Goal: Task Accomplishment & Management: Manage account settings

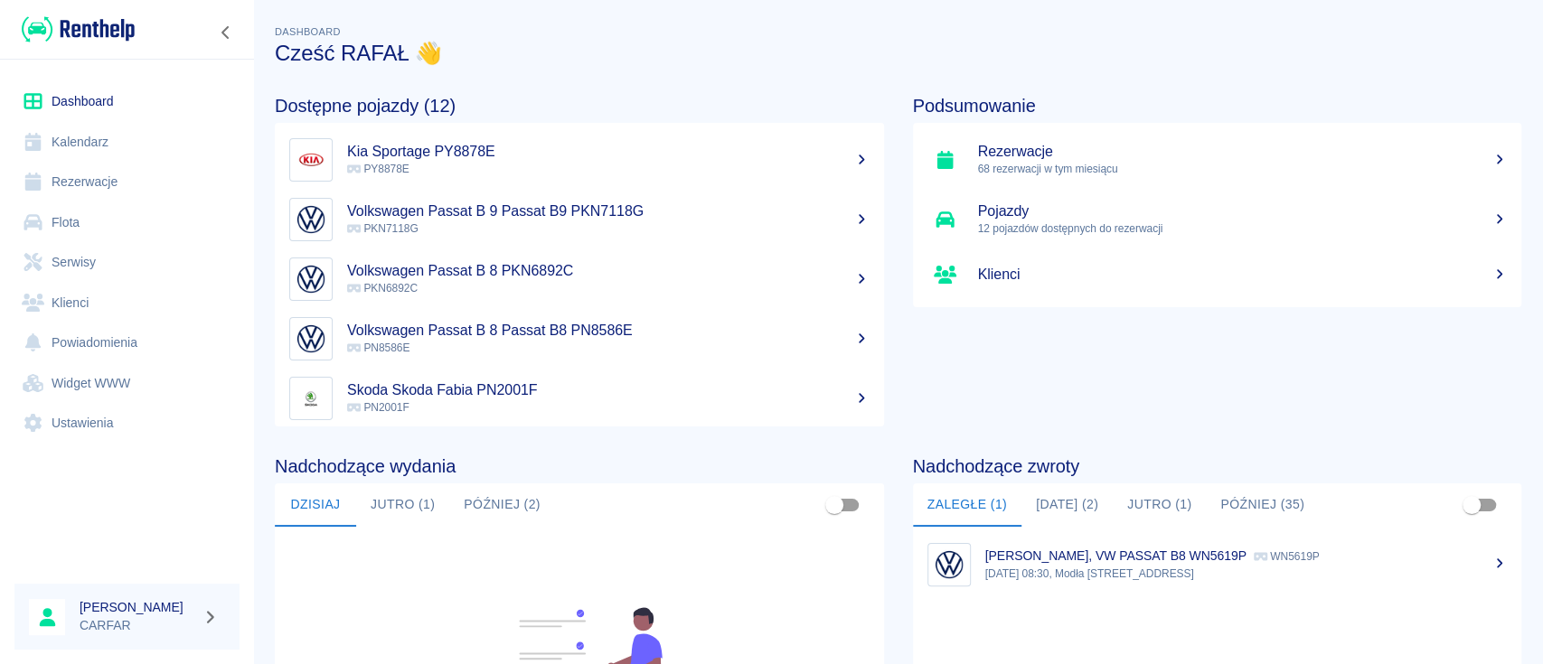
click at [99, 174] on link "Rezerwacje" at bounding box center [126, 182] width 225 height 41
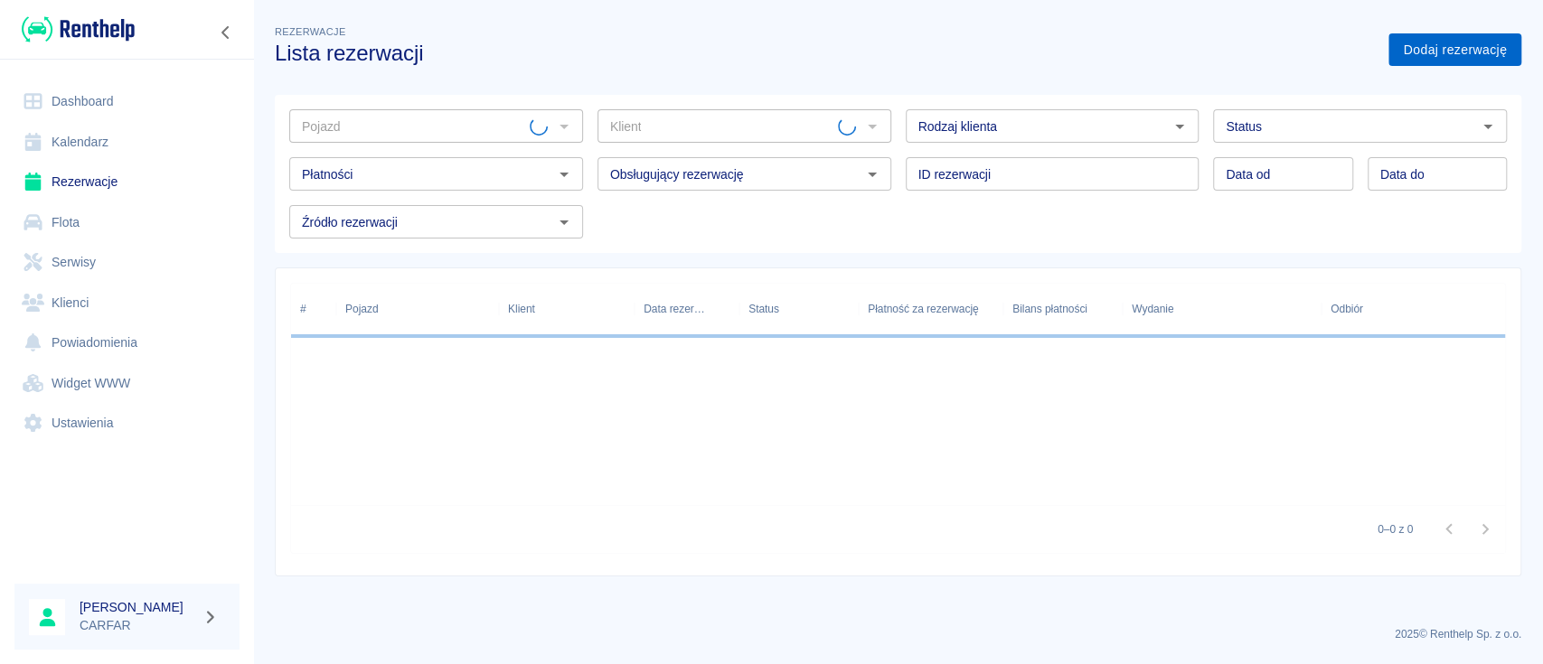
click at [1437, 65] on link "Dodaj rezerwację" at bounding box center [1454, 49] width 133 height 33
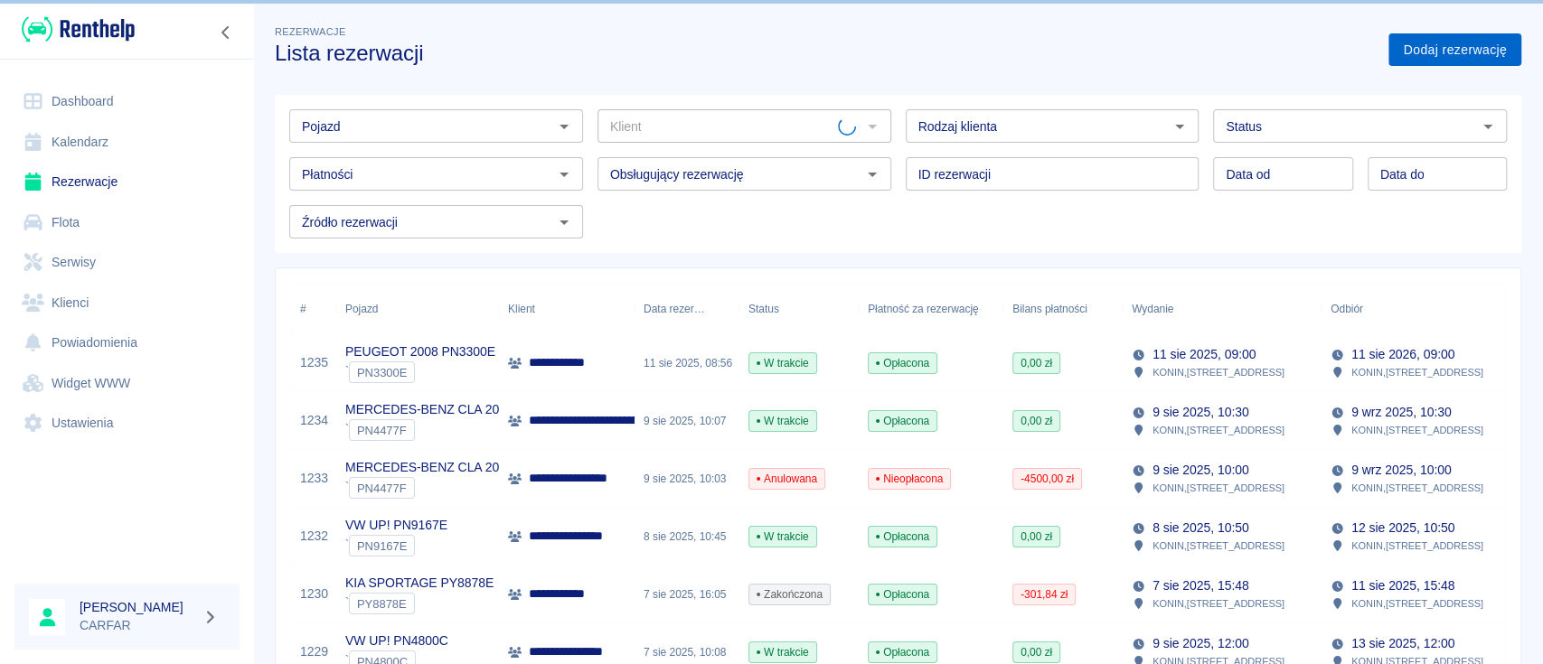
click at [1441, 46] on link "Dodaj rezerwację" at bounding box center [1454, 49] width 133 height 33
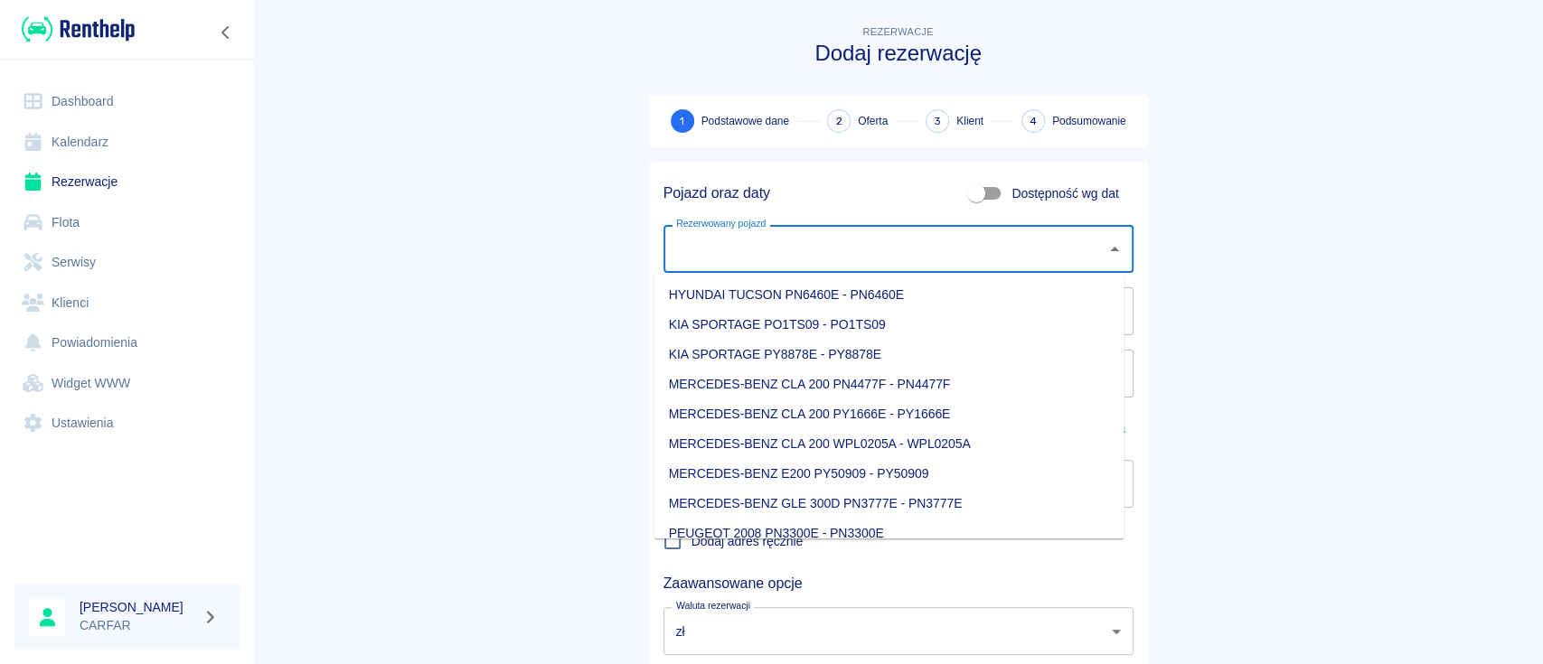
click at [697, 240] on div "Rezerwowany pojazd Rezerwowany pojazd" at bounding box center [898, 249] width 470 height 48
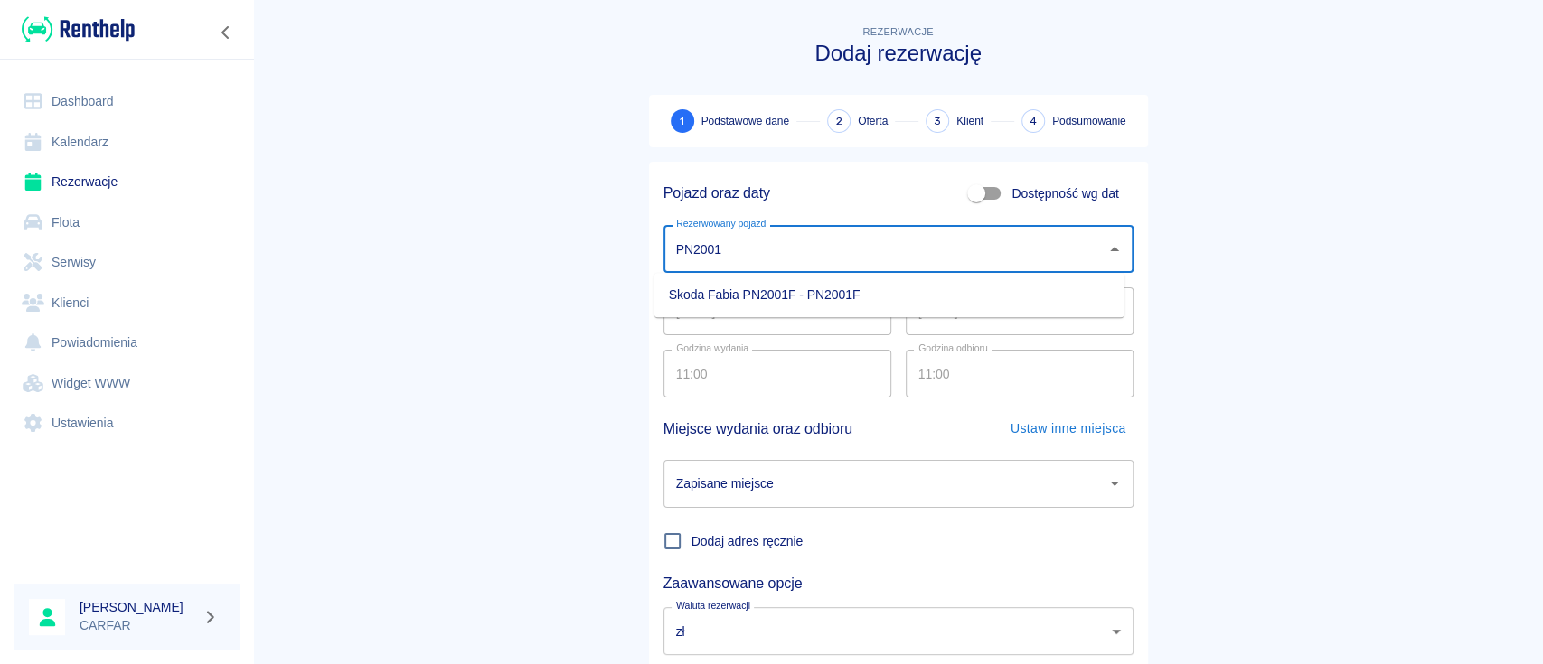
click at [856, 295] on li "Skoda Fabia PN2001F - PN2001F" at bounding box center [889, 295] width 470 height 30
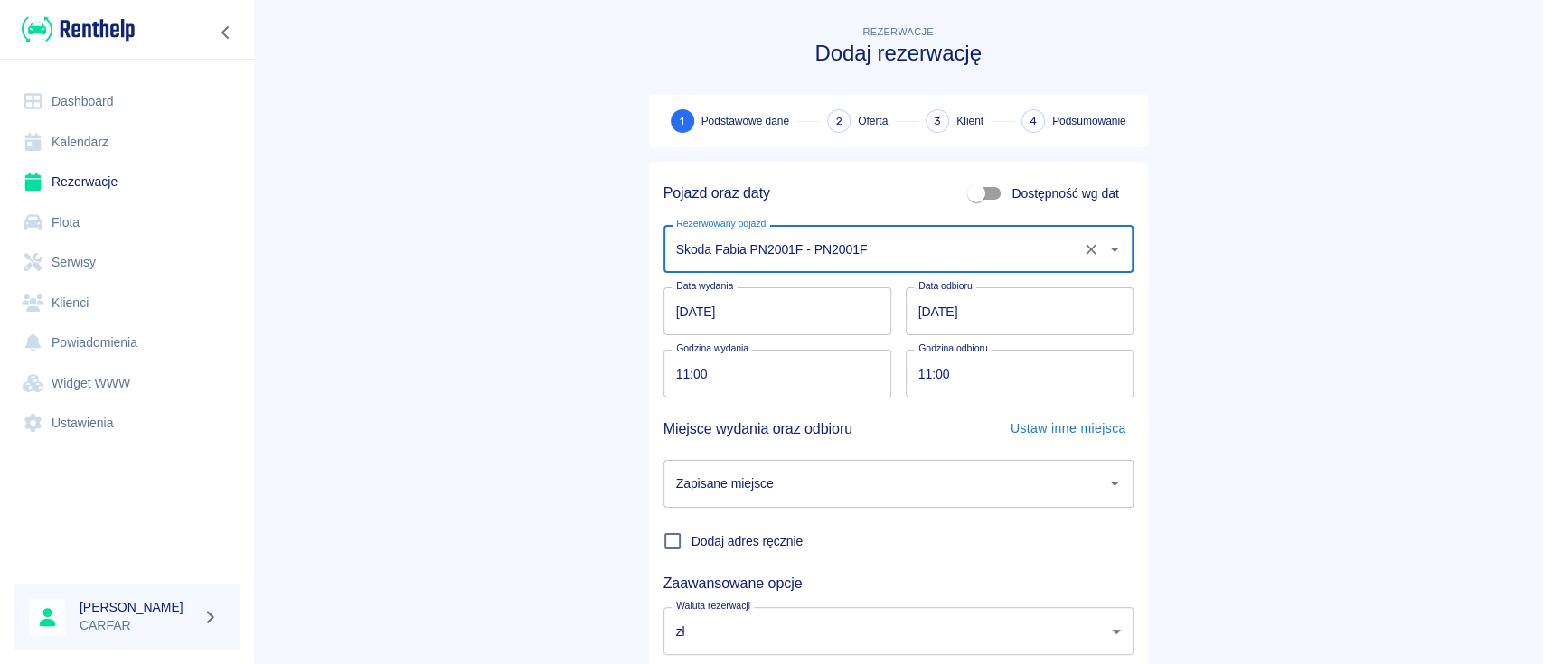
type input "Skoda Fabia PN2001F - PN2001F"
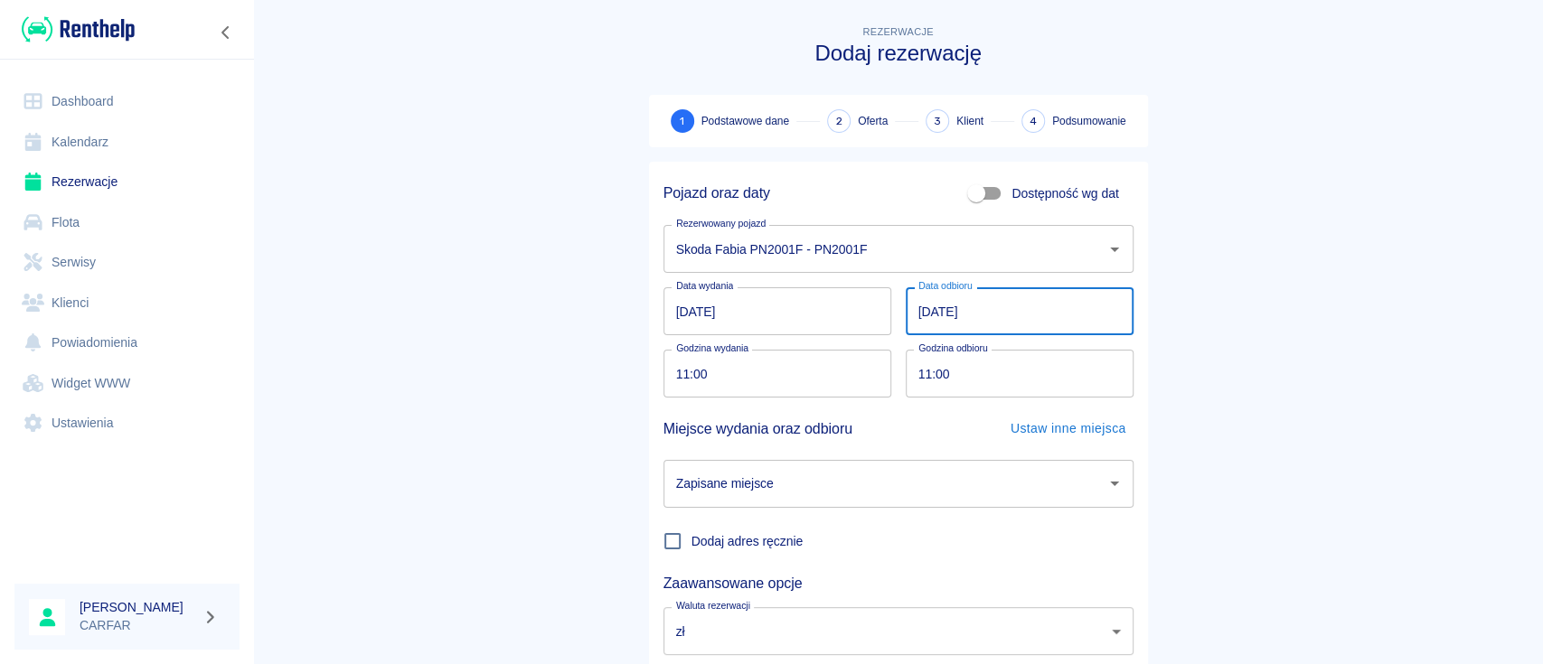
click at [944, 308] on input "[DATE]" at bounding box center [1020, 311] width 228 height 48
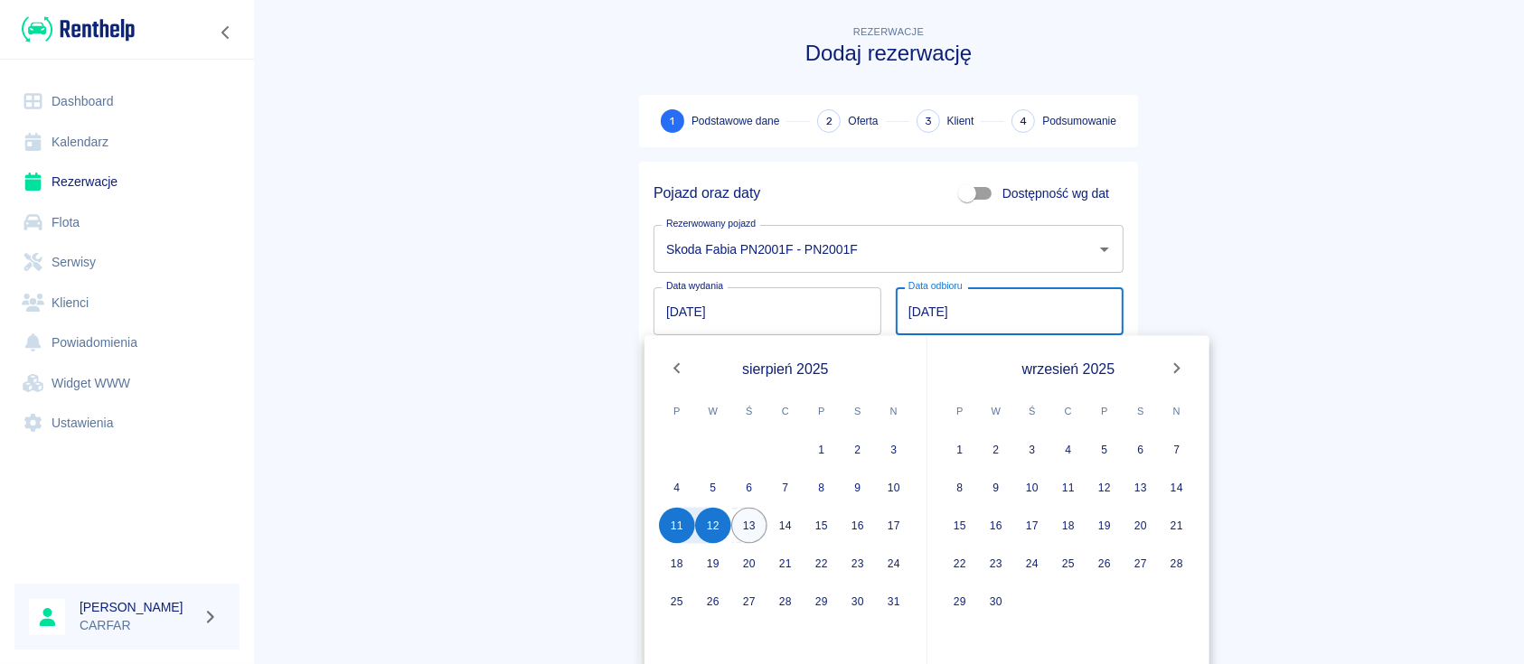
drag, startPoint x: 750, startPoint y: 527, endPoint x: 790, endPoint y: 504, distance: 45.7
click at [750, 525] on button "13" at bounding box center [749, 526] width 36 height 36
type input "13.08.2025"
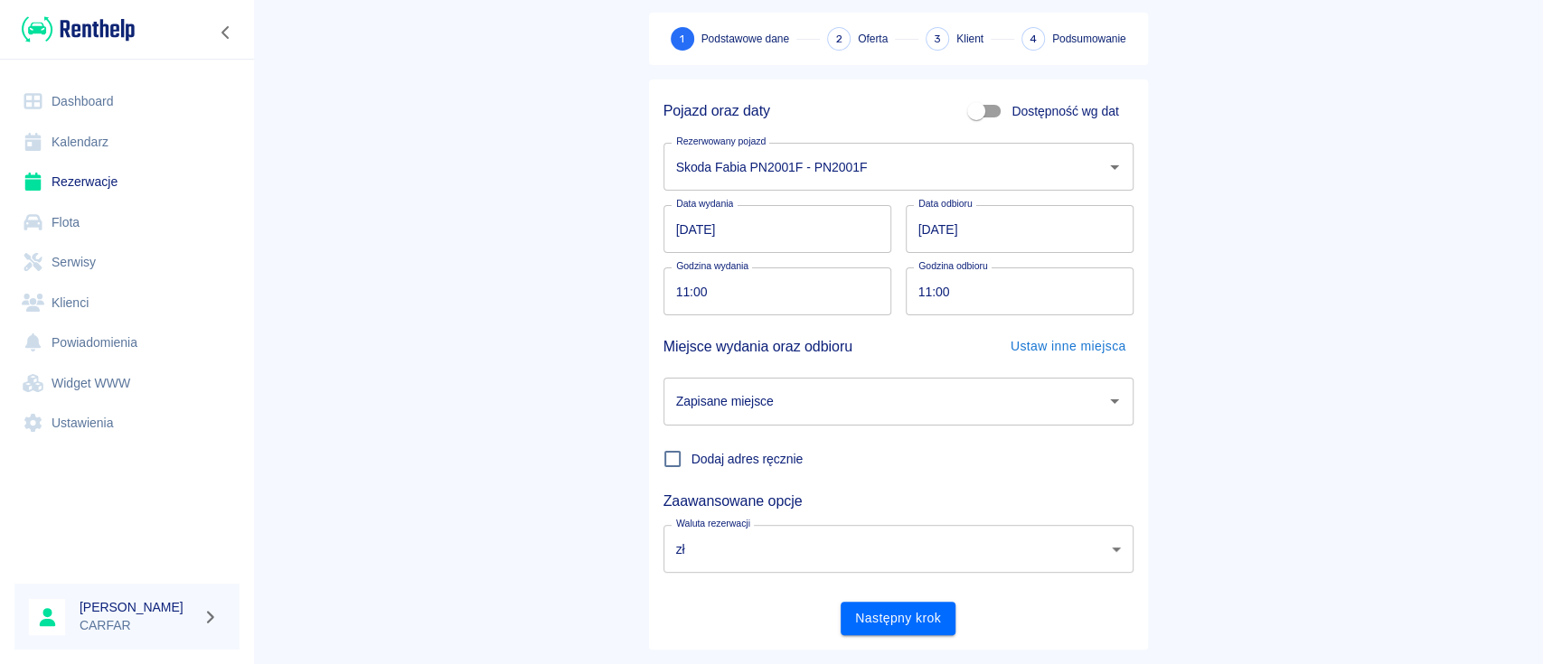
scroll to position [119, 0]
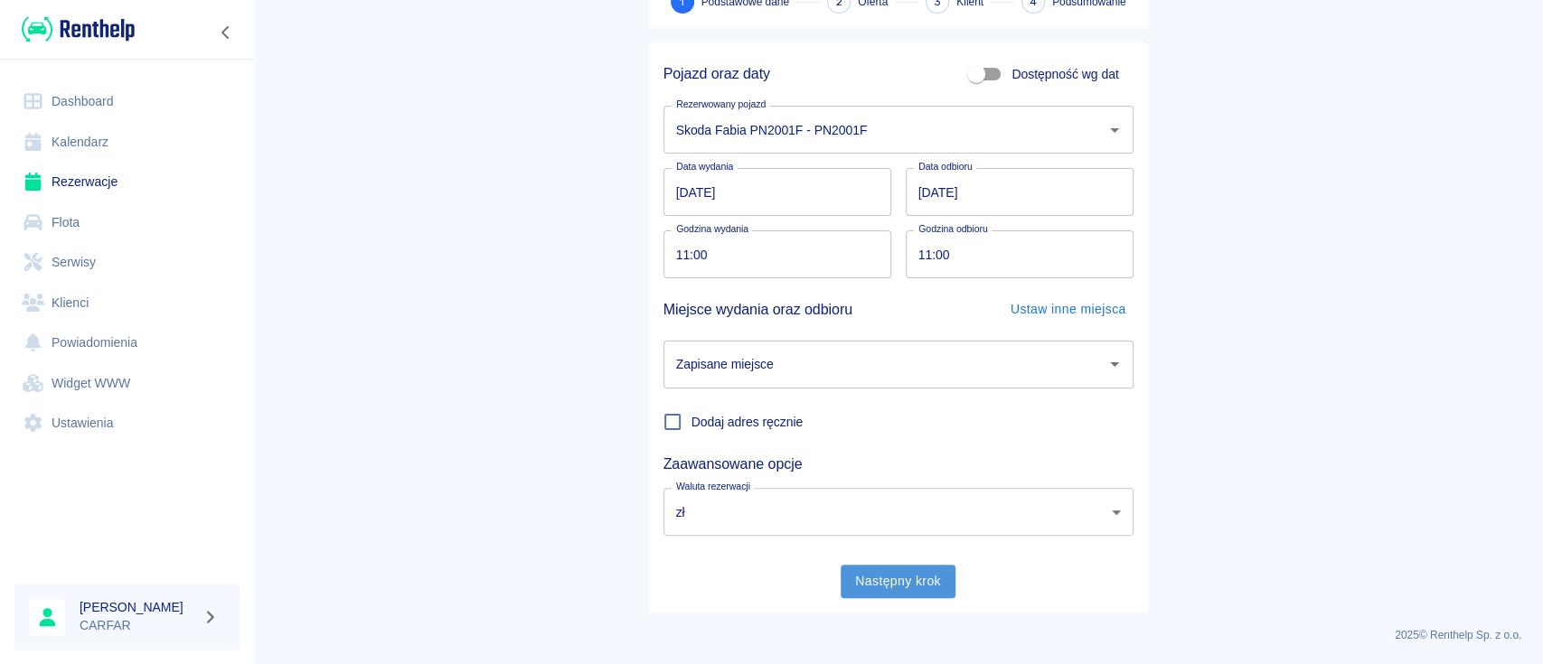
click at [908, 584] on button "Następny krok" at bounding box center [898, 581] width 115 height 33
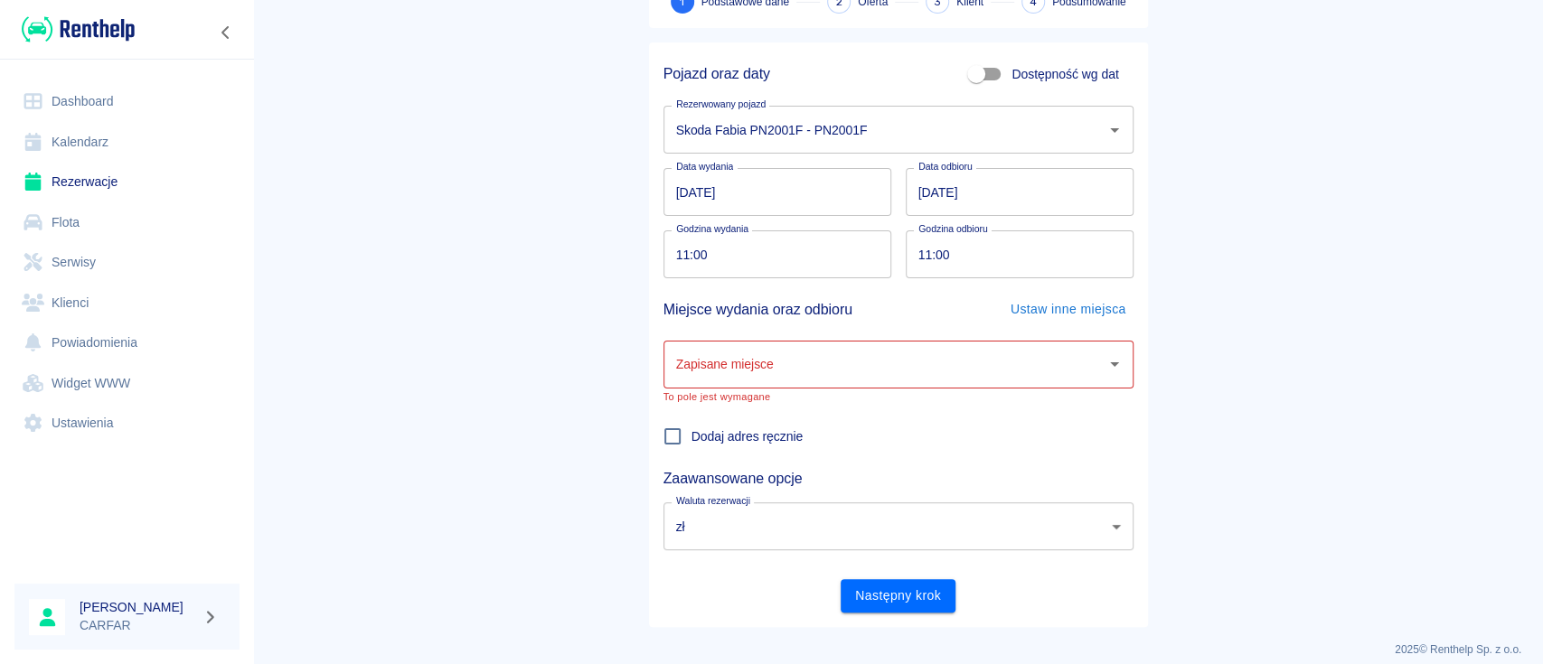
click at [832, 379] on input "Zapisane miejsce" at bounding box center [885, 365] width 427 height 32
click at [757, 414] on li "Biuro - Plac Wydań - KONIN, [STREET_ADDRESS]" at bounding box center [889, 410] width 470 height 30
type input "Biuro - Plac Wydań - KONIN, [STREET_ADDRESS]"
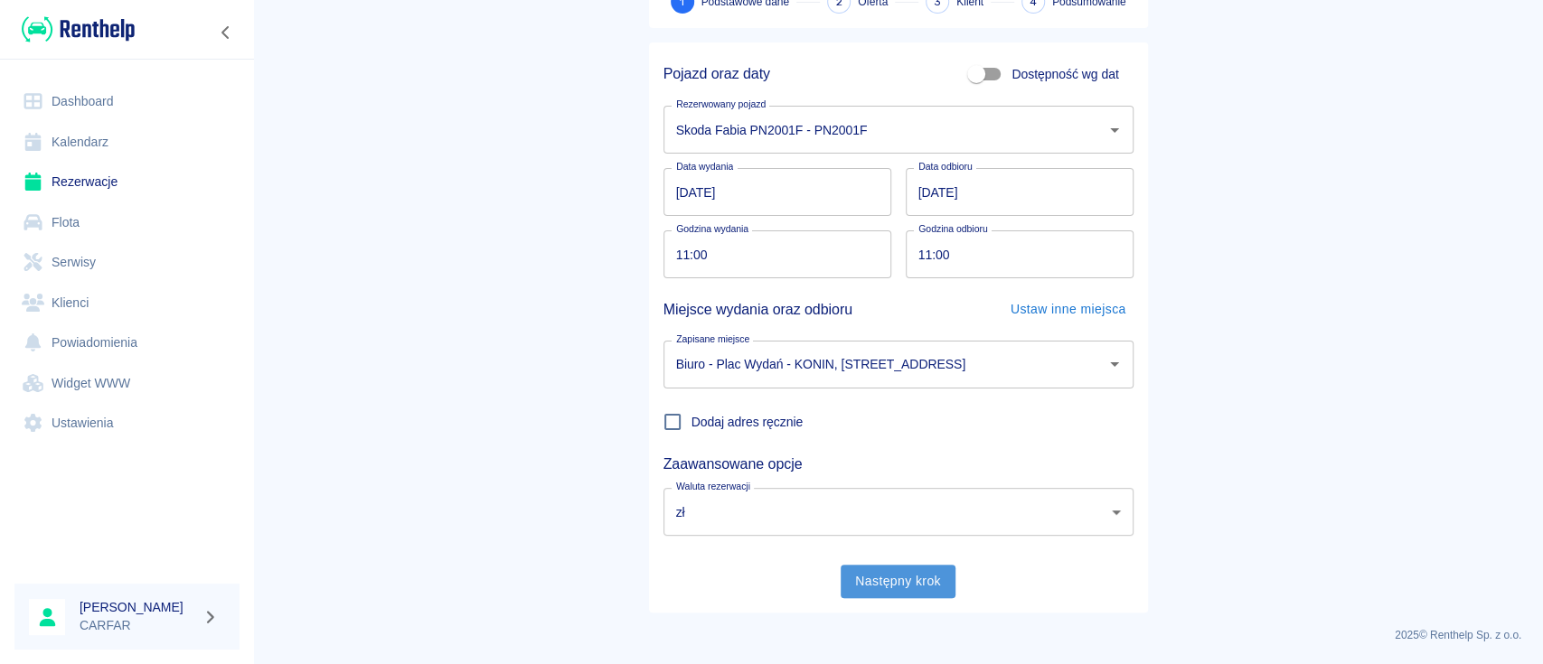
click at [901, 587] on button "Następny krok" at bounding box center [898, 581] width 115 height 33
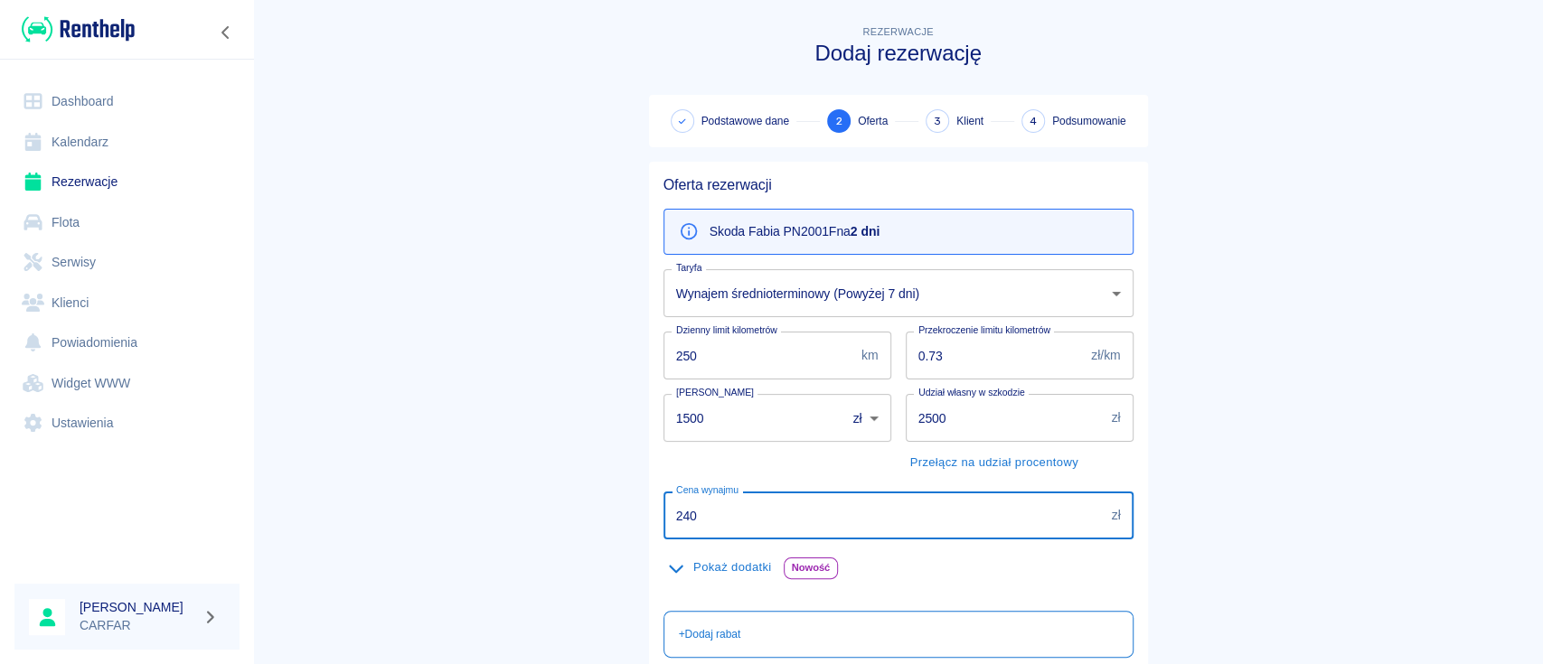
drag, startPoint x: 710, startPoint y: 524, endPoint x: 445, endPoint y: 522, distance: 265.8
click at [446, 522] on main "Rezerwacje Dodaj rezerwację Podstawowe dane 2 Oferta 3 Klient 4 Podsumowanie Of…" at bounding box center [898, 470] width 1290 height 897
type input "200"
click at [443, 509] on main "Rezerwacje Dodaj rezerwację Podstawowe dane 2 Oferta 3 Klient 4 Podsumowanie Of…" at bounding box center [898, 470] width 1290 height 897
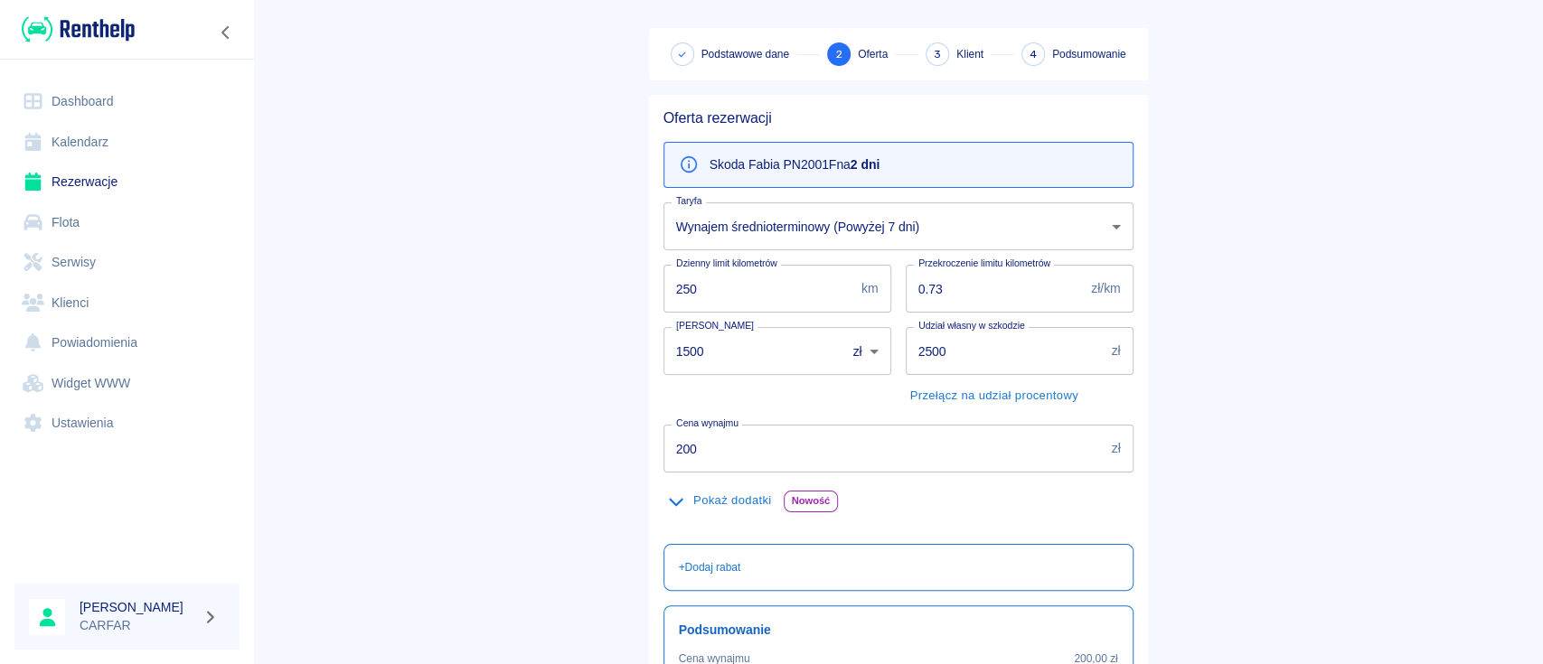
scroll to position [65, 0]
drag, startPoint x: 728, startPoint y: 351, endPoint x: 451, endPoint y: 372, distance: 277.4
click at [451, 372] on main "Rezerwacje Dodaj rezerwację Podstawowe dane 2 Oferta 3 Klient 4 Podsumowanie Of…" at bounding box center [898, 405] width 1290 height 897
type input "500"
click at [449, 371] on main "Rezerwacje Dodaj rezerwację Podstawowe dane 2 Oferta 3 Klient 4 Podsumowanie Of…" at bounding box center [898, 405] width 1290 height 897
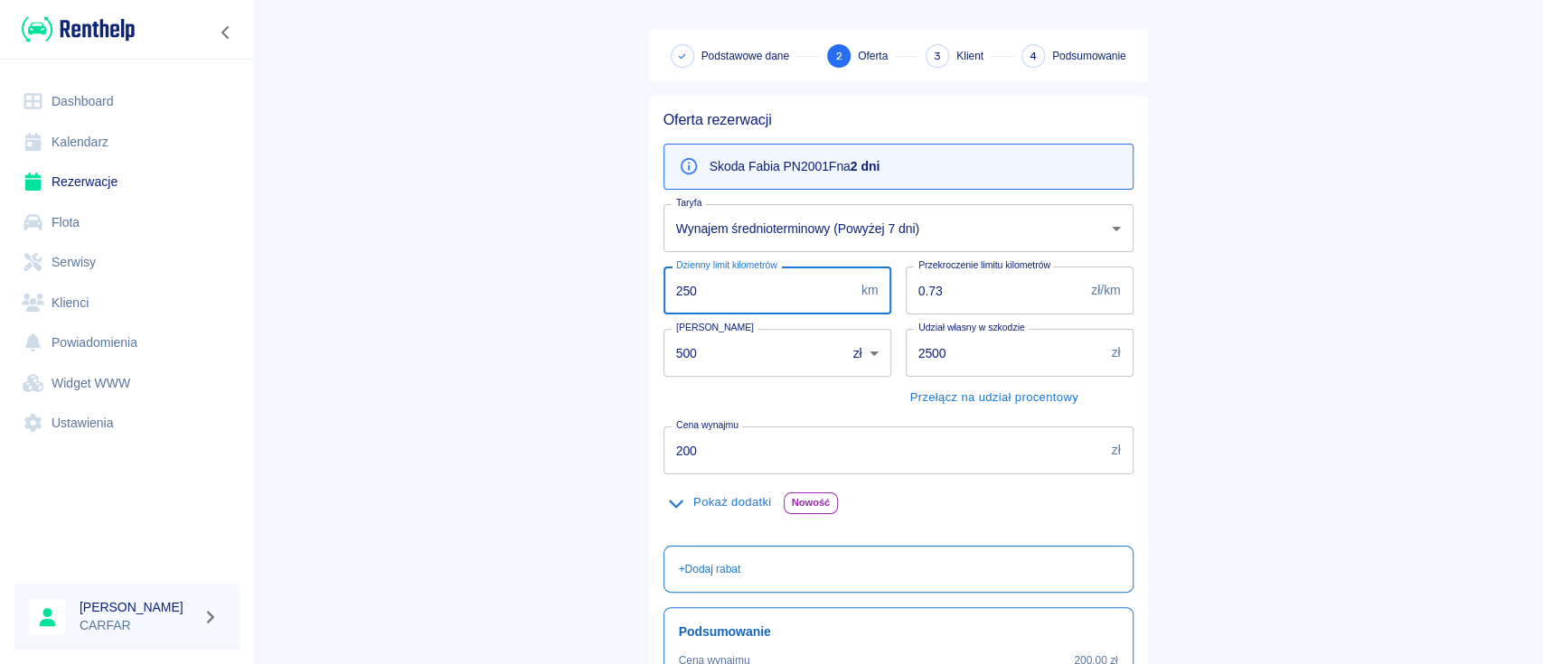
drag, startPoint x: 672, startPoint y: 291, endPoint x: 615, endPoint y: 285, distance: 58.2
click at [627, 290] on div "Rezerwacje Dodaj rezerwację Podstawowe dane 2 Oferta 3 Klient 4 Podsumowanie Of…" at bounding box center [898, 397] width 542 height 911
type input "200"
click at [612, 267] on main "Rezerwacje Dodaj rezerwację Podstawowe dane 2 Oferta 3 Klient 4 Podsumowanie Of…" at bounding box center [898, 405] width 1290 height 897
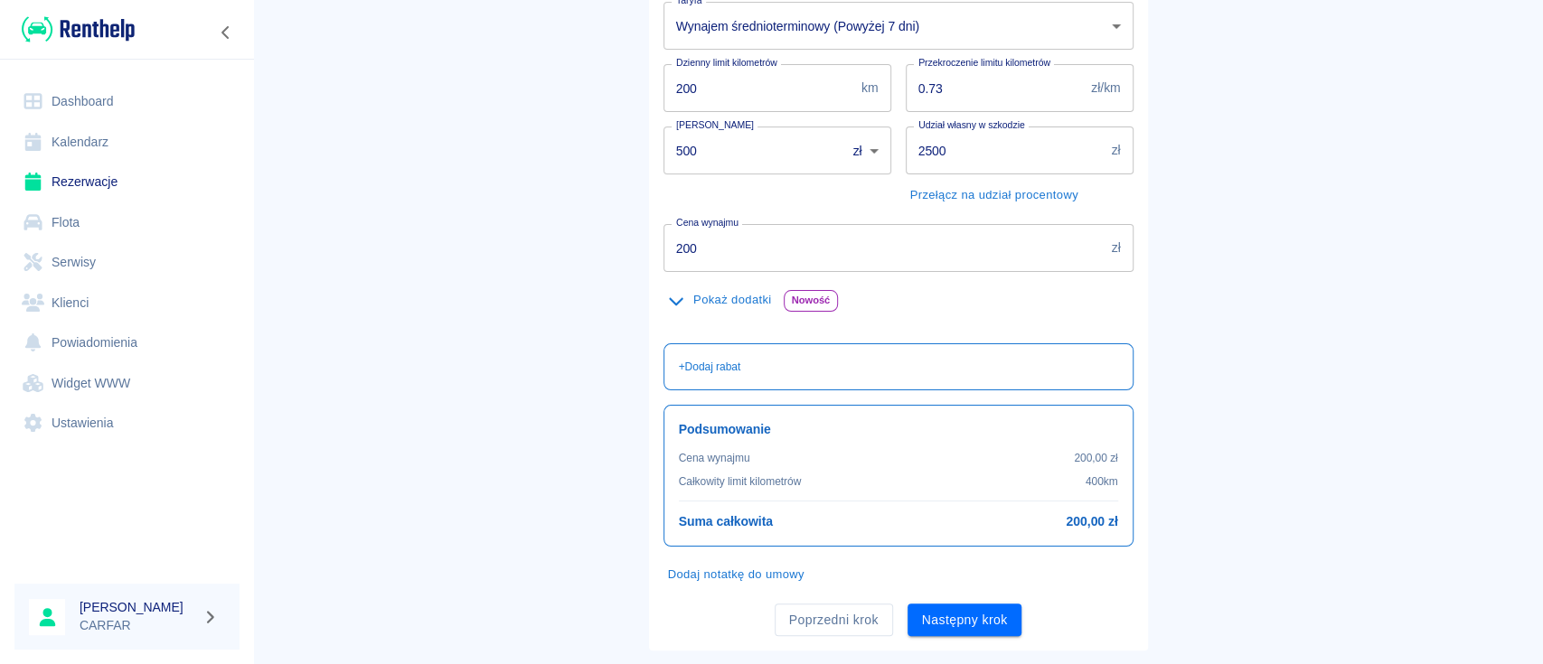
scroll to position [306, 0]
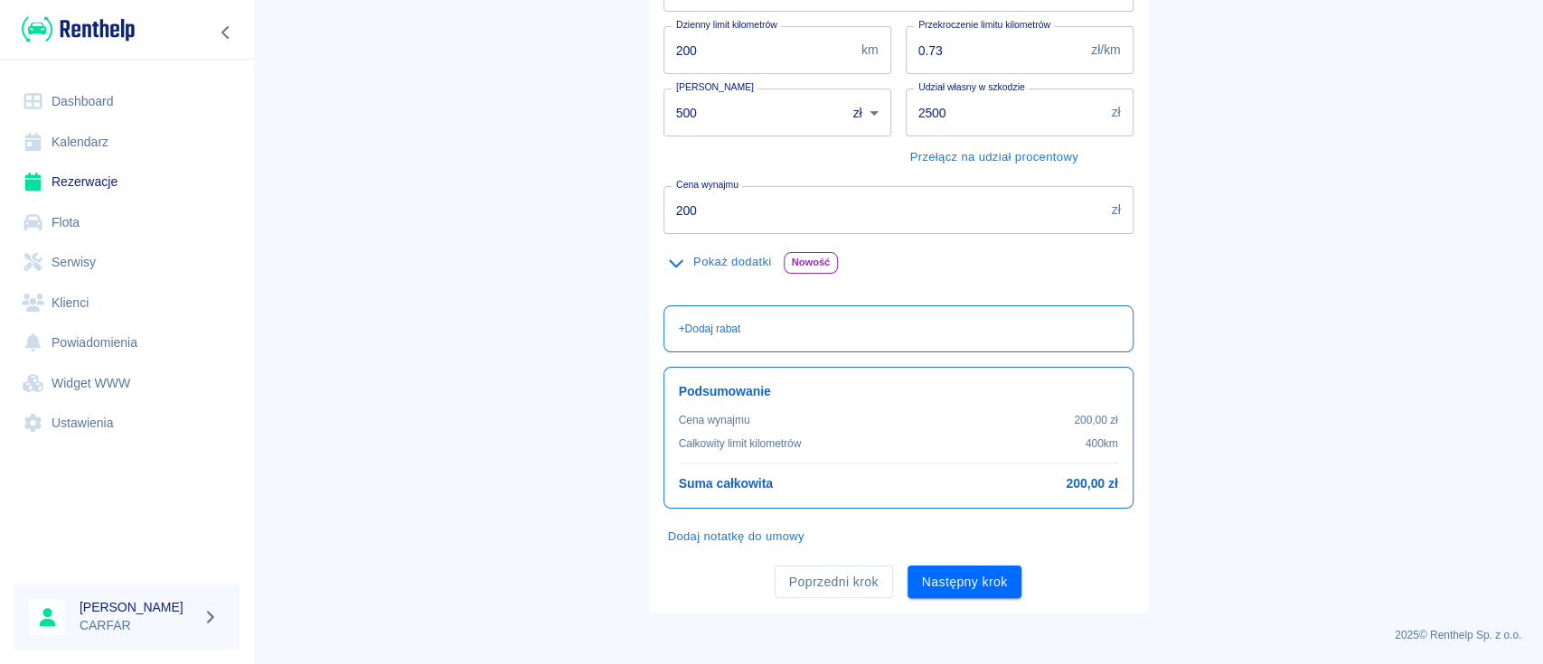
click at [946, 580] on button "Następny krok" at bounding box center [965, 582] width 115 height 33
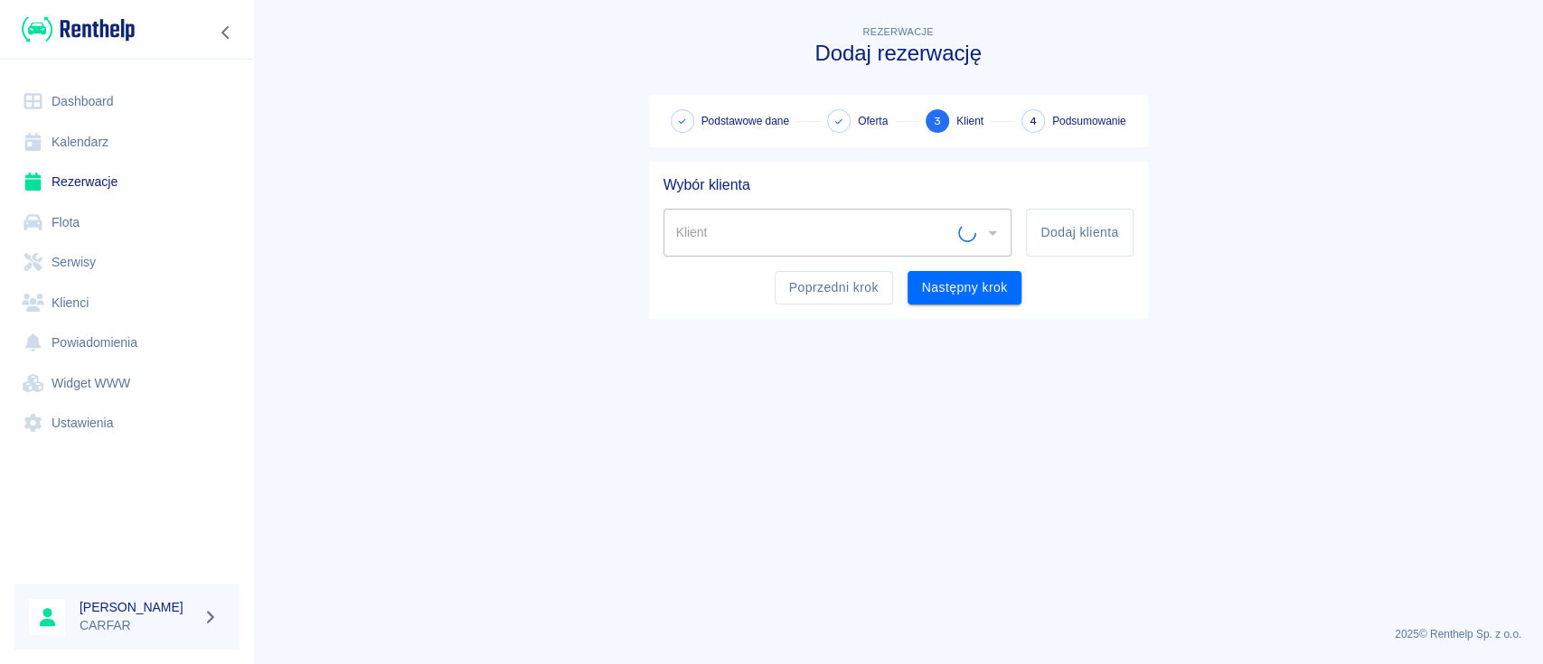
scroll to position [0, 0]
click at [926, 231] on input "Klient" at bounding box center [825, 233] width 306 height 32
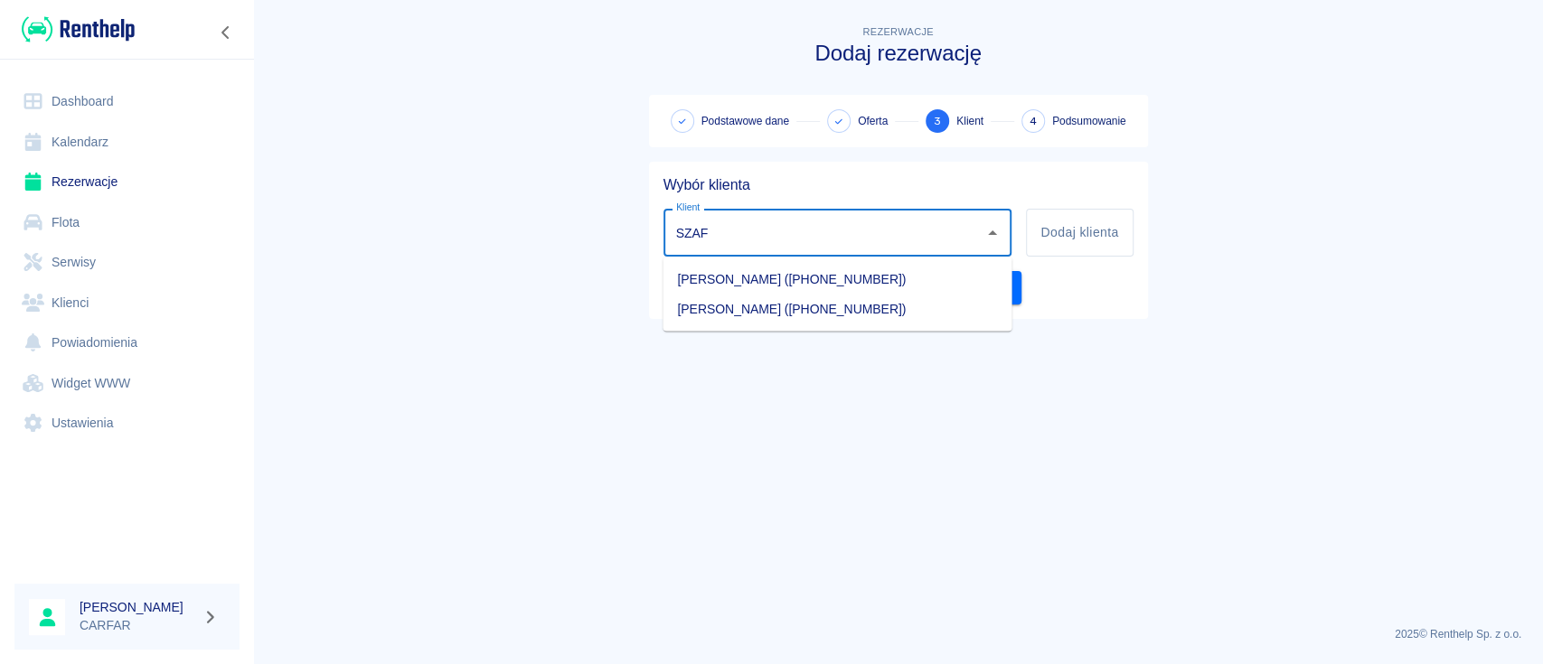
click at [870, 278] on li "KRYSTIAN SZAFRAŃSKI (+48667630566)" at bounding box center [837, 279] width 349 height 30
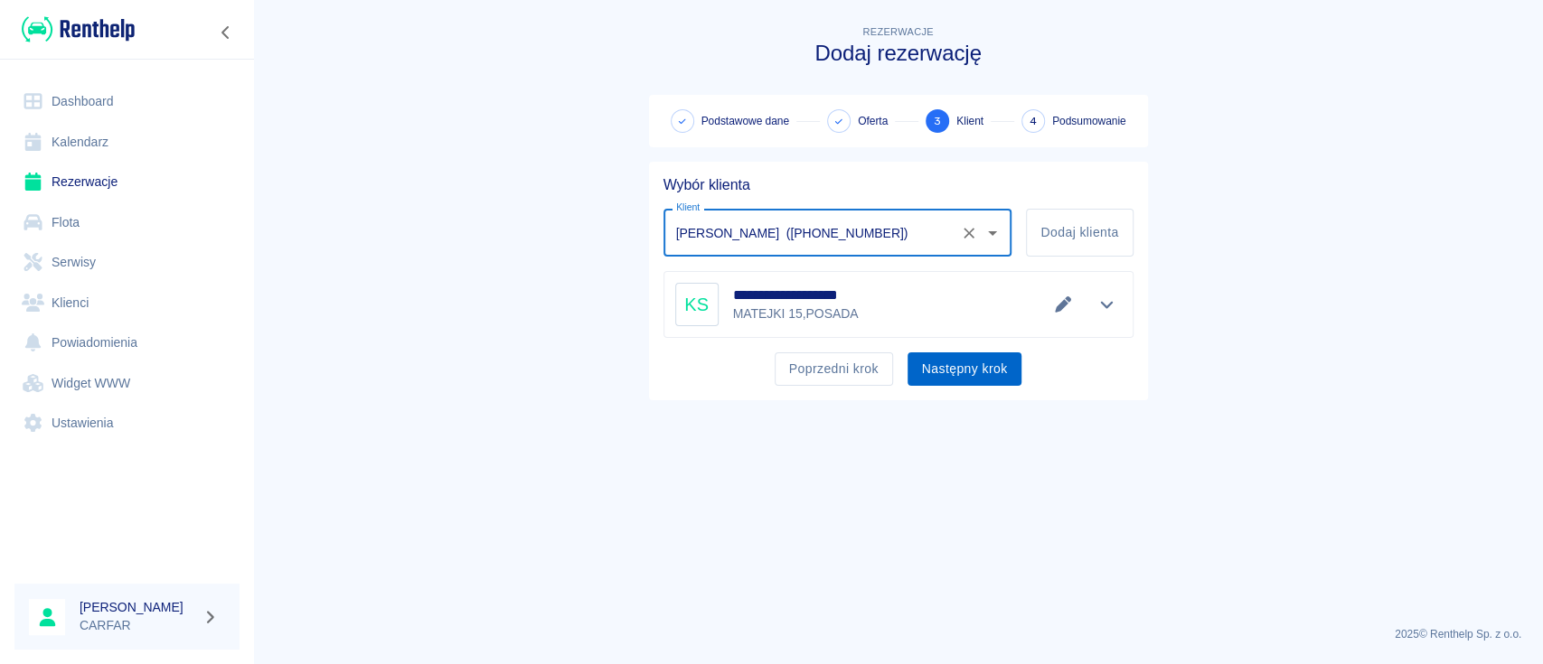
type input "KRYSTIAN SZAFRAŃSKI (+48667630566)"
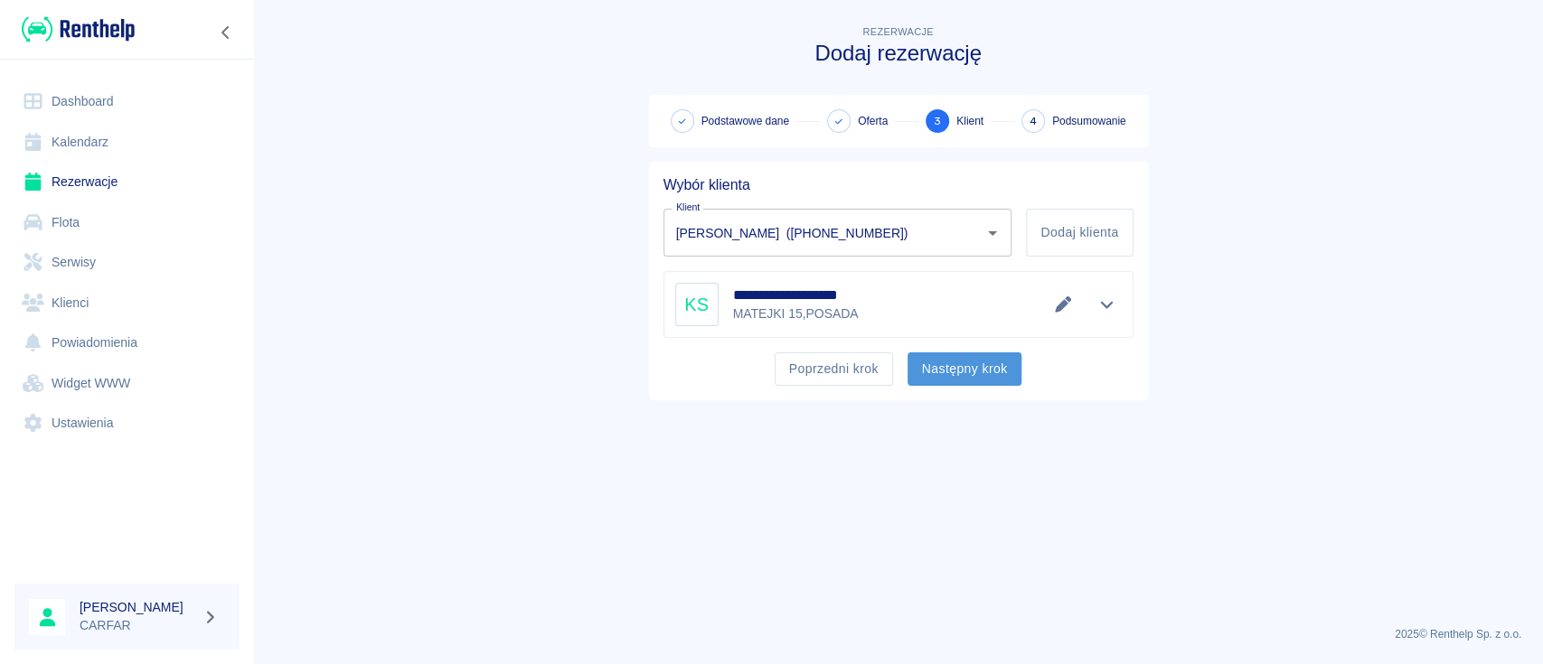
click at [993, 360] on button "Następny krok" at bounding box center [965, 369] width 115 height 33
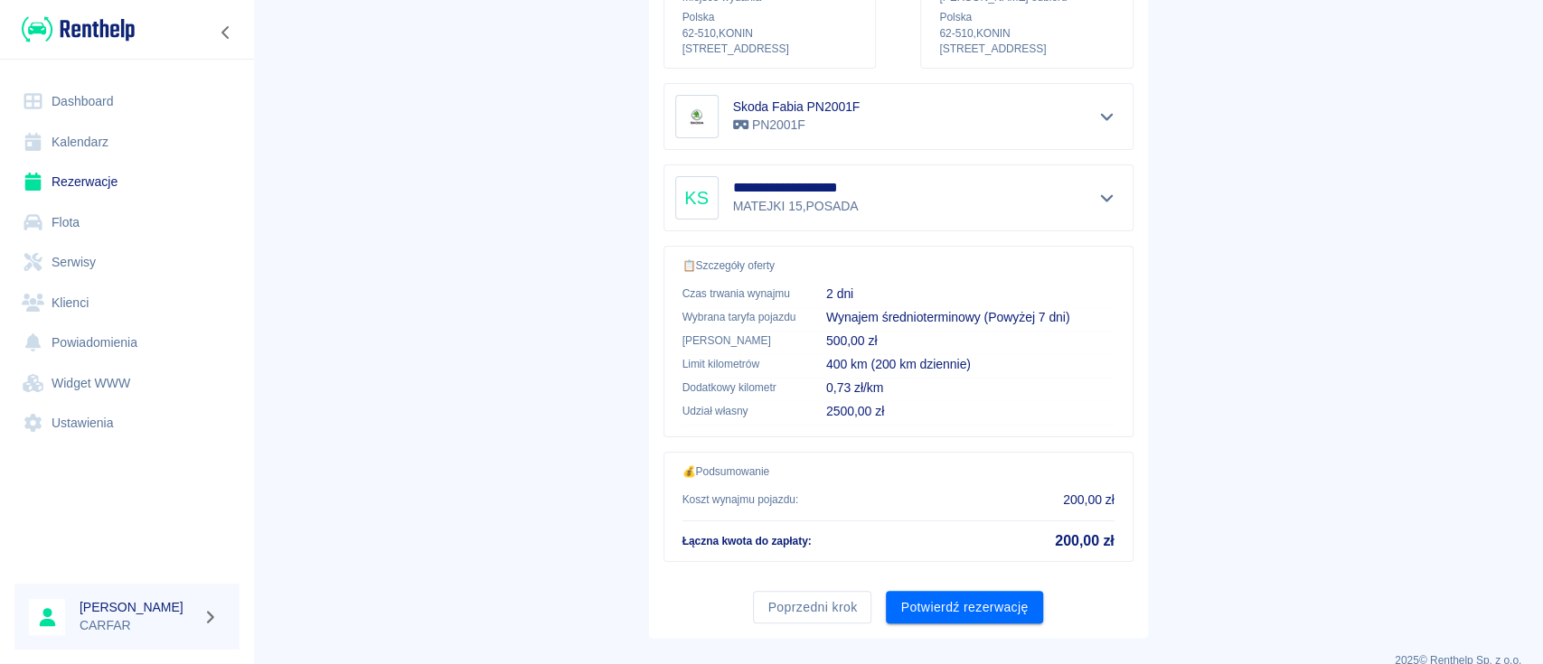
scroll to position [309, 0]
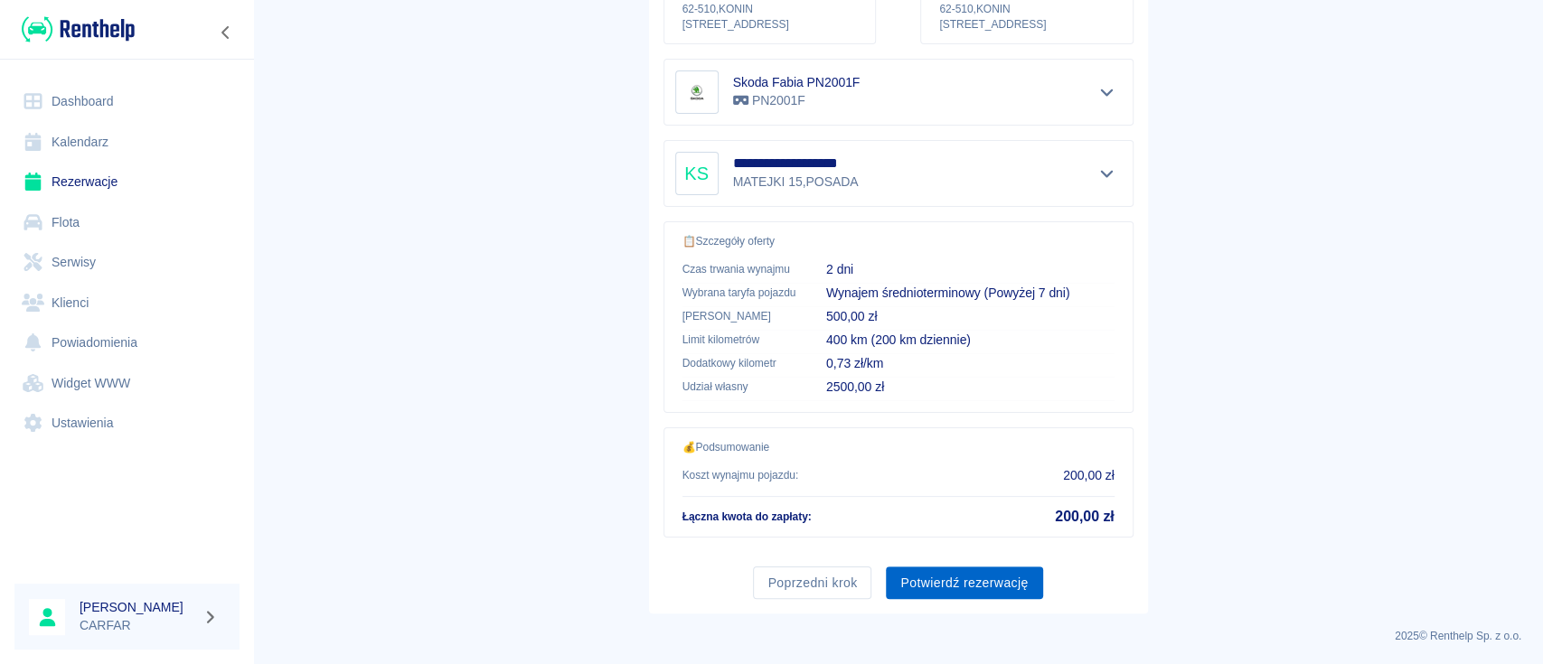
click at [969, 584] on button "Potwierdź rezerwację" at bounding box center [964, 583] width 156 height 33
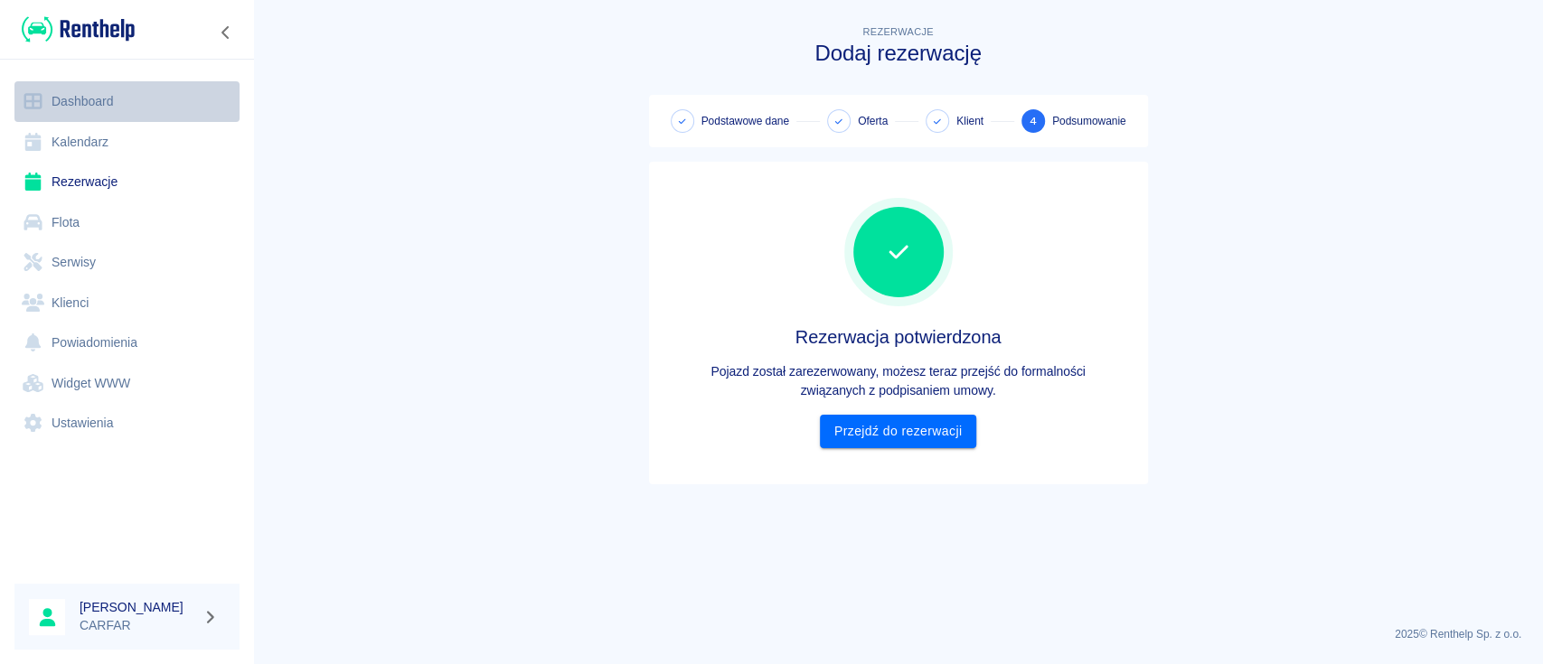
click at [70, 83] on link "Dashboard" at bounding box center [126, 101] width 225 height 41
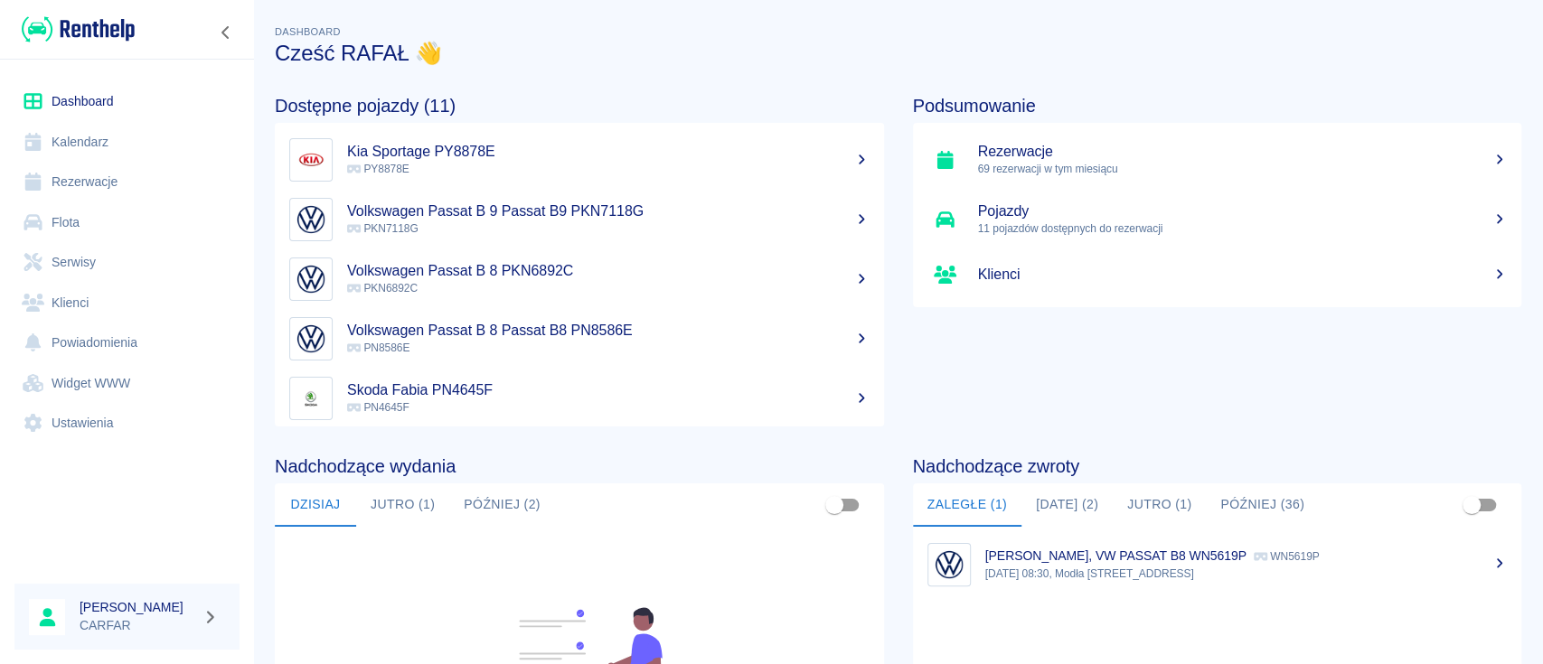
click at [61, 95] on link "Dashboard" at bounding box center [126, 101] width 225 height 41
click at [99, 131] on link "Kalendarz" at bounding box center [126, 142] width 225 height 41
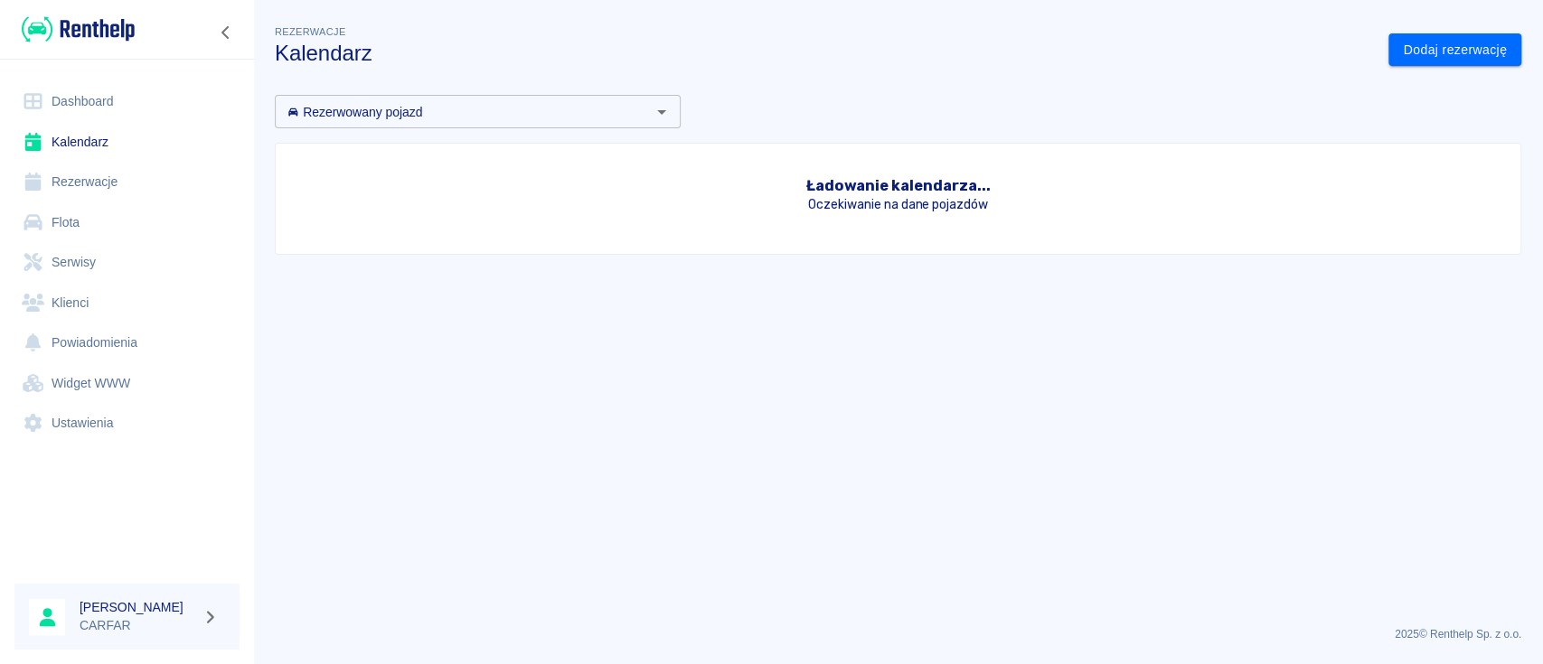
click at [107, 178] on link "Rezerwacje" at bounding box center [126, 182] width 225 height 41
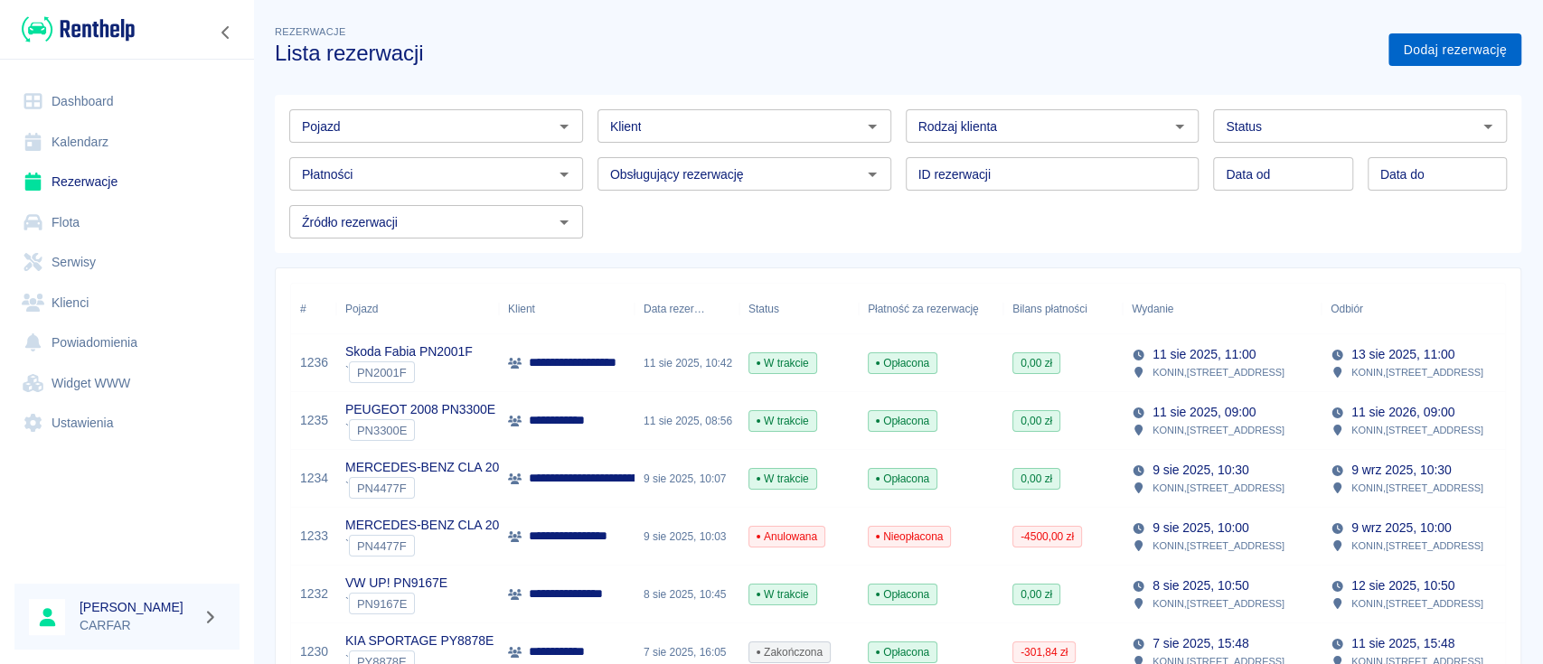
click at [1451, 44] on link "Dodaj rezerwację" at bounding box center [1454, 49] width 133 height 33
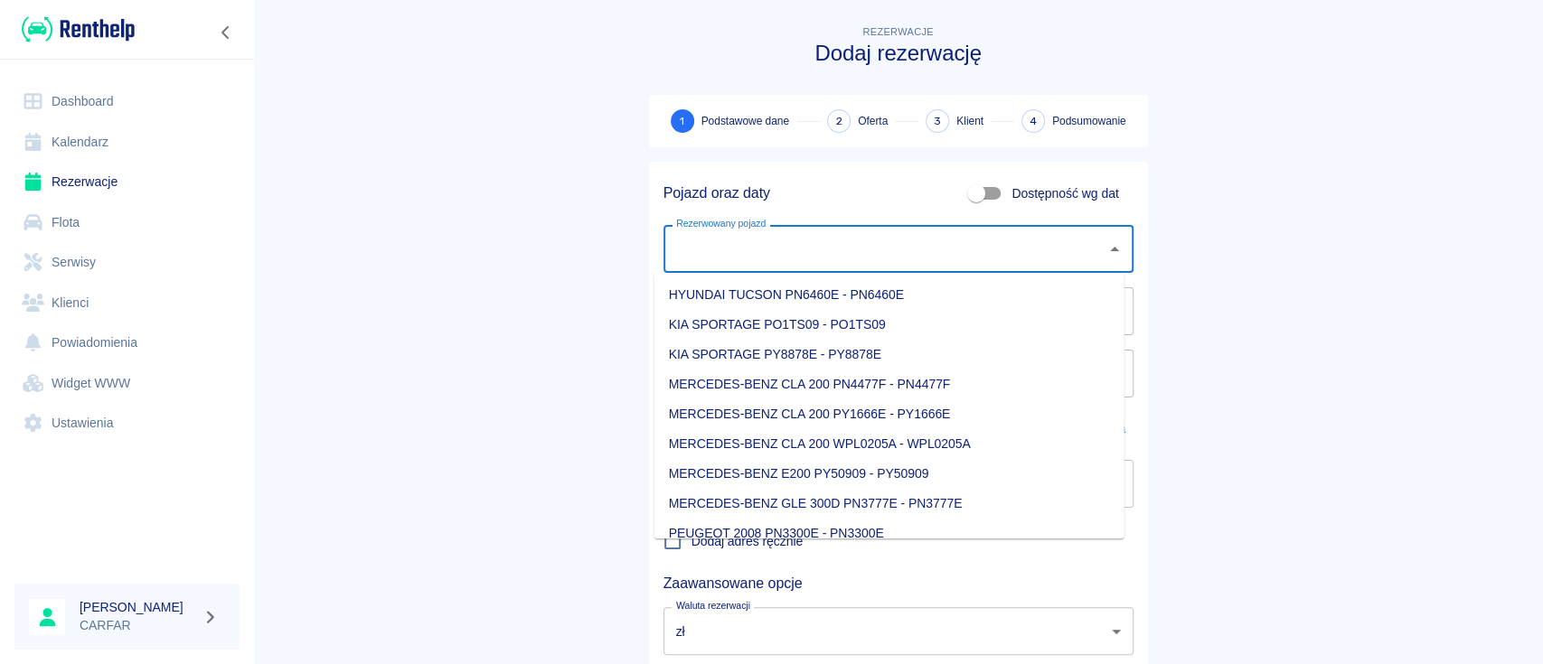
click at [740, 240] on div "Rezerwowany pojazd Rezerwowany pojazd" at bounding box center [898, 249] width 470 height 48
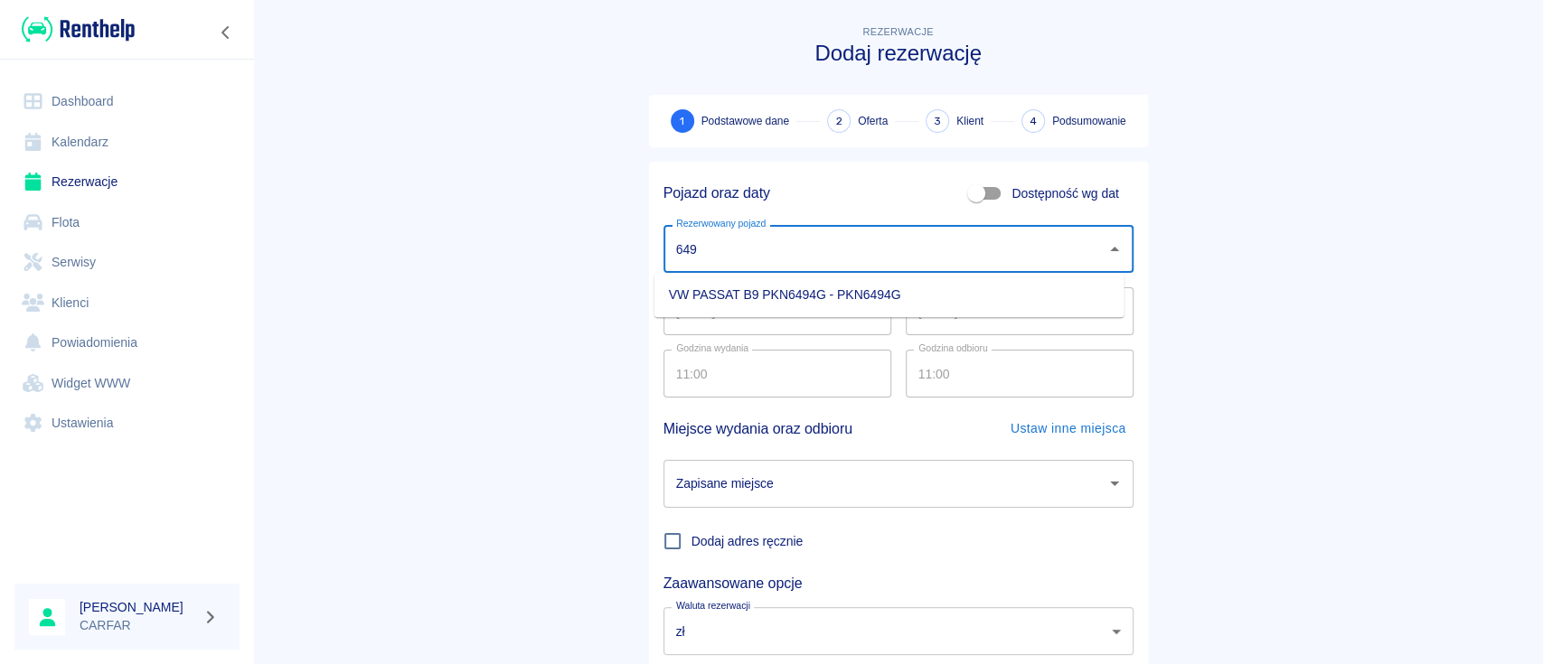
click at [815, 293] on li "VW PASSAT B9 PKN6494G - PKN6494G" at bounding box center [889, 295] width 470 height 30
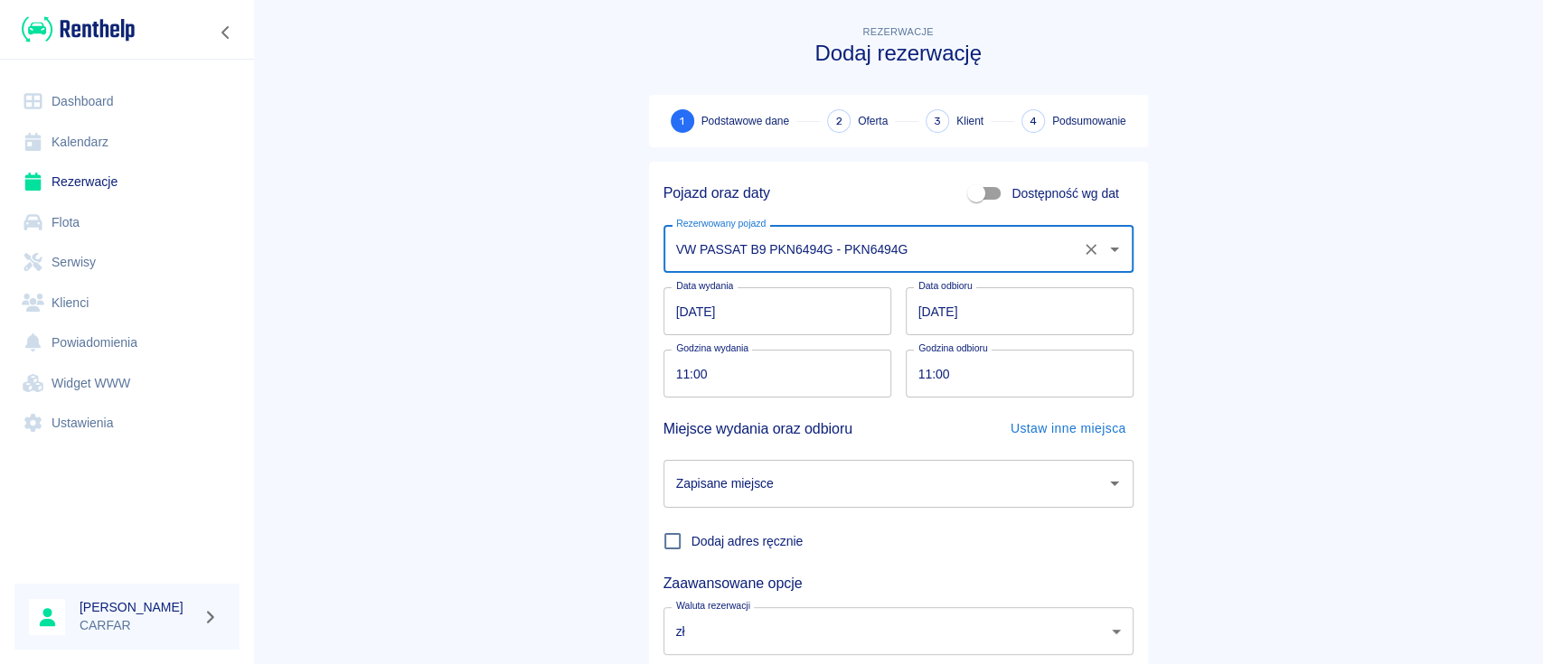
type input "VW PASSAT B9 PKN6494G - PKN6494G"
click at [988, 309] on input "12.08.2025" at bounding box center [1020, 311] width 228 height 48
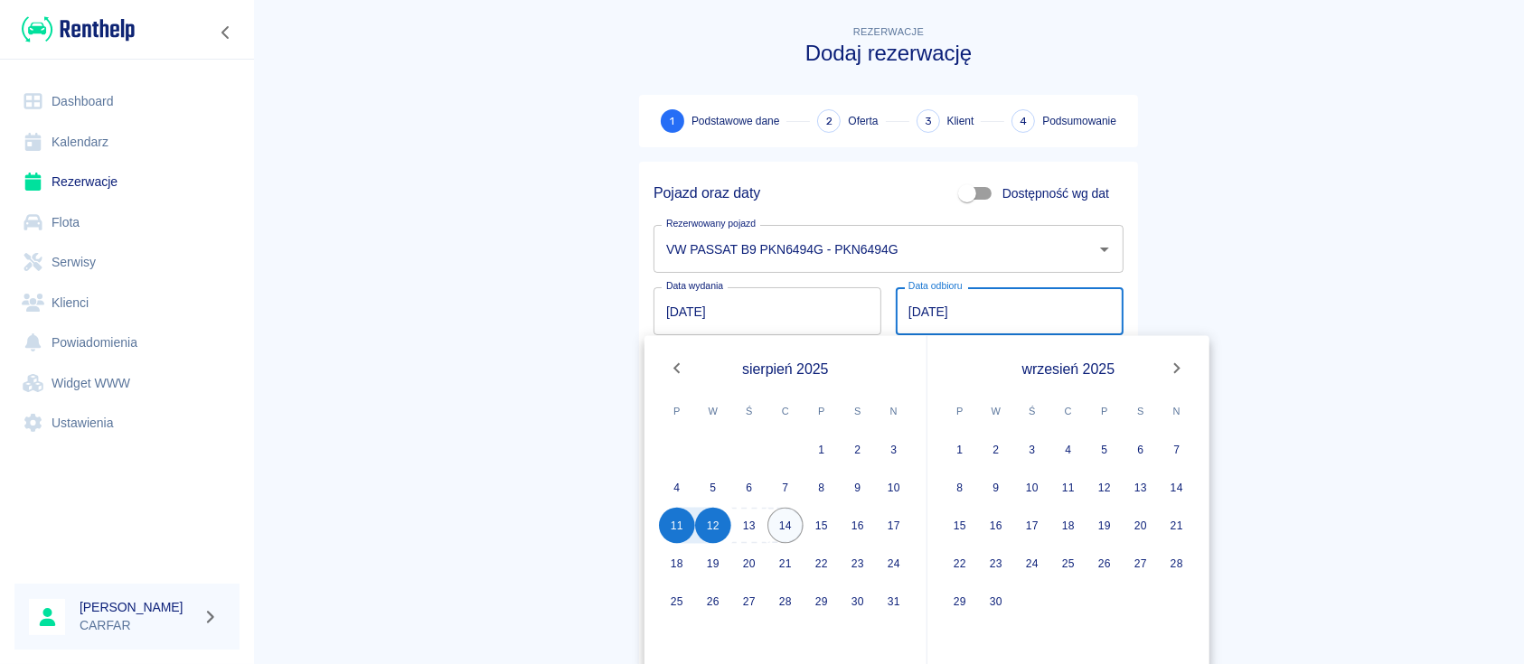
click at [776, 524] on button "14" at bounding box center [785, 526] width 36 height 36
type input "14.08.2025"
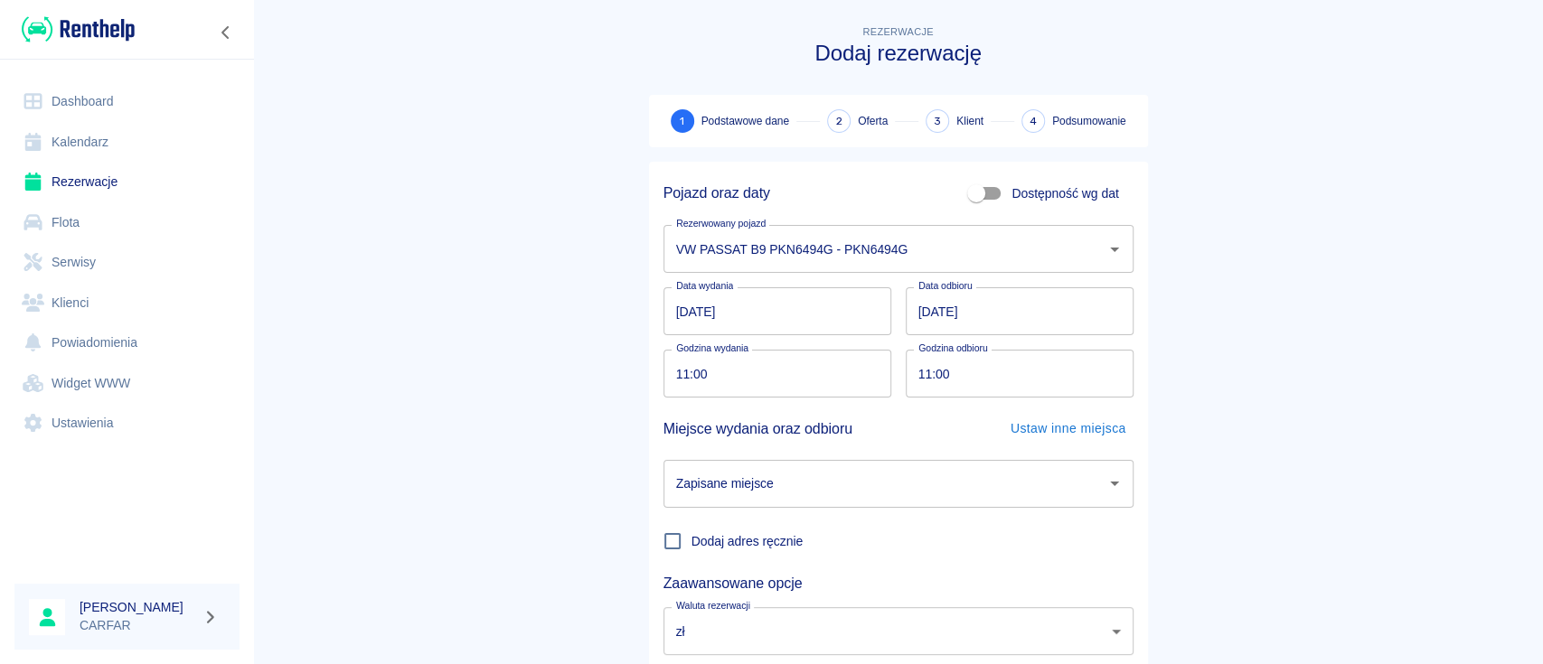
scroll to position [119, 0]
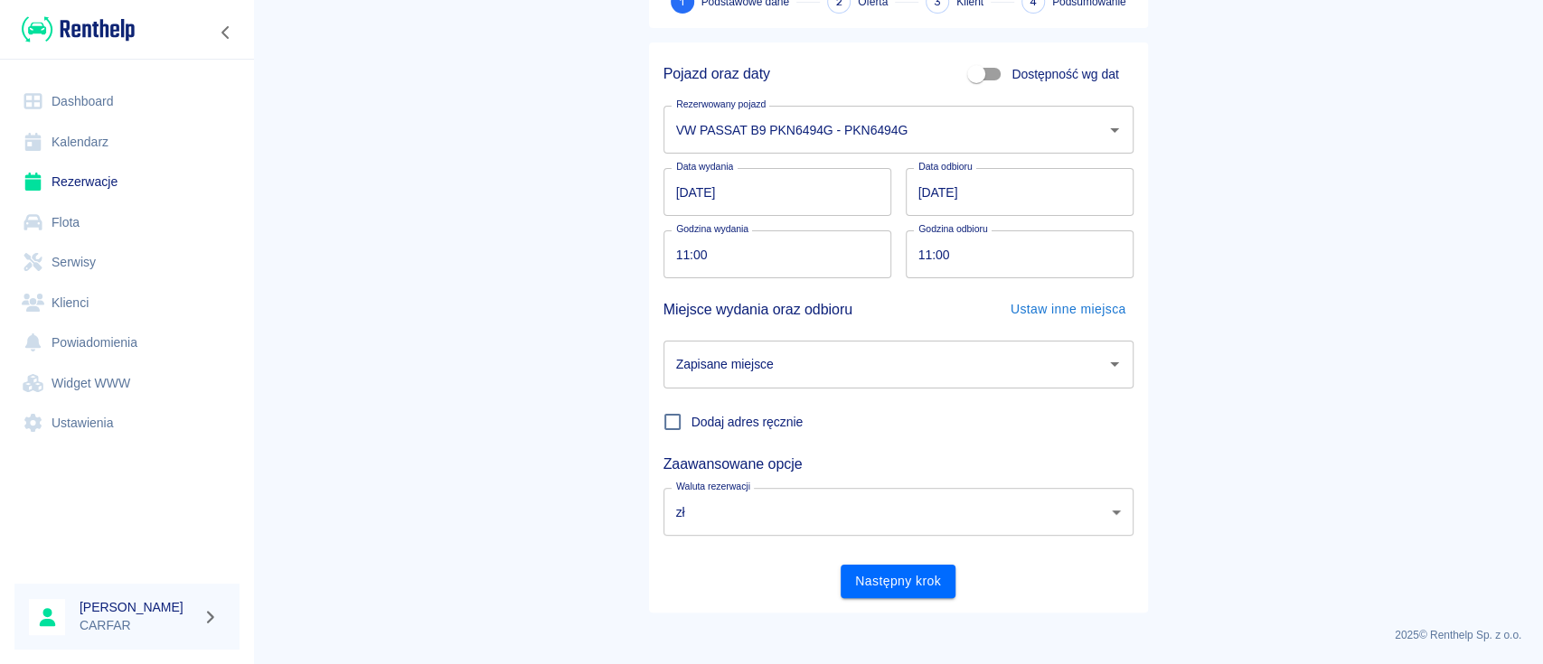
click at [817, 375] on input "Zapisane miejsce" at bounding box center [885, 365] width 427 height 32
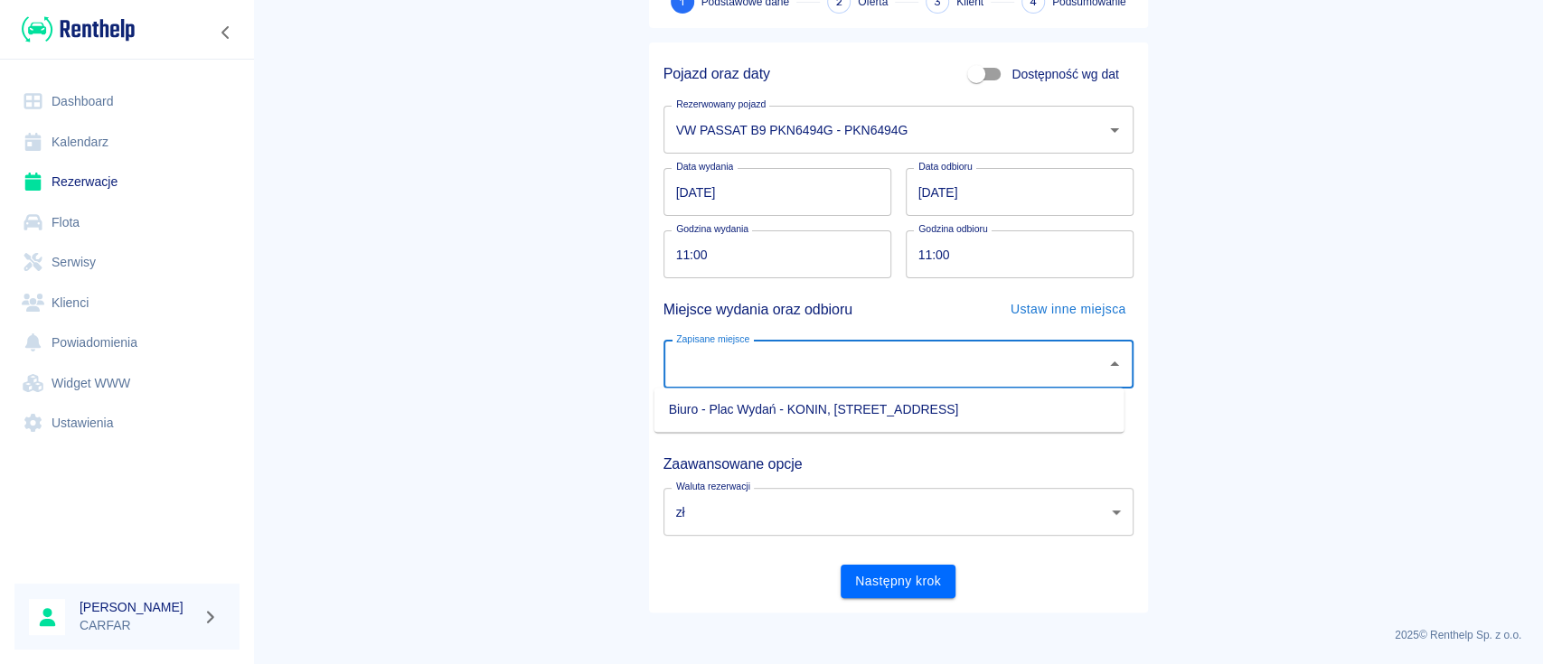
click at [805, 406] on li "Biuro - Plac Wydań - KONIN, Kolejowa 1C" at bounding box center [889, 410] width 470 height 30
type input "Biuro - Plac Wydań - KONIN, Kolejowa 1C"
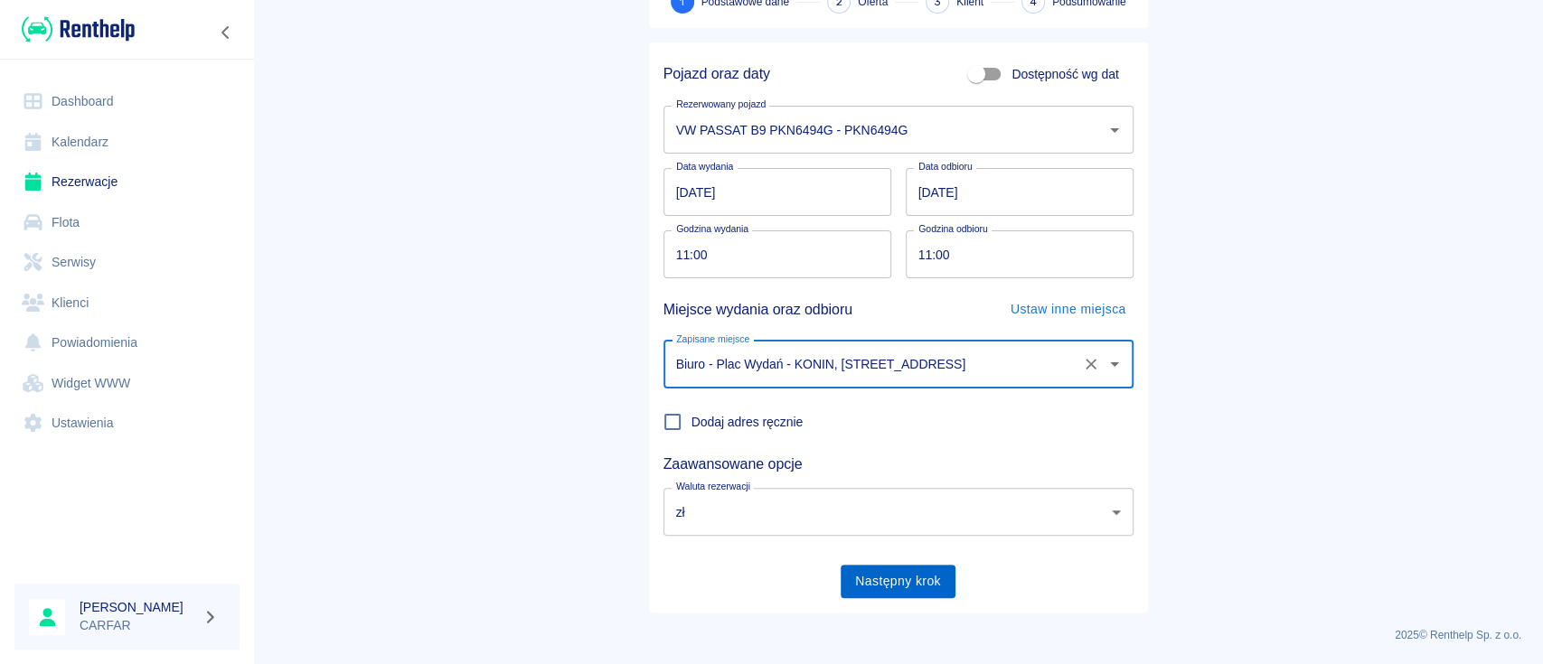
click at [875, 582] on button "Następny krok" at bounding box center [898, 581] width 115 height 33
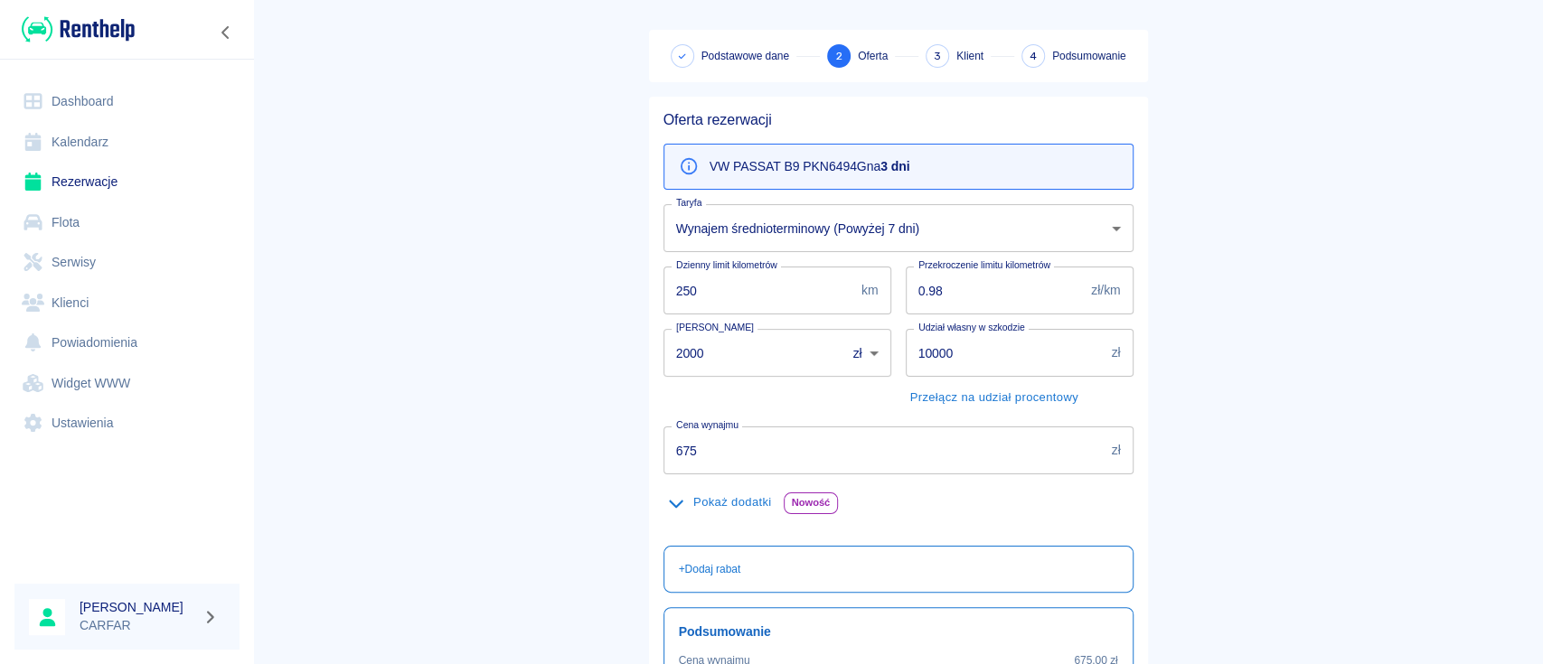
scroll to position [65, 0]
drag, startPoint x: 740, startPoint y: 444, endPoint x: 431, endPoint y: 482, distance: 311.5
click at [447, 481] on main "Rezerwacje Dodaj rezerwację Podstawowe dane 2 Oferta 3 Klient 4 Podsumowanie Of…" at bounding box center [898, 405] width 1290 height 897
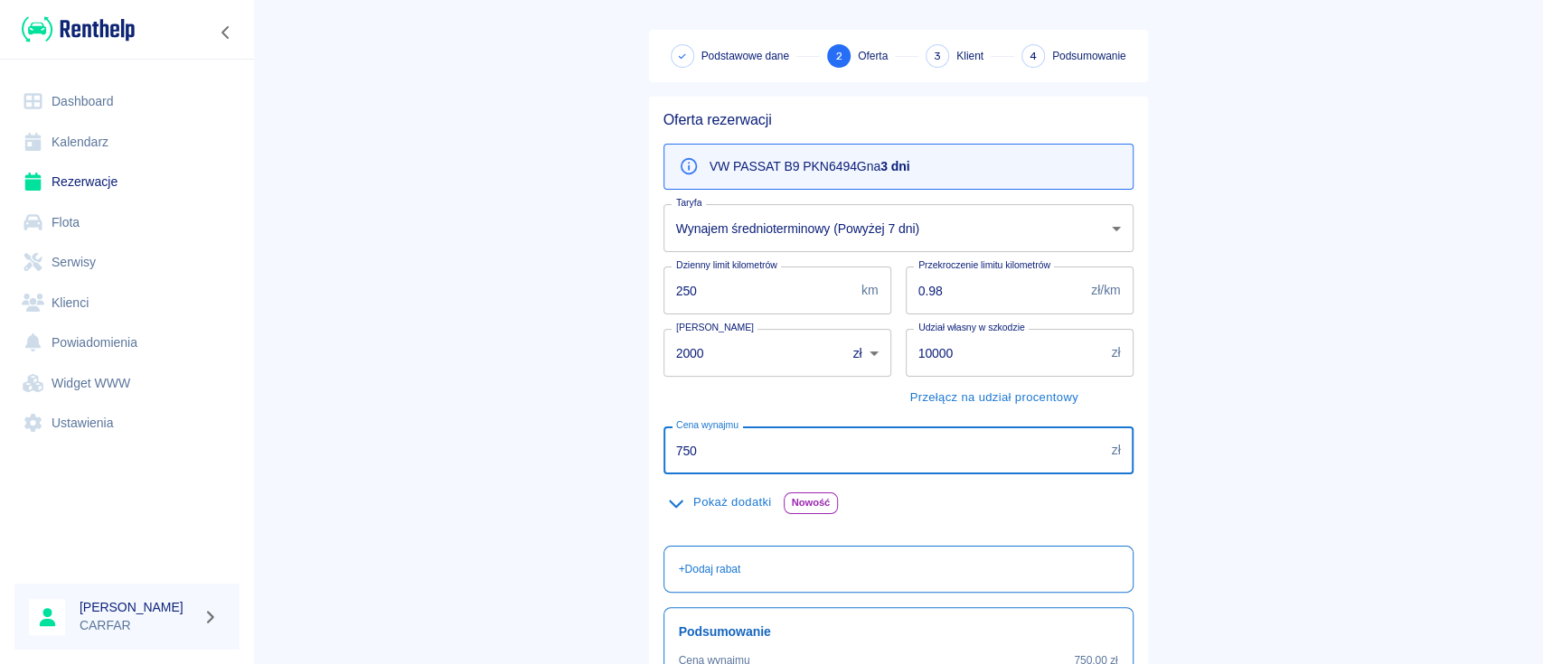
type input "750"
click at [450, 376] on main "Rezerwacje Dodaj rezerwację Podstawowe dane 2 Oferta 3 Klient 4 Podsumowanie Of…" at bounding box center [898, 405] width 1290 height 897
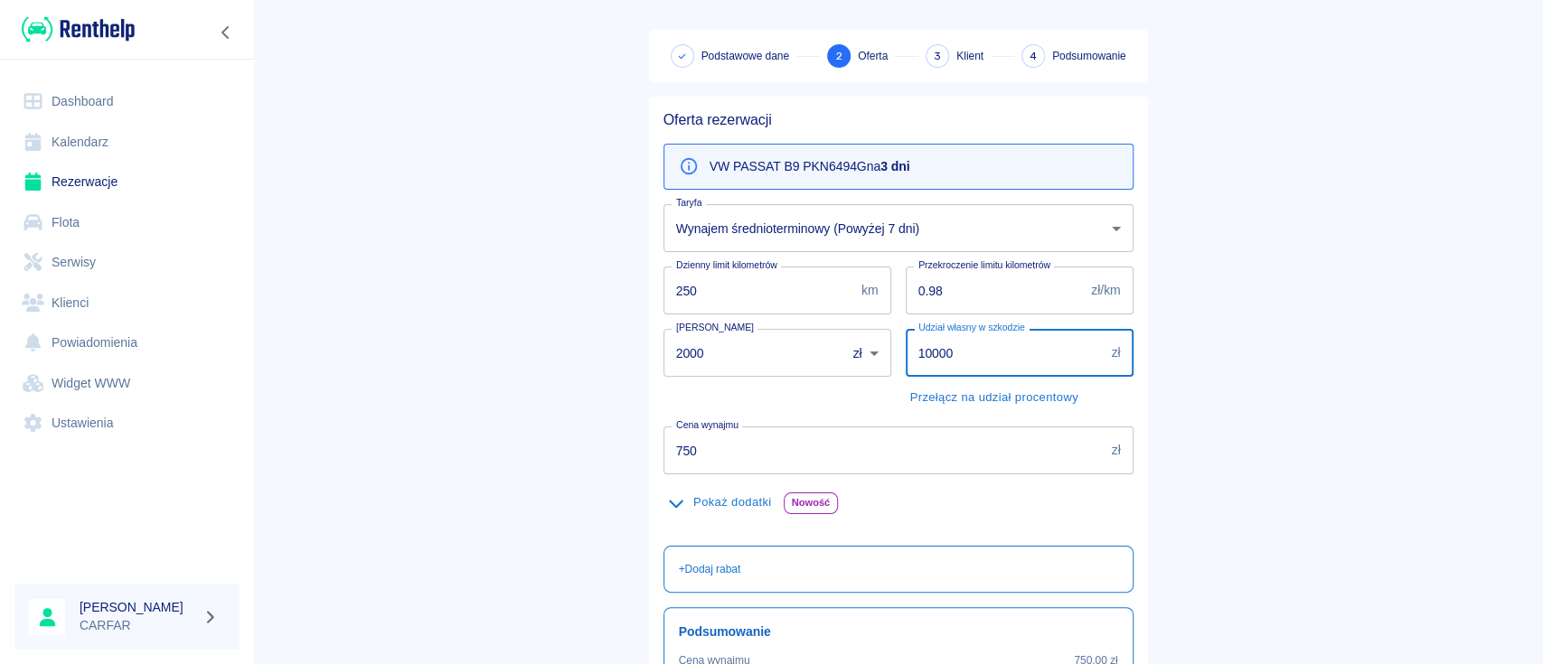
drag, startPoint x: 947, startPoint y: 351, endPoint x: 784, endPoint y: 356, distance: 163.7
click at [801, 357] on div "Oferta rezerwacji VW PASSAT B9 PKN6494G na 3 dni Taryfa Wynajem średnioterminow…" at bounding box center [891, 468] width 484 height 742
type input "5000"
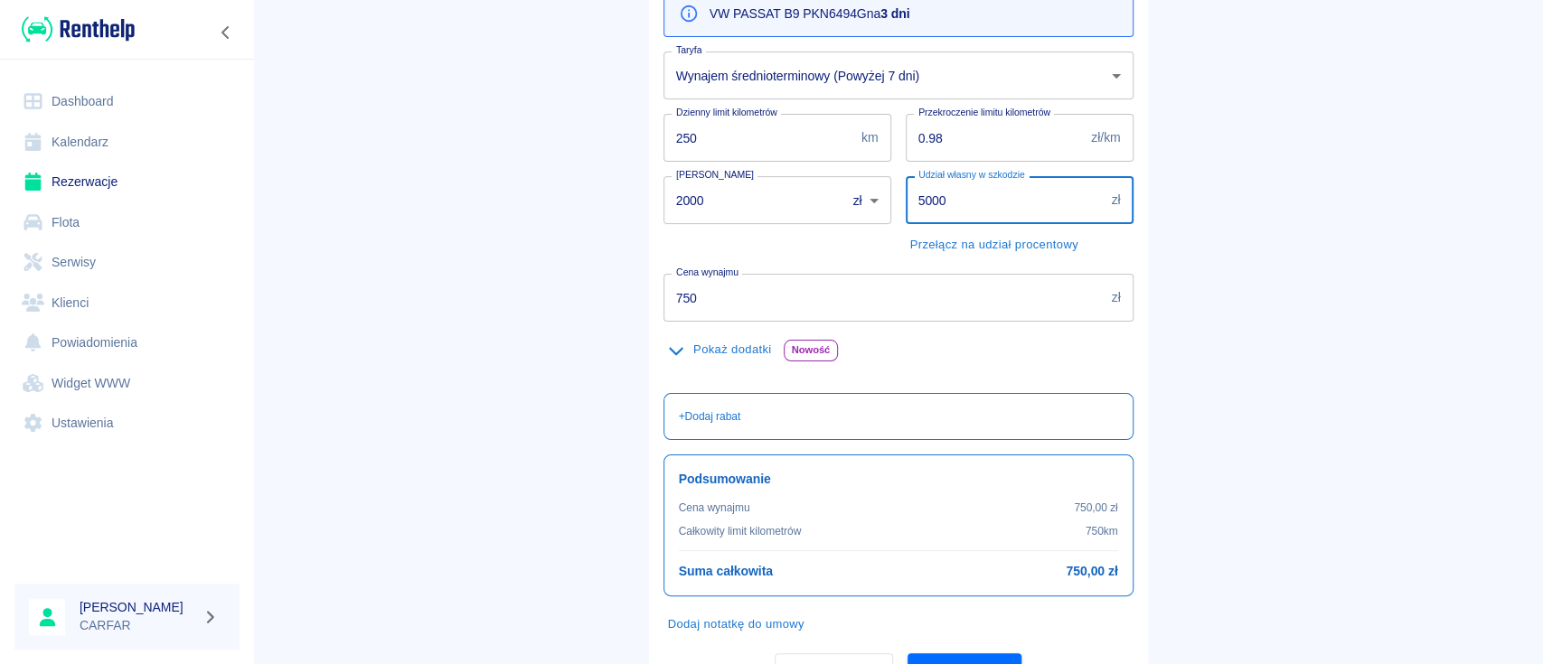
scroll to position [306, 0]
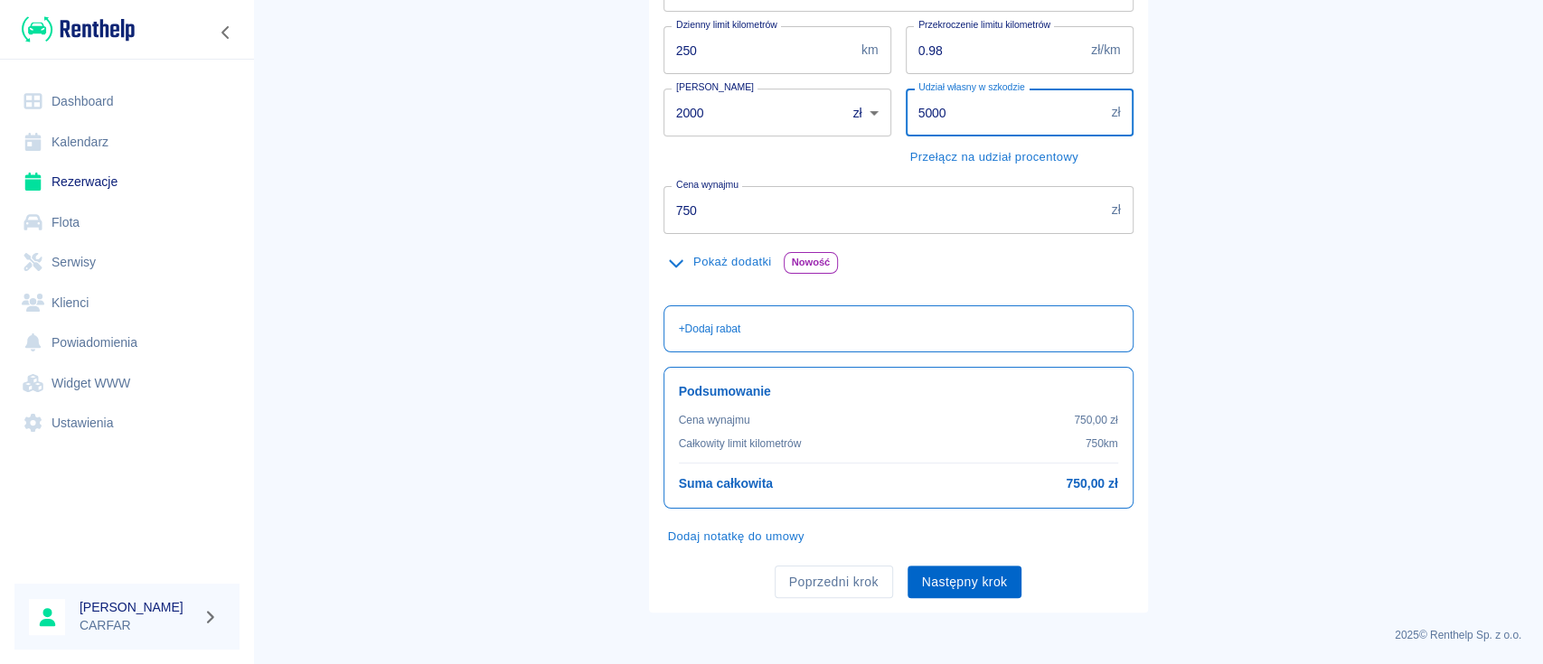
click at [962, 578] on button "Następny krok" at bounding box center [965, 582] width 115 height 33
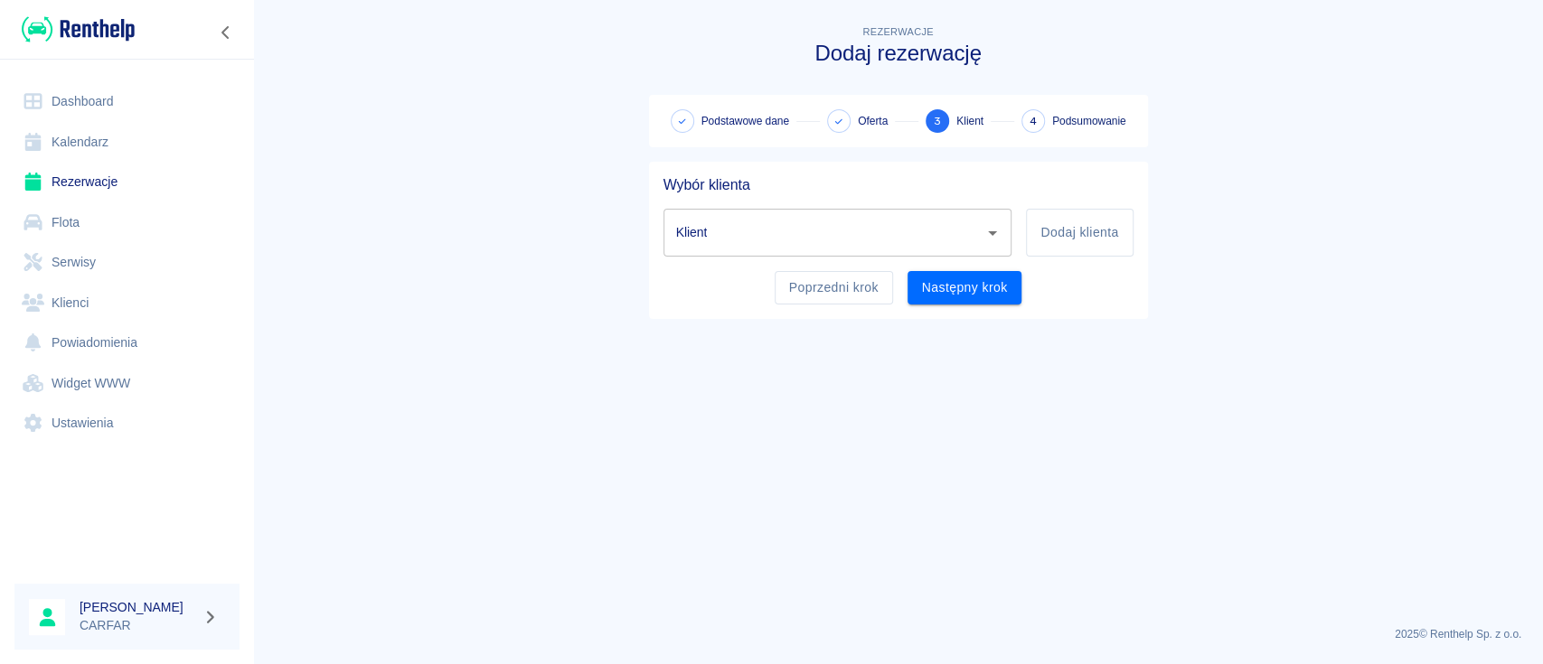
scroll to position [0, 0]
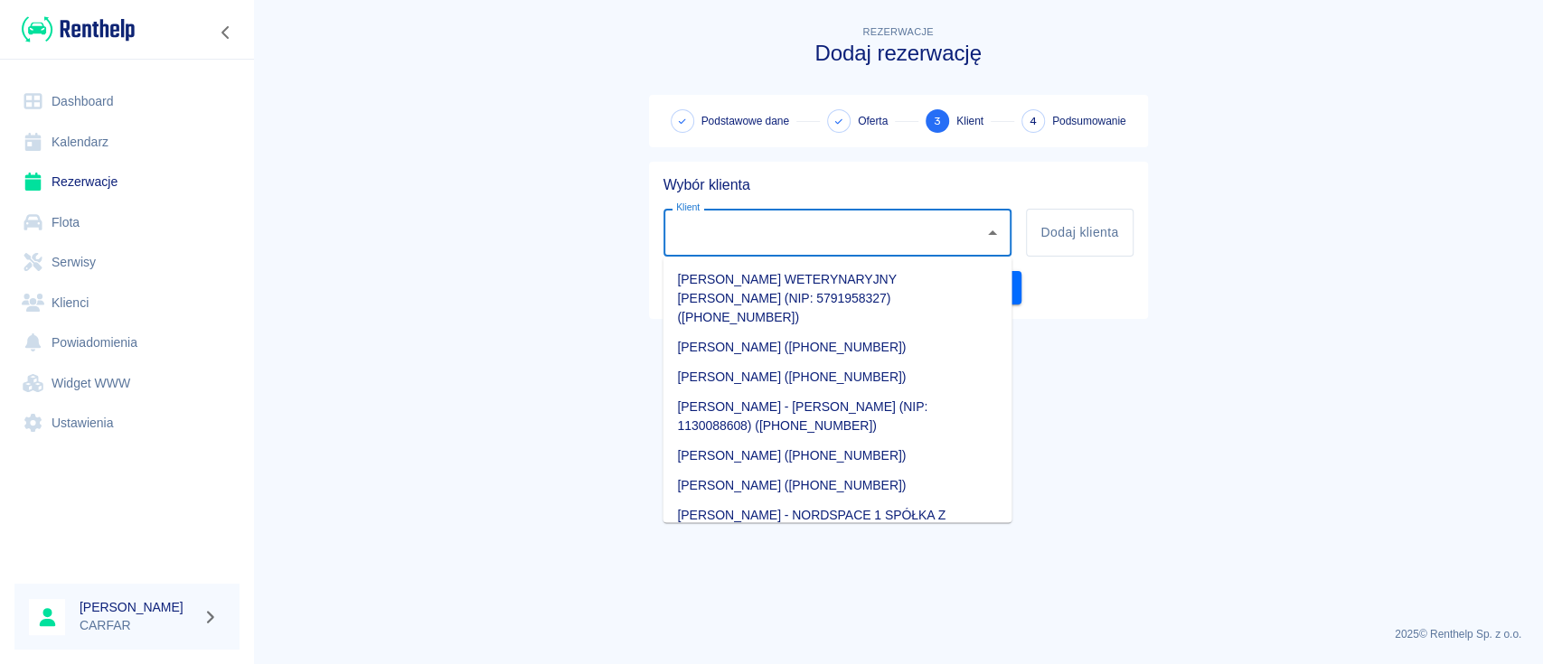
click at [940, 240] on input "Klient" at bounding box center [825, 233] width 306 height 32
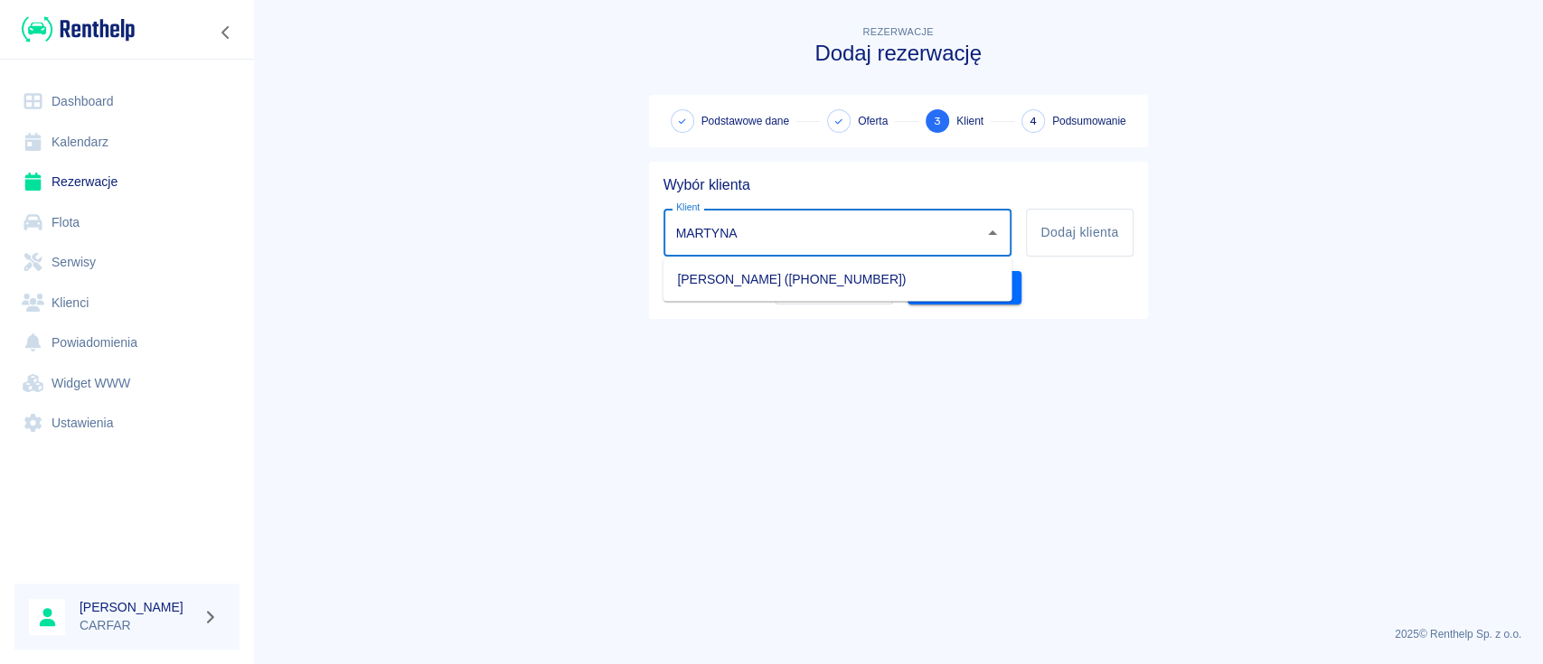
click at [928, 267] on li "MARTYNA KOWALSKA (+48724800966)" at bounding box center [837, 279] width 349 height 30
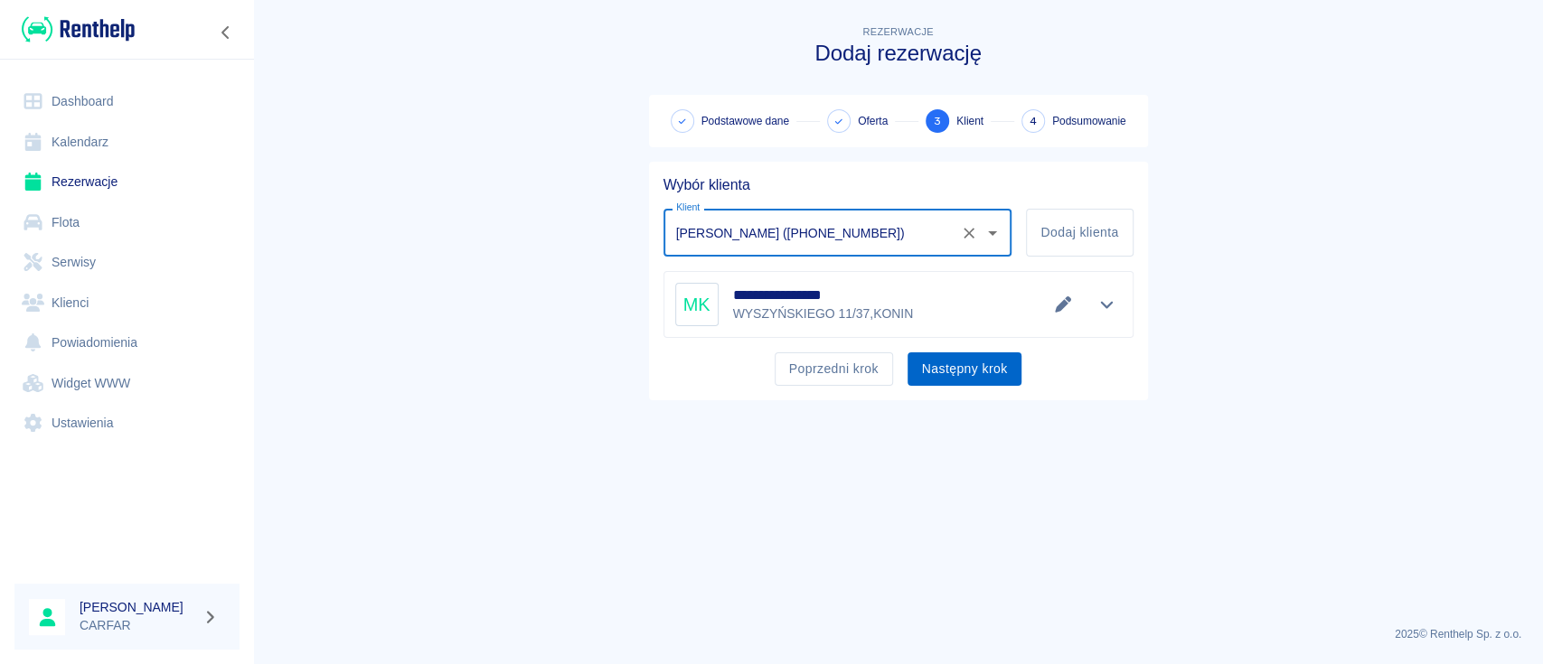
type input "MARTYNA KOWALSKA (+48724800966)"
click at [966, 365] on button "Następny krok" at bounding box center [965, 369] width 115 height 33
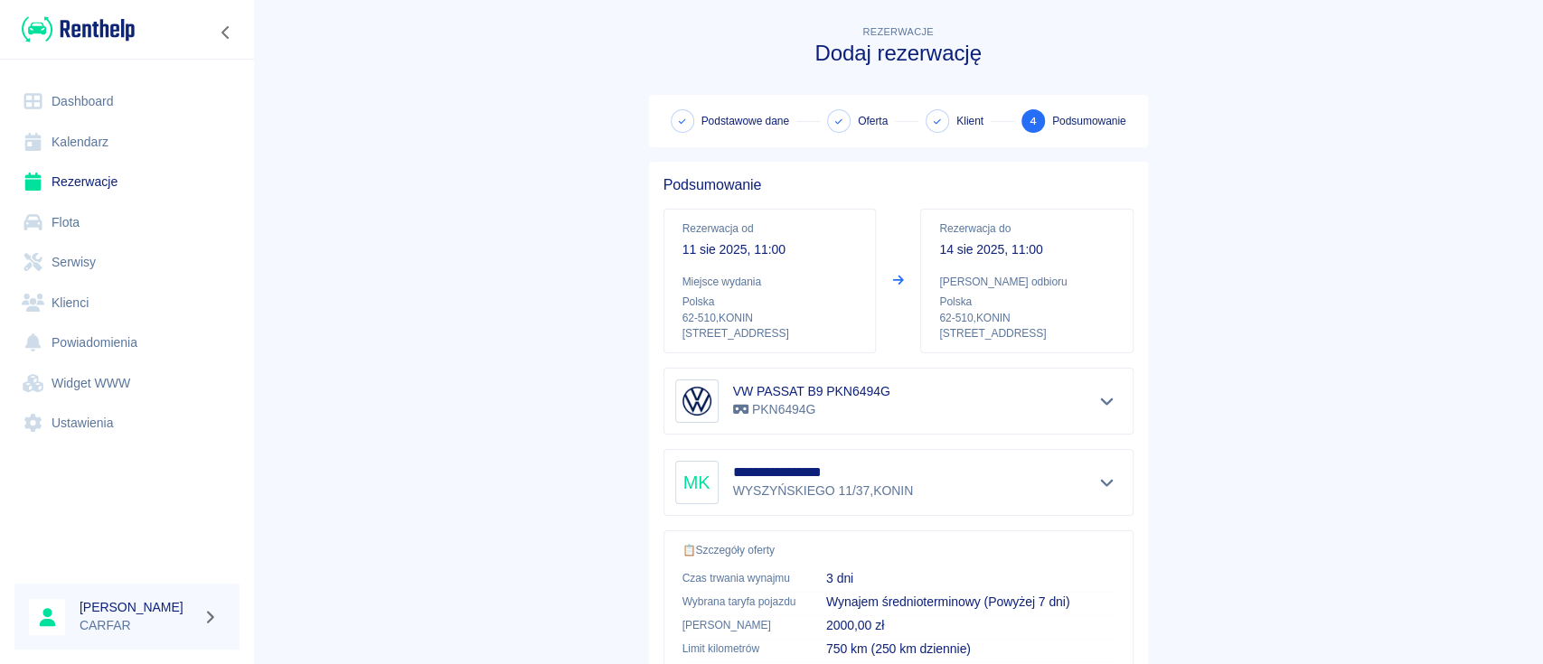
scroll to position [309, 0]
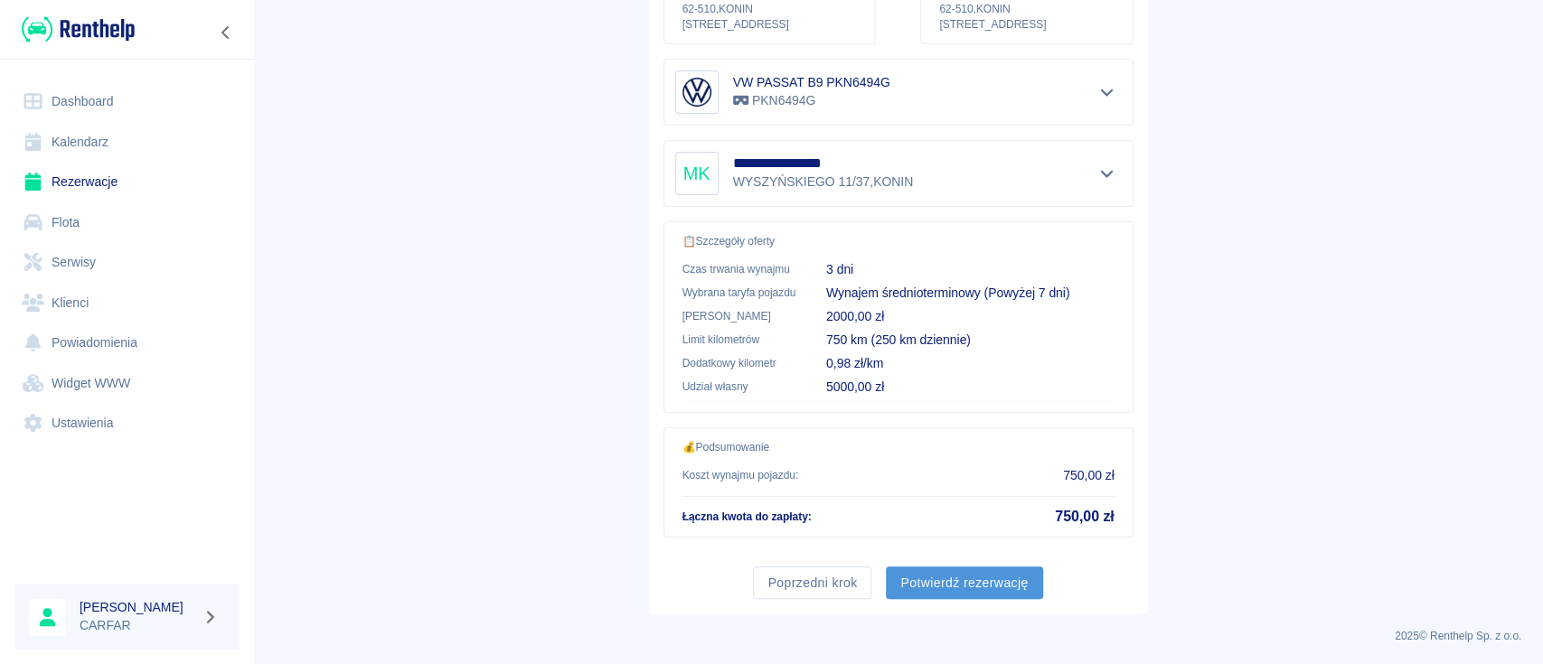
click at [959, 582] on button "Potwierdź rezerwację" at bounding box center [964, 583] width 156 height 33
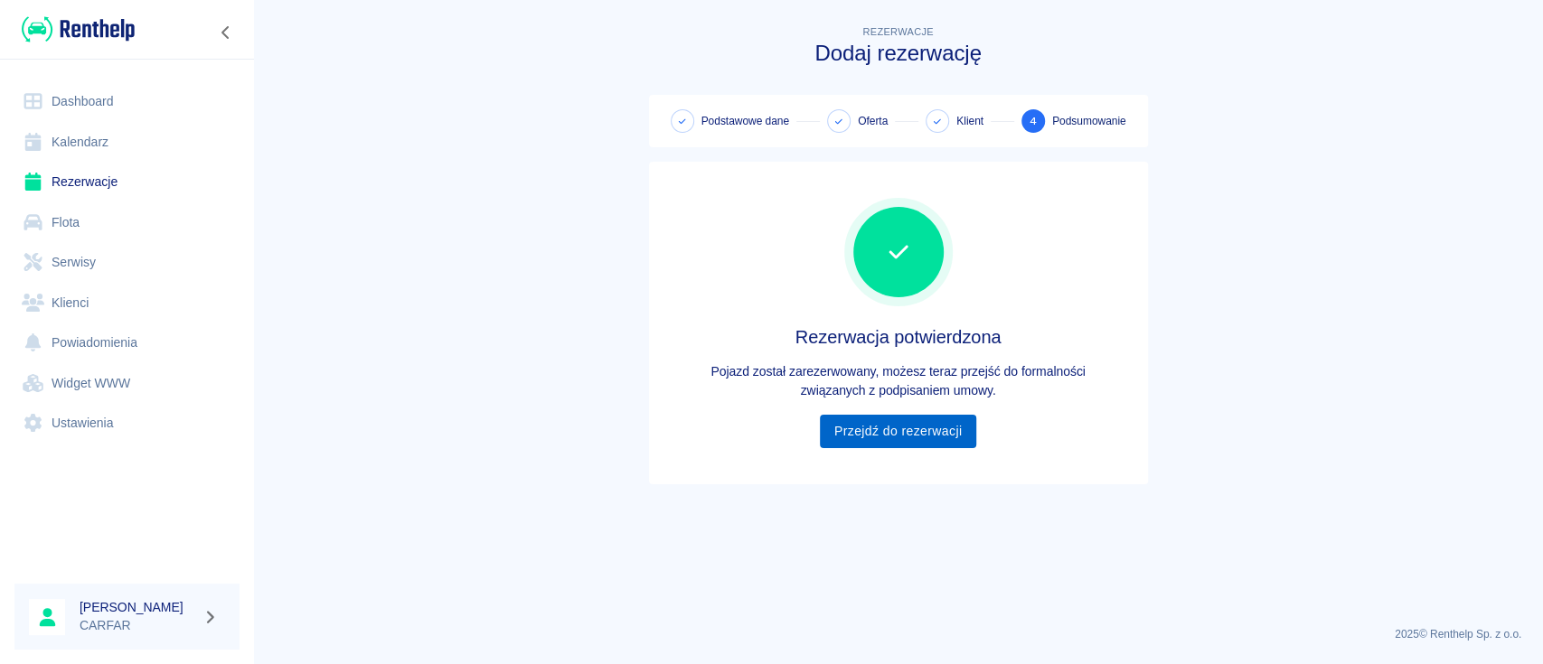
click at [936, 444] on link "Przejdź do rezerwacji" at bounding box center [898, 431] width 156 height 33
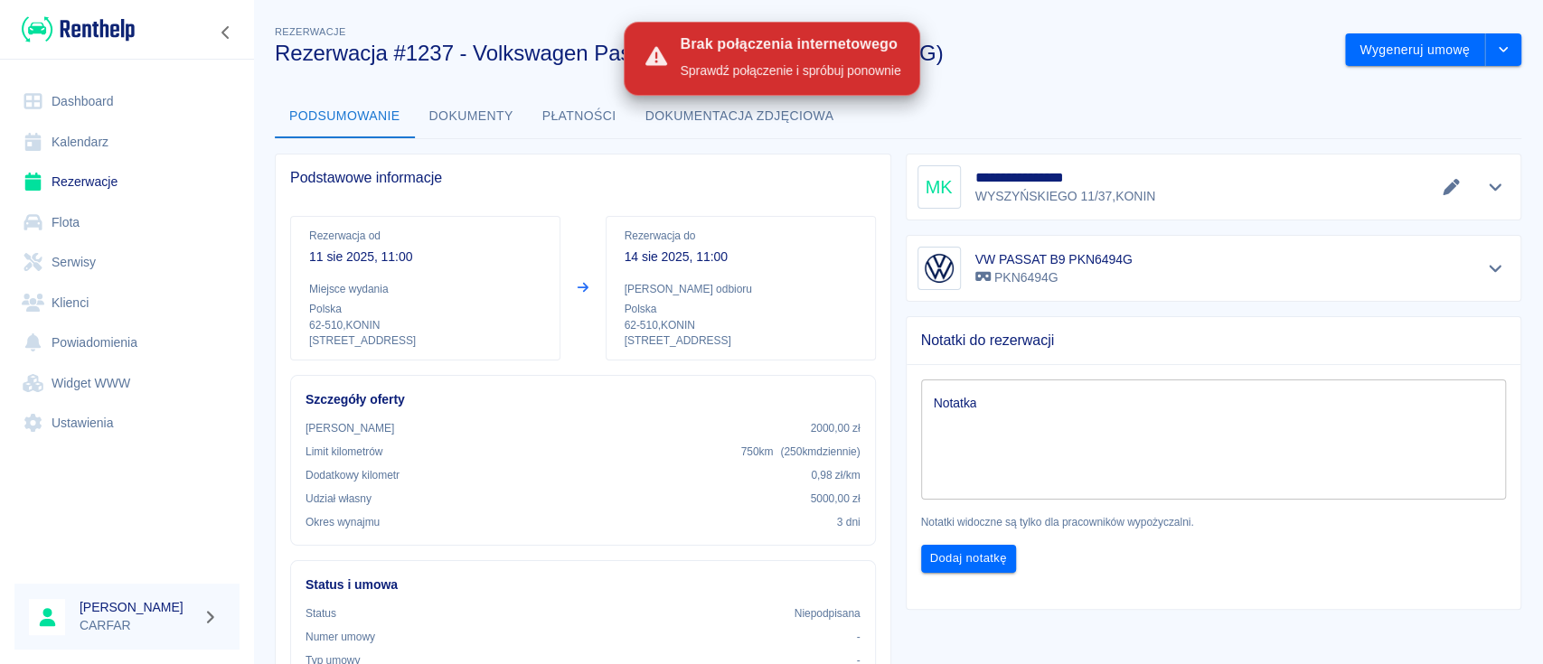
click at [80, 98] on link "Dashboard" at bounding box center [126, 101] width 225 height 41
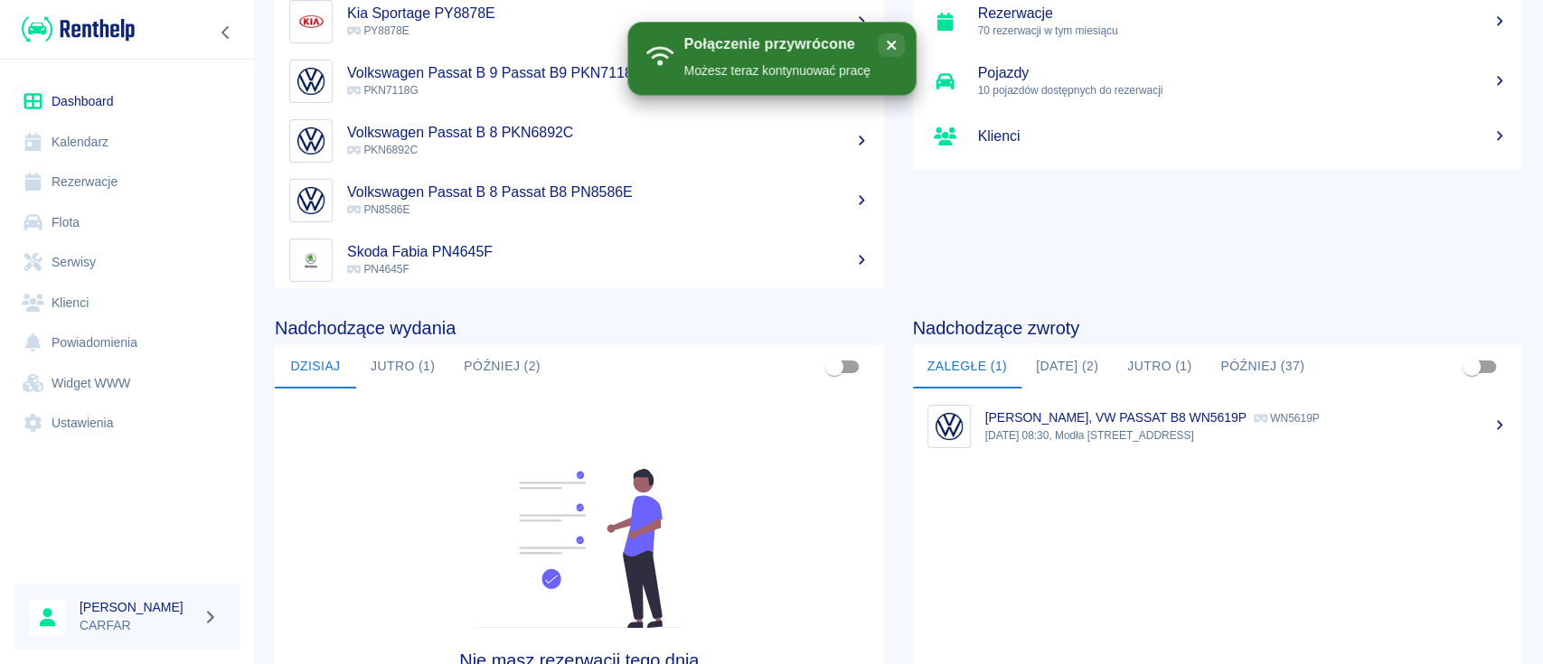
scroll to position [240, 0]
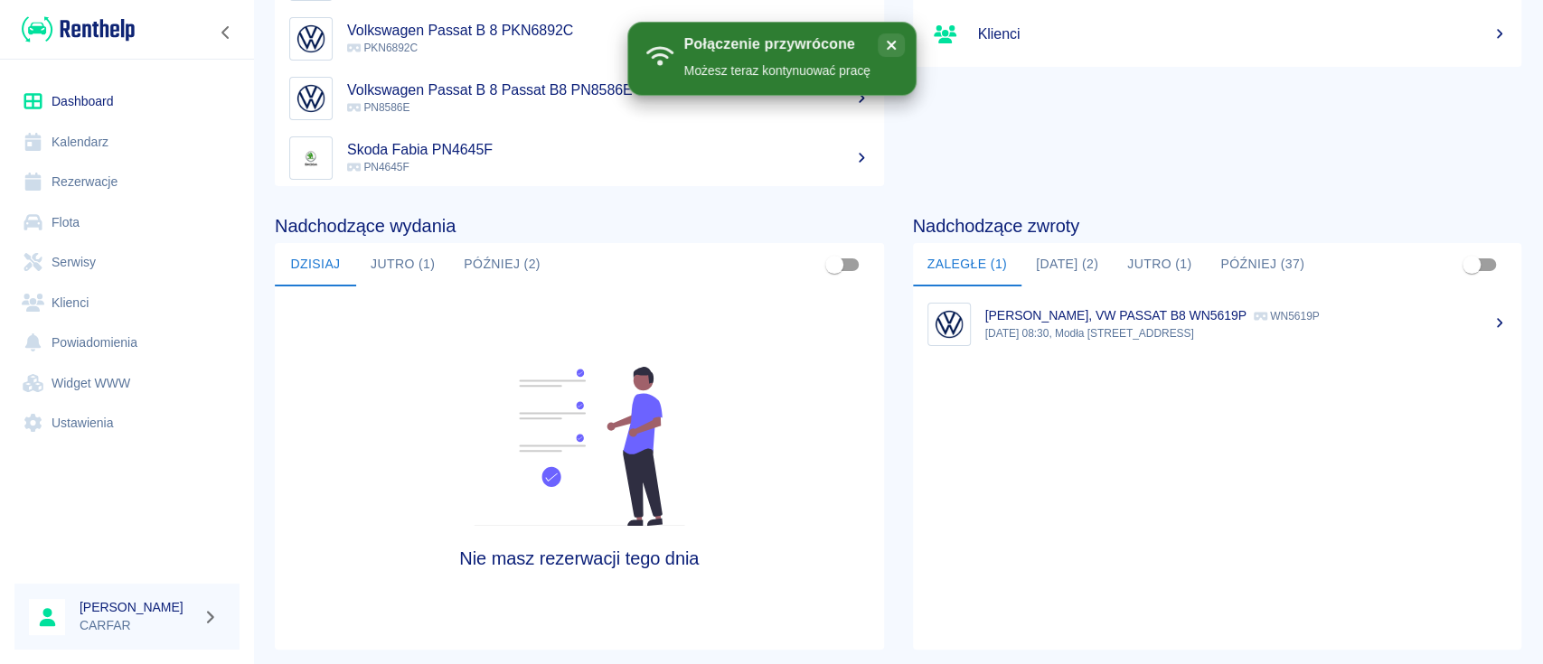
click at [1072, 258] on button "Dzisiaj (2)" at bounding box center [1066, 264] width 91 height 43
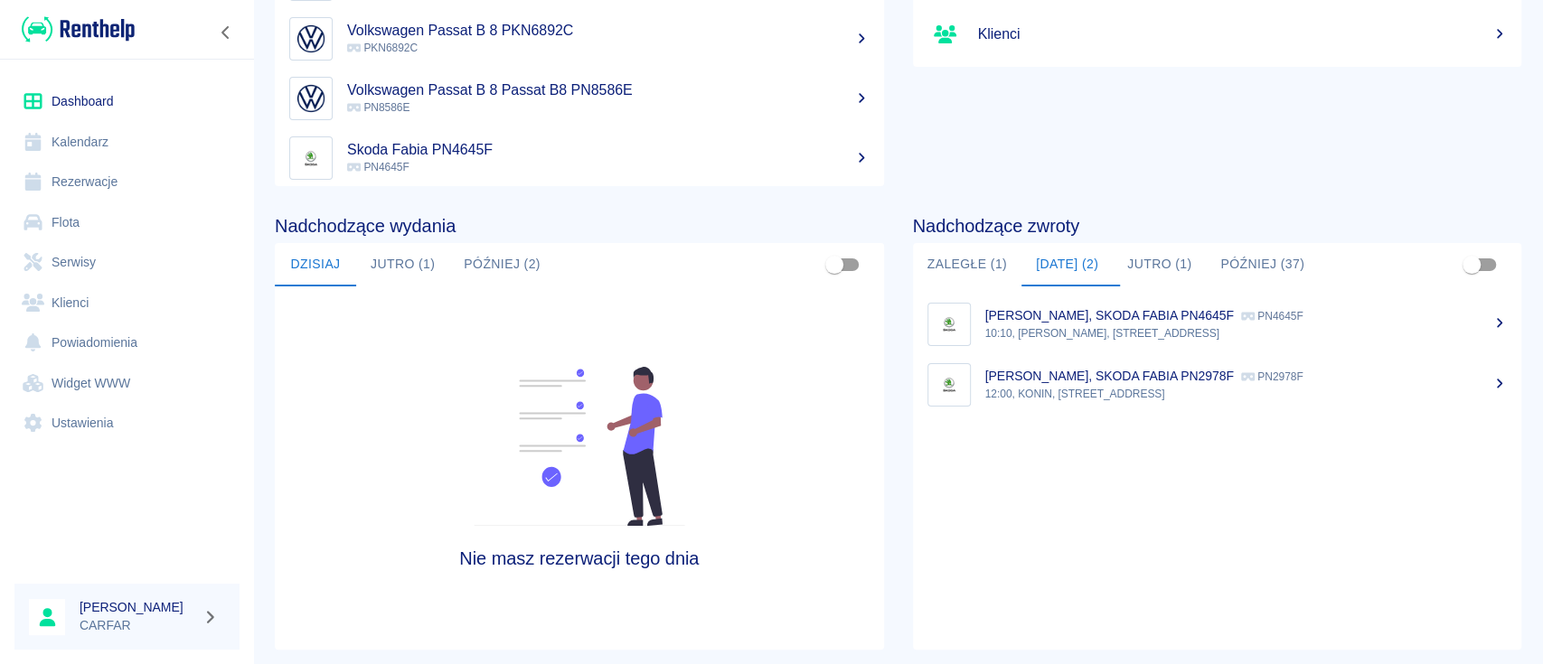
click at [1159, 264] on button "Jutro (1)" at bounding box center [1159, 264] width 93 height 43
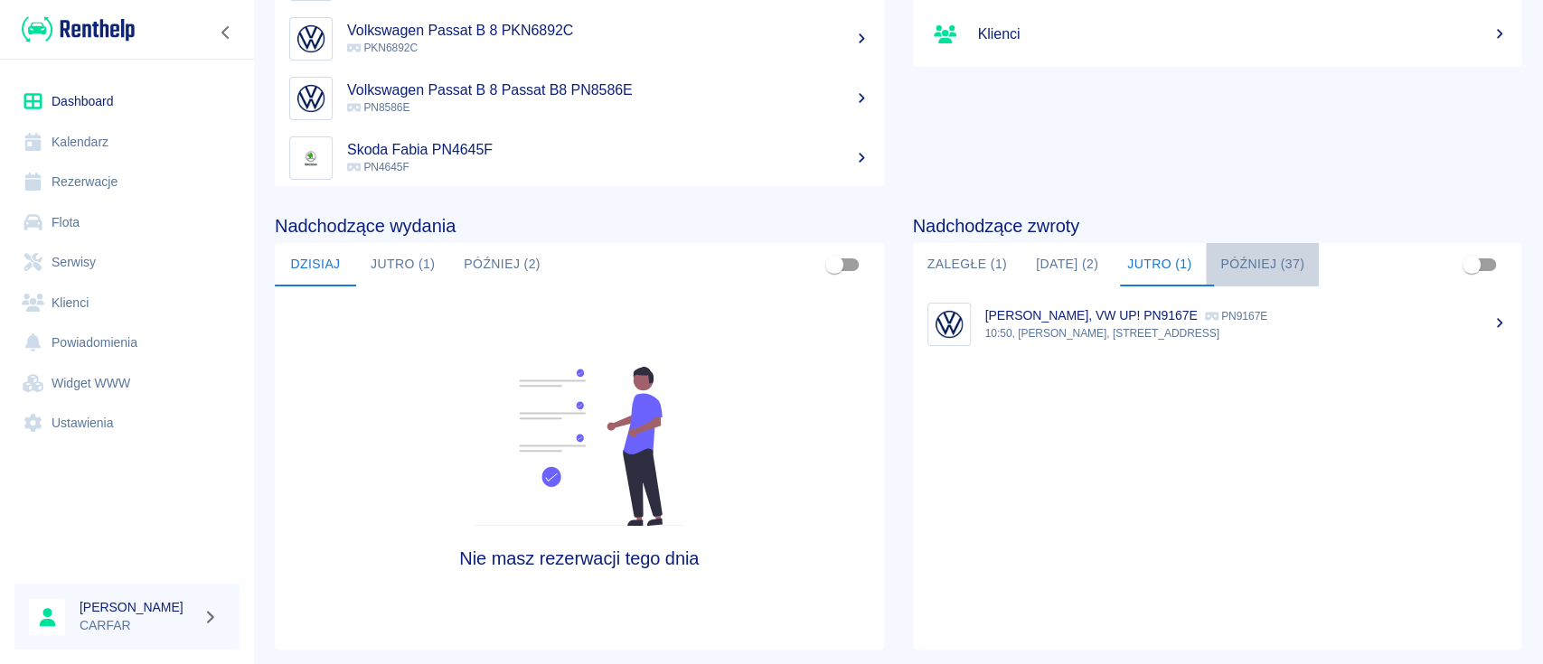
click at [1253, 259] on button "Później (37)" at bounding box center [1262, 264] width 113 height 43
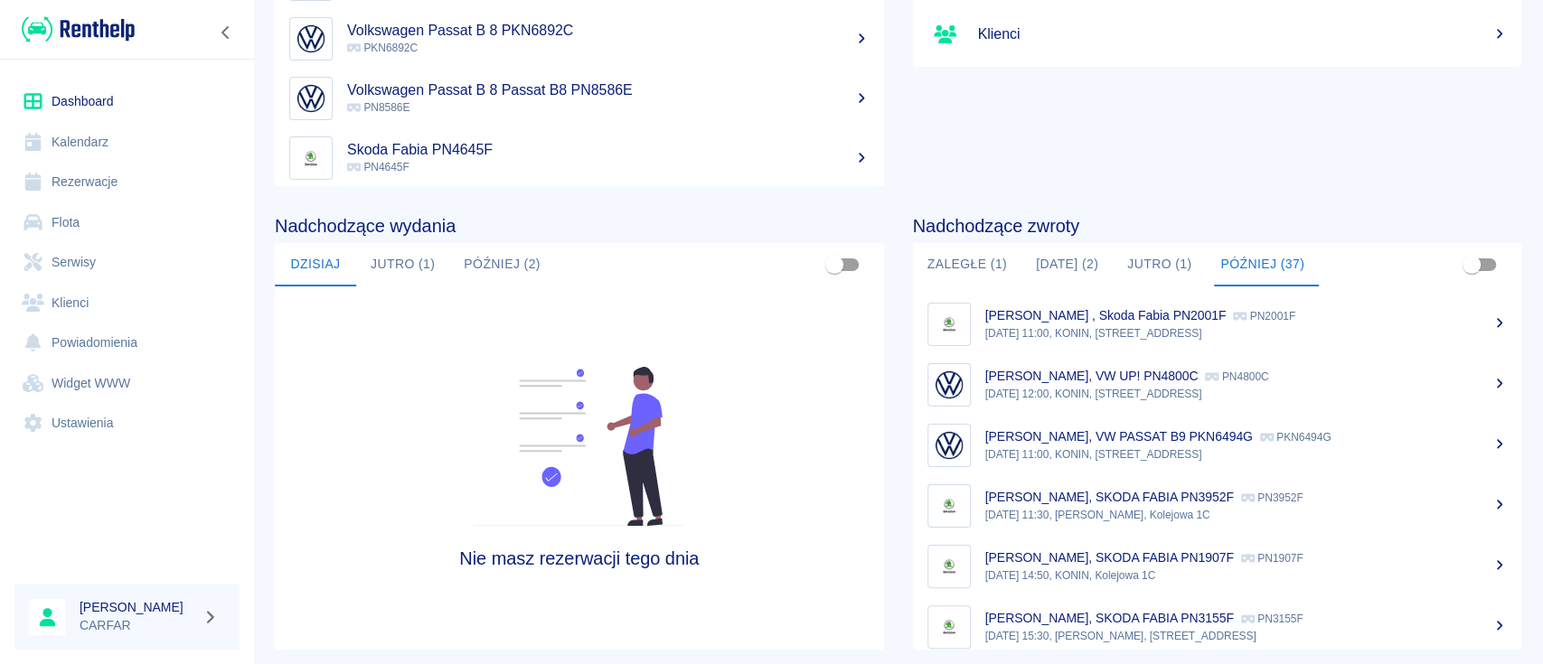
click at [1146, 443] on div "MARTYNA KOWALSKA, VW PASSAT B9 PKN6494G PKN6494G" at bounding box center [1246, 437] width 522 height 19
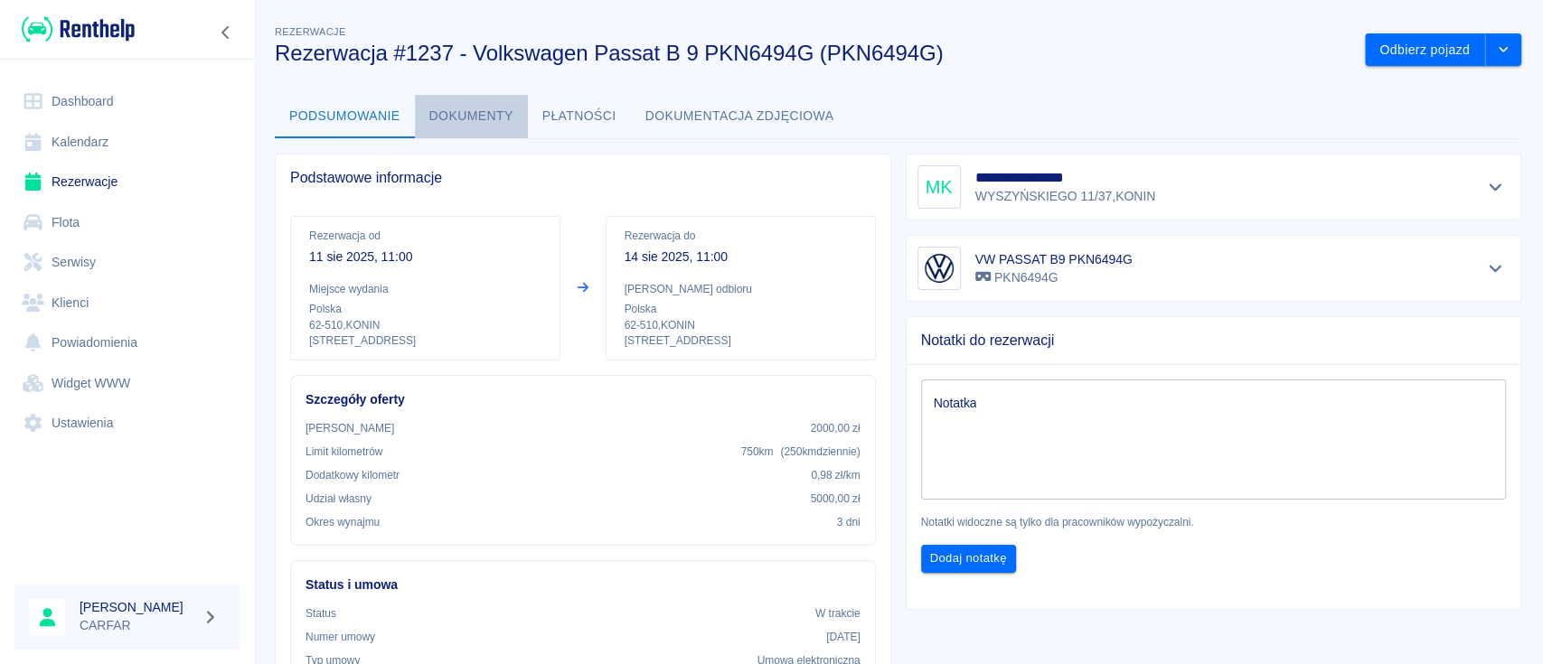
click at [415, 117] on button "Dokumenty" at bounding box center [471, 116] width 113 height 43
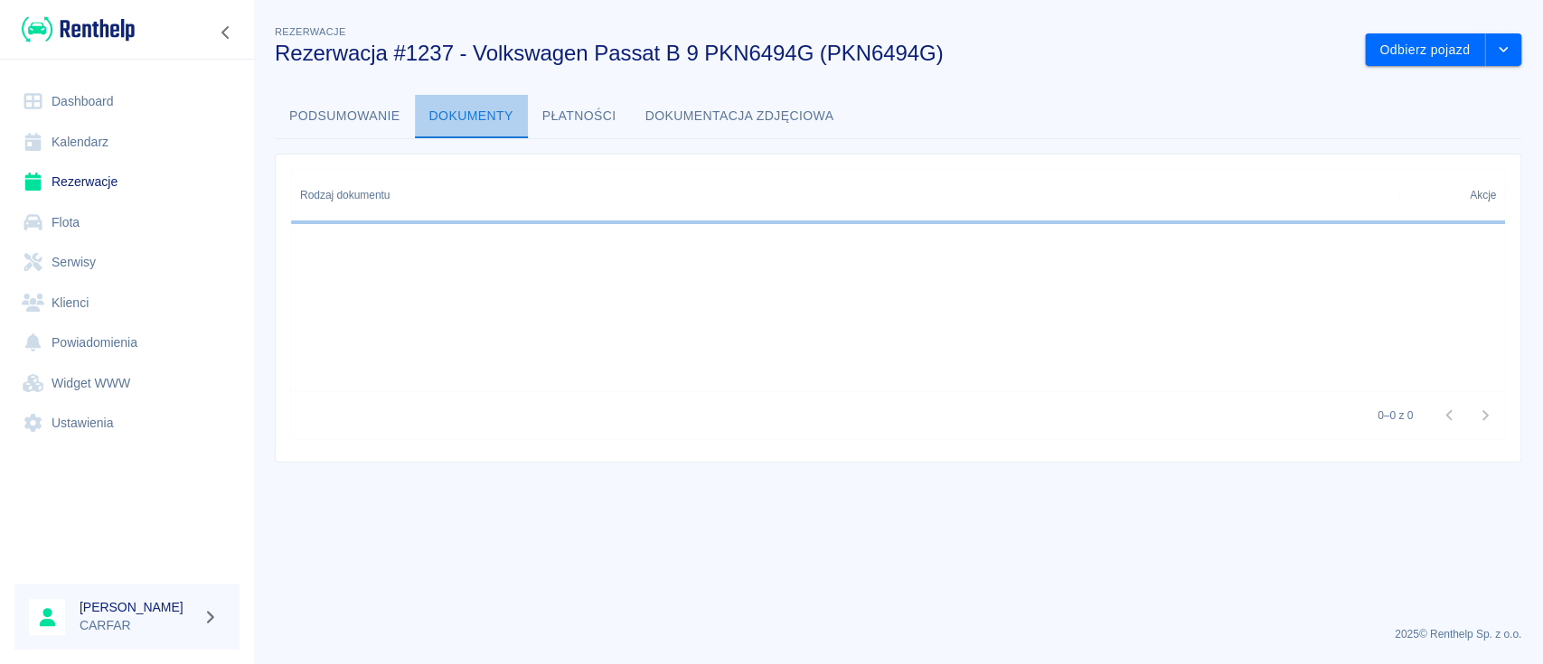
click at [479, 118] on button "Dokumenty" at bounding box center [471, 116] width 113 height 43
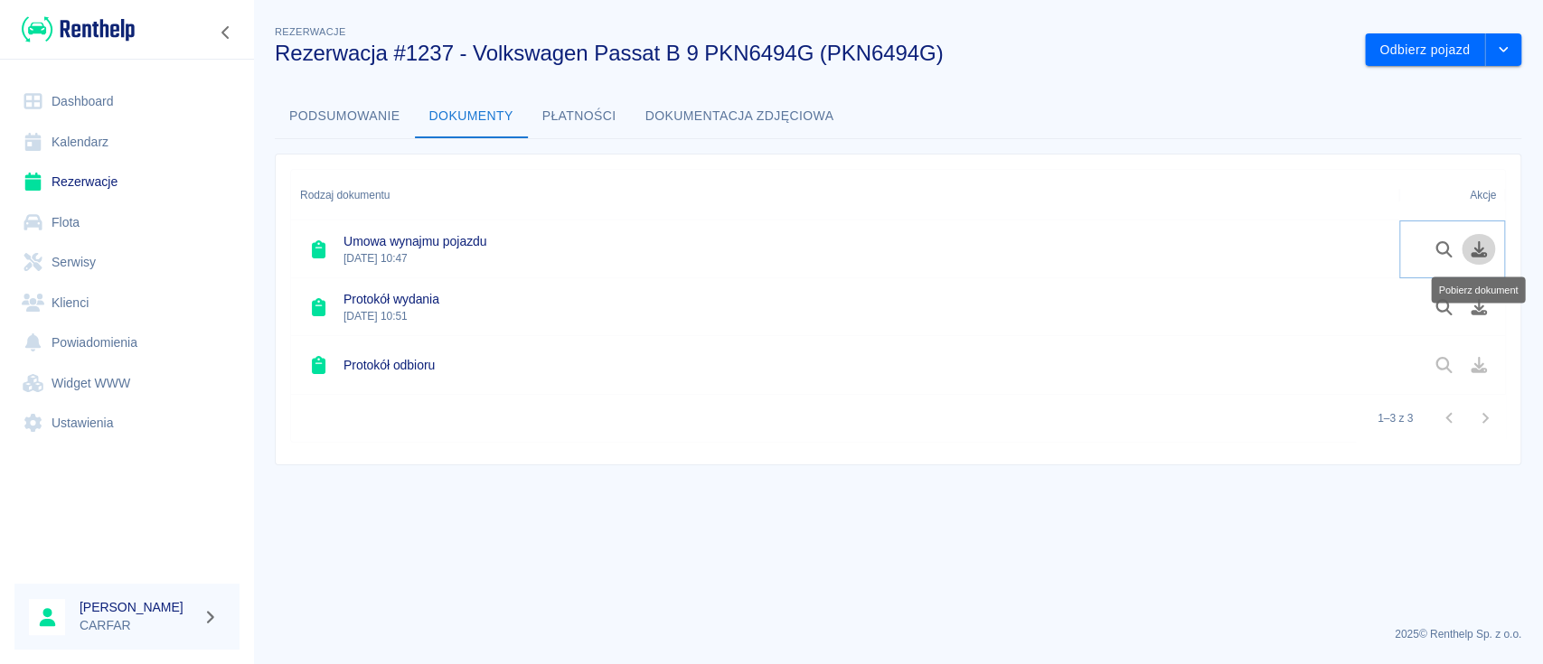
click at [1470, 249] on icon "Pobierz dokument" at bounding box center [1479, 249] width 21 height 16
click at [1481, 307] on icon "Pobierz dokument" at bounding box center [1479, 307] width 16 height 16
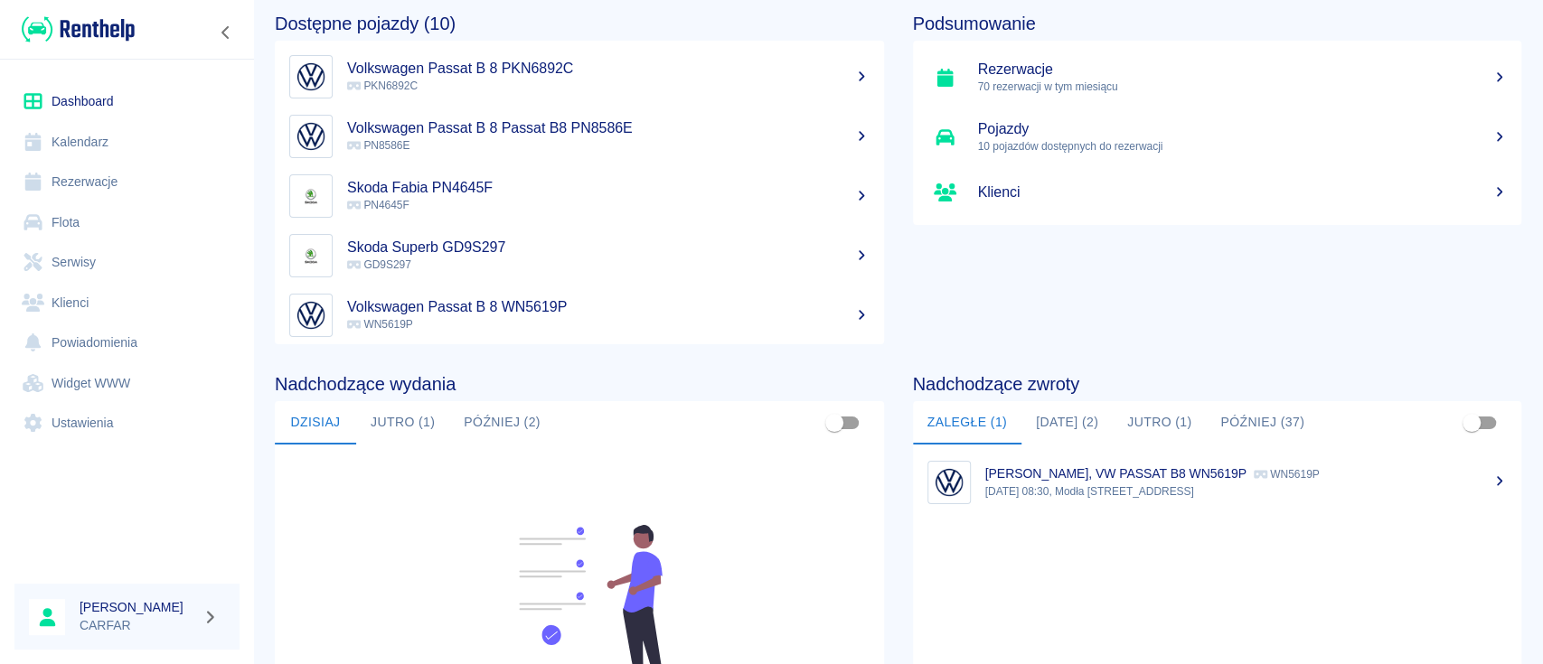
scroll to position [120, 0]
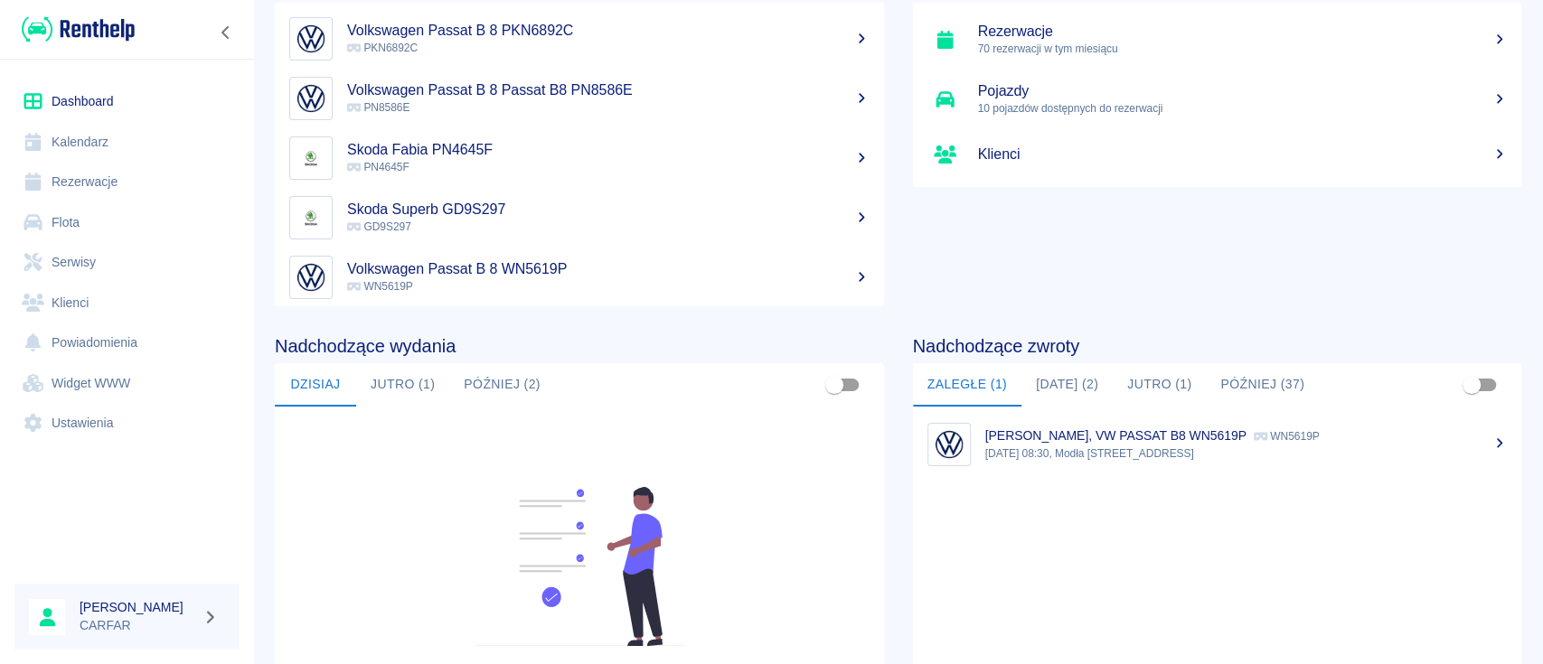
click at [1064, 382] on button "[DATE] (2)" at bounding box center [1066, 384] width 91 height 43
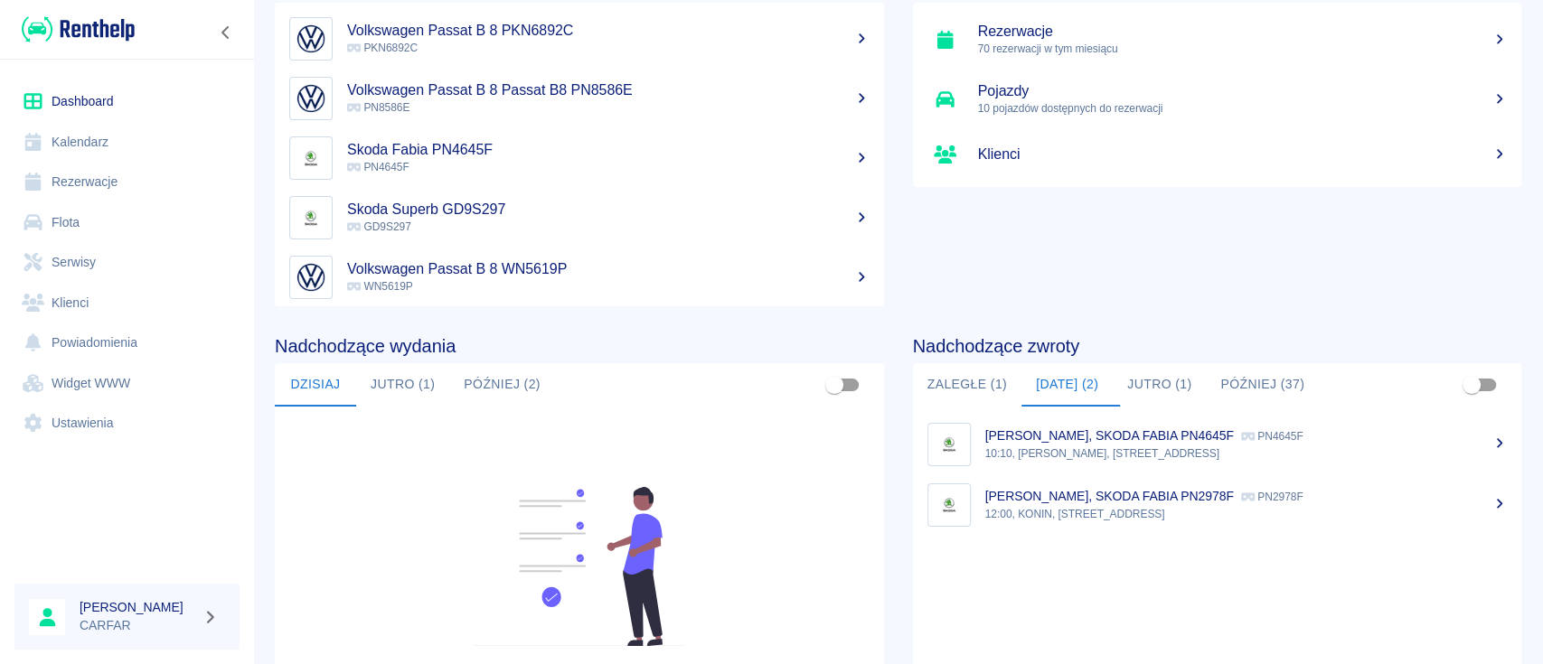
scroll to position [240, 0]
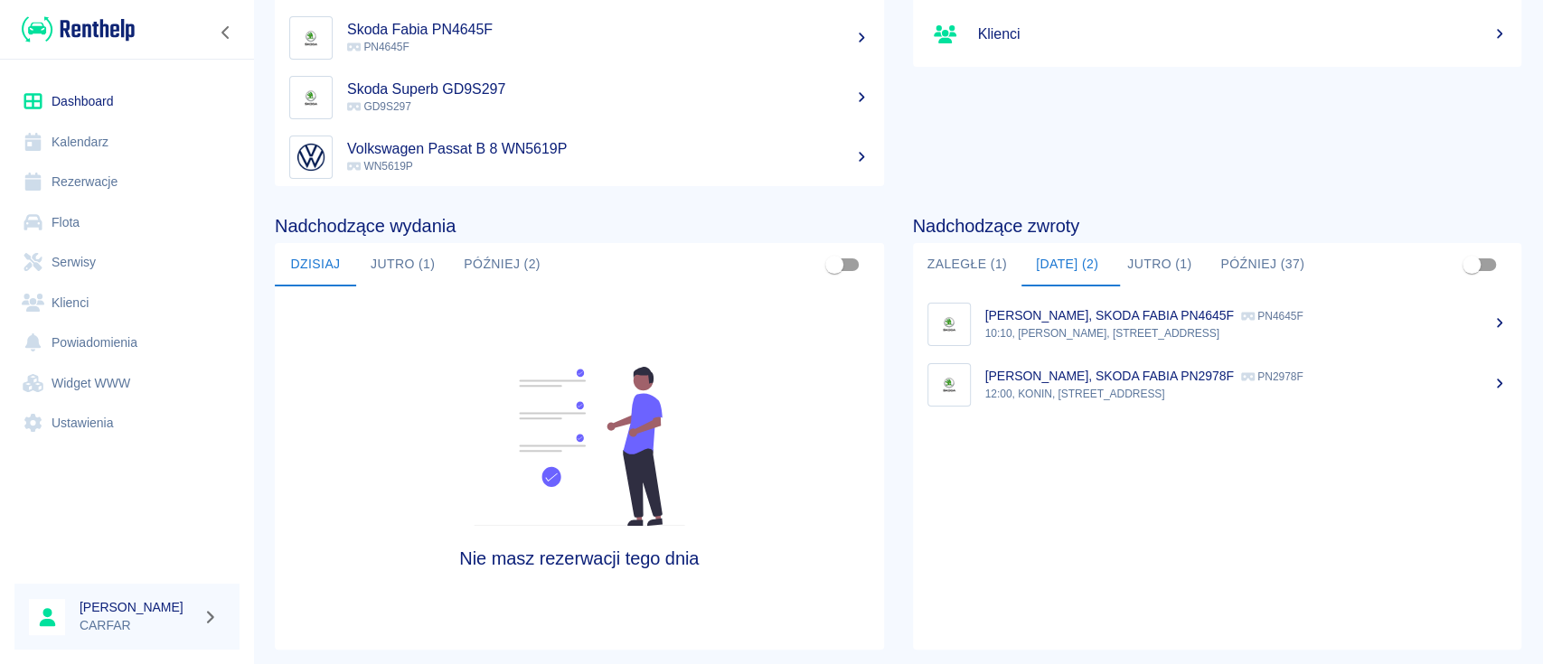
click at [1204, 374] on p "[PERSON_NAME], SKODA FABIA PN2978F" at bounding box center [1109, 376] width 249 height 14
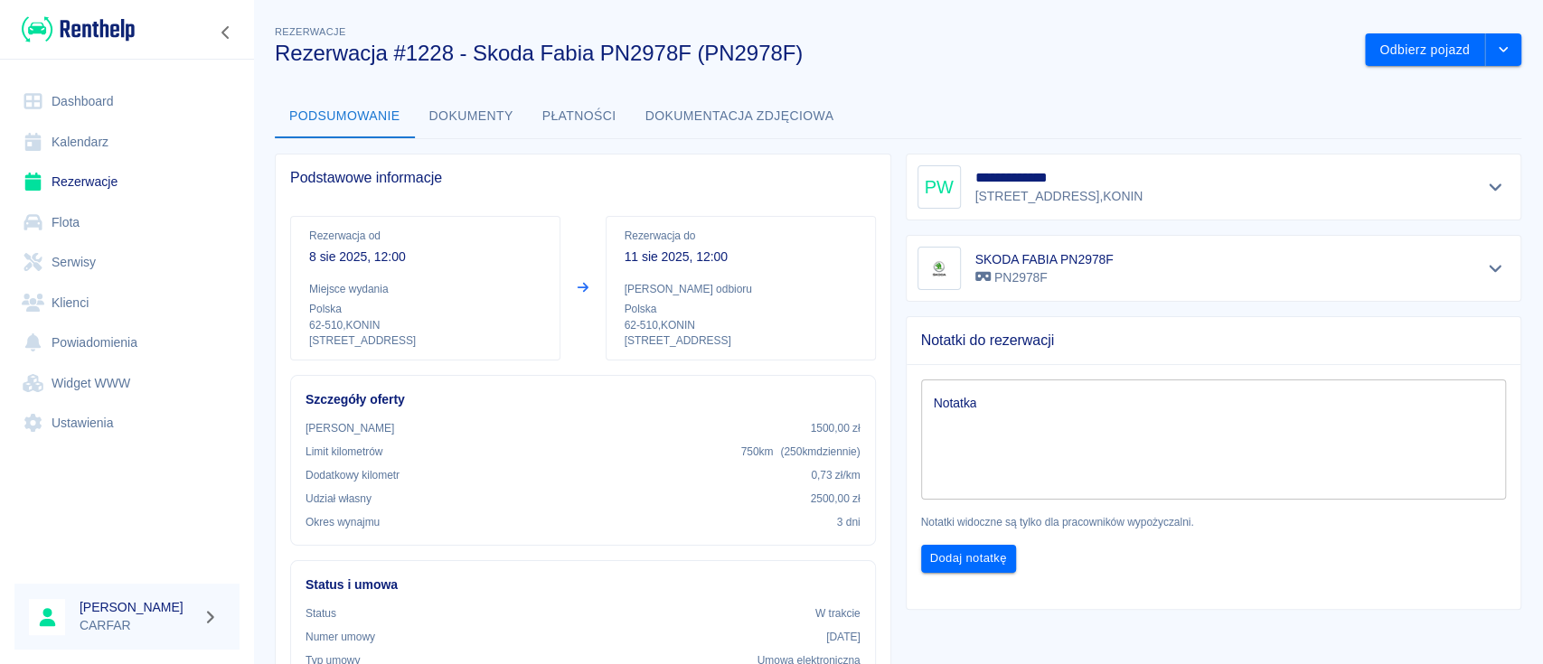
click at [1247, 173] on div "**********" at bounding box center [1213, 186] width 593 height 43
click at [1482, 177] on button "Pokaż szczegóły" at bounding box center [1496, 186] width 30 height 25
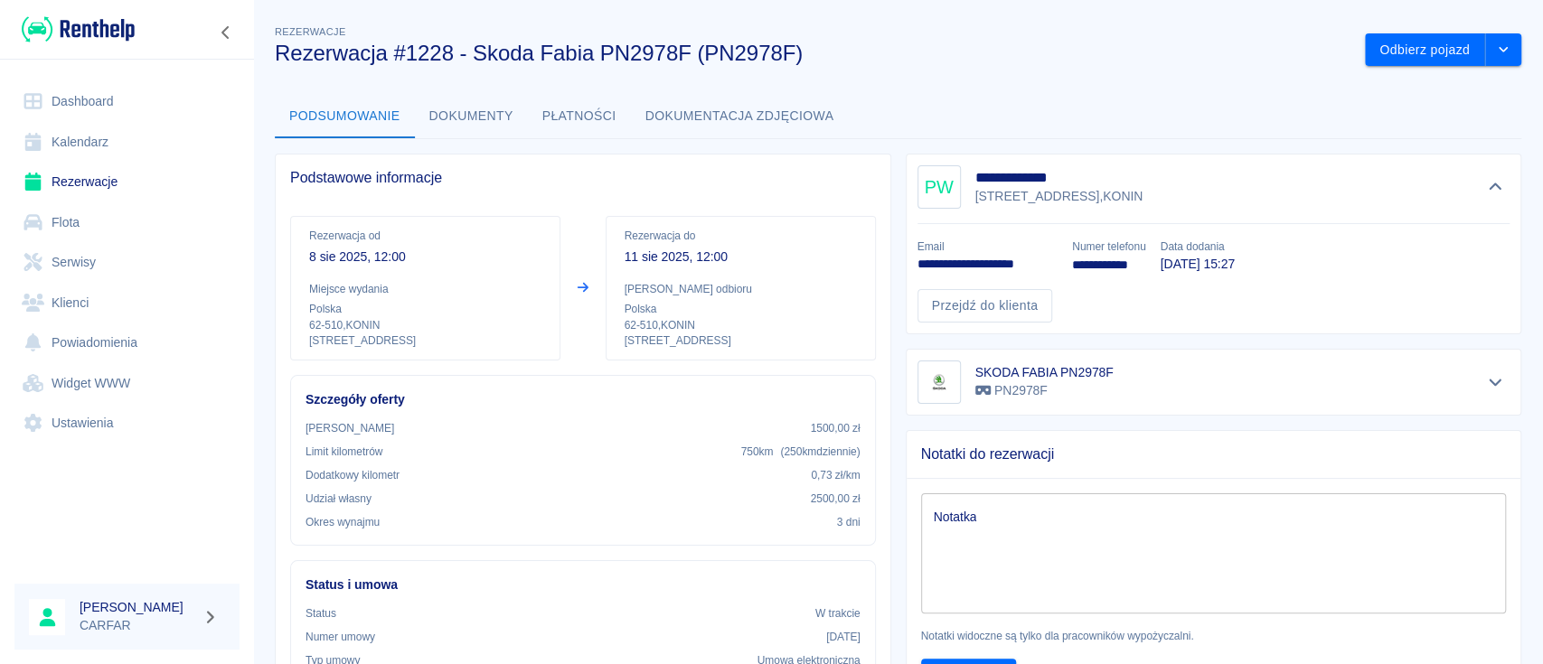
click at [922, 45] on h3 "Rezerwacja #1228 - Skoda Fabia PN2978F (PN2978F)" at bounding box center [813, 53] width 1076 height 25
click at [891, 508] on div "Notatki do rezerwacji Notatka x Notatka Notatki widoczne są tylko dla pracownik…" at bounding box center [1206, 570] width 631 height 308
click at [102, 82] on link "Dashboard" at bounding box center [126, 101] width 225 height 41
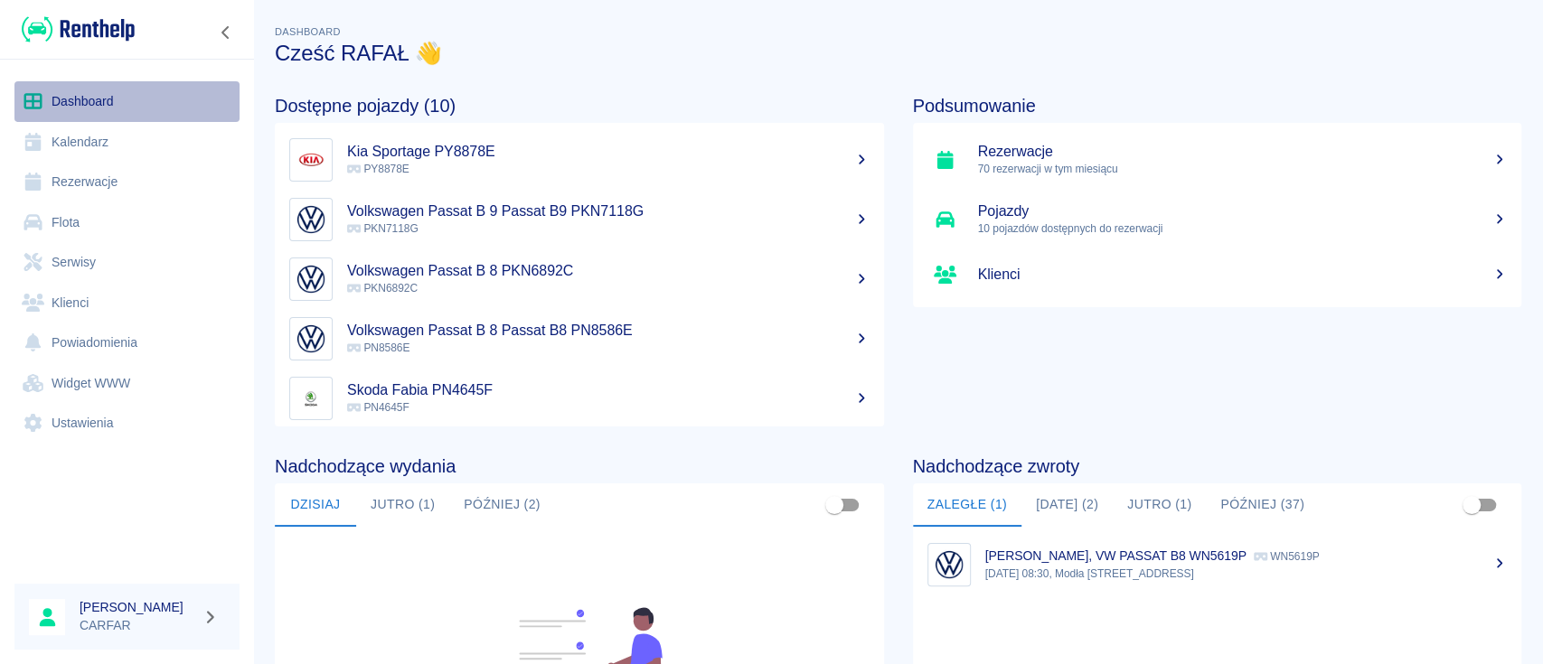
click at [71, 91] on link "Dashboard" at bounding box center [126, 101] width 225 height 41
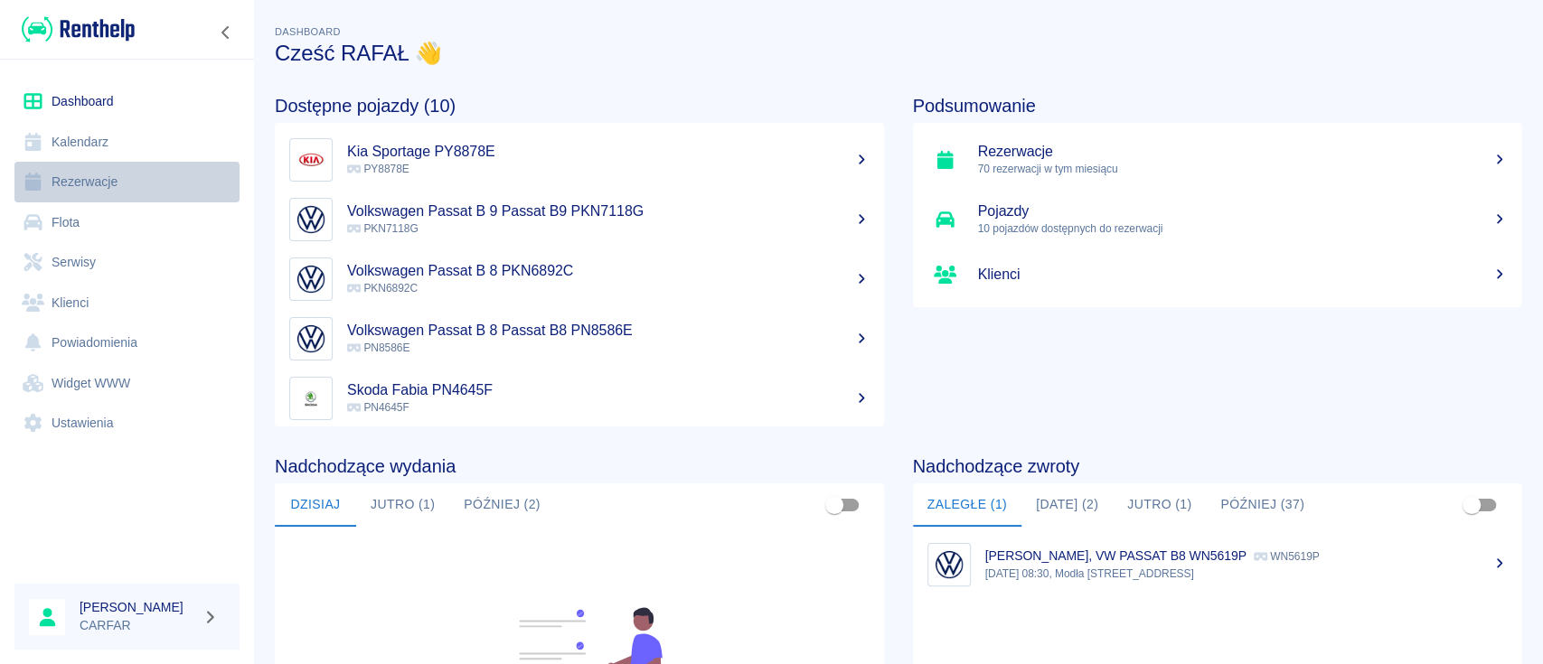
click at [122, 179] on link "Rezerwacje" at bounding box center [126, 182] width 225 height 41
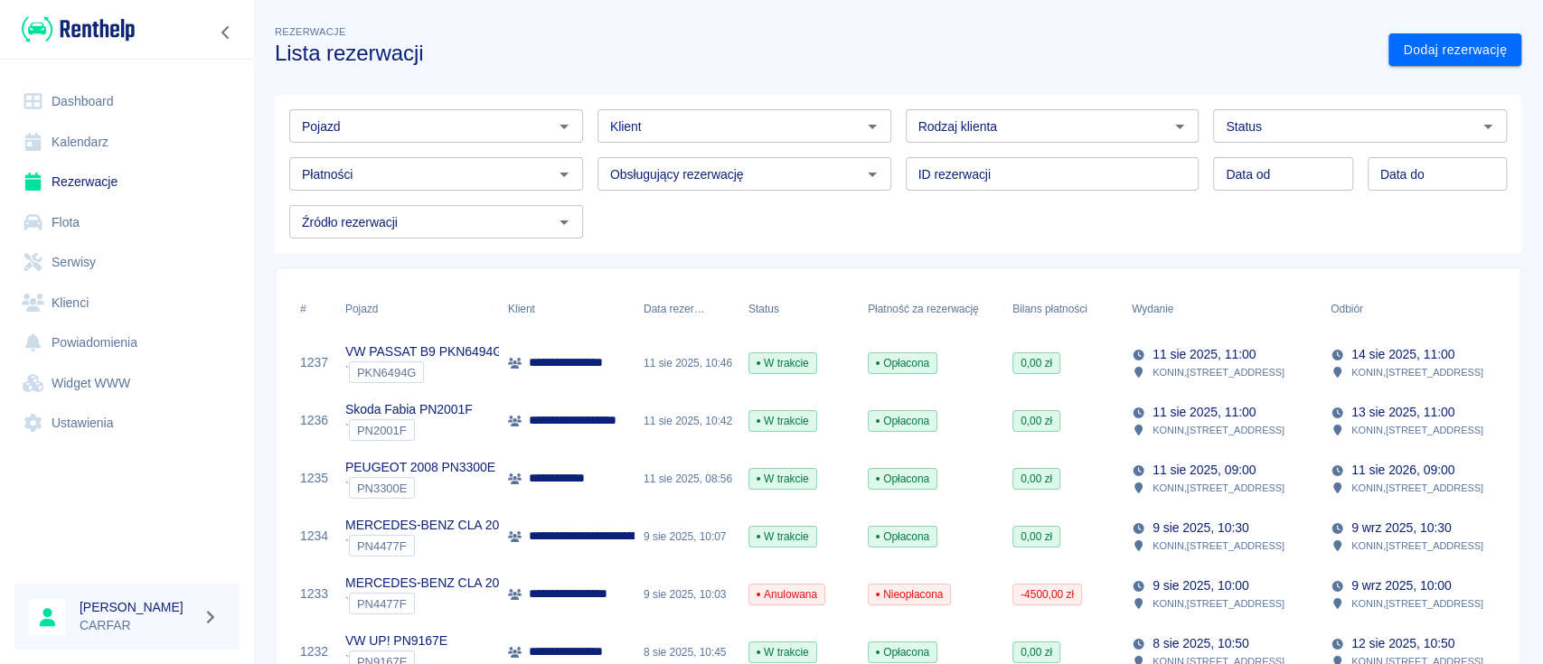
click at [1449, 54] on link "Dodaj rezerwację" at bounding box center [1454, 49] width 133 height 33
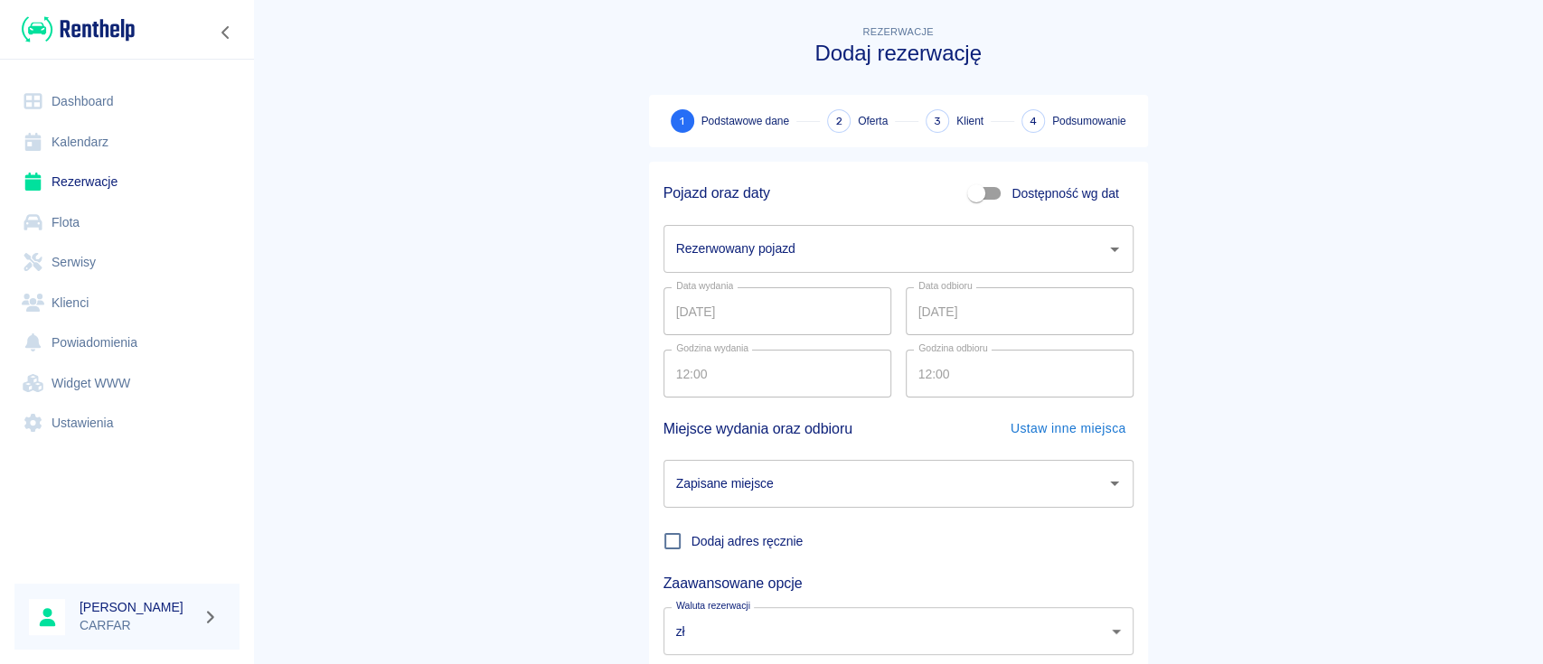
click at [85, 77] on ul "Dashboard Kalendarz Rezerwacje Flota Serwisy Klienci Powiadomienia Widget WWW U…" at bounding box center [126, 262] width 225 height 377
click at [89, 96] on link "Dashboard" at bounding box center [126, 101] width 225 height 41
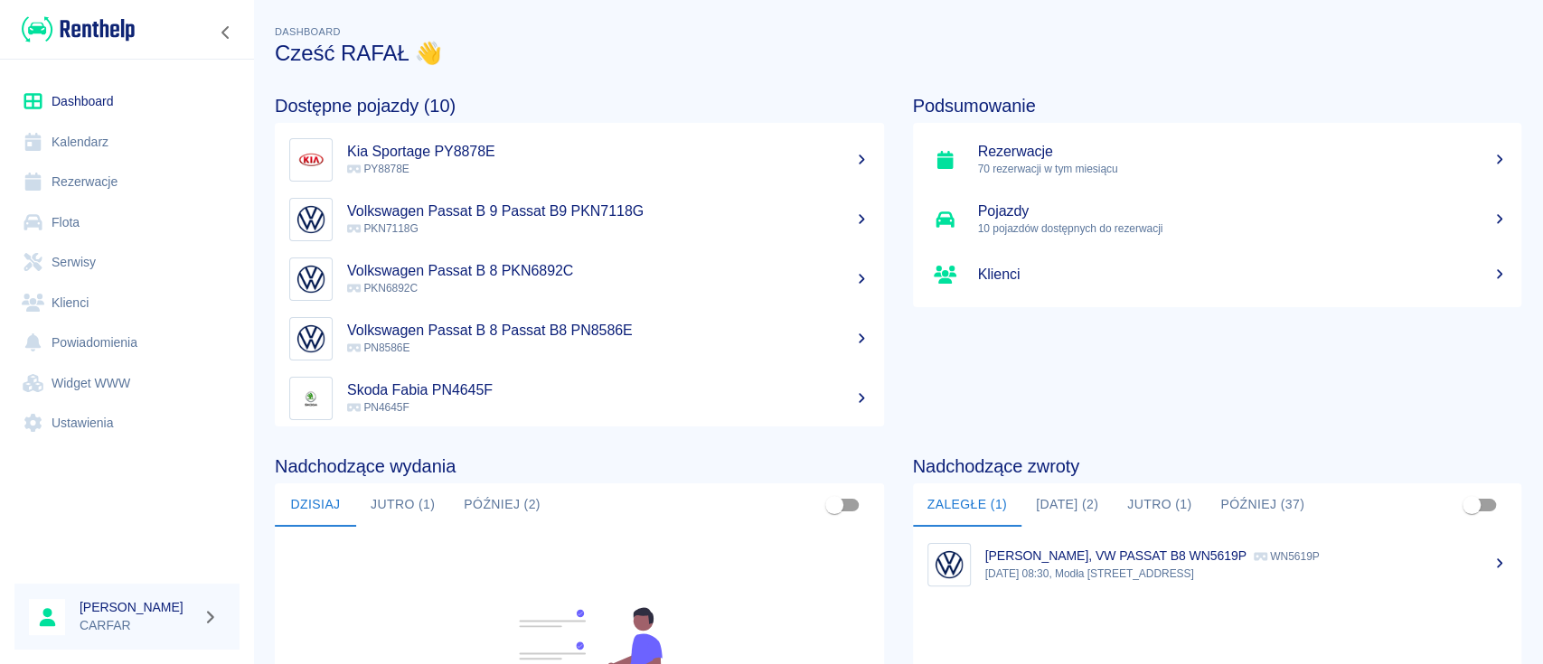
scroll to position [277, 0]
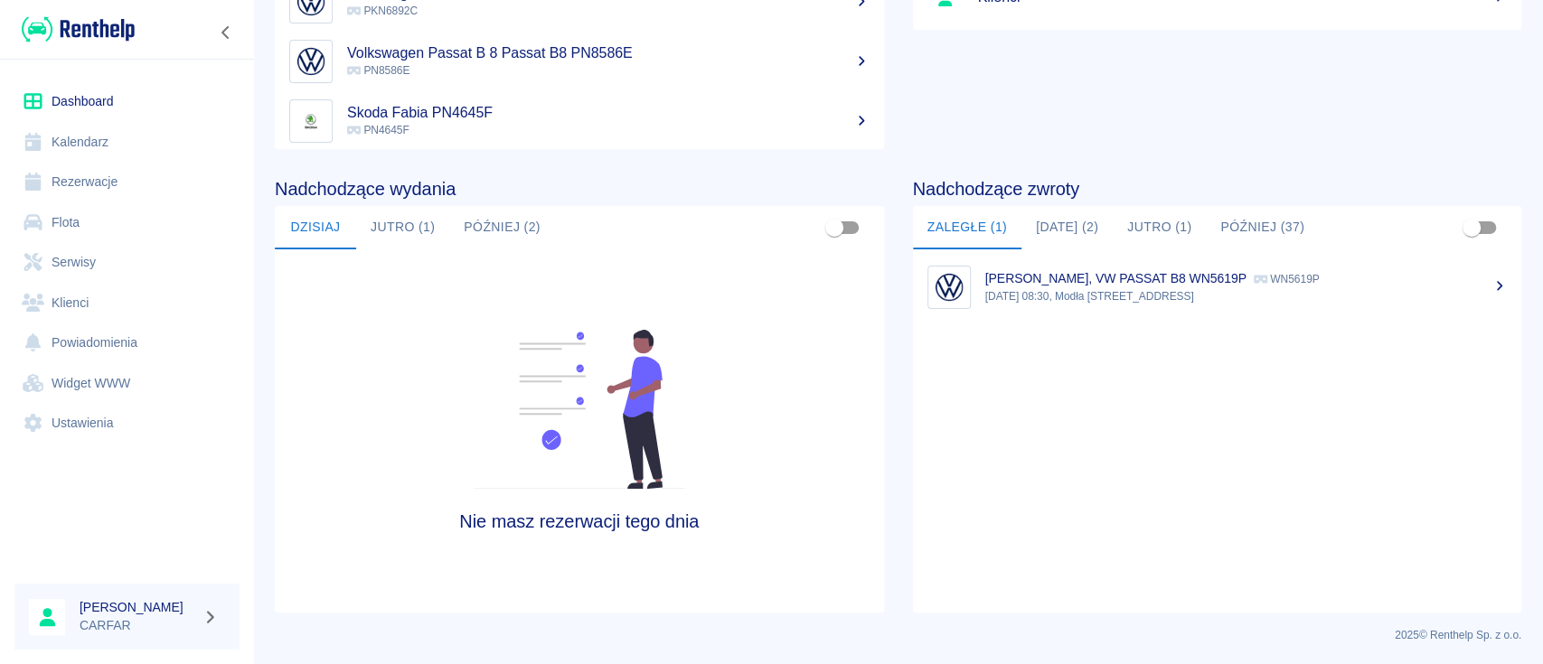
click at [1072, 238] on button "Dzisiaj (2)" at bounding box center [1066, 227] width 91 height 43
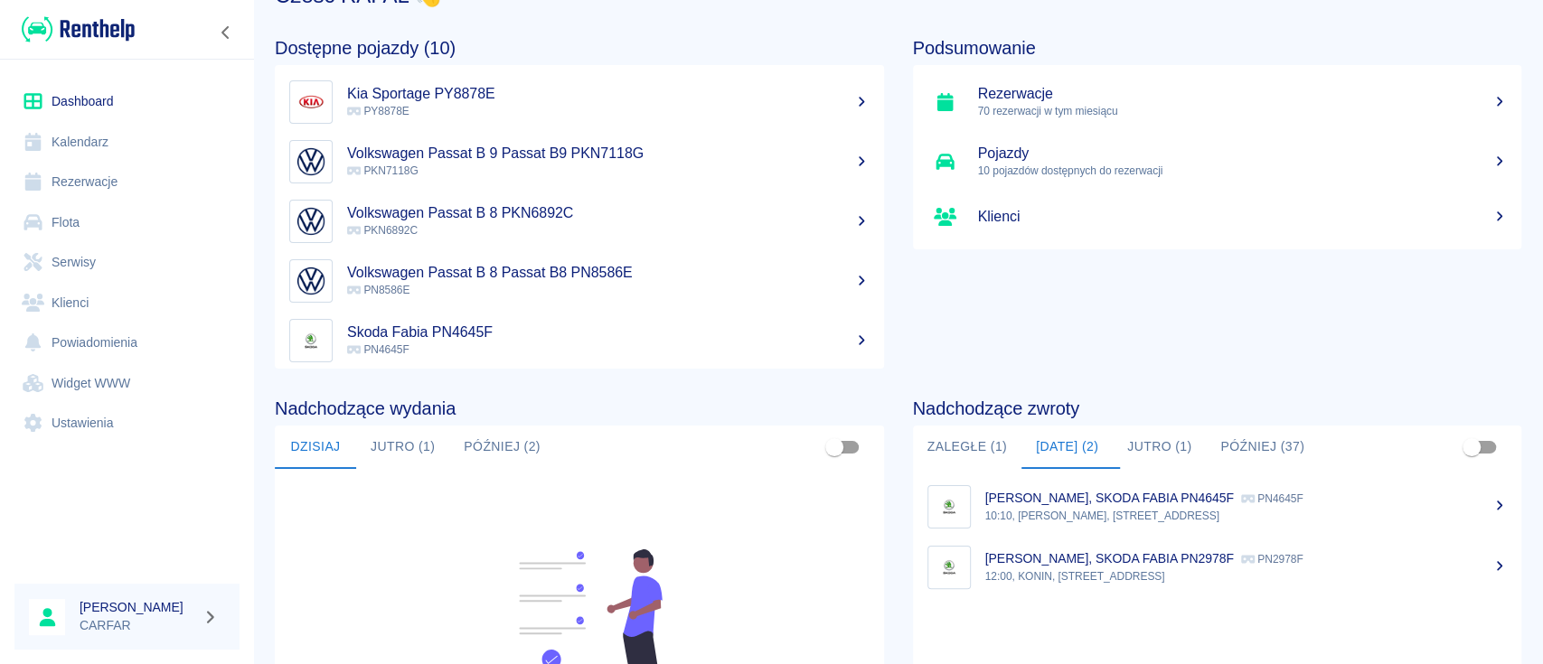
scroll to position [0, 0]
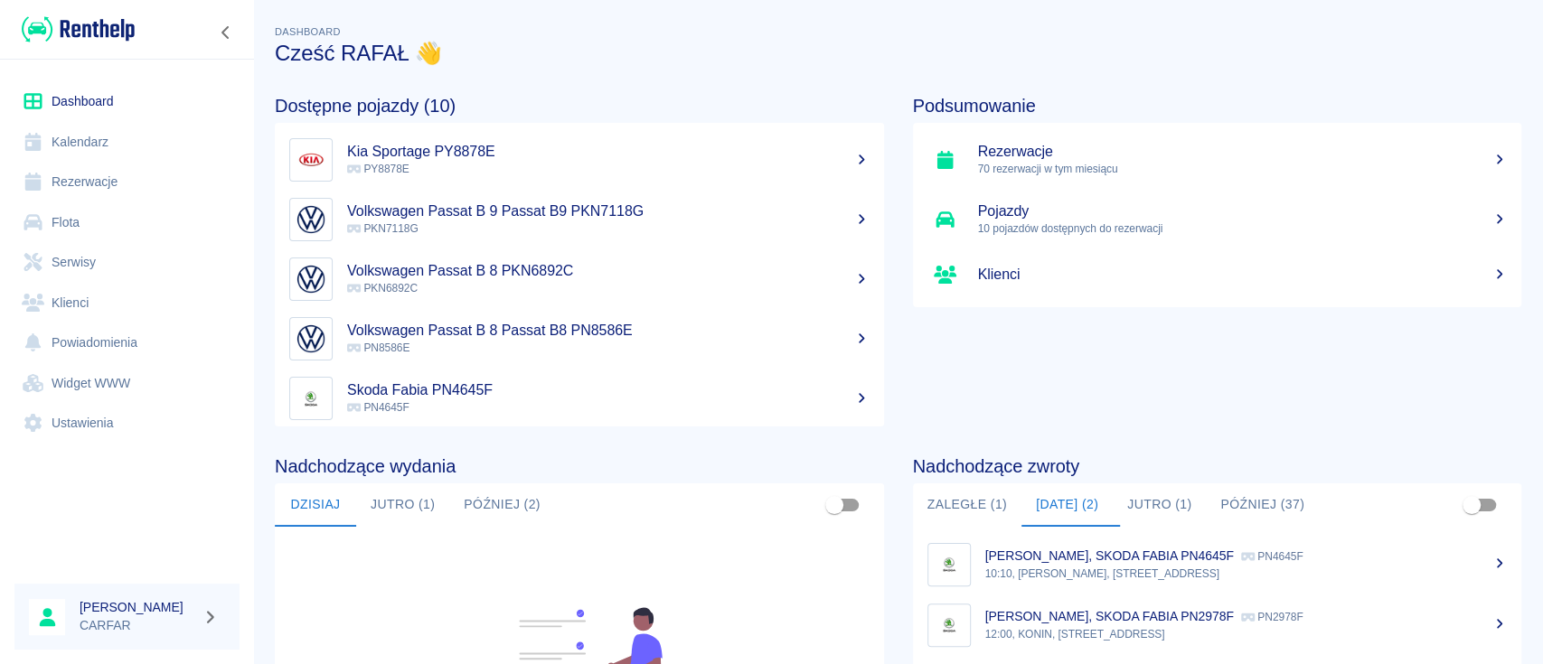
click at [83, 33] on img at bounding box center [78, 29] width 113 height 30
click at [88, 165] on link "Rezerwacje" at bounding box center [126, 182] width 225 height 41
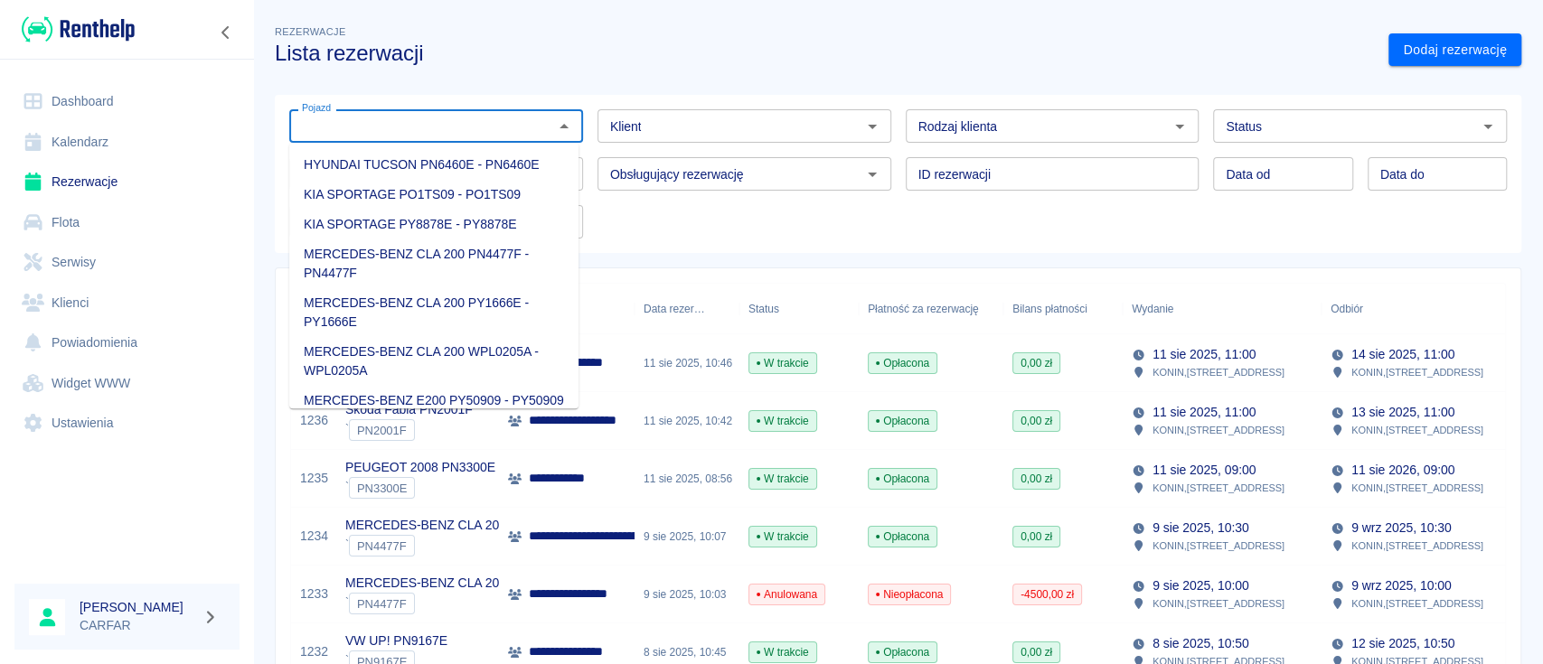
click at [449, 130] on input "Pojazd" at bounding box center [421, 126] width 253 height 23
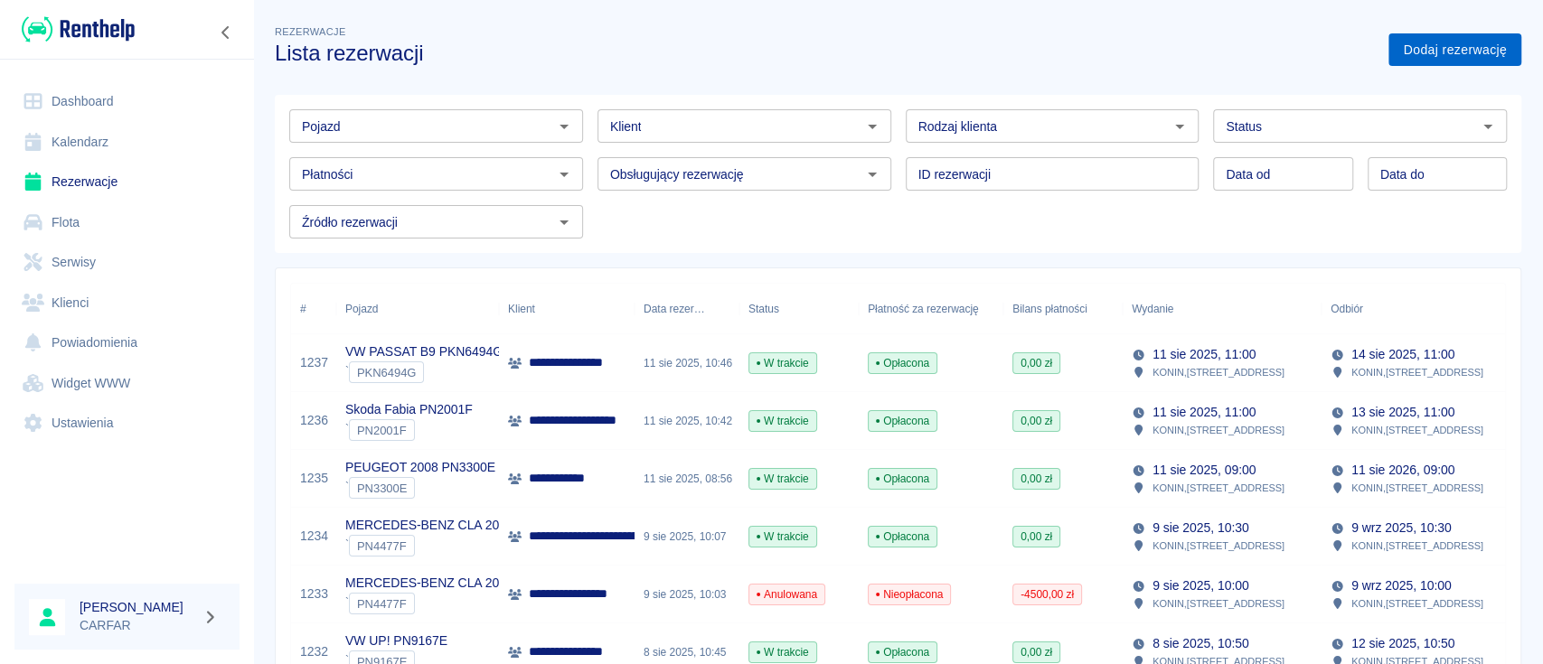
click at [1421, 56] on link "Dodaj rezerwację" at bounding box center [1454, 49] width 133 height 33
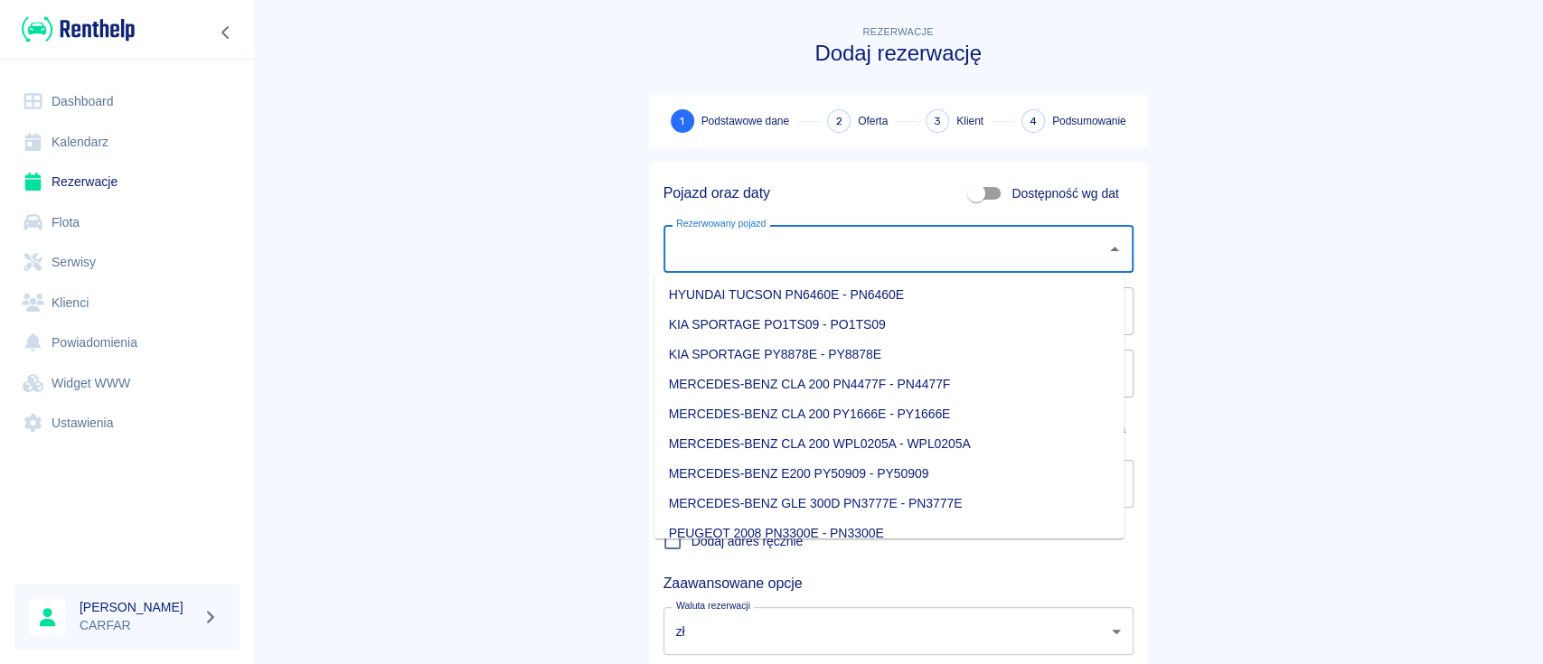
click at [838, 252] on input "Rezerwowany pojazd" at bounding box center [885, 249] width 427 height 32
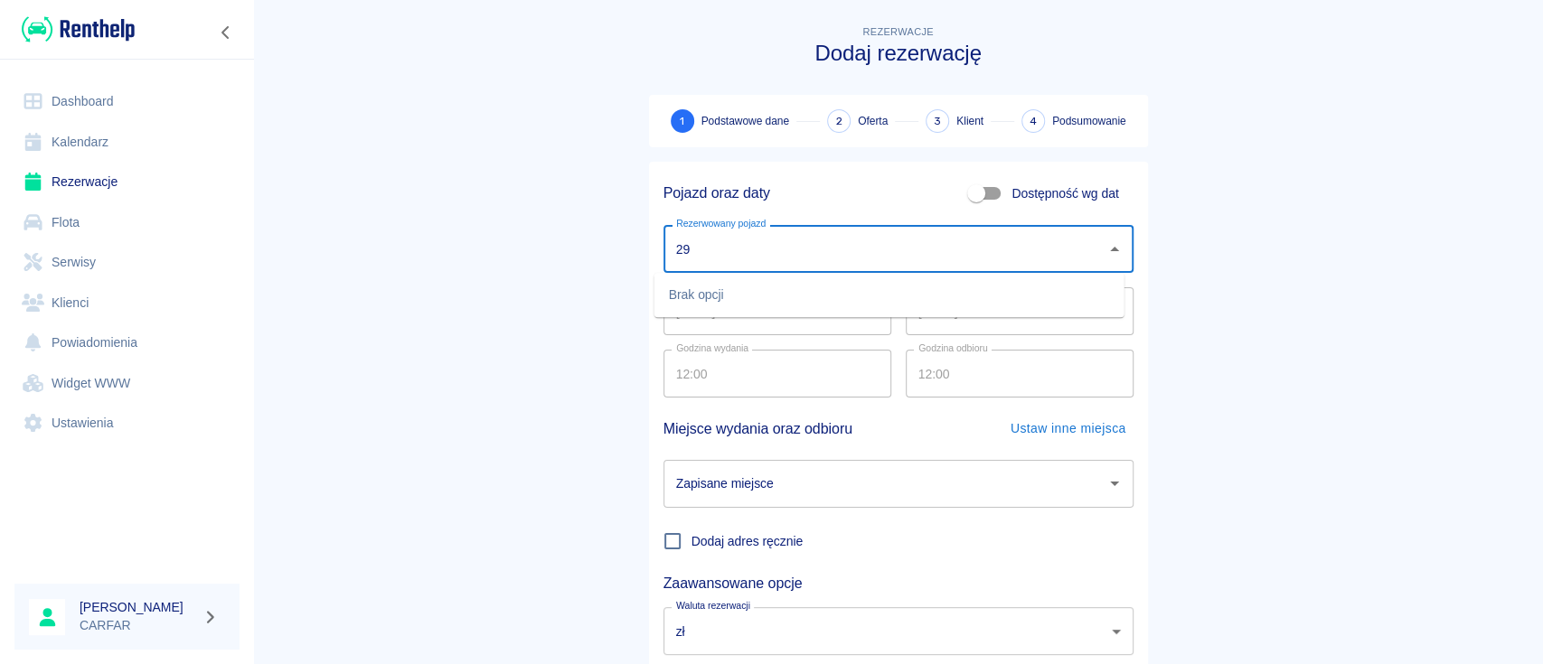
type input "2"
click at [839, 293] on li "SKODA FABIA PN2978F - PN2978F" at bounding box center [889, 295] width 470 height 30
type input "SKODA FABIA PN2978F - PN2978F"
click at [1000, 313] on input "12.08.2025" at bounding box center [1020, 311] width 228 height 48
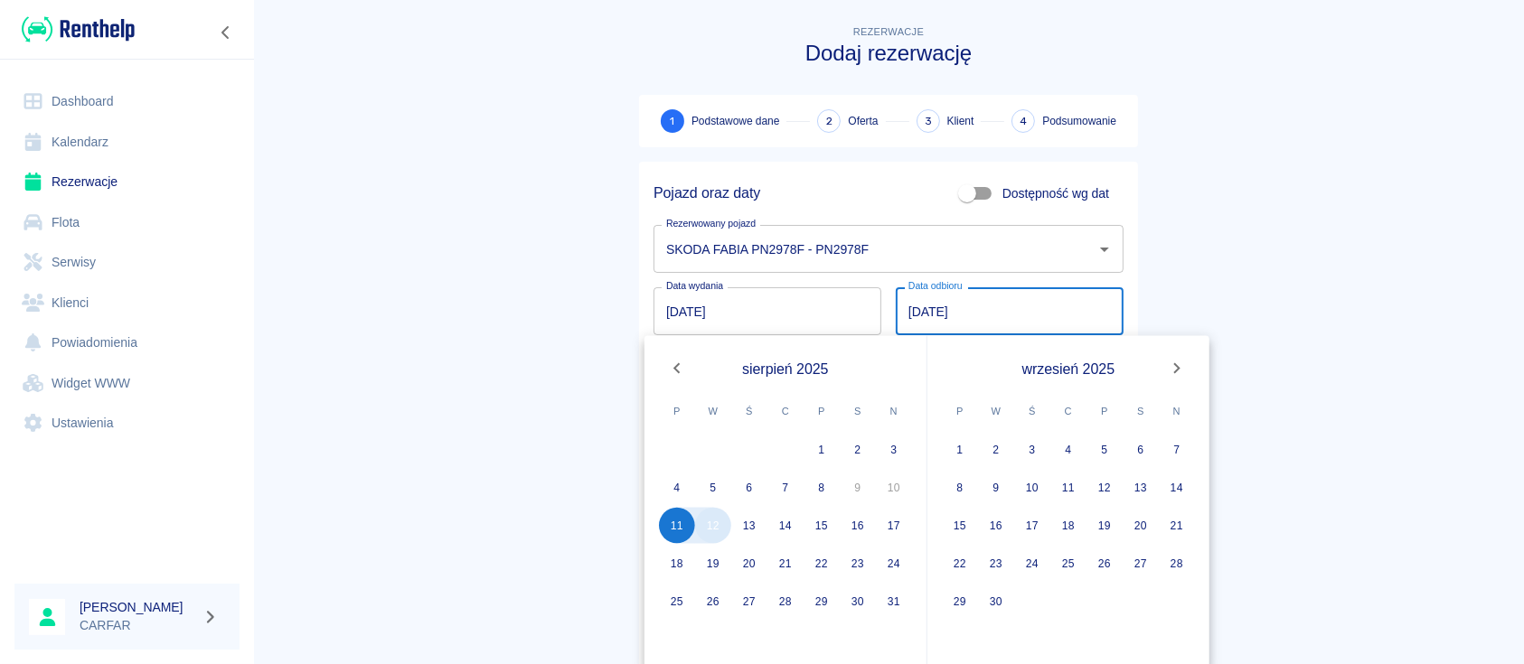
click at [719, 532] on button "12" at bounding box center [713, 526] width 36 height 36
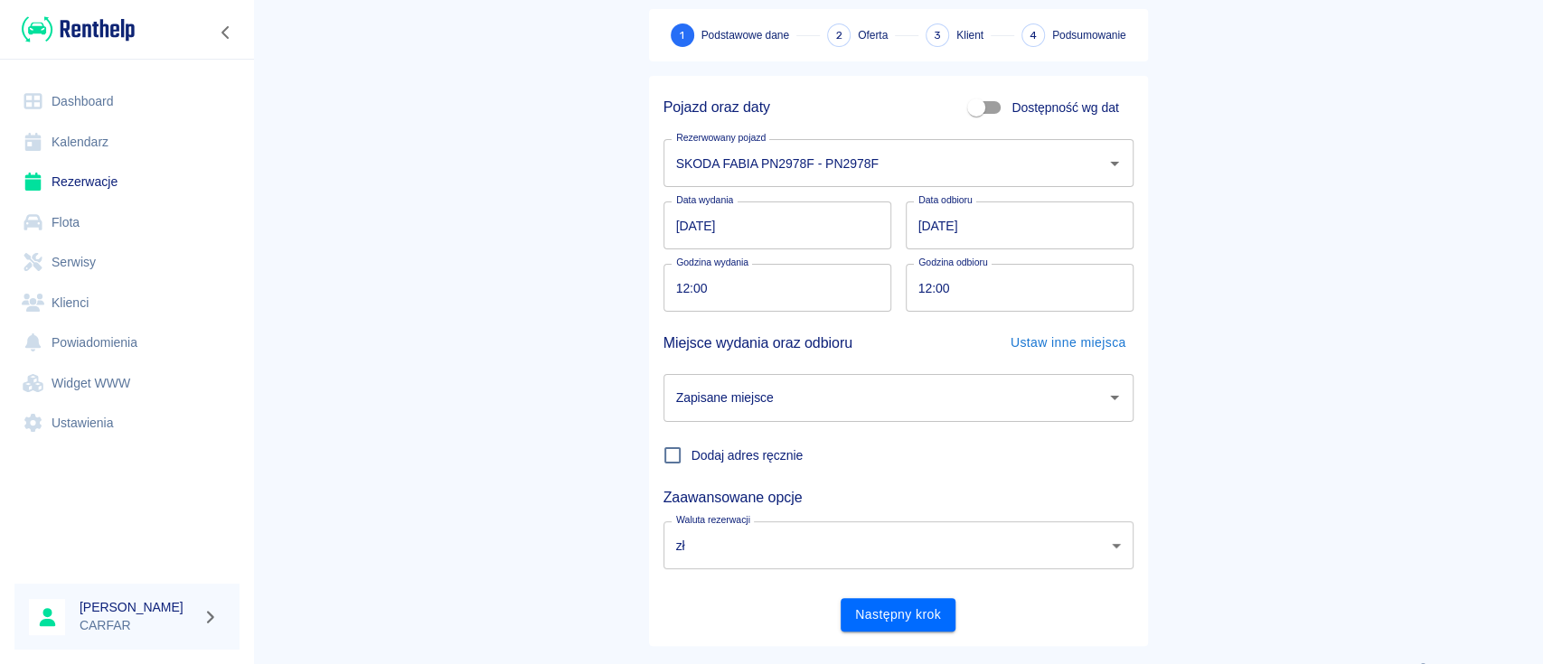
scroll to position [119, 0]
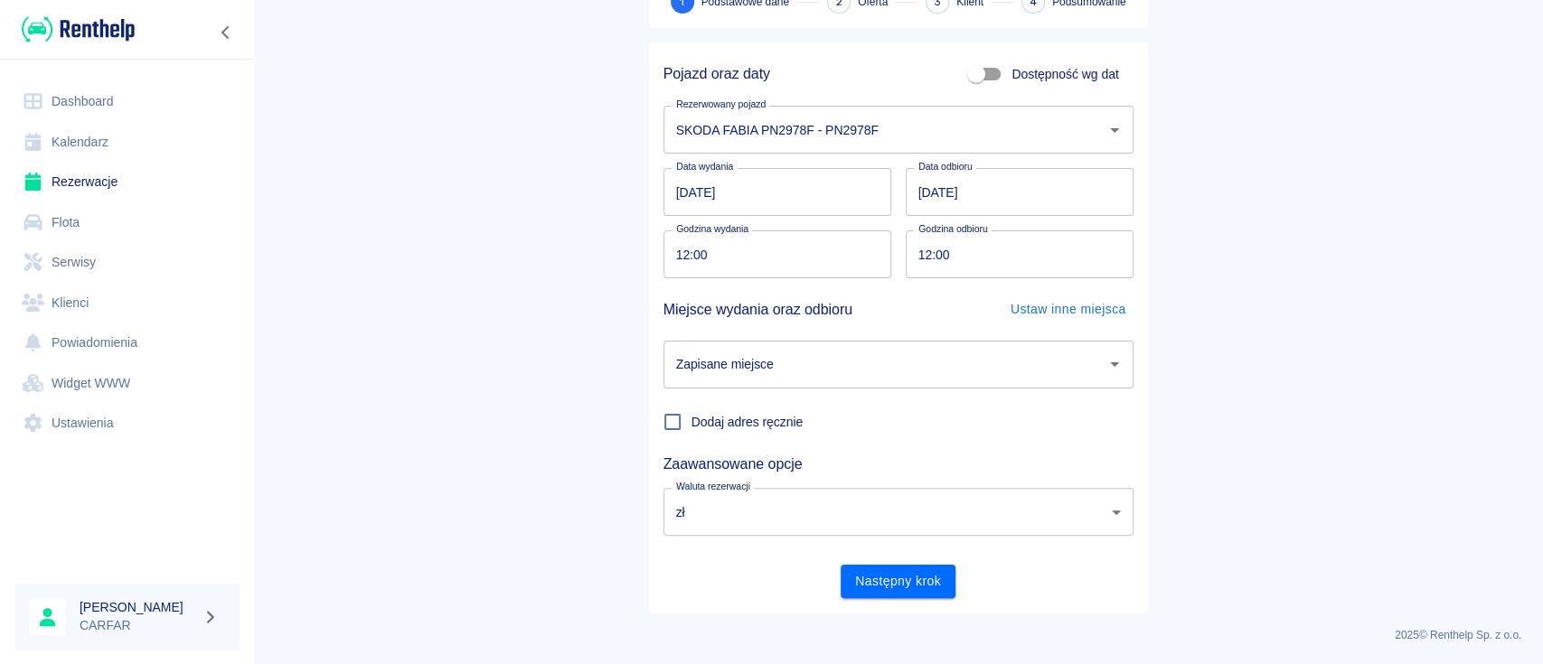
click at [809, 365] on input "Zapisane miejsce" at bounding box center [885, 365] width 427 height 32
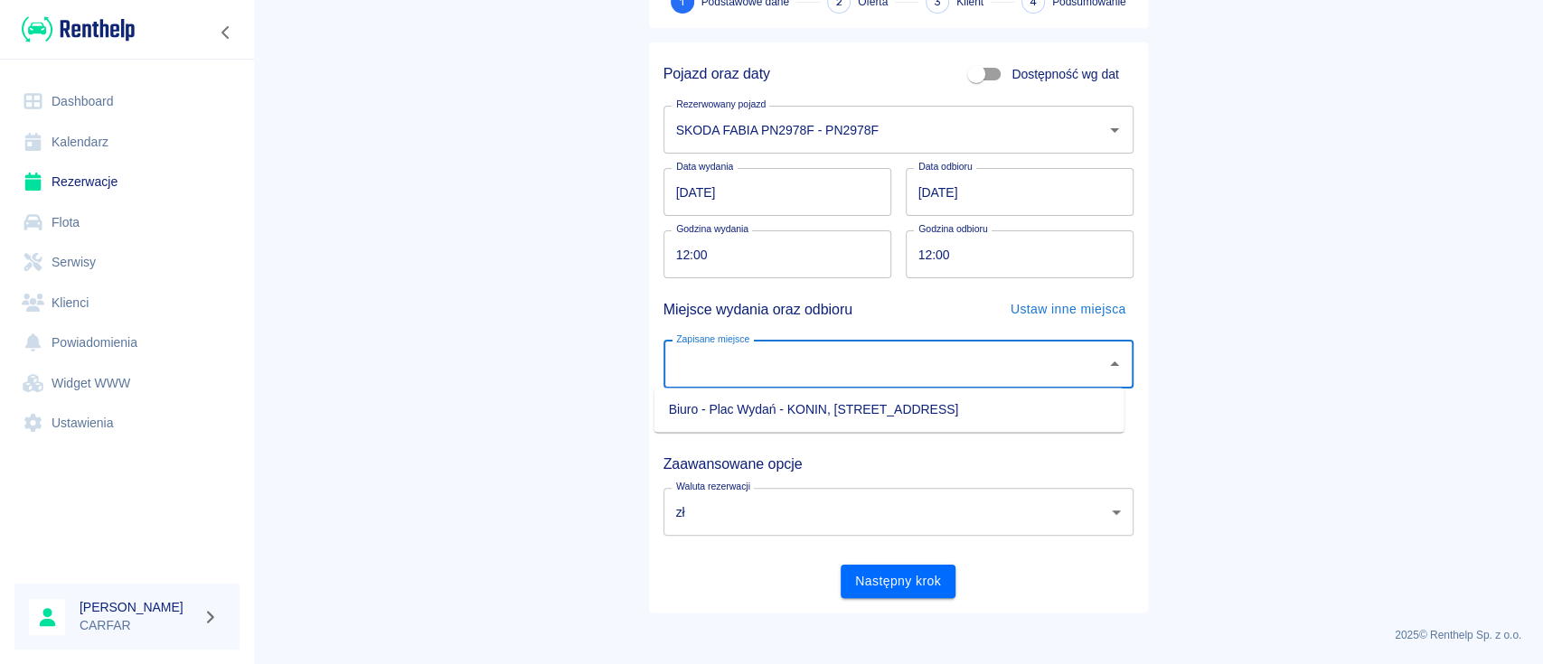
click at [788, 412] on li "Biuro - Plac Wydań - KONIN, Kolejowa 1C" at bounding box center [889, 410] width 470 height 30
type input "Biuro - Plac Wydań - KONIN, Kolejowa 1C"
drag, startPoint x: 983, startPoint y: 261, endPoint x: 721, endPoint y: 276, distance: 262.5
click at [721, 276] on div "Pojazd oraz daty Dostępność wg dat Rezerwowany pojazd SKODA FABIA PN2978F - PN2…" at bounding box center [891, 320] width 484 height 556
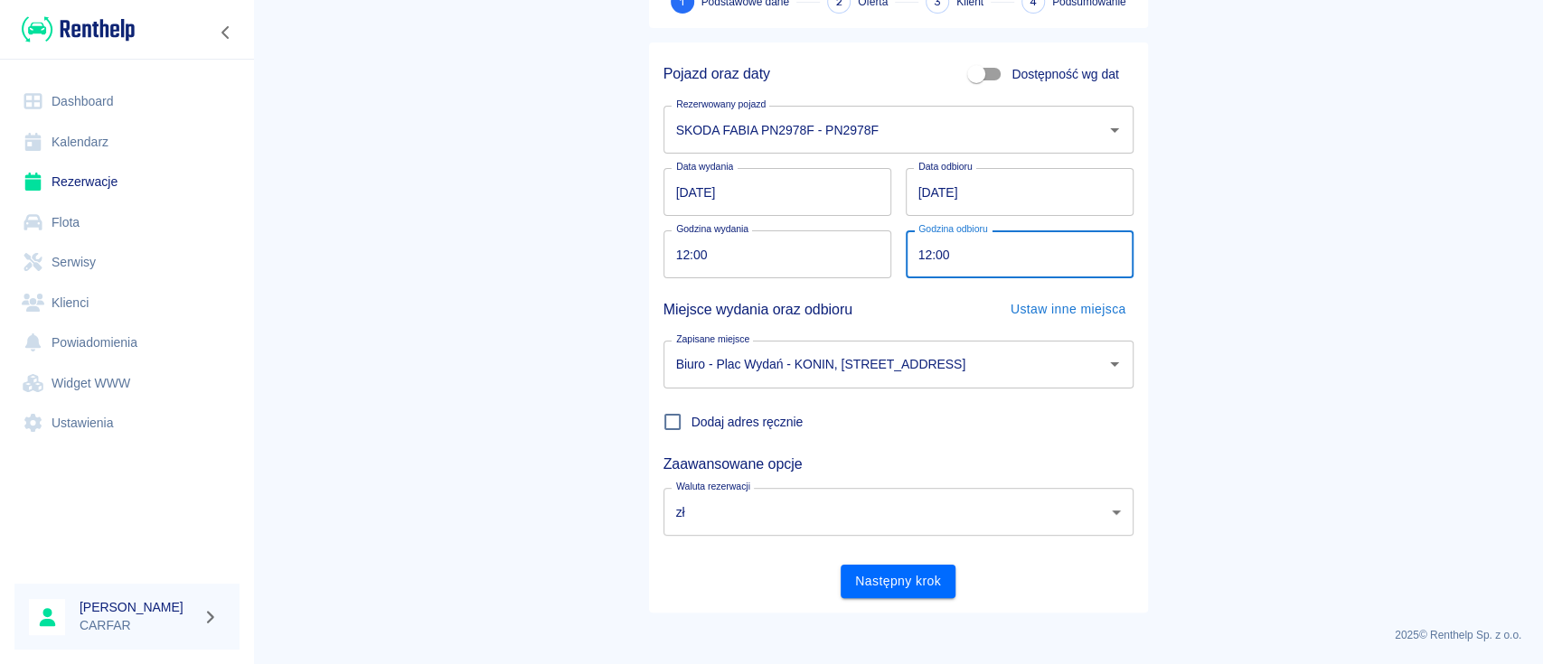
drag, startPoint x: 967, startPoint y: 267, endPoint x: 857, endPoint y: 272, distance: 110.4
click at [857, 272] on div "Pojazd oraz daty Dostępność wg dat Rezerwowany pojazd SKODA FABIA PN2978F - PN2…" at bounding box center [891, 320] width 484 height 556
drag, startPoint x: 982, startPoint y: 253, endPoint x: 847, endPoint y: 260, distance: 134.9
click at [847, 260] on div "Pojazd oraz daty Dostępność wg dat Rezerwowany pojazd SKODA FABIA PN2978F - PN2…" at bounding box center [891, 320] width 484 height 556
click at [918, 259] on input "12:00" at bounding box center [1013, 254] width 215 height 48
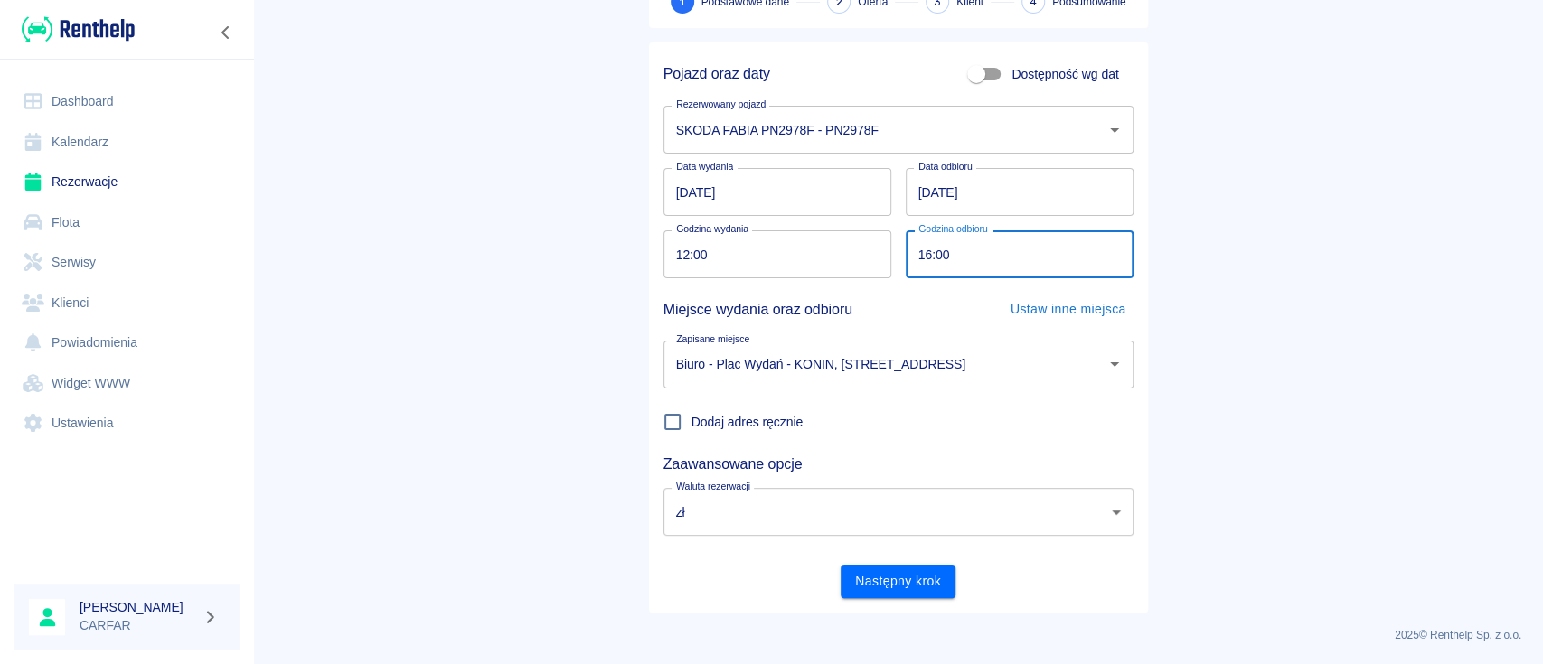
type input "16:00"
click at [1232, 277] on main "Rezerwacje Dodaj rezerwację 1 Podstawowe dane 2 Oferta 3 Klient 4 Podsumowanie …" at bounding box center [898, 257] width 1290 height 710
click at [889, 581] on button "Następny krok" at bounding box center [898, 581] width 115 height 33
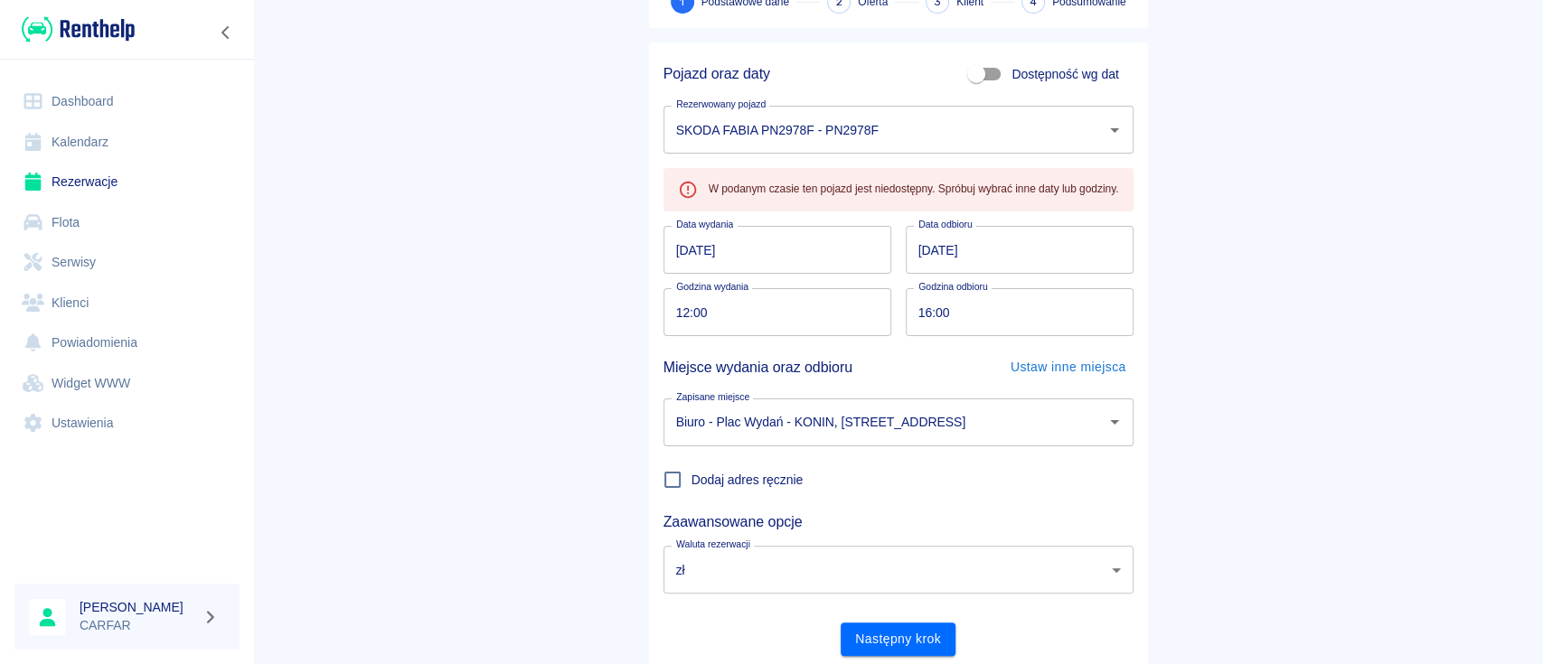
click at [707, 316] on input "12:00" at bounding box center [770, 312] width 215 height 48
click at [708, 315] on input "12:00" at bounding box center [770, 312] width 215 height 48
click at [691, 318] on input "12:00" at bounding box center [770, 312] width 215 height 48
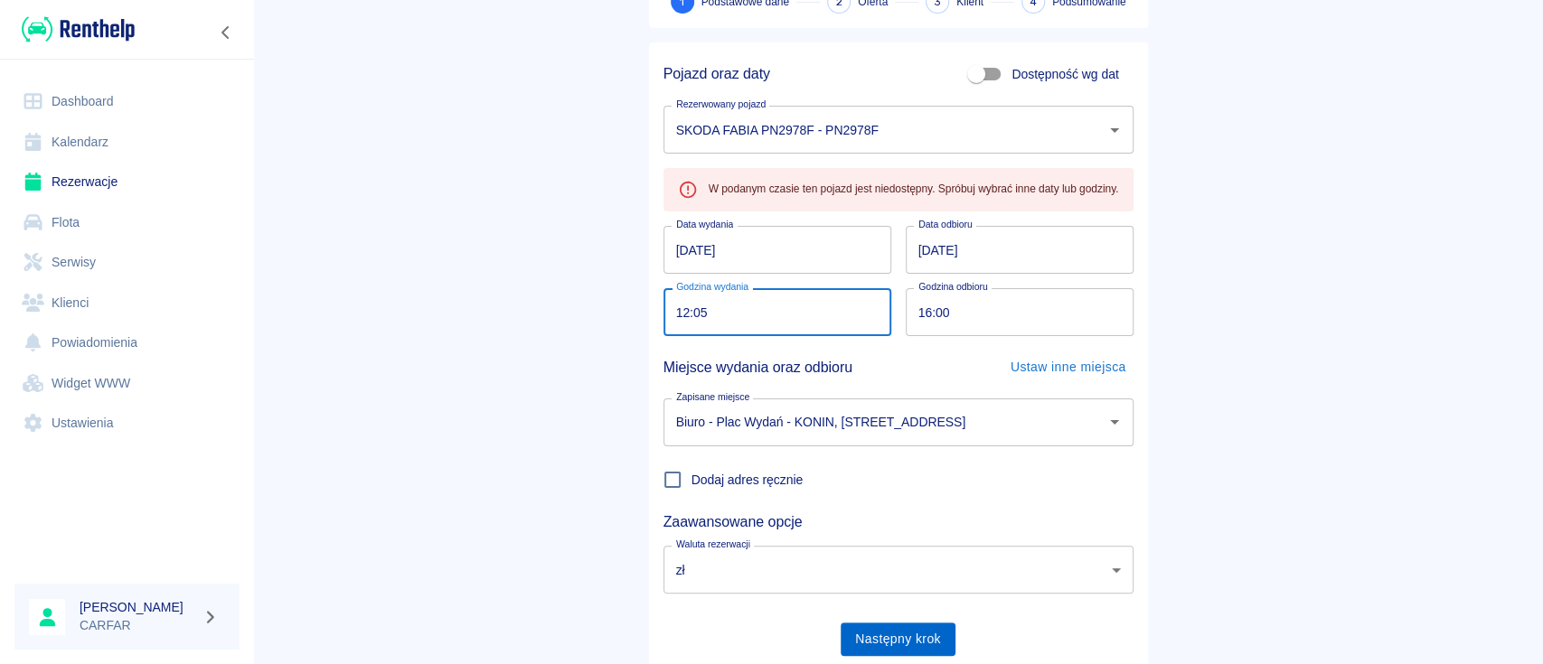
type input "12:05"
click at [910, 632] on button "Następny krok" at bounding box center [898, 639] width 115 height 33
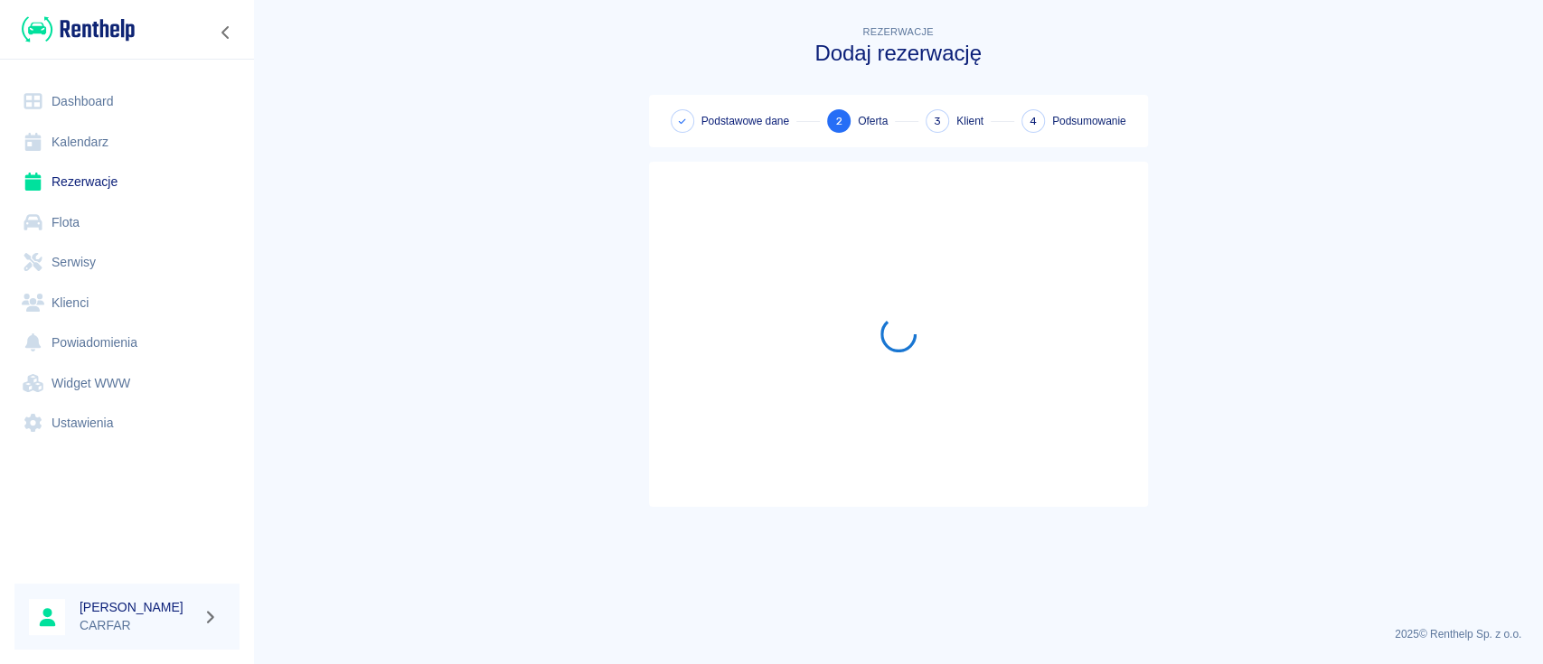
scroll to position [0, 0]
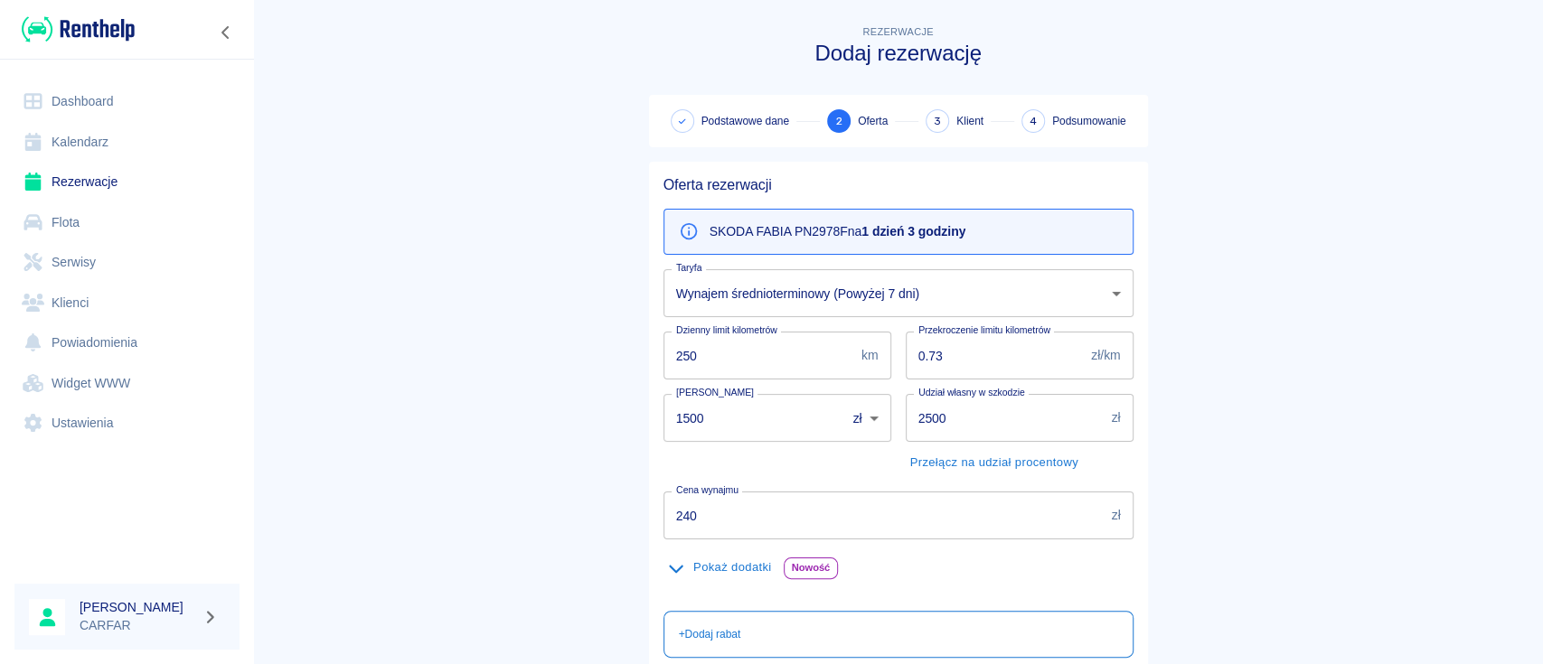
drag, startPoint x: 717, startPoint y: 531, endPoint x: 701, endPoint y: 531, distance: 15.4
click at [701, 531] on input "240" at bounding box center [883, 516] width 441 height 48
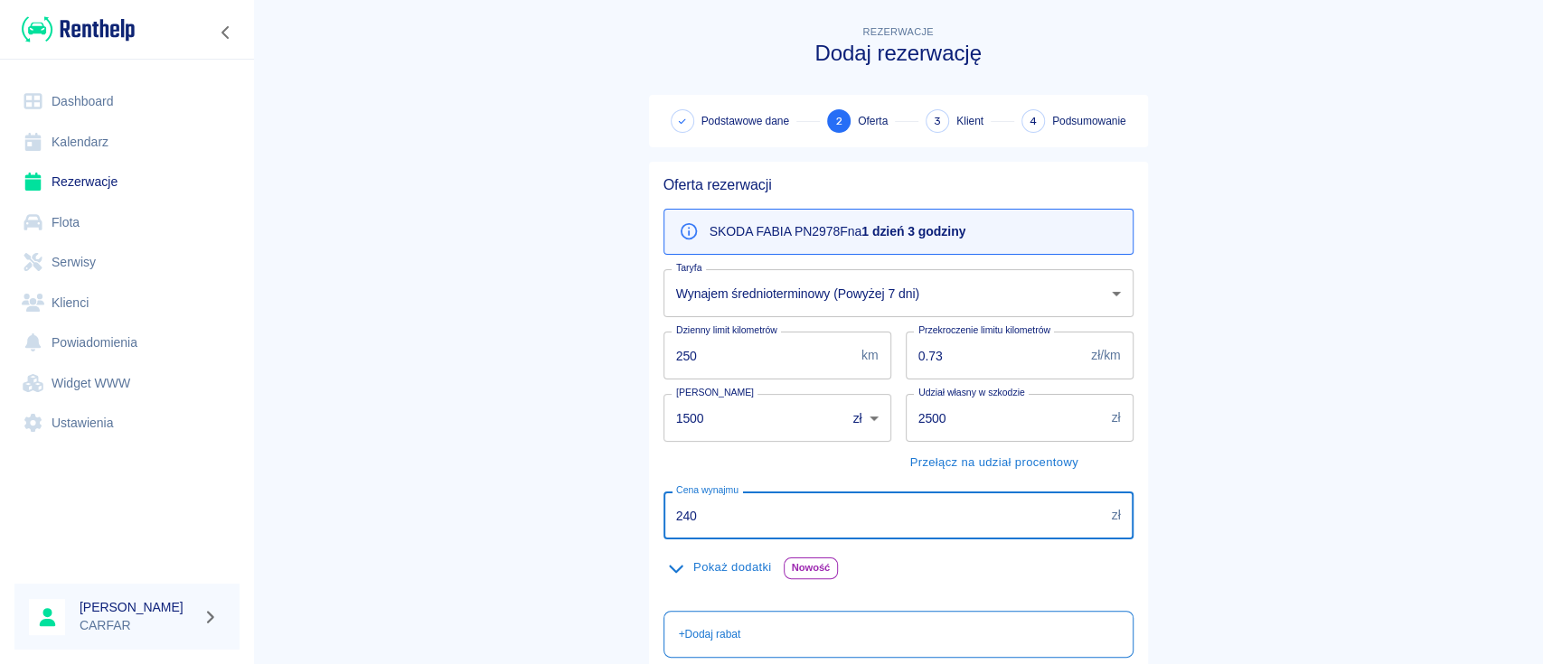
drag, startPoint x: 720, startPoint y: 526, endPoint x: 597, endPoint y: 531, distance: 123.0
click at [597, 531] on main "Rezerwacje Dodaj rezerwację Podstawowe dane 2 Oferta 3 Klient 4 Podsumowanie Of…" at bounding box center [898, 470] width 1290 height 897
type input "200"
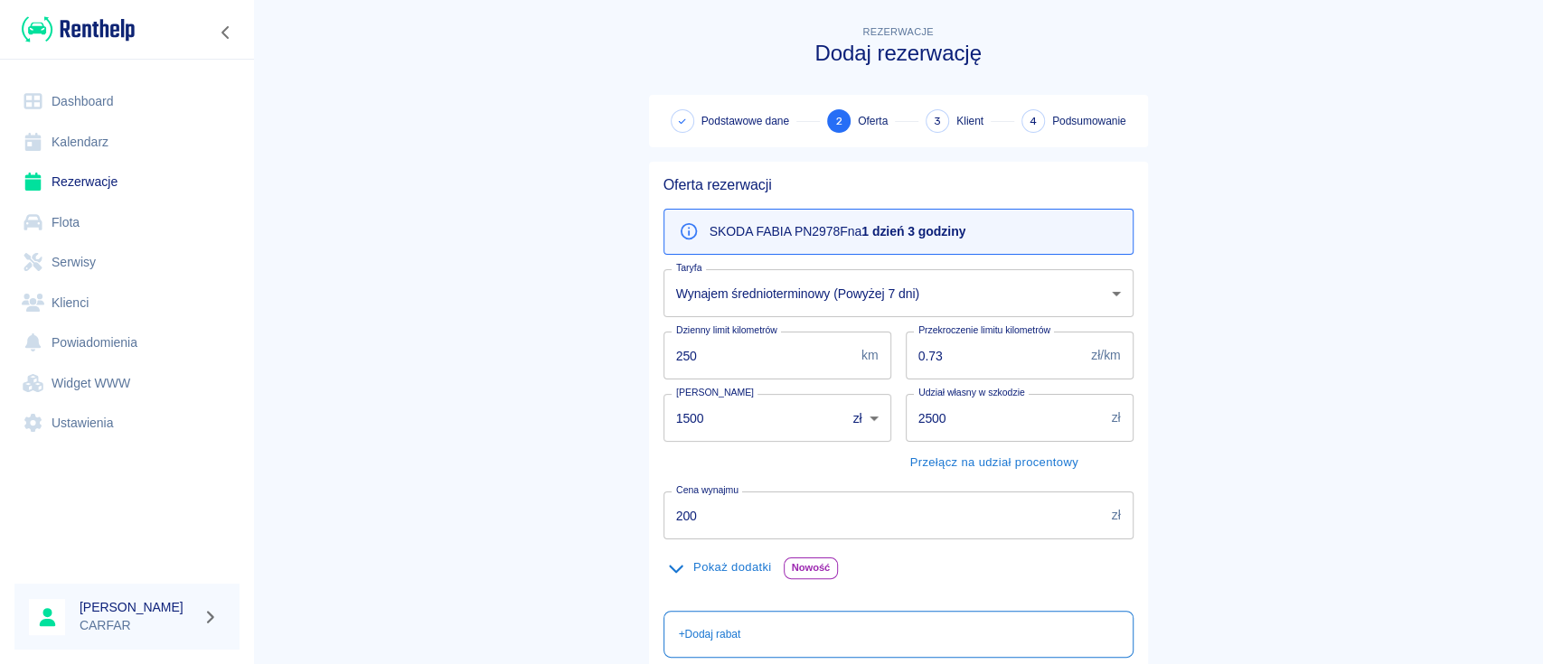
click at [563, 530] on main "Rezerwacje Dodaj rezerwację Podstawowe dane 2 Oferta 3 Klient 4 Podsumowanie Of…" at bounding box center [898, 470] width 1290 height 897
drag, startPoint x: 712, startPoint y: 416, endPoint x: 521, endPoint y: 422, distance: 191.7
click at [535, 422] on main "Rezerwacje Dodaj rezerwację Podstawowe dane 2 Oferta 3 Klient 4 Podsumowanie Of…" at bounding box center [898, 470] width 1290 height 897
click at [512, 418] on main "Rezerwacje Dodaj rezerwację Podstawowe dane 2 Oferta 3 Klient 4 Podsumowanie Of…" at bounding box center [898, 470] width 1290 height 897
drag, startPoint x: 669, startPoint y: 411, endPoint x: 578, endPoint y: 418, distance: 90.6
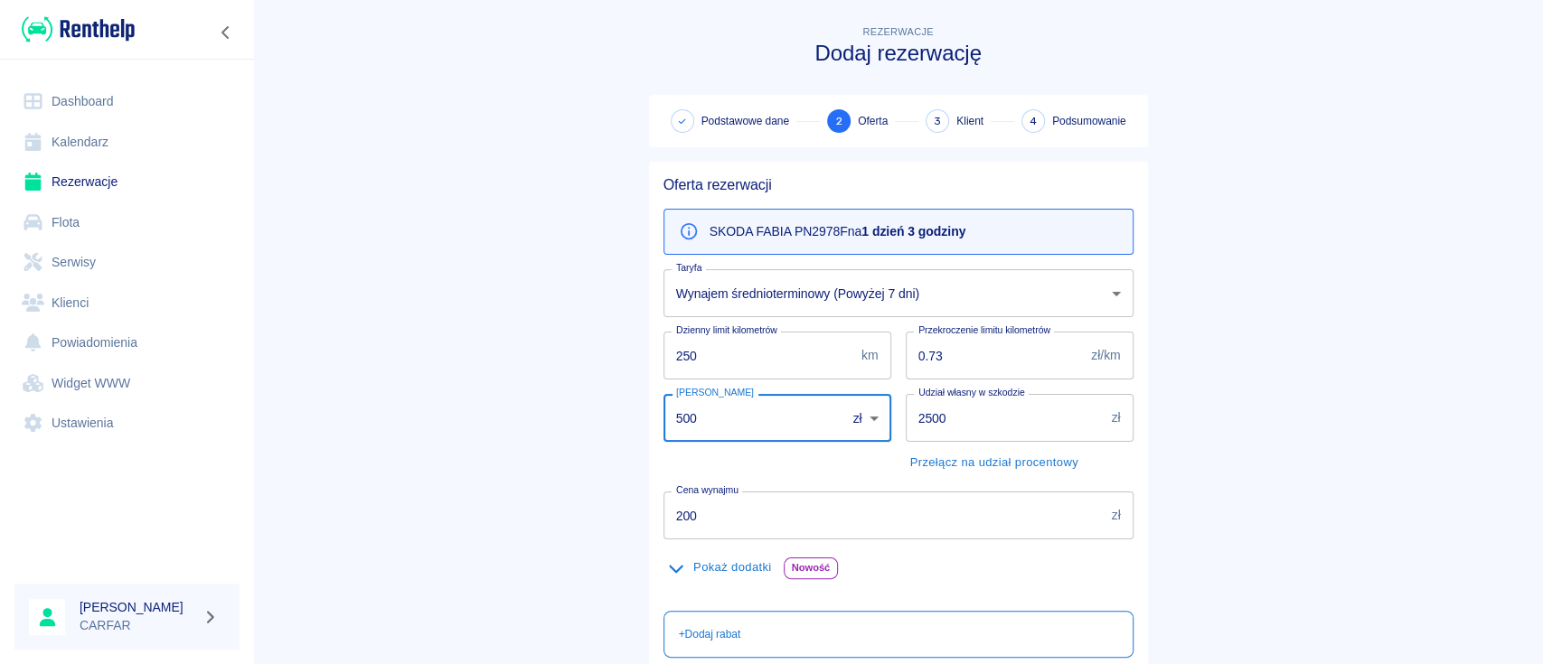
click at [584, 418] on main "Rezerwacje Dodaj rezerwację Podstawowe dane 2 Oferta 3 Klient 4 Podsumowanie Of…" at bounding box center [898, 470] width 1290 height 897
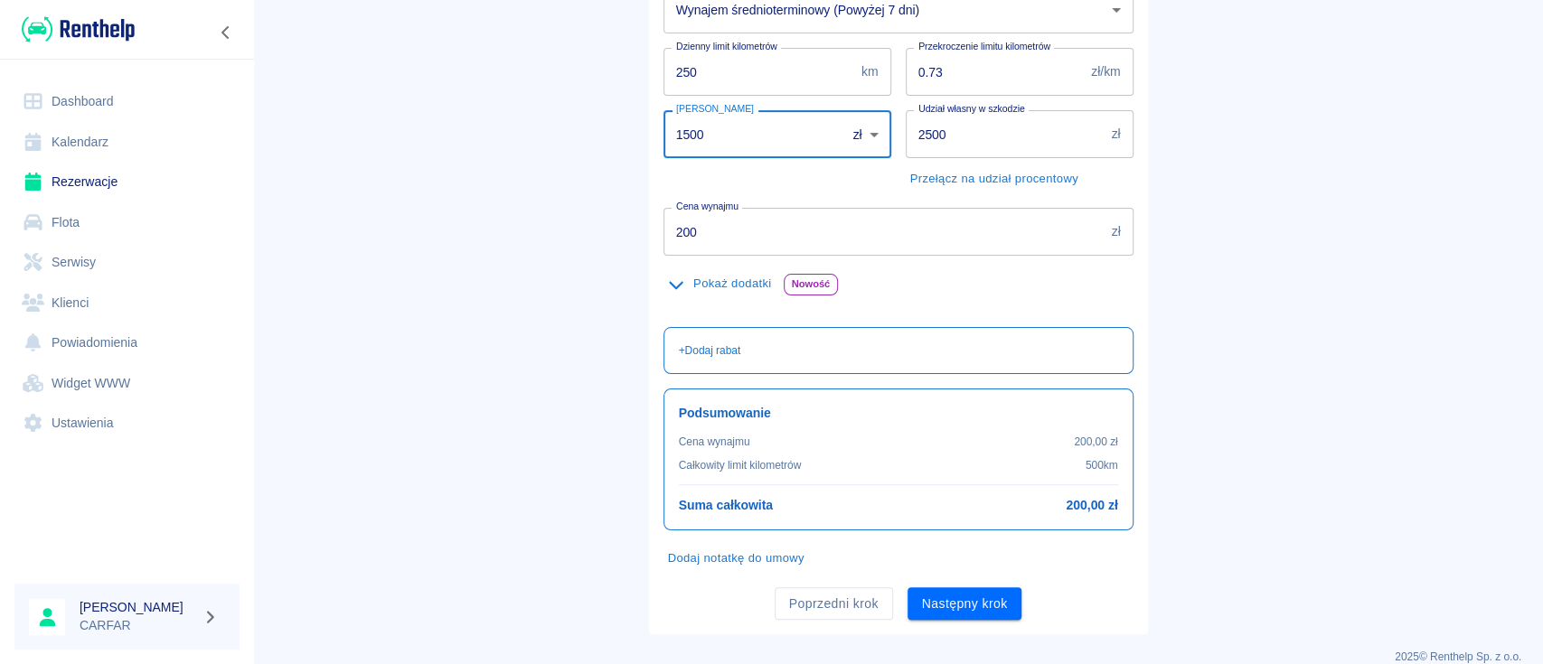
scroll to position [306, 0]
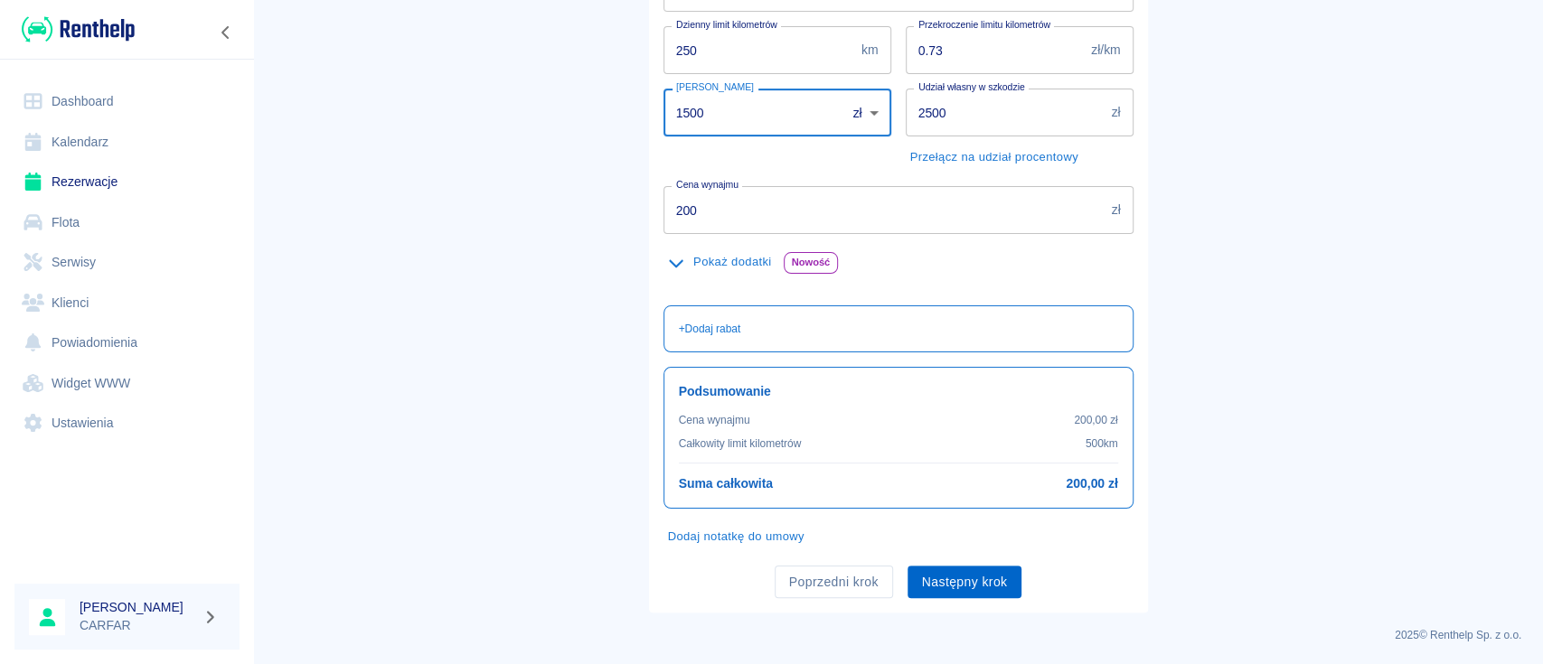
type input "1500"
click at [976, 575] on button "Następny krok" at bounding box center [965, 582] width 115 height 33
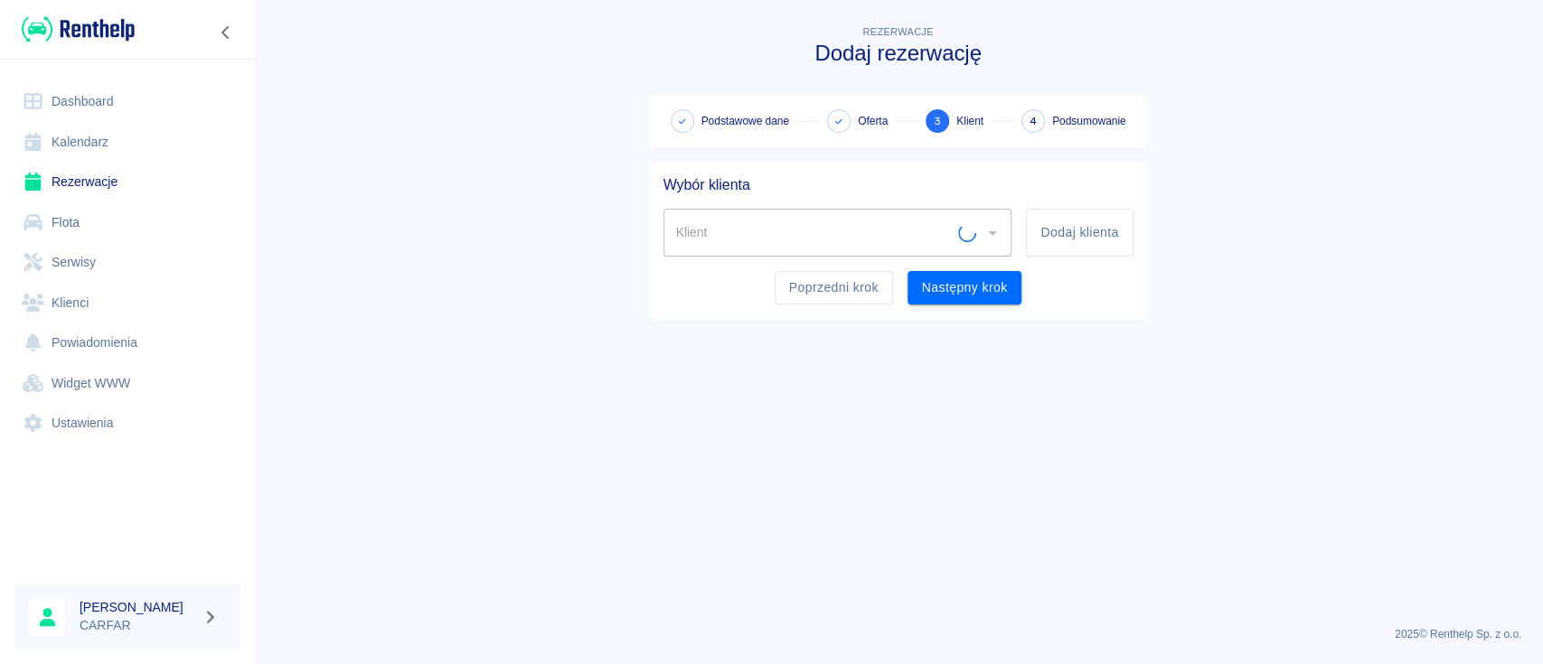
scroll to position [0, 0]
click at [1087, 239] on button "Dodaj klienta" at bounding box center [1079, 233] width 107 height 48
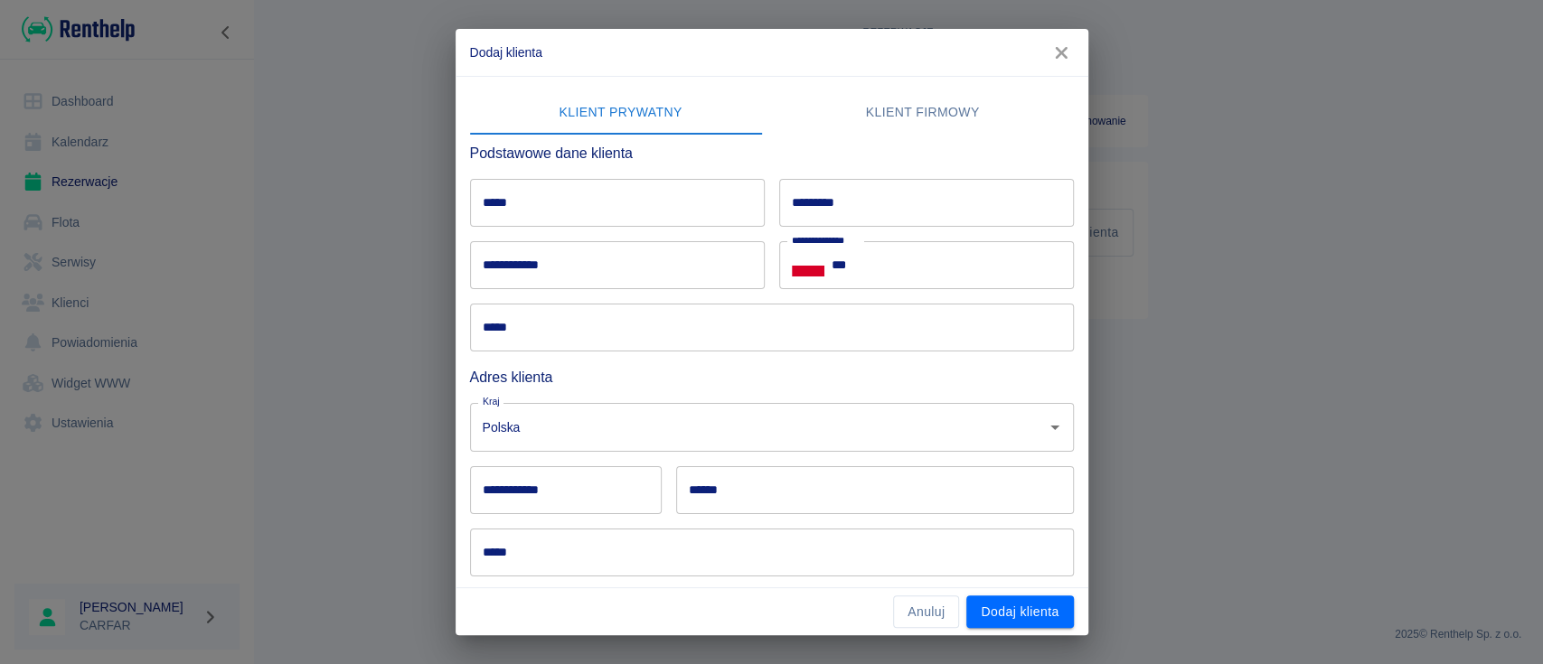
click at [542, 205] on input "*****" at bounding box center [617, 203] width 295 height 48
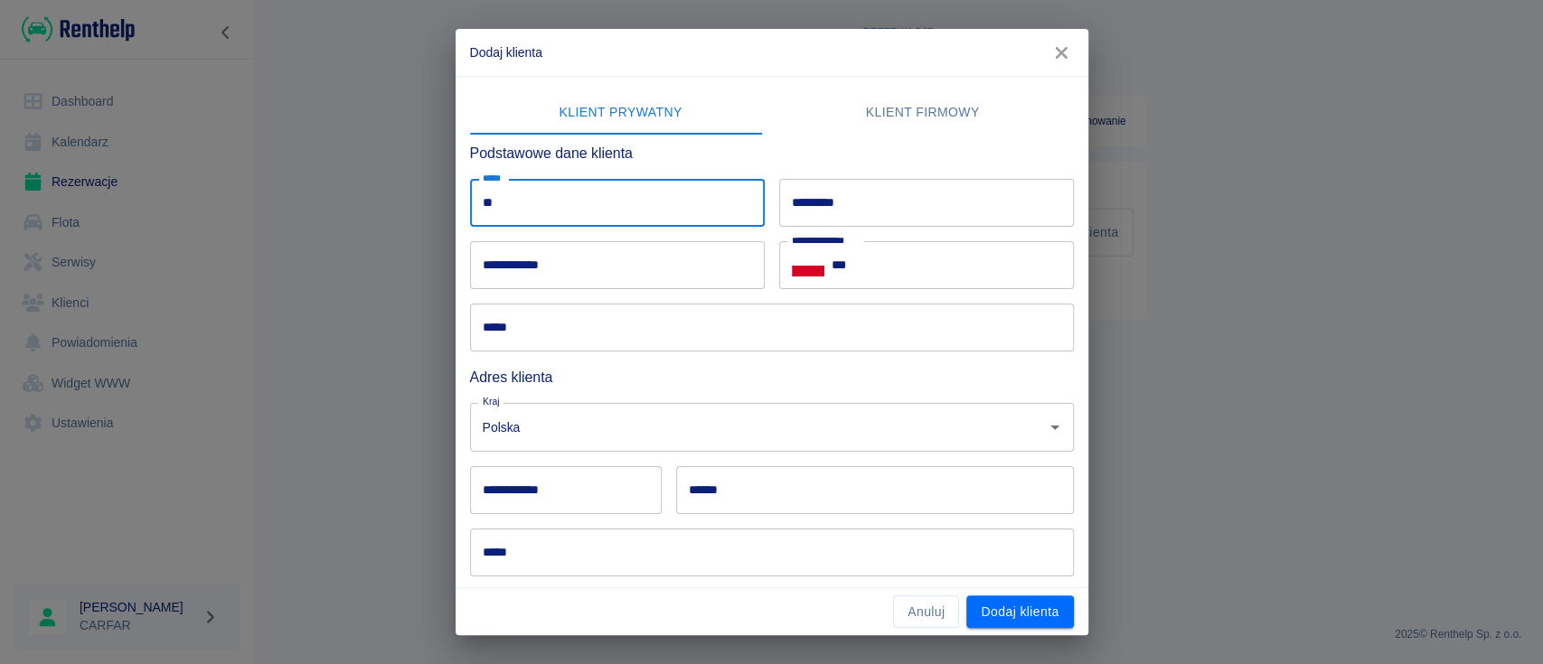
type input "*"
type input "*****"
click at [833, 207] on input "*********" at bounding box center [926, 203] width 295 height 48
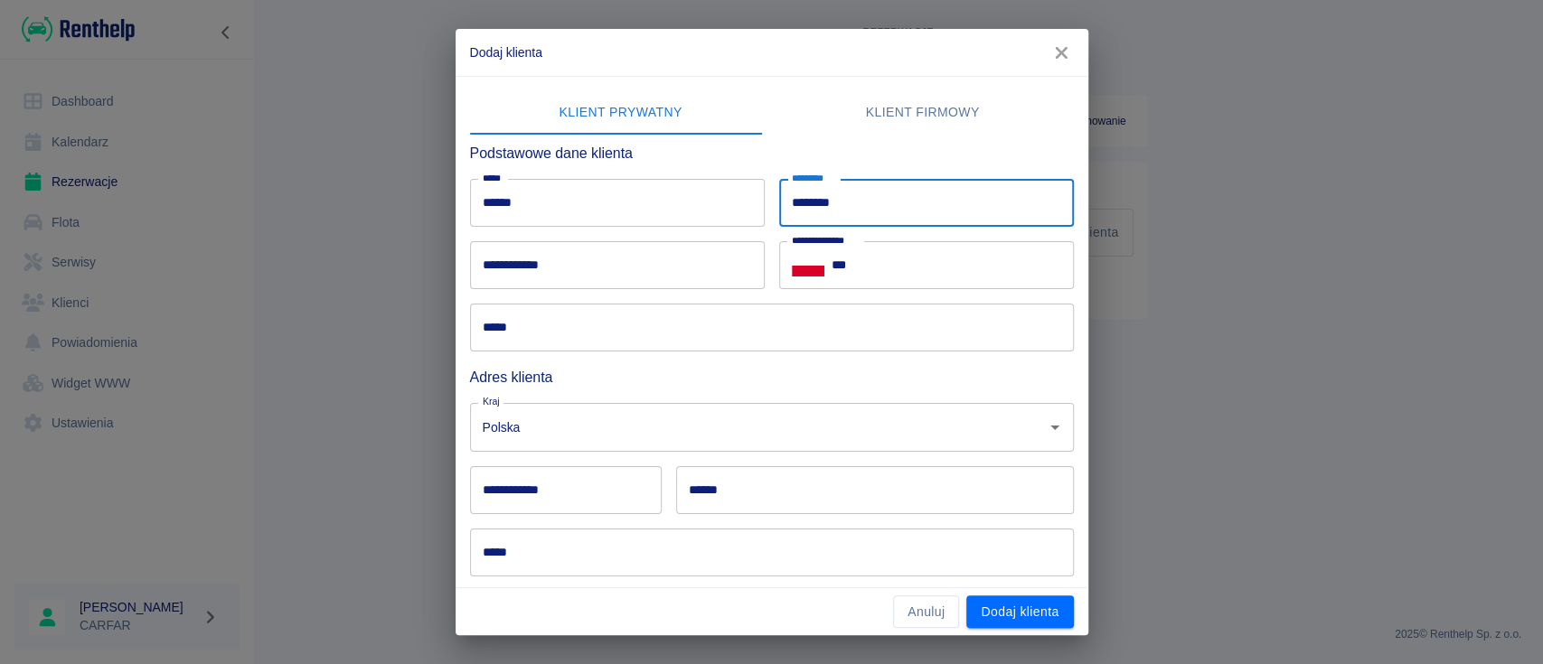
type input "********"
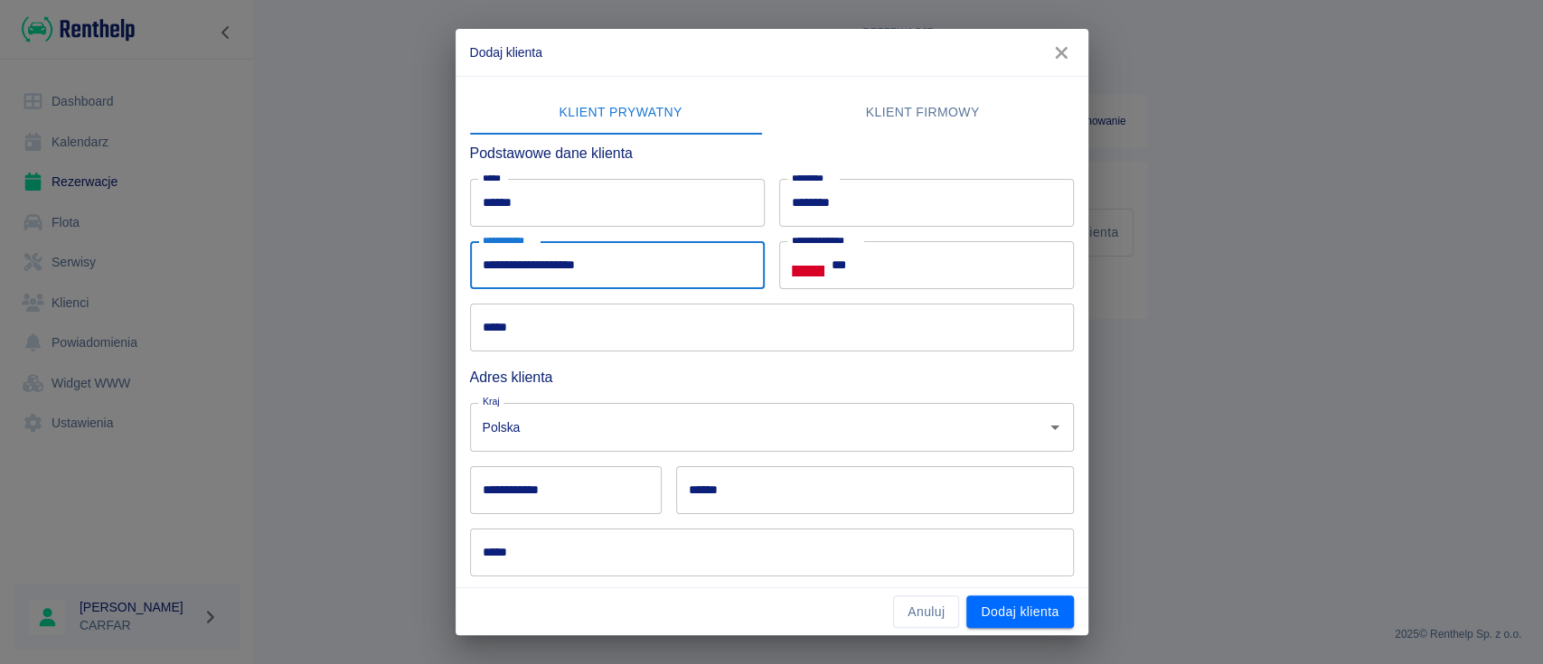
type input "**********"
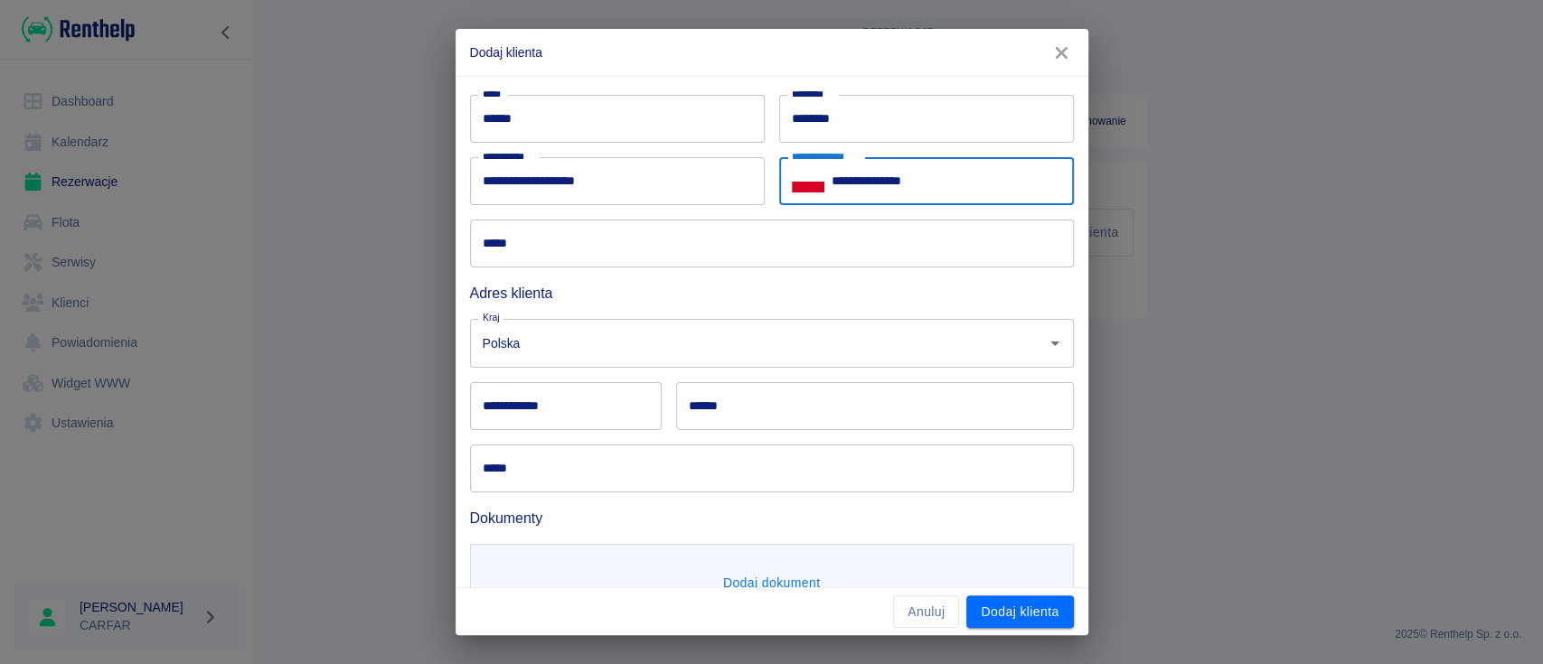
scroll to position [120, 0]
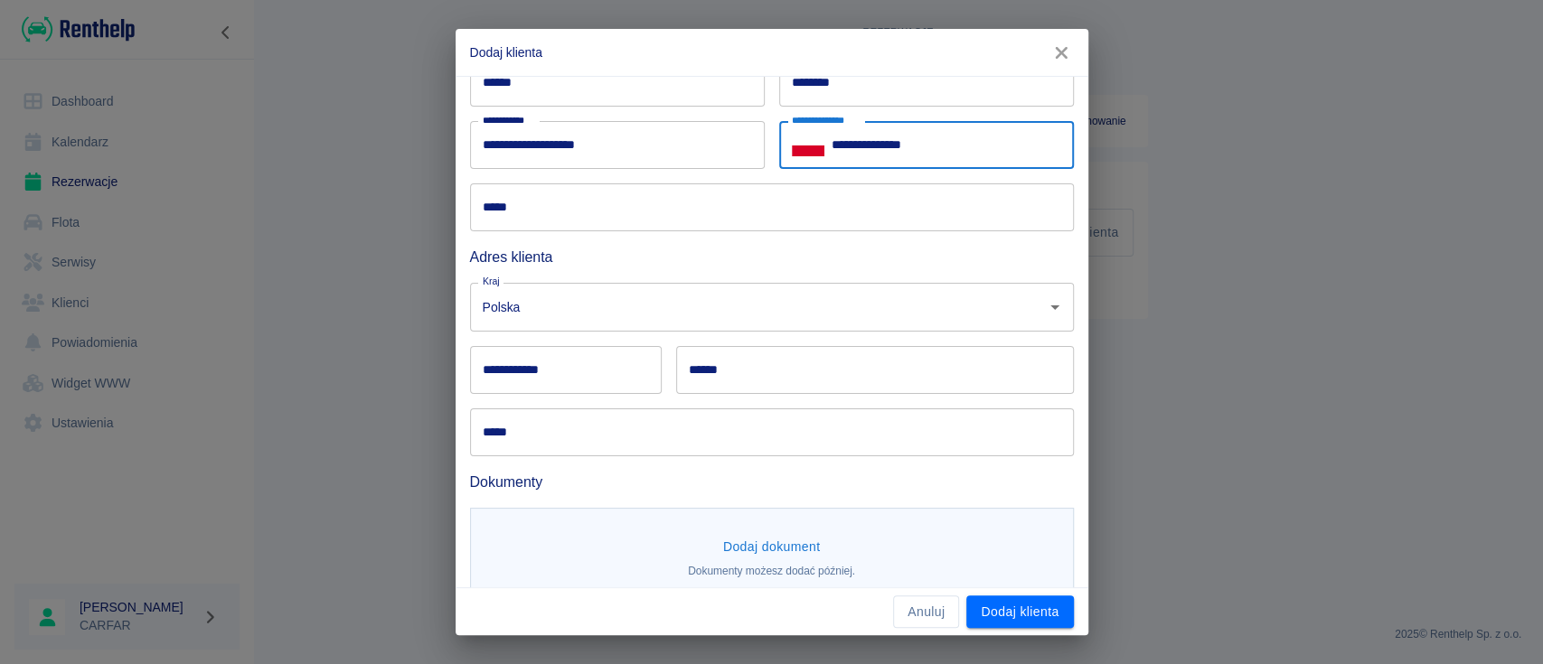
type input "**********"
click at [644, 209] on input "*****" at bounding box center [772, 207] width 604 height 48
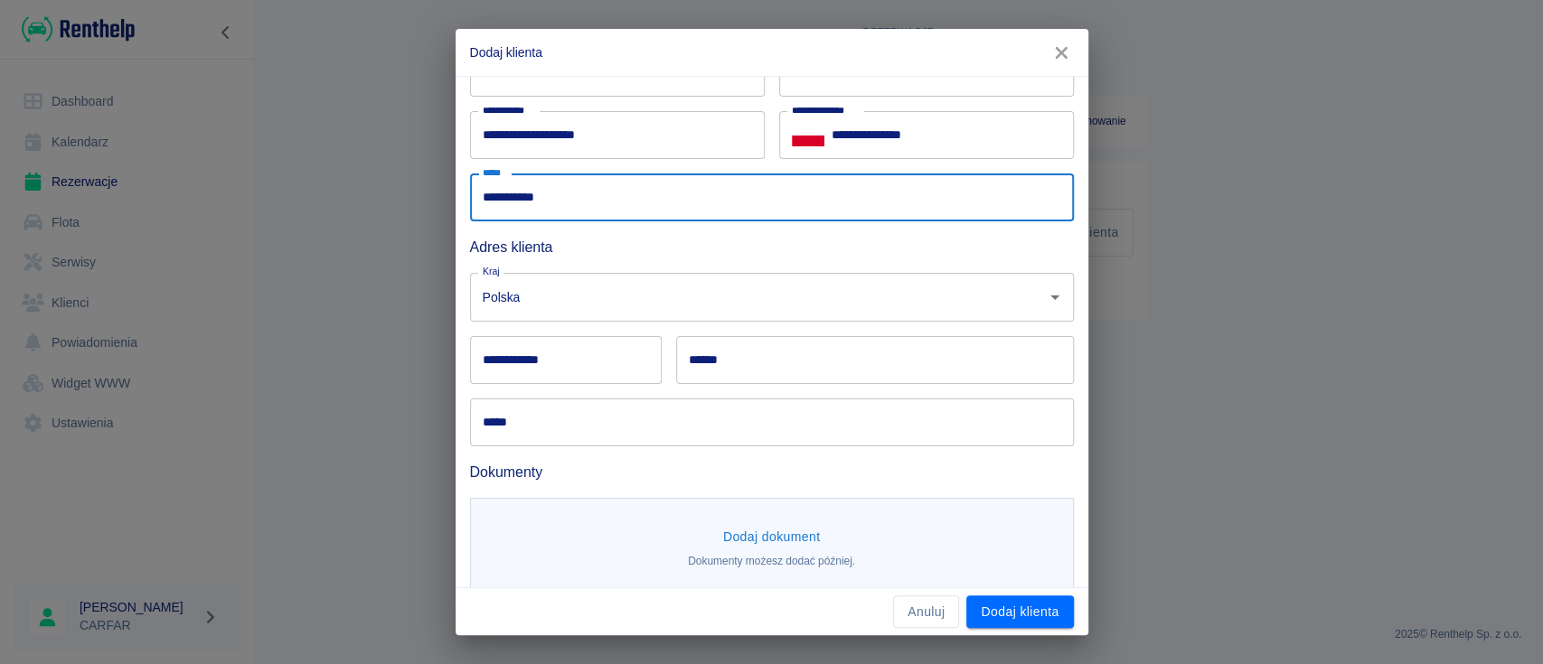
scroll to position [149, 0]
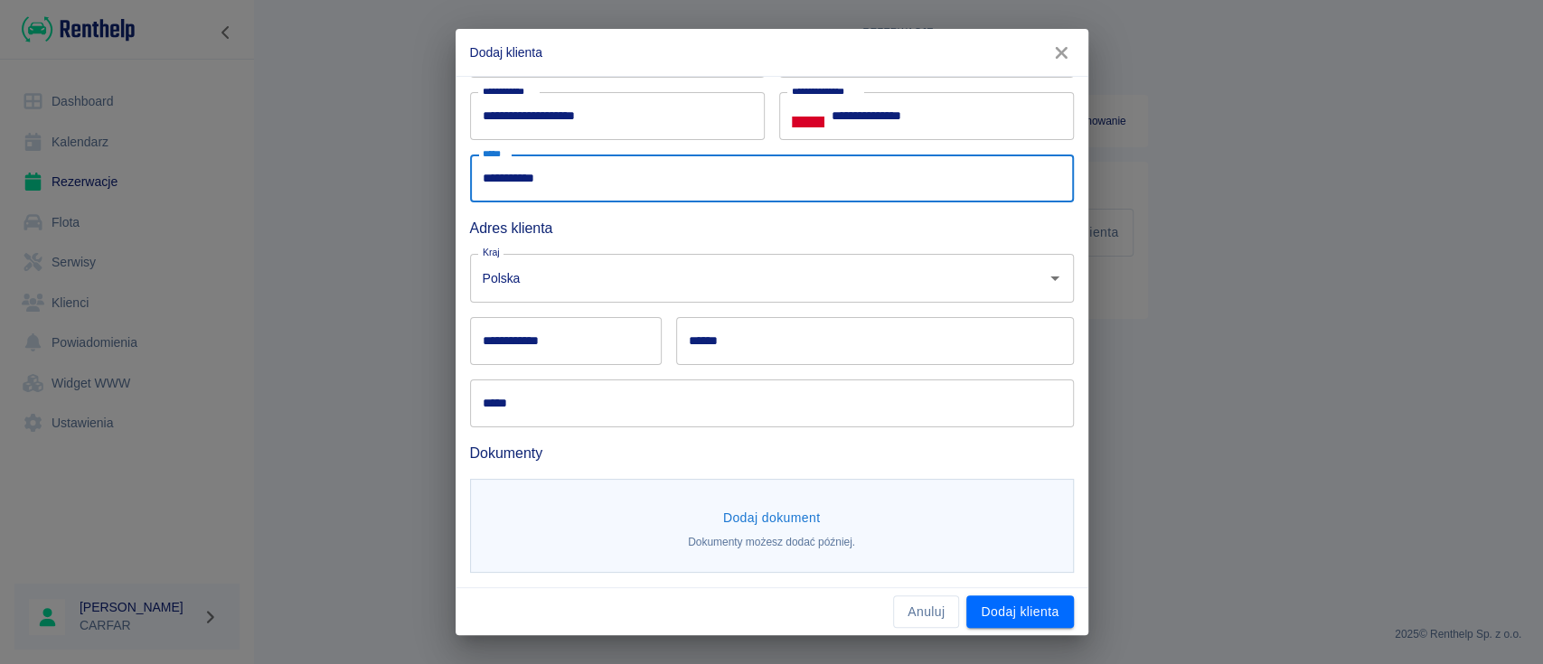
type input "**********"
click at [552, 338] on div "**********" at bounding box center [566, 341] width 192 height 48
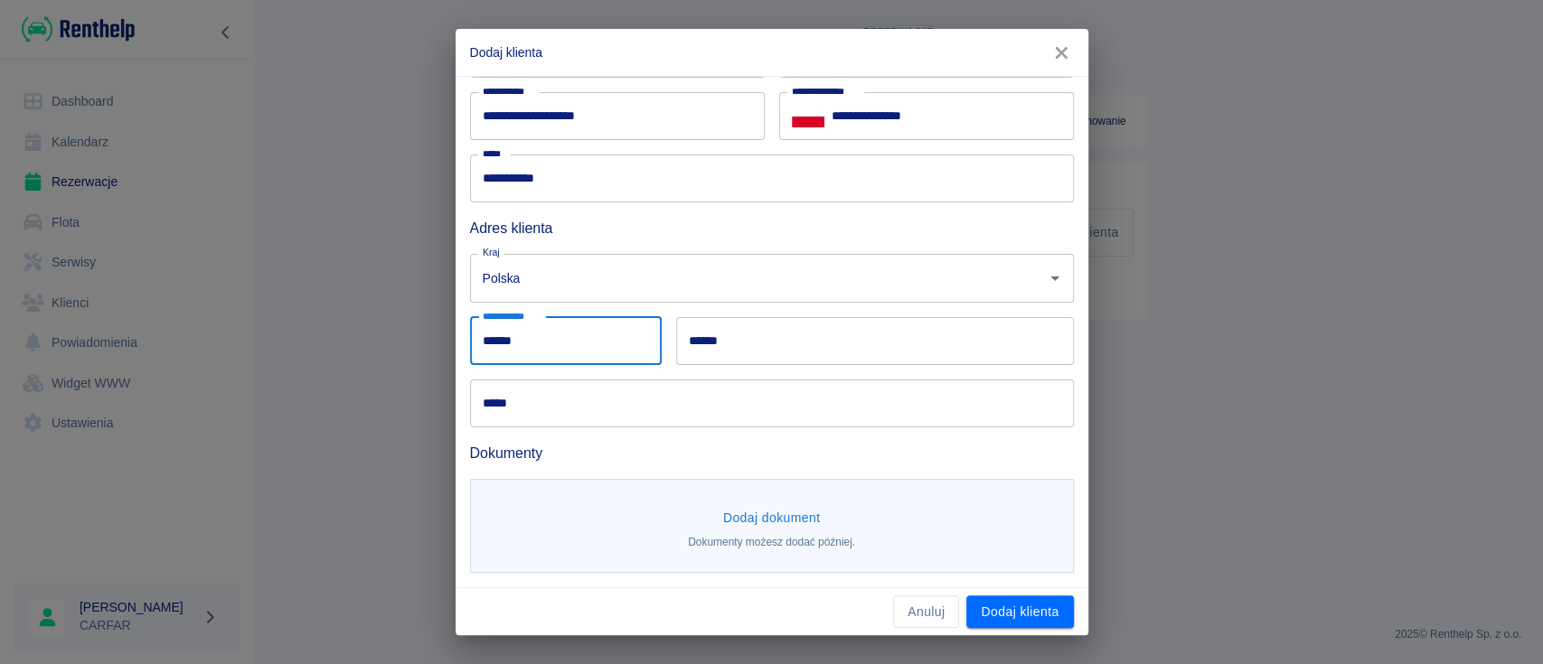
type input "******"
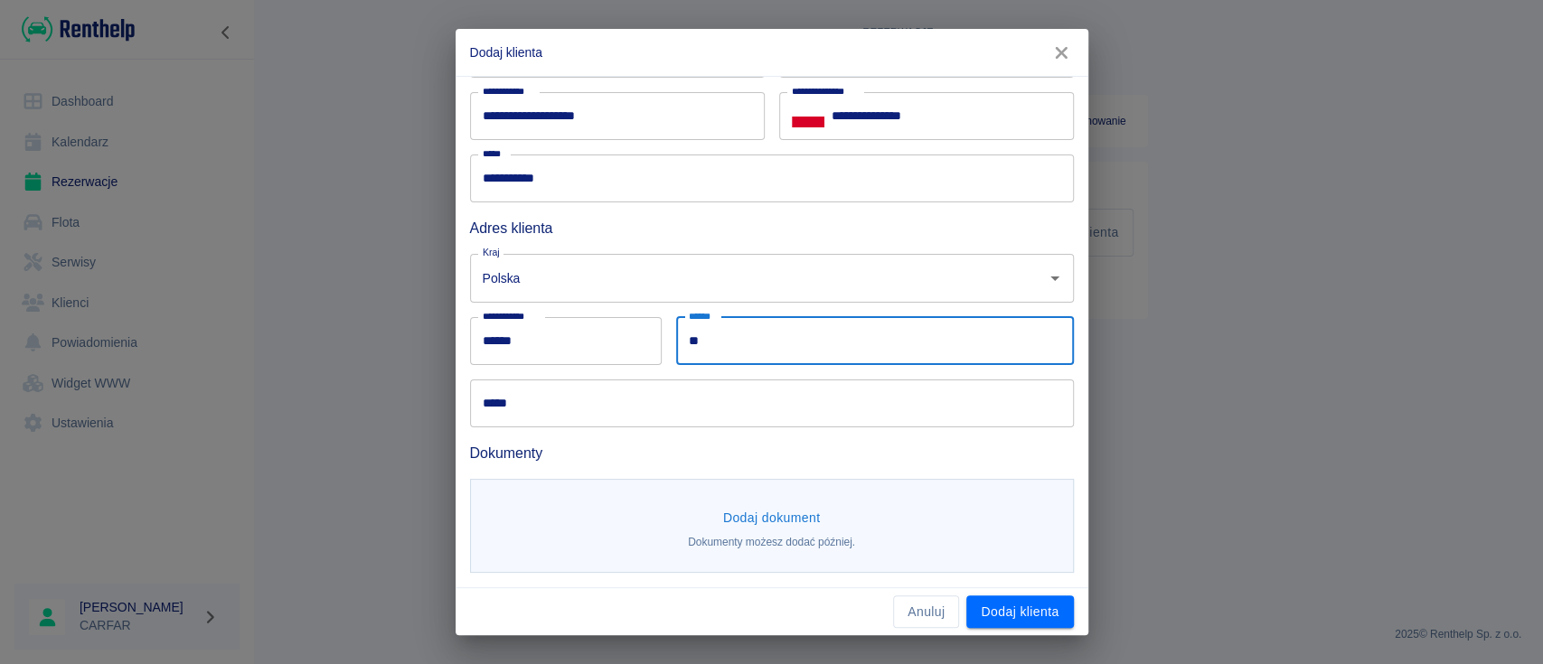
type input "*"
type input "*****"
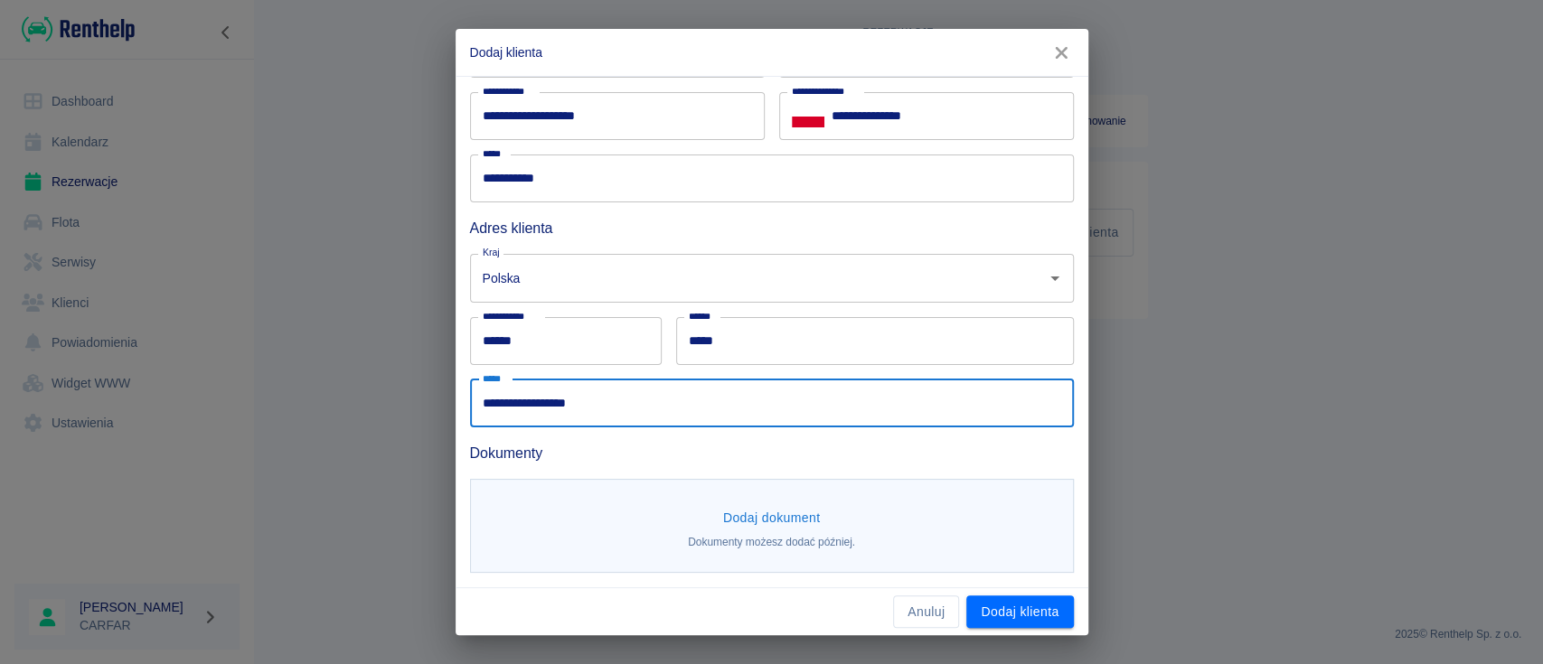
type input "**********"
click at [763, 502] on button "Dodaj dokument" at bounding box center [772, 518] width 112 height 33
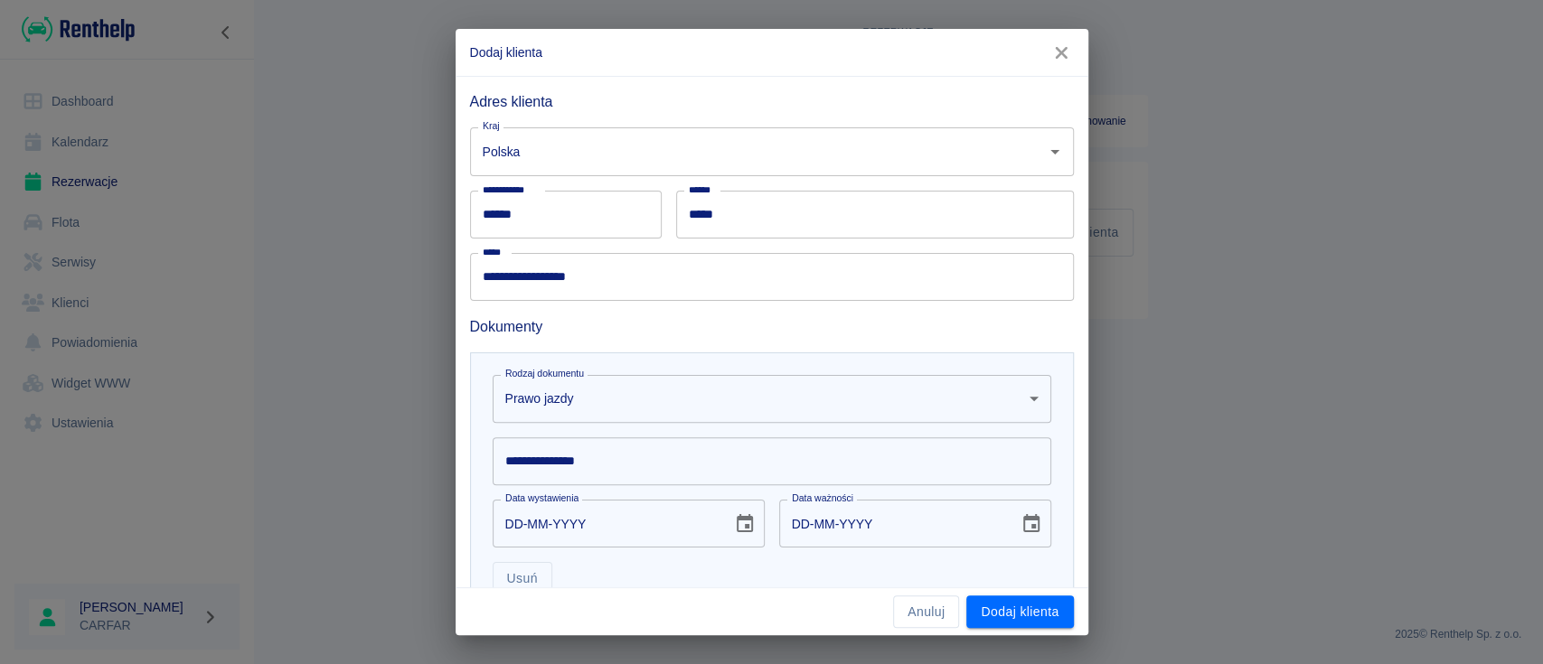
scroll to position [412, 0]
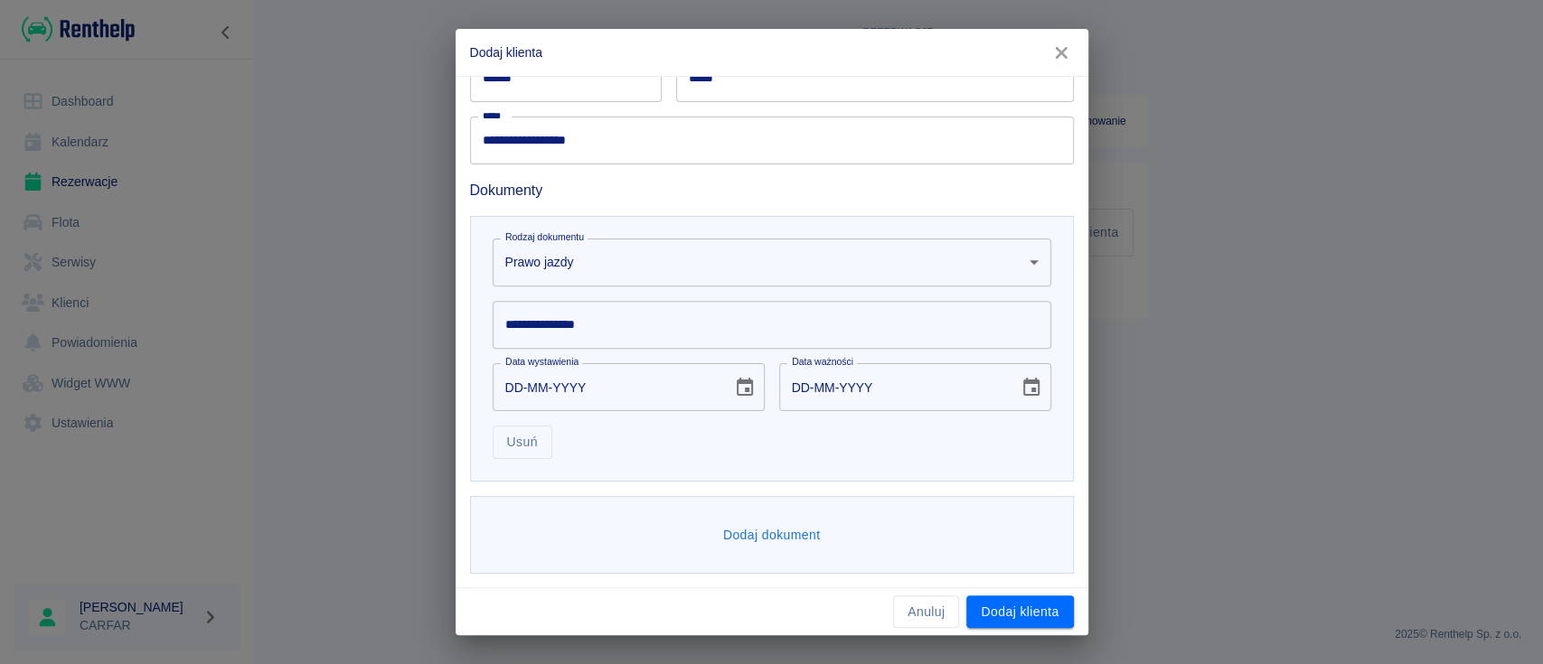
click at [612, 321] on input "**********" at bounding box center [772, 325] width 559 height 48
click at [1538, 138] on div "**********" at bounding box center [771, 332] width 1543 height 664
click at [655, 309] on input "**********" at bounding box center [772, 325] width 559 height 48
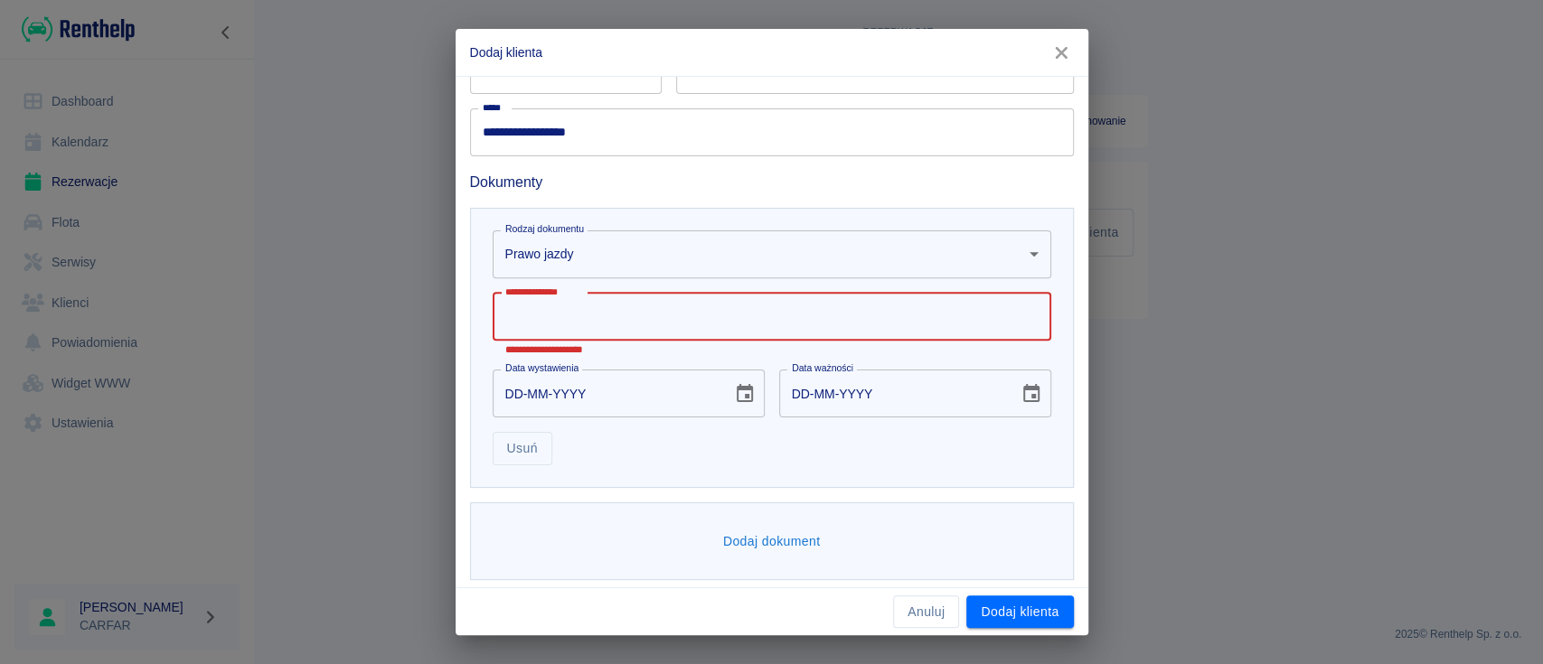
scroll to position [427, 0]
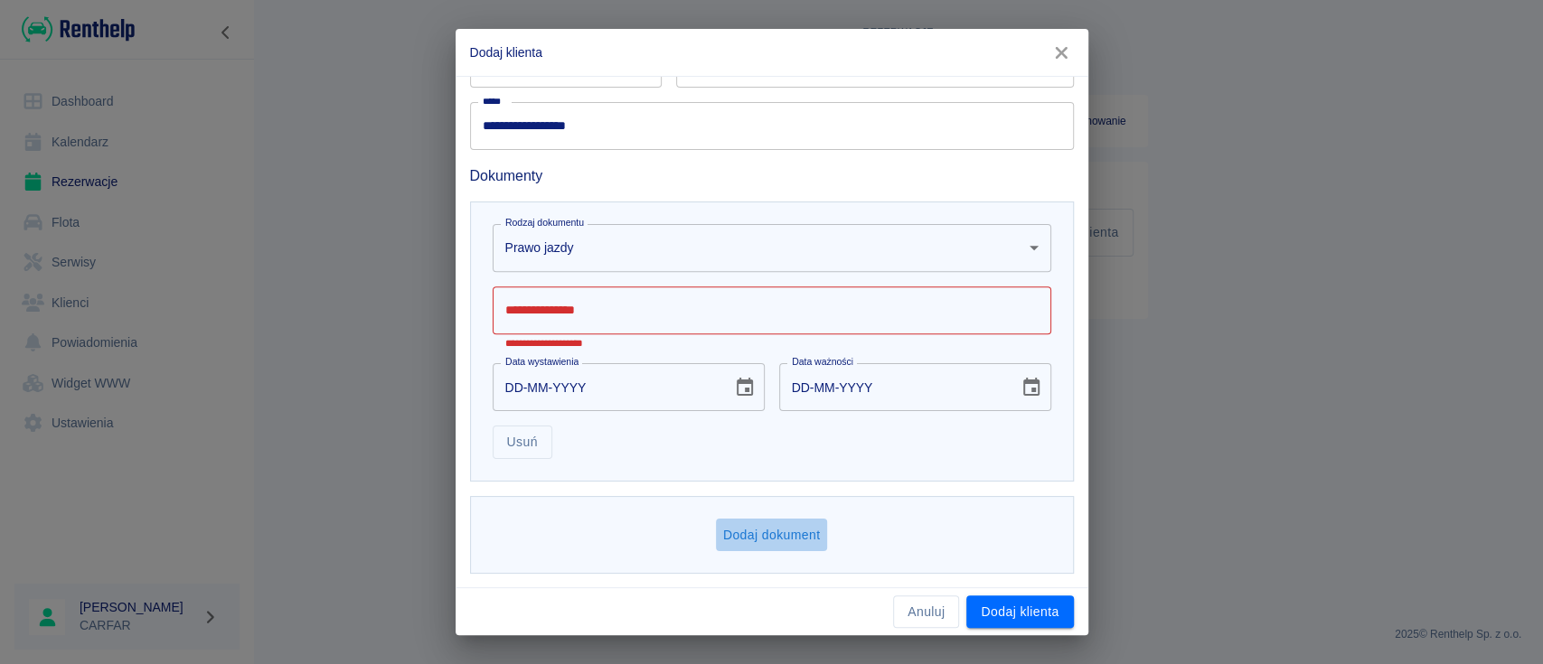
click at [791, 528] on button "Dodaj dokument" at bounding box center [772, 535] width 112 height 33
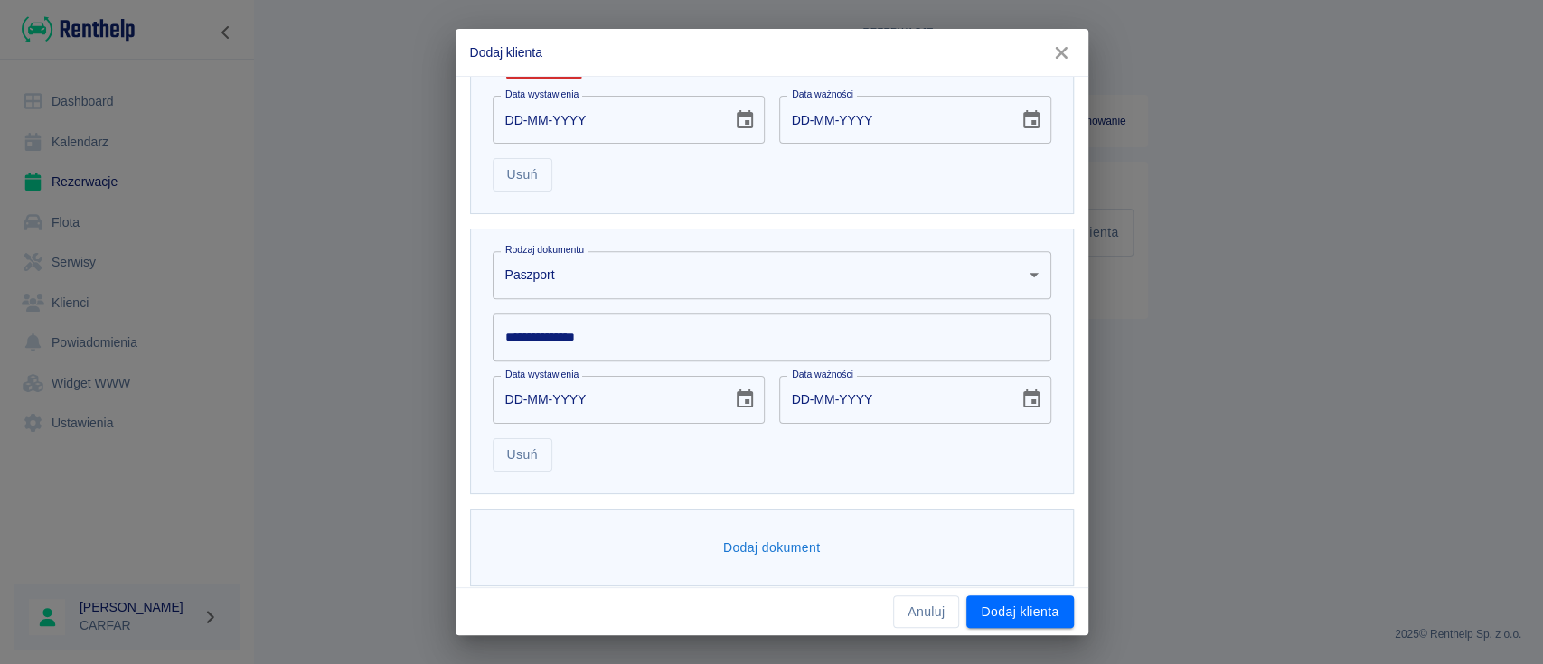
scroll to position [707, 0]
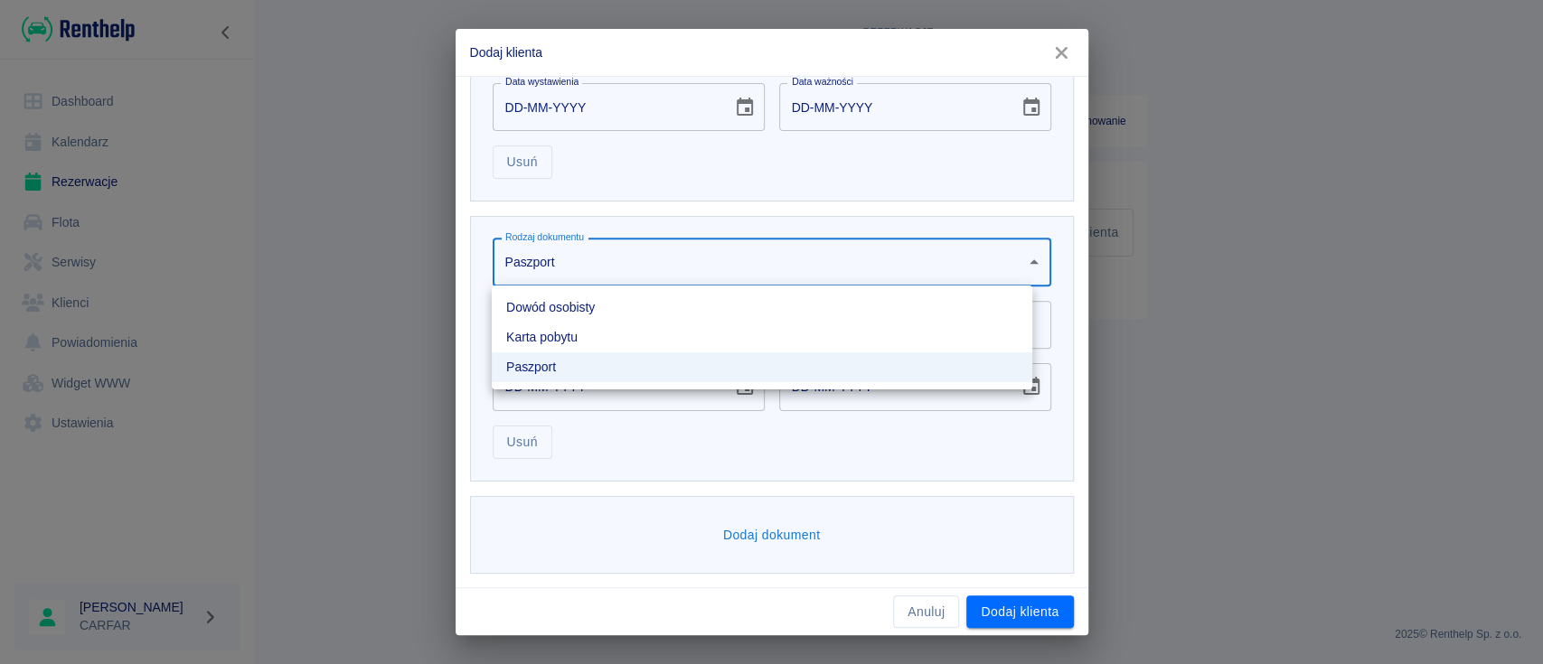
click at [678, 268] on body "**********" at bounding box center [771, 332] width 1543 height 664
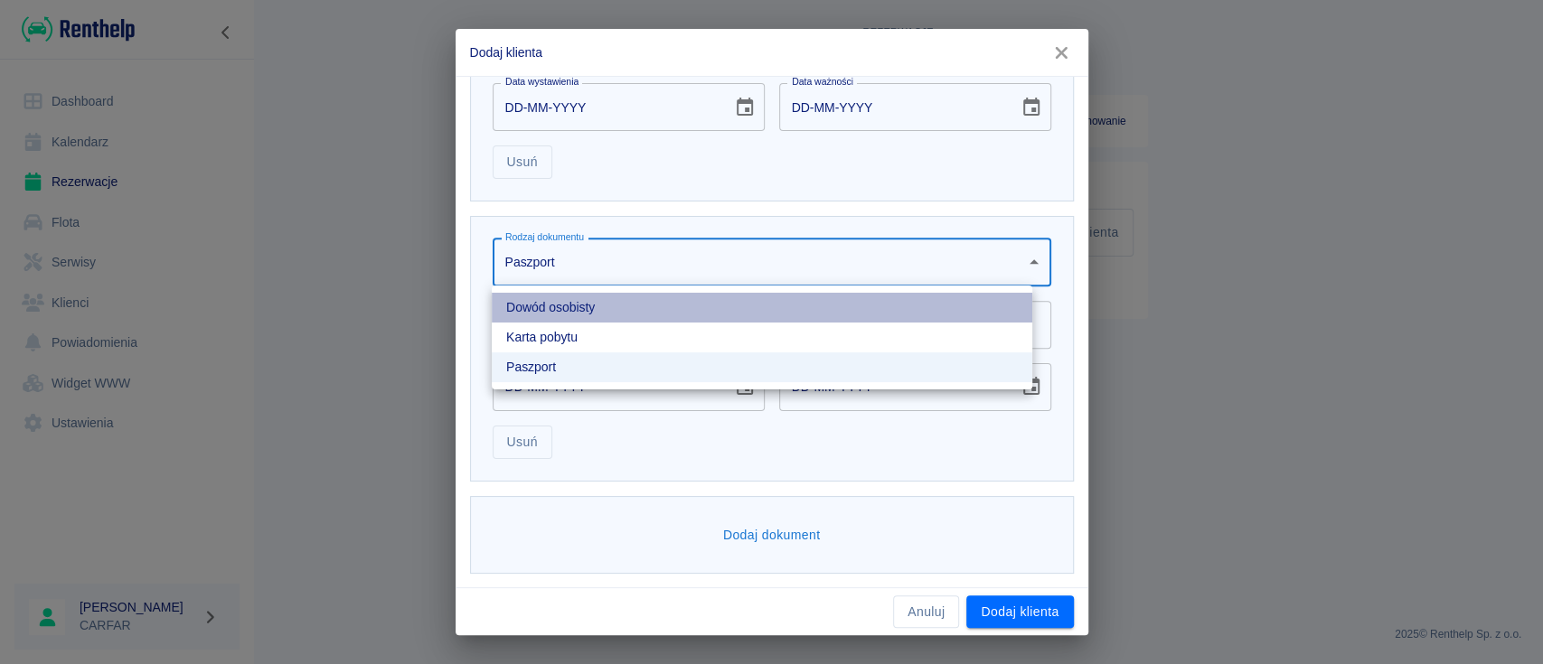
click at [586, 315] on li "Dowód osobisty" at bounding box center [762, 308] width 541 height 30
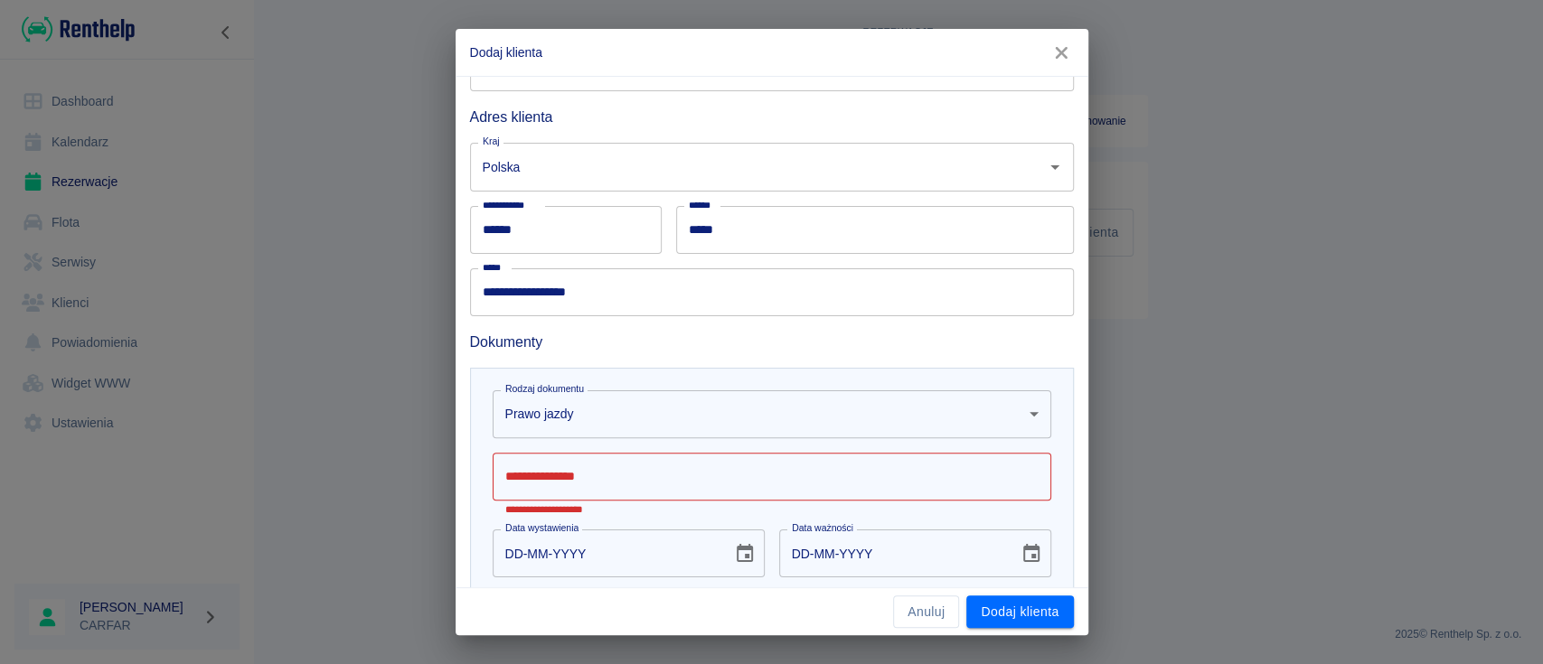
scroll to position [0, 0]
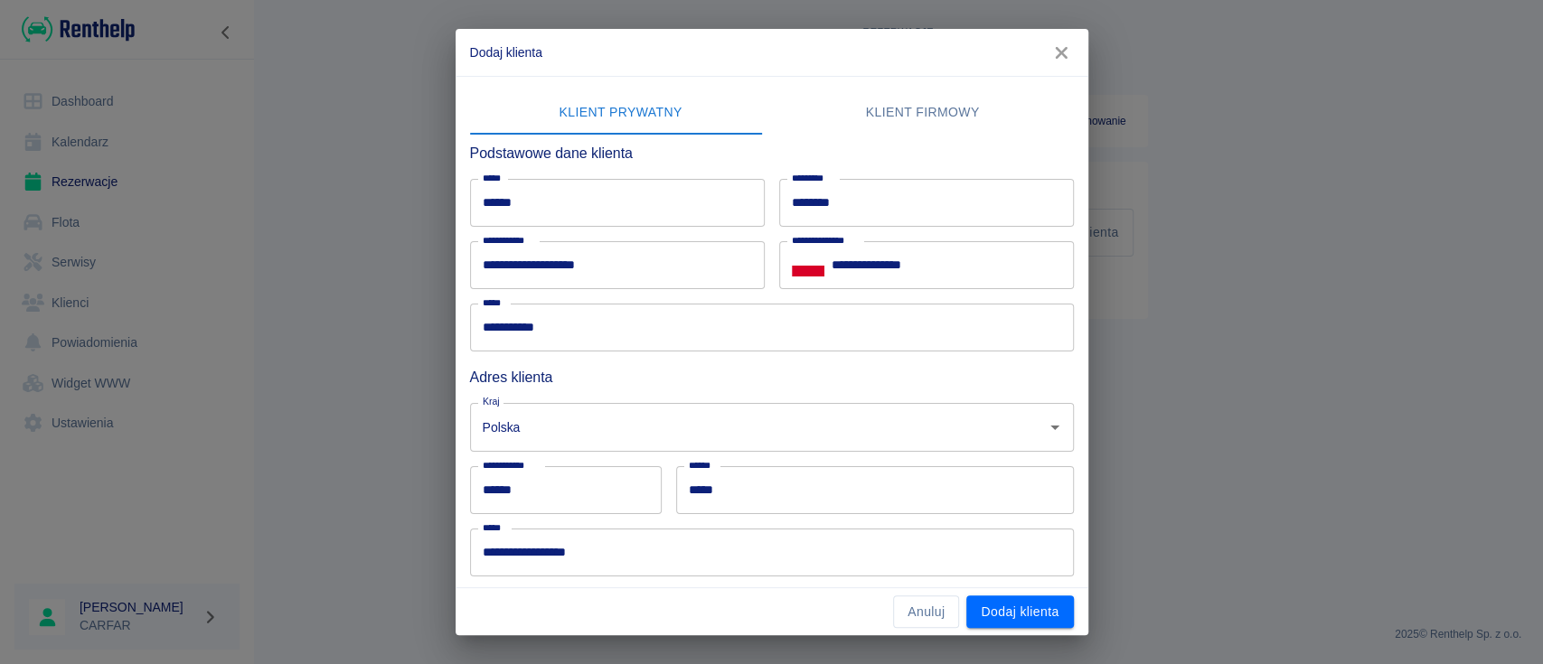
click at [35, 612] on div "**********" at bounding box center [771, 332] width 1543 height 664
click at [924, 611] on button "Anuluj" at bounding box center [926, 612] width 66 height 33
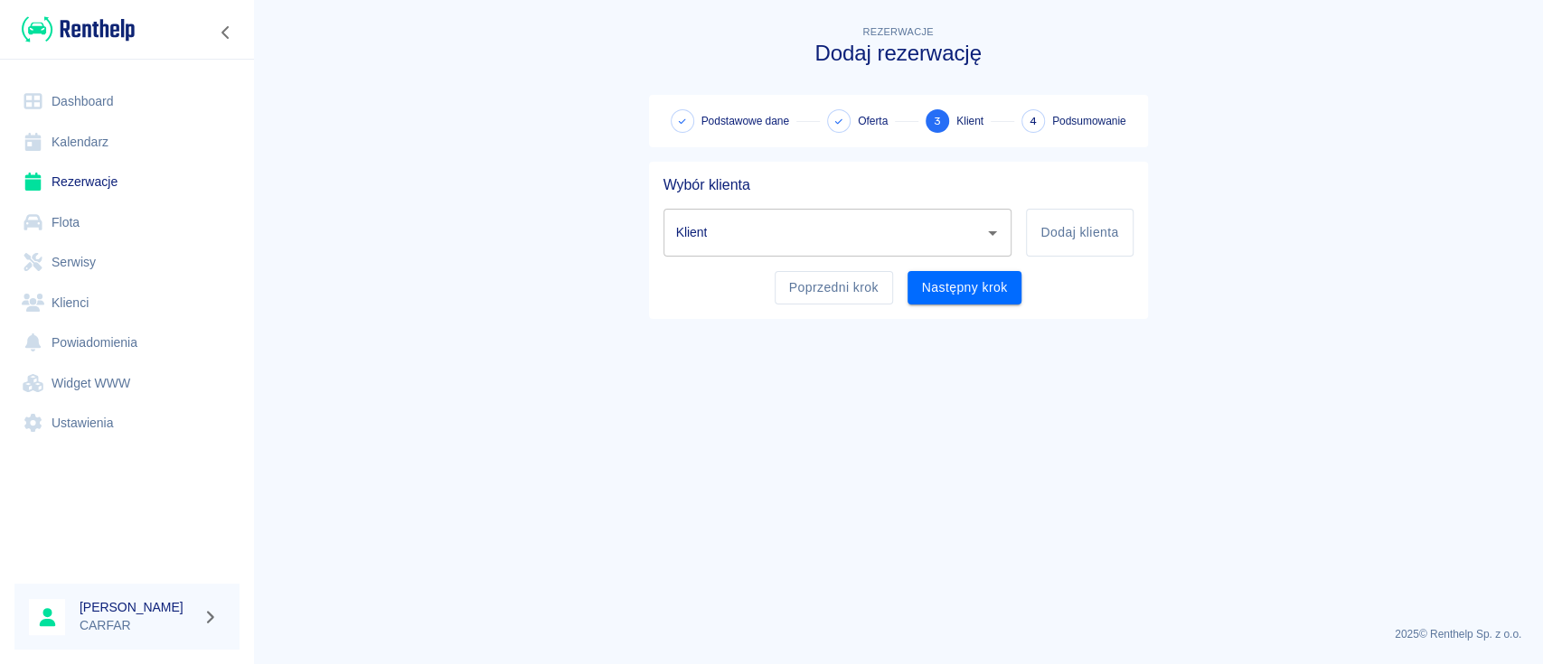
click at [97, 24] on img at bounding box center [78, 29] width 113 height 30
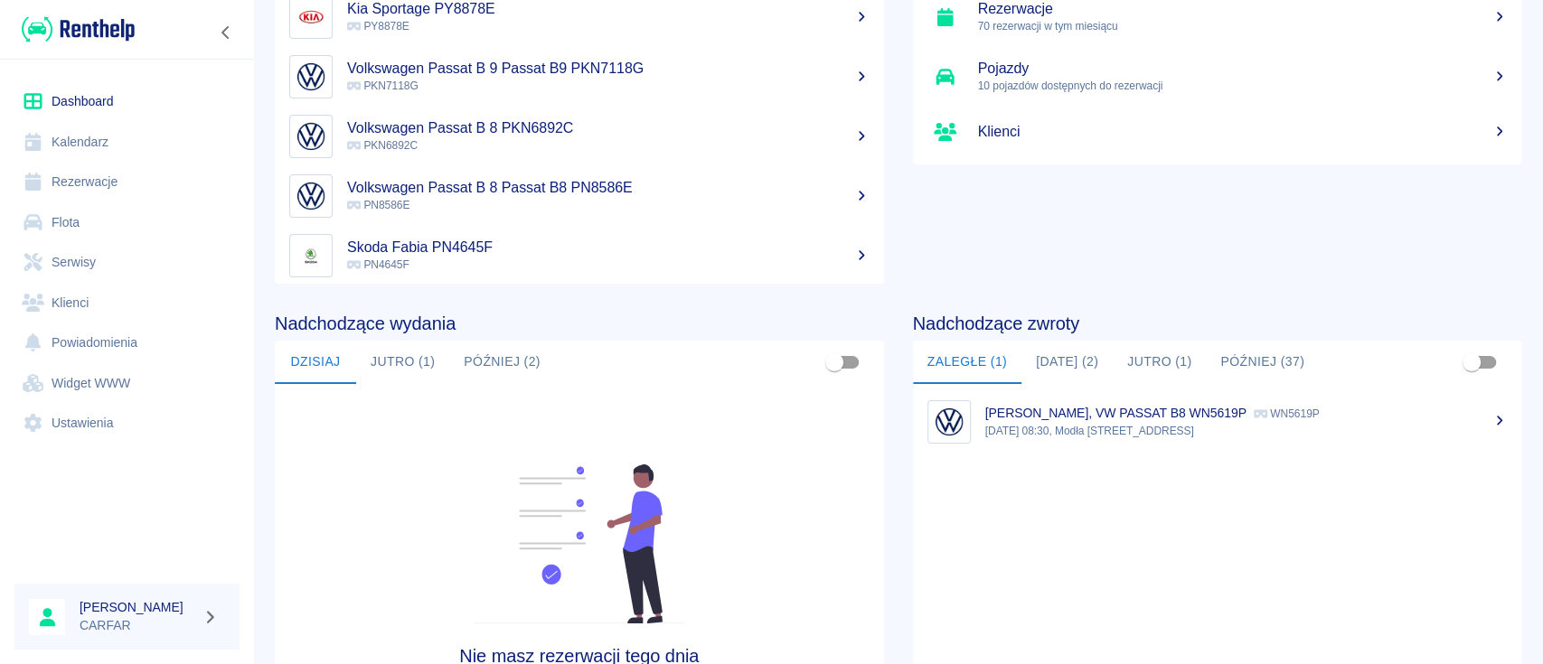
scroll to position [277, 0]
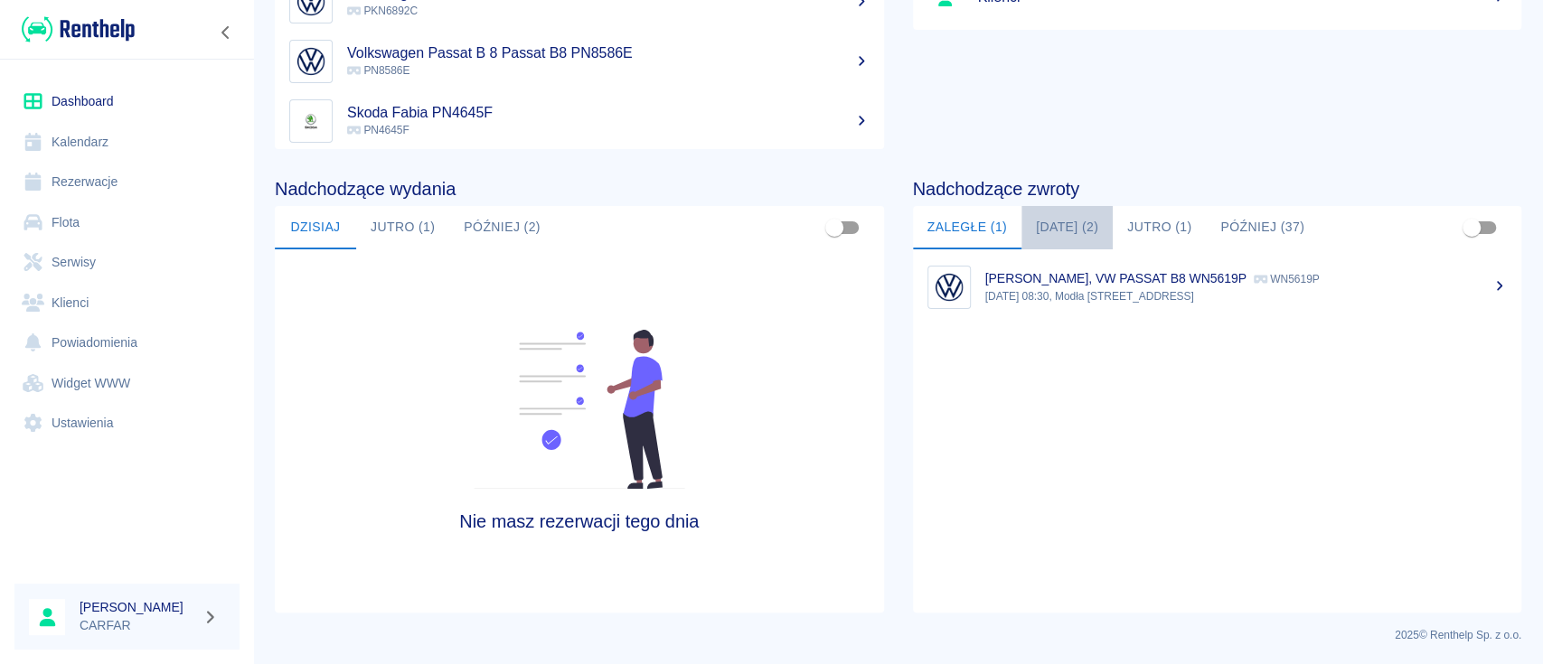
drag, startPoint x: 1041, startPoint y: 226, endPoint x: 1058, endPoint y: 230, distance: 16.9
click at [1058, 230] on button "Dzisiaj (2)" at bounding box center [1066, 227] width 91 height 43
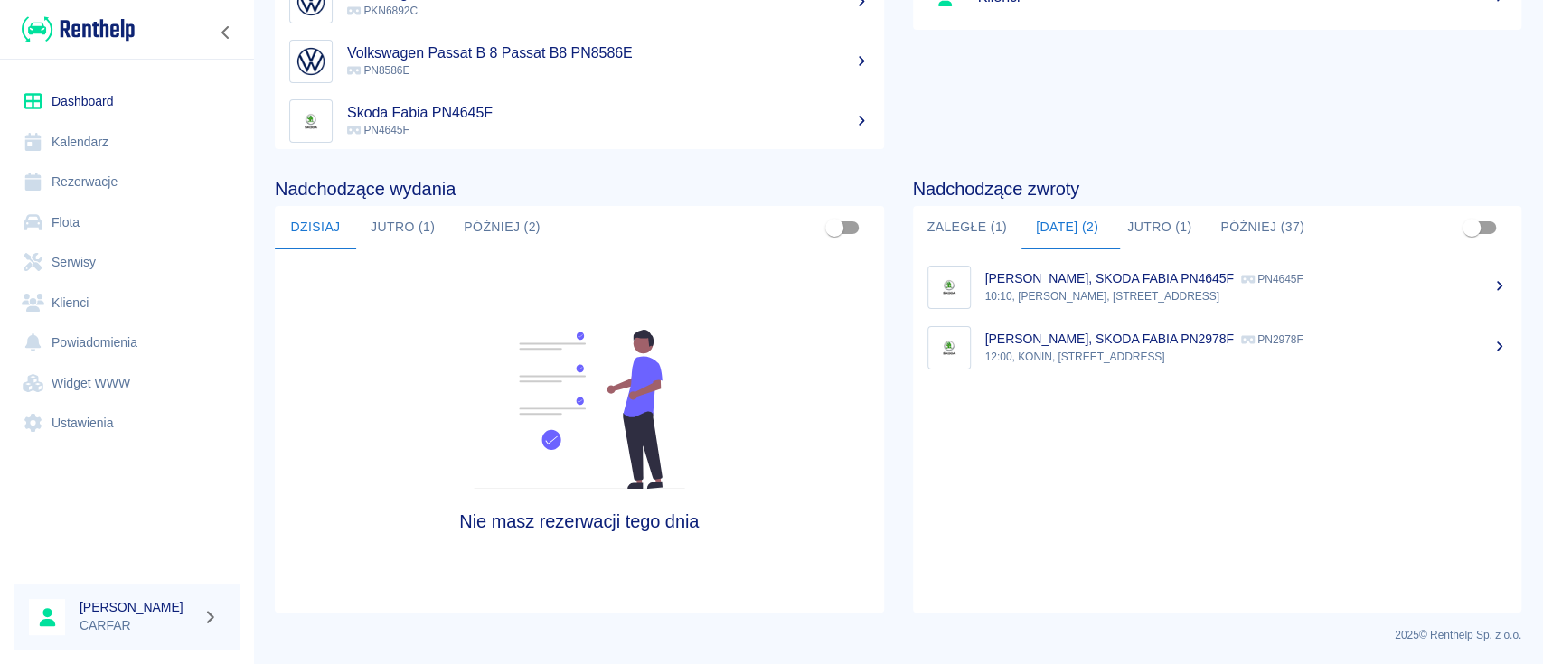
click at [1161, 216] on button "Jutro (1)" at bounding box center [1159, 227] width 93 height 43
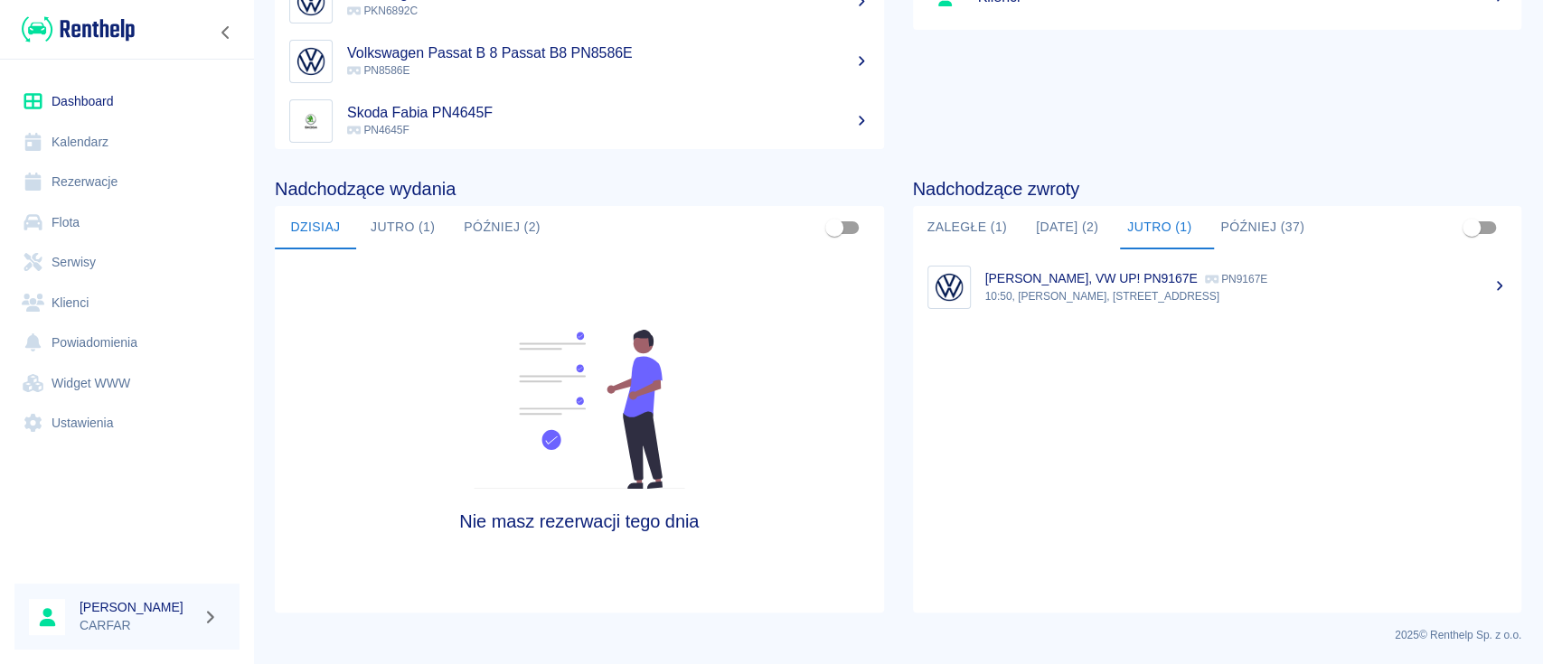
scroll to position [0, 0]
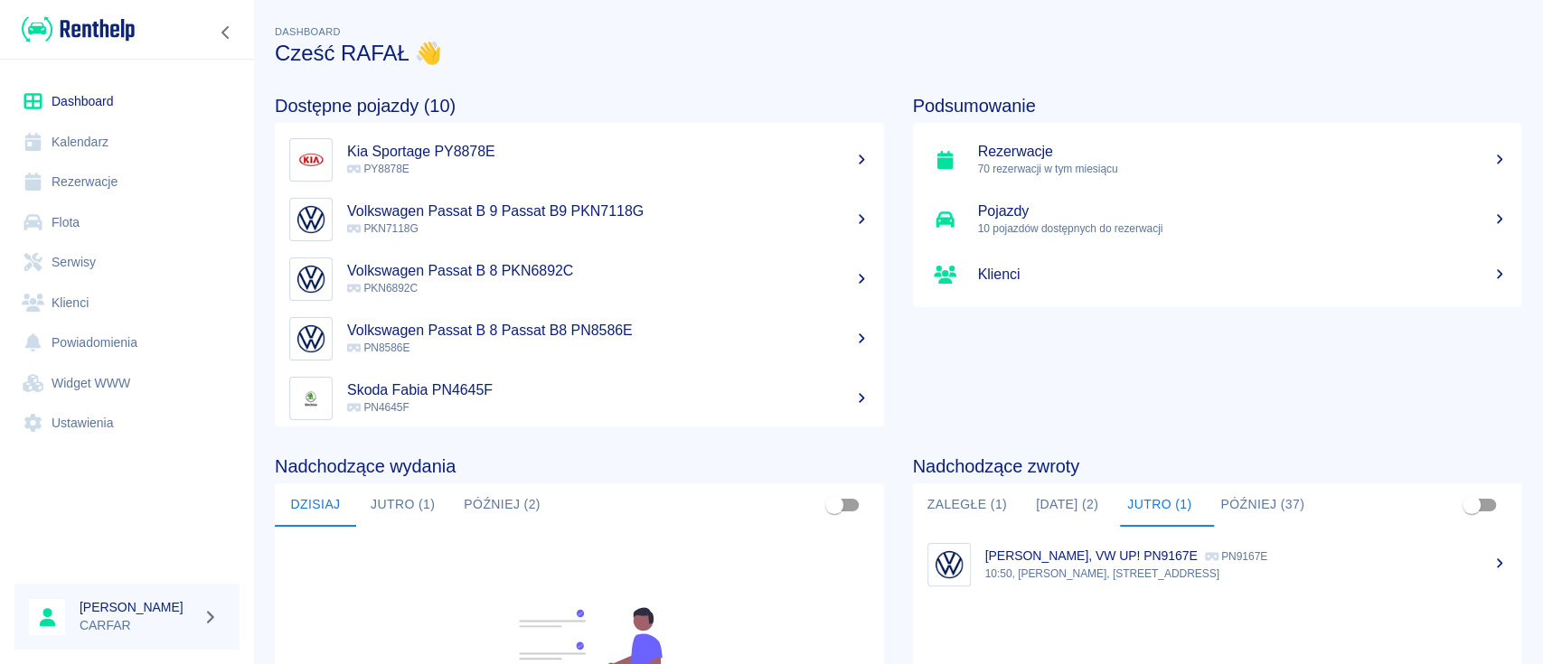
click at [103, 187] on link "Rezerwacje" at bounding box center [126, 182] width 225 height 41
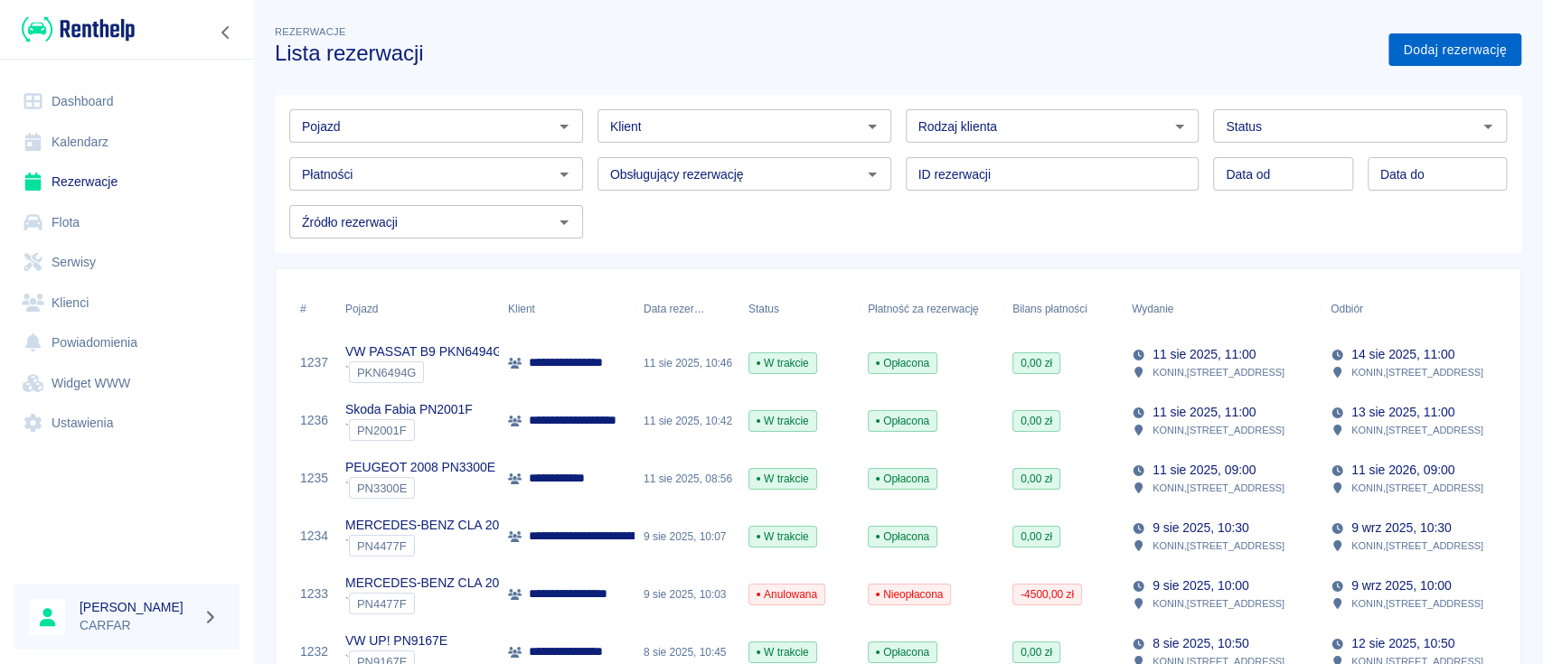
click at [1451, 45] on link "Dodaj rezerwację" at bounding box center [1454, 49] width 133 height 33
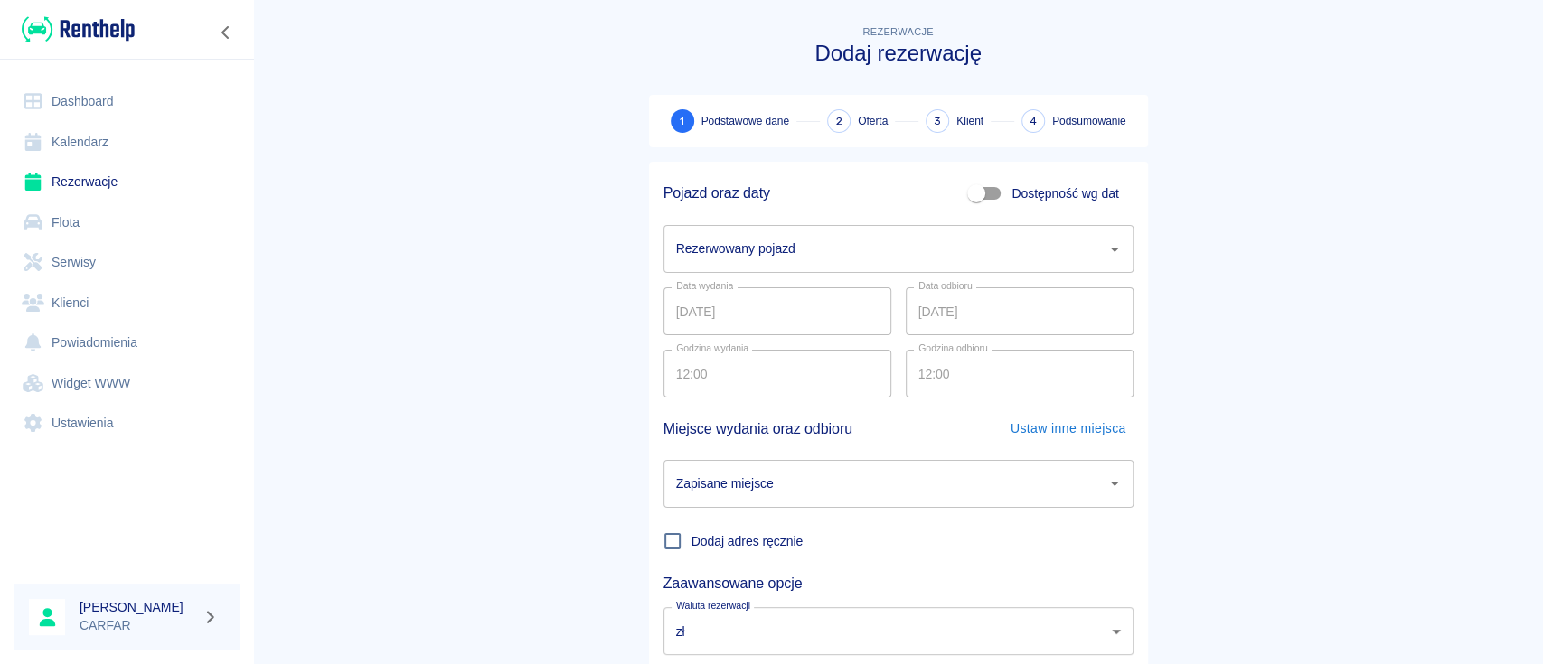
click at [856, 244] on input "Rezerwowany pojazd" at bounding box center [885, 249] width 427 height 32
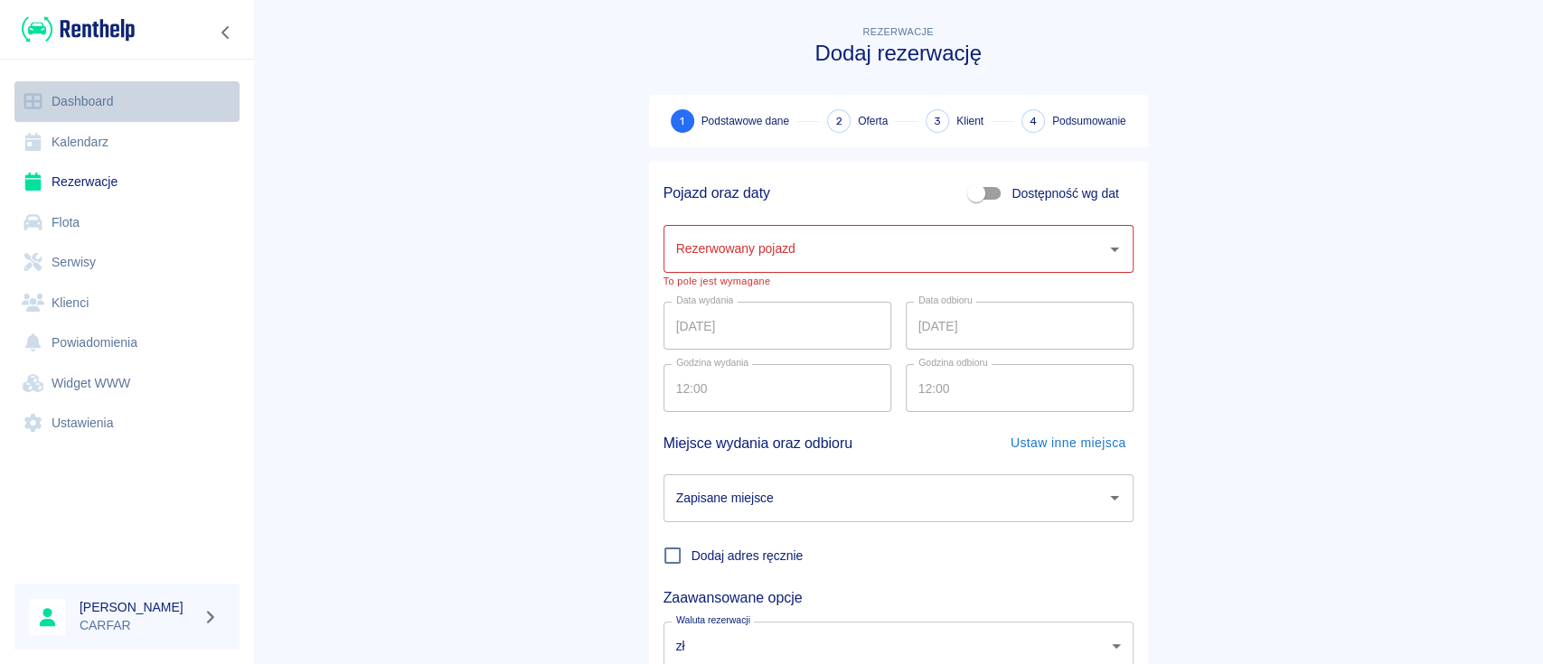
click at [62, 89] on link "Dashboard" at bounding box center [126, 101] width 225 height 41
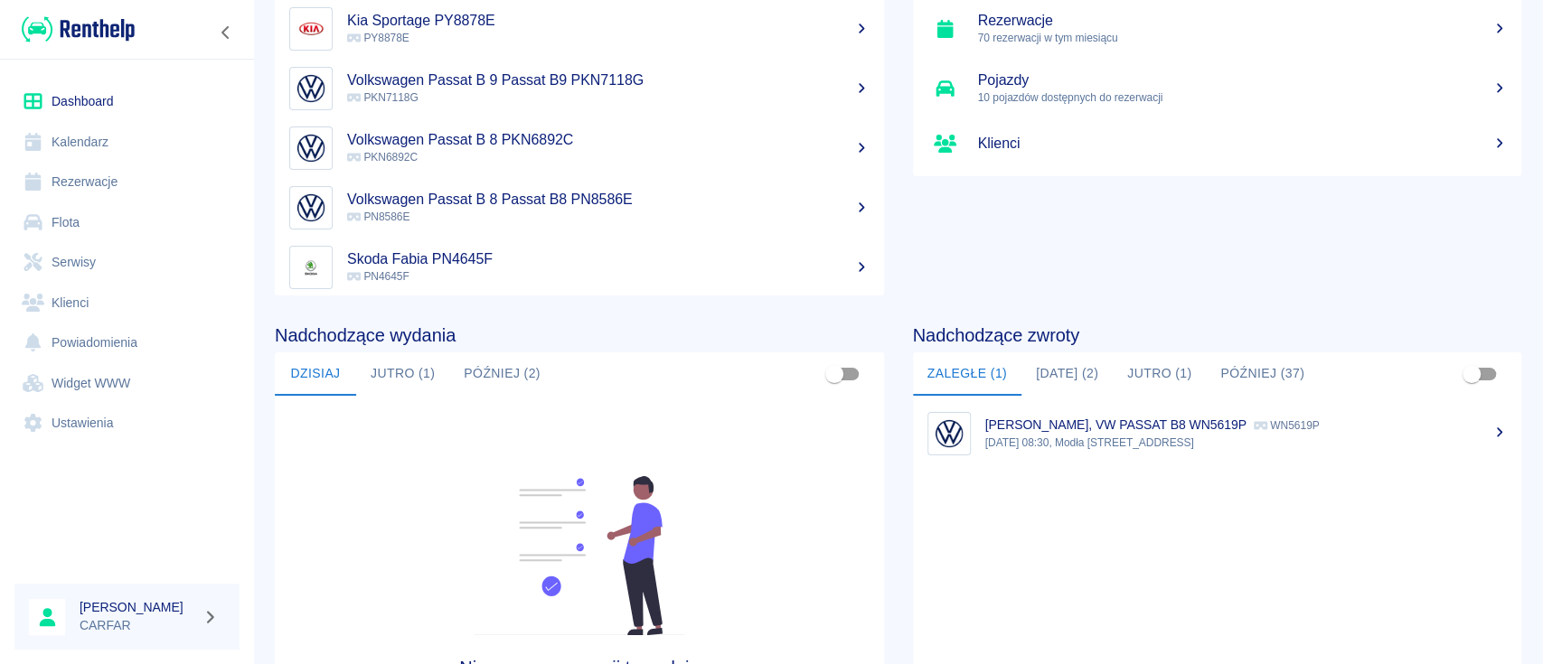
scroll to position [240, 0]
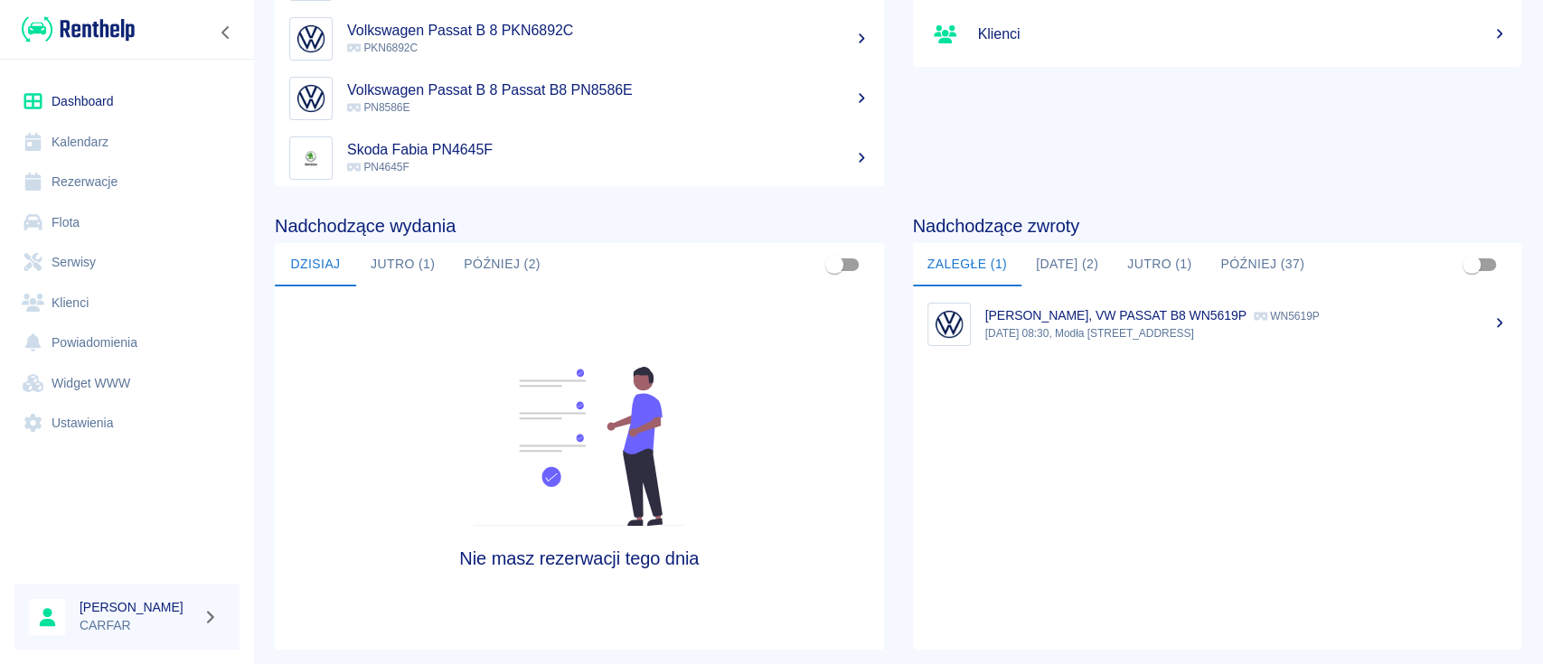
click at [1168, 267] on button "Jutro (1)" at bounding box center [1159, 264] width 93 height 43
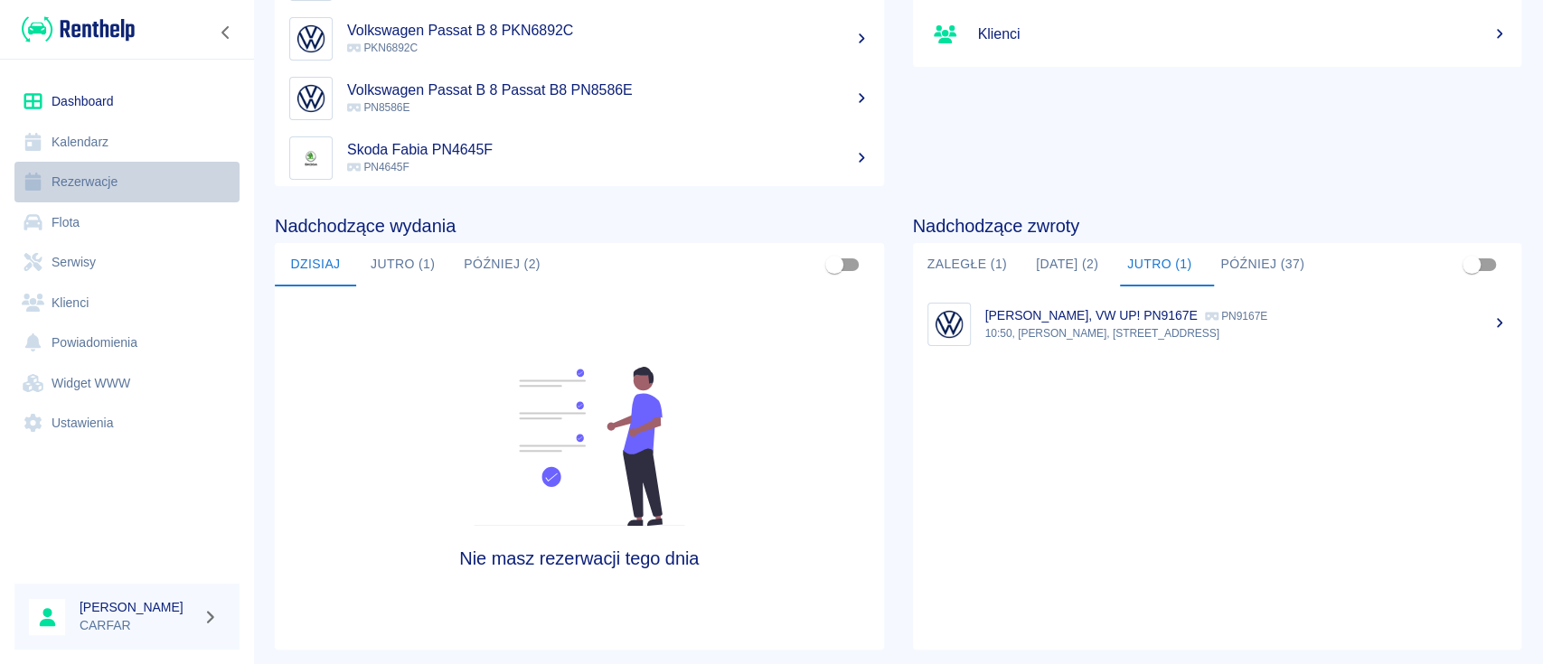
click at [99, 186] on link "Rezerwacje" at bounding box center [126, 182] width 225 height 41
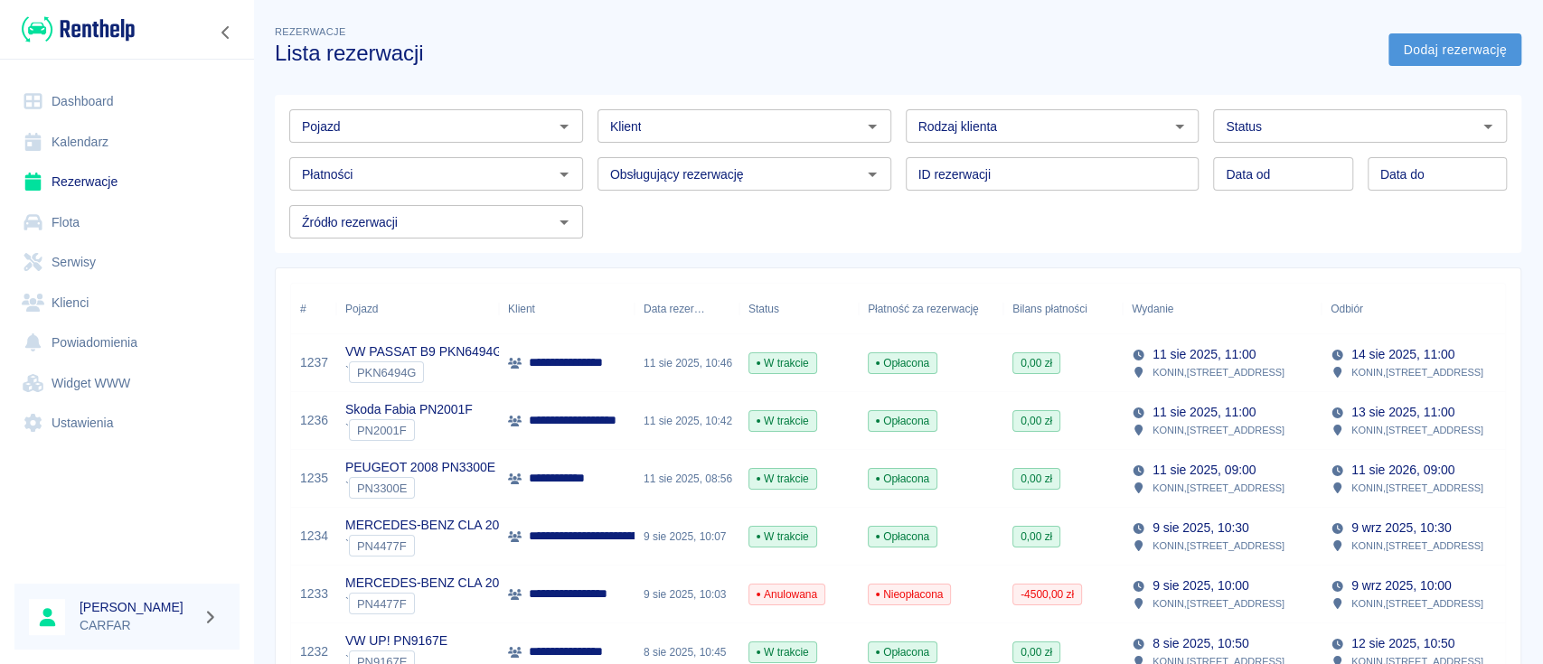
click at [1448, 53] on link "Dodaj rezerwację" at bounding box center [1454, 49] width 133 height 33
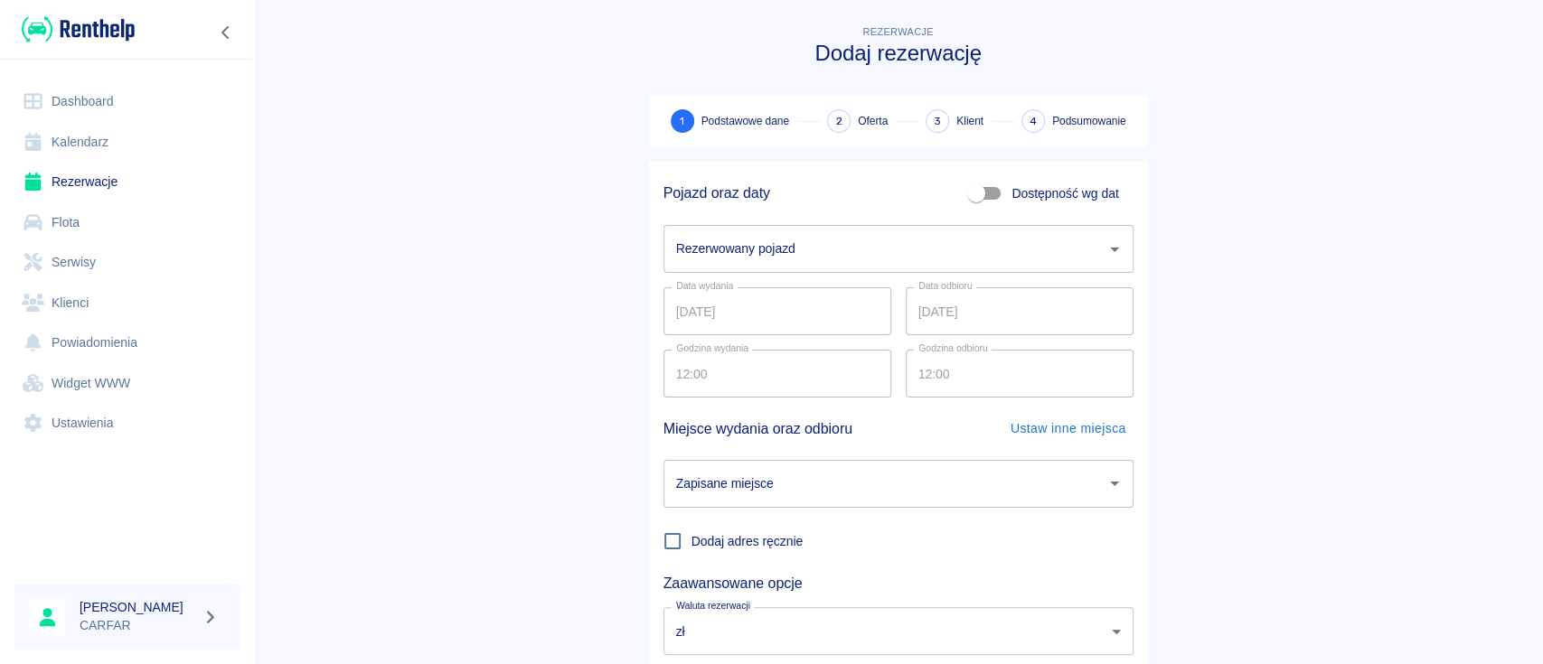
click at [880, 241] on input "Rezerwowany pojazd" at bounding box center [885, 249] width 427 height 32
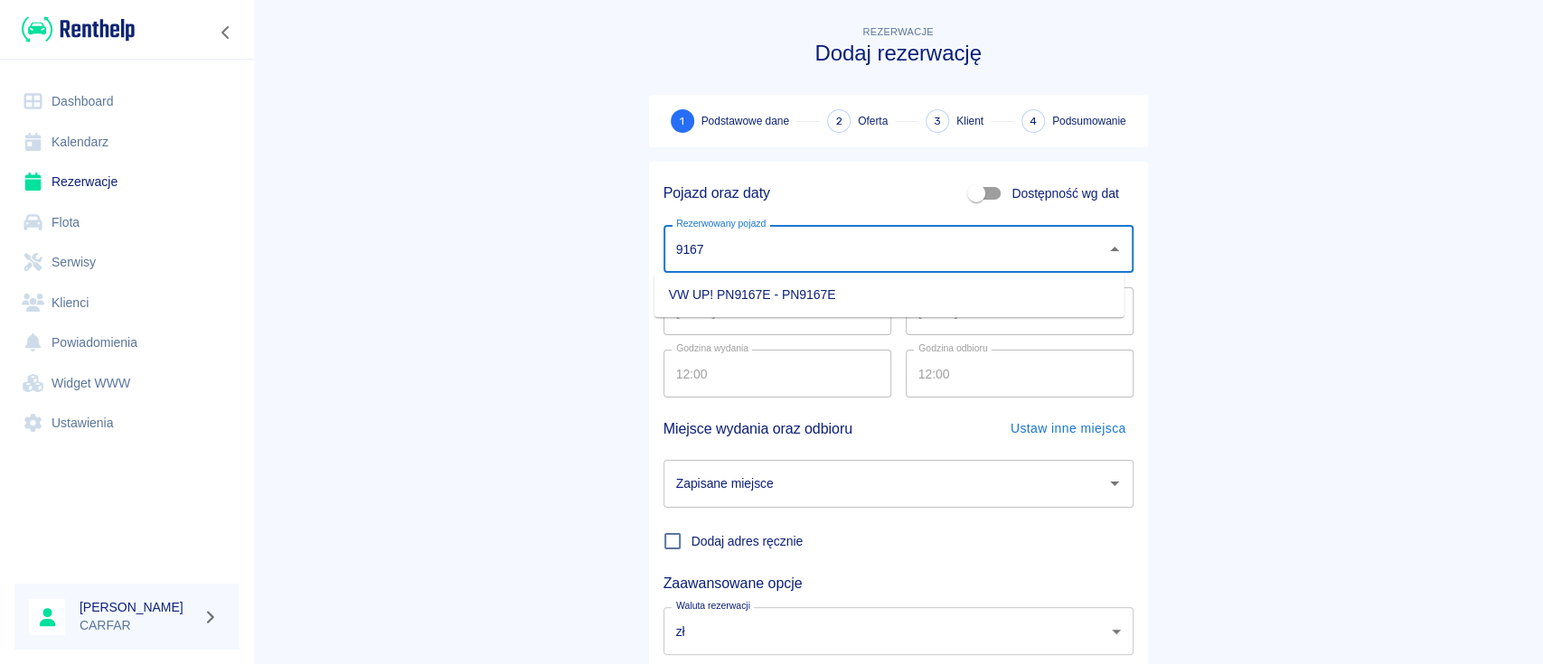
click at [866, 300] on li "VW UP! PN9167E - PN9167E" at bounding box center [889, 295] width 470 height 30
type input "VW UP! PN9167E - PN9167E"
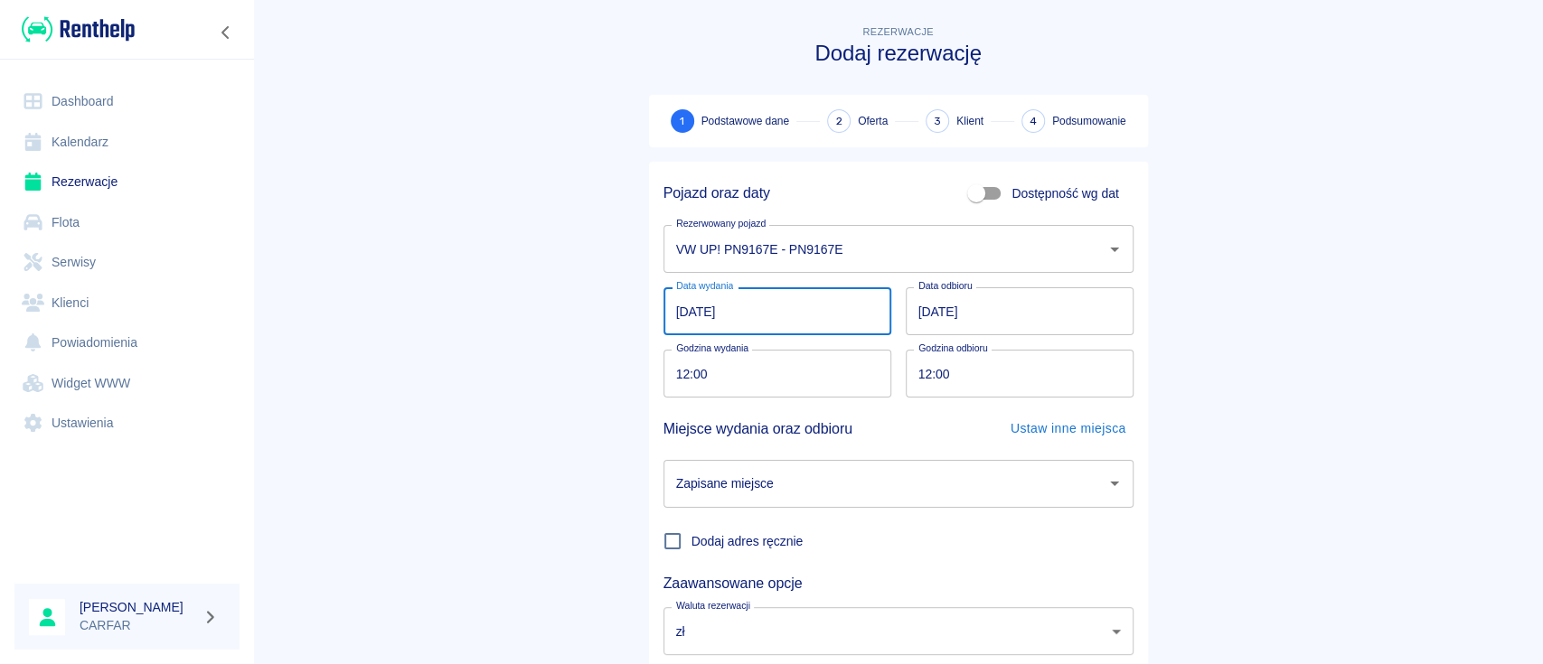
click at [801, 297] on input "11.08.2025" at bounding box center [777, 311] width 228 height 48
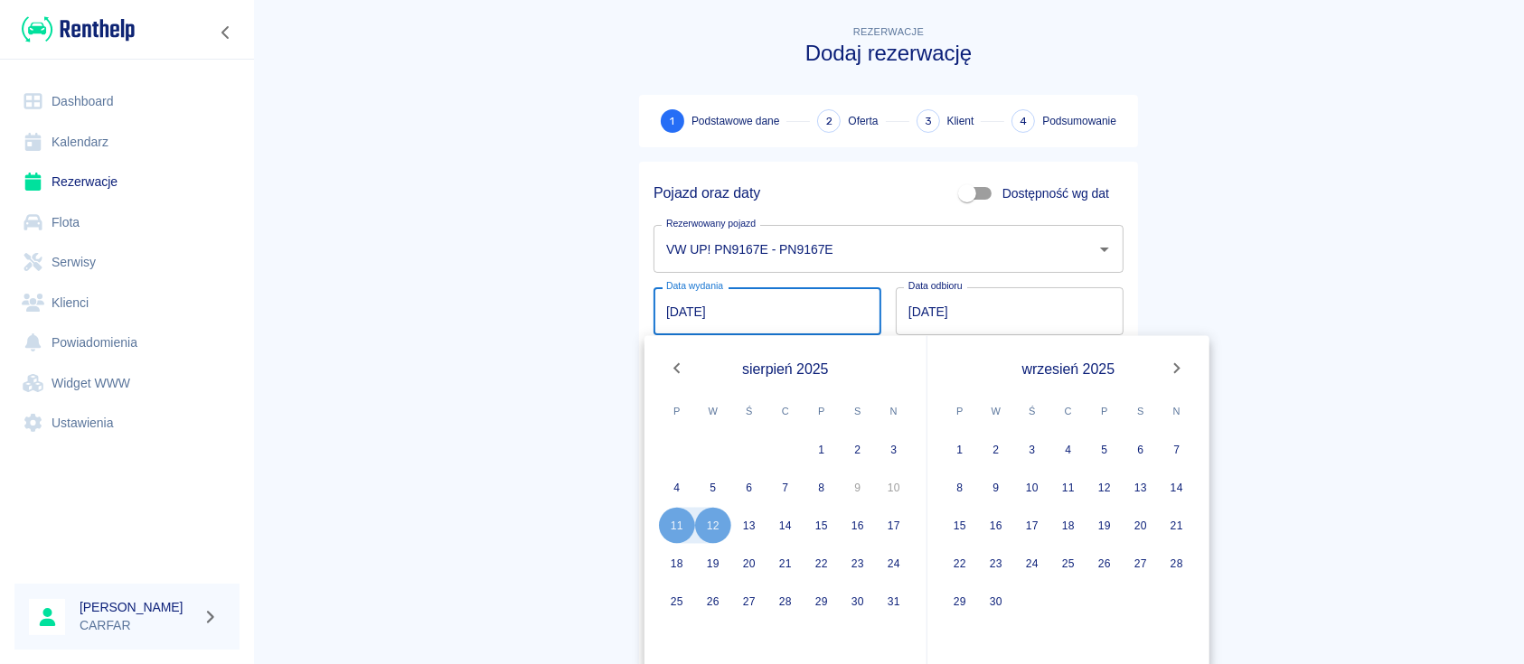
click at [715, 522] on div "12" at bounding box center [713, 526] width 36 height 36
click at [710, 529] on div "12" at bounding box center [713, 526] width 36 height 36
click at [707, 527] on div "12" at bounding box center [713, 526] width 36 height 36
click at [1220, 275] on main "Rezerwacje Dodaj rezerwację 1 Podstawowe dane 2 Oferta 3 Klient 4 Podsumowanie …" at bounding box center [888, 377] width 1271 height 710
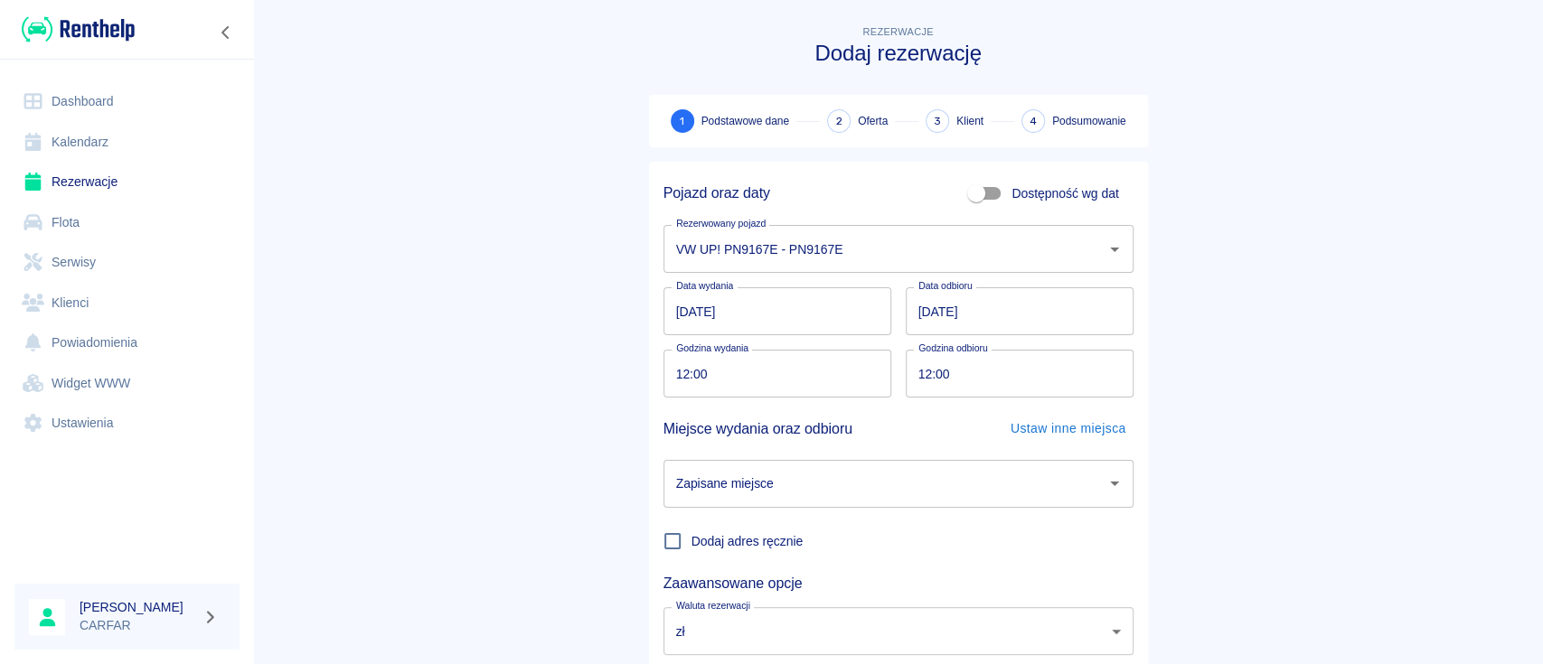
click at [674, 315] on input "11.08.2025" at bounding box center [777, 311] width 228 height 48
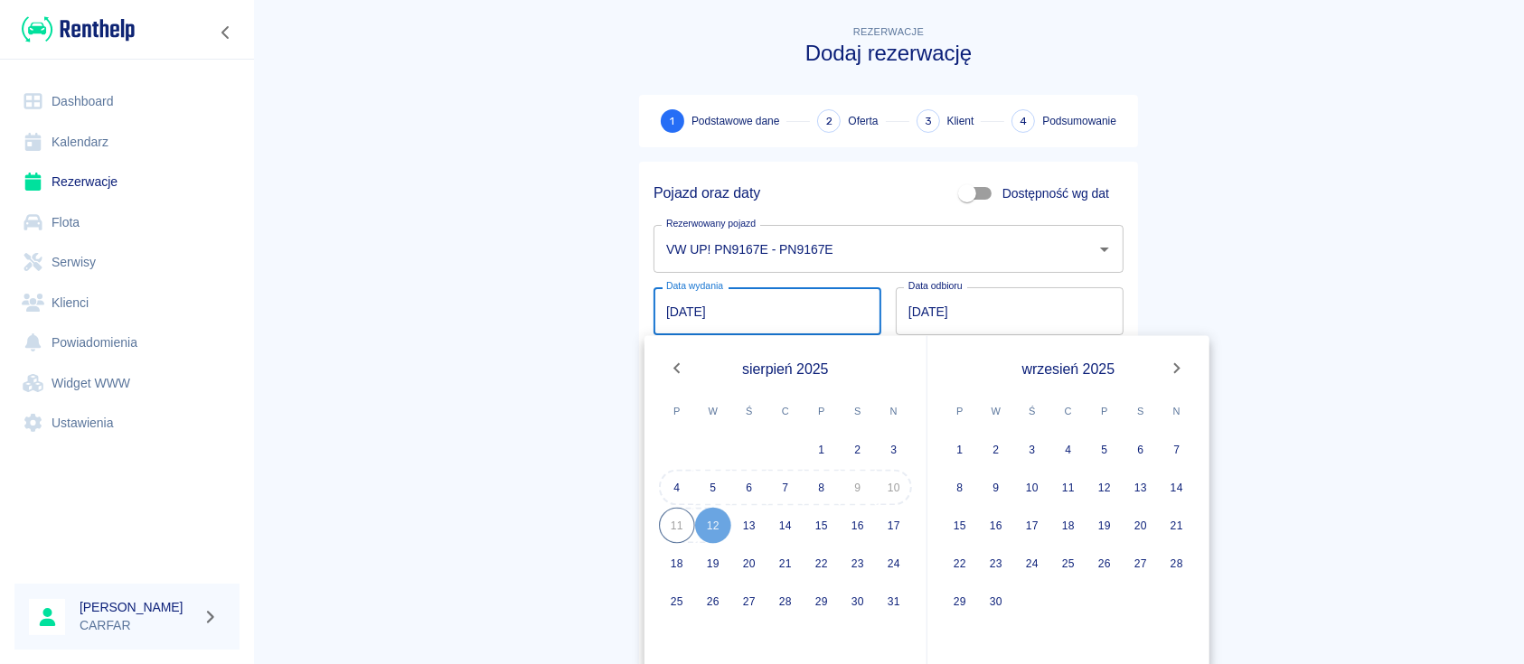
type input "12.08.2025"
click at [714, 531] on div "12" at bounding box center [713, 526] width 36 height 36
click at [917, 324] on input "12.08.2025" at bounding box center [1010, 311] width 228 height 48
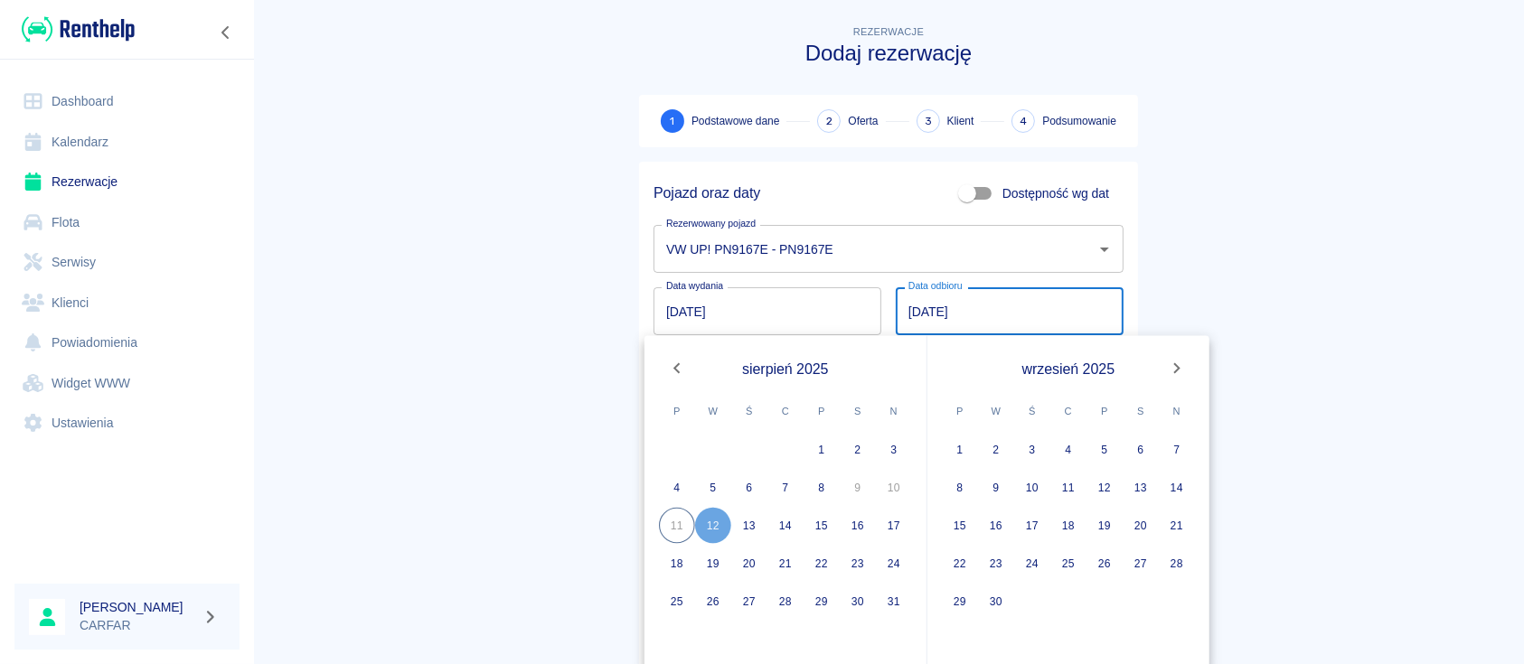
click at [901, 313] on input "12.08.2025" at bounding box center [1010, 311] width 228 height 48
click at [785, 527] on button "14" at bounding box center [785, 526] width 36 height 36
type input "14.08.2025"
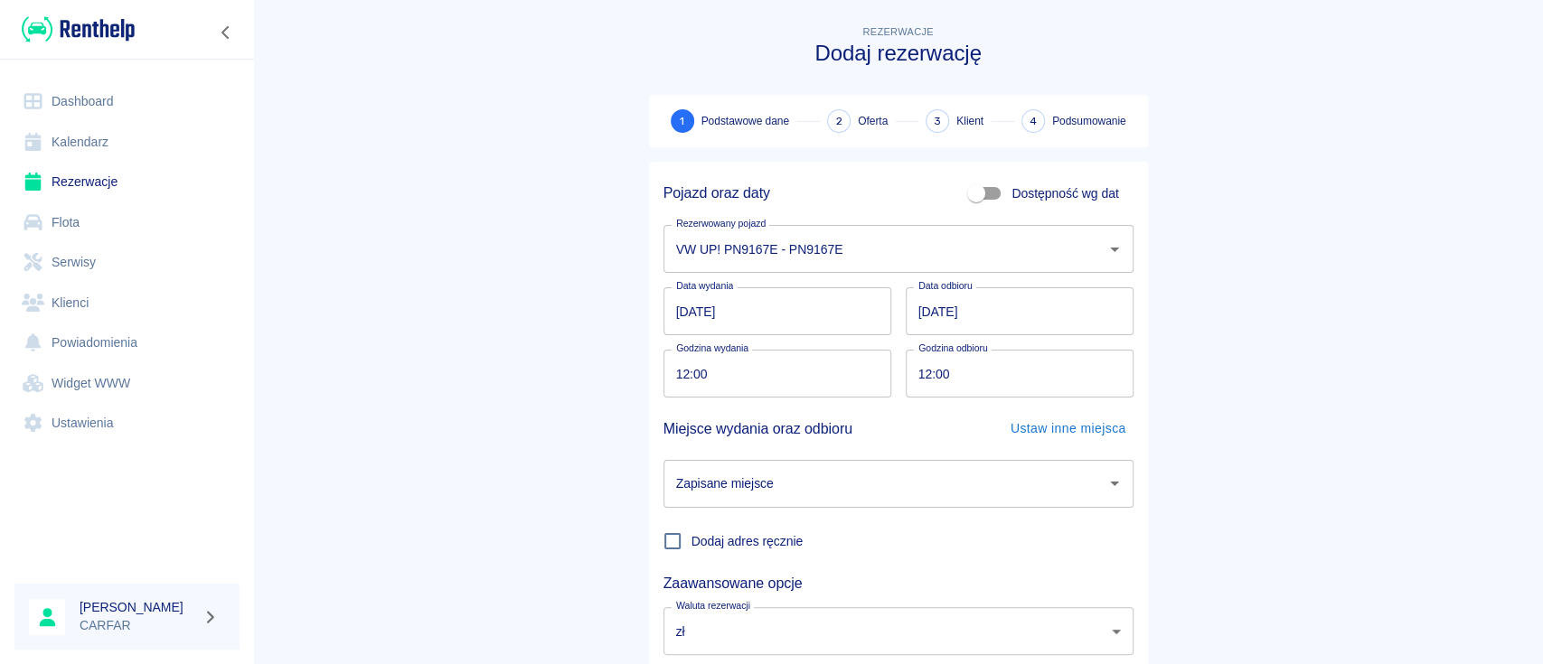
drag, startPoint x: 720, startPoint y: 376, endPoint x: 566, endPoint y: 377, distance: 154.6
click at [566, 377] on main "Rezerwacje Dodaj rezerwację 1 Podstawowe dane 2 Oferta 3 Klient 4 Podsumowanie …" at bounding box center [898, 377] width 1290 height 710
drag, startPoint x: 732, startPoint y: 381, endPoint x: 591, endPoint y: 385, distance: 141.1
click at [591, 385] on main "Rezerwacje Dodaj rezerwację 1 Podstawowe dane 2 Oferta 3 Klient 4 Podsumowanie …" at bounding box center [898, 377] width 1290 height 710
click at [678, 371] on input "12:00" at bounding box center [770, 374] width 215 height 48
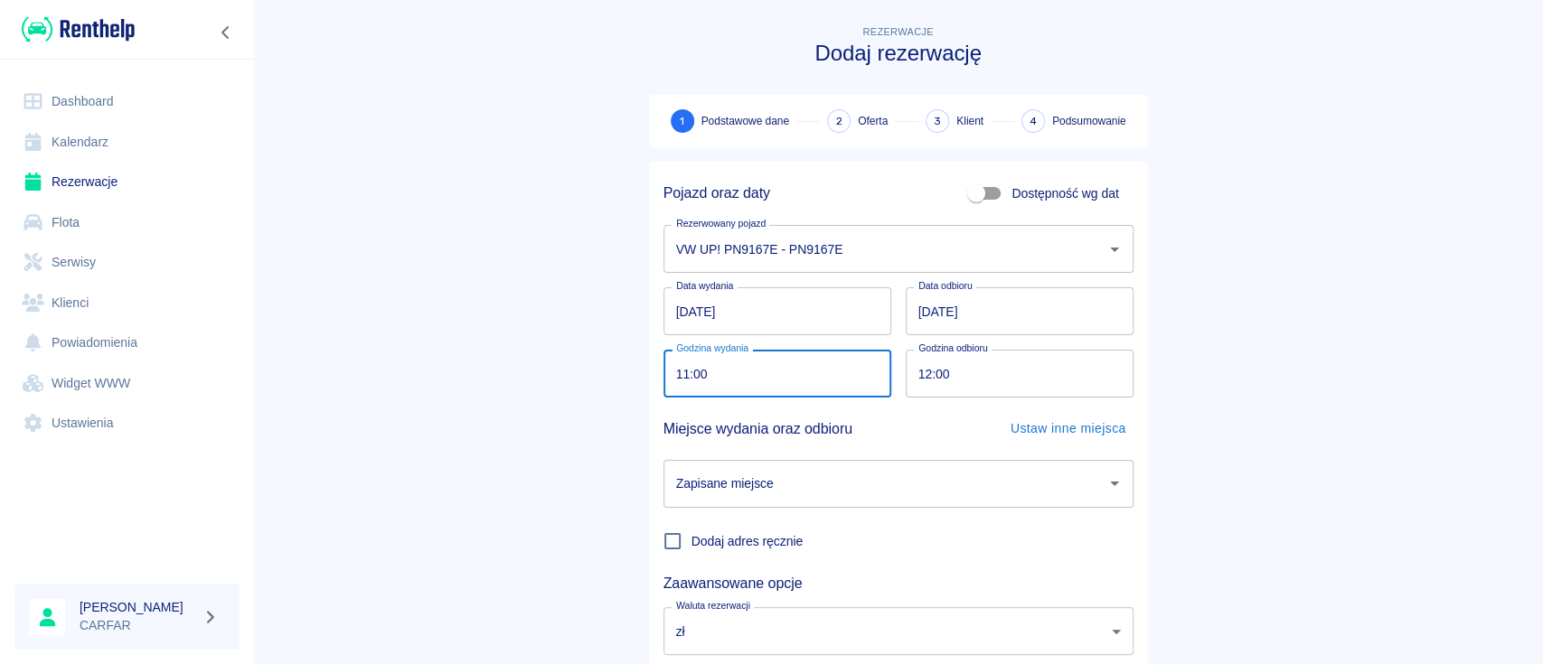
type input "11:00"
click at [386, 389] on main "Rezerwacje Dodaj rezerwację 1 Podstawowe dane 2 Oferta 3 Klient 4 Podsumowanie …" at bounding box center [898, 377] width 1290 height 710
click at [922, 379] on input "12:00" at bounding box center [1013, 374] width 215 height 48
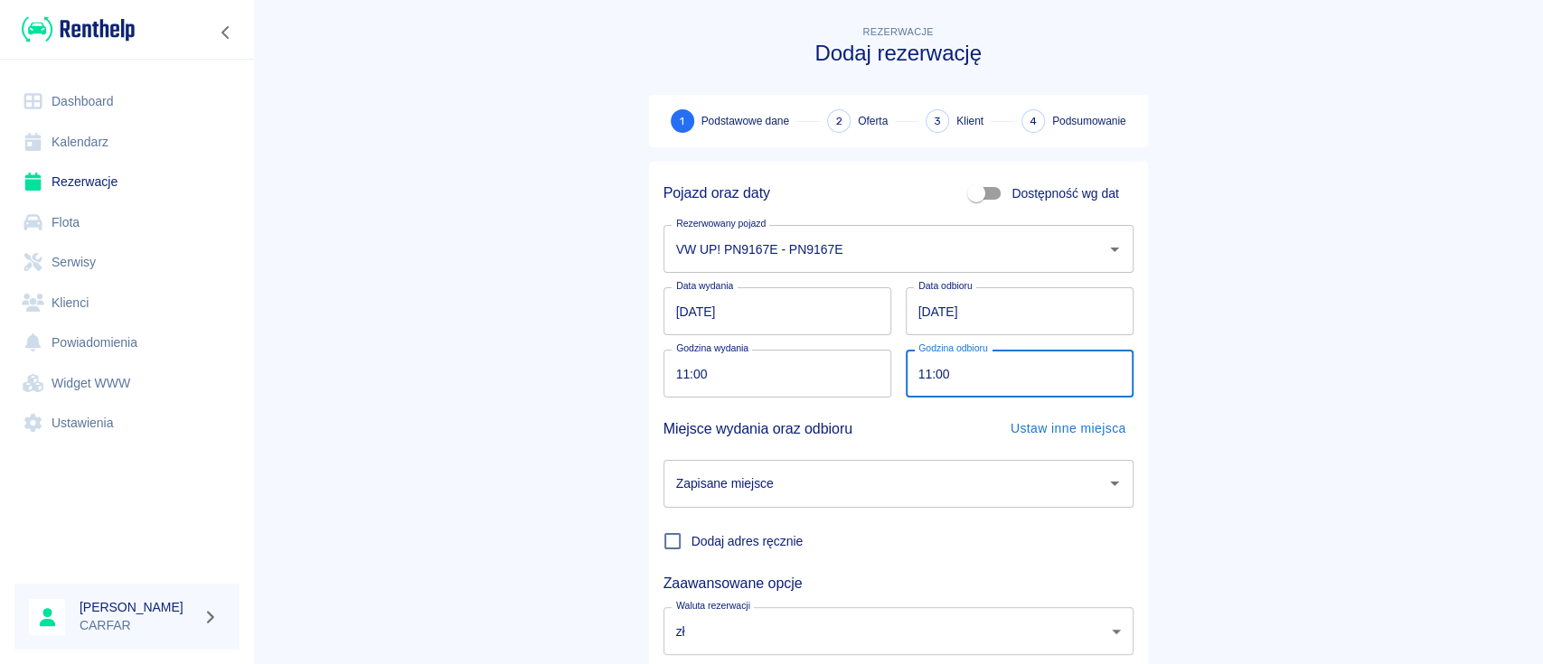
type input "11:00"
click at [1399, 383] on main "Rezerwacje Dodaj rezerwację 1 Podstawowe dane 2 Oferta 3 Klient 4 Podsumowanie …" at bounding box center [898, 377] width 1290 height 710
click at [995, 503] on div "Zapisane miejsce" at bounding box center [898, 484] width 470 height 48
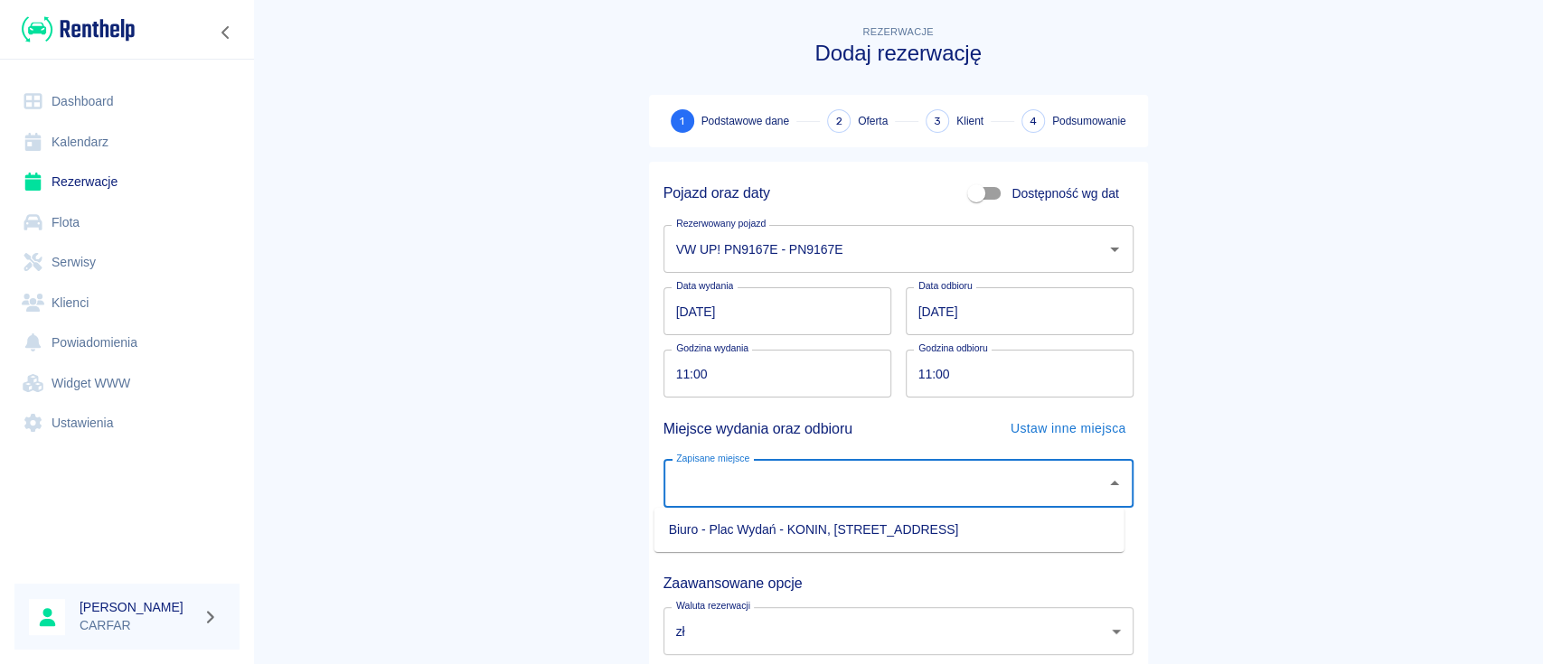
click at [861, 527] on li "Biuro - Plac Wydań - KONIN, Kolejowa 1C" at bounding box center [889, 530] width 470 height 30
type input "Biuro - Plac Wydań - KONIN, Kolejowa 1C"
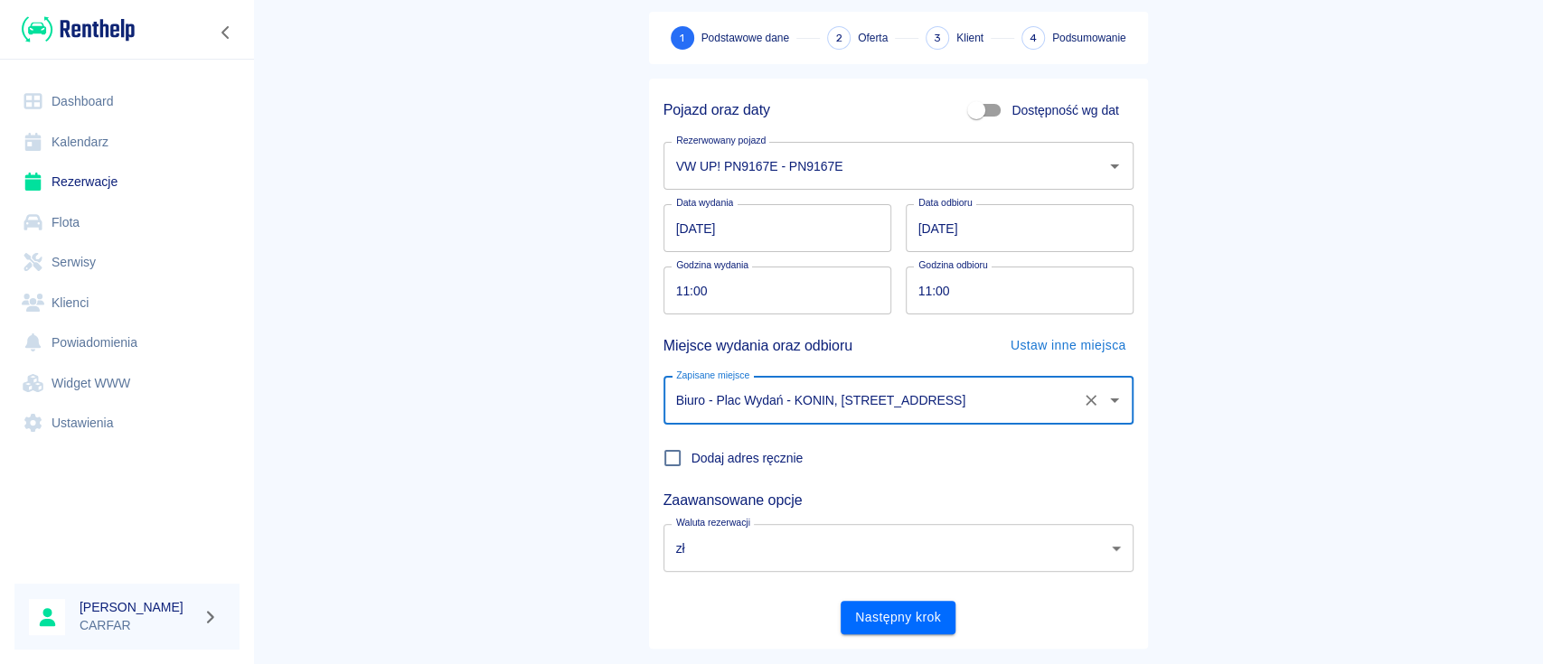
scroll to position [119, 0]
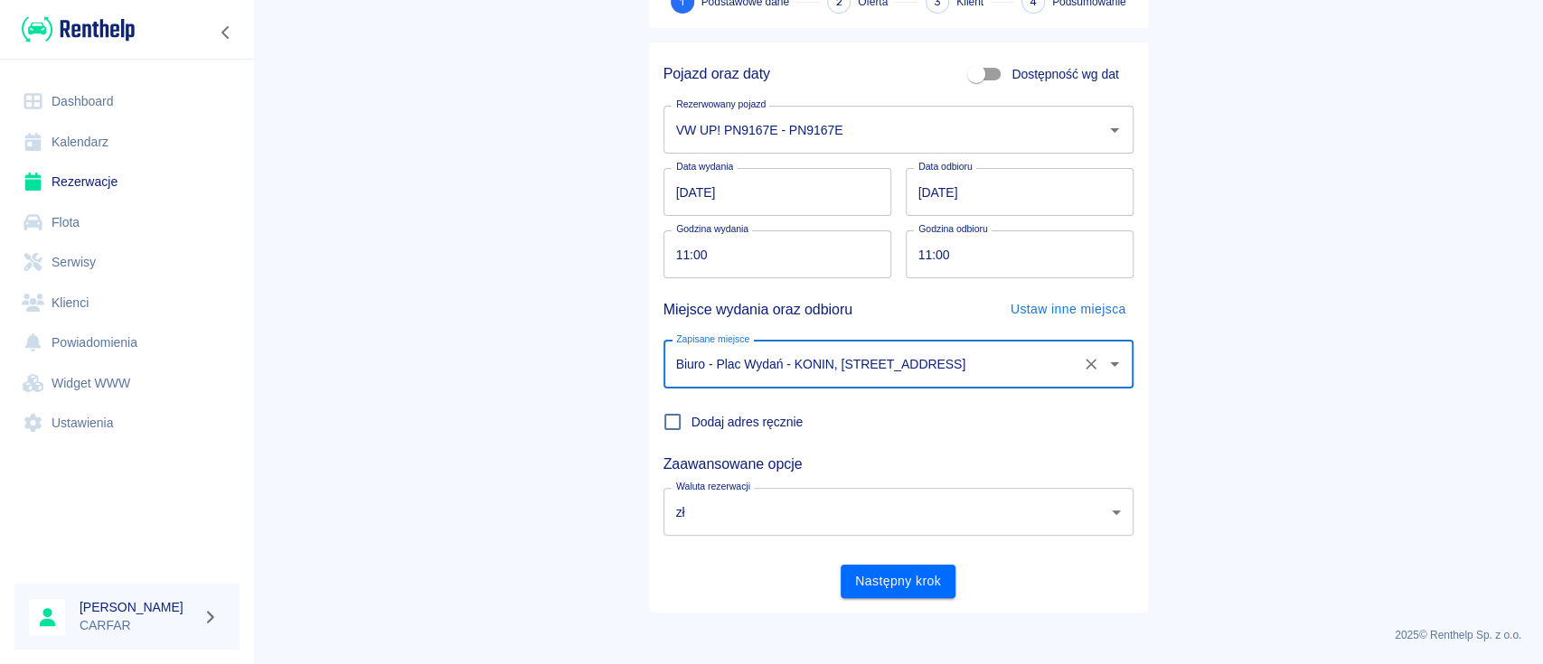
click at [897, 597] on div "Pojazd oraz daty Dostępność wg dat Rezerwowany pojazd VW UP! PN9167E - PN9167E …" at bounding box center [898, 327] width 499 height 570
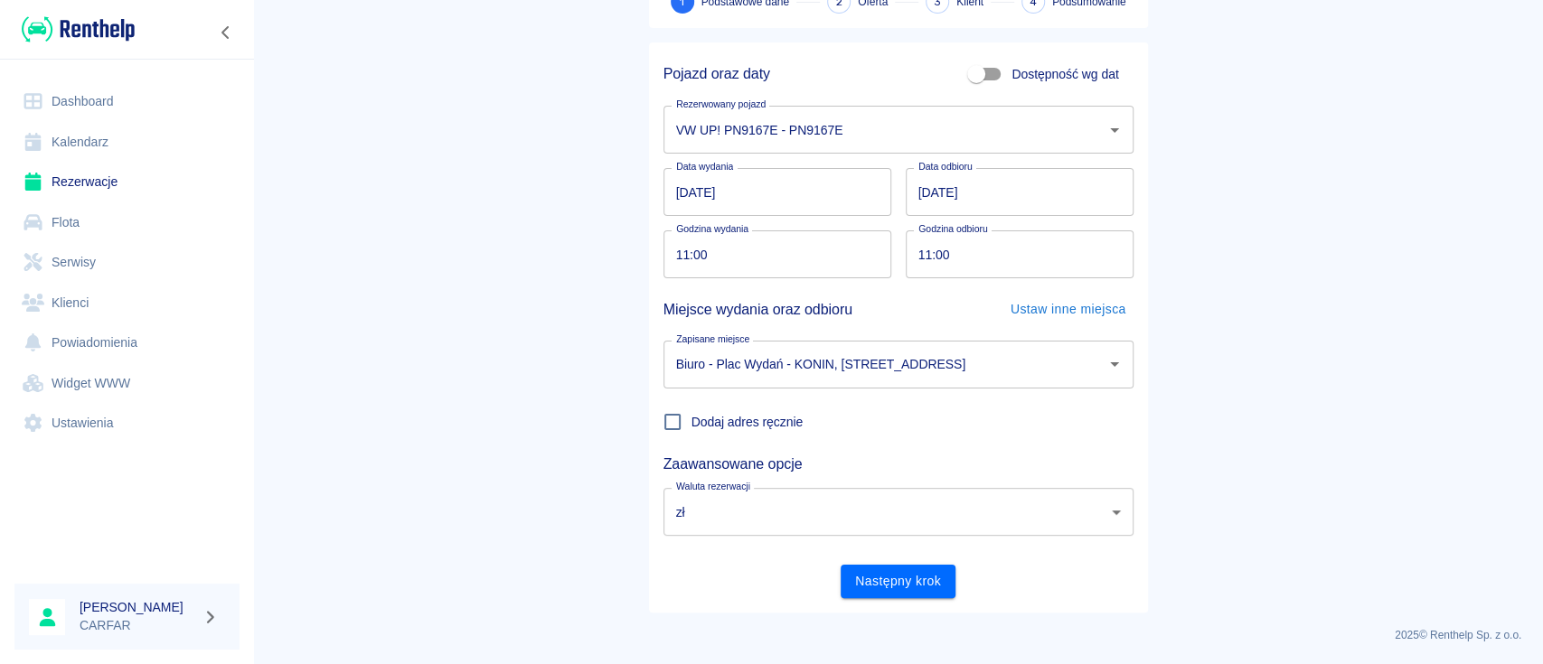
click at [902, 578] on button "Następny krok" at bounding box center [898, 581] width 115 height 33
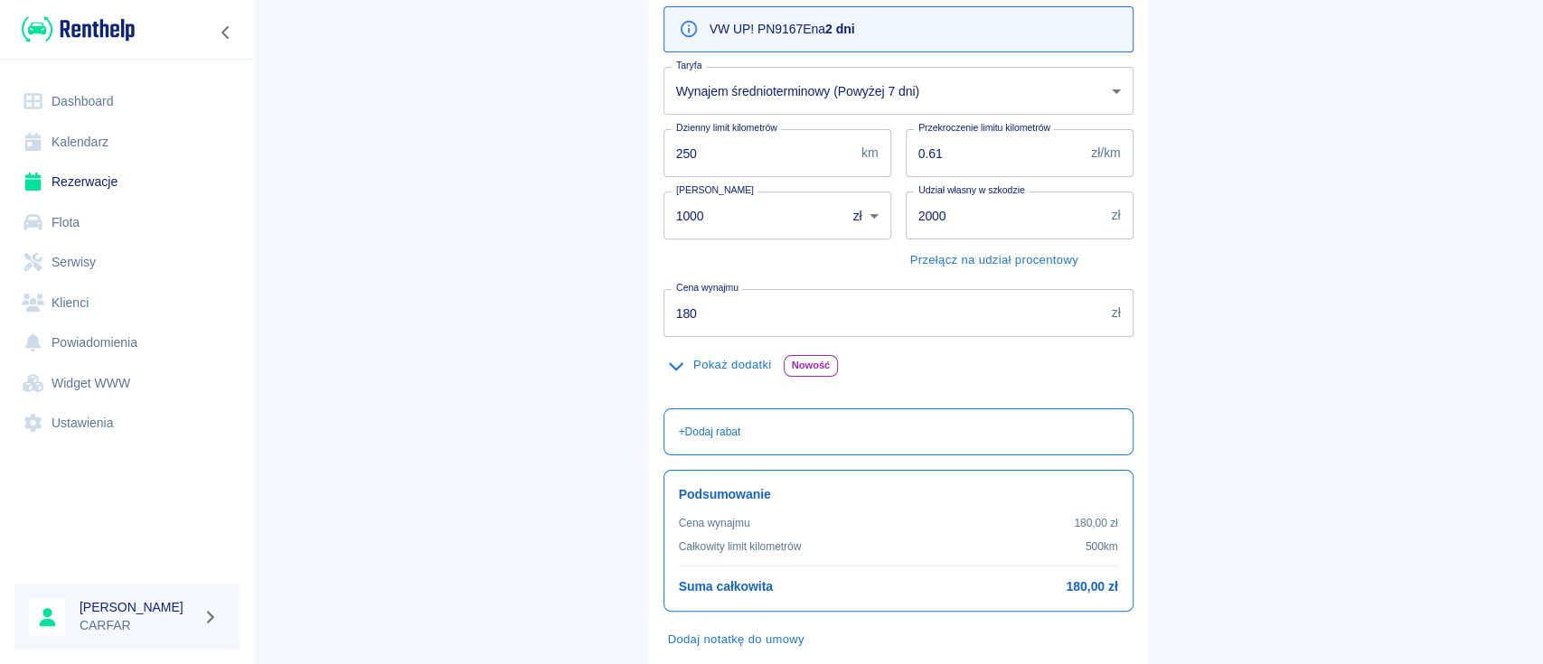
scroll to position [240, 0]
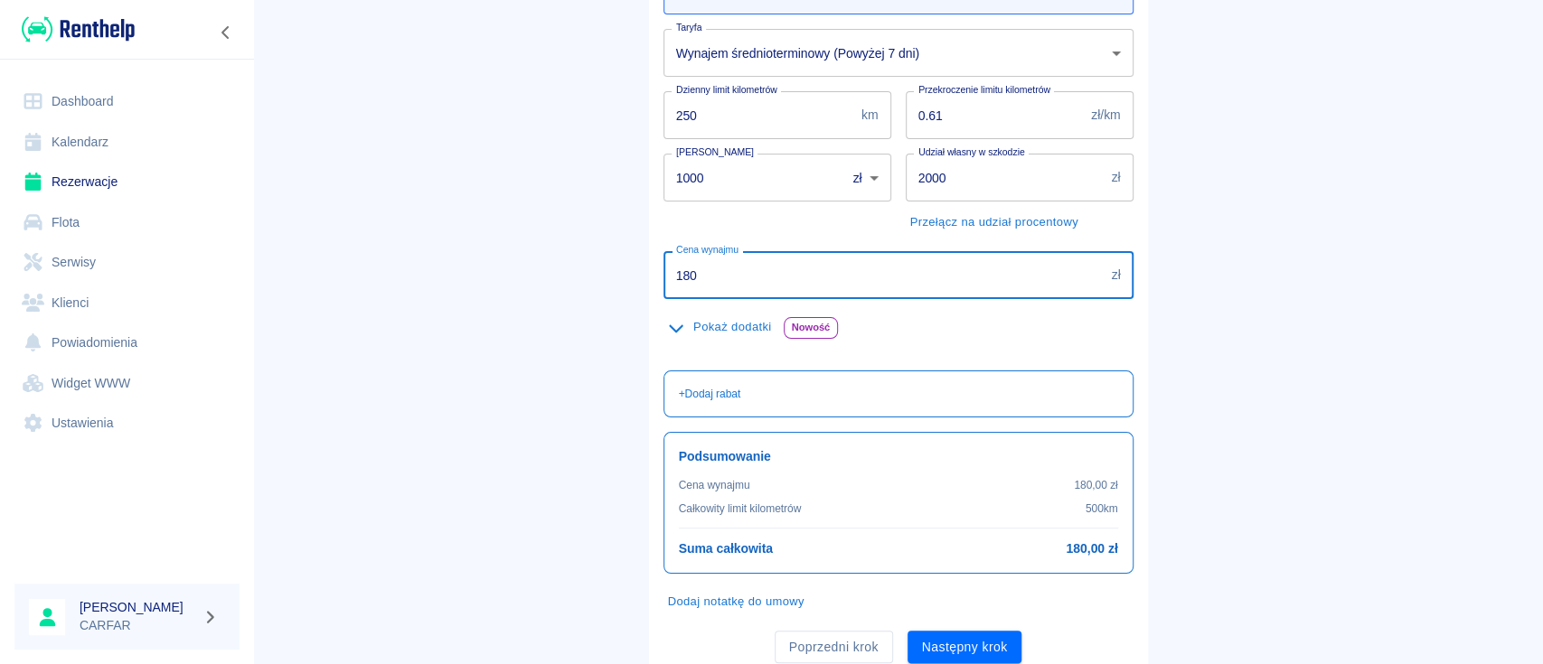
drag, startPoint x: 650, startPoint y: 278, endPoint x: 470, endPoint y: 274, distance: 179.9
click at [470, 274] on main "Rezerwacje Dodaj rezerwację Podstawowe dane 2 Oferta 3 Klient 4 Podsumowanie Of…" at bounding box center [898, 229] width 1290 height 897
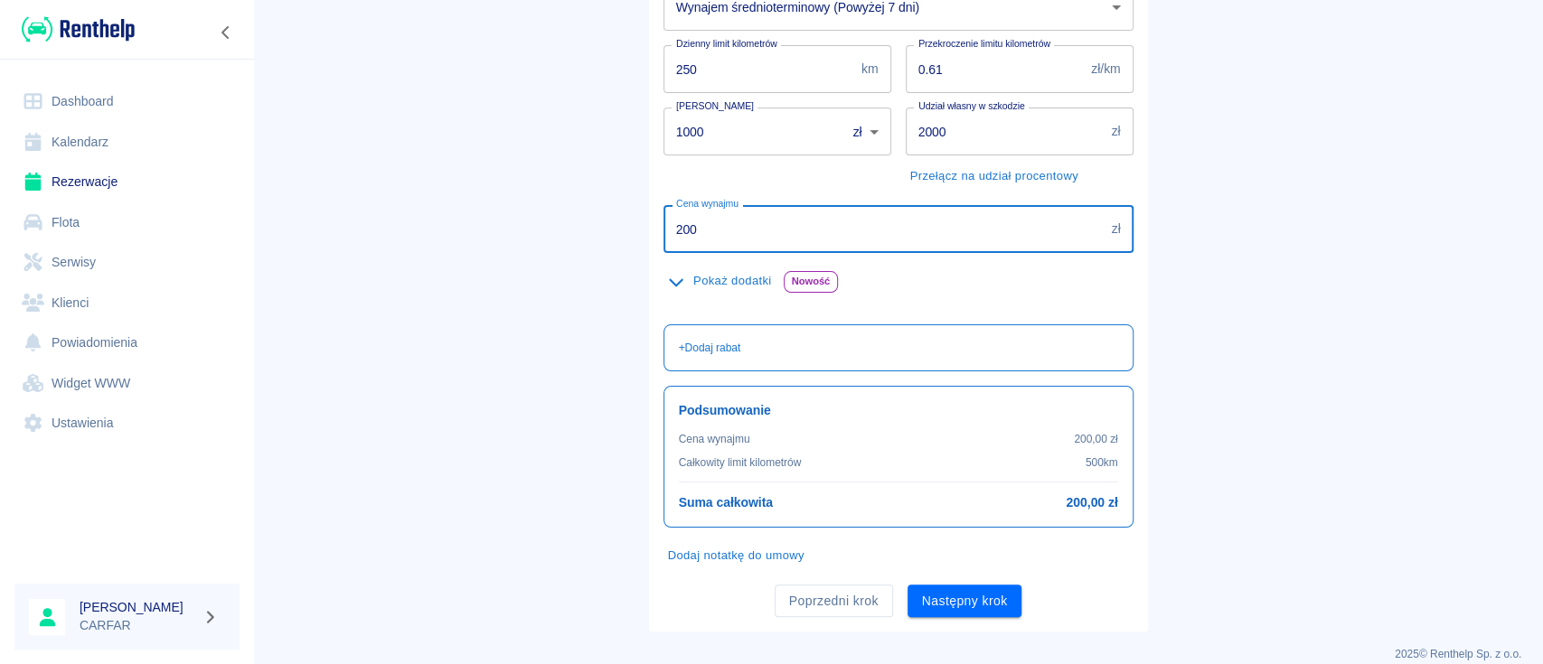
scroll to position [306, 0]
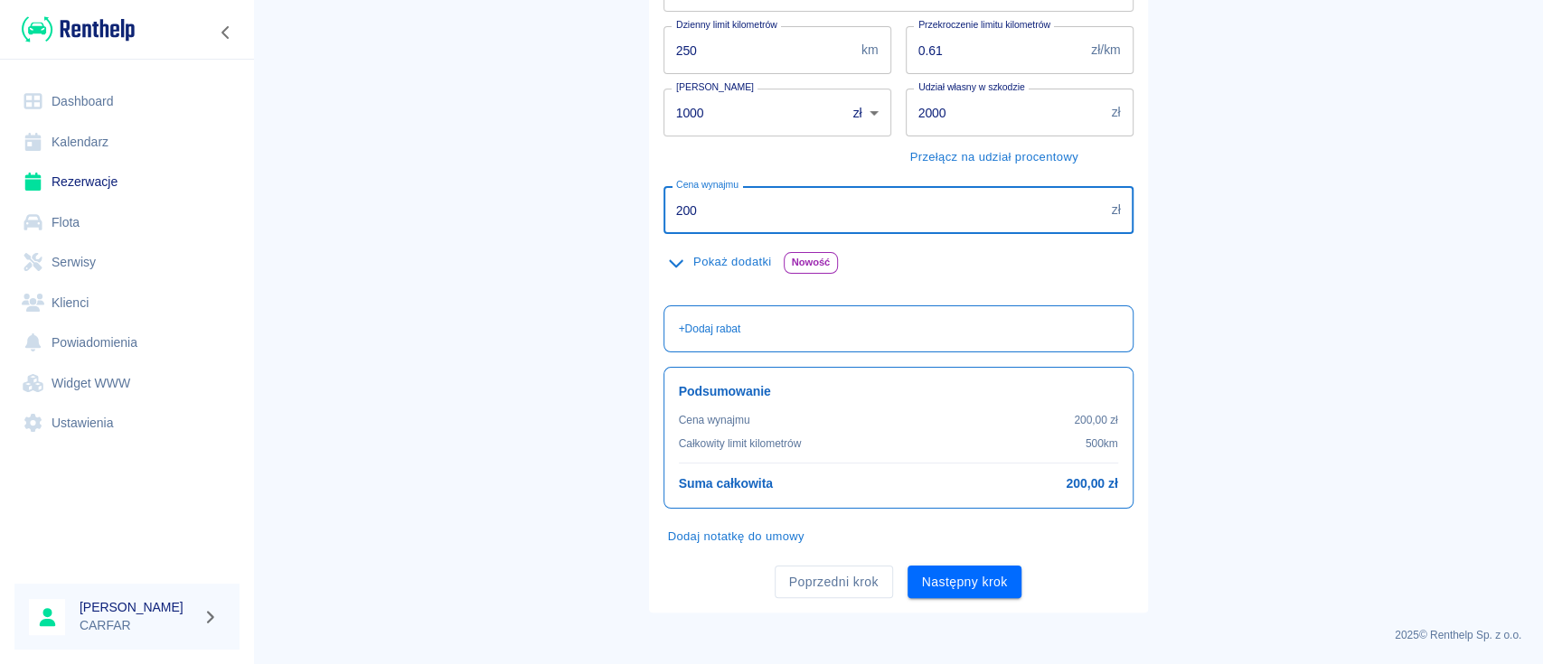
type input "200"
click at [945, 579] on button "Następny krok" at bounding box center [965, 582] width 115 height 33
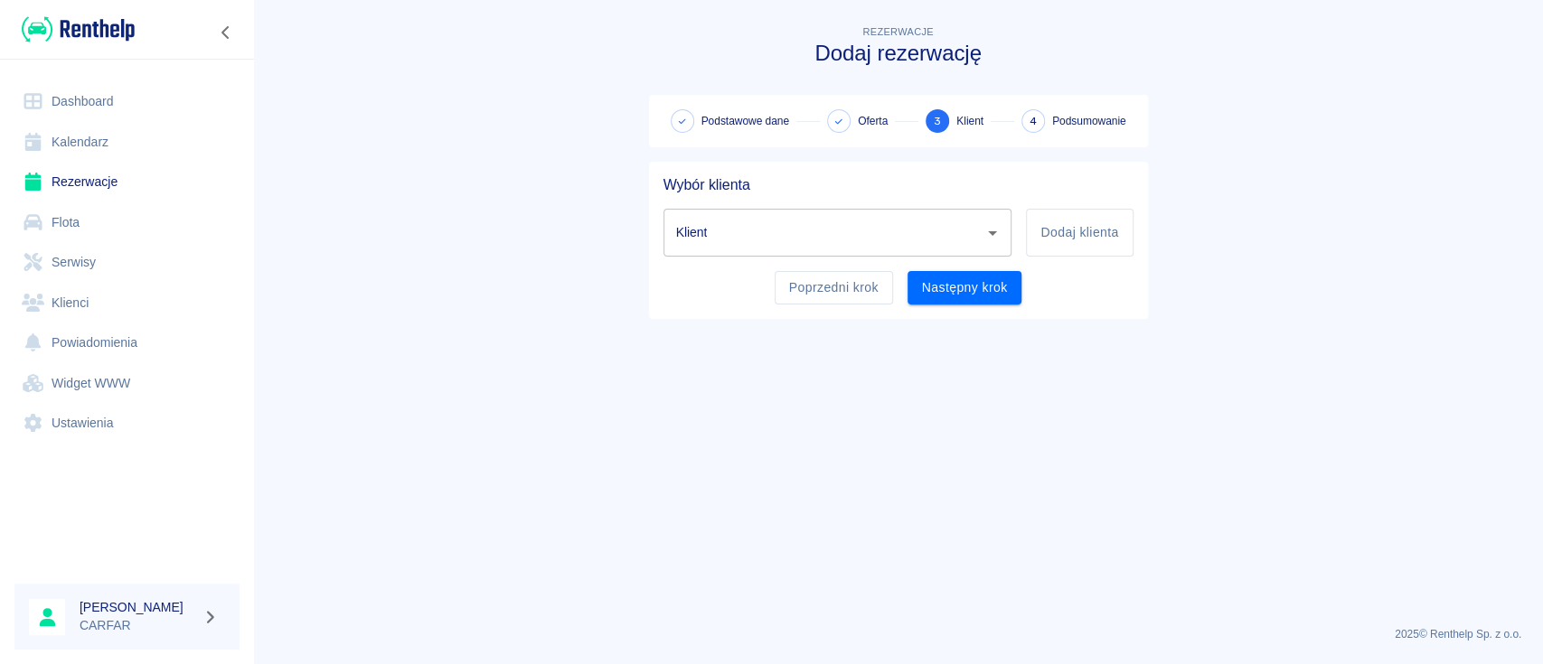
scroll to position [0, 0]
click at [913, 217] on input "Klient" at bounding box center [825, 233] width 306 height 32
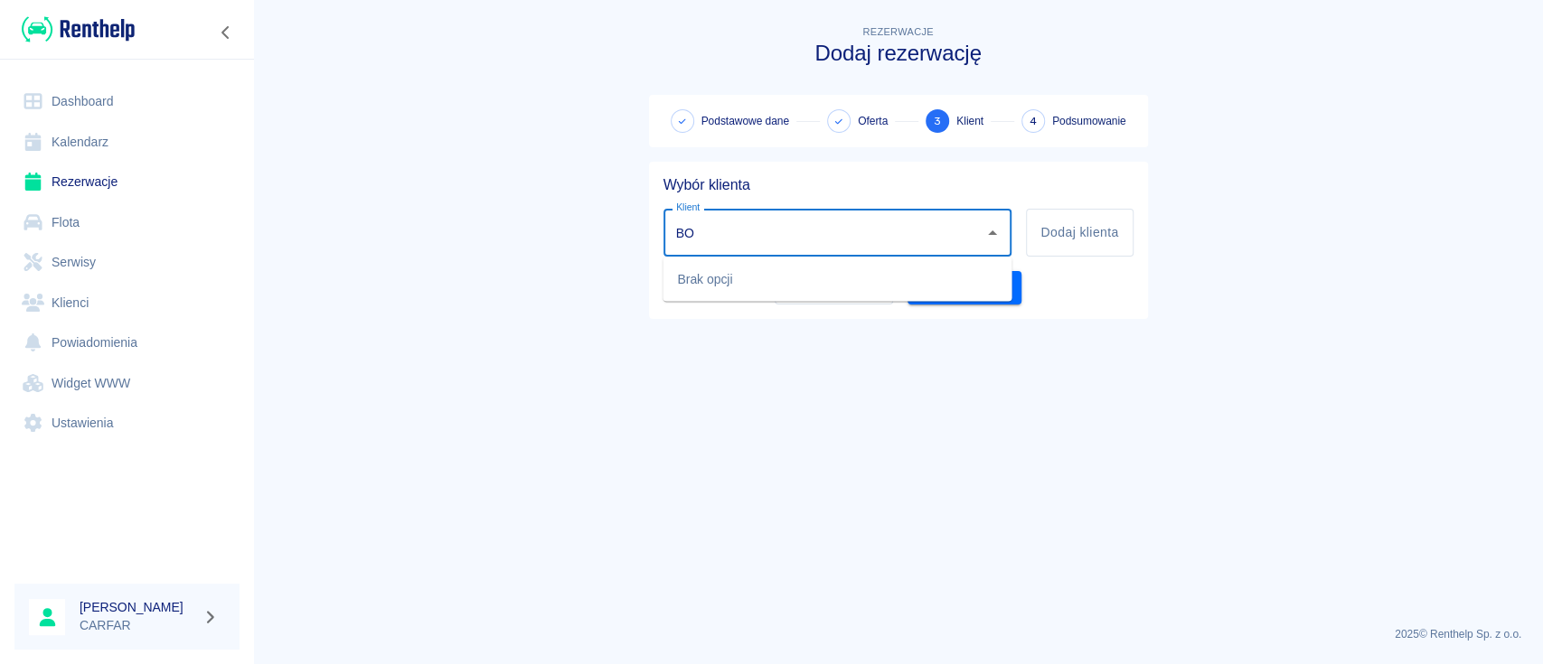
type input "B"
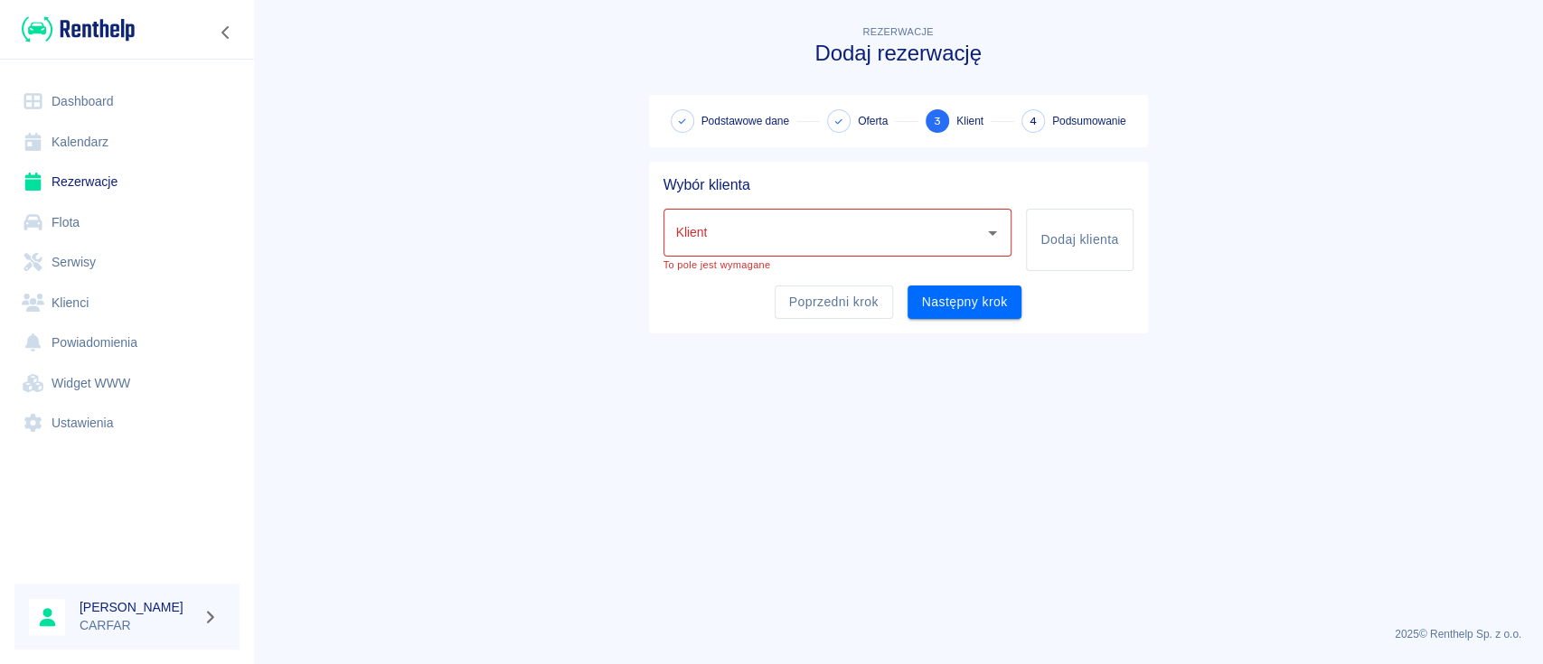
click at [1220, 365] on main "Rezerwacje Dodaj rezerwację Podstawowe dane Oferta 3 Klient 4 Podsumowanie Wybó…" at bounding box center [898, 317] width 1290 height 590
click at [1103, 253] on button "Dodaj klienta" at bounding box center [1079, 240] width 107 height 62
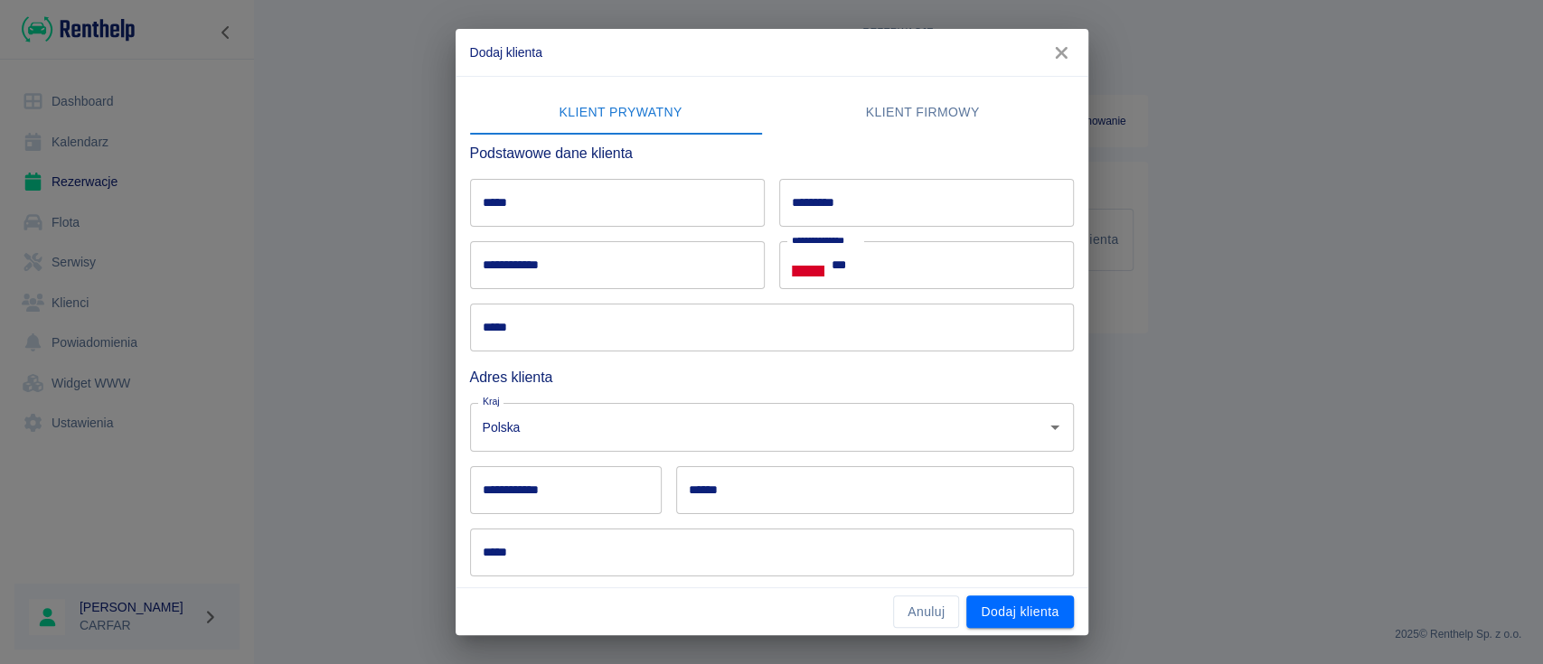
click at [606, 209] on input "*****" at bounding box center [617, 203] width 295 height 48
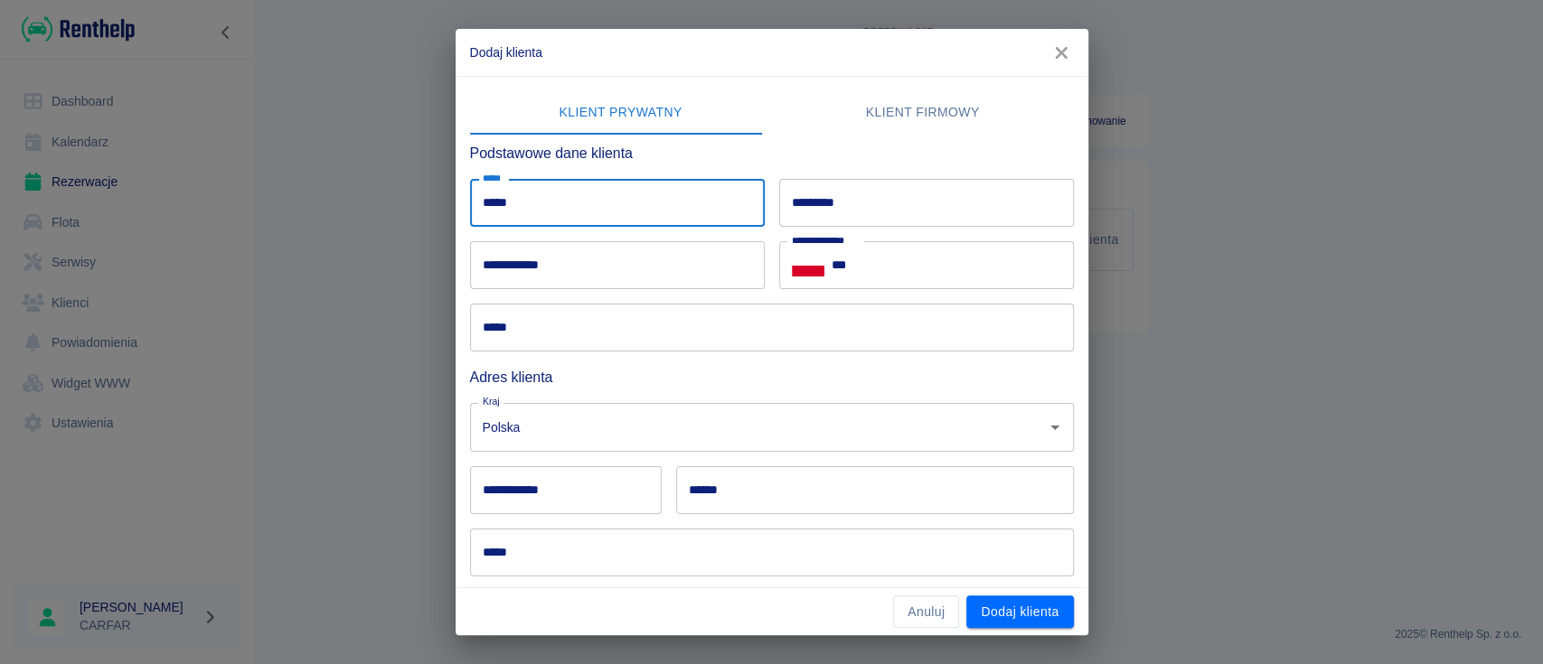
type input "*****"
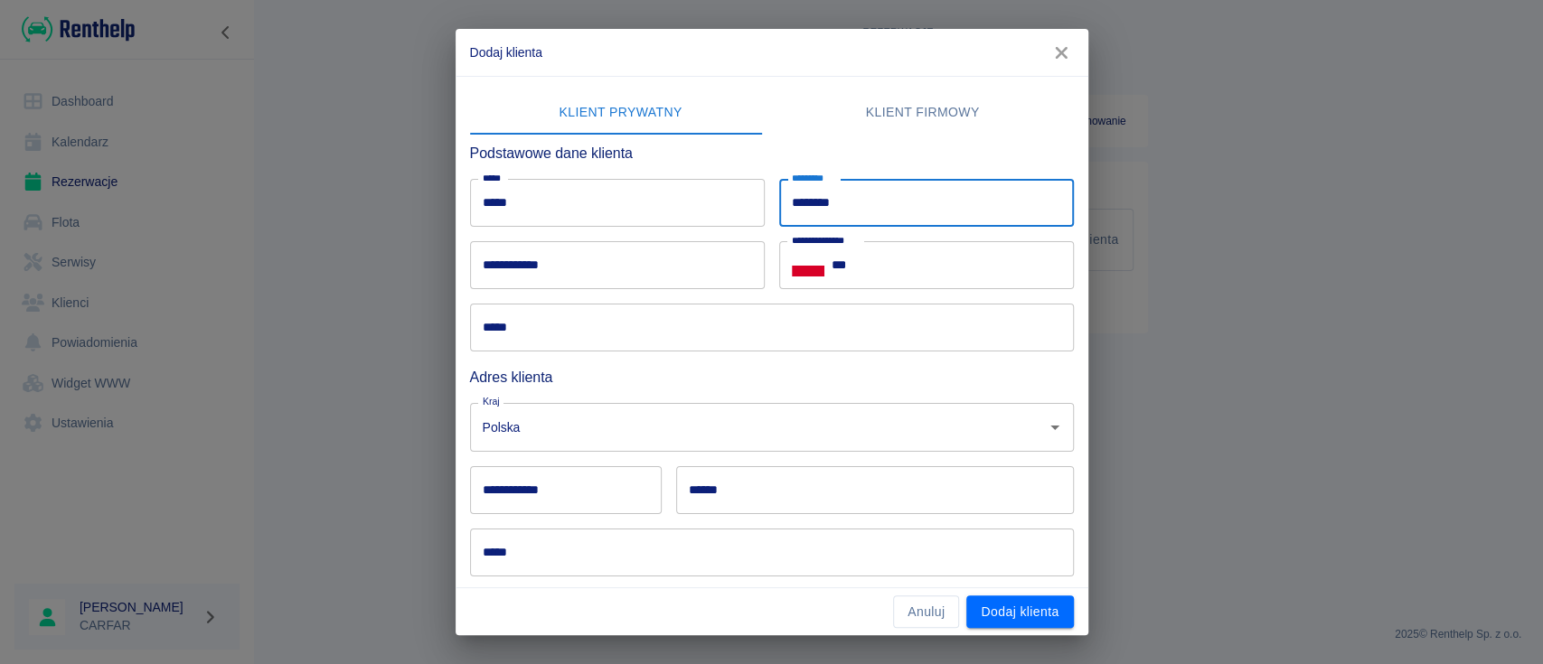
type input "********"
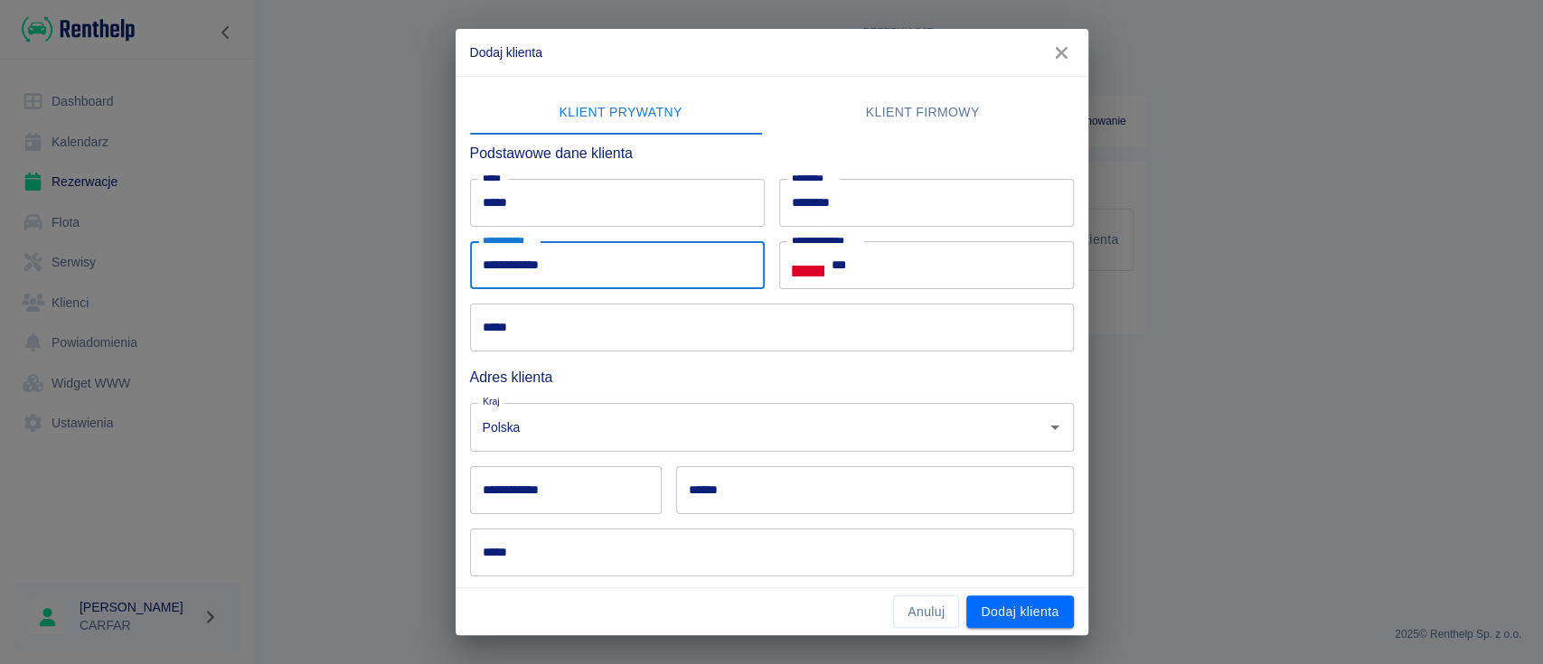
type input "**********"
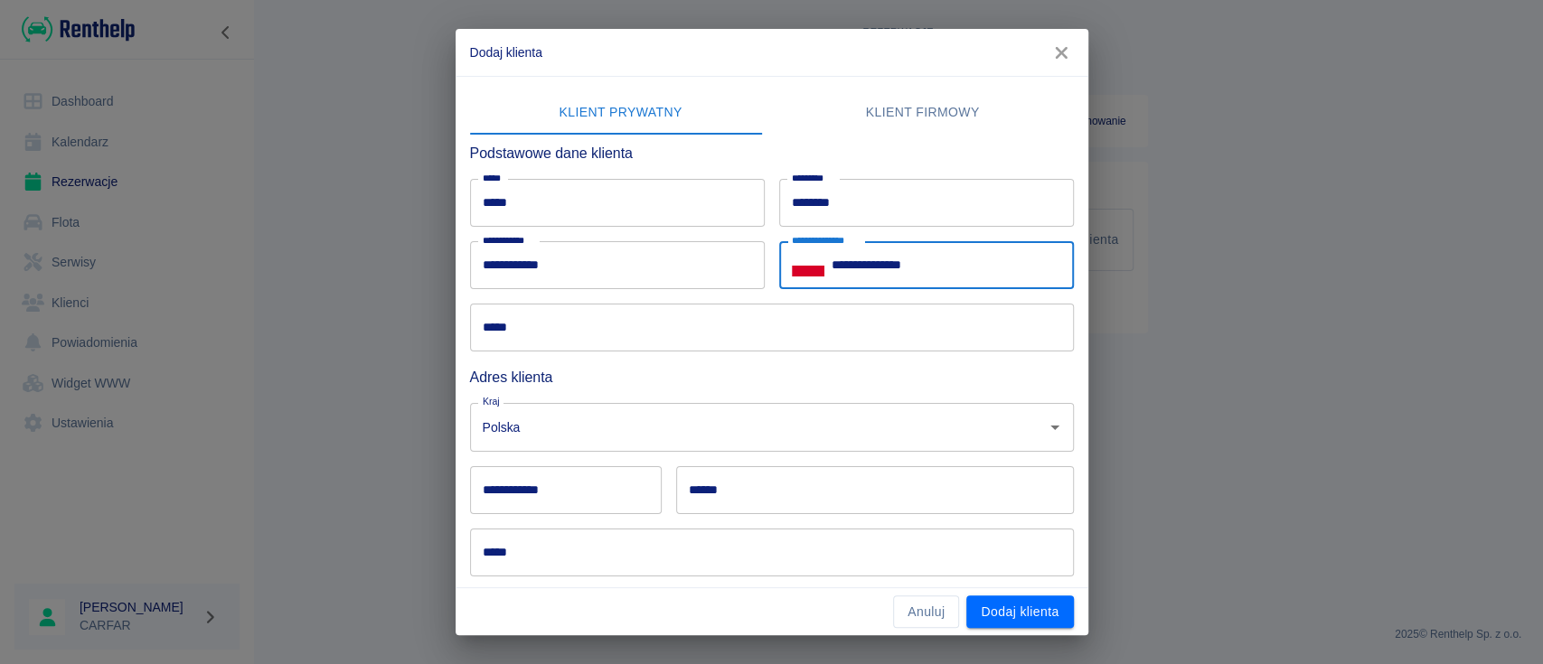
type input "**********"
click at [611, 332] on input "*****" at bounding box center [772, 328] width 604 height 48
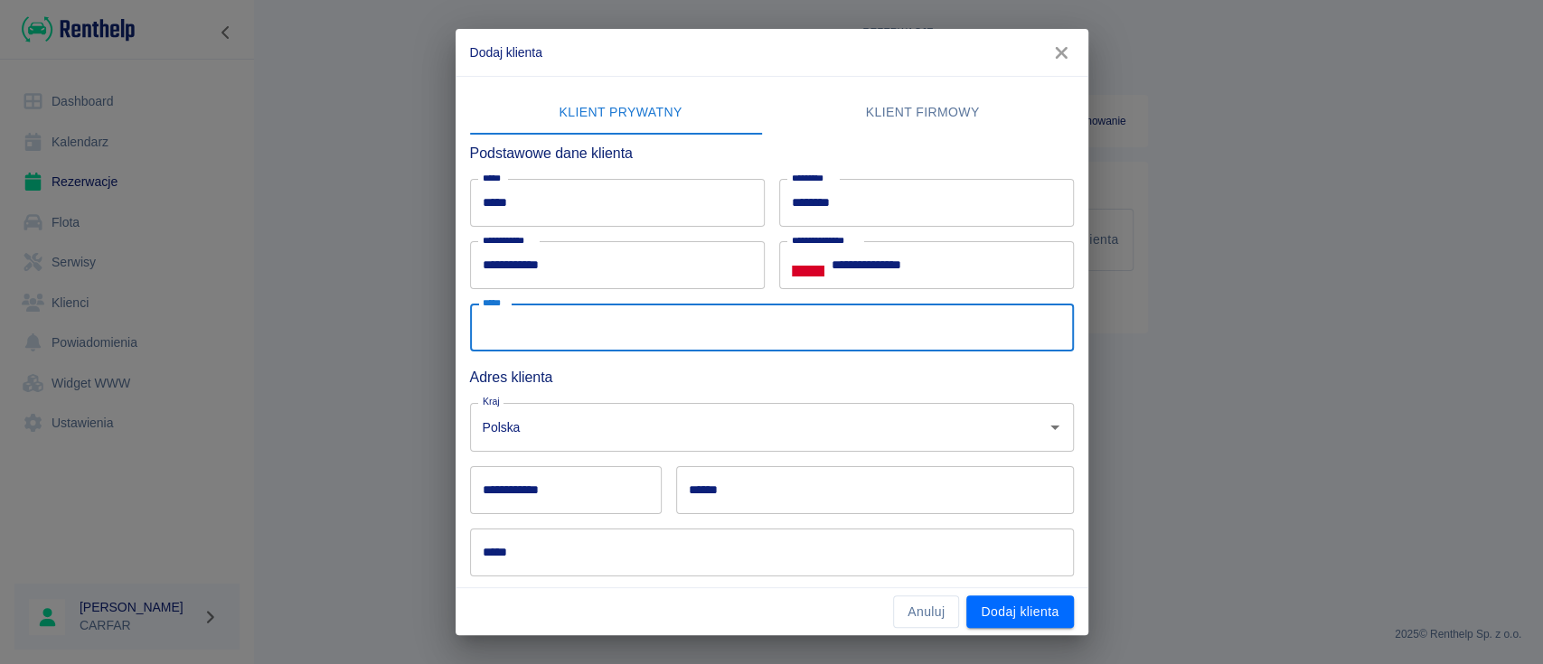
paste input "**********"
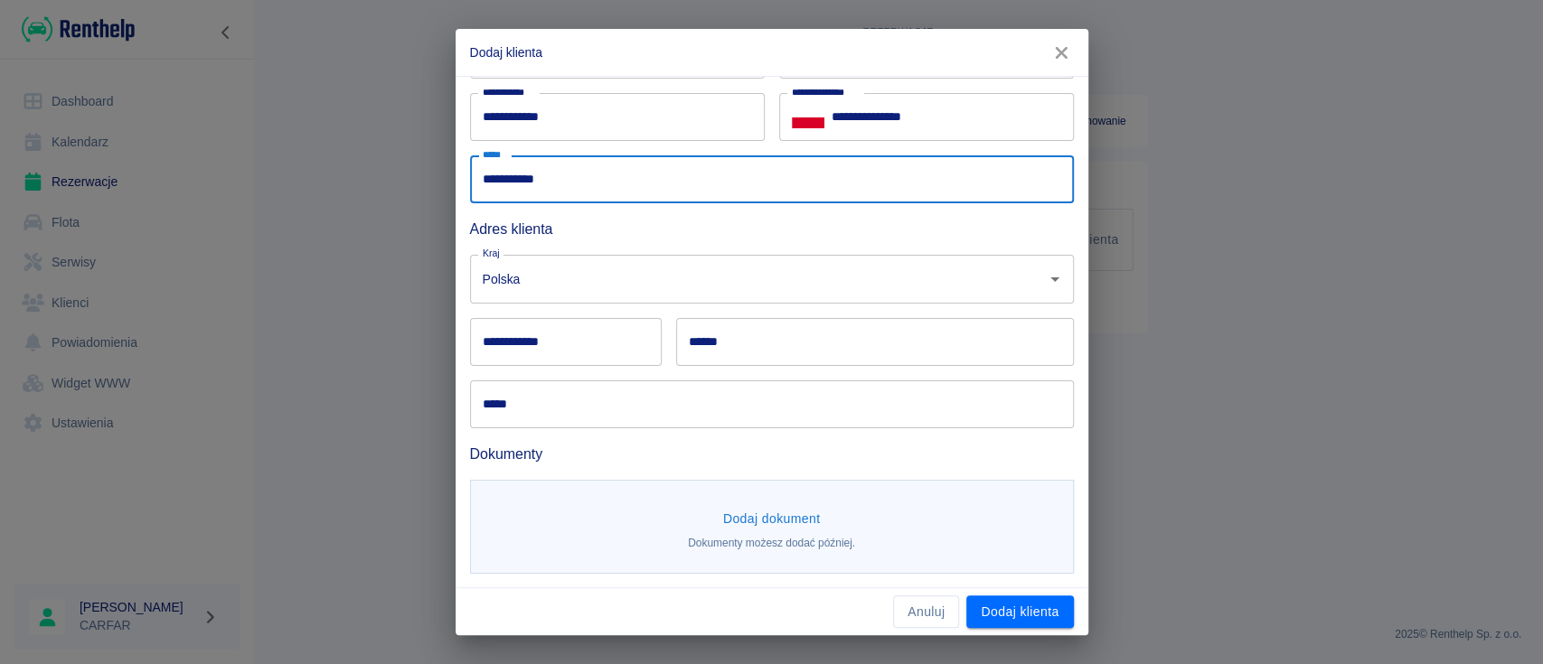
scroll to position [149, 0]
type input "**********"
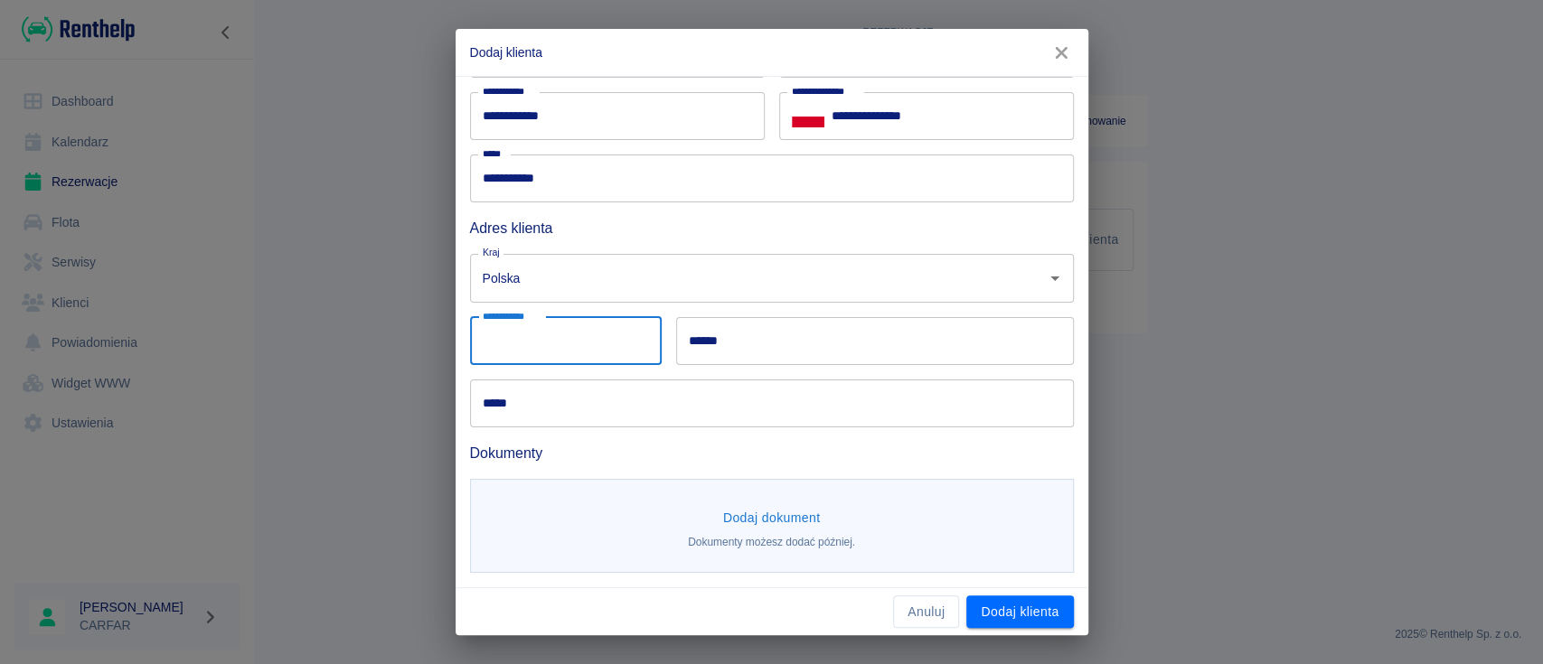
click at [521, 328] on div "**********" at bounding box center [566, 341] width 192 height 48
type input "******"
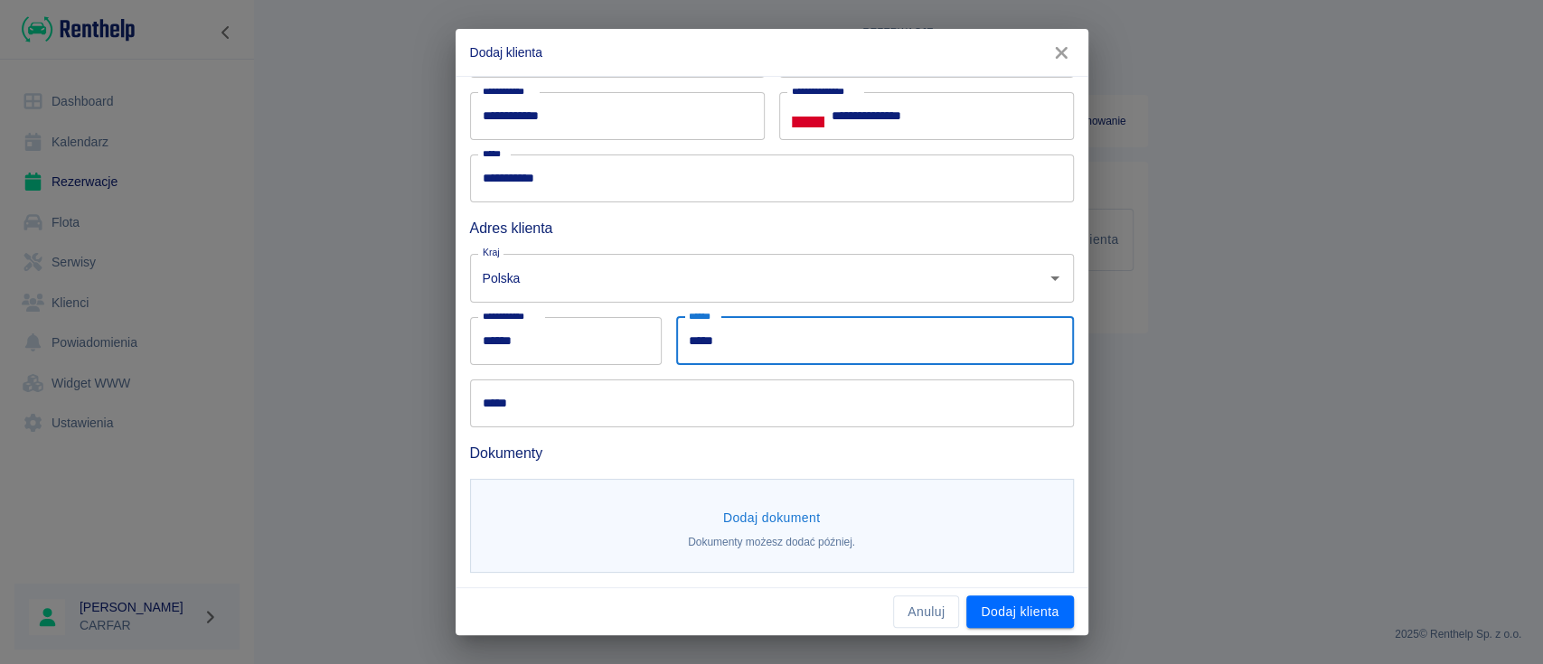
type input "*****"
click at [1321, 367] on div "**********" at bounding box center [771, 332] width 1543 height 664
click at [672, 406] on input "*****" at bounding box center [772, 404] width 604 height 48
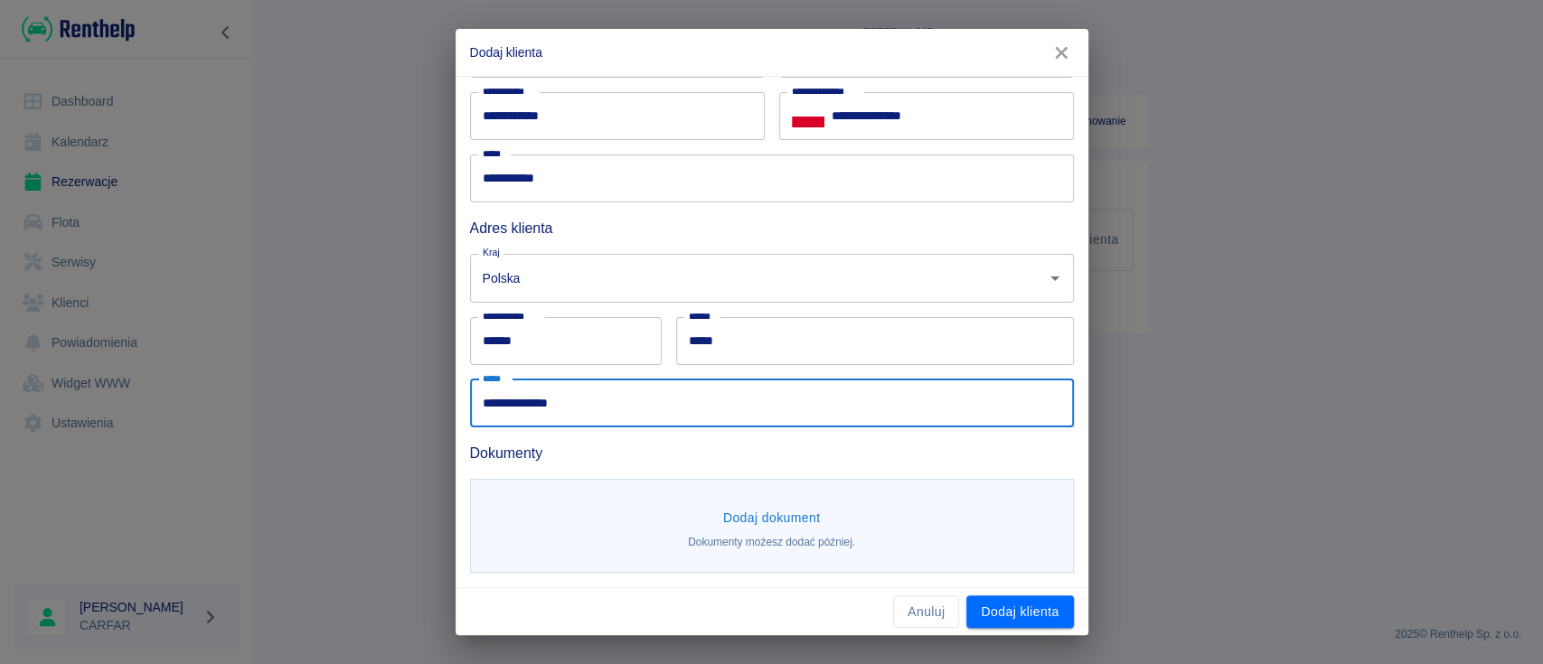
type input "**********"
click at [762, 516] on button "Dodaj dokument" at bounding box center [772, 518] width 112 height 33
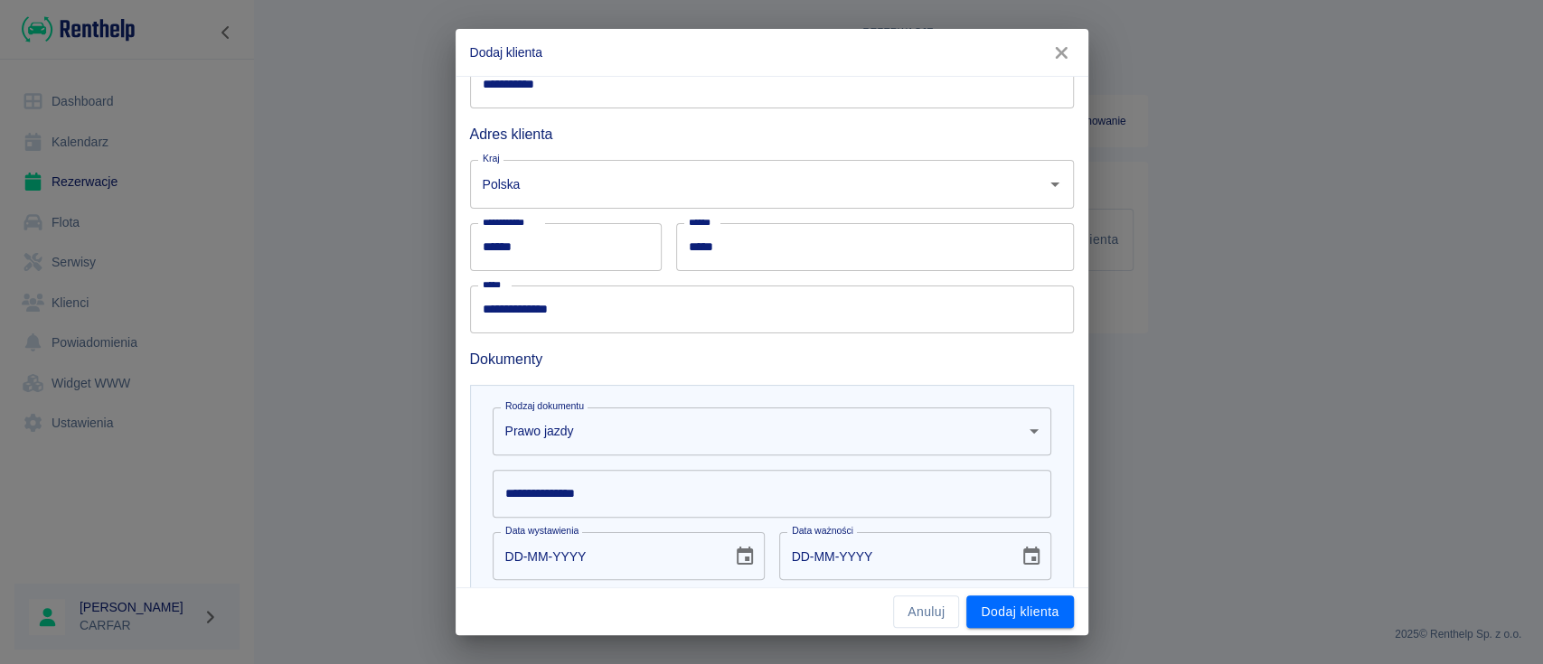
scroll to position [390, 0]
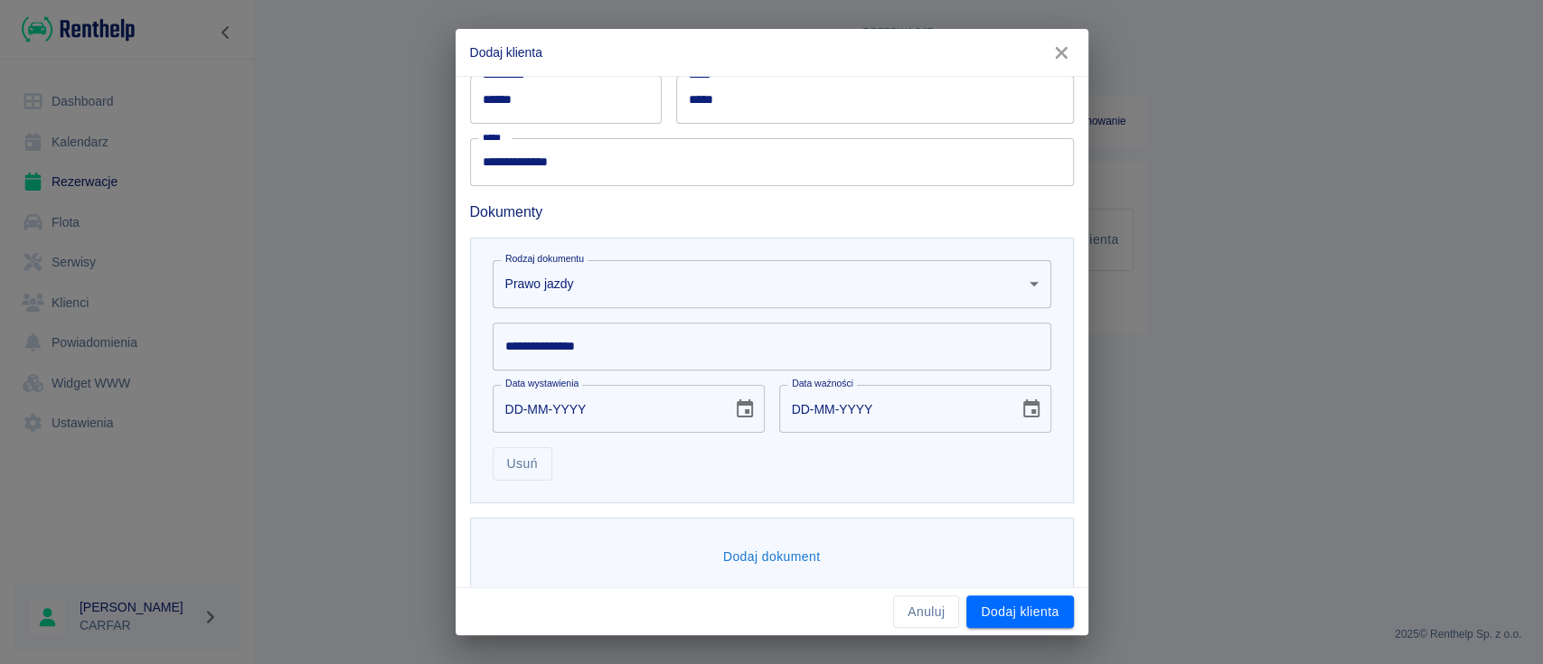
click at [678, 277] on body "**********" at bounding box center [771, 332] width 1543 height 664
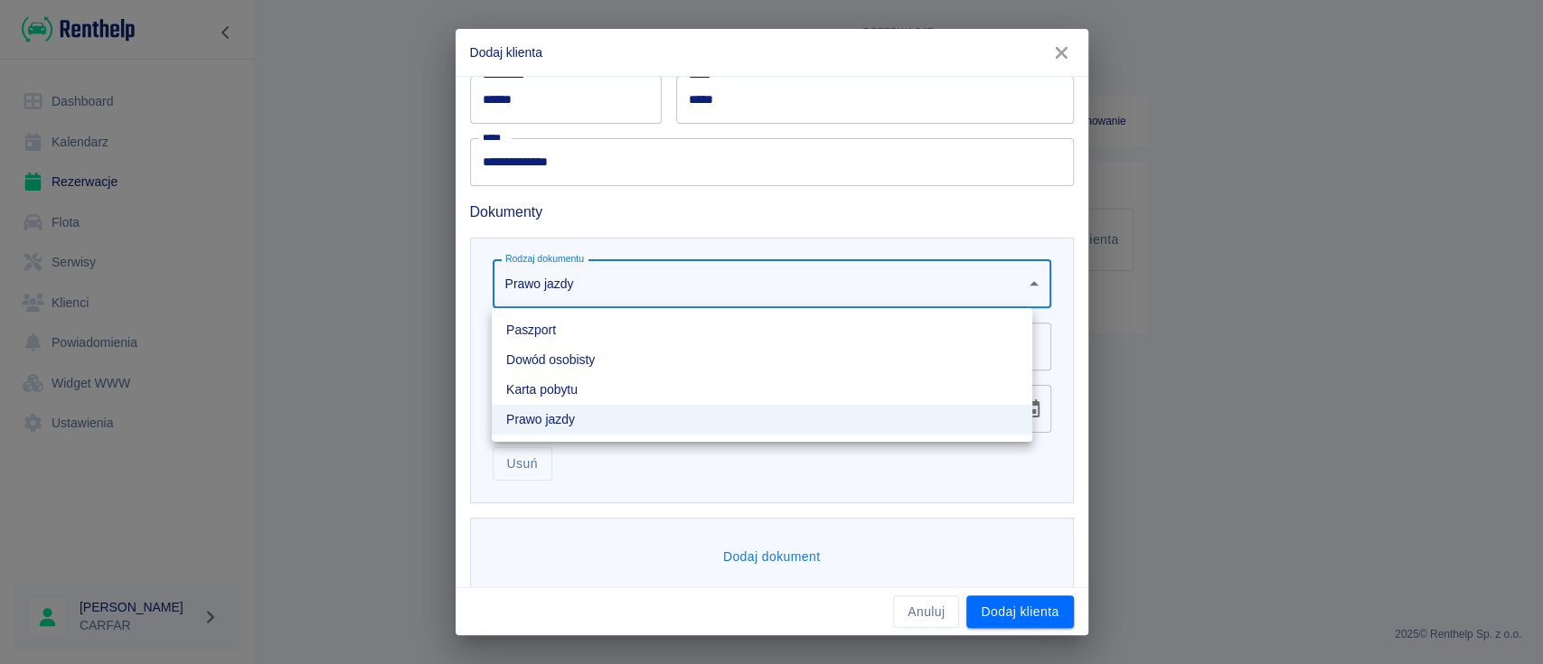
click at [678, 277] on div at bounding box center [771, 332] width 1543 height 664
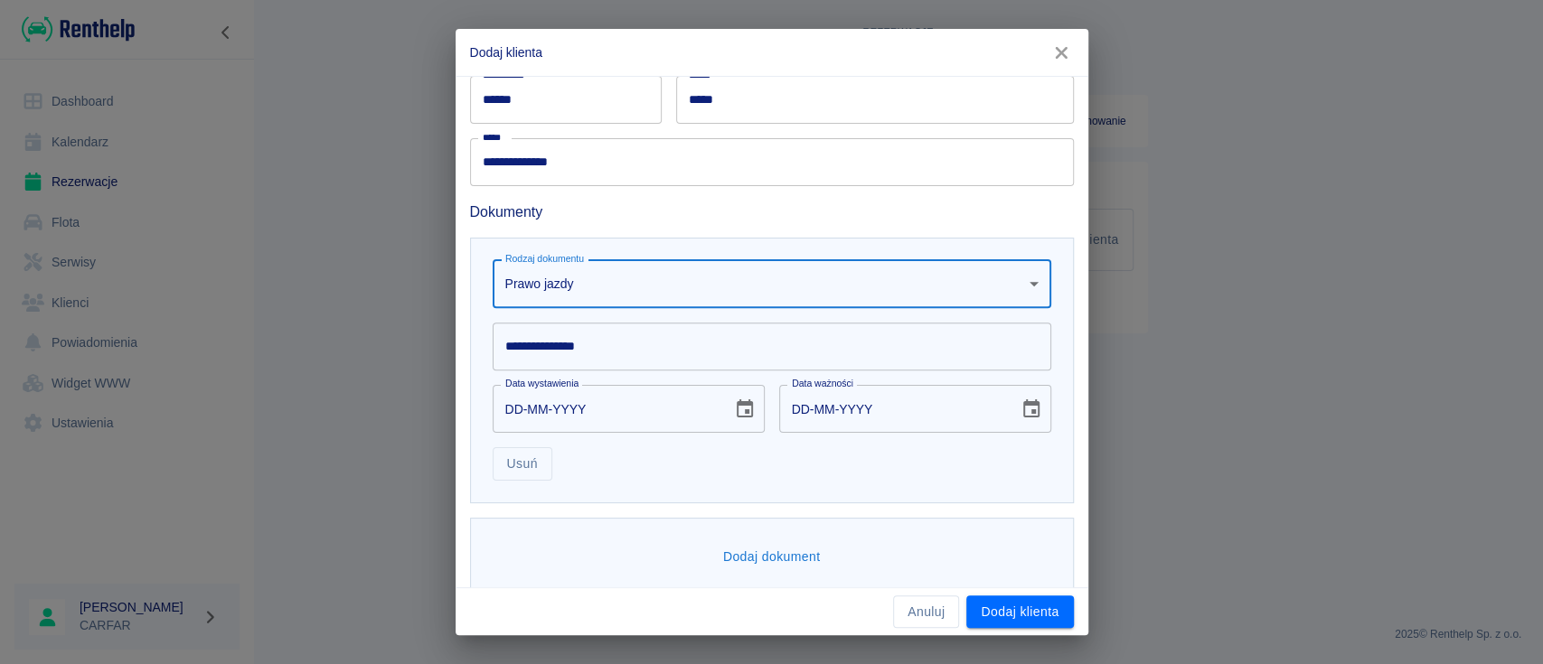
click at [597, 356] on input "**********" at bounding box center [772, 347] width 559 height 48
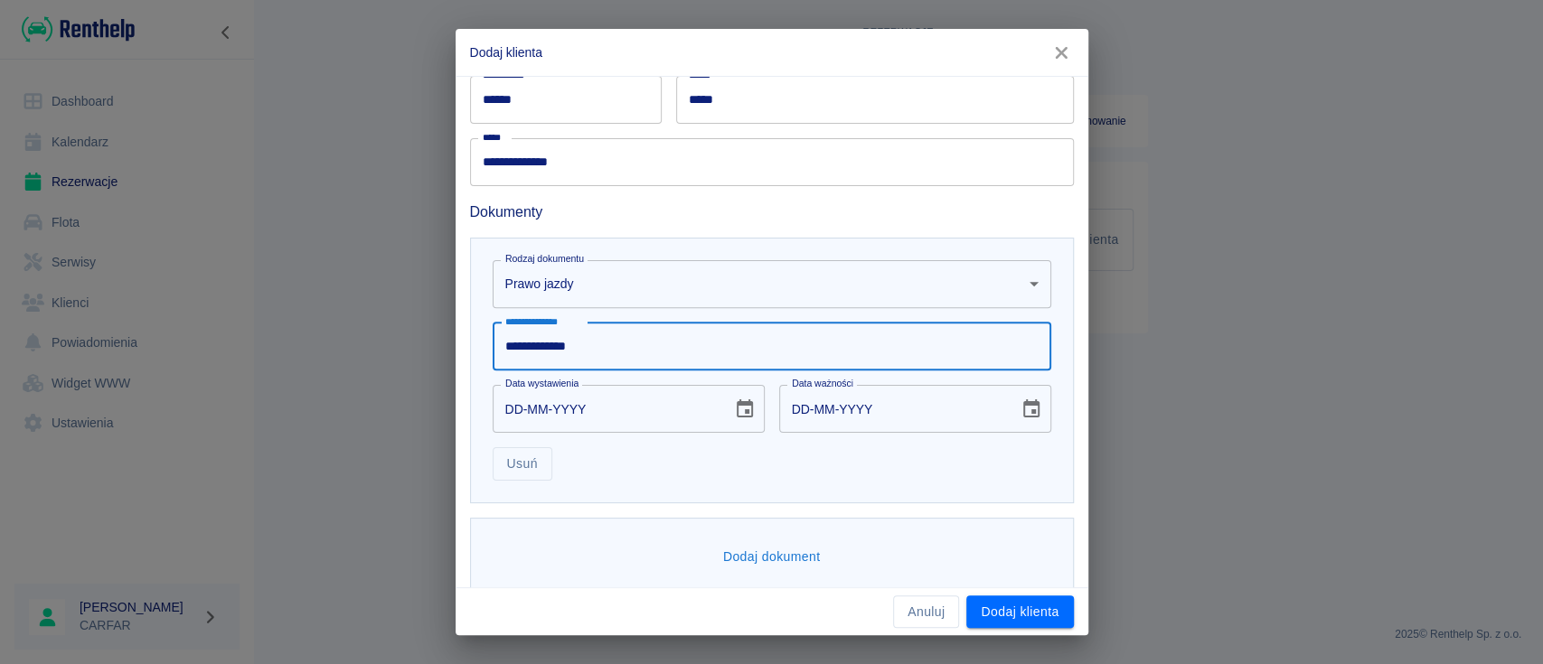
type input "**********"
click at [528, 413] on input "DD-MM-YYYY" at bounding box center [606, 409] width 227 height 48
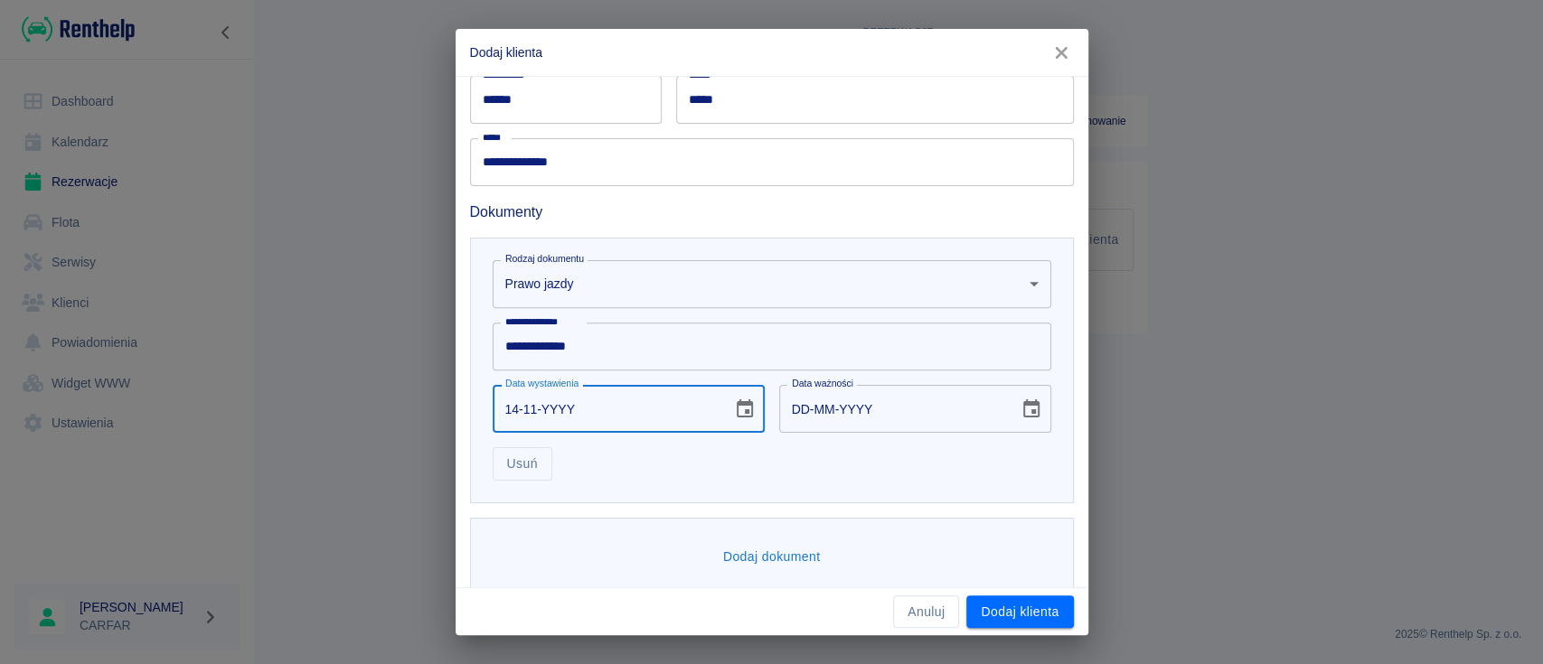
type input "14-11-0002"
type input "14-11-0012"
type input "14-11-0020"
type input "14-11-0030"
type input "14-11-0201"
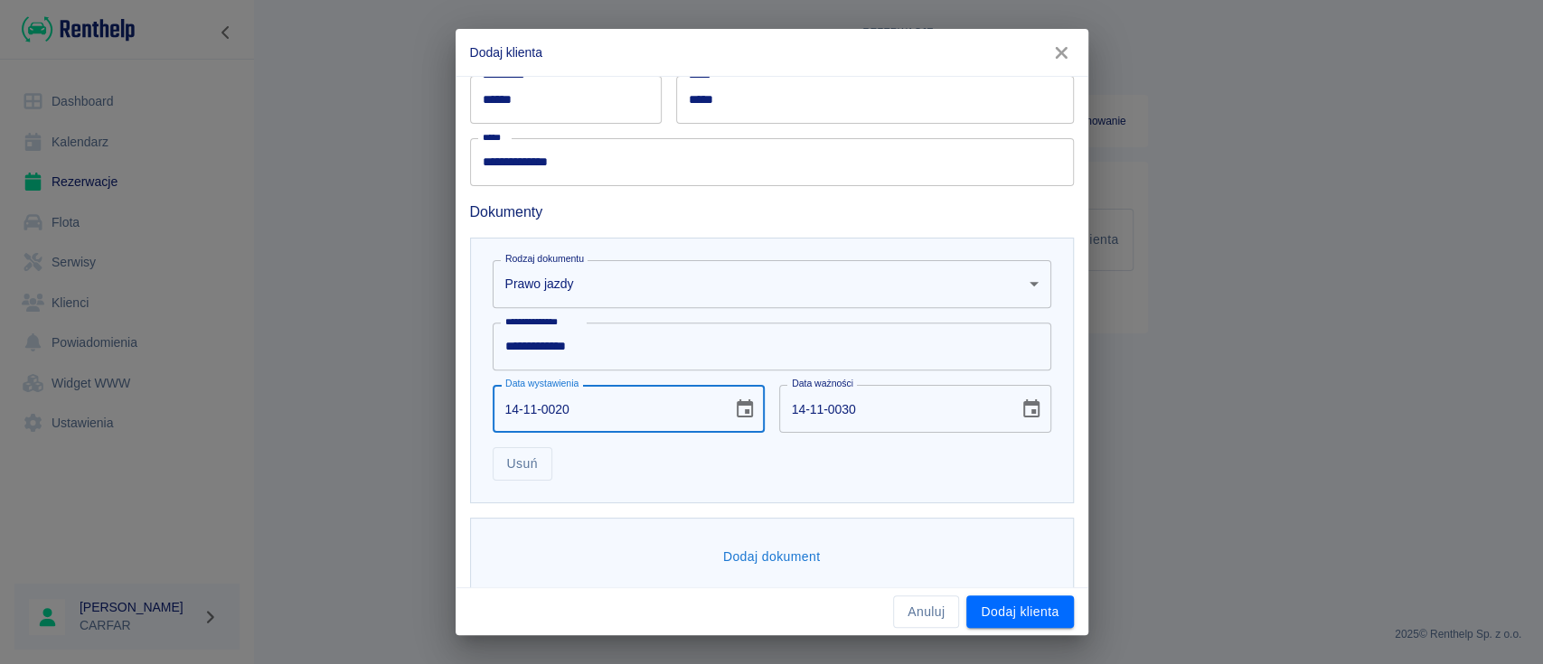
type input "14-11-0211"
type input "14-11-2011"
type input "14-11-2021"
type input "14-11-2011"
click at [1020, 410] on icon "Choose date, selected date is 14 lis 2021" at bounding box center [1031, 410] width 22 height 22
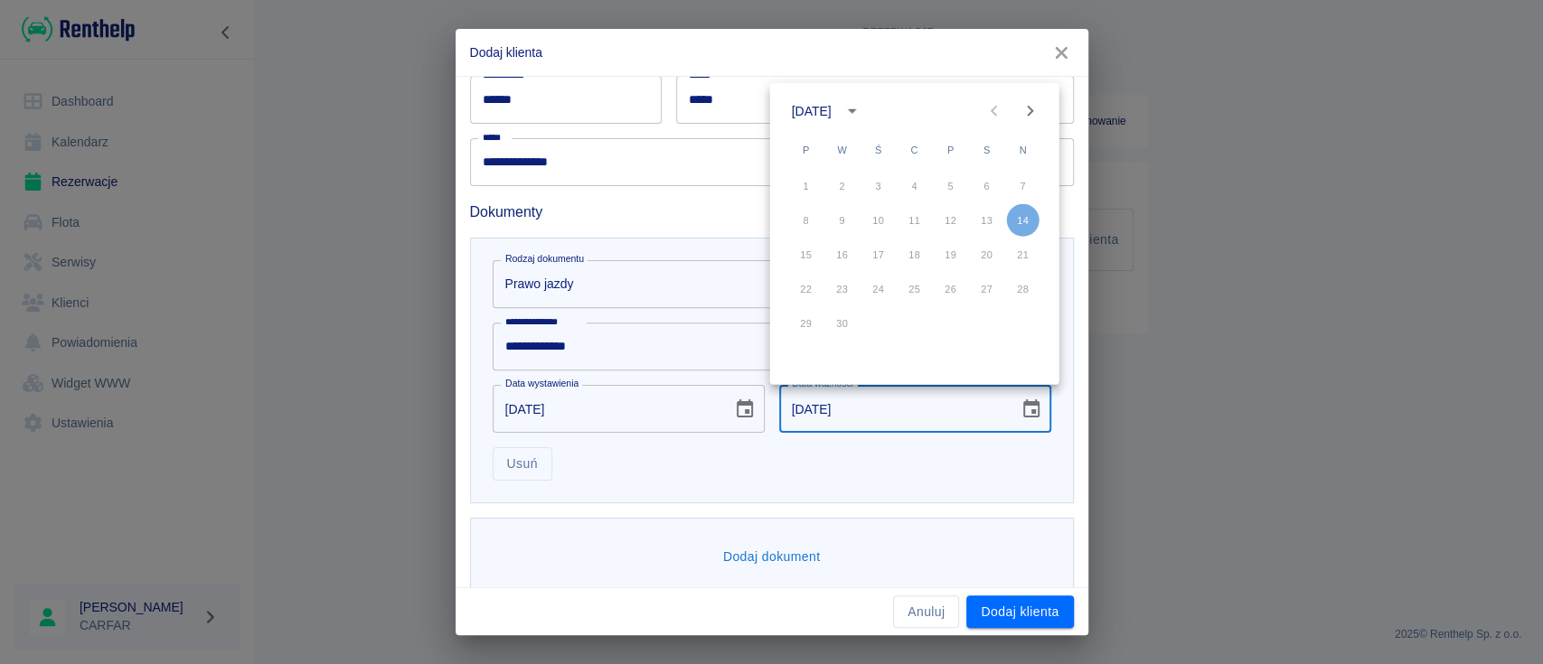
click at [837, 105] on div "listopad 2021" at bounding box center [814, 110] width 45 height 19
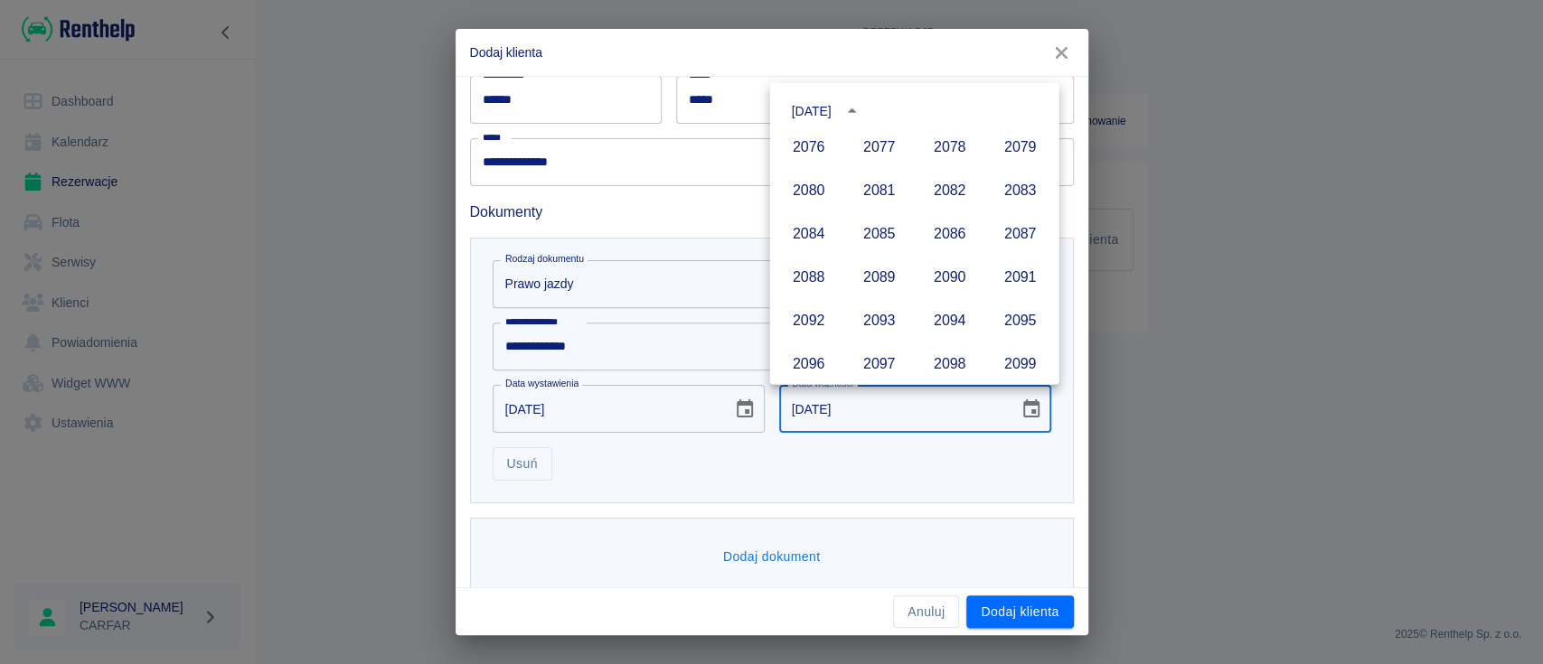
scroll to position [1795, 0]
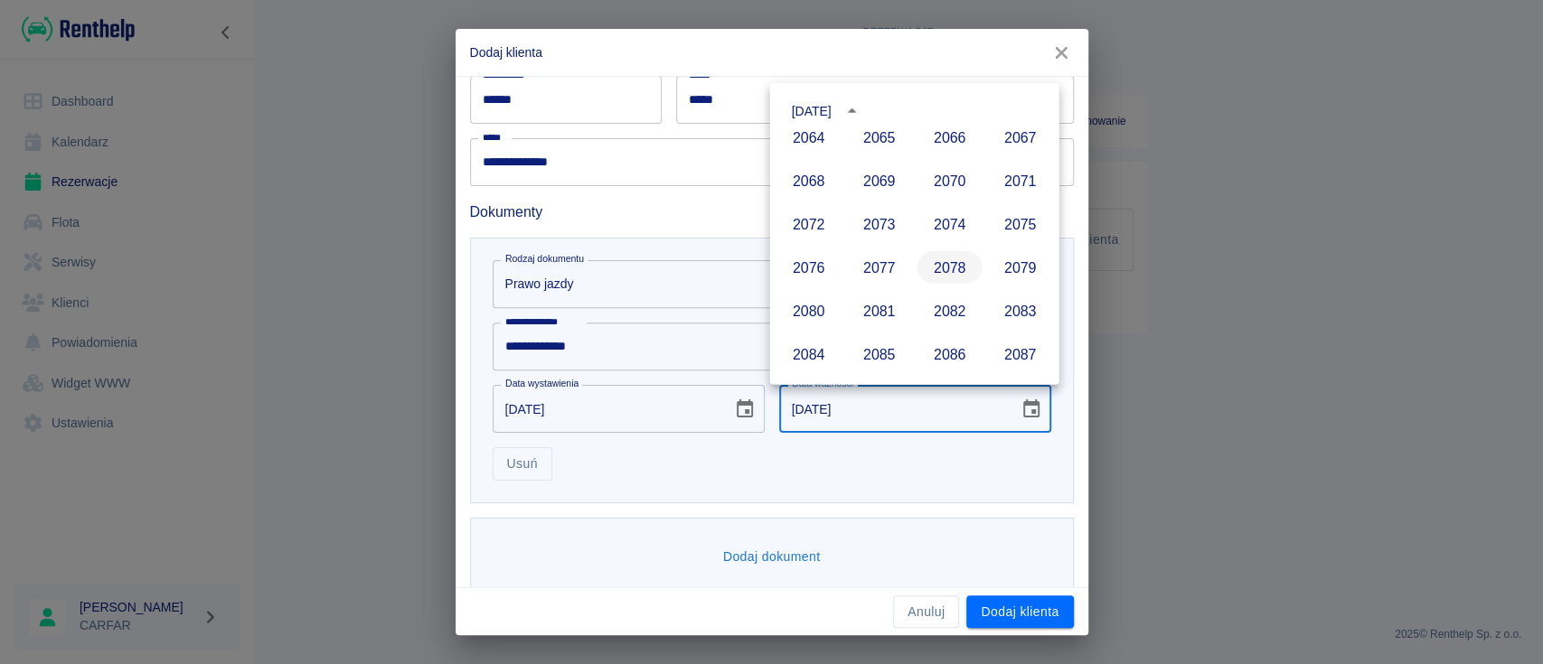
click at [934, 271] on button "2078" at bounding box center [949, 267] width 65 height 33
type input "14-11-2078"
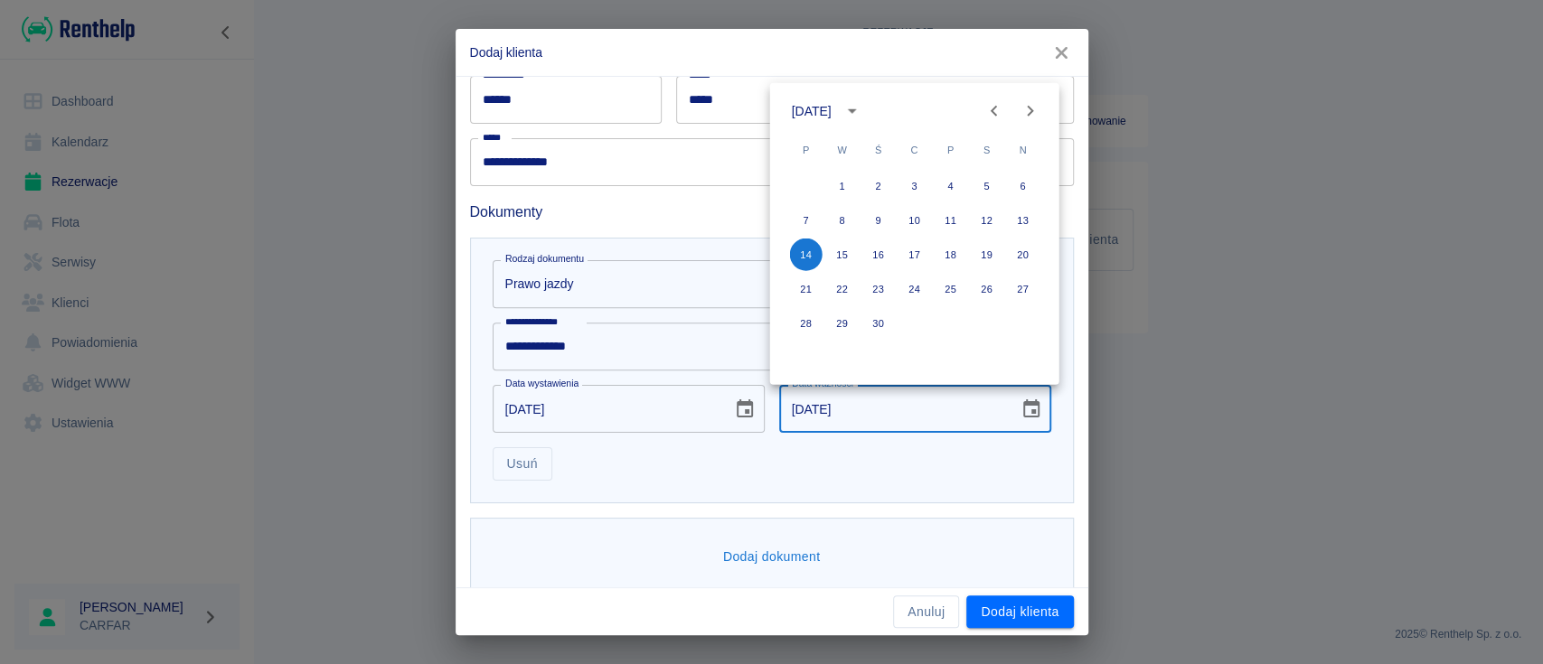
click at [940, 472] on div "Usuń" at bounding box center [764, 457] width 573 height 48
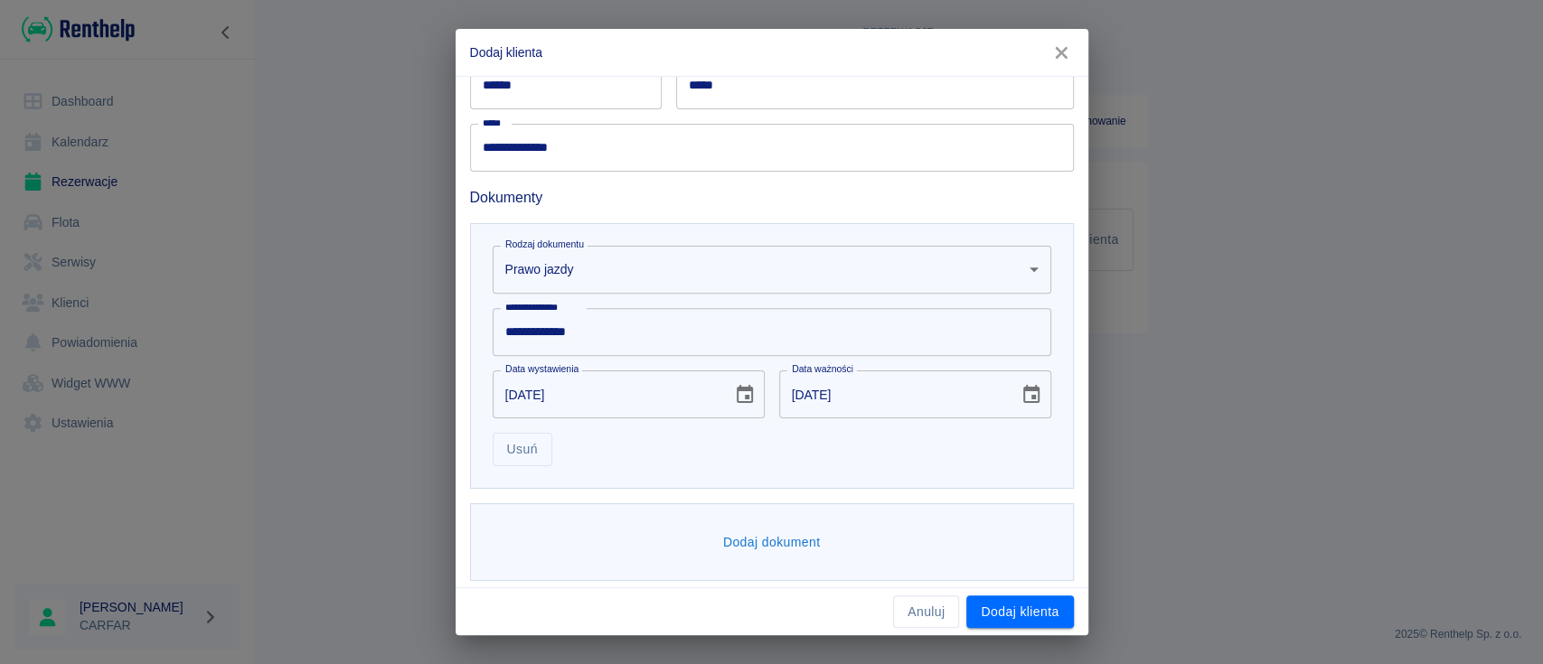
scroll to position [412, 0]
click at [772, 536] on button "Dodaj dokument" at bounding box center [772, 535] width 112 height 33
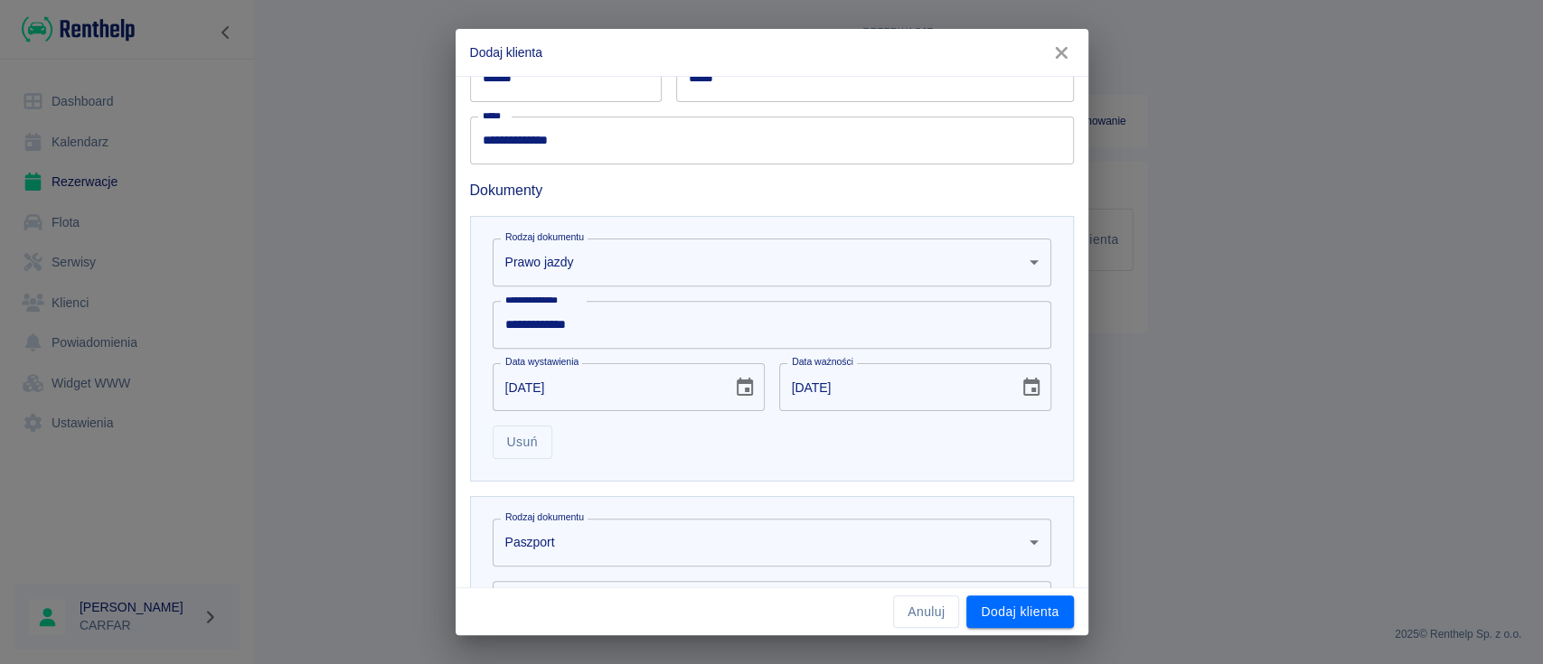
click at [772, 536] on body "**********" at bounding box center [771, 332] width 1543 height 664
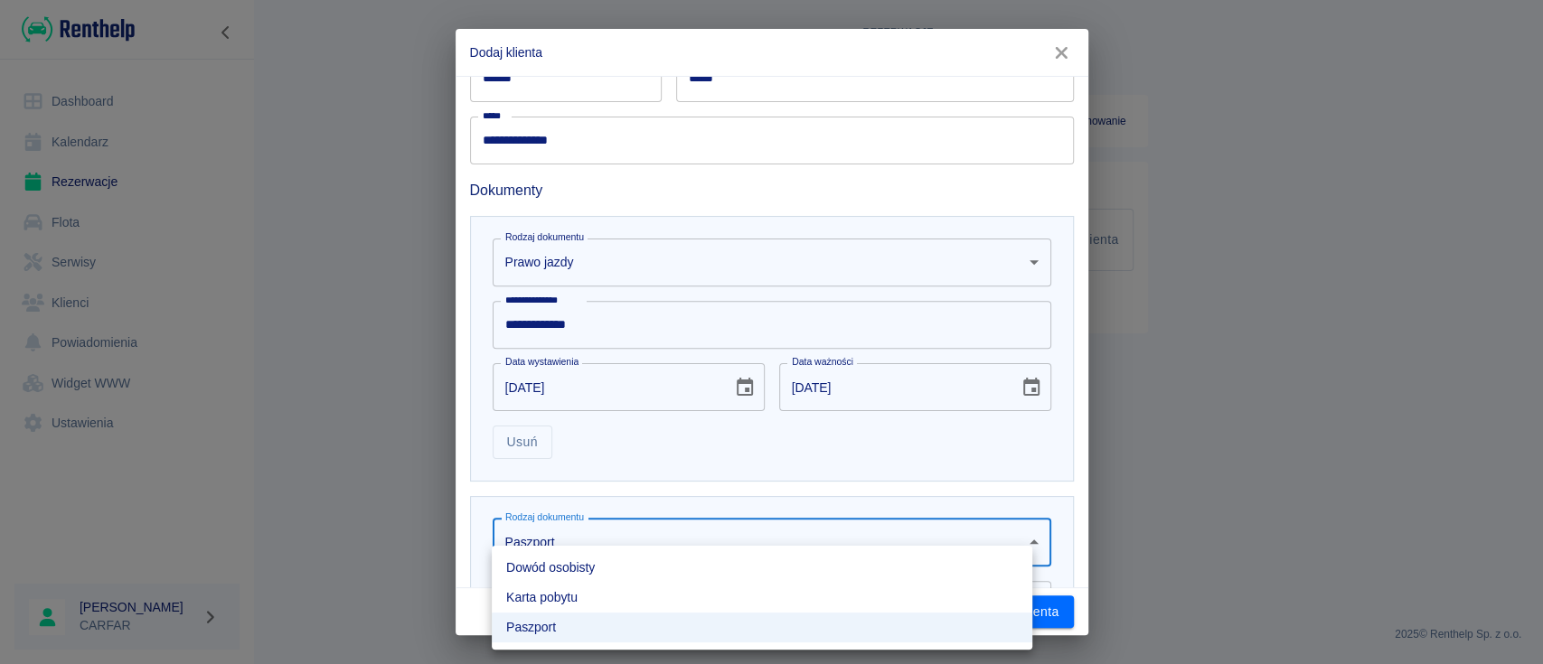
click at [761, 564] on li "Dowód osobisty" at bounding box center [762, 568] width 541 height 30
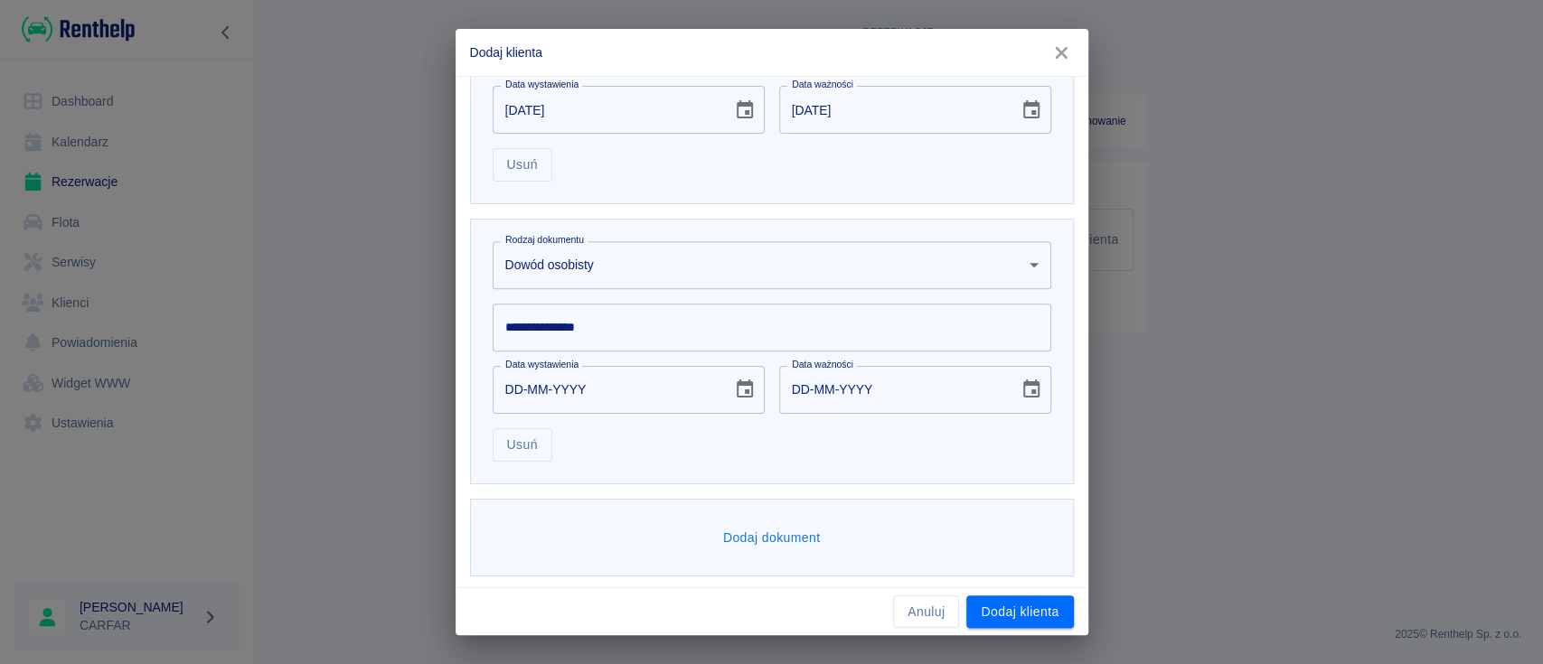
scroll to position [692, 0]
click at [630, 333] on input "**********" at bounding box center [772, 325] width 559 height 48
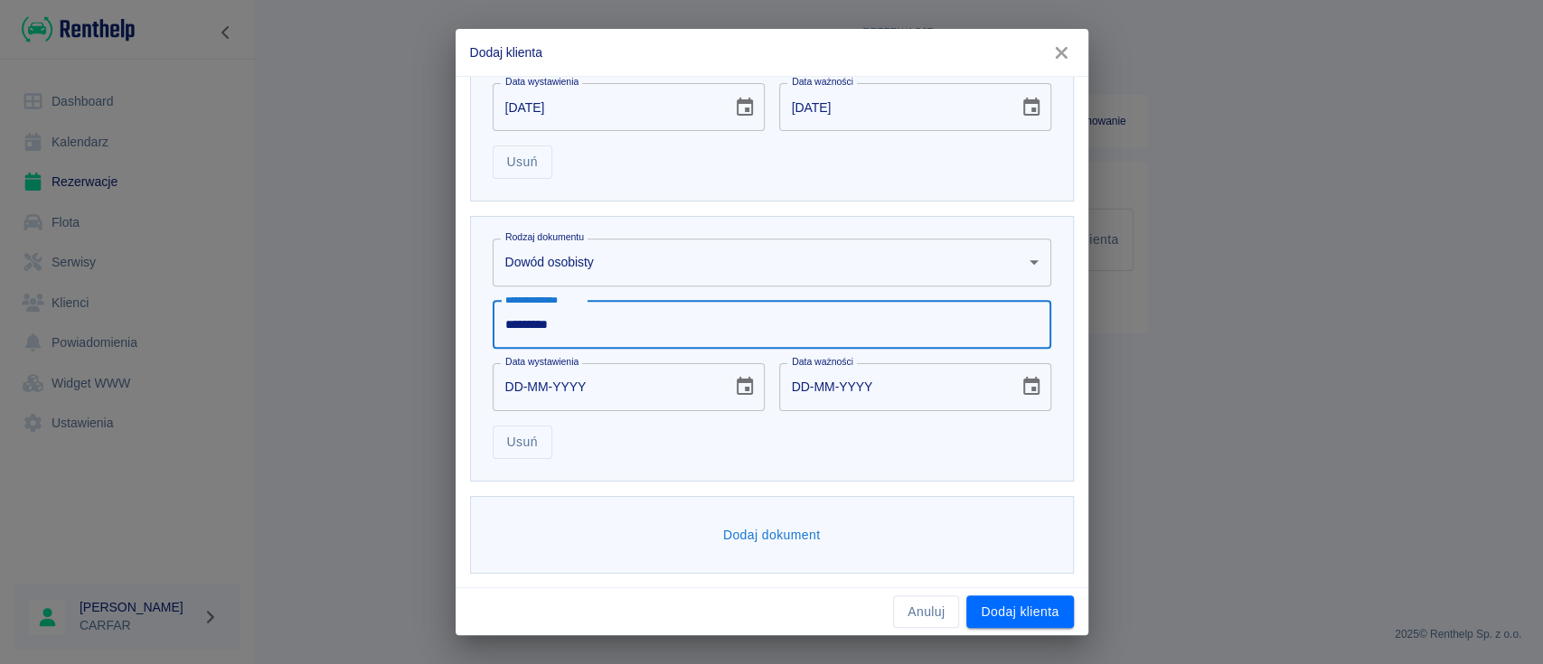
type input "*********"
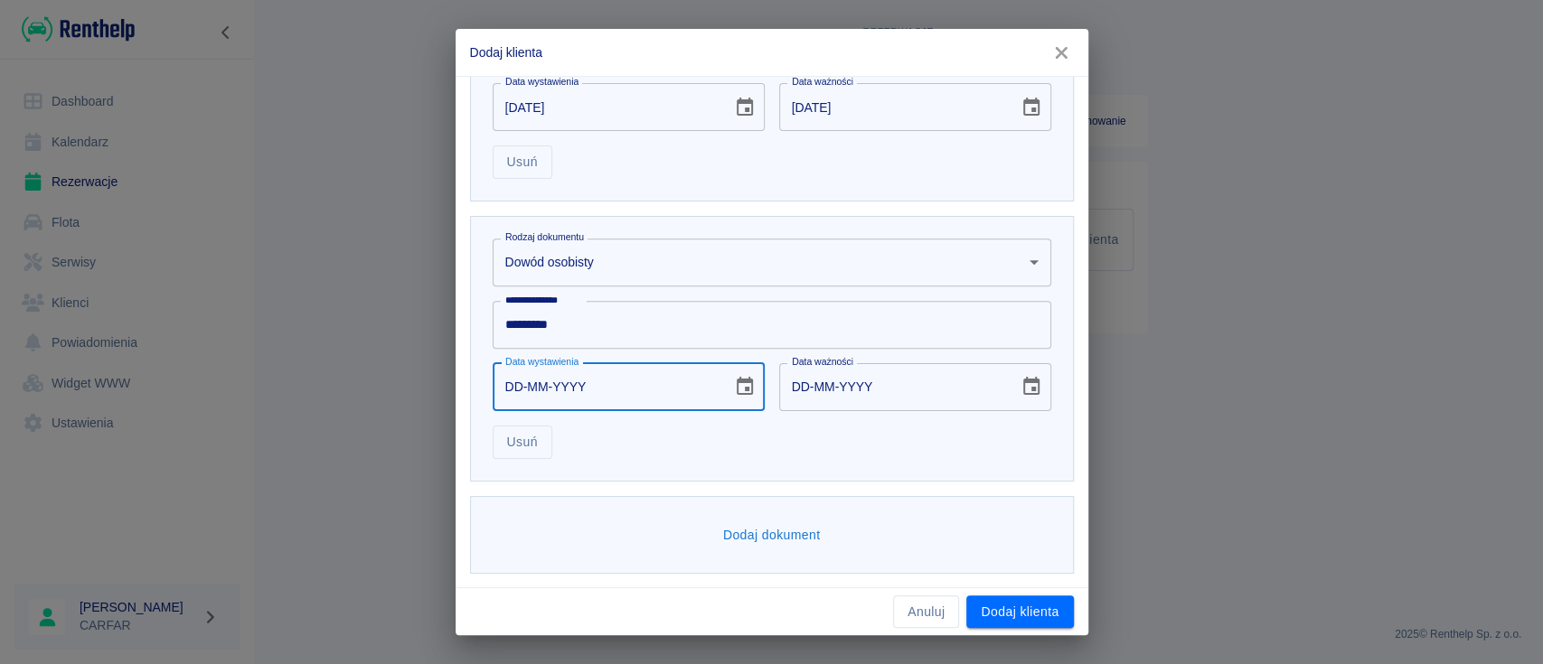
click at [626, 382] on input "DD-MM-YYYY" at bounding box center [606, 387] width 227 height 48
type input "12-01-0002"
type input "12-01-0012"
type input "12-01-0020"
type input "12-01-0030"
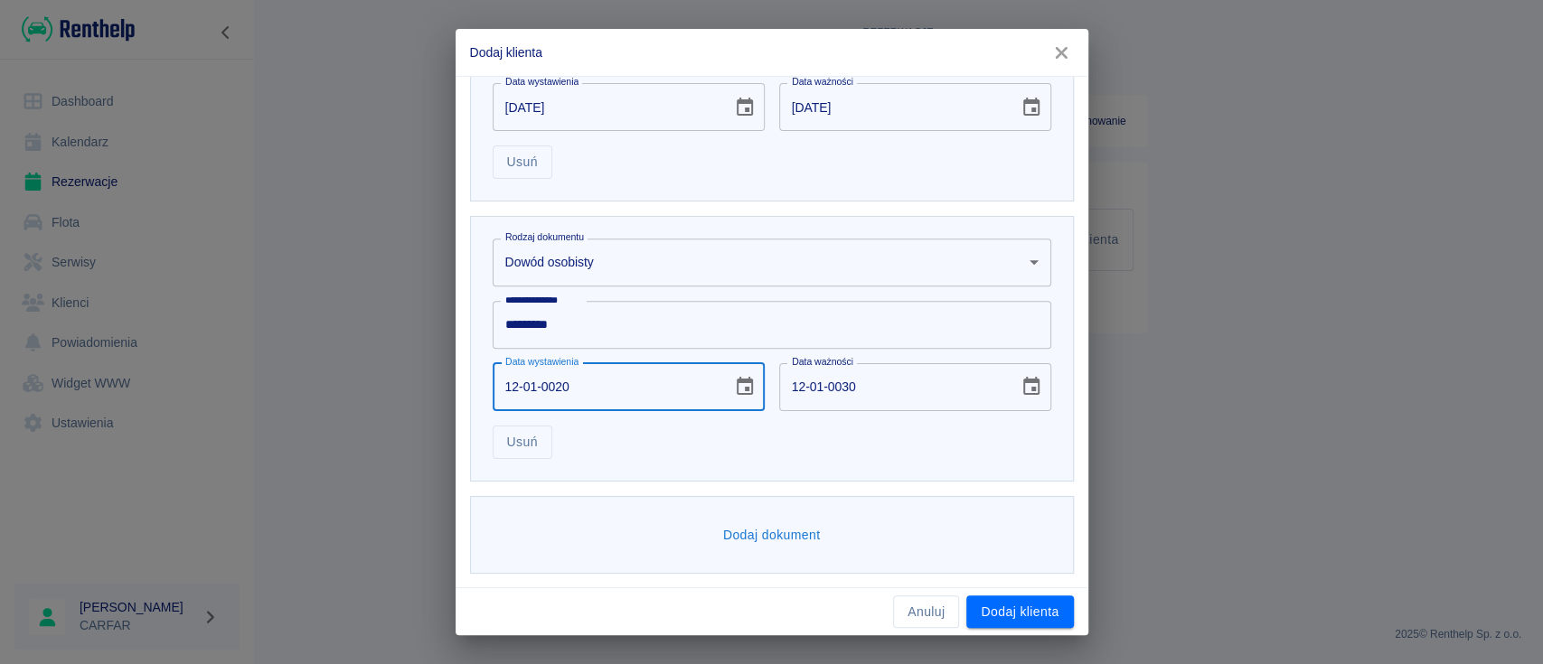
type input "12-01-0202"
type input "12-01-0212"
type input "12-01-2024"
type input "12-01-2034"
type input "12-01-0002"
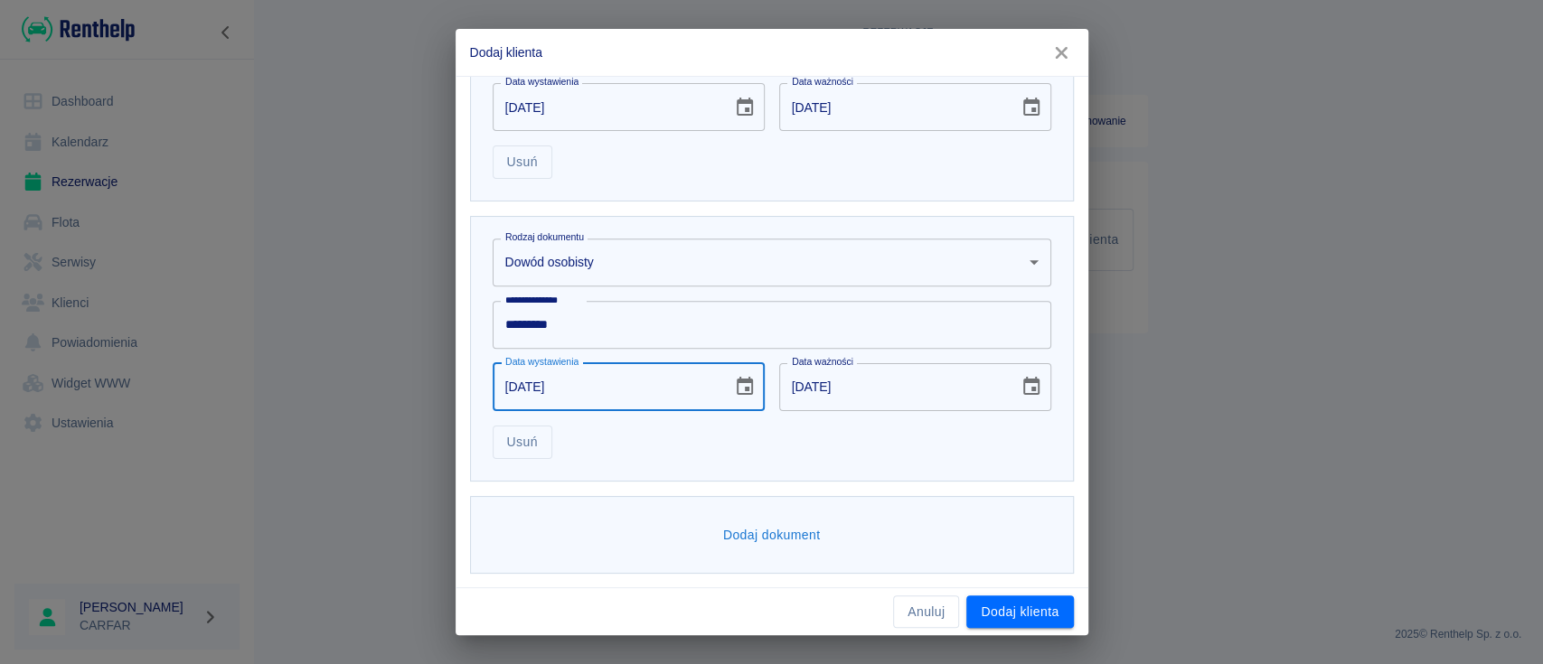
type input "12-01-0012"
type input "12-01-0020"
type input "12-01-0030"
type input "12-01-0202"
type input "12-01-0212"
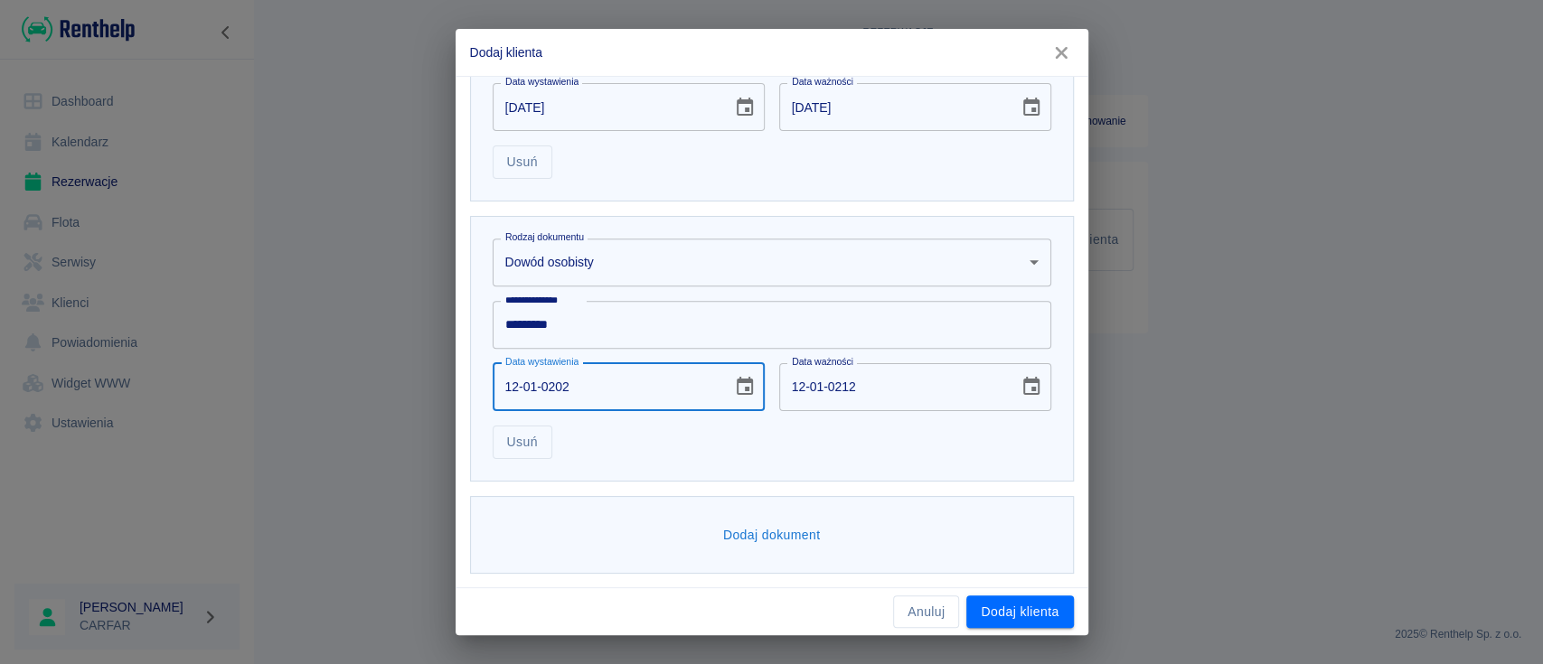
type input "12-01-2023"
type input "12-01-2033"
type input "12-01-2023"
click at [833, 470] on div "**********" at bounding box center [772, 349] width 604 height 266
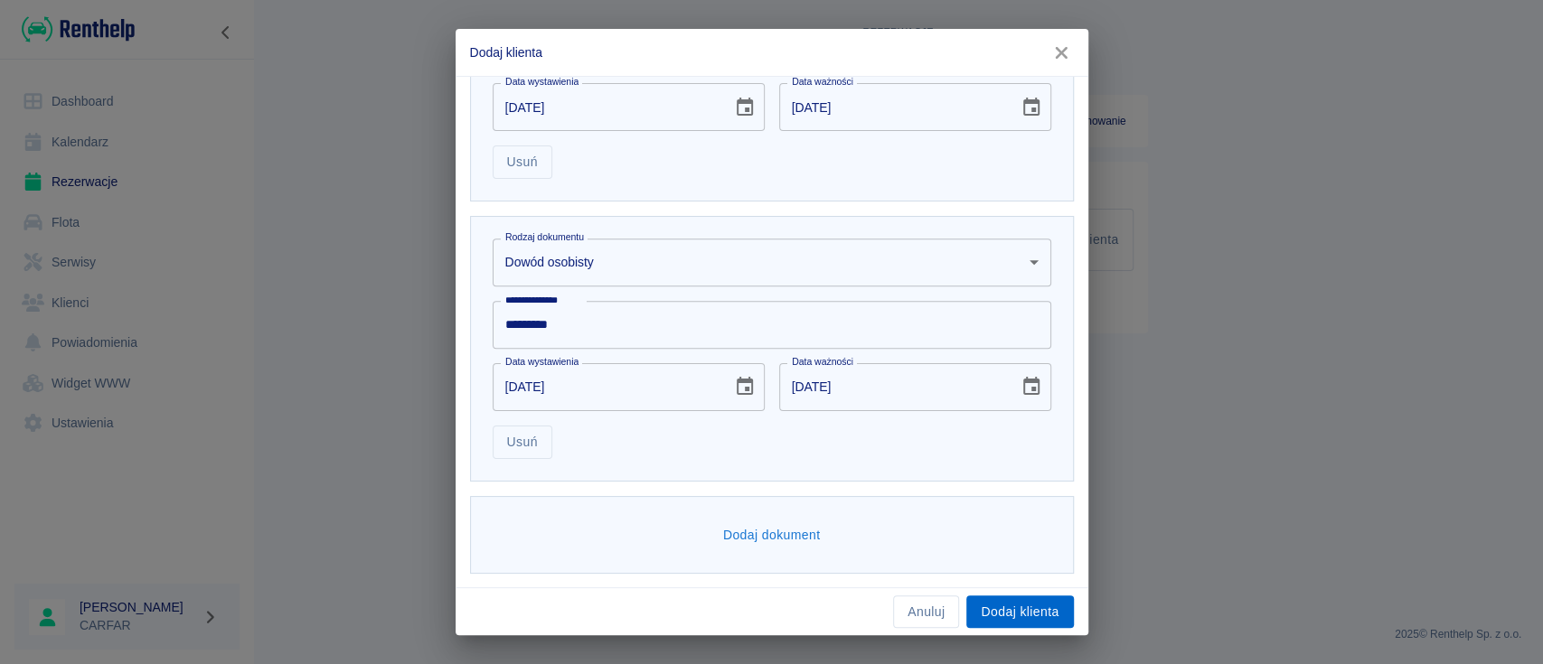
click at [1030, 605] on button "Dodaj klienta" at bounding box center [1019, 612] width 107 height 33
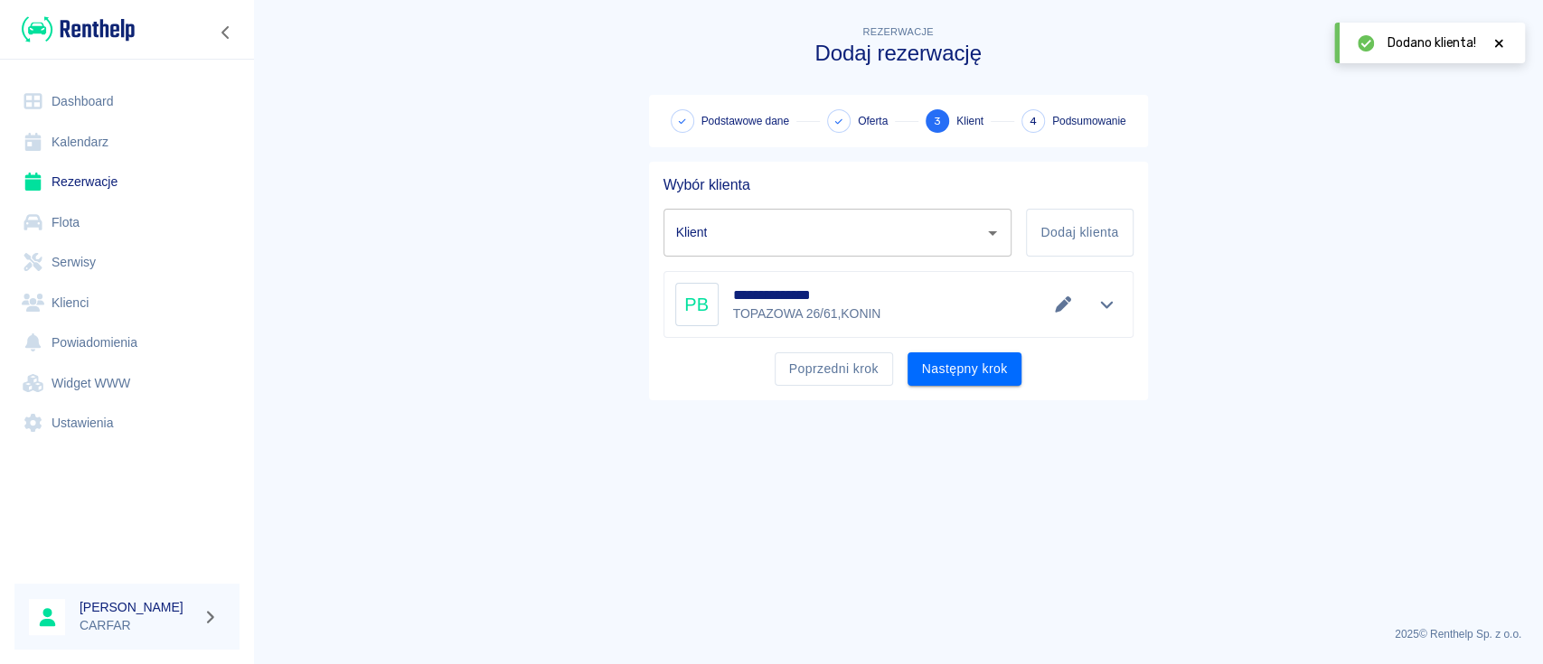
type input "PIOTR BOROWIAK (+48530049025)"
click at [964, 363] on button "Następny krok" at bounding box center [965, 369] width 115 height 33
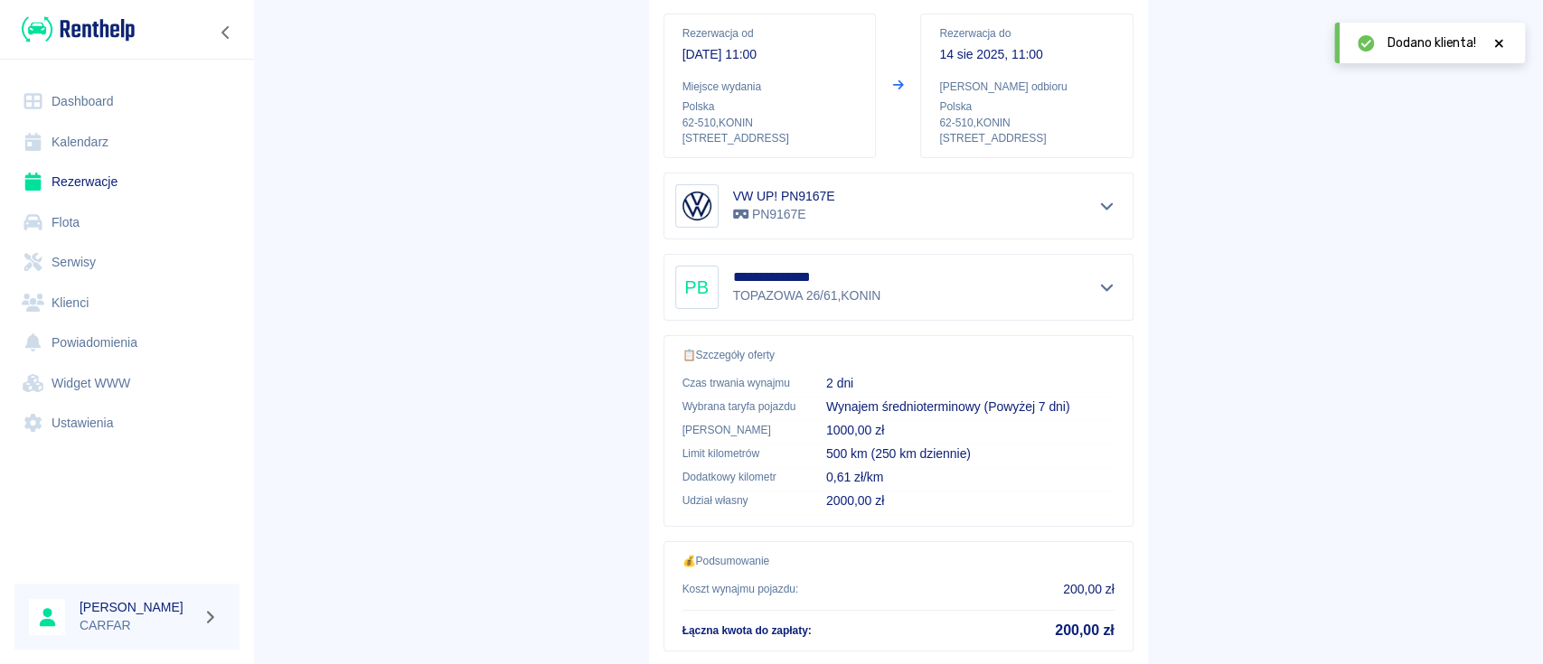
scroll to position [309, 0]
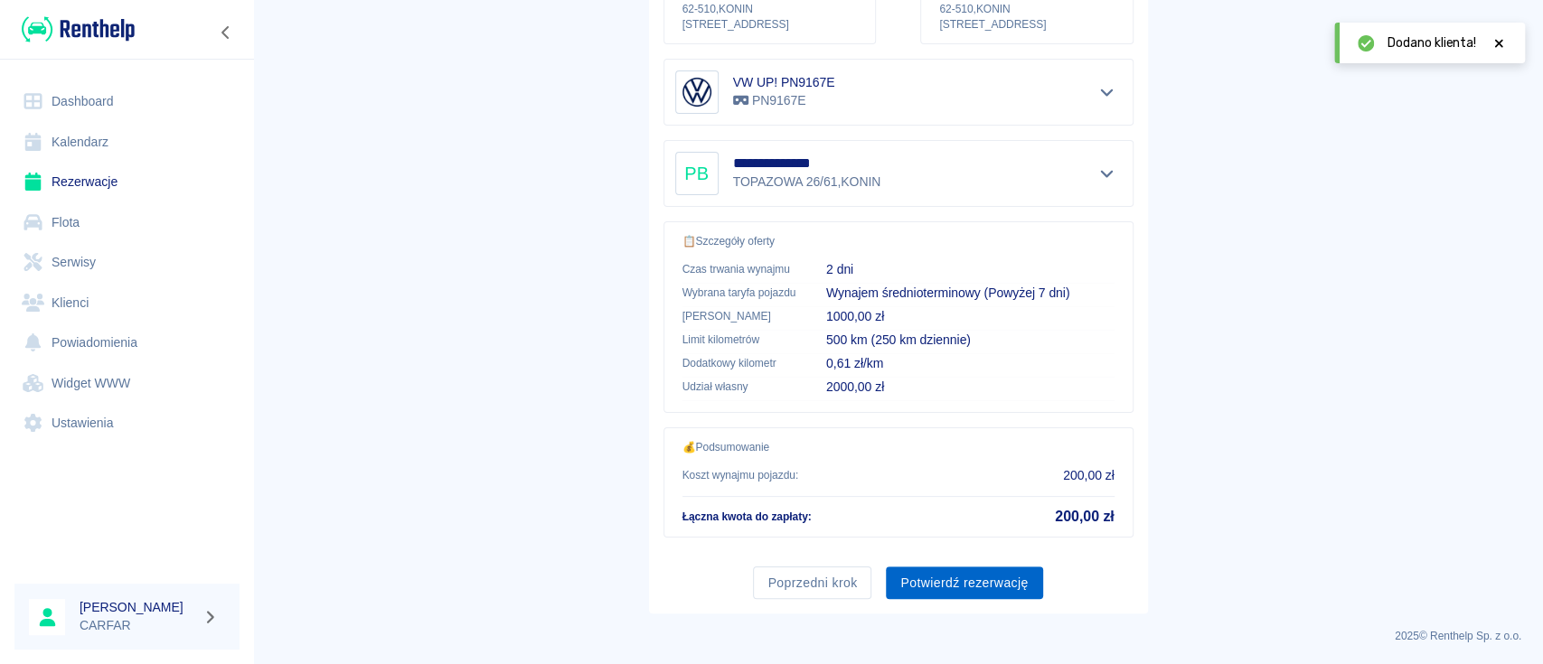
click at [964, 592] on button "Potwierdź rezerwację" at bounding box center [964, 583] width 156 height 33
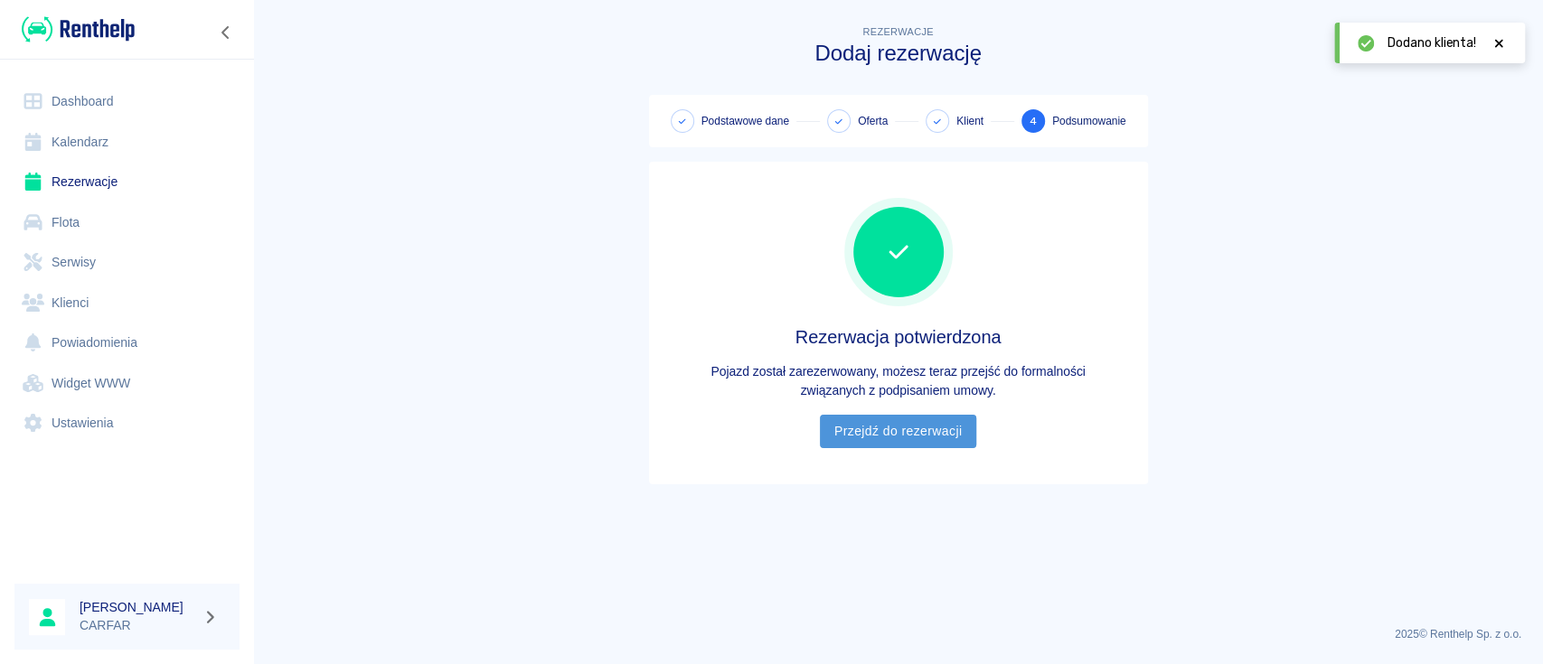
click at [918, 439] on link "Przejdź do rezerwacji" at bounding box center [898, 431] width 156 height 33
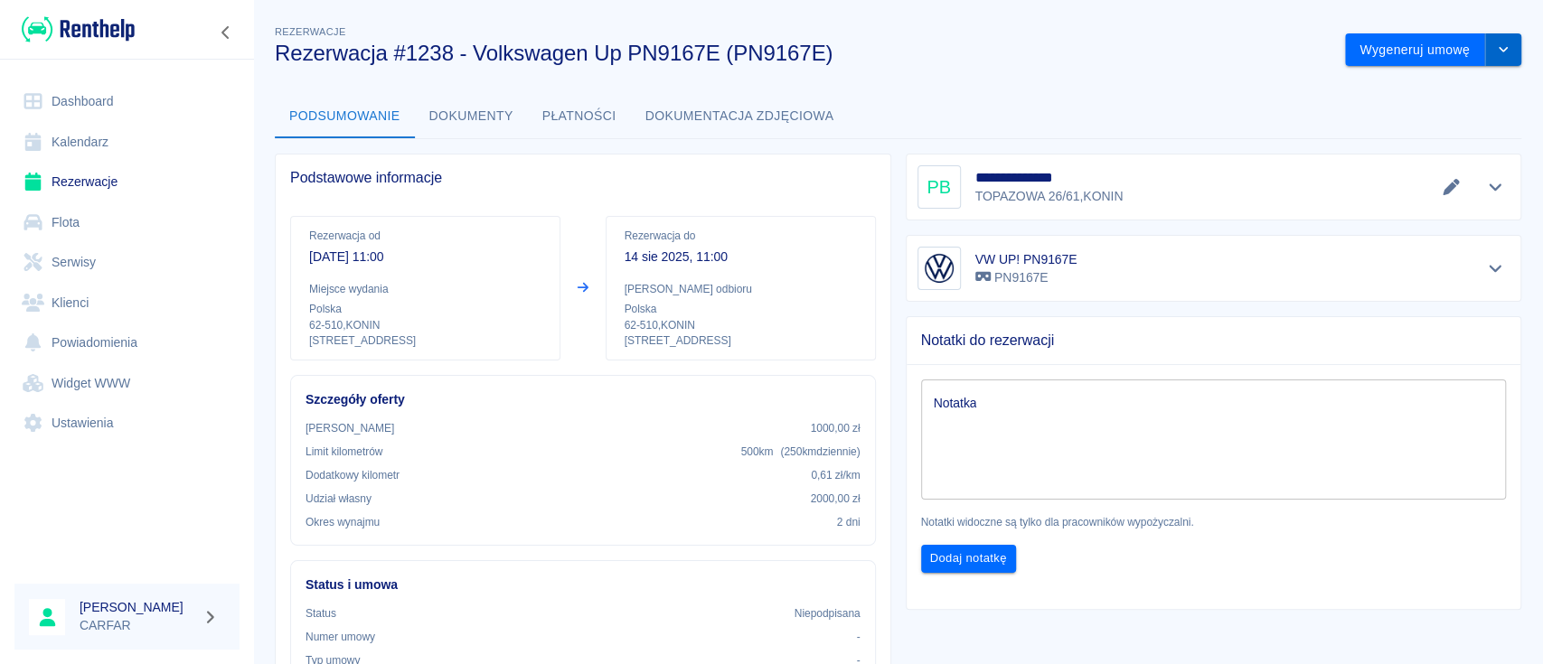
click at [1498, 51] on button "drop-down" at bounding box center [1503, 49] width 36 height 33
click at [1446, 85] on li "Modyfikuj rezerwację" at bounding box center [1414, 88] width 146 height 30
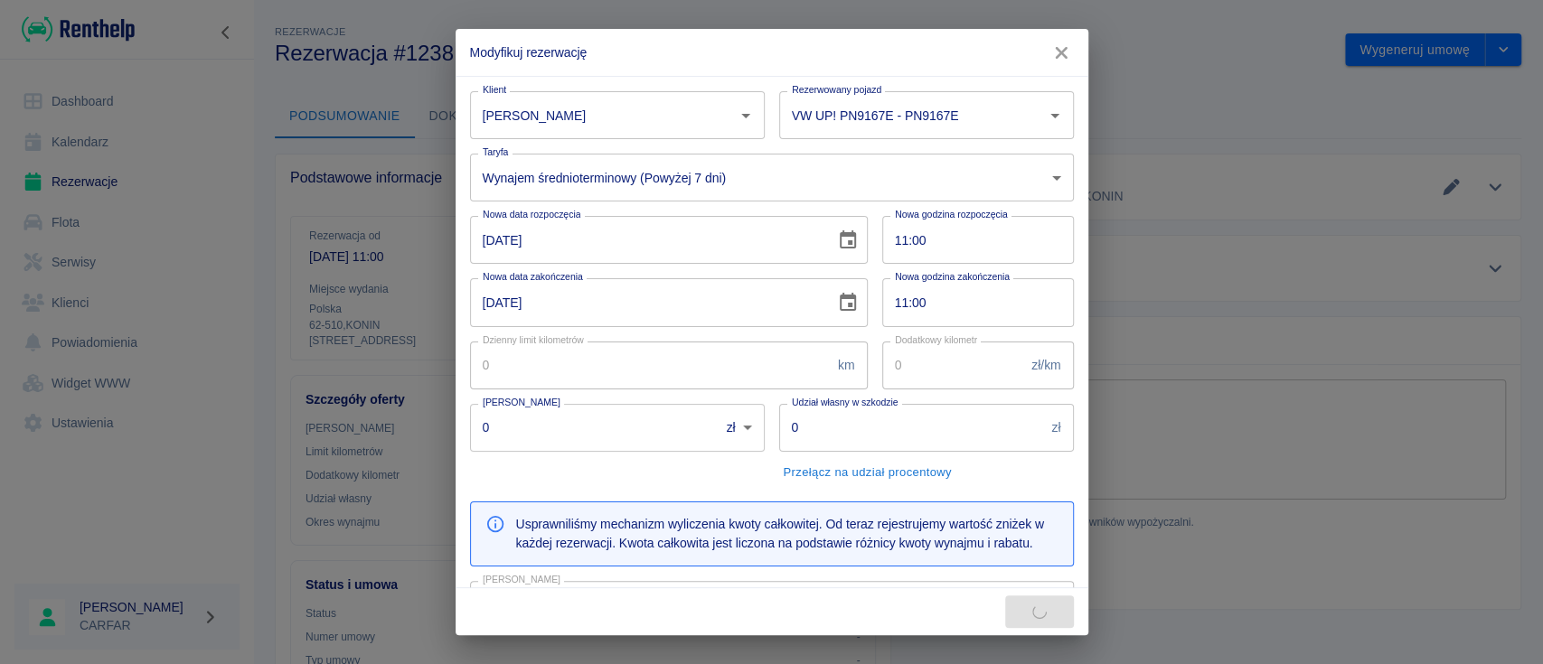
type input "250"
type input "0.61"
type input "1000"
type input "2000"
type input "180"
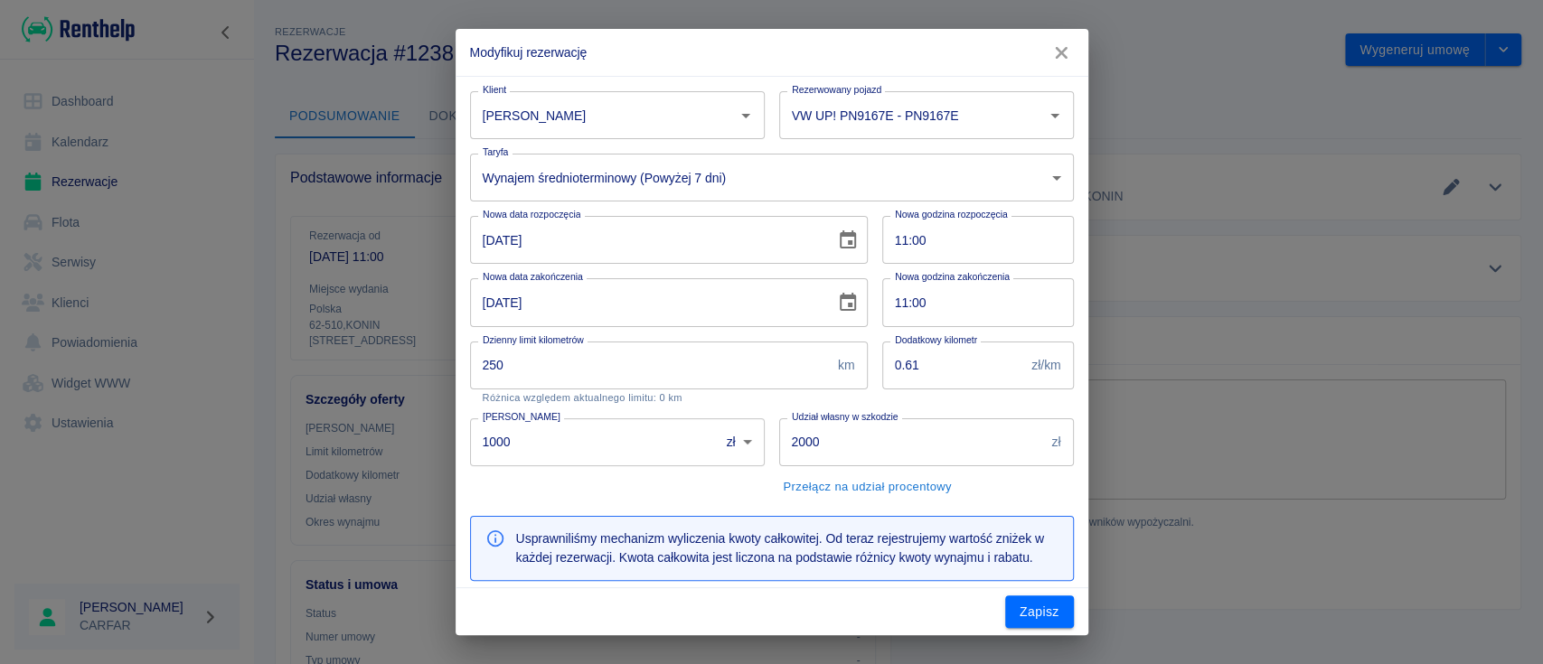
scroll to position [654, 0]
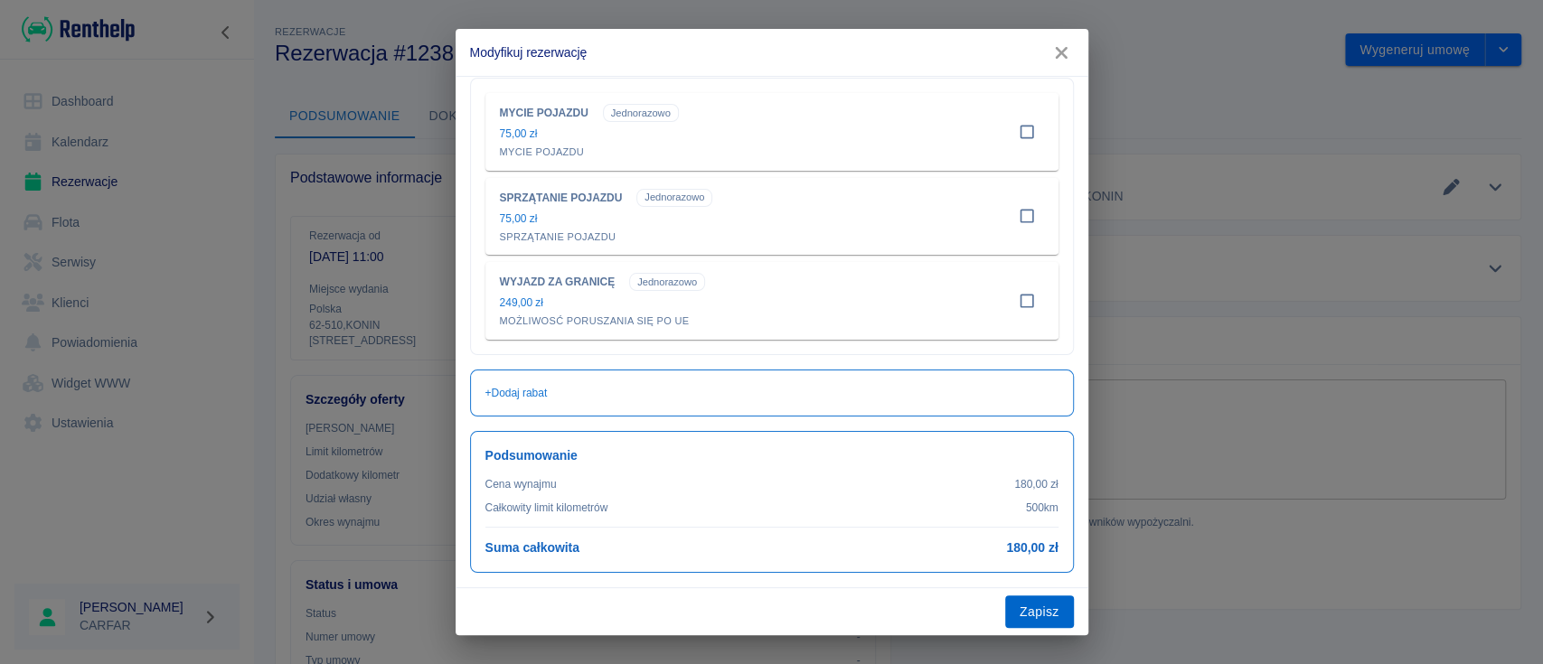
click at [1045, 616] on button "Zapisz" at bounding box center [1039, 612] width 69 height 33
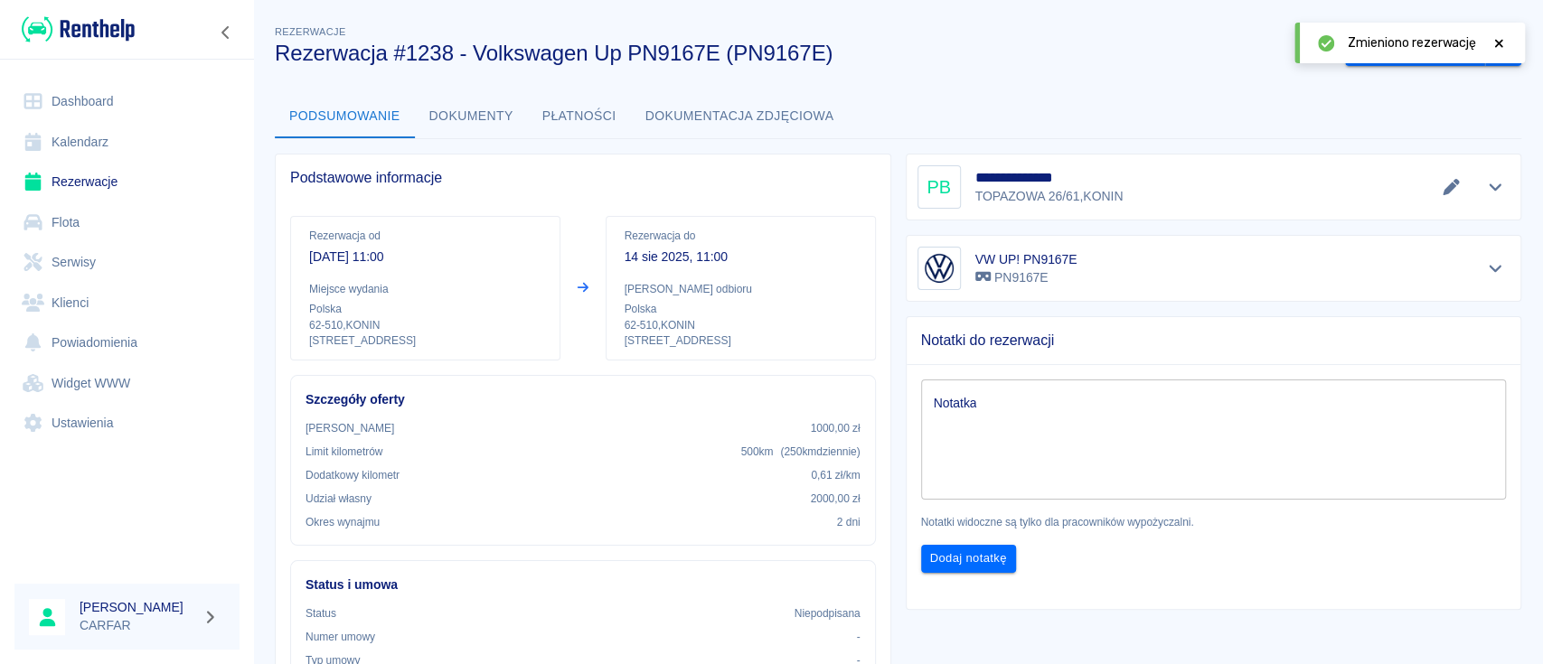
click at [135, 94] on link "Dashboard" at bounding box center [126, 101] width 225 height 41
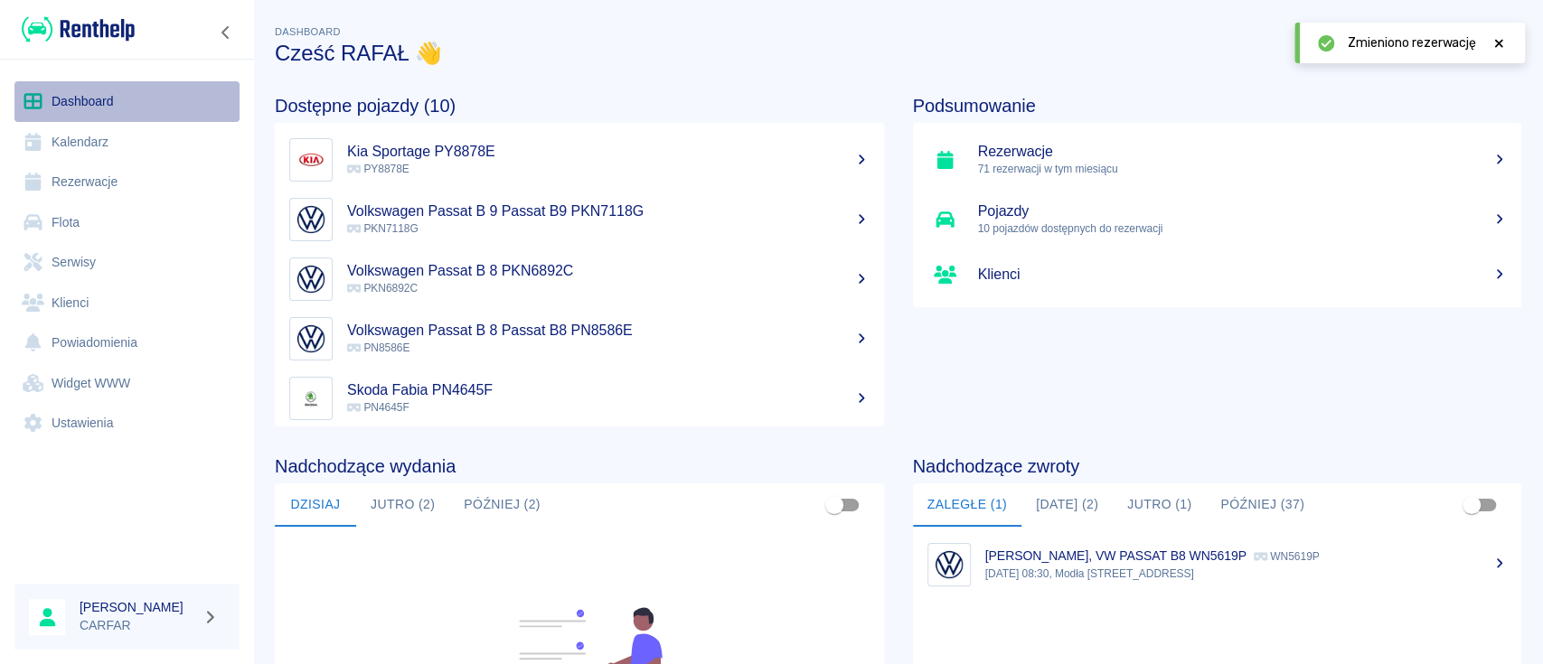
drag, startPoint x: 139, startPoint y: 86, endPoint x: 136, endPoint y: 134, distance: 48.0
click at [140, 86] on link "Dashboard" at bounding box center [126, 101] width 225 height 41
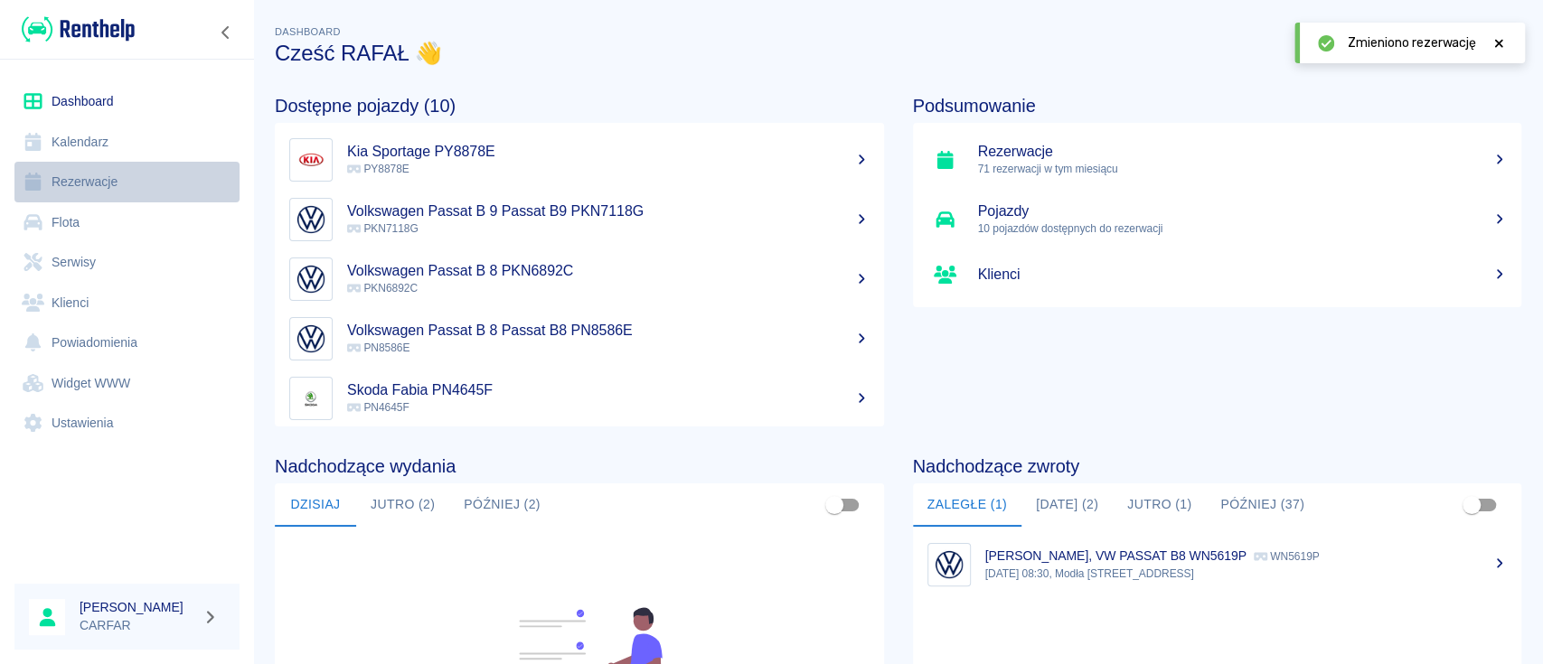
click at [128, 163] on link "Rezerwacje" at bounding box center [126, 182] width 225 height 41
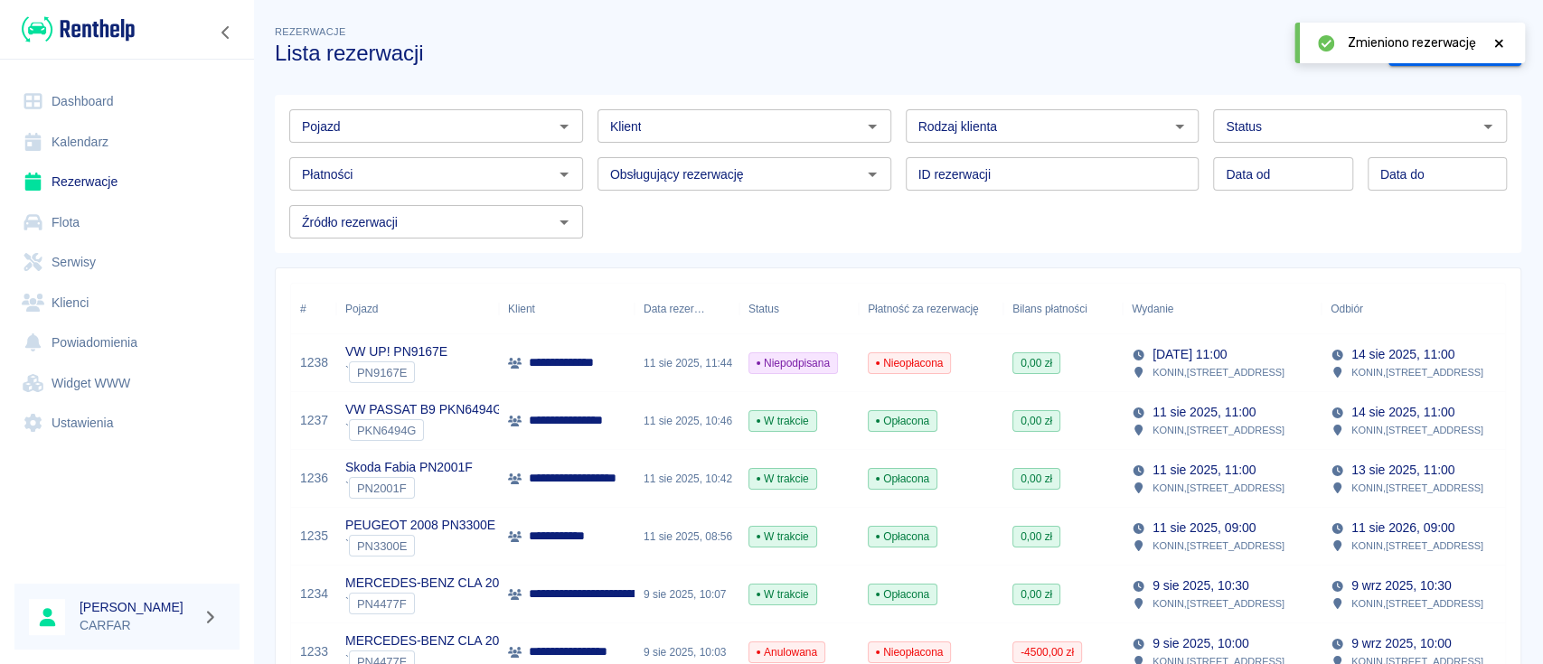
click at [1477, 54] on div "Zmieniono rezerwację" at bounding box center [1409, 43] width 230 height 41
click at [1503, 40] on icon at bounding box center [1499, 43] width 16 height 13
click at [1448, 52] on link "Dodaj rezerwację" at bounding box center [1454, 49] width 133 height 33
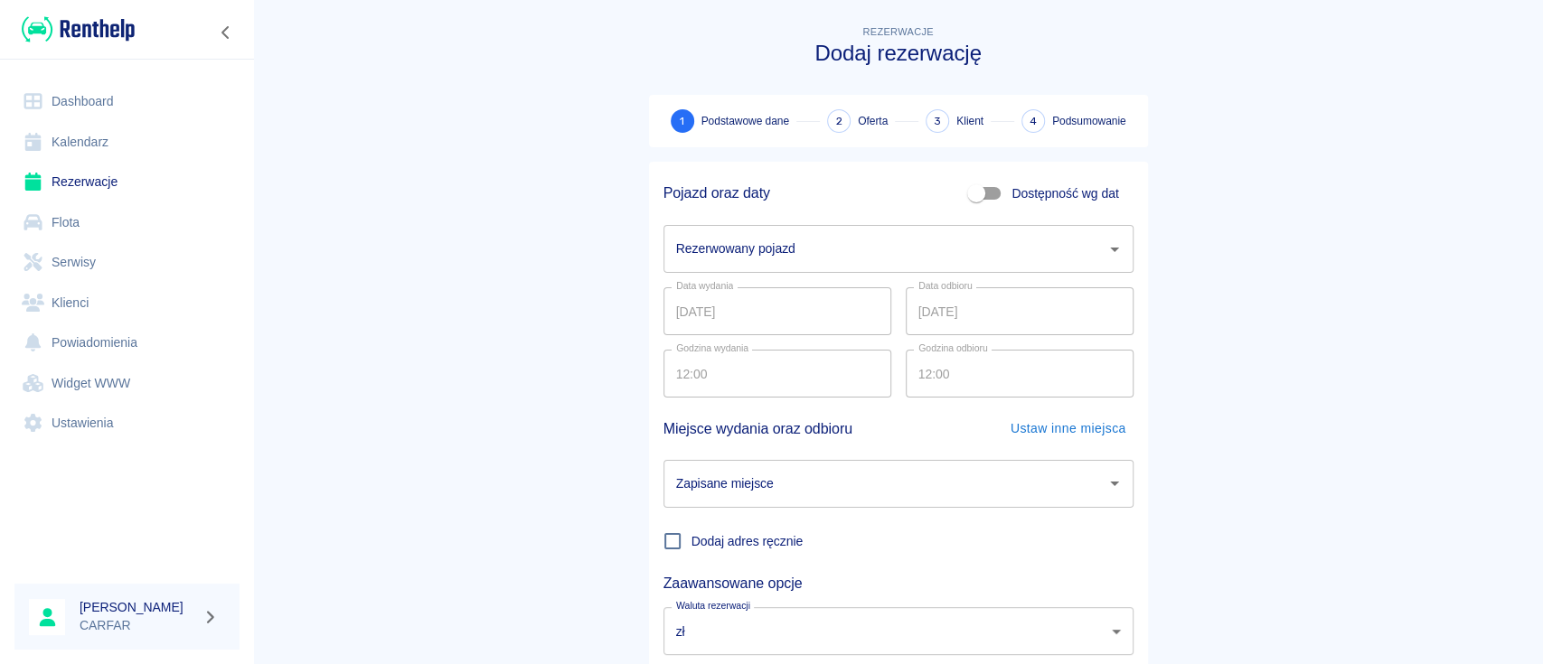
click at [846, 239] on input "Rezerwowany pojazd" at bounding box center [885, 249] width 427 height 32
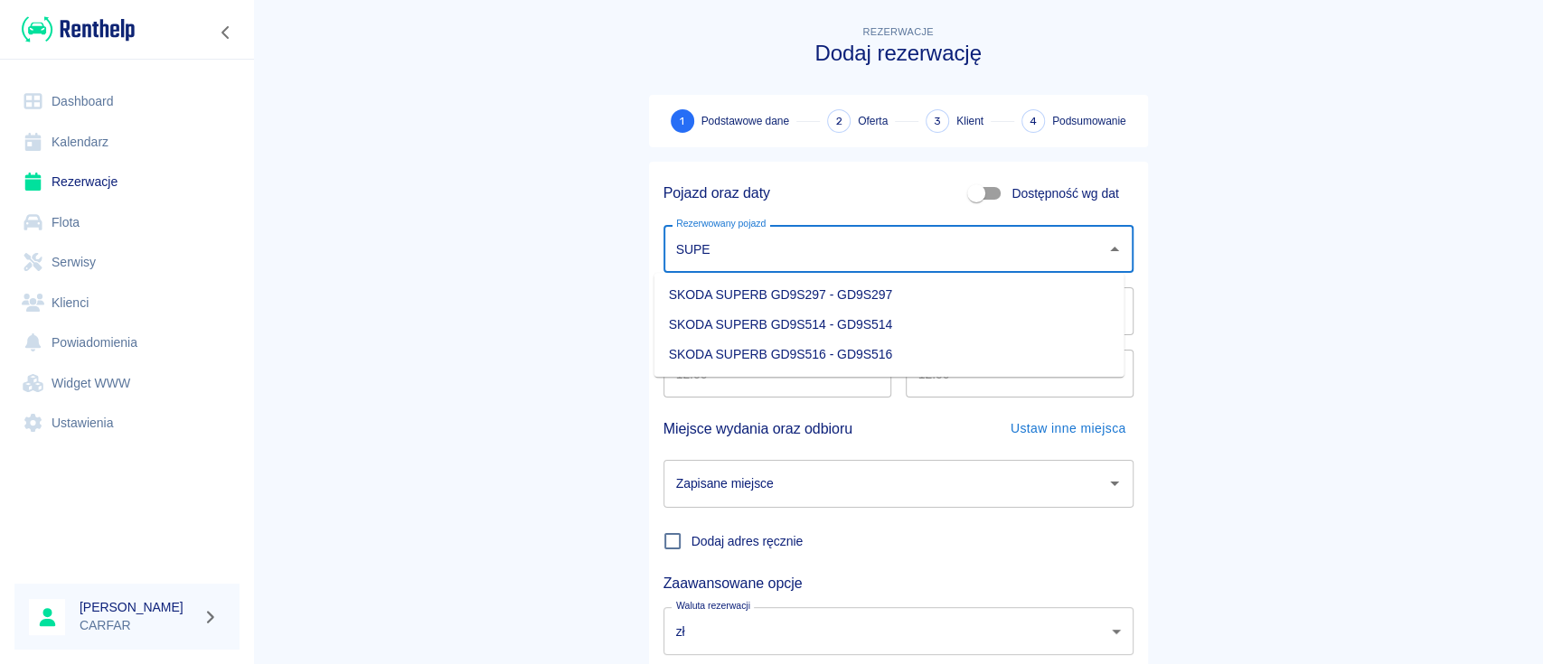
type input "SUPE"
click at [110, 95] on link "Dashboard" at bounding box center [126, 101] width 225 height 41
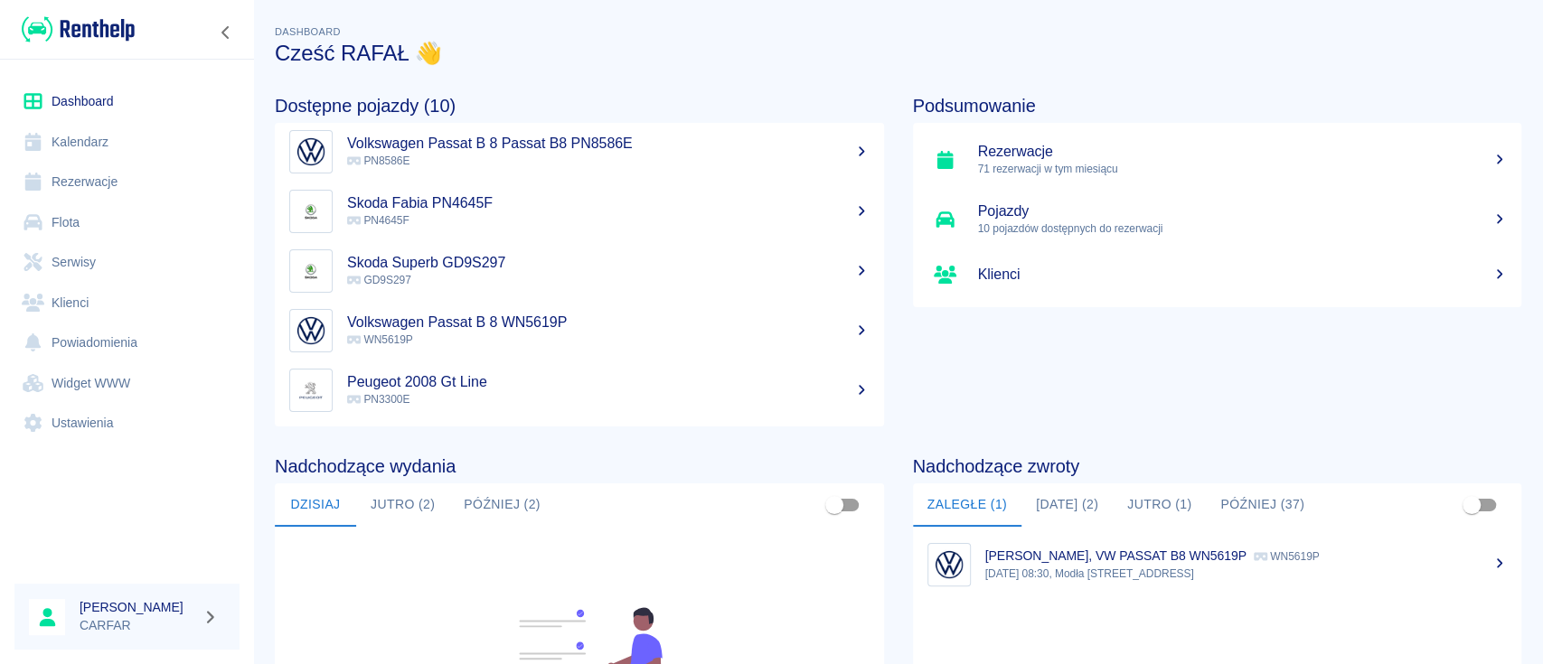
scroll to position [307, 0]
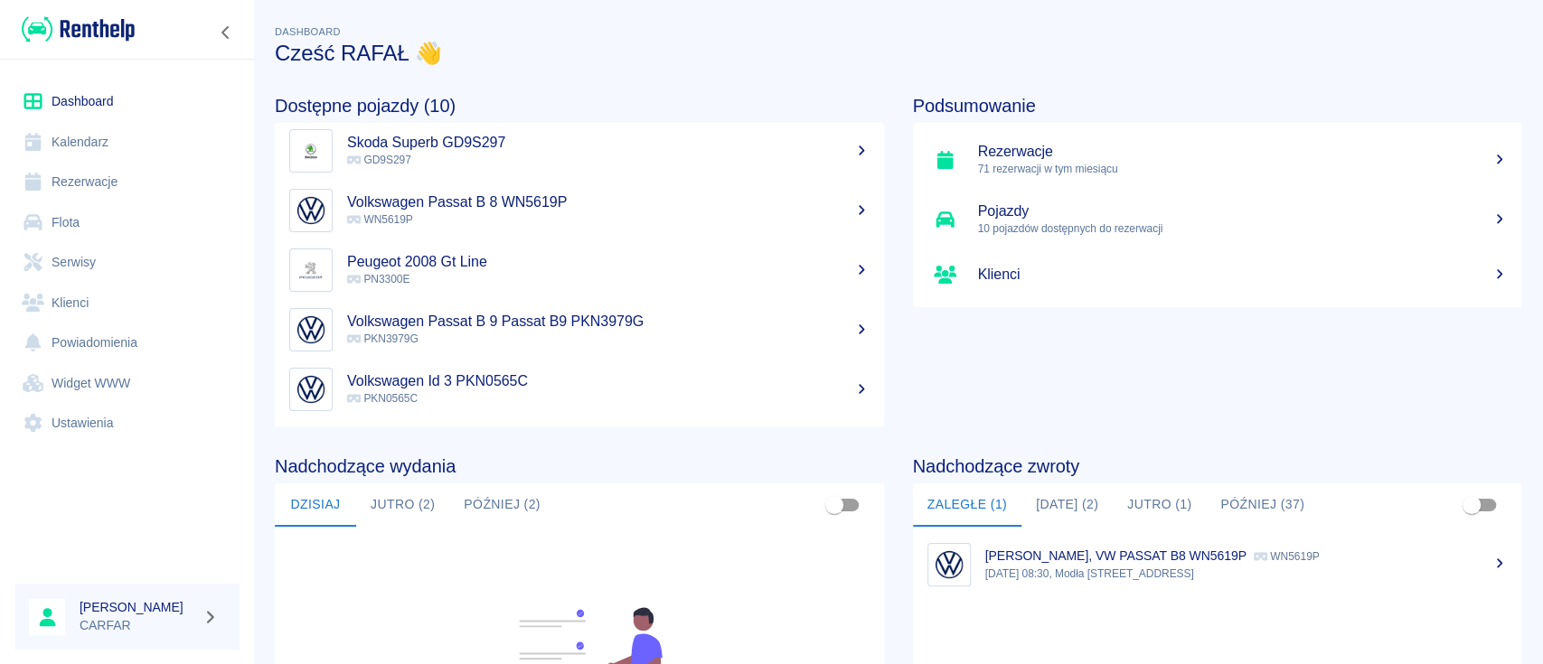
click at [842, 262] on link "Peugeot 2008 Gt Line PN3300E" at bounding box center [579, 270] width 609 height 60
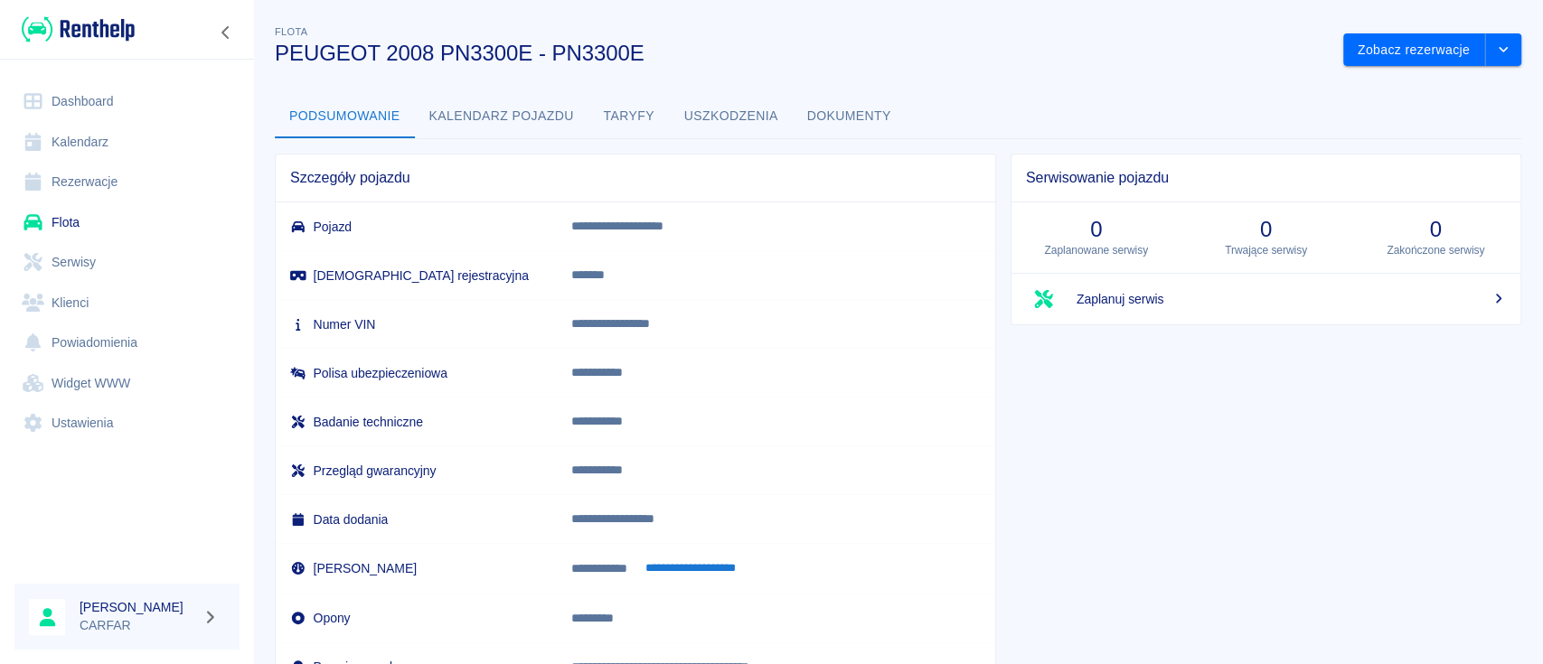
click at [82, 95] on link "Dashboard" at bounding box center [126, 101] width 225 height 41
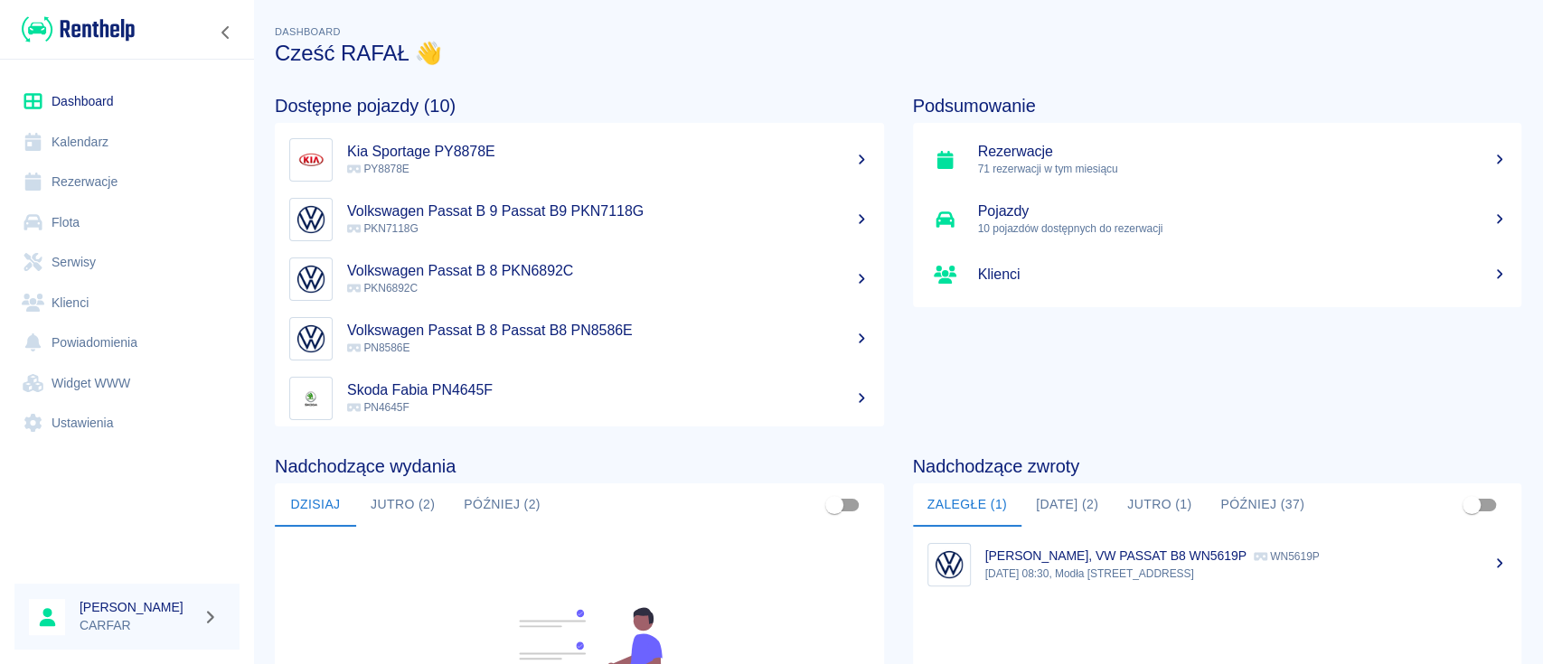
scroll to position [120, 0]
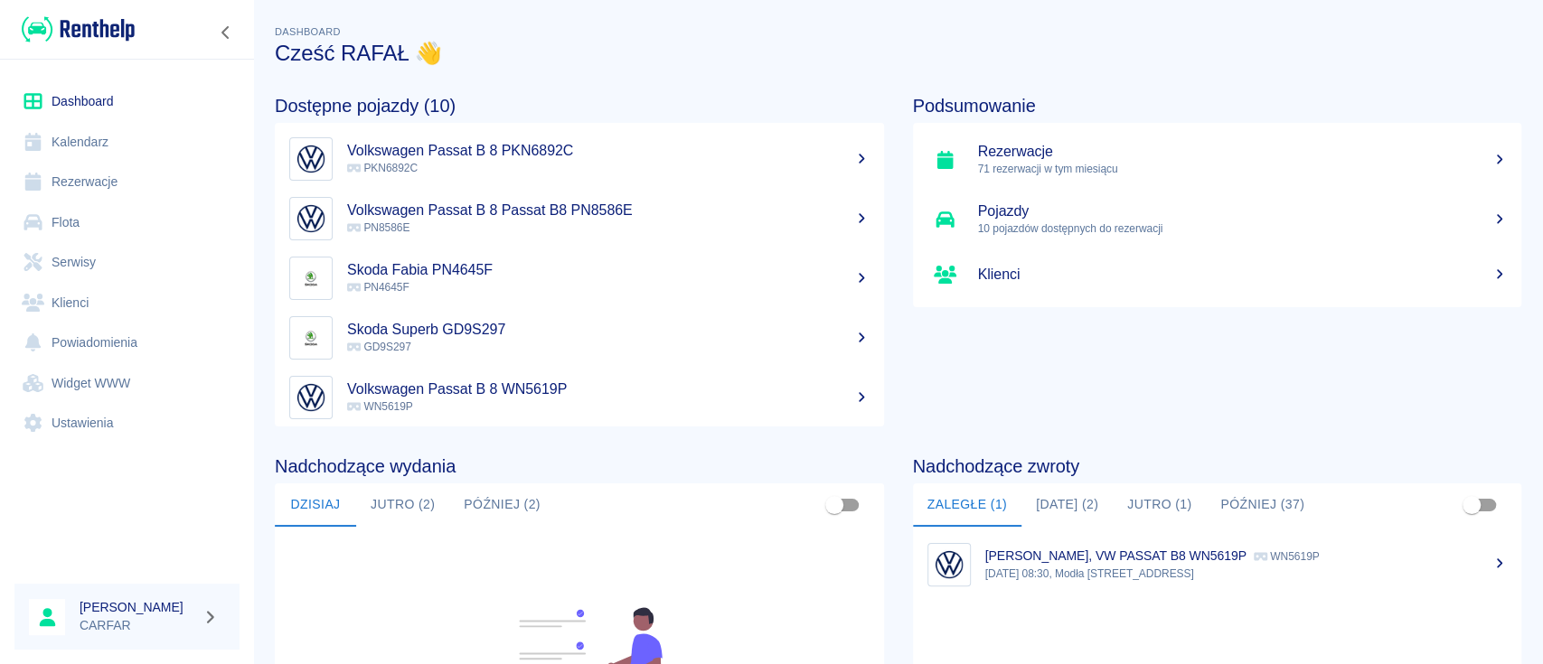
click at [547, 326] on h5 "Skoda Superb GD9S297" at bounding box center [608, 330] width 522 height 18
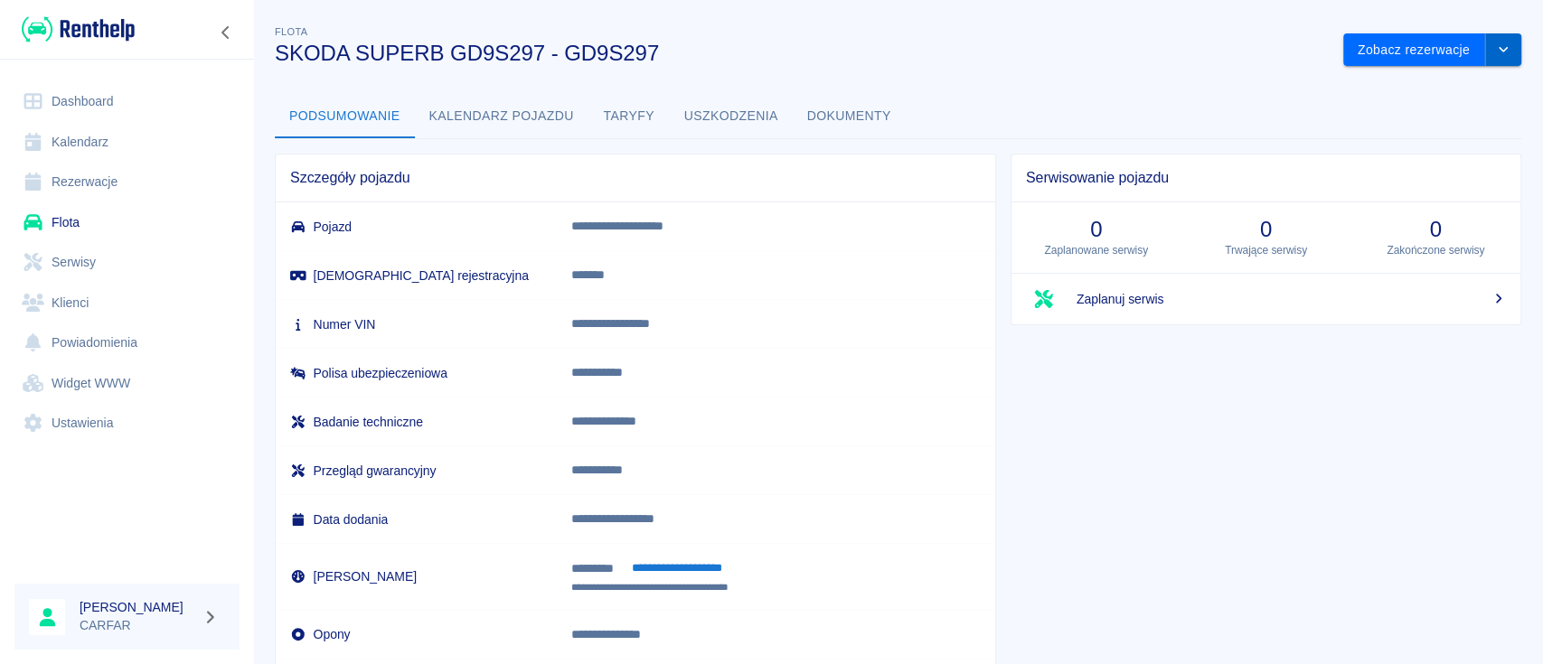
click at [1491, 50] on button "drop-down" at bounding box center [1503, 49] width 36 height 33
click at [1393, 52] on button "Zobacz rezerwacje" at bounding box center [1414, 49] width 142 height 33
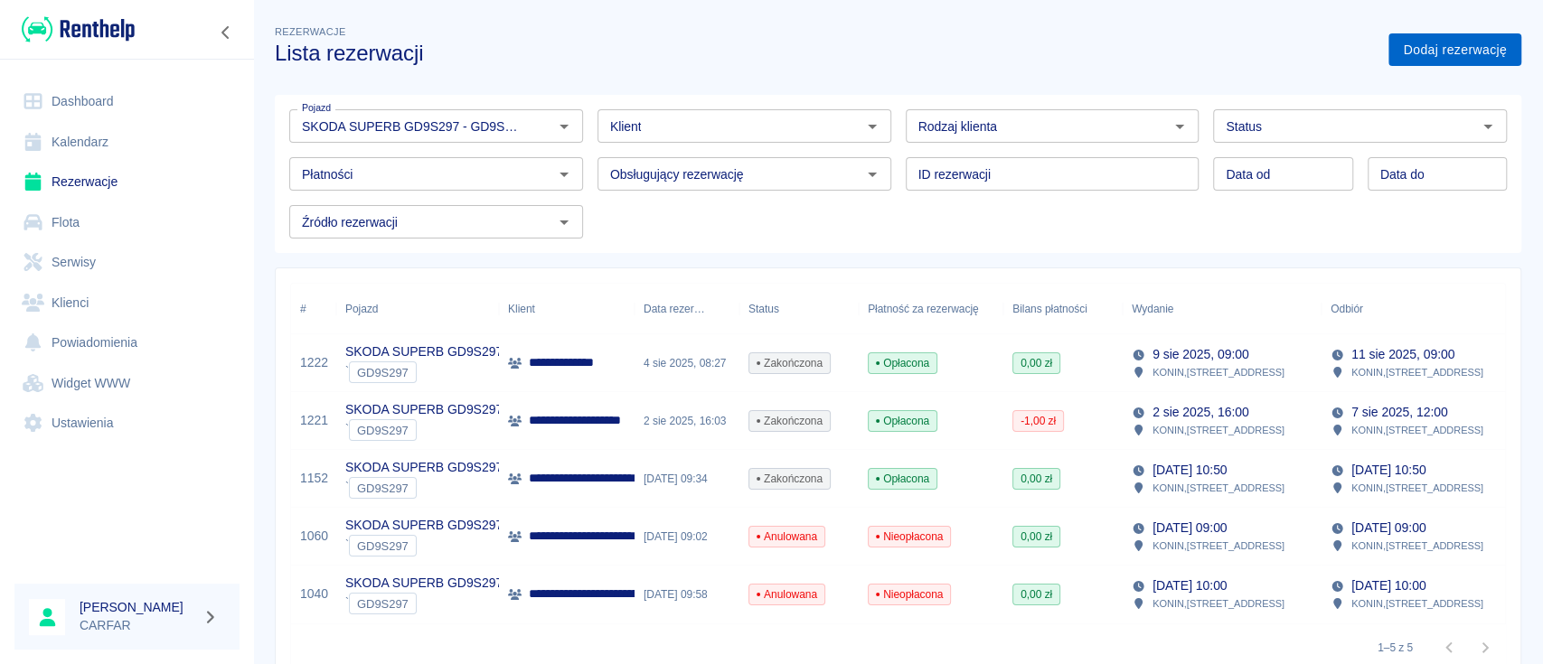
click at [1432, 51] on link "Dodaj rezerwację" at bounding box center [1454, 49] width 133 height 33
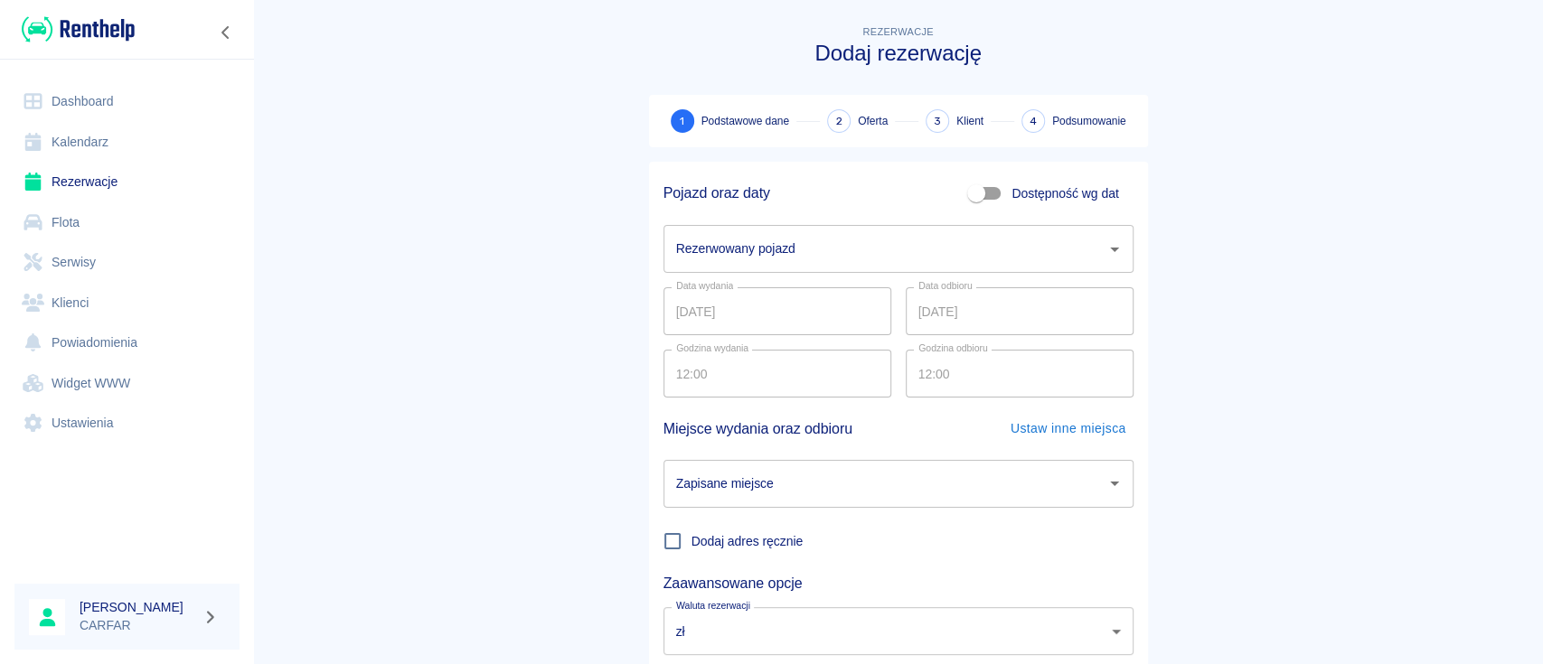
click at [760, 251] on input "Rezerwowany pojazd" at bounding box center [885, 249] width 427 height 32
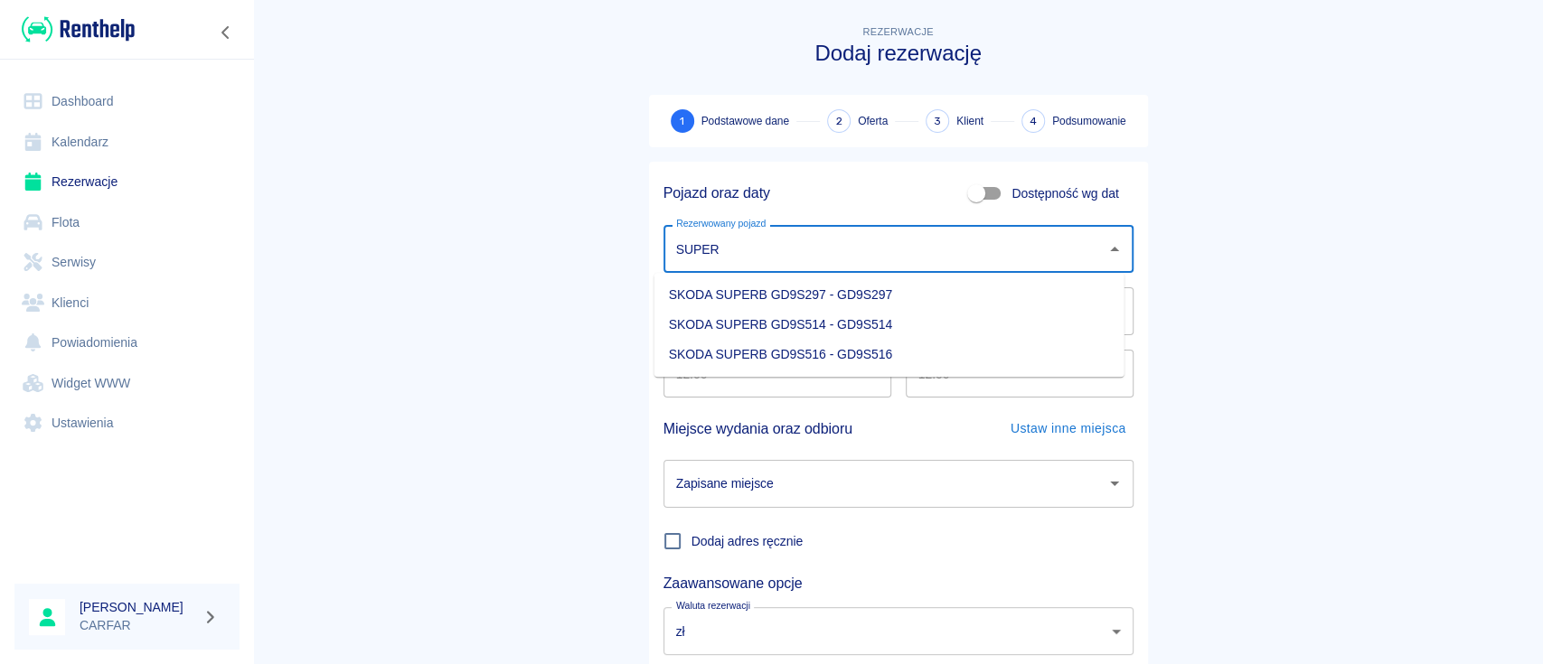
click at [844, 292] on li "SKODA SUPERB GD9S297 - GD9S297" at bounding box center [889, 295] width 470 height 30
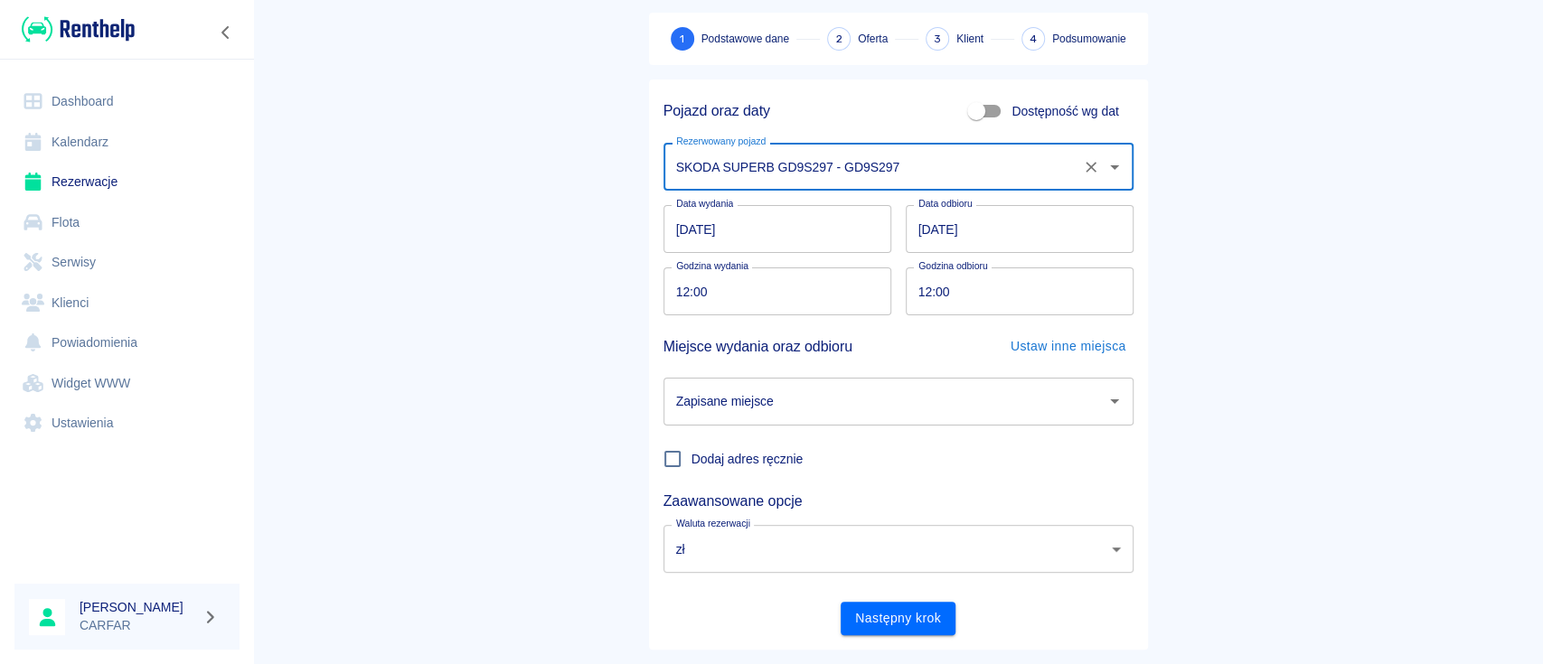
scroll to position [119, 0]
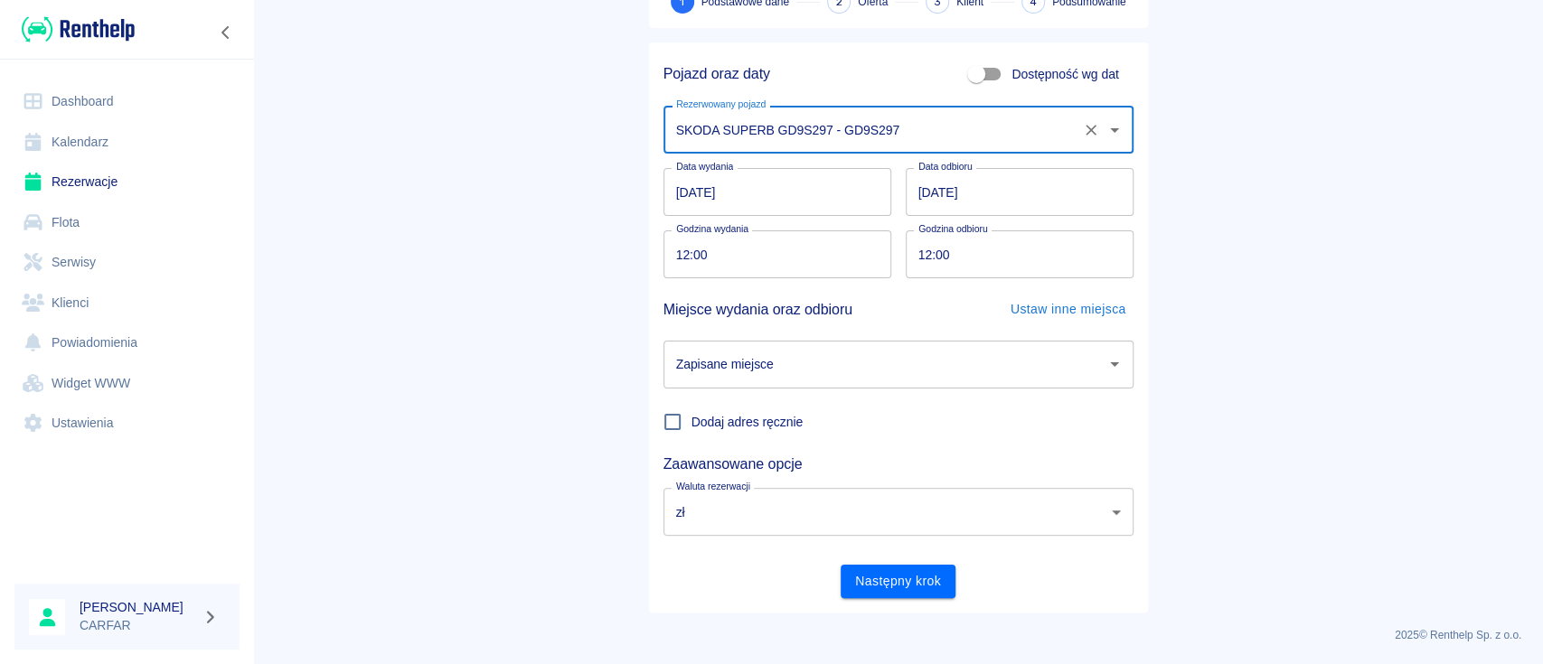
type input "SKODA SUPERB GD9S297 - GD9S297"
click at [841, 338] on div "Zapisane miejsce Zapisane miejsce" at bounding box center [891, 357] width 484 height 62
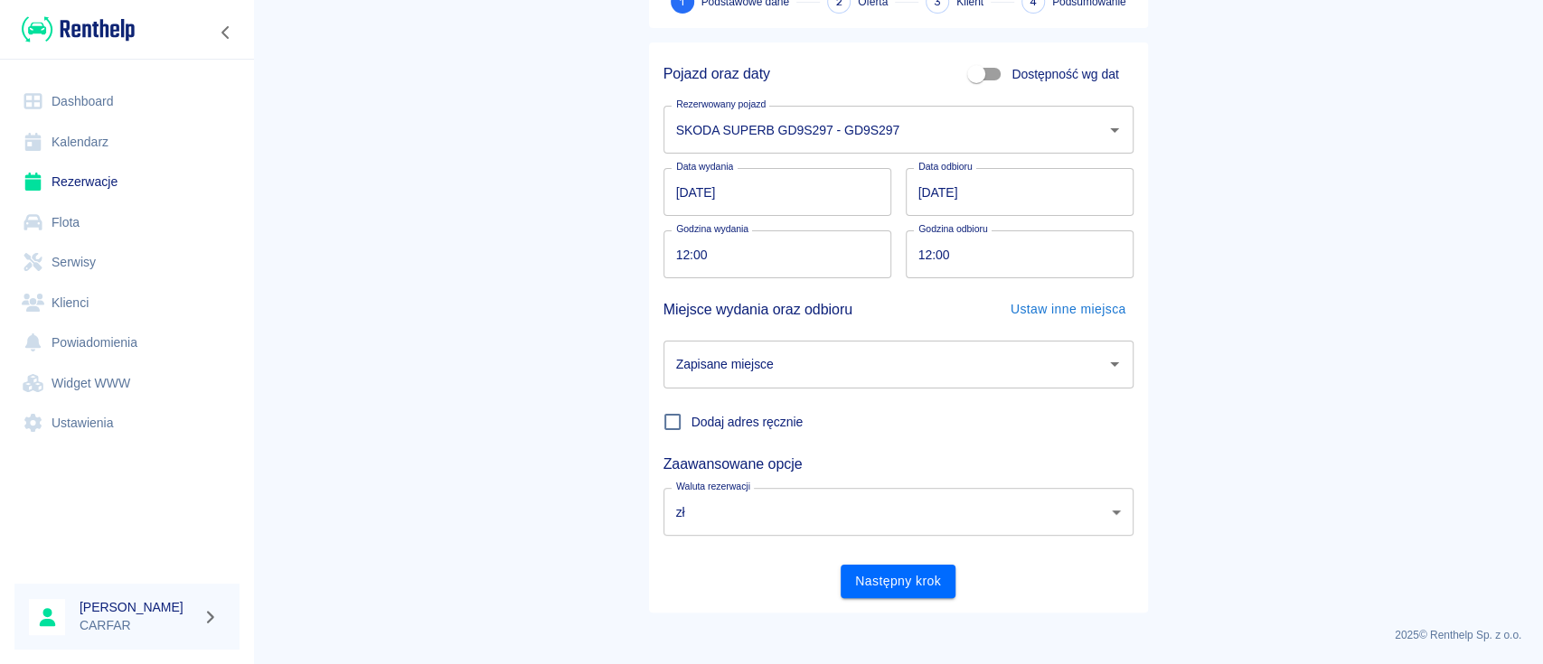
click at [842, 359] on input "Zapisane miejsce" at bounding box center [885, 365] width 427 height 32
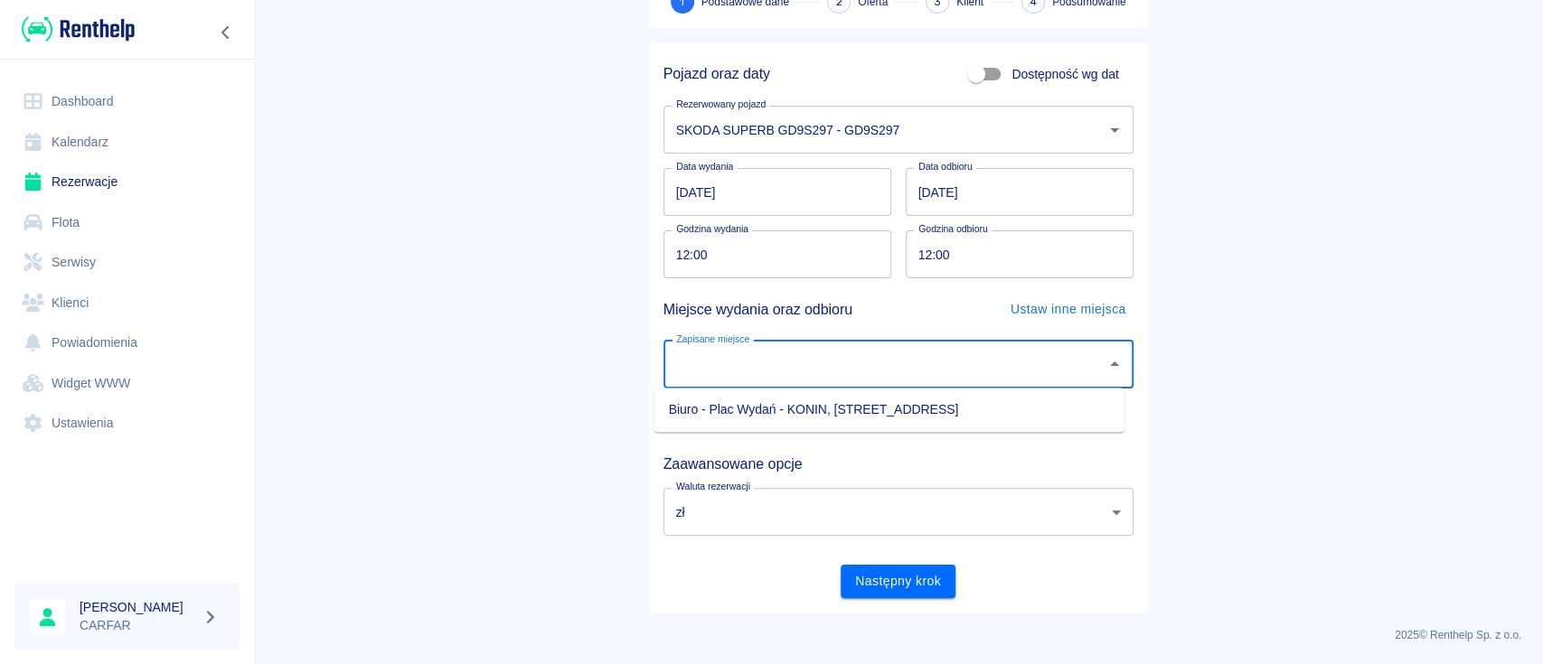
click at [802, 397] on li "Biuro - Plac Wydań - KONIN, Kolejowa 1C" at bounding box center [889, 410] width 470 height 30
type input "Biuro - Plac Wydań - KONIN, Kolejowa 1C"
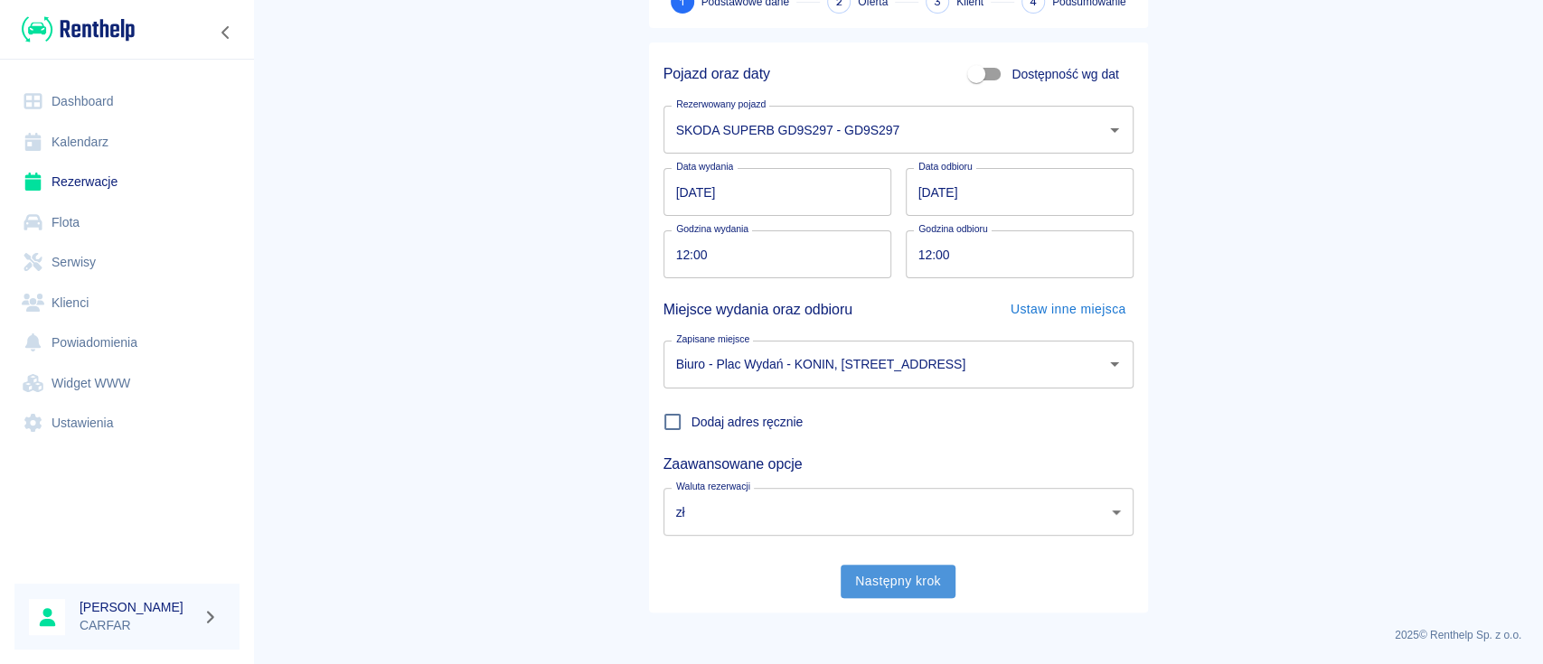
click at [904, 588] on button "Następny krok" at bounding box center [898, 581] width 115 height 33
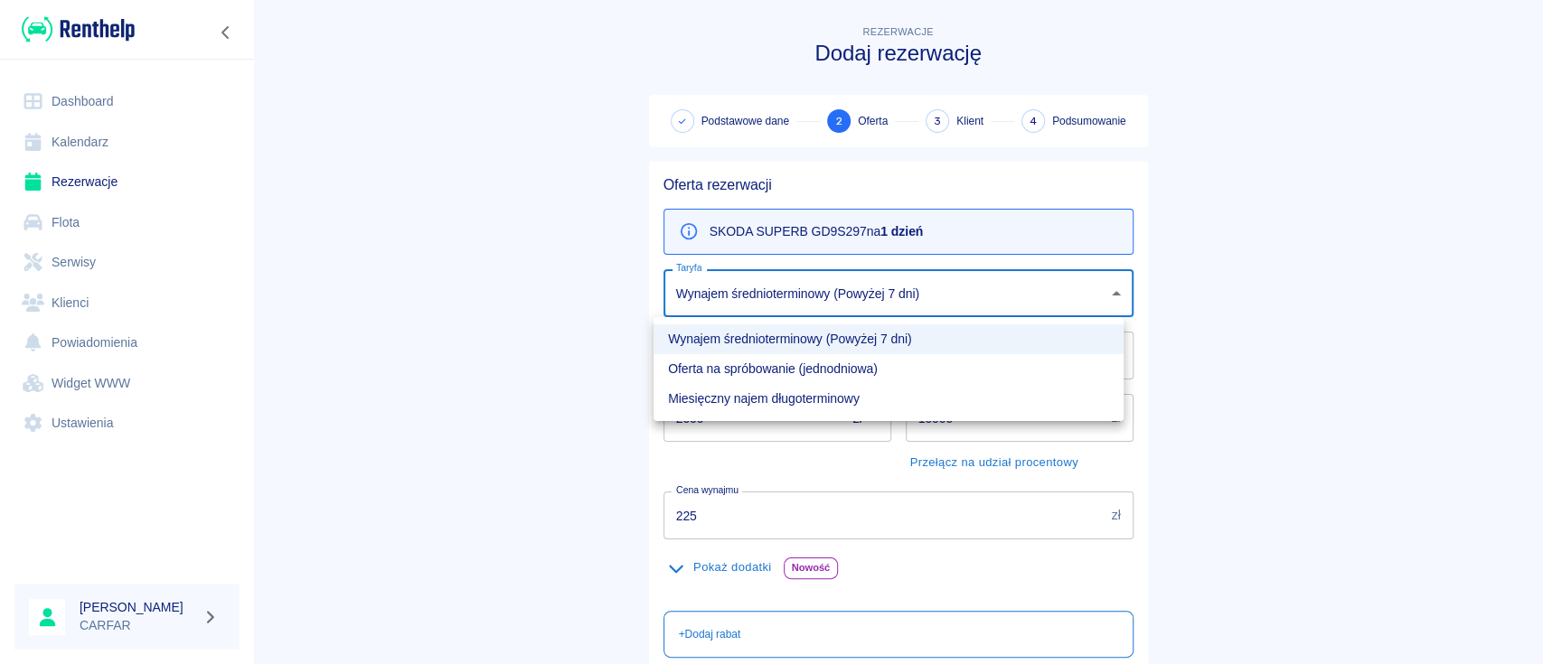
click at [921, 288] on body "Używamy plików Cookies, by zapewnić Ci najlepsze możliwe doświadczenie. Aby dow…" at bounding box center [771, 332] width 1543 height 664
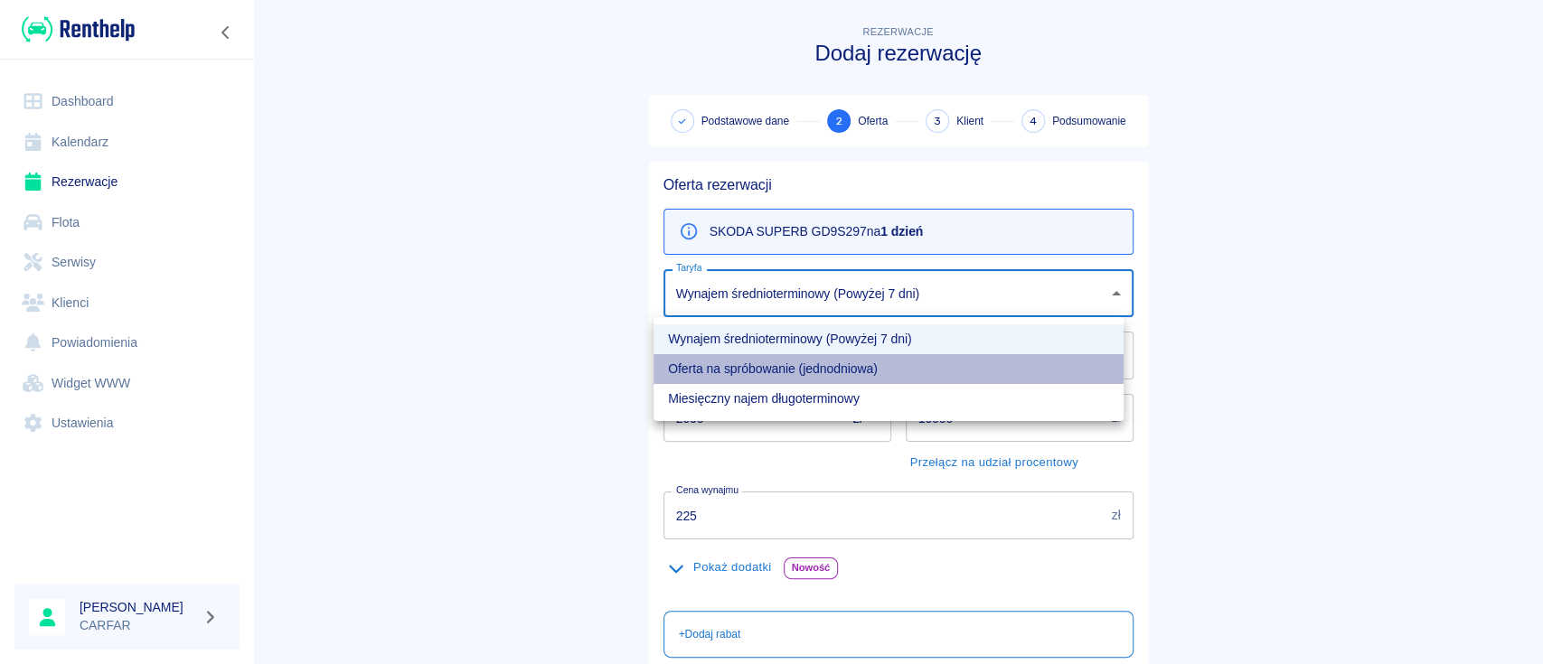
click at [873, 367] on li "Oferta na spróbowanie (jednodniowa)" at bounding box center [889, 369] width 470 height 30
type input "101dbd40-327c-42c0-902c-95698b1c4dda"
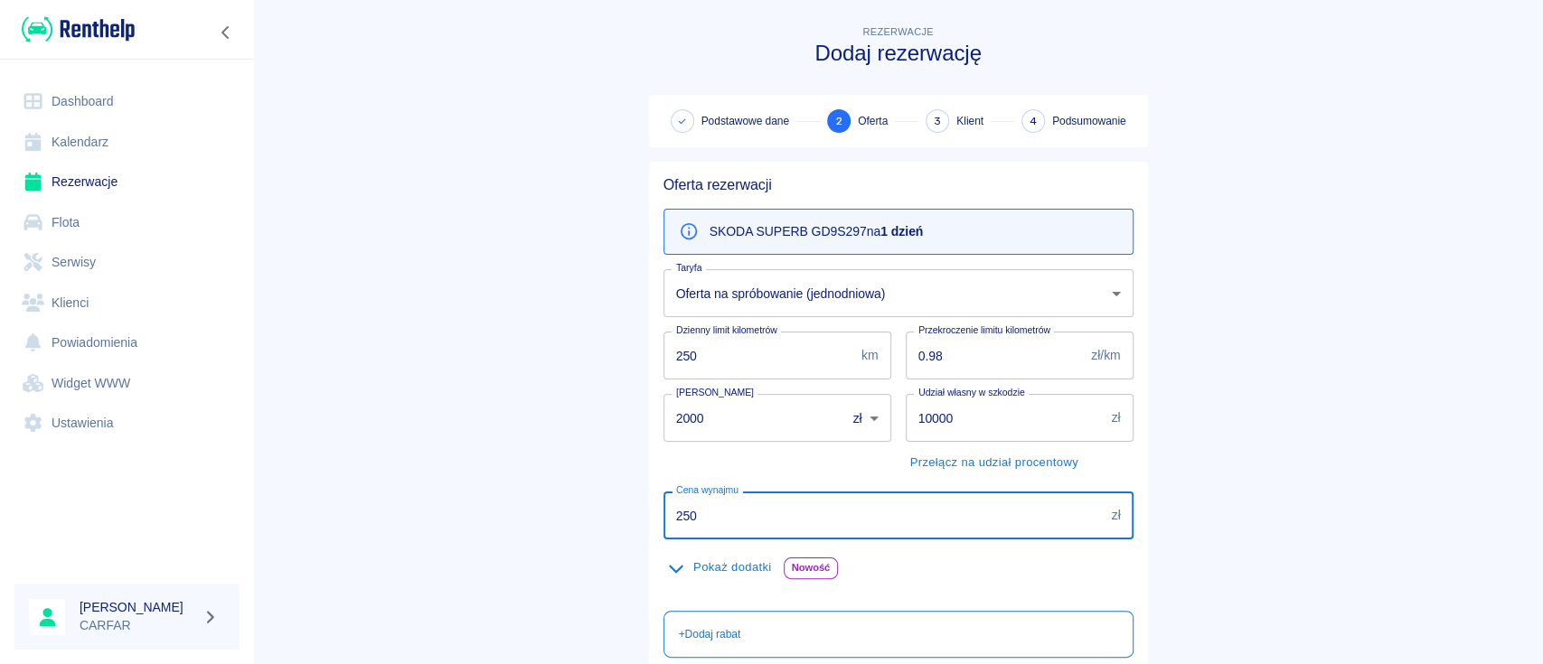
drag, startPoint x: 772, startPoint y: 512, endPoint x: 403, endPoint y: 500, distance: 369.0
click at [410, 499] on main "Rezerwacje Dodaj rezerwację Podstawowe dane 2 Oferta 3 Klient 4 Podsumowanie Of…" at bounding box center [898, 470] width 1290 height 897
type input "180"
click at [538, 433] on main "Rezerwacje Dodaj rezerwację Podstawowe dane 2 Oferta 3 Klient 4 Podsumowanie Of…" at bounding box center [898, 470] width 1290 height 897
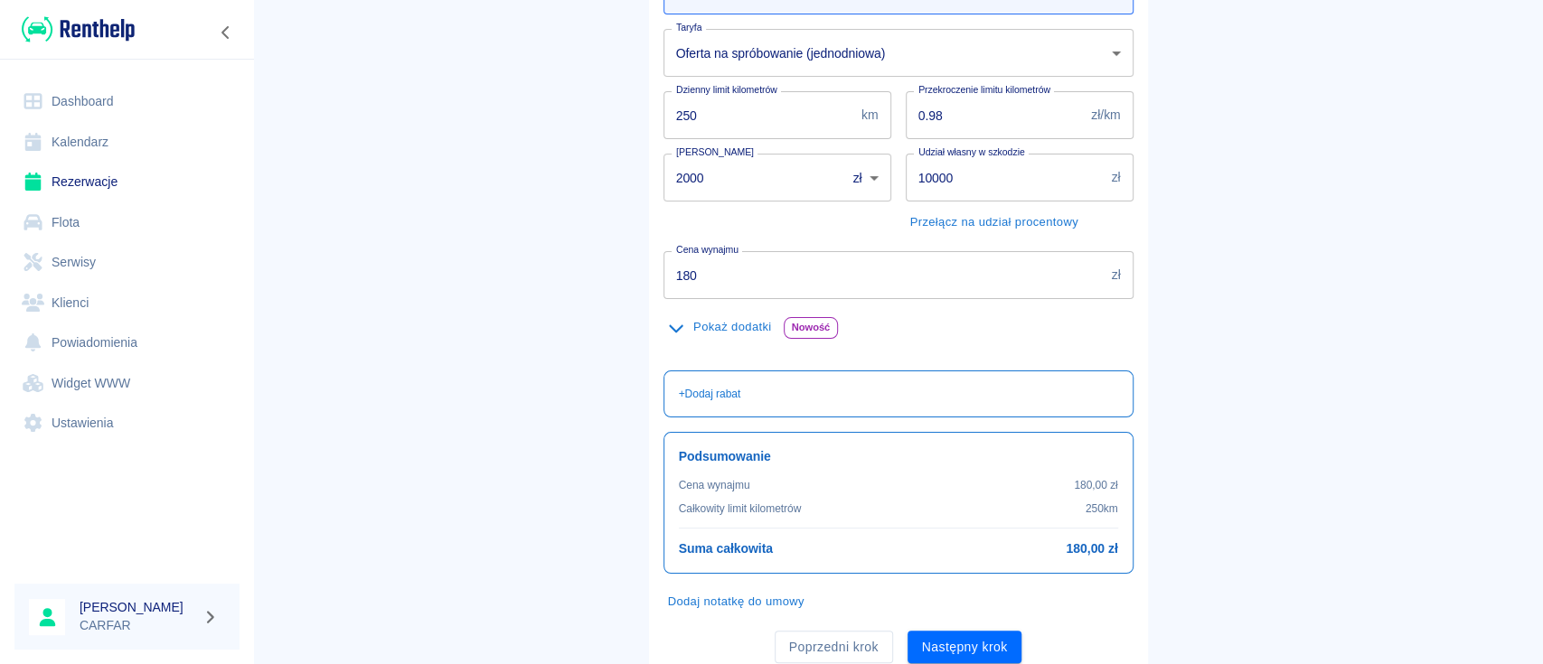
scroll to position [306, 0]
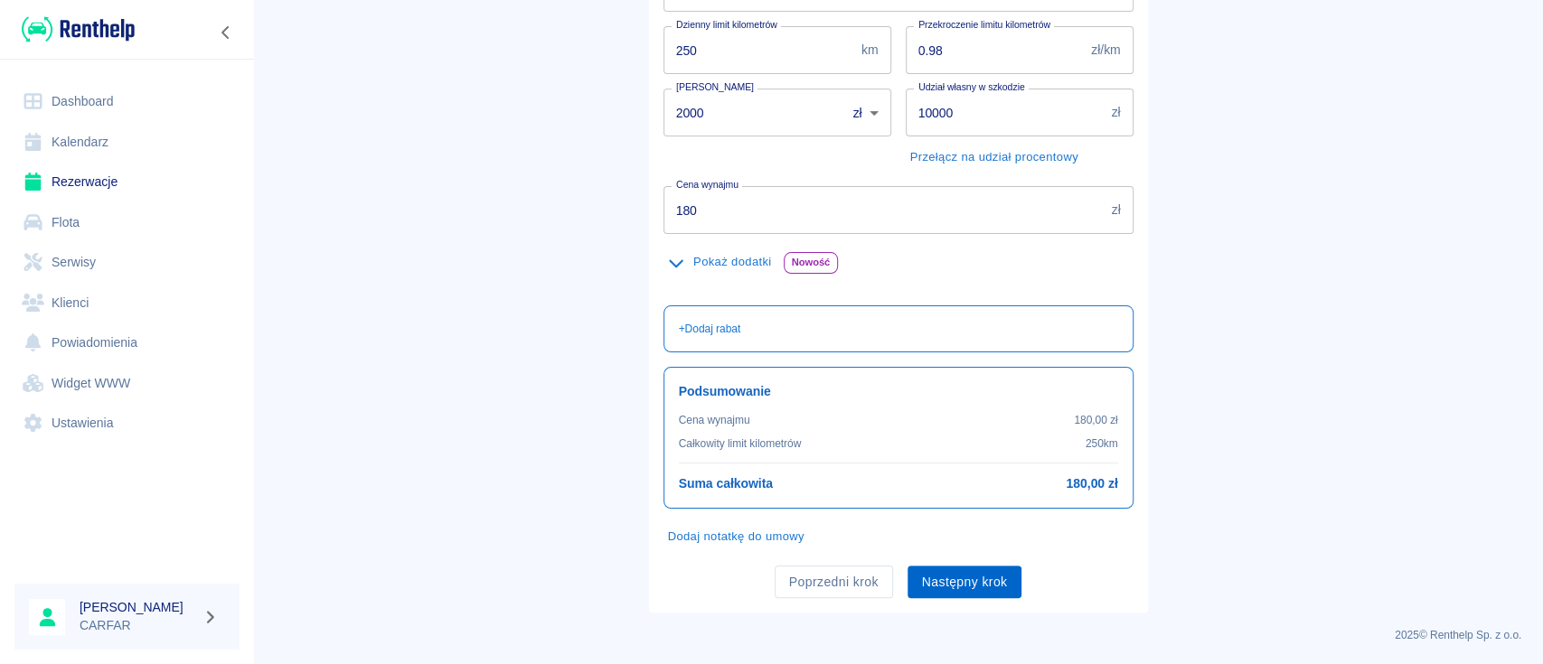
click at [968, 568] on button "Następny krok" at bounding box center [965, 582] width 115 height 33
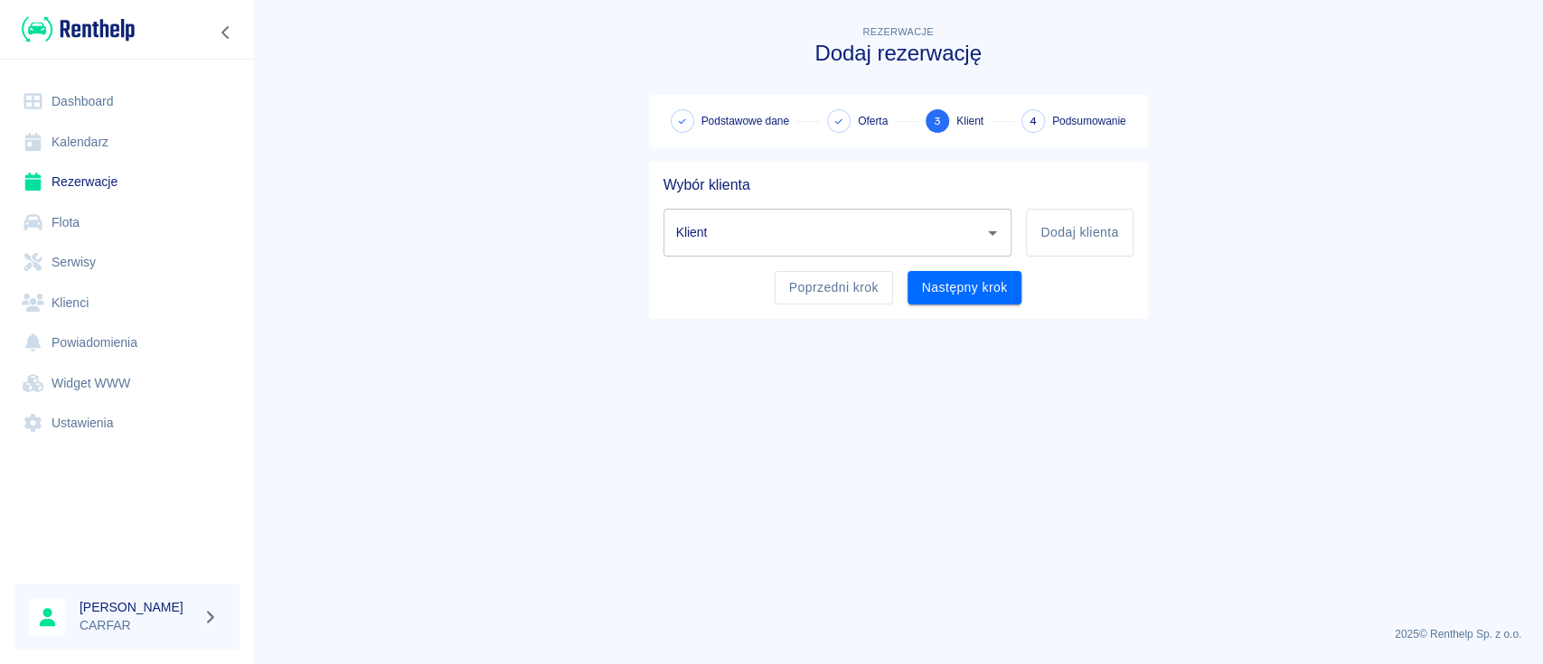
scroll to position [0, 0]
click at [879, 234] on input "Klient" at bounding box center [825, 233] width 306 height 32
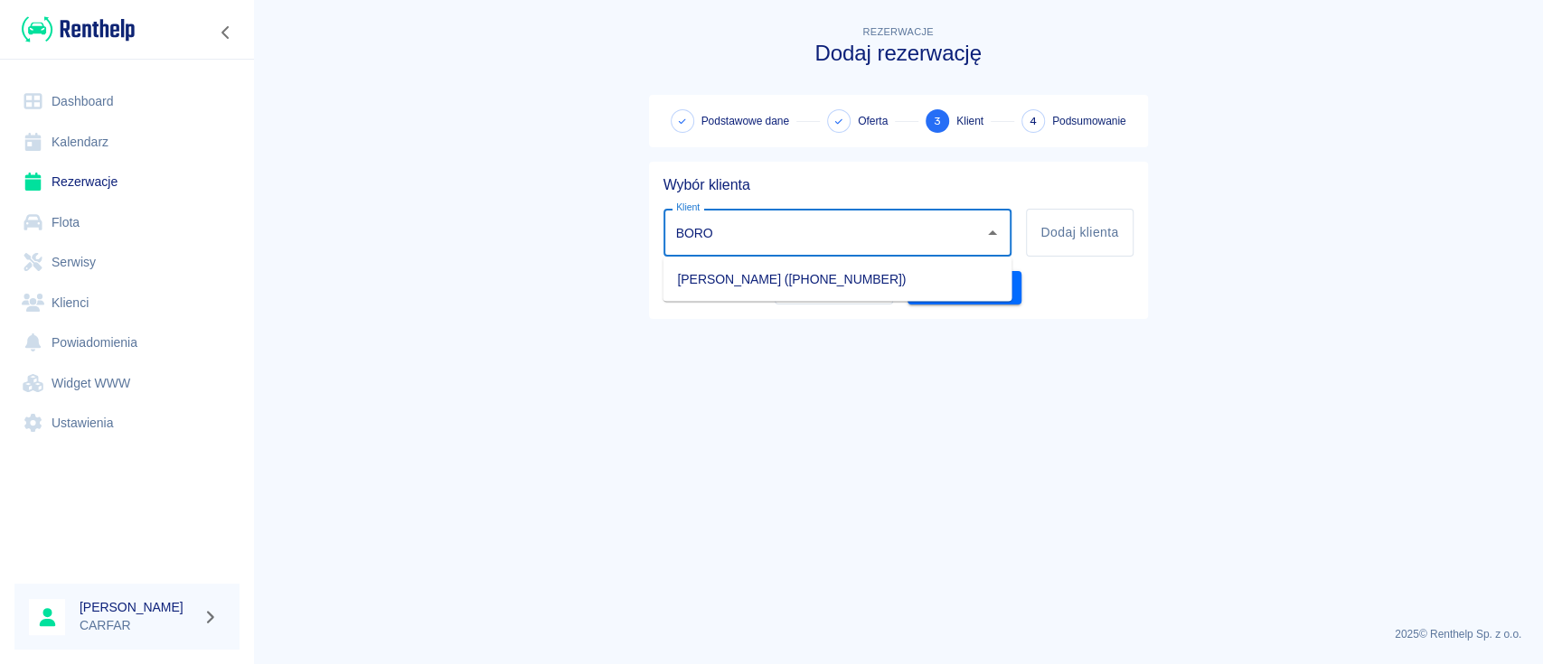
click at [776, 279] on li "PIOTR BOROWIAK (+48530049025)" at bounding box center [837, 279] width 349 height 30
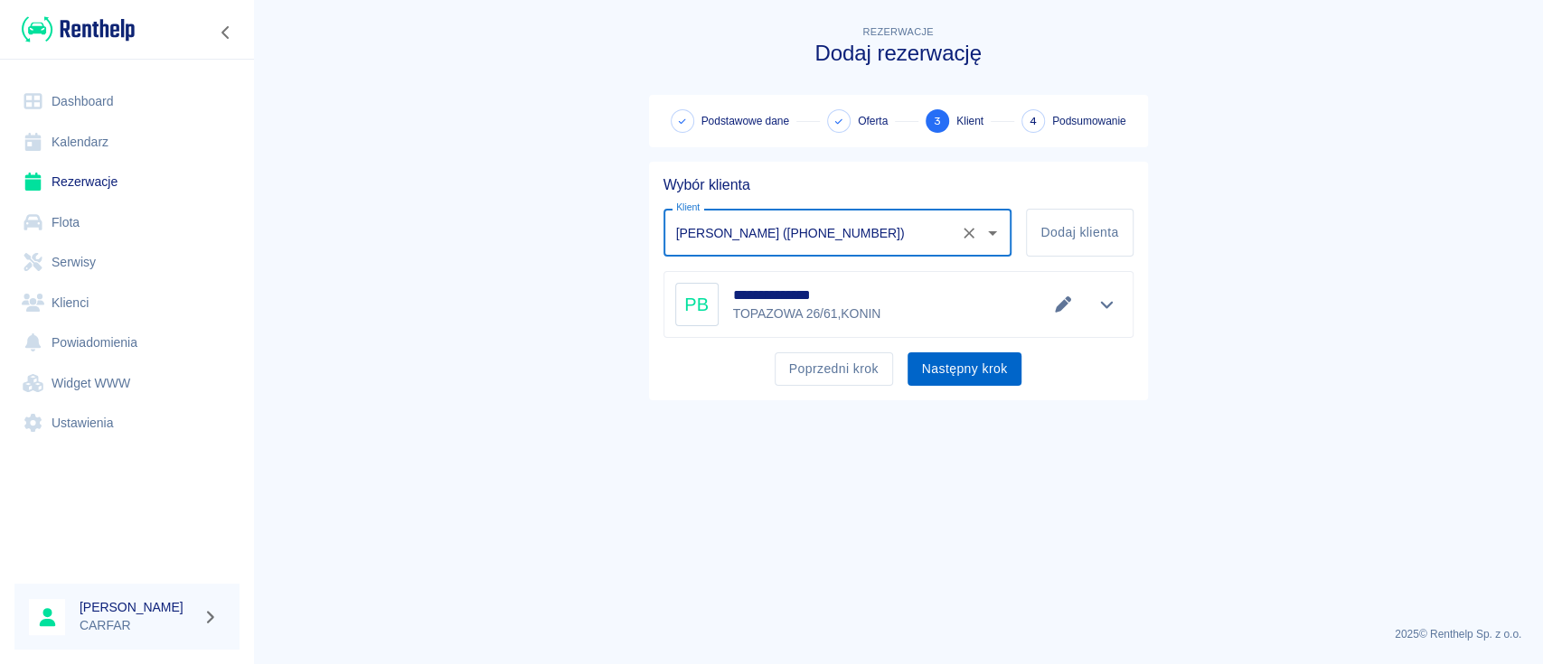
type input "PIOTR BOROWIAK (+48530049025)"
click at [1002, 370] on button "Następny krok" at bounding box center [965, 369] width 115 height 33
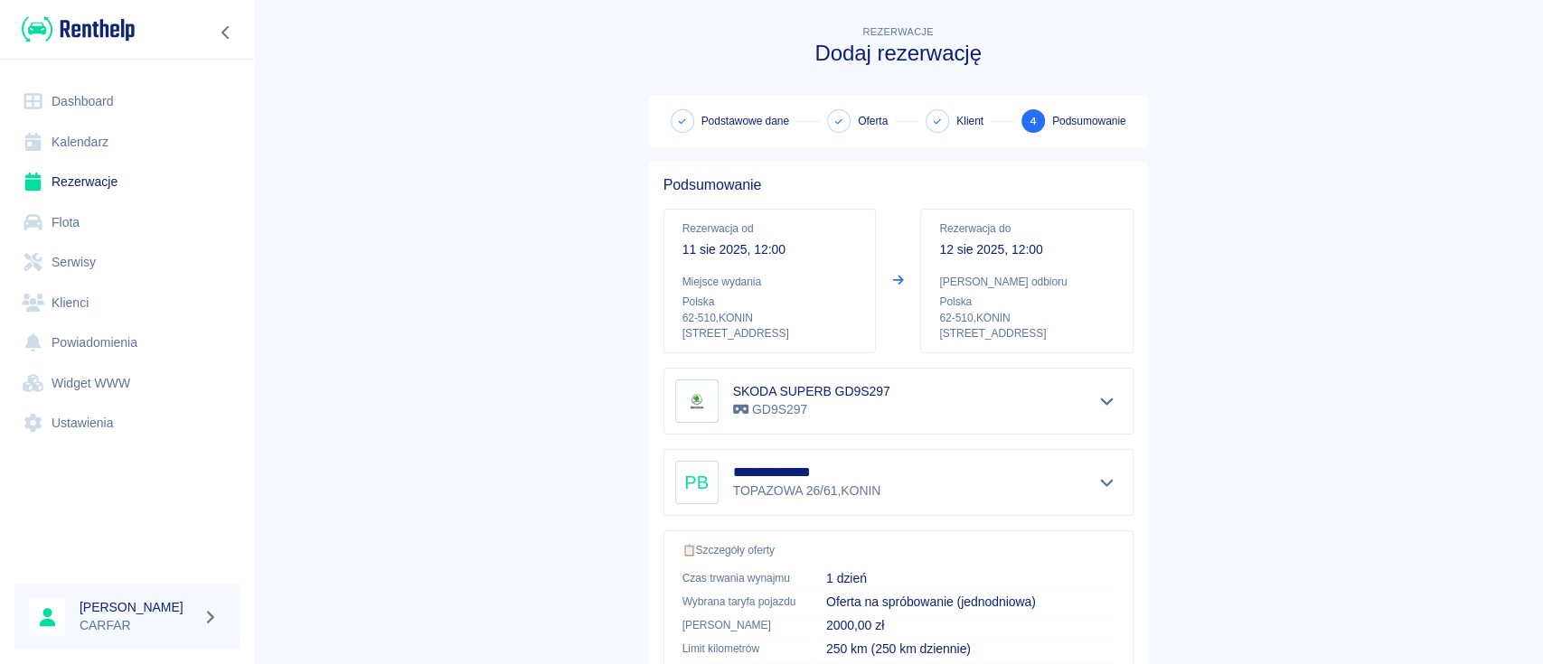
scroll to position [309, 0]
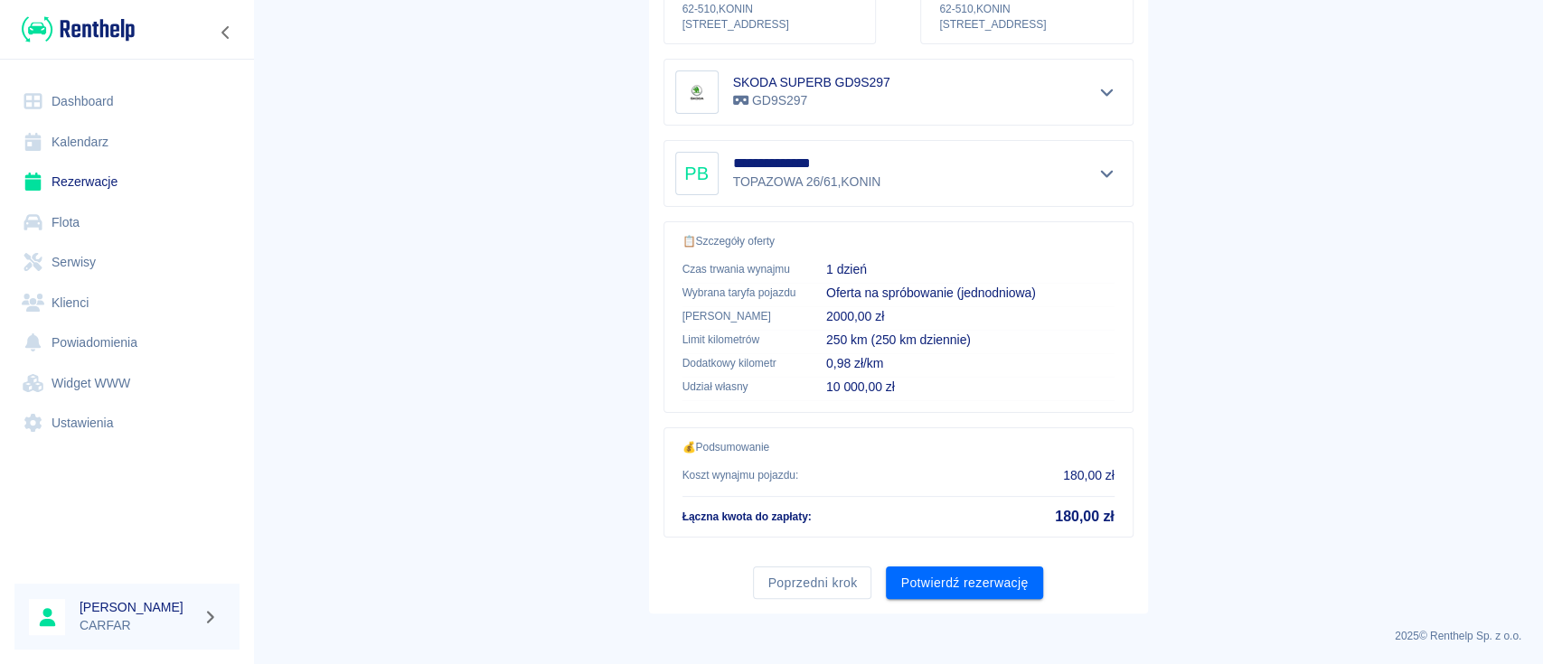
click at [970, 563] on div "Poprzedni krok Potwierdź rezerwację" at bounding box center [891, 576] width 484 height 48
click at [977, 574] on button "Potwierdź rezerwację" at bounding box center [964, 583] width 156 height 33
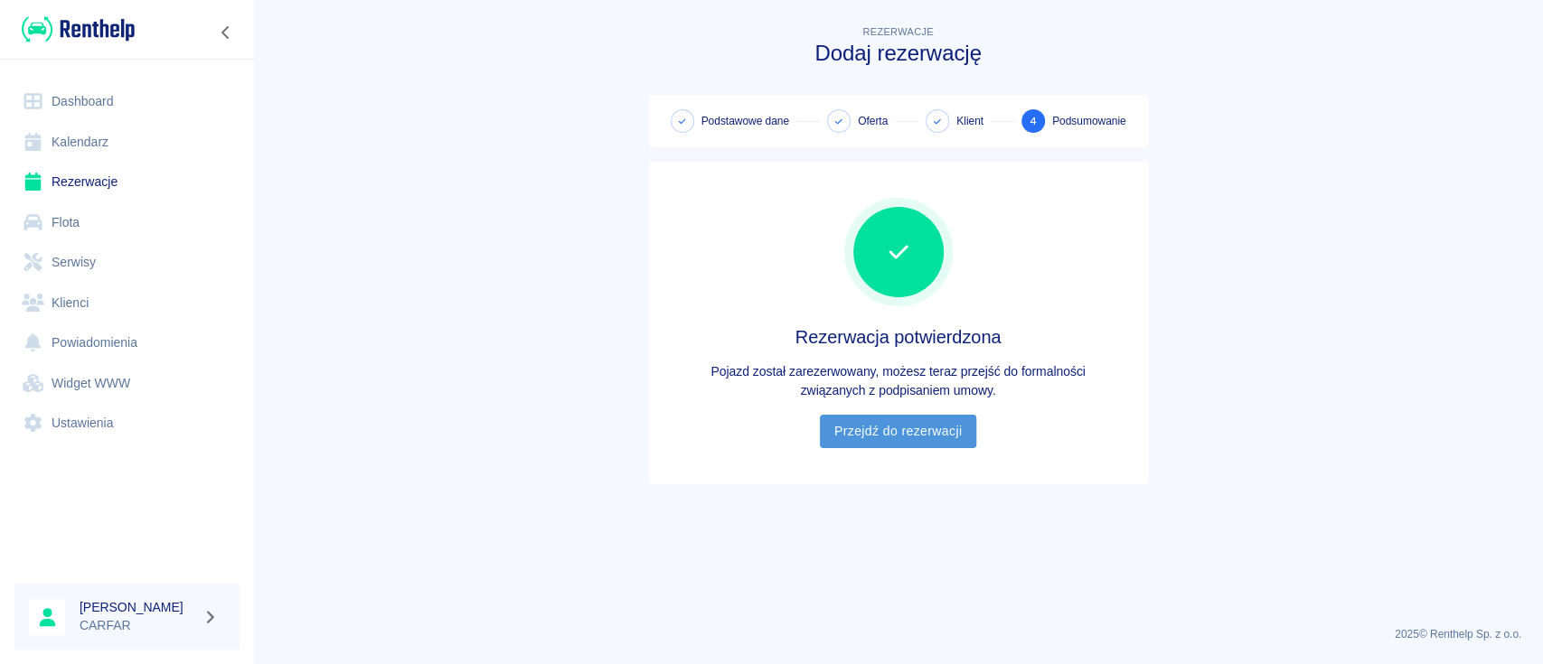
click at [917, 437] on link "Przejdź do rezerwacji" at bounding box center [898, 431] width 156 height 33
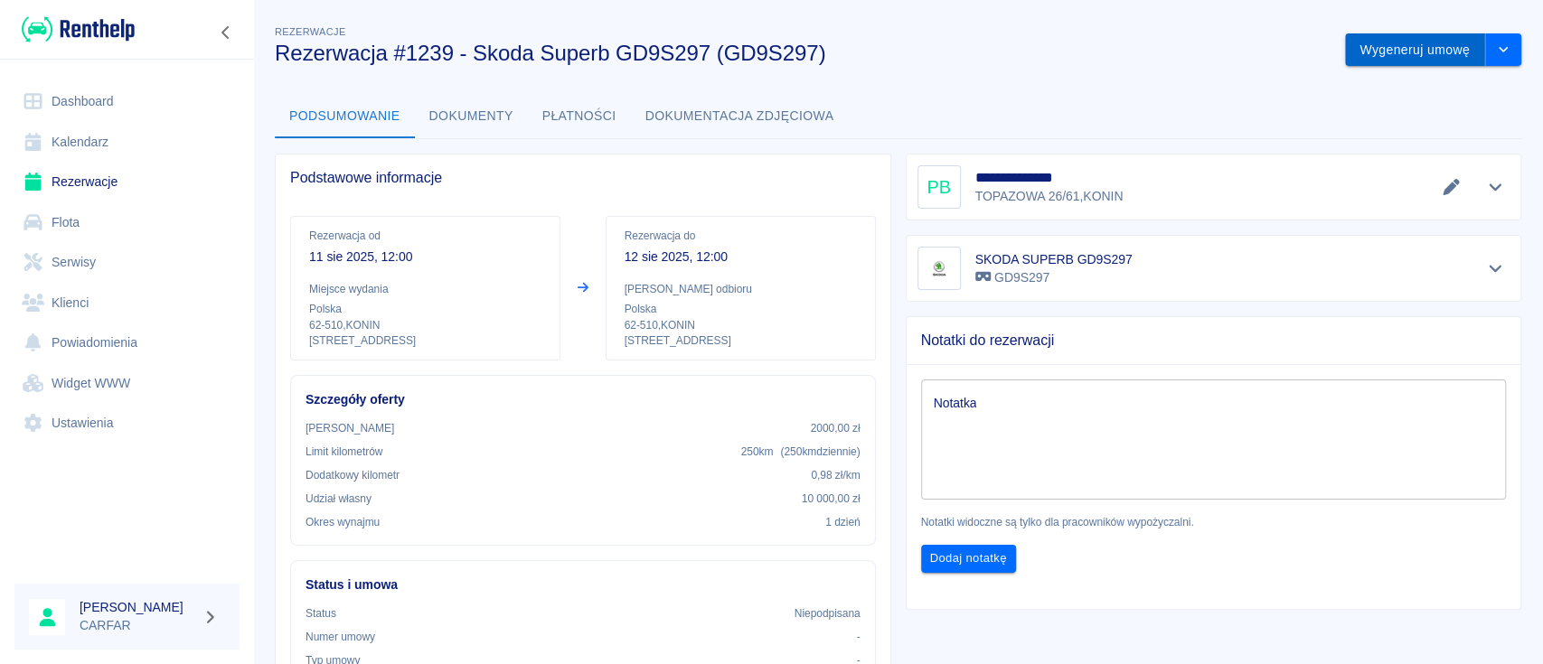
click at [1411, 45] on button "Wygeneruj umowę" at bounding box center [1415, 49] width 140 height 33
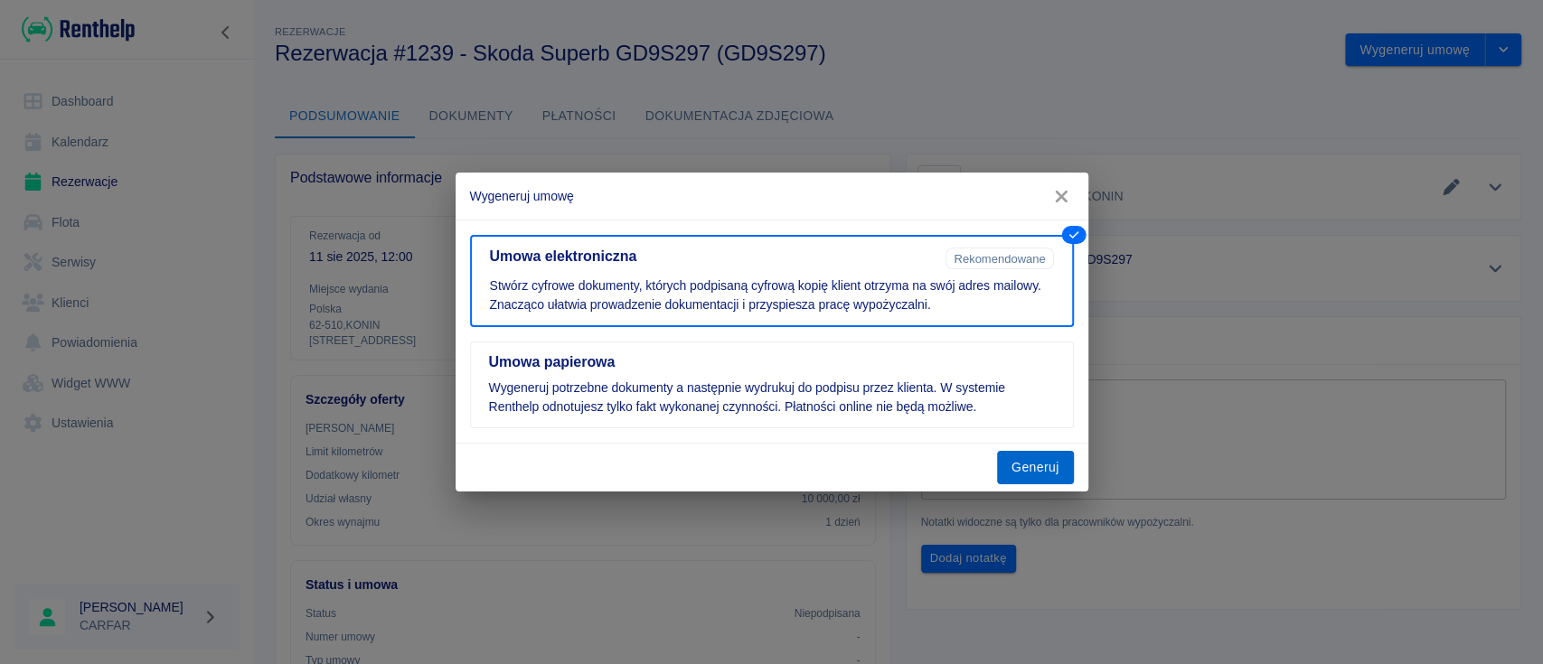
click at [1034, 461] on button "Generuj" at bounding box center [1035, 467] width 77 height 33
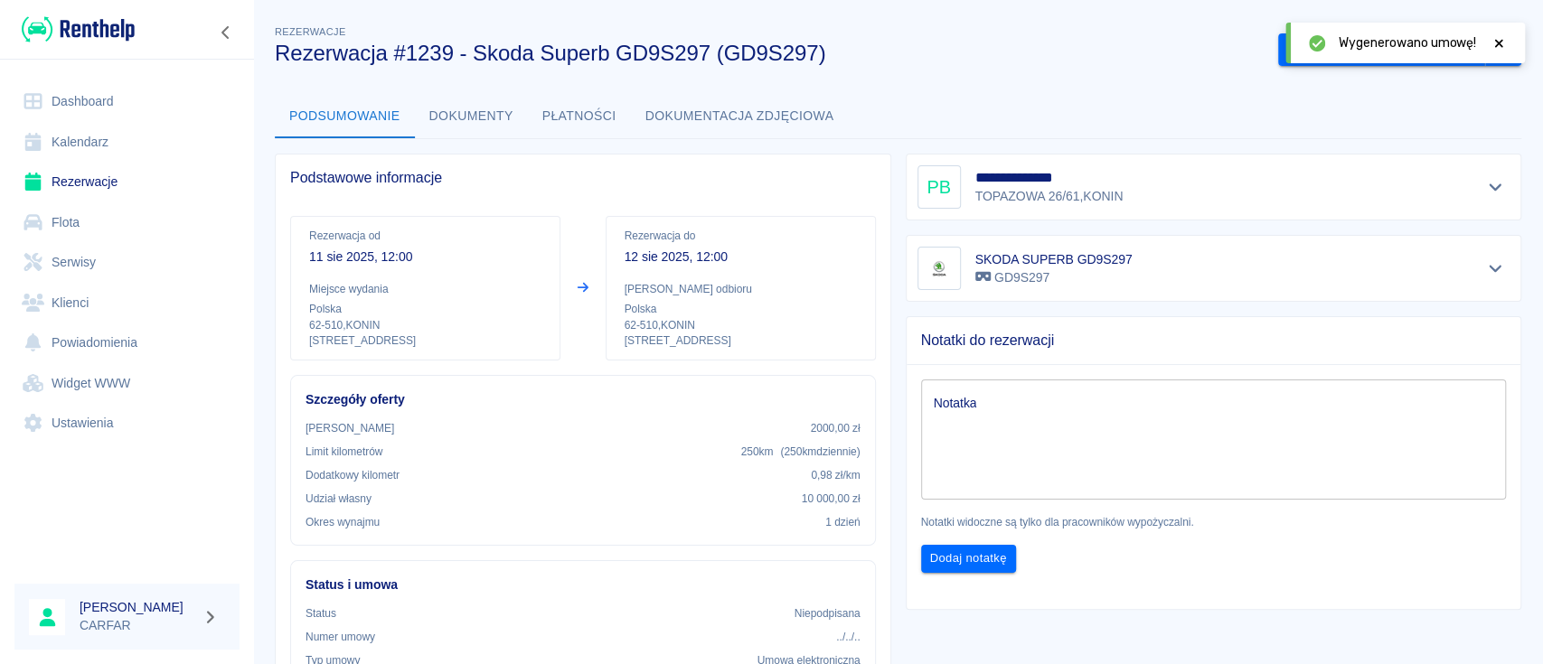
click at [1300, 56] on div "Wygenerowano umowę!" at bounding box center [1405, 43] width 240 height 41
click at [1278, 60] on button "Podpisz umowę elektroniczną" at bounding box center [1381, 49] width 207 height 33
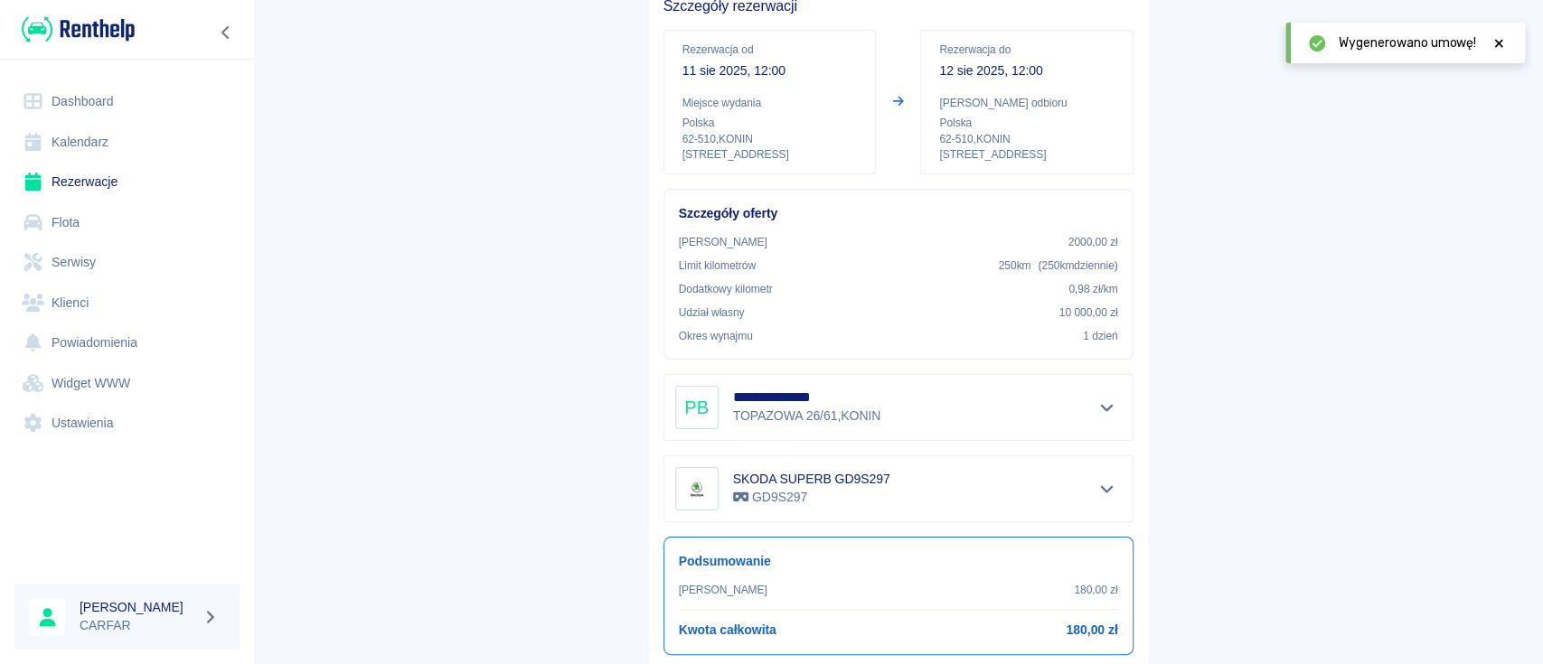
scroll to position [262, 0]
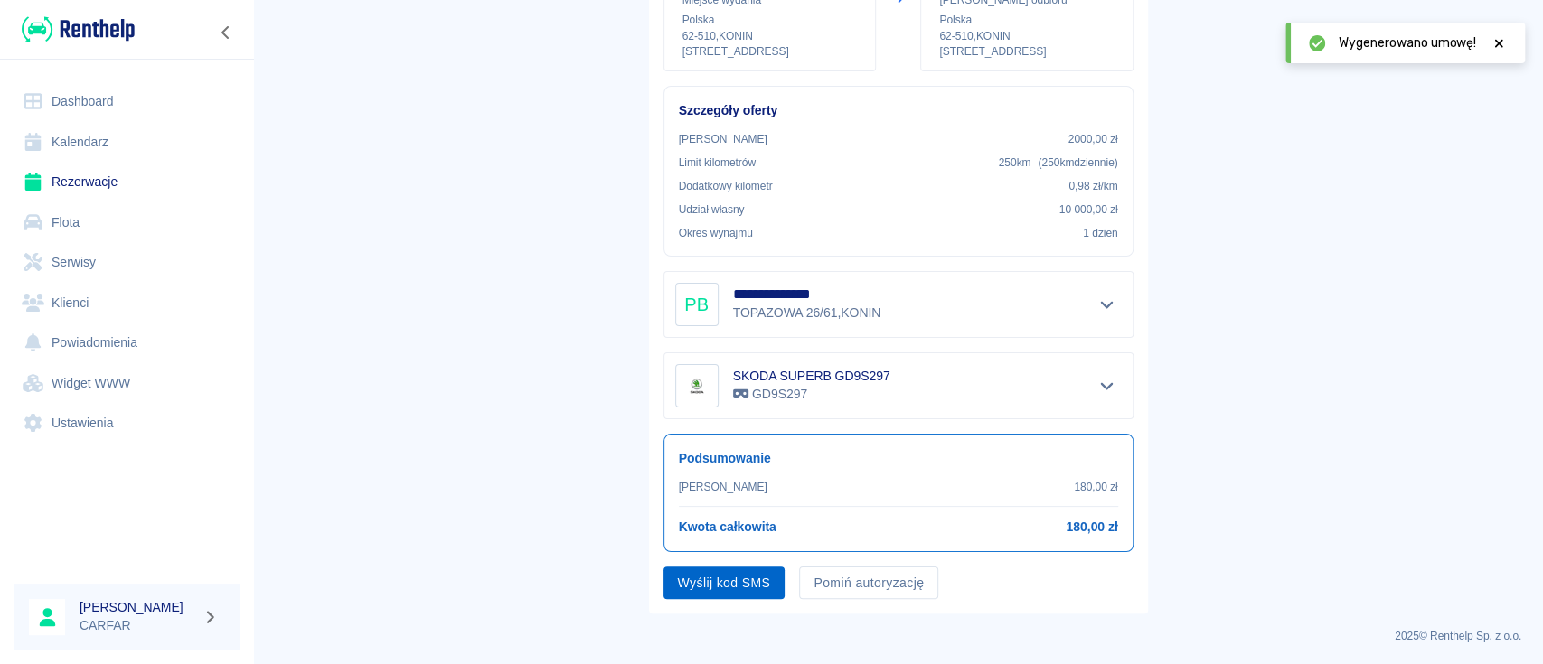
click at [713, 595] on button "Wyślij kod SMS" at bounding box center [724, 583] width 122 height 33
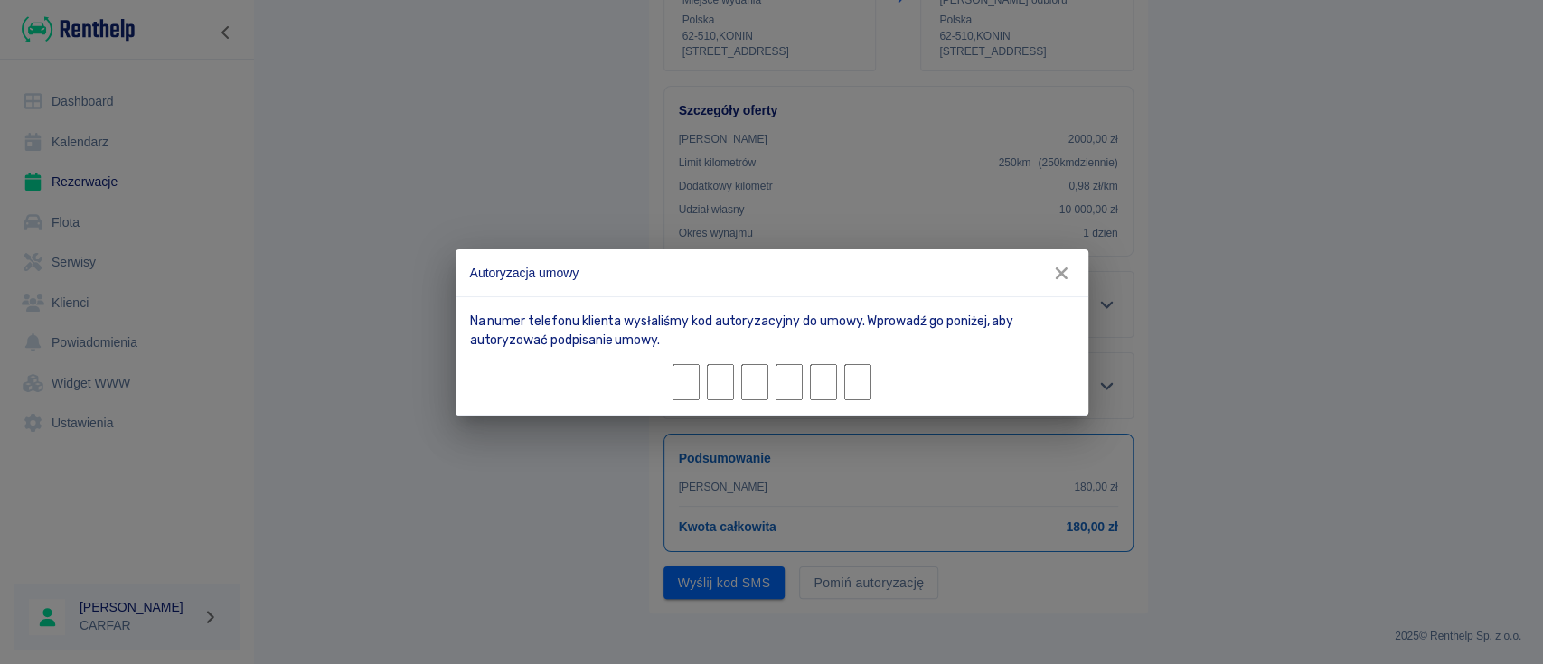
type input "9"
type input "3"
type input "5"
type input "4"
type input "3"
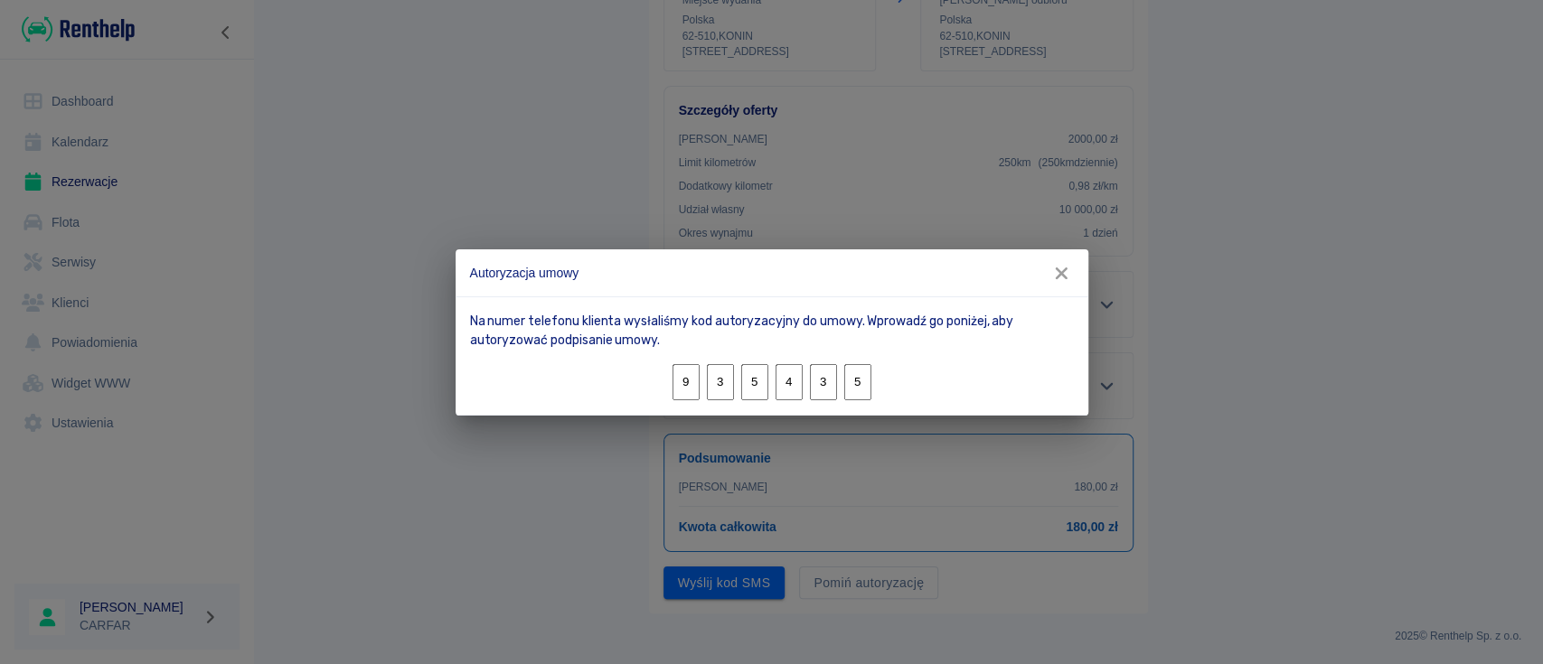
type input "5"
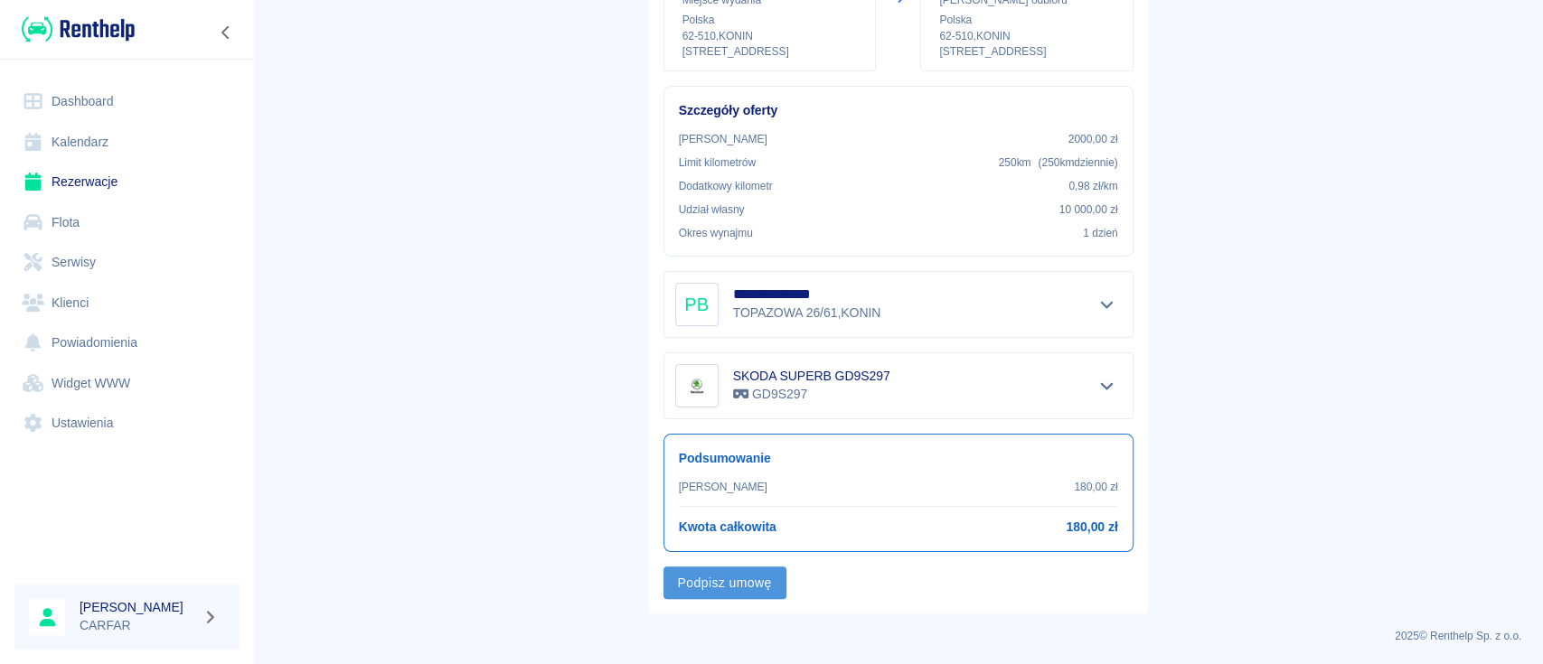
click at [752, 591] on button "Podpisz umowę" at bounding box center [724, 583] width 123 height 33
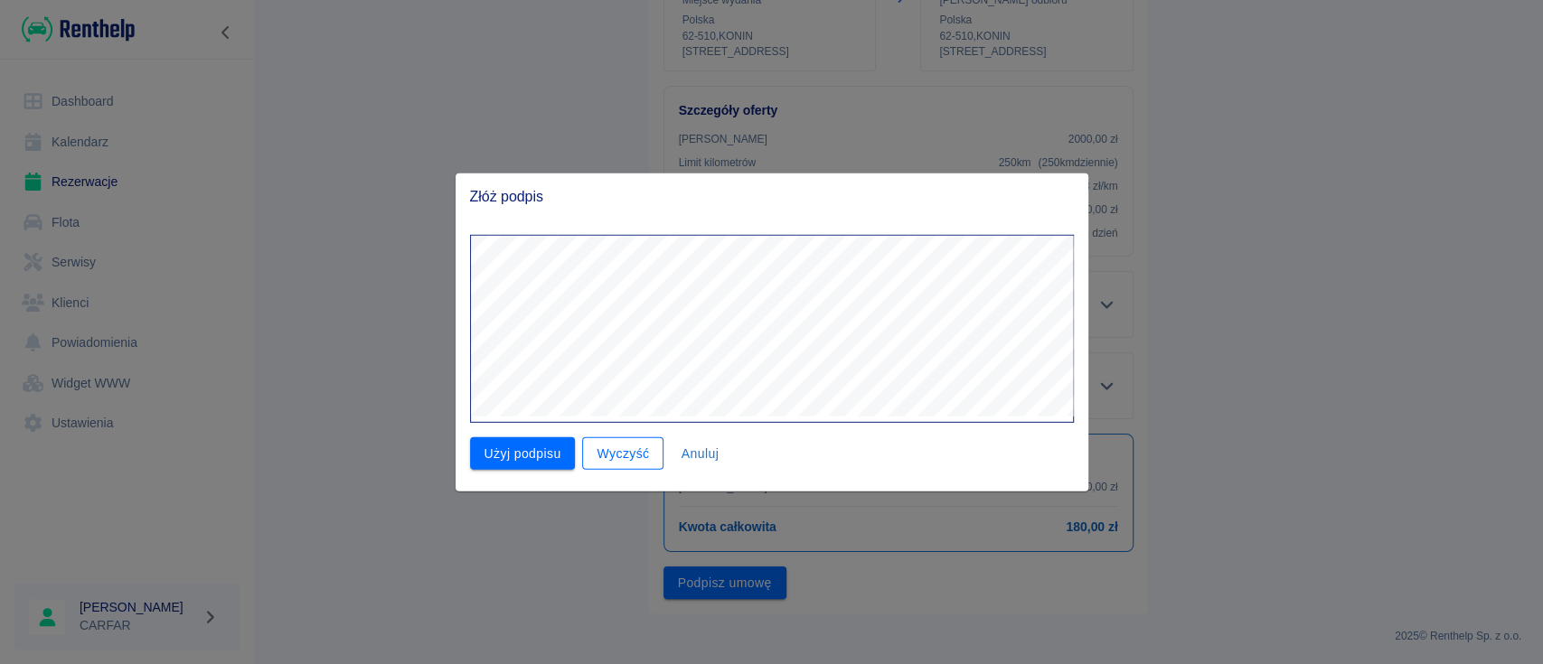
click at [638, 452] on button "Wyczyść" at bounding box center [622, 453] width 81 height 33
click at [542, 452] on button "Użyj podpisu" at bounding box center [523, 453] width 106 height 33
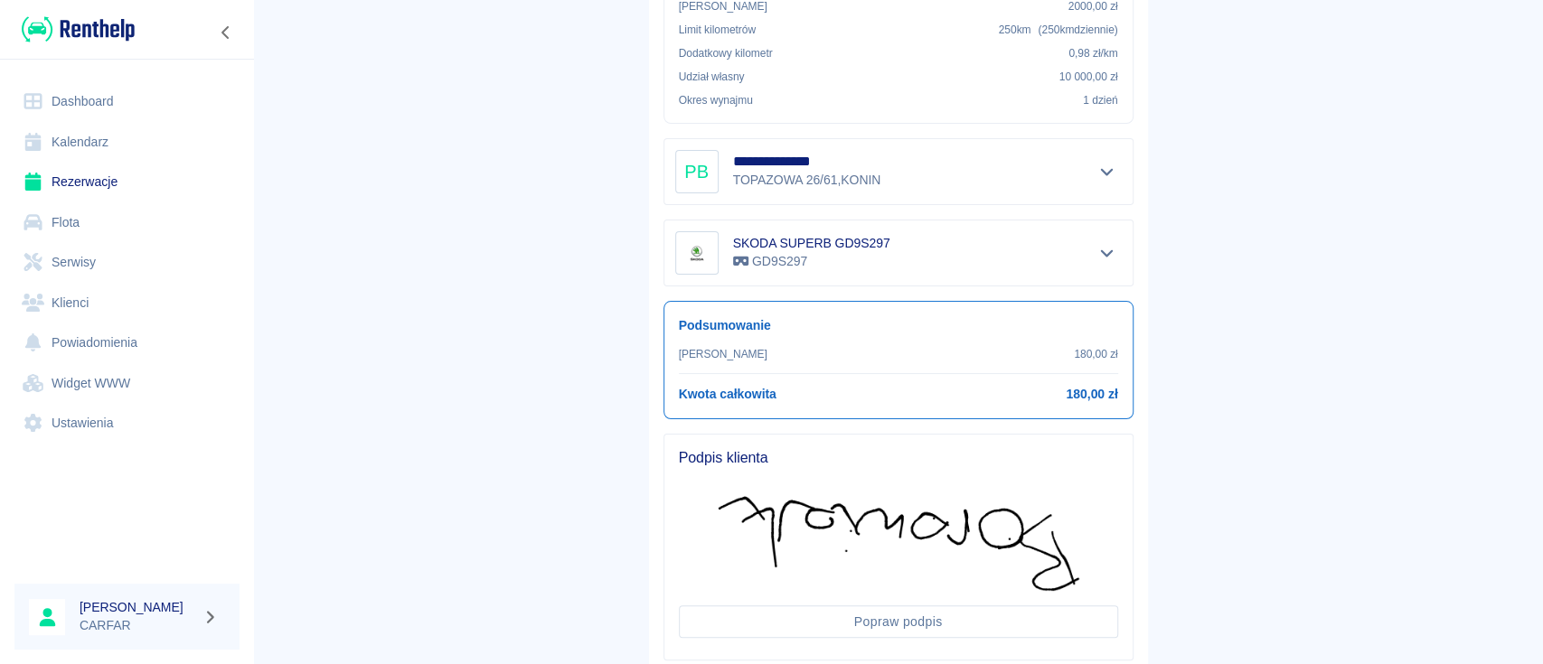
scroll to position [504, 0]
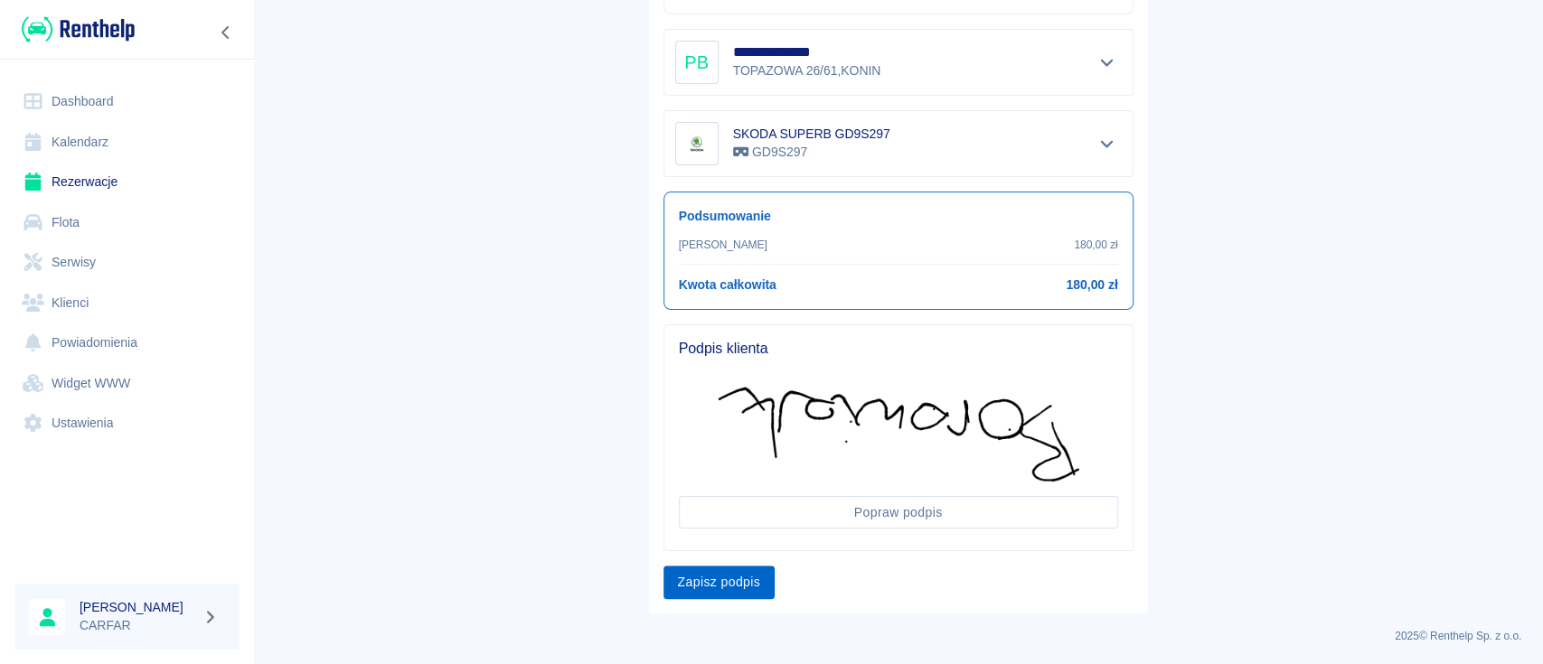
click at [745, 571] on button "Zapisz podpis" at bounding box center [719, 582] width 112 height 33
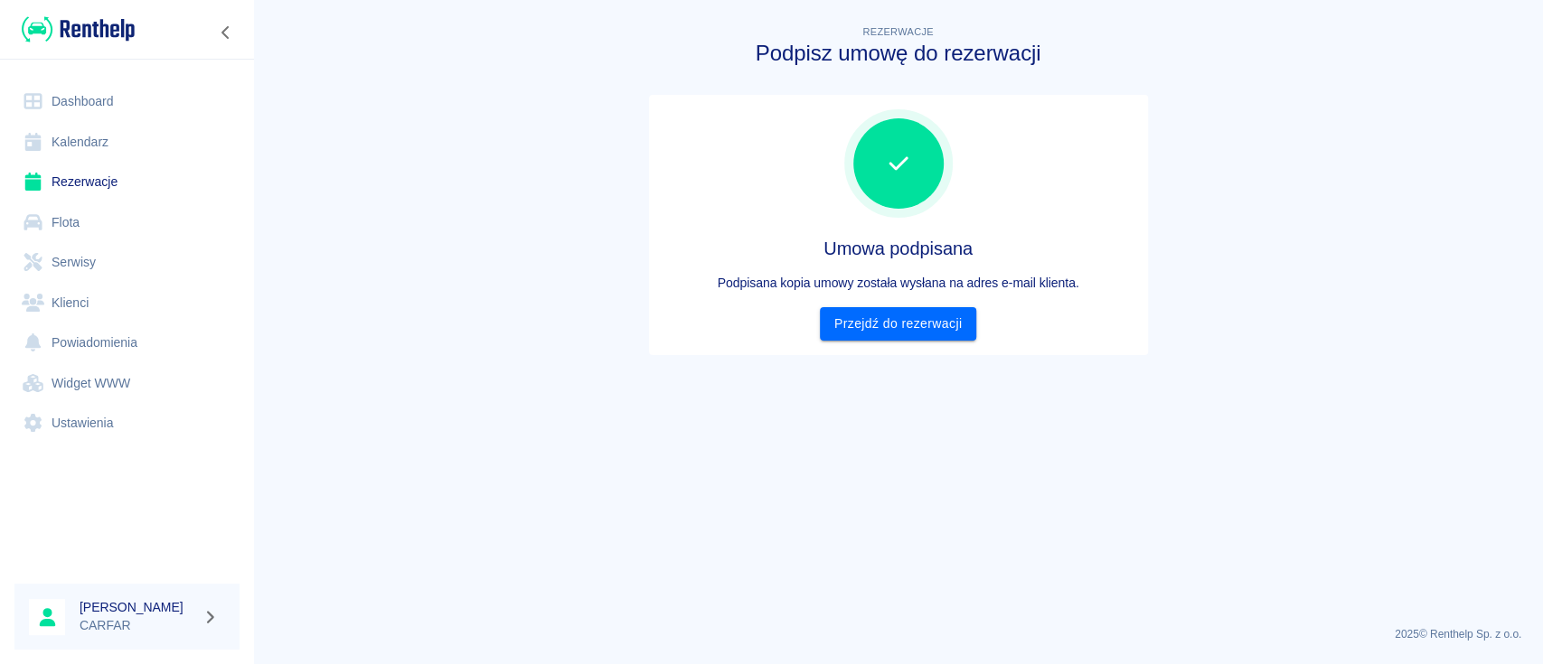
scroll to position [0, 0]
click at [964, 333] on link "Przejdź do rezerwacji" at bounding box center [898, 323] width 156 height 33
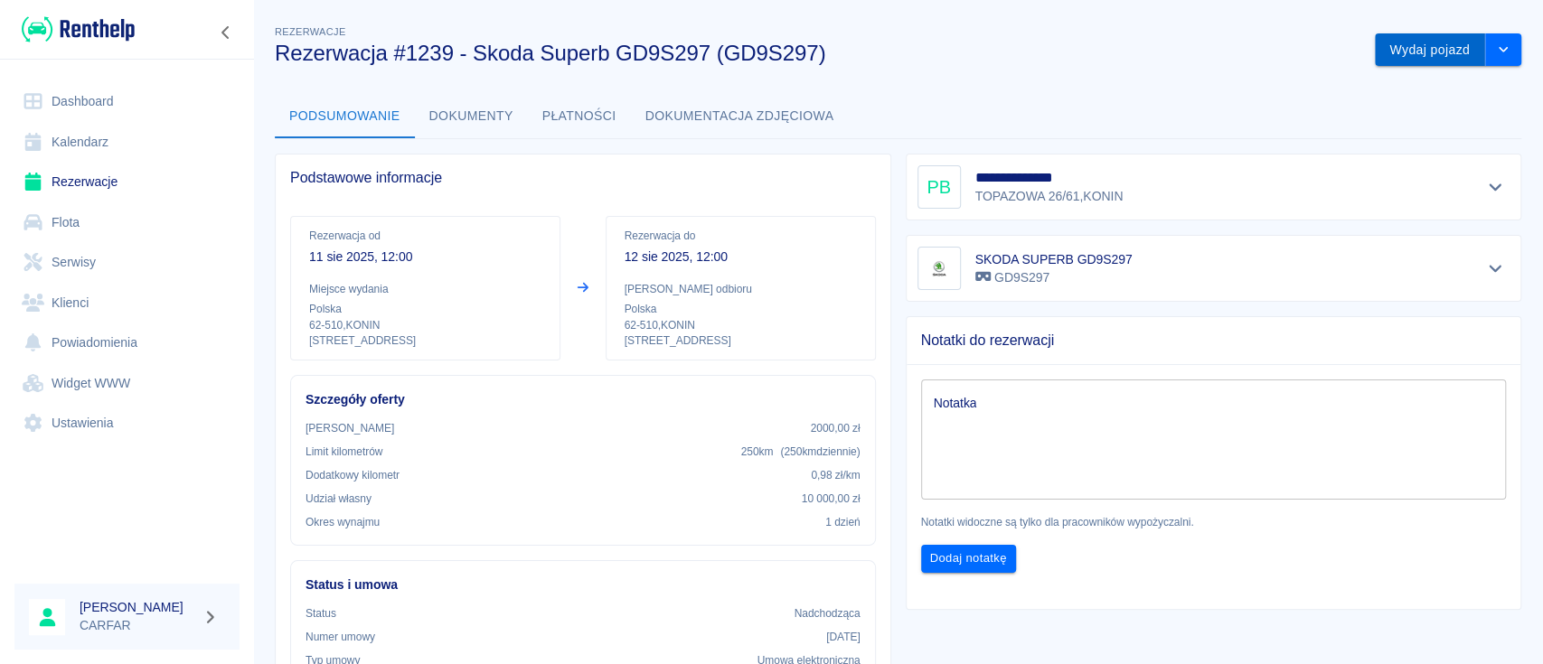
click at [1409, 43] on button "Wydaj pojazd" at bounding box center [1430, 49] width 110 height 33
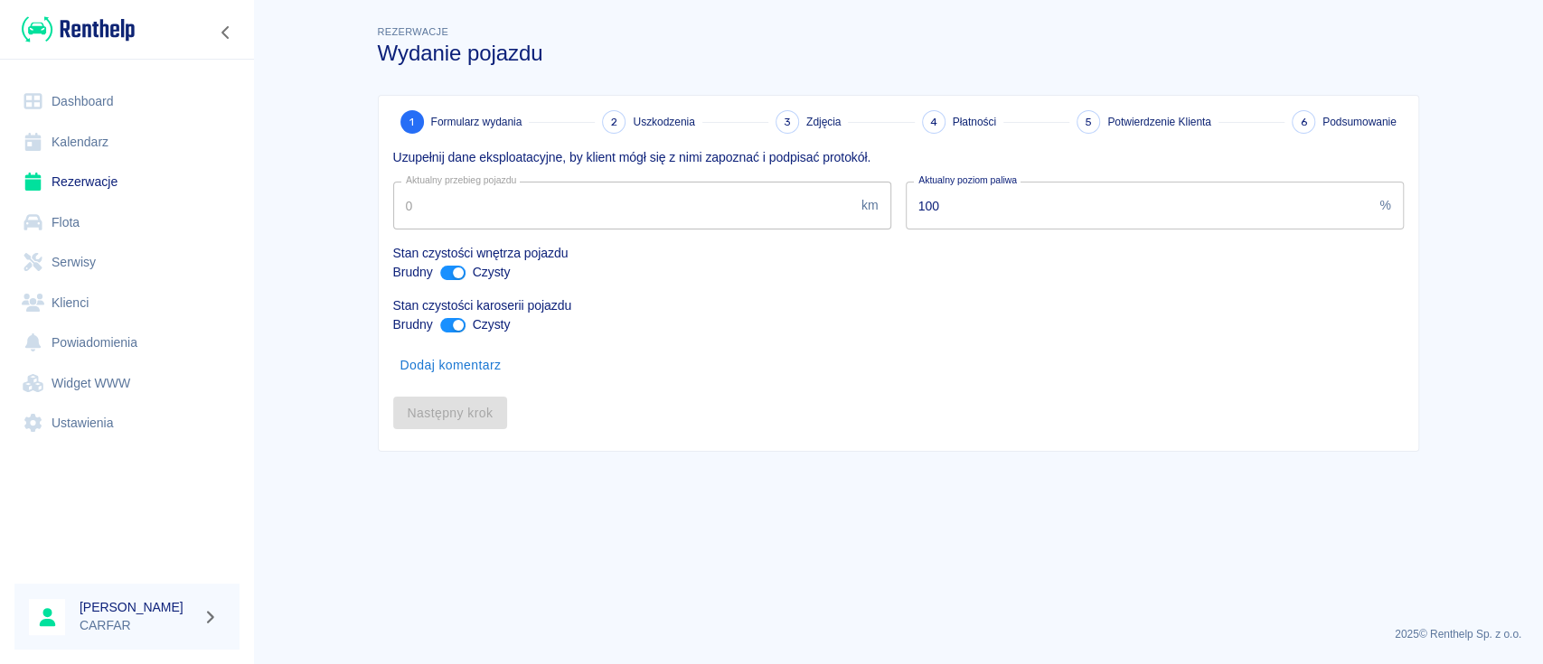
type input "11360"
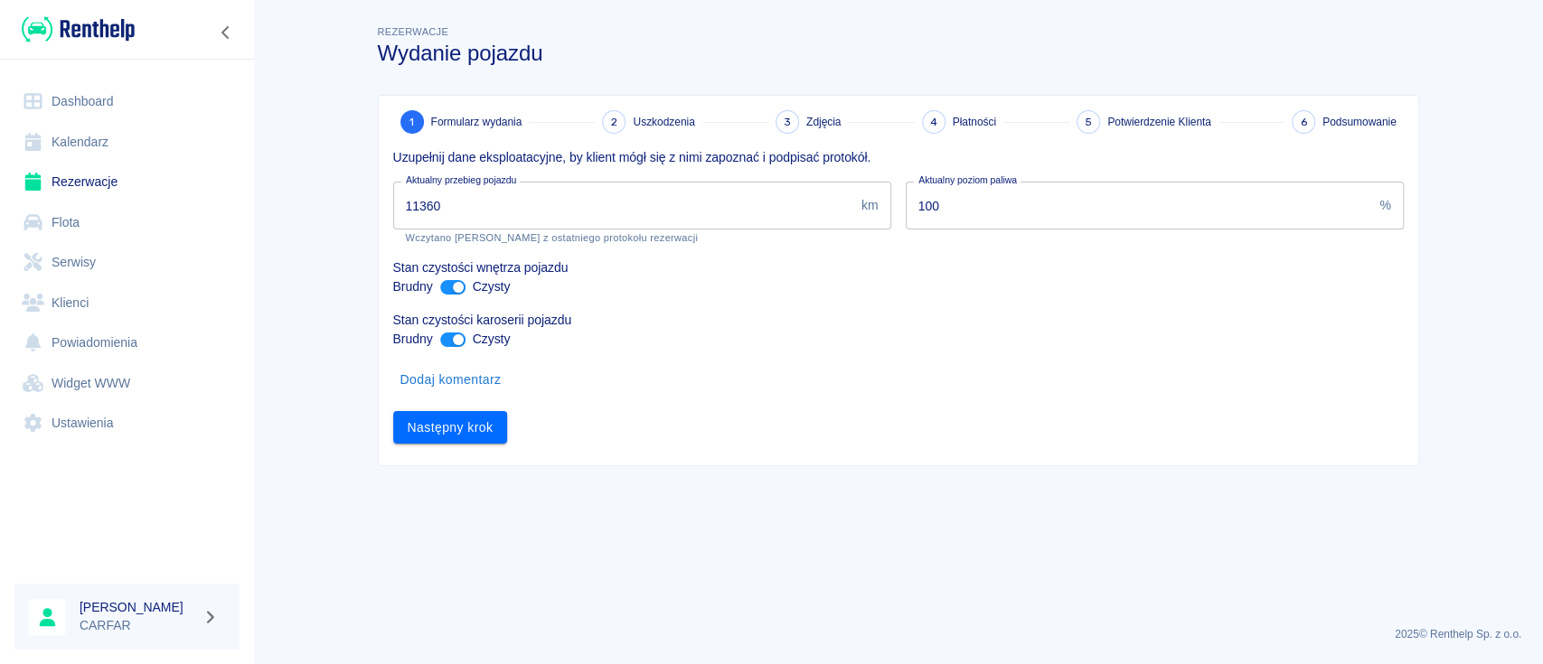
click at [81, 16] on img at bounding box center [78, 29] width 113 height 30
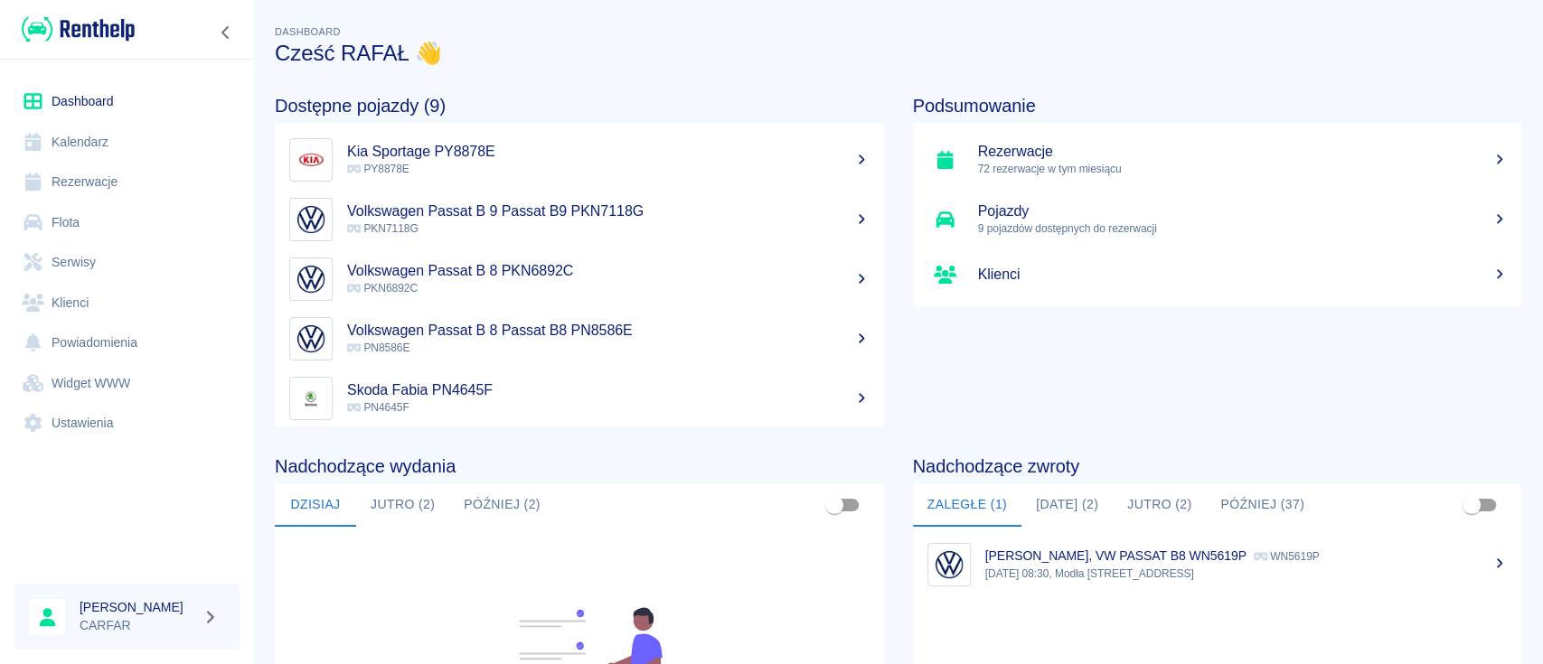
click at [127, 33] on img at bounding box center [78, 29] width 113 height 30
click at [117, 27] on img at bounding box center [78, 29] width 113 height 30
click at [1062, 491] on button "Dzisiaj (1)" at bounding box center [1070, 505] width 99 height 43
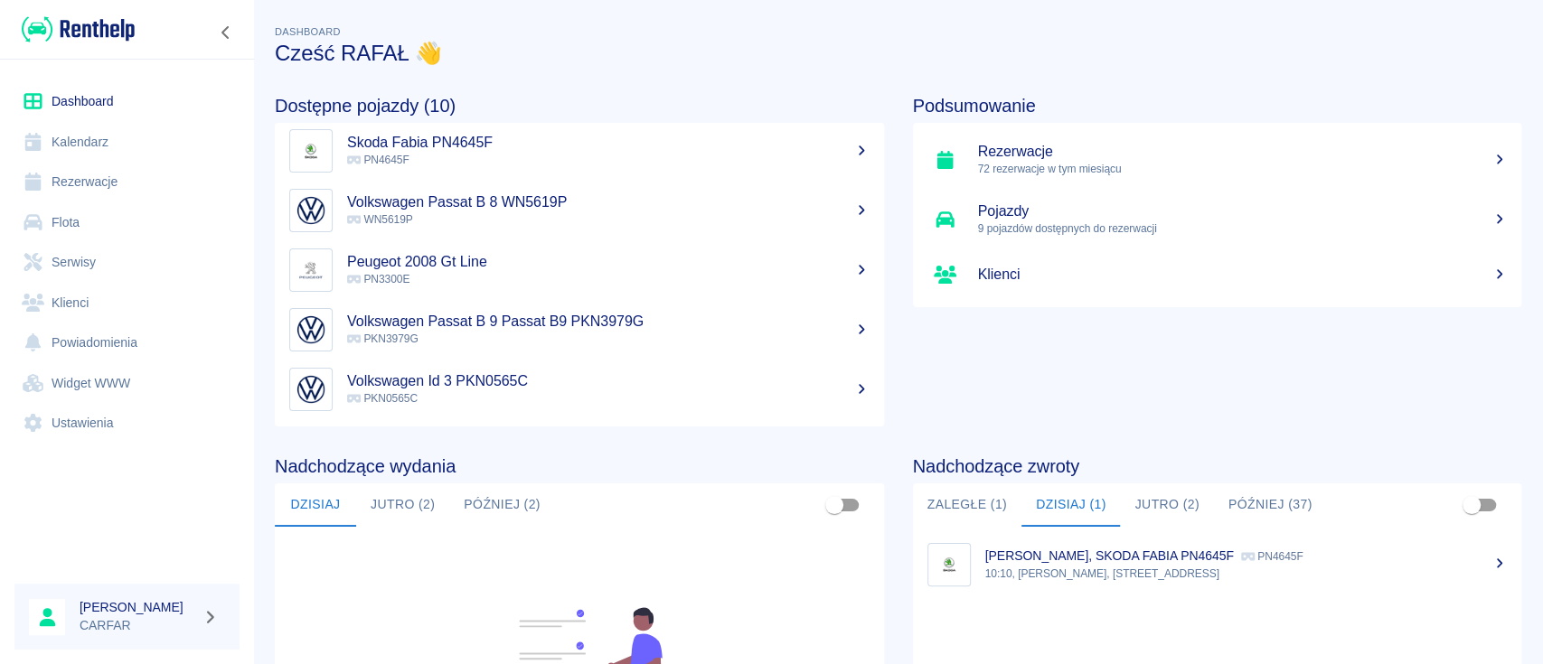
scroll to position [120, 0]
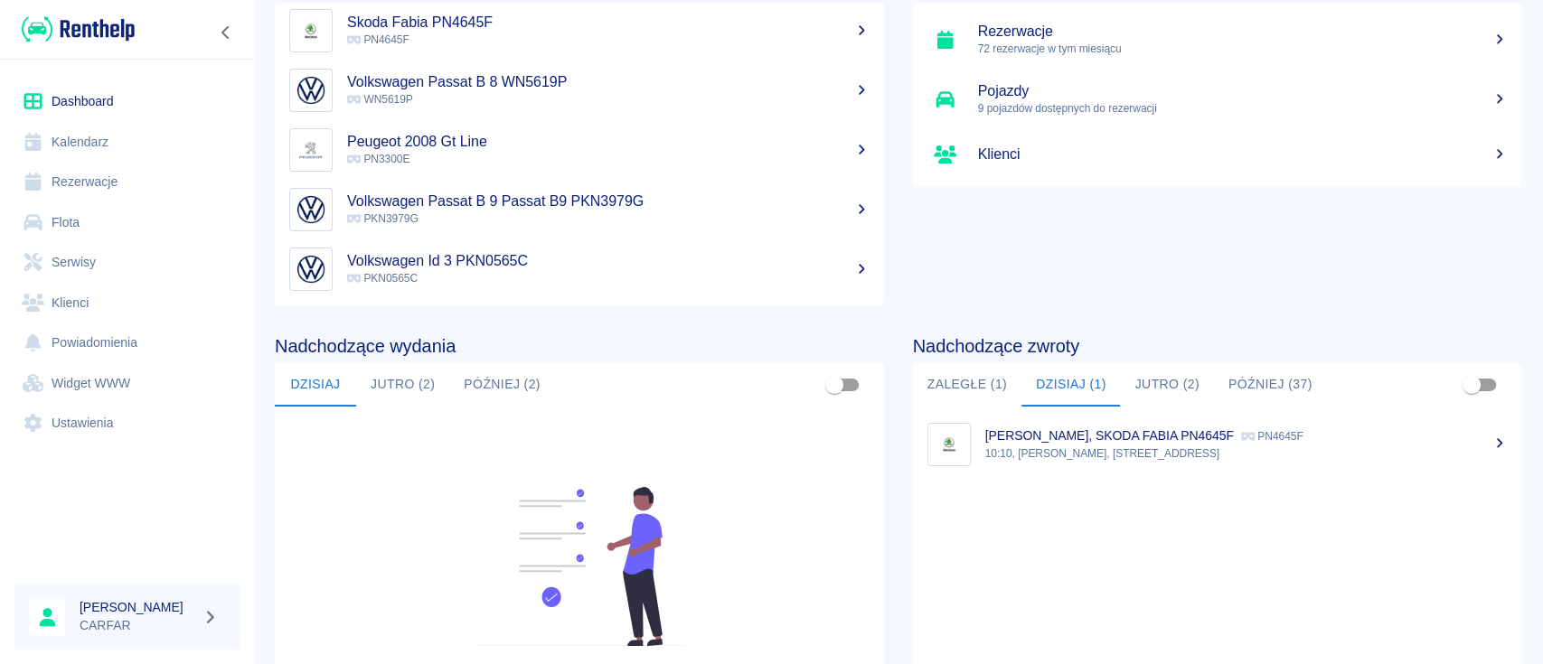
click at [1167, 382] on button "Jutro (2)" at bounding box center [1166, 384] width 93 height 43
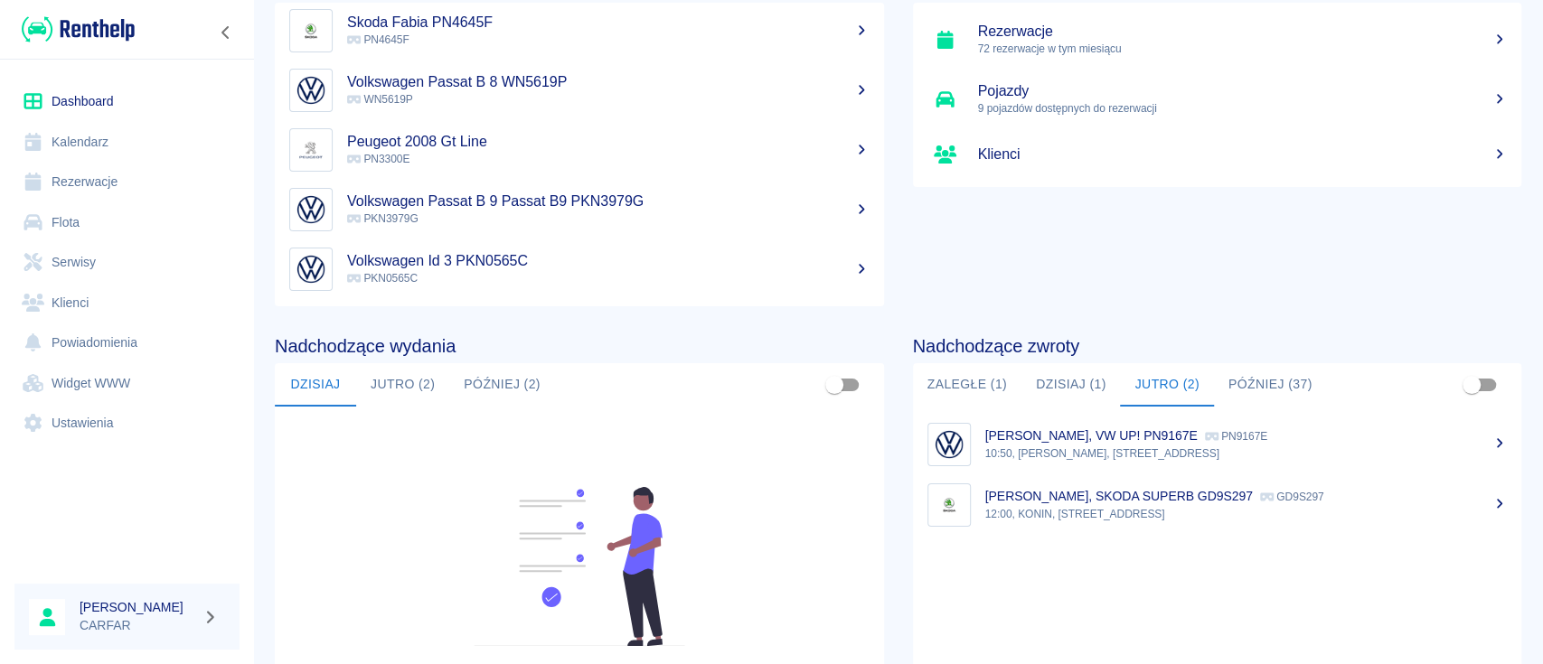
click at [1162, 488] on div "PIOTR BOROWIAK, SKODA SUPERB GD9S297 GD9S297" at bounding box center [1246, 496] width 522 height 19
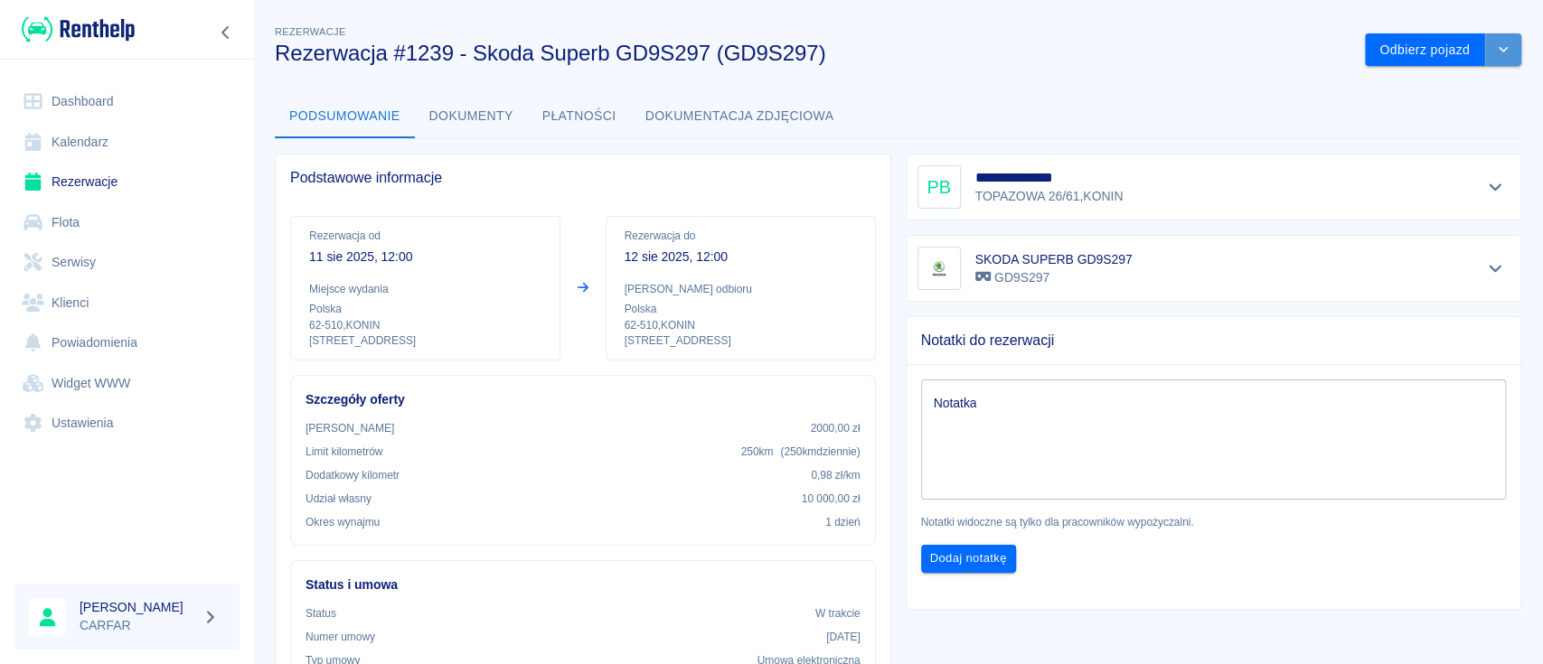
click at [1490, 41] on button "drop-down" at bounding box center [1503, 49] width 36 height 33
click at [1461, 91] on li "Przedłuż rezerwację" at bounding box center [1424, 88] width 142 height 30
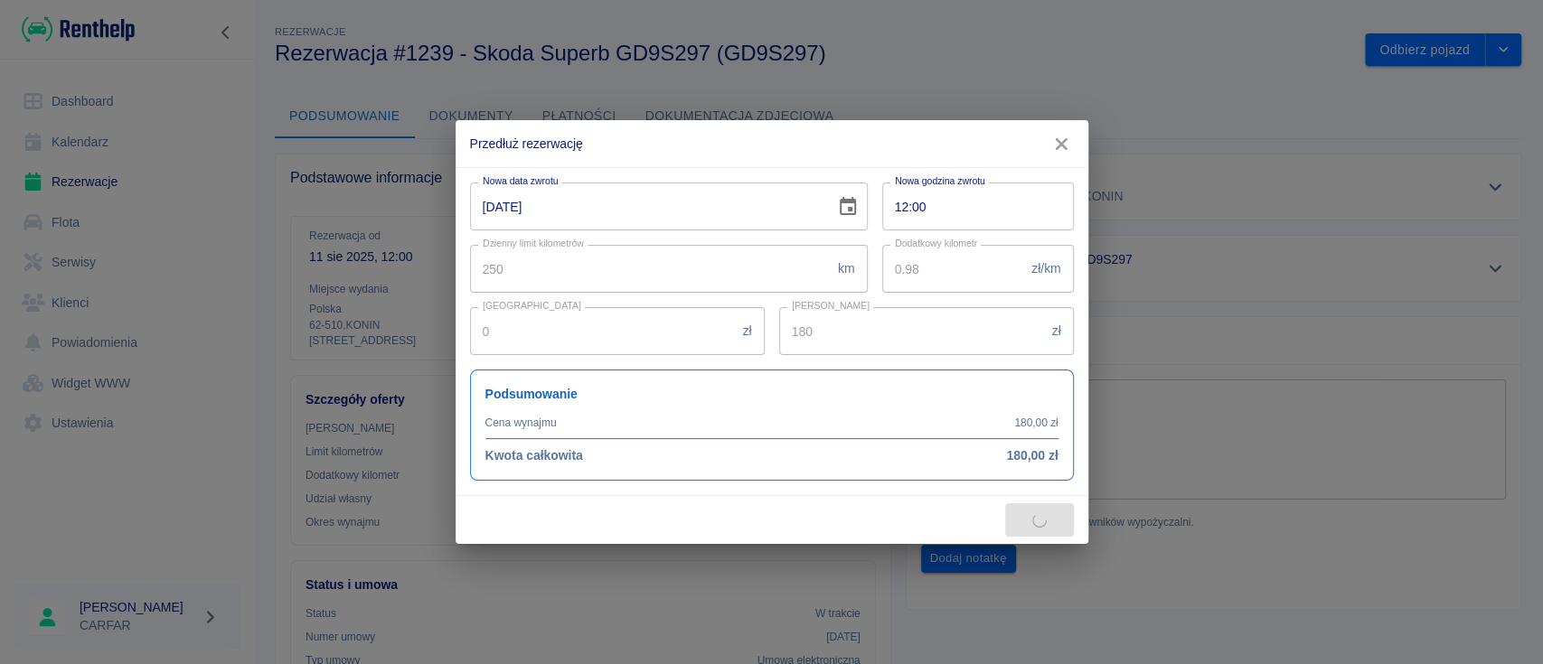
type input "250"
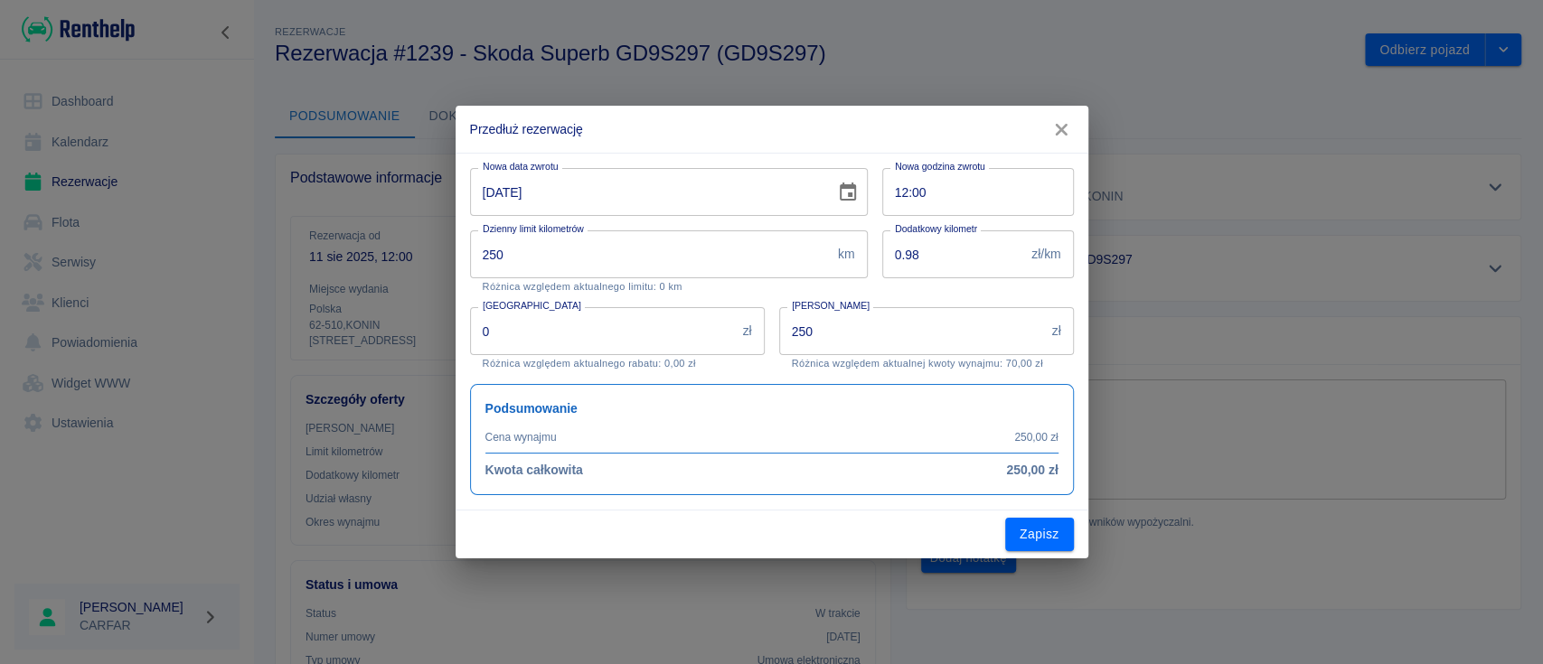
click at [492, 198] on input "12-08-2025" at bounding box center [646, 192] width 353 height 48
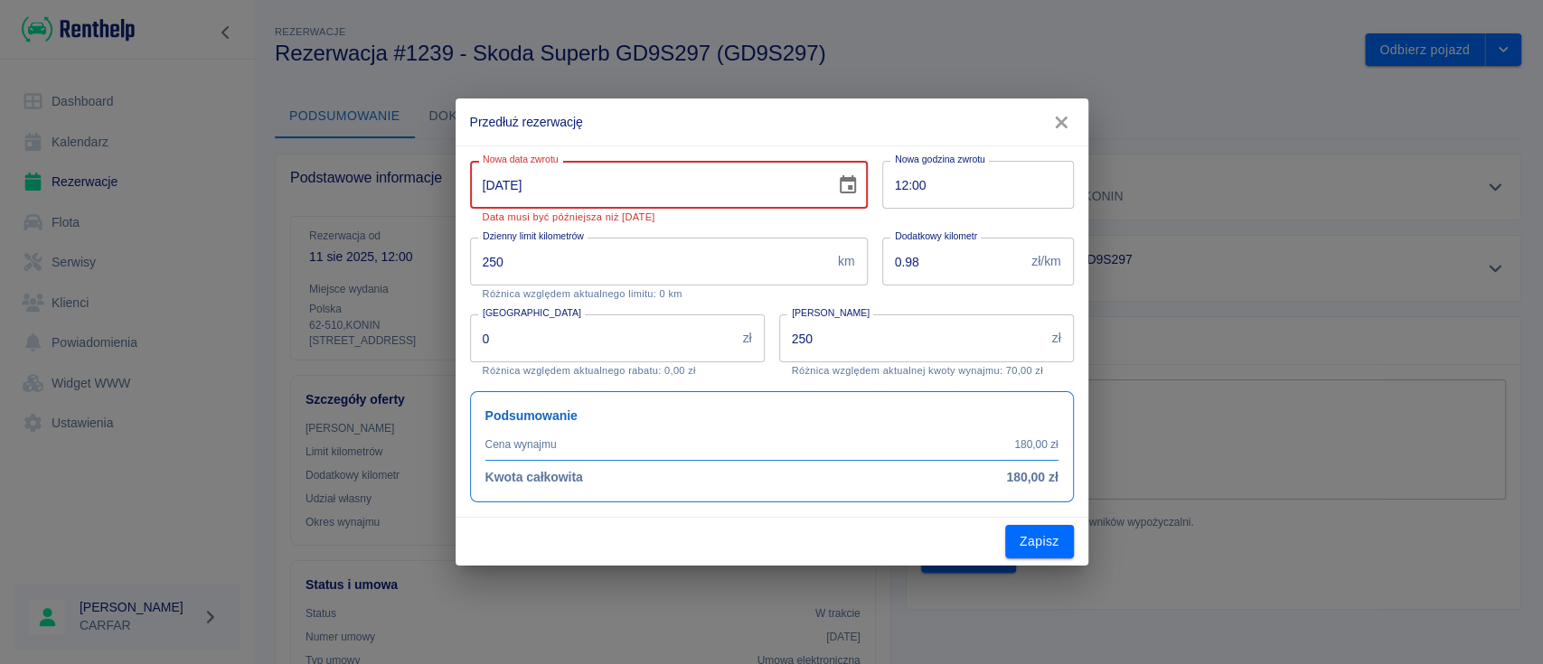
type input "13-08-2025"
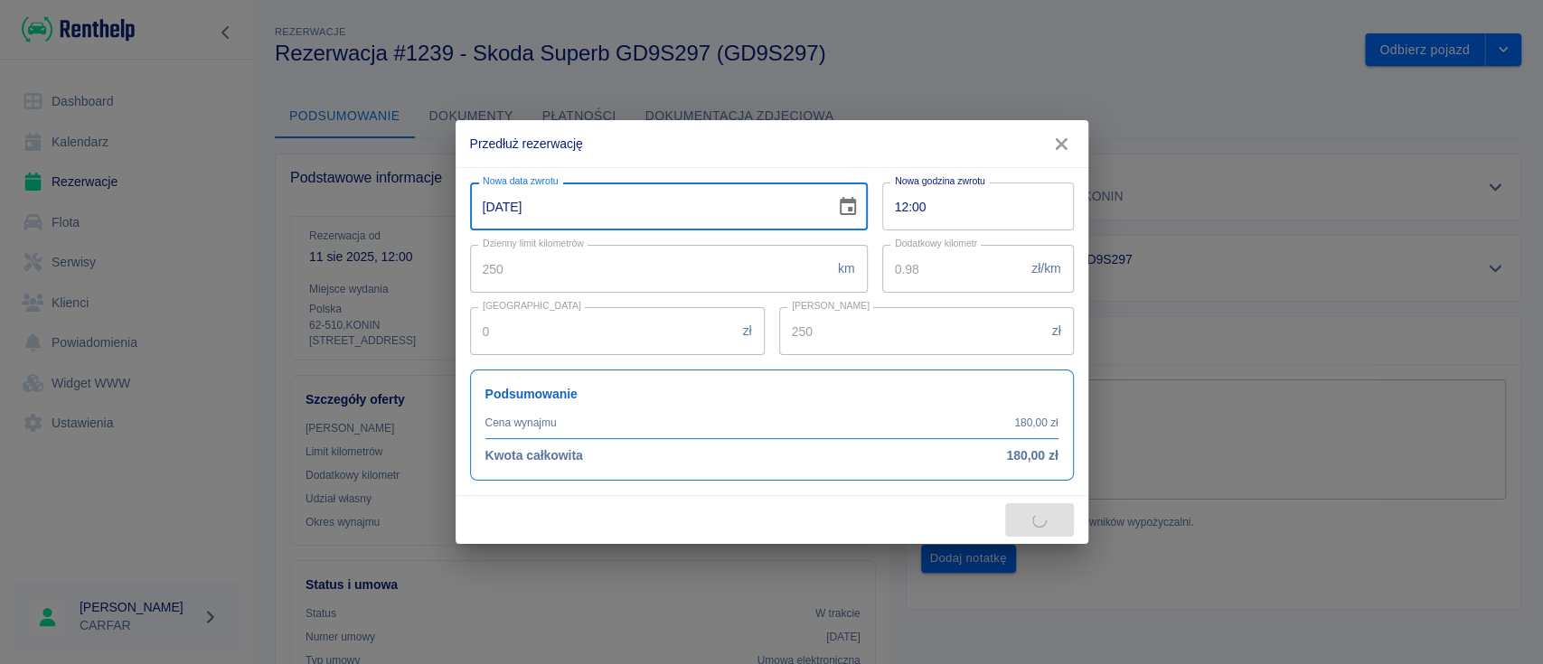
type input "500"
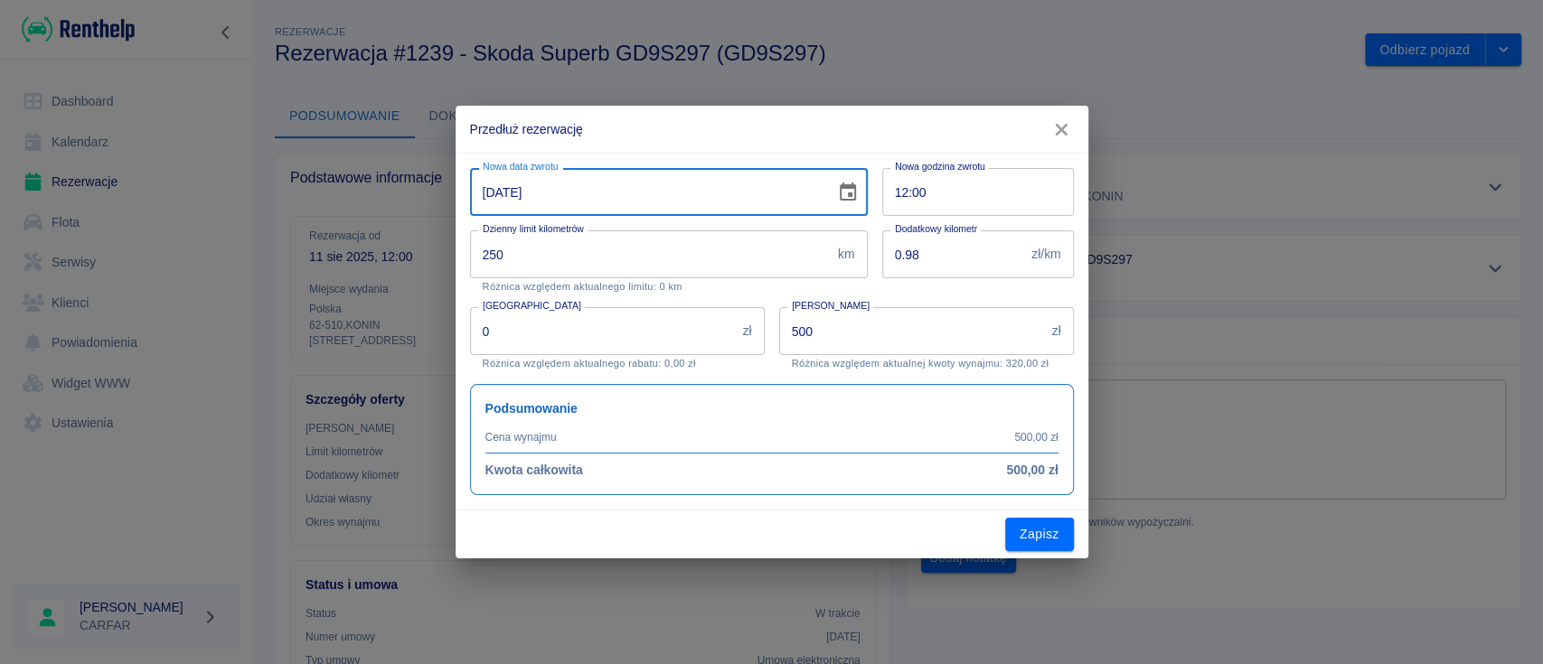
type input "13-08-2025"
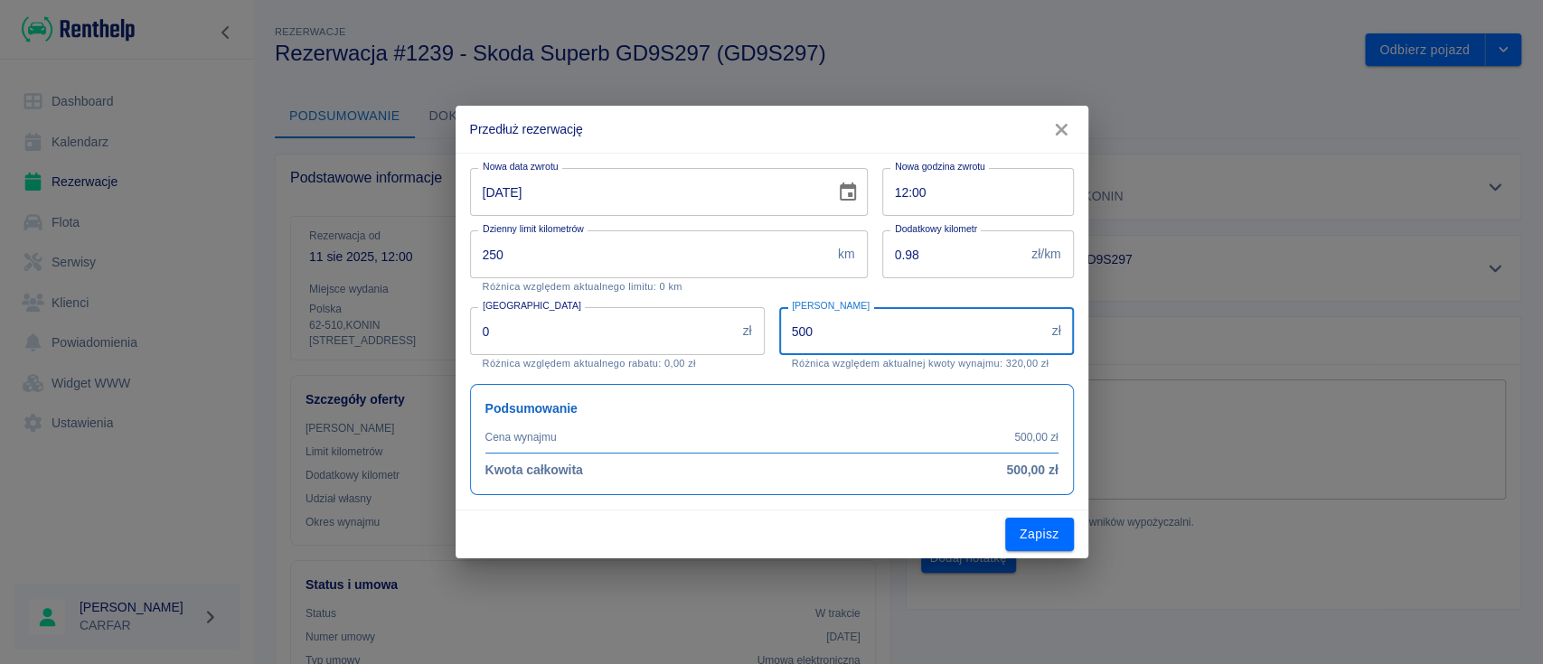
drag, startPoint x: 870, startPoint y: 331, endPoint x: 734, endPoint y: 334, distance: 135.6
click at [735, 334] on div "Nowa data zwrotu 13-08-2025 Nowa data zwrotu Nowa godzina zwrotu 12:00 Nowa god…" at bounding box center [765, 325] width 618 height 342
type input "360"
click at [774, 364] on div "Kwota wynajmu 360 zł Kwota wynajmu Różnica względem aktualnej kwoty wynajmu: 18…" at bounding box center [919, 331] width 309 height 77
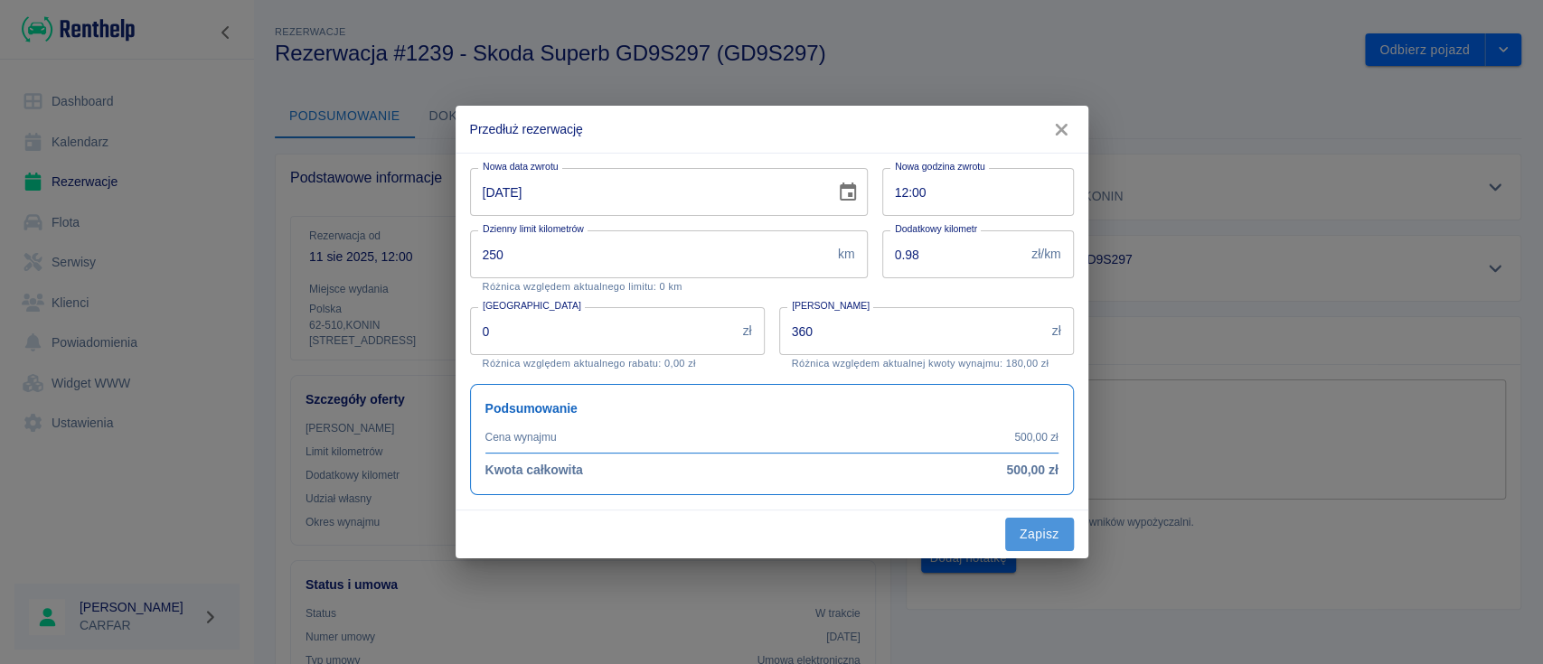
click at [1048, 529] on button "Zapisz" at bounding box center [1039, 534] width 69 height 33
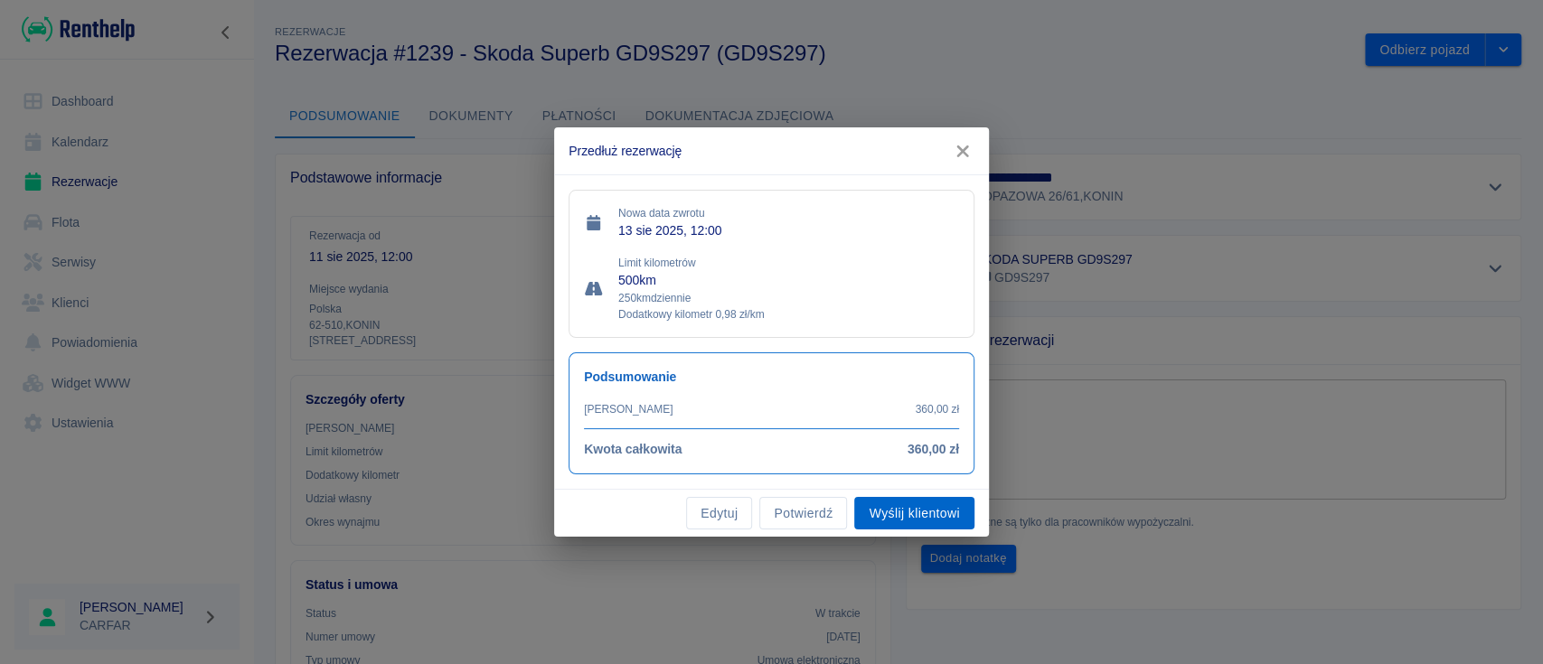
click at [918, 517] on button "Wyślij klientowi" at bounding box center [913, 513] width 119 height 33
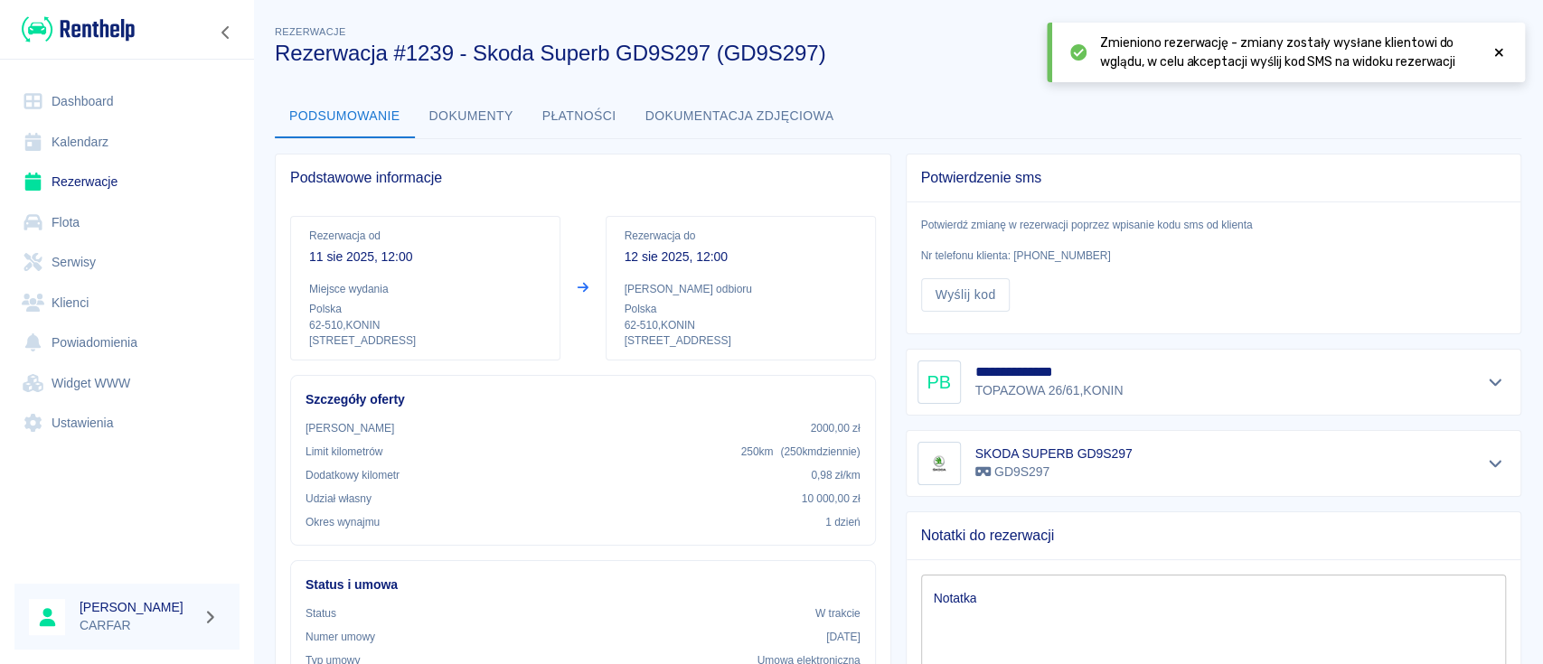
click at [108, 97] on link "Dashboard" at bounding box center [126, 101] width 225 height 41
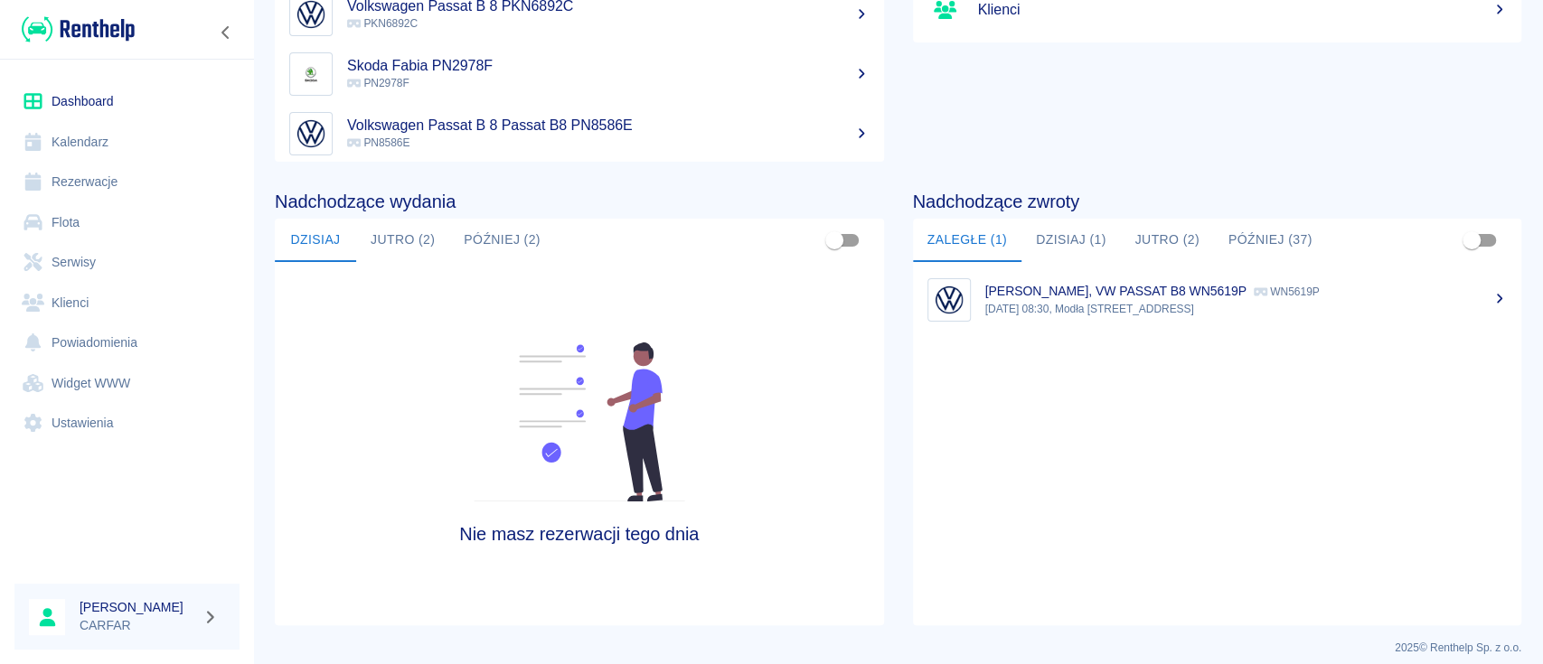
scroll to position [277, 0]
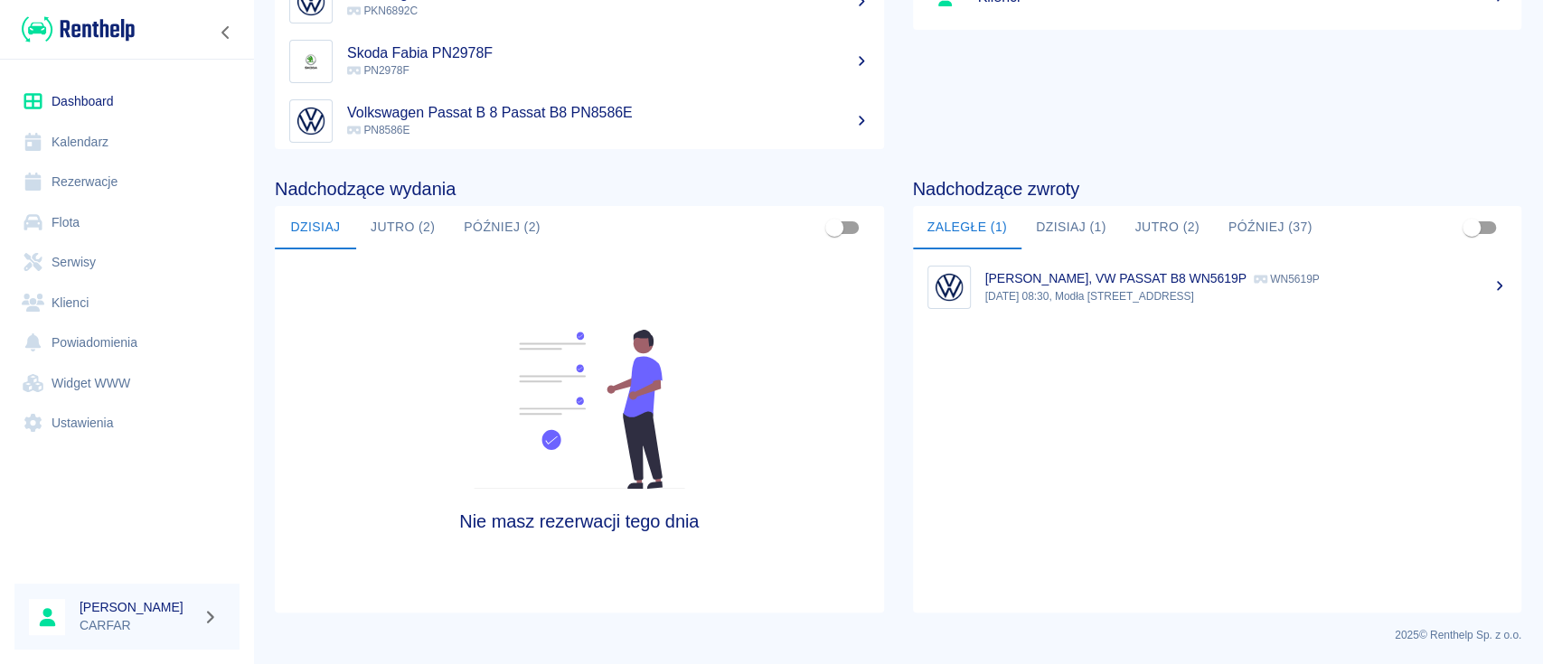
click at [384, 222] on button "Jutro (2)" at bounding box center [402, 227] width 93 height 43
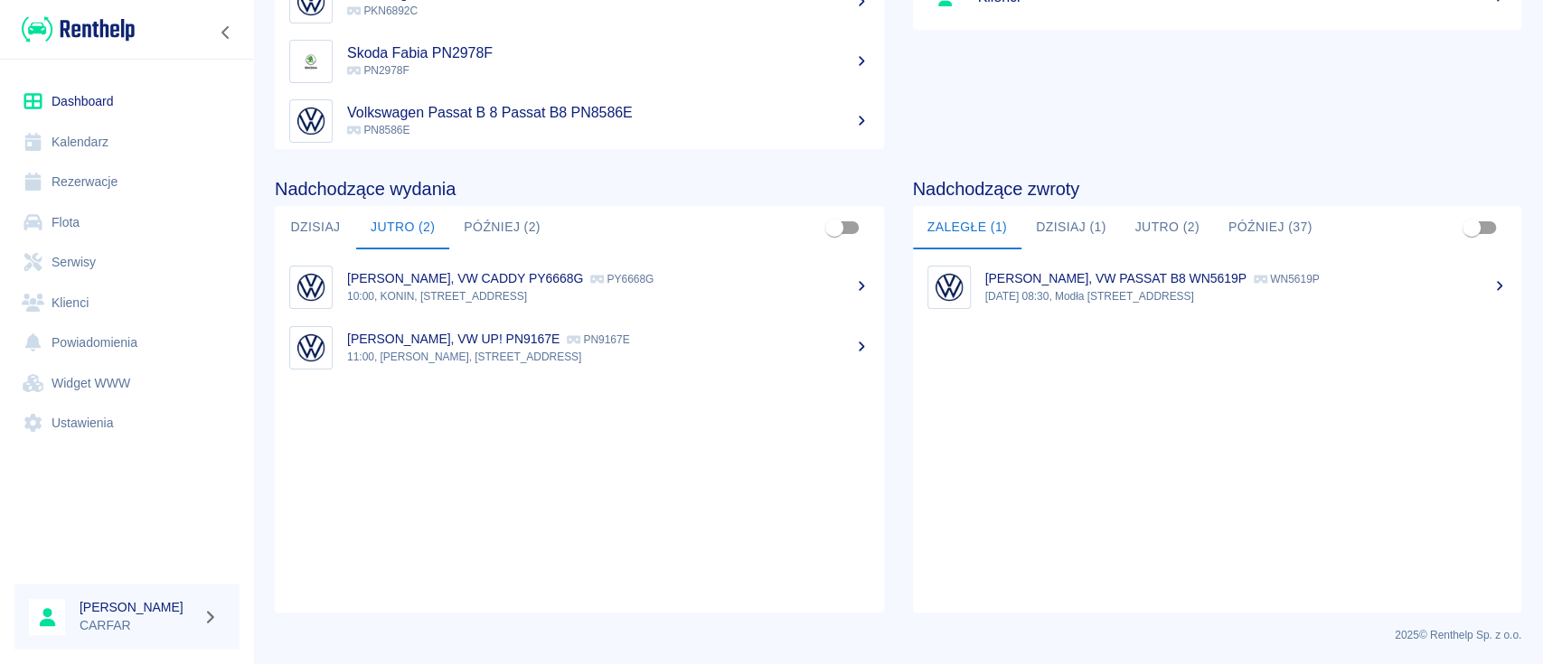
click at [853, 351] on icon at bounding box center [861, 347] width 16 height 13
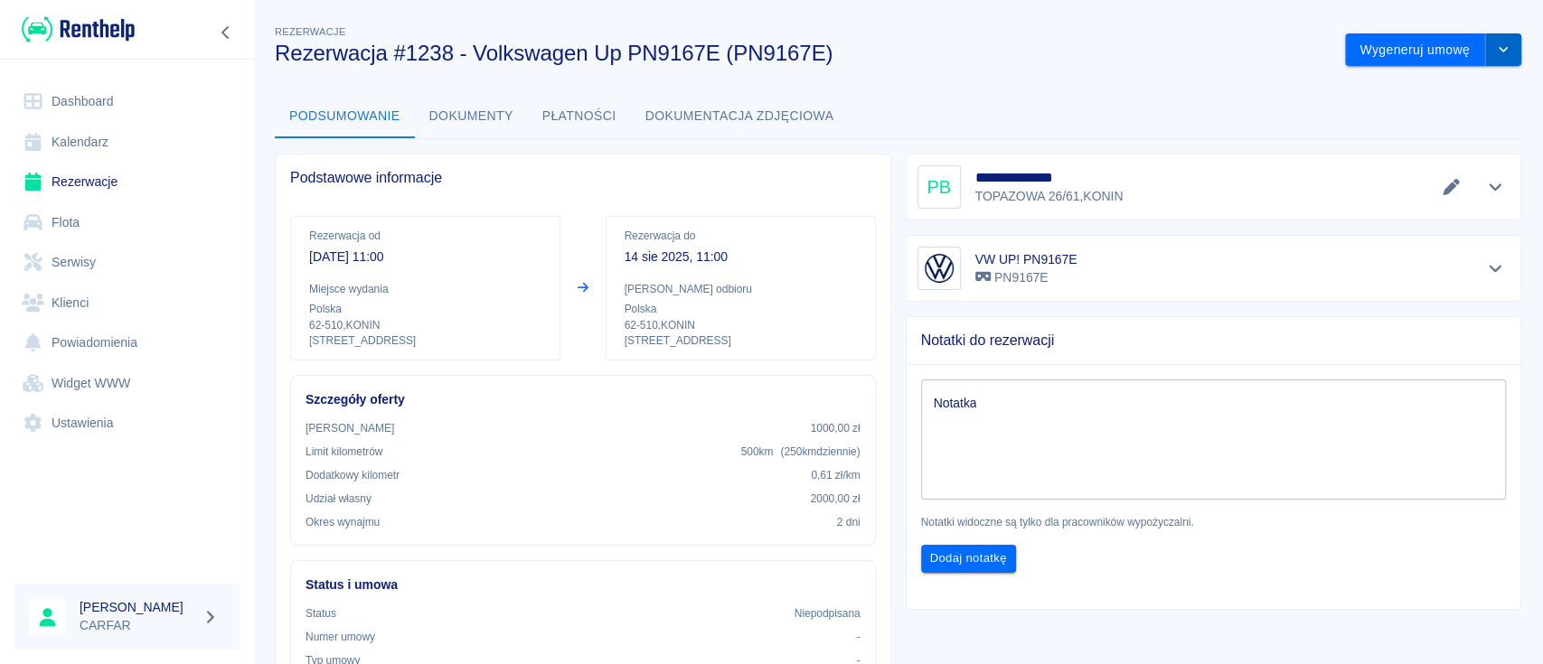
click at [1498, 51] on button "drop-down" at bounding box center [1503, 49] width 36 height 33
click at [1418, 90] on li "Modyfikuj rezerwację" at bounding box center [1414, 88] width 146 height 30
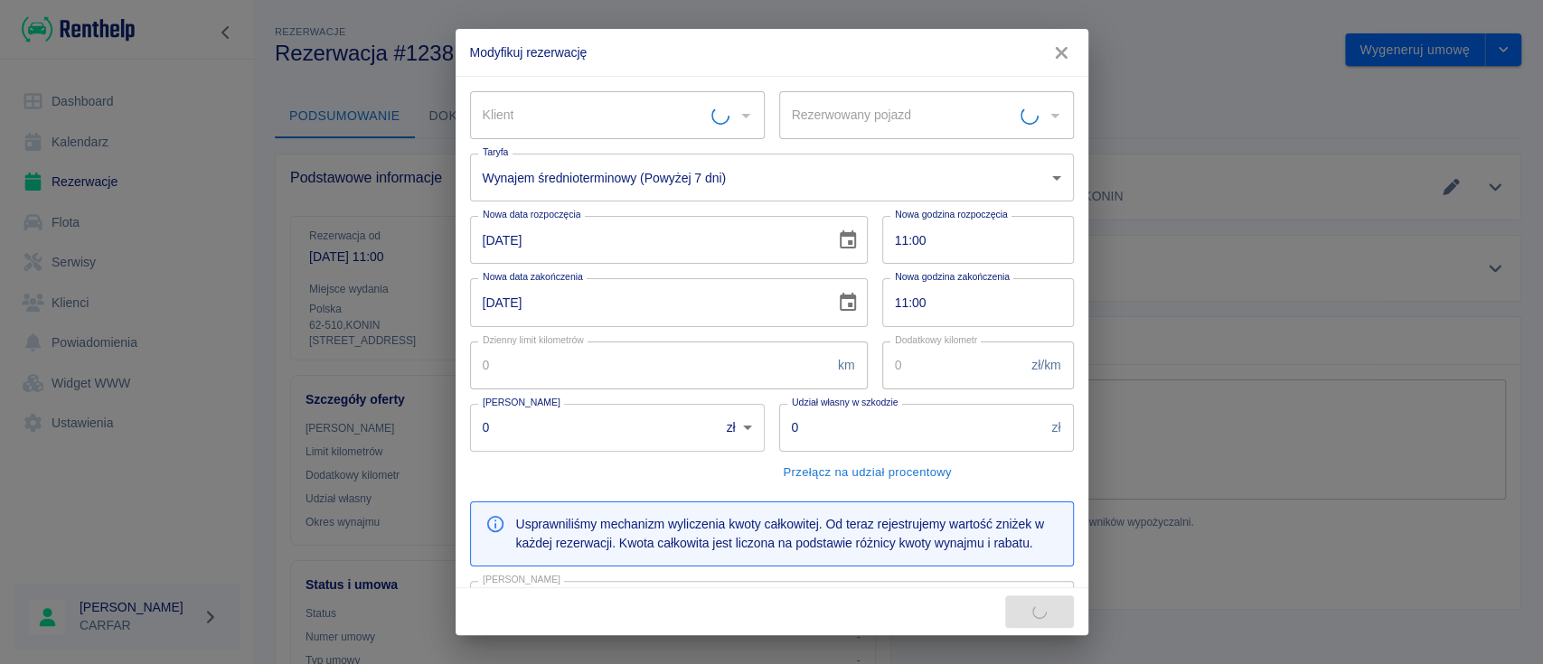
type input "VW UP! PN9167E - PN9167E"
type input "250"
type input "0.61"
type input "1000"
type input "2000"
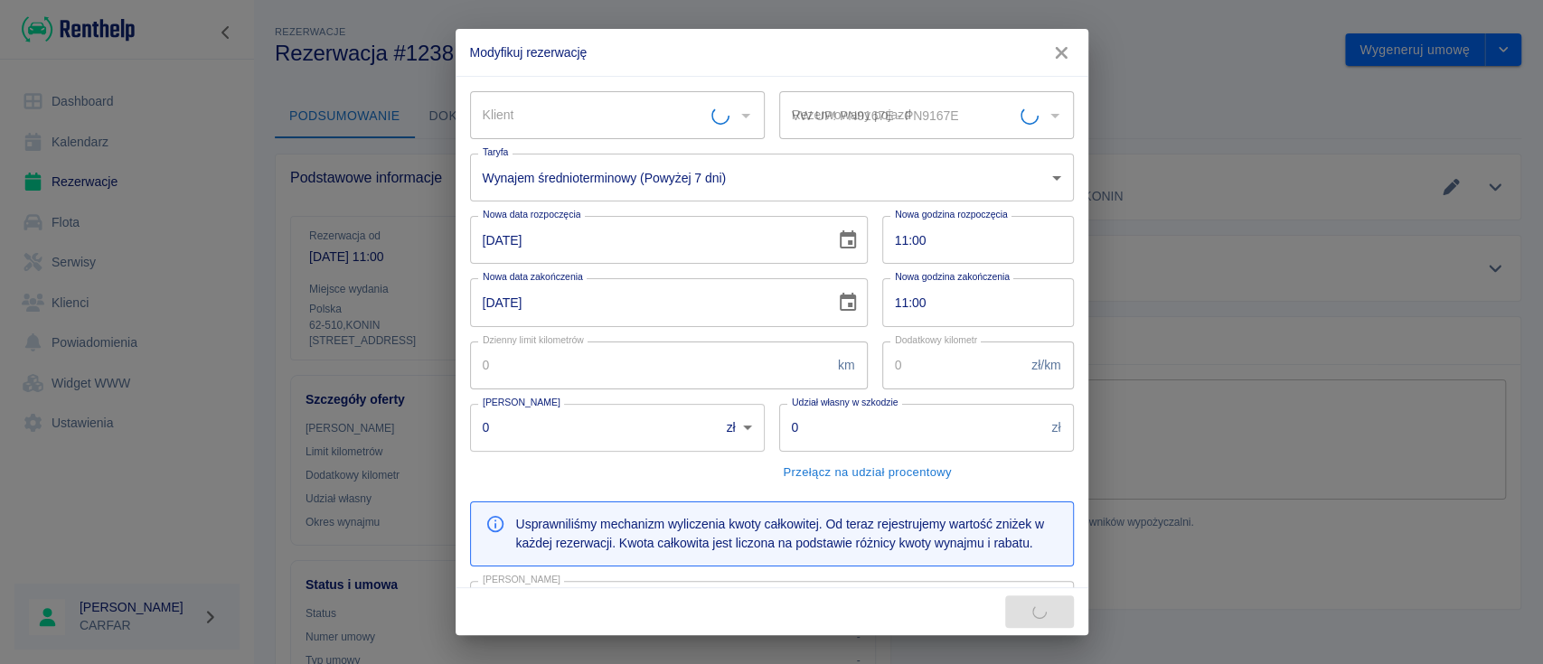
type input "180"
type input "PIOTR BOROWIAK"
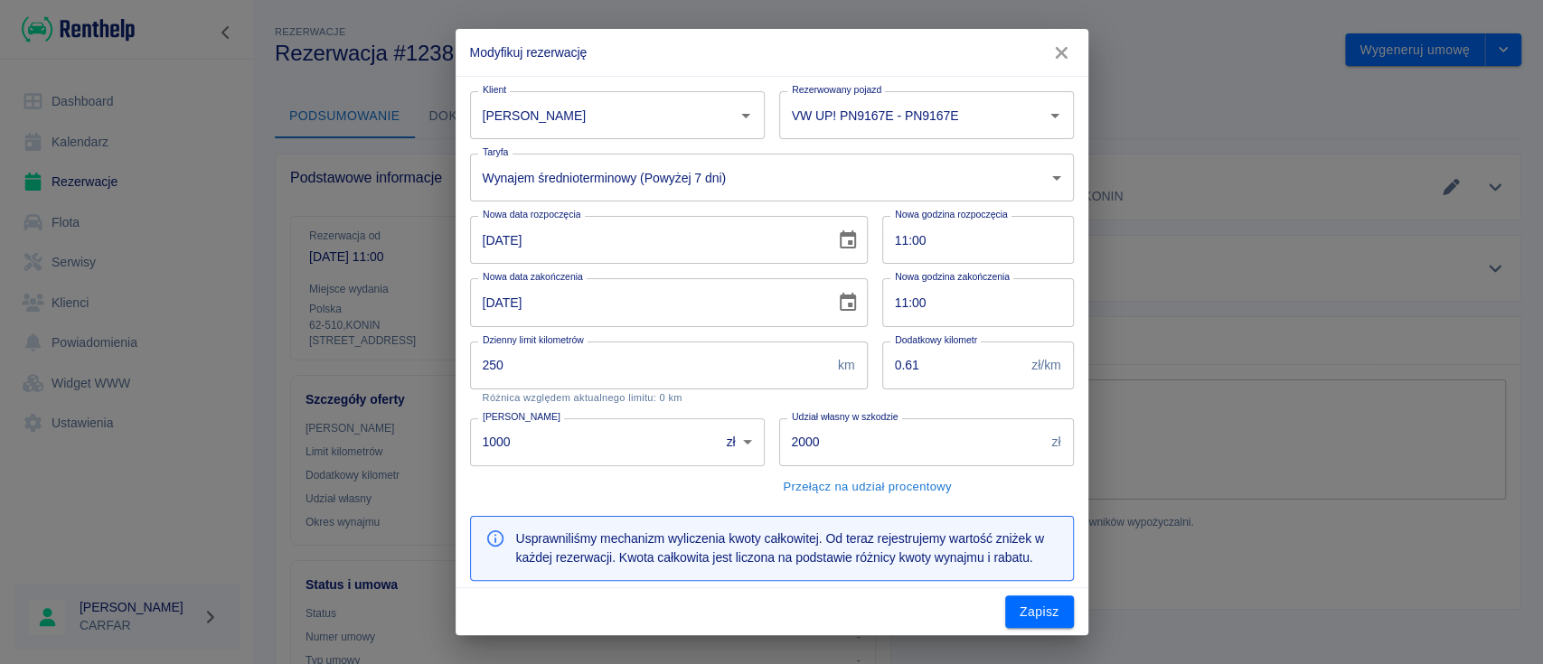
click at [837, 242] on icon "Choose date, selected date is 12 sie 2025" at bounding box center [848, 241] width 22 height 22
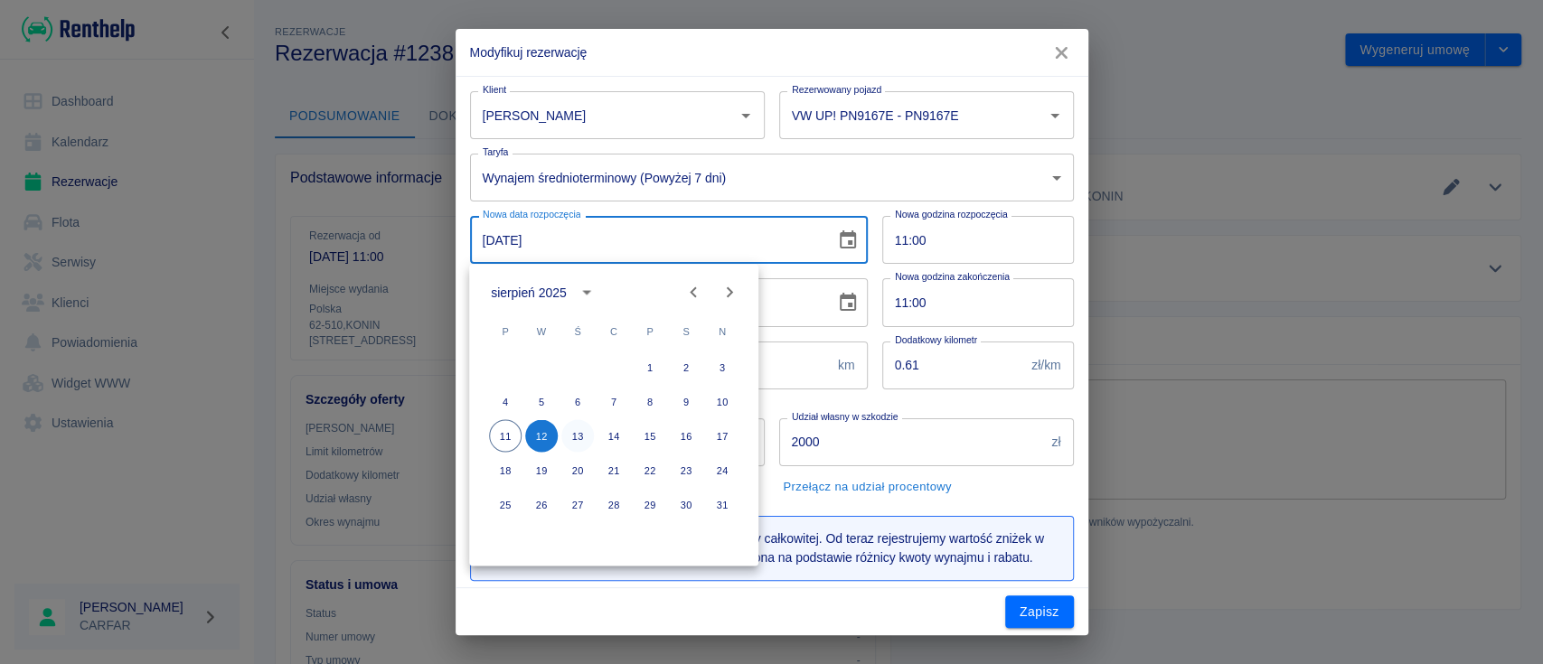
click at [575, 434] on button "13" at bounding box center [577, 435] width 33 height 33
type input "13-08-2025"
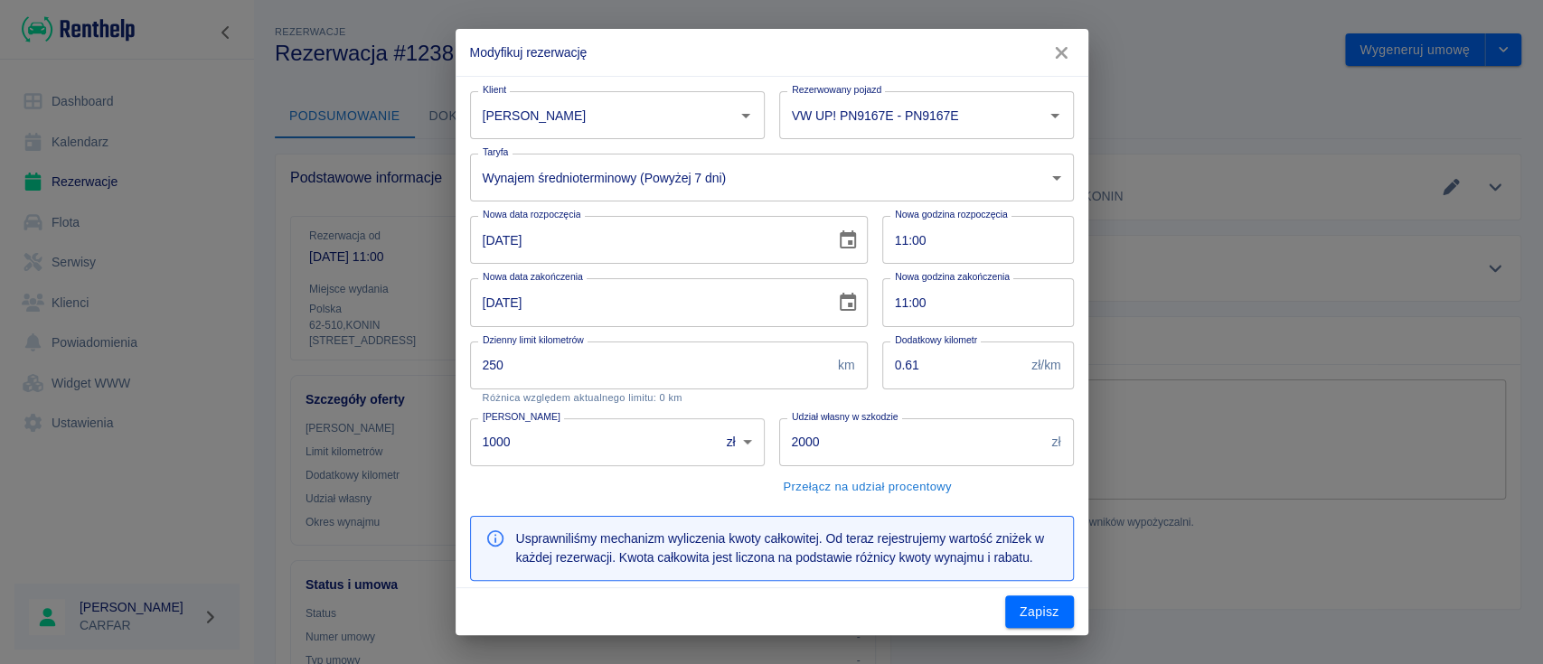
type input "90"
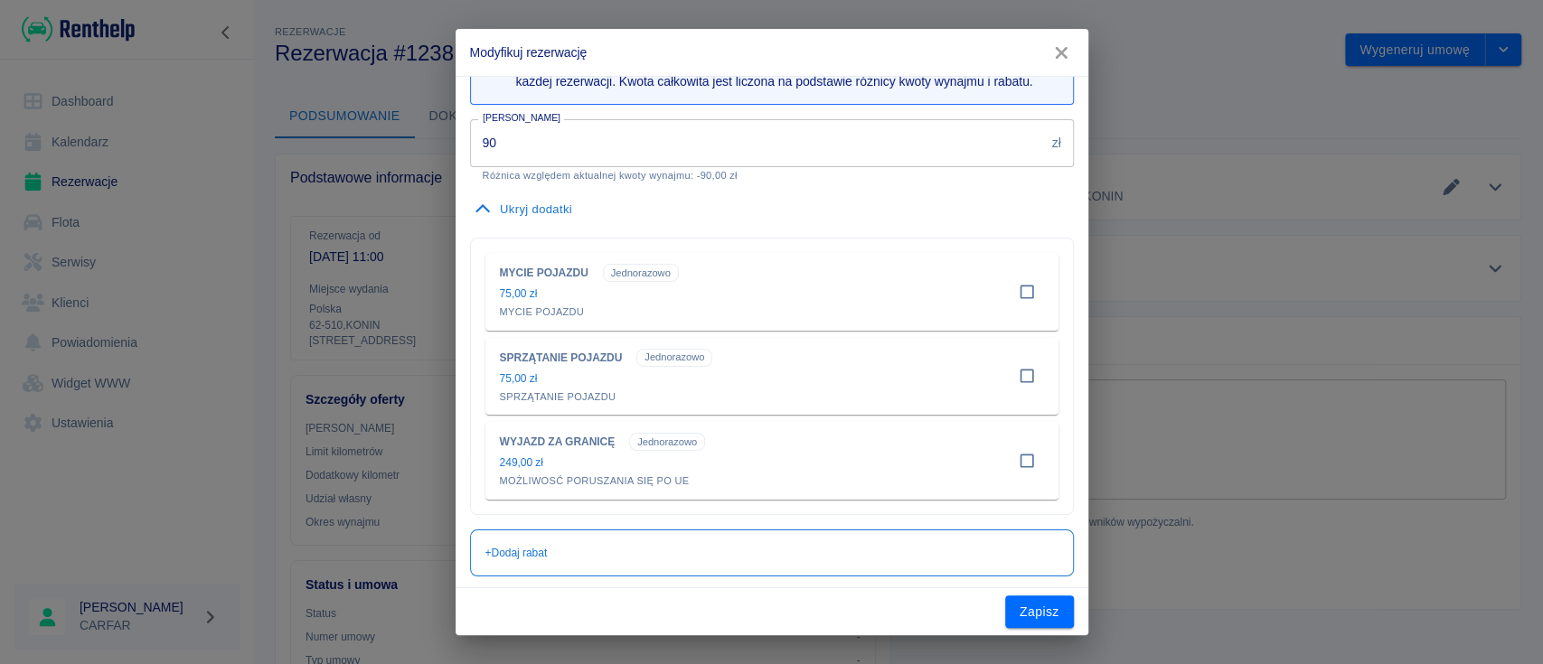
scroll to position [602, 0]
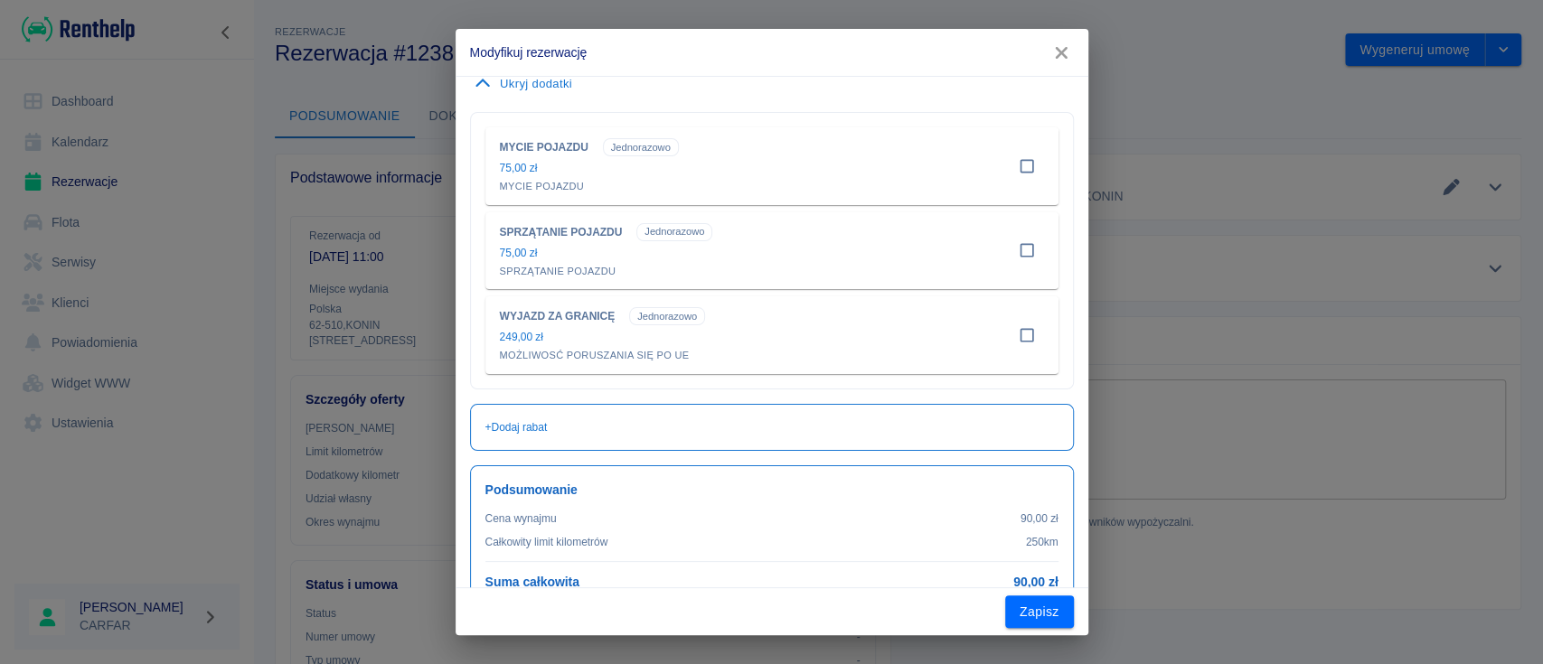
click at [1041, 619] on button "Zapisz" at bounding box center [1039, 612] width 69 height 33
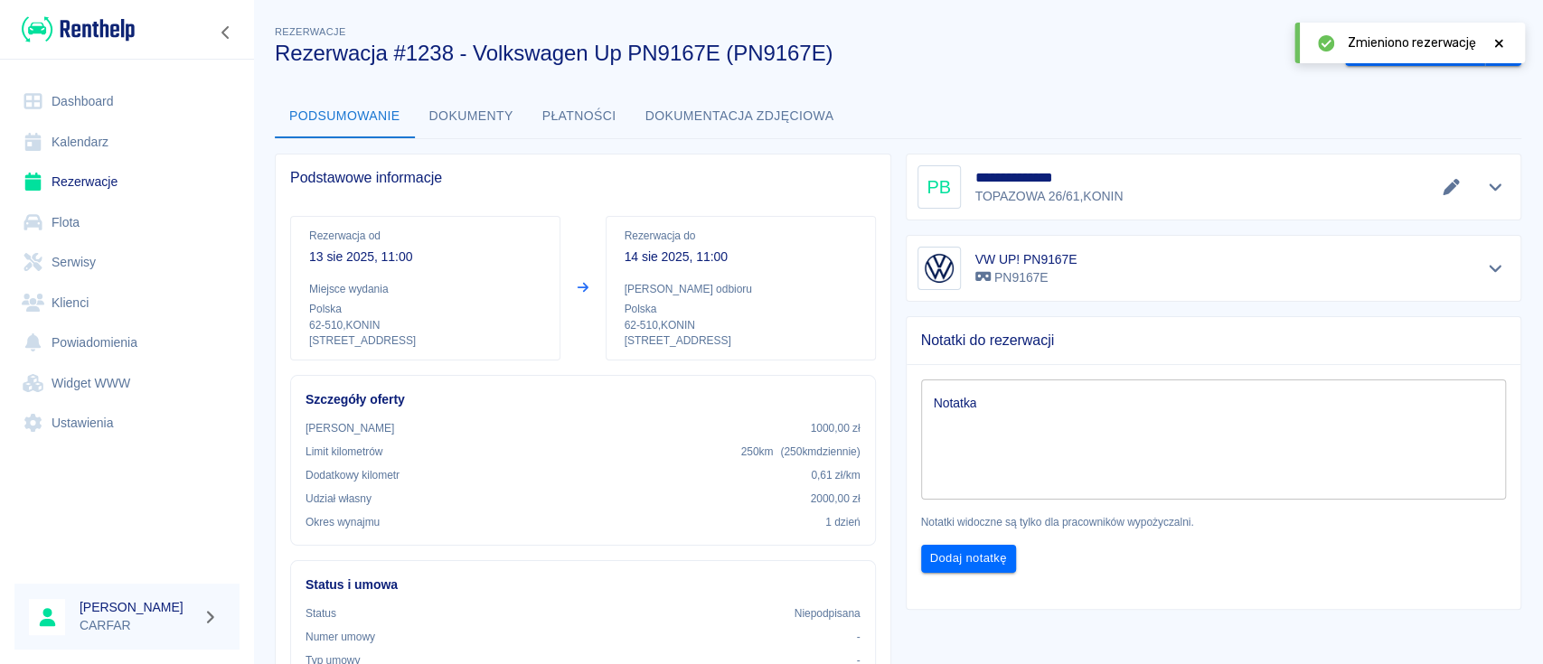
click at [1278, 608] on div "Notatki do rezerwacji Notatka x Notatka Notatki widoczne są tylko dla pracownik…" at bounding box center [1214, 463] width 616 height 294
click at [89, 98] on link "Dashboard" at bounding box center [126, 101] width 225 height 41
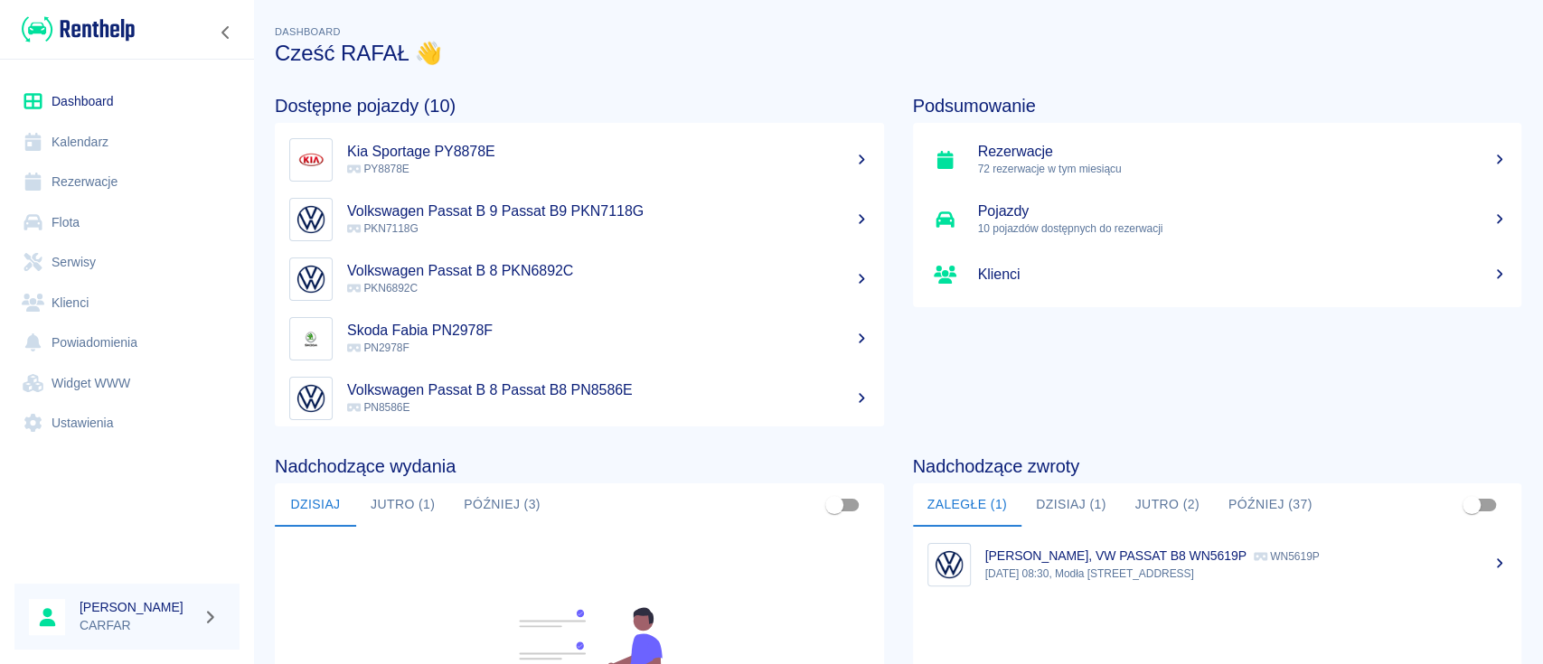
click at [89, 19] on img at bounding box center [78, 29] width 113 height 30
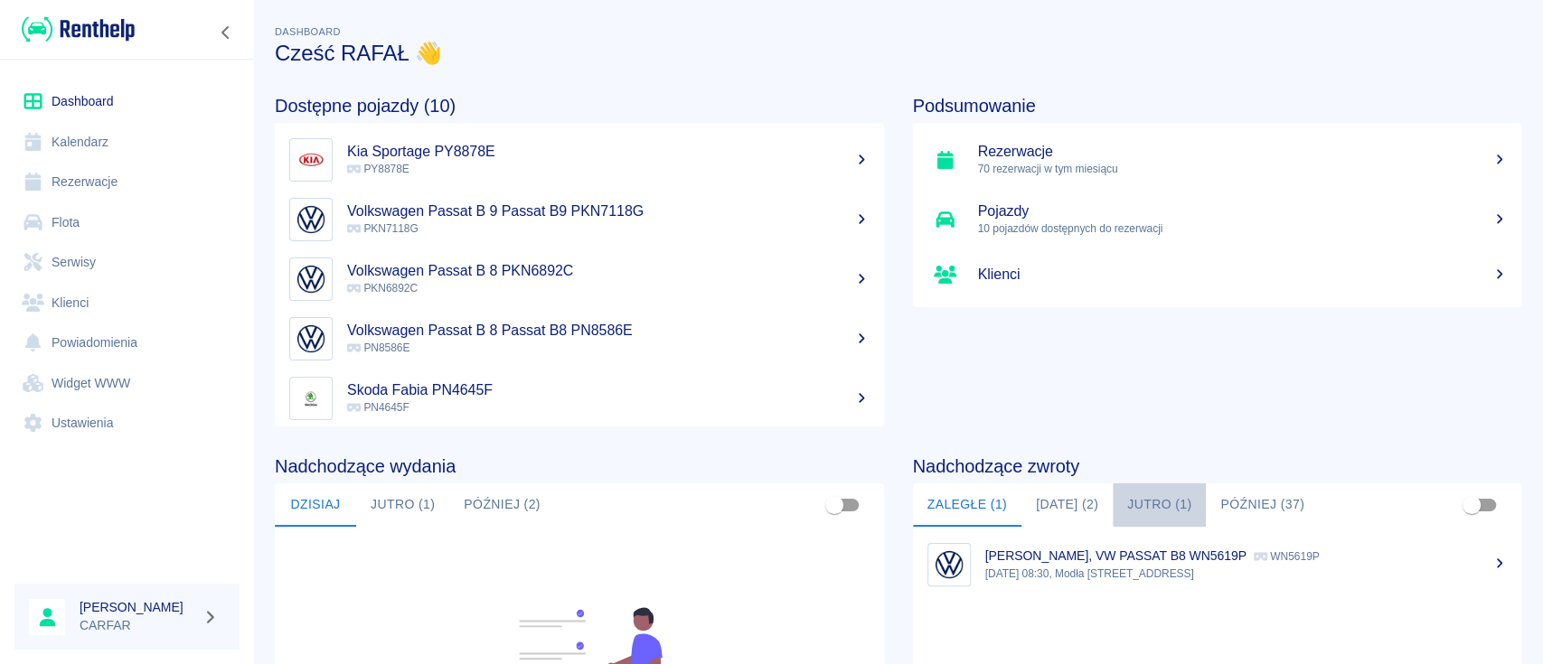
click at [1140, 495] on button "Jutro (1)" at bounding box center [1159, 505] width 93 height 43
click at [1226, 550] on div "ROMAN PETRUNCHAK, VW UP! PN9167E PN9167E" at bounding box center [1246, 556] width 522 height 19
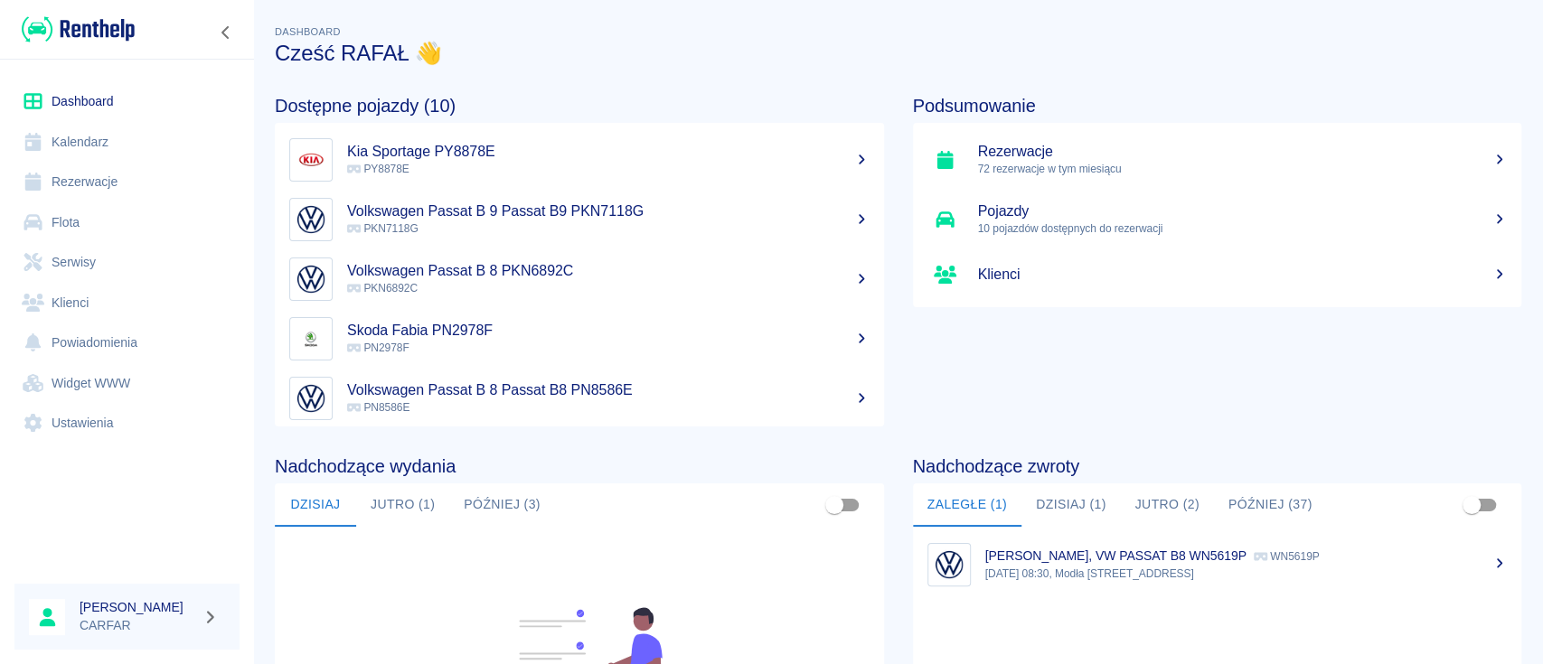
click at [116, 192] on link "Rezerwacje" at bounding box center [126, 182] width 225 height 41
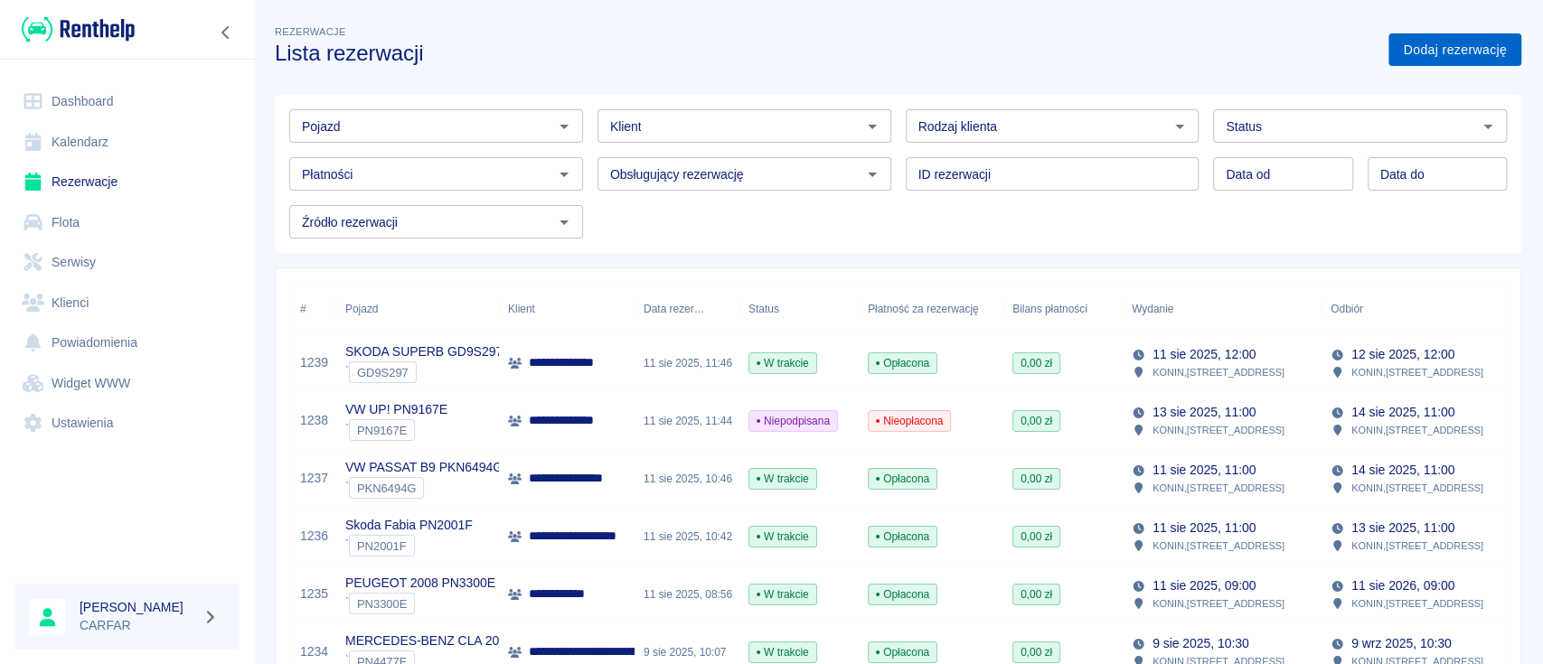
click at [1443, 42] on link "Dodaj rezerwację" at bounding box center [1454, 49] width 133 height 33
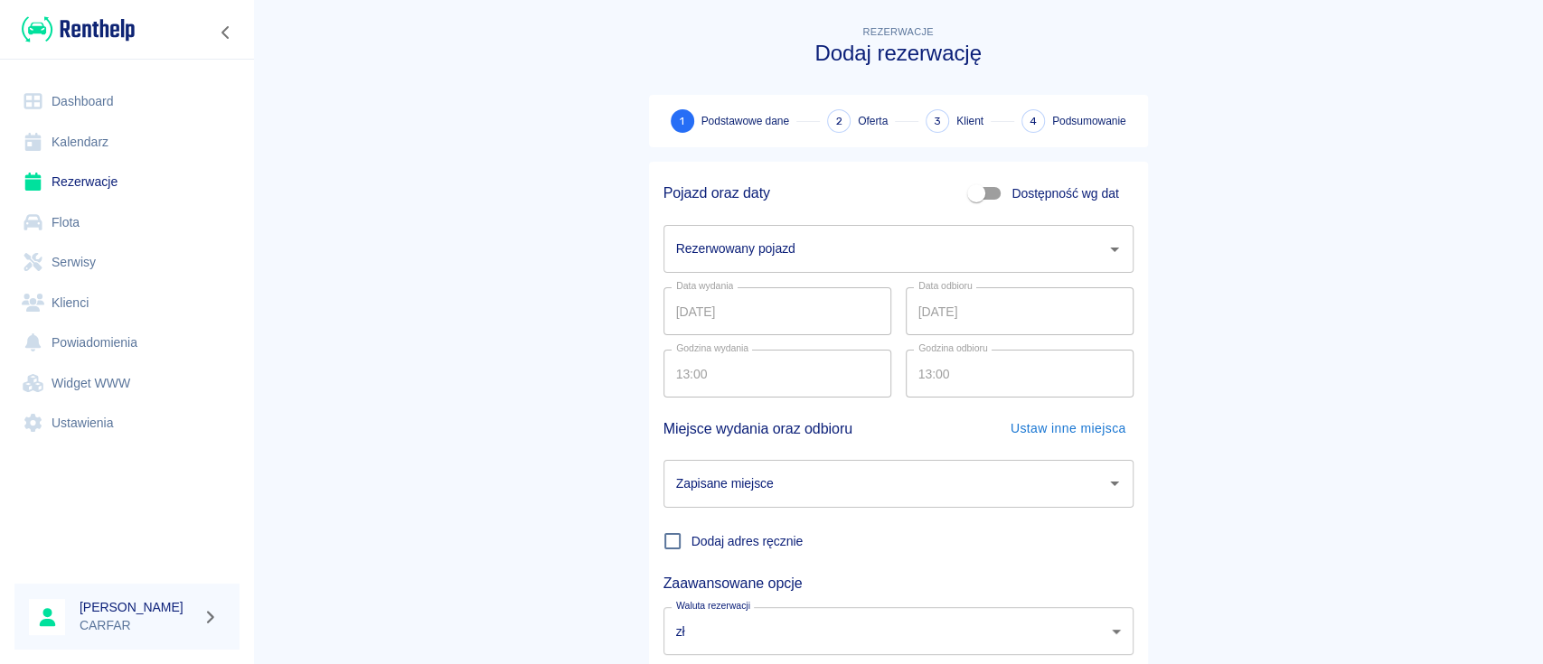
click at [875, 239] on input "Rezerwowany pojazd" at bounding box center [885, 249] width 427 height 32
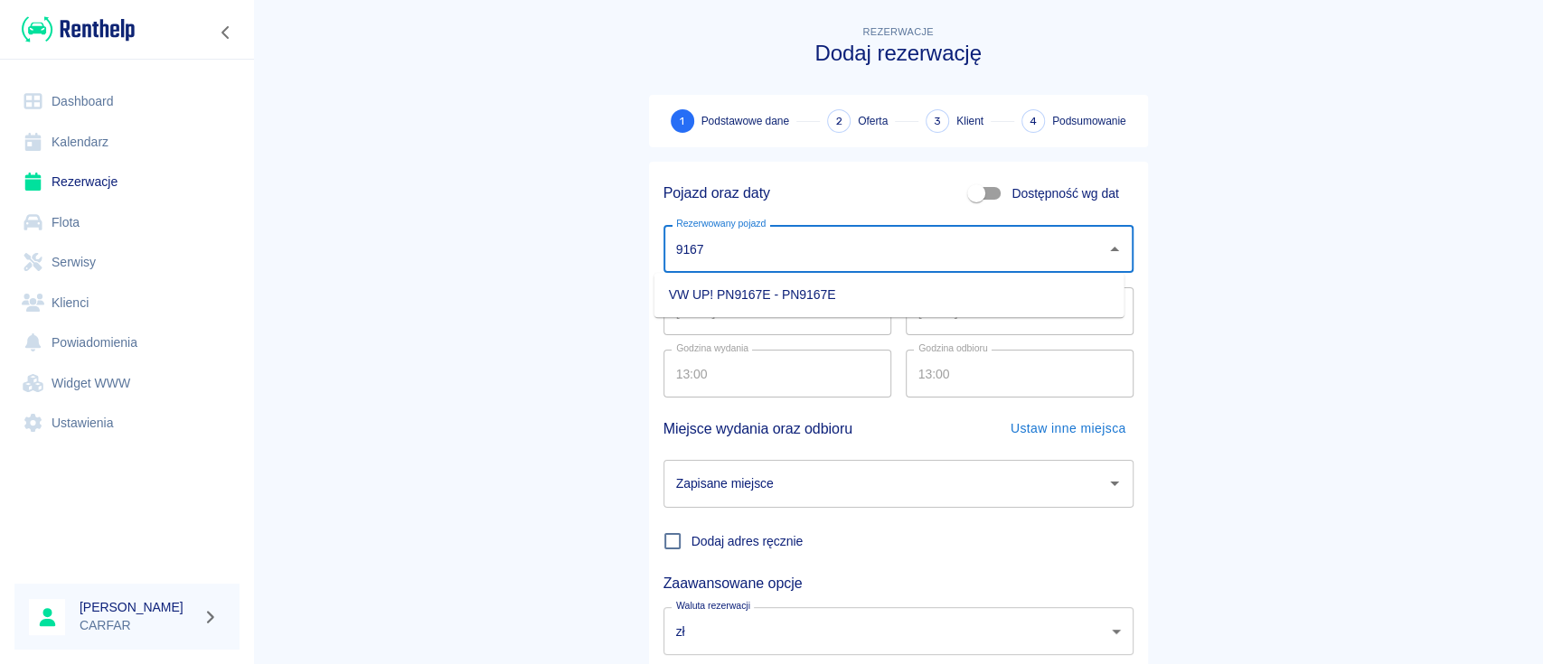
click at [868, 303] on li "VW UP! PN9167E - PN9167E" at bounding box center [889, 295] width 470 height 30
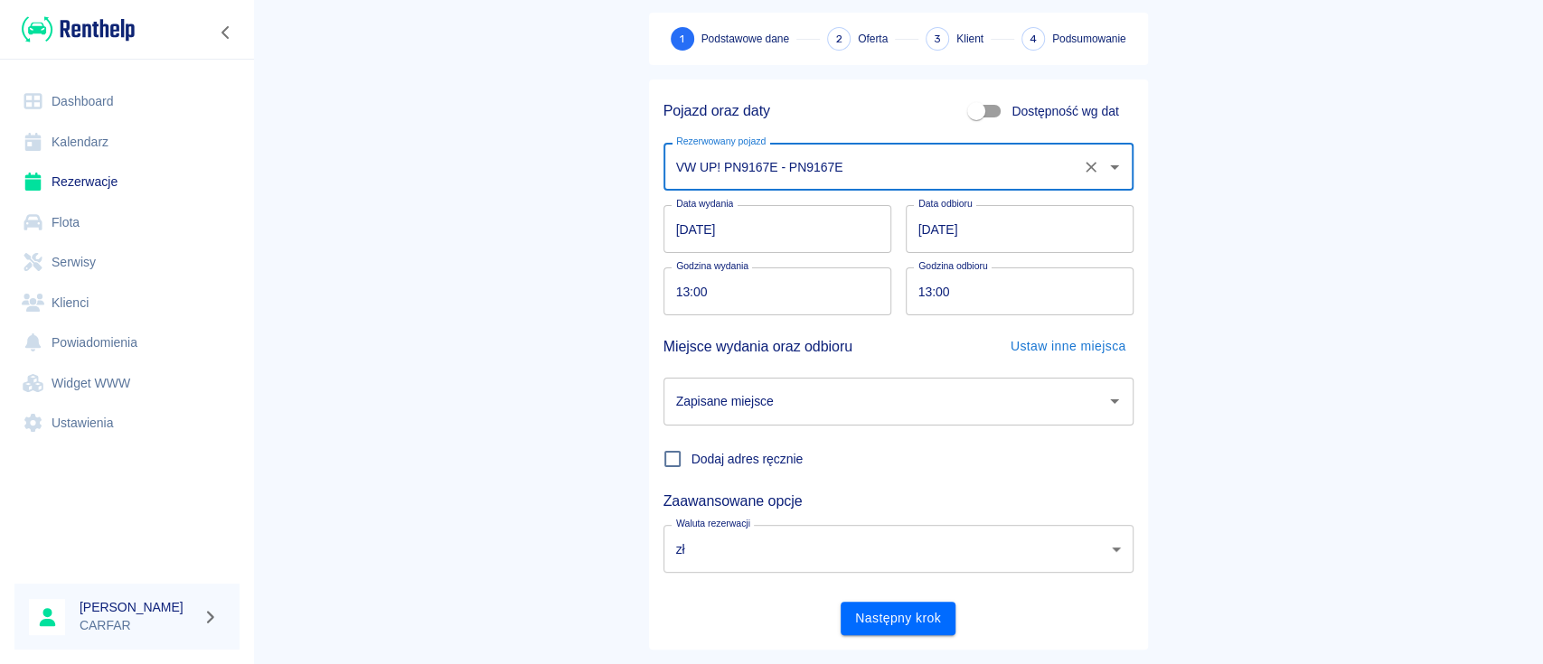
scroll to position [119, 0]
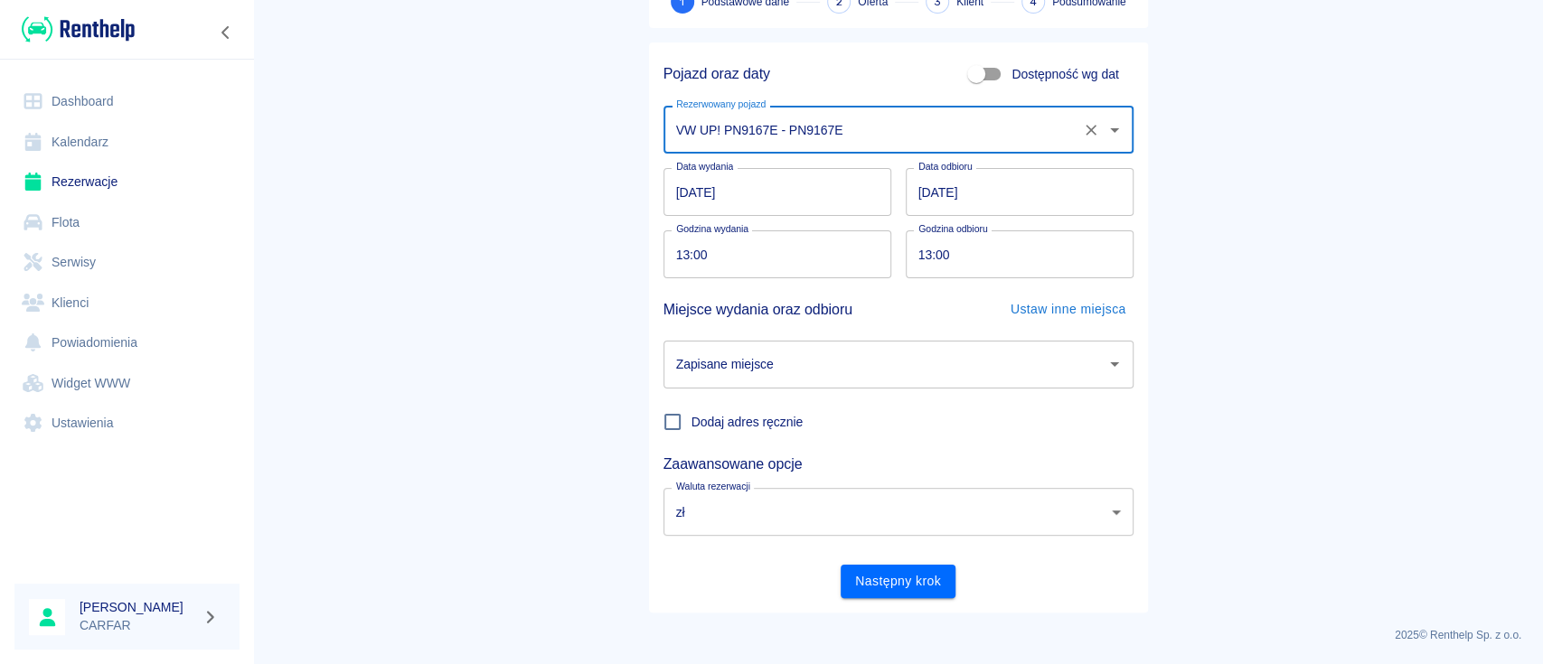
type input "VW UP! PN9167E - PN9167E"
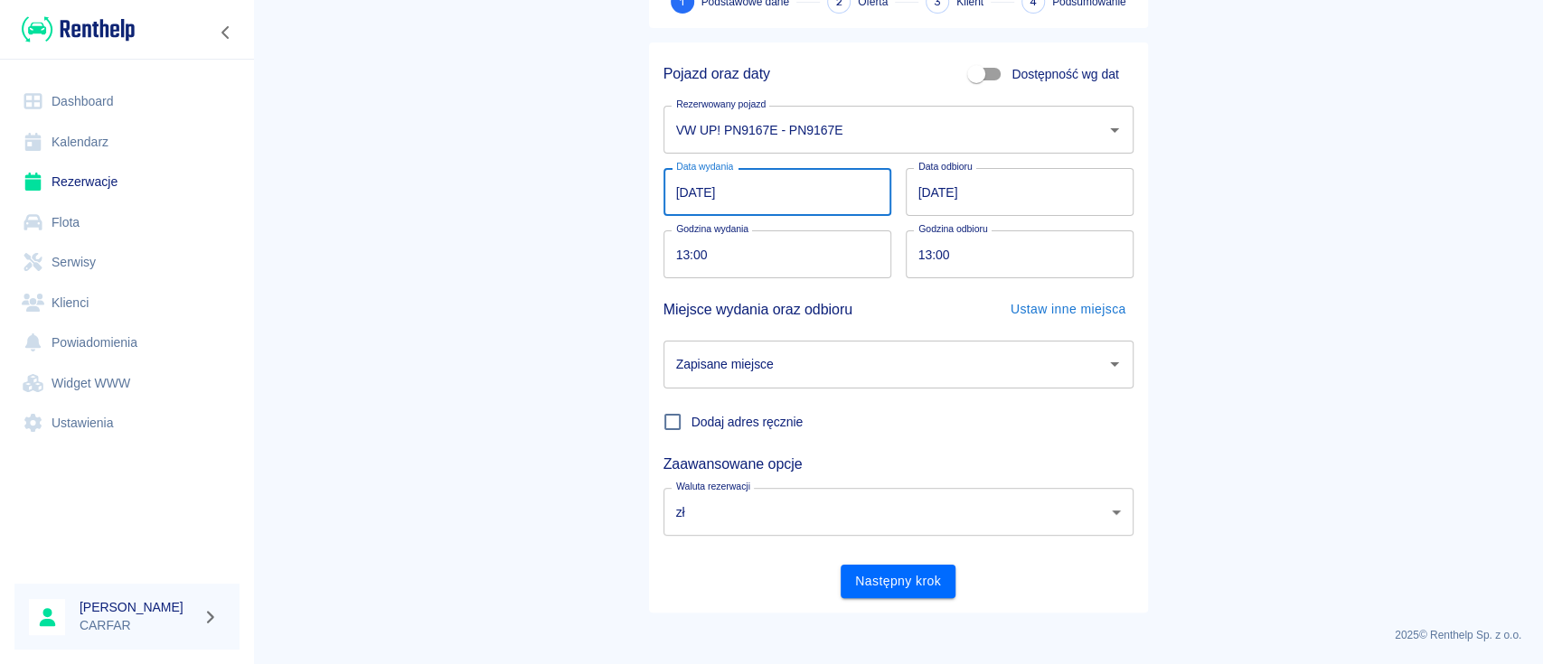
click at [672, 197] on input "[DATE]" at bounding box center [777, 192] width 228 height 48
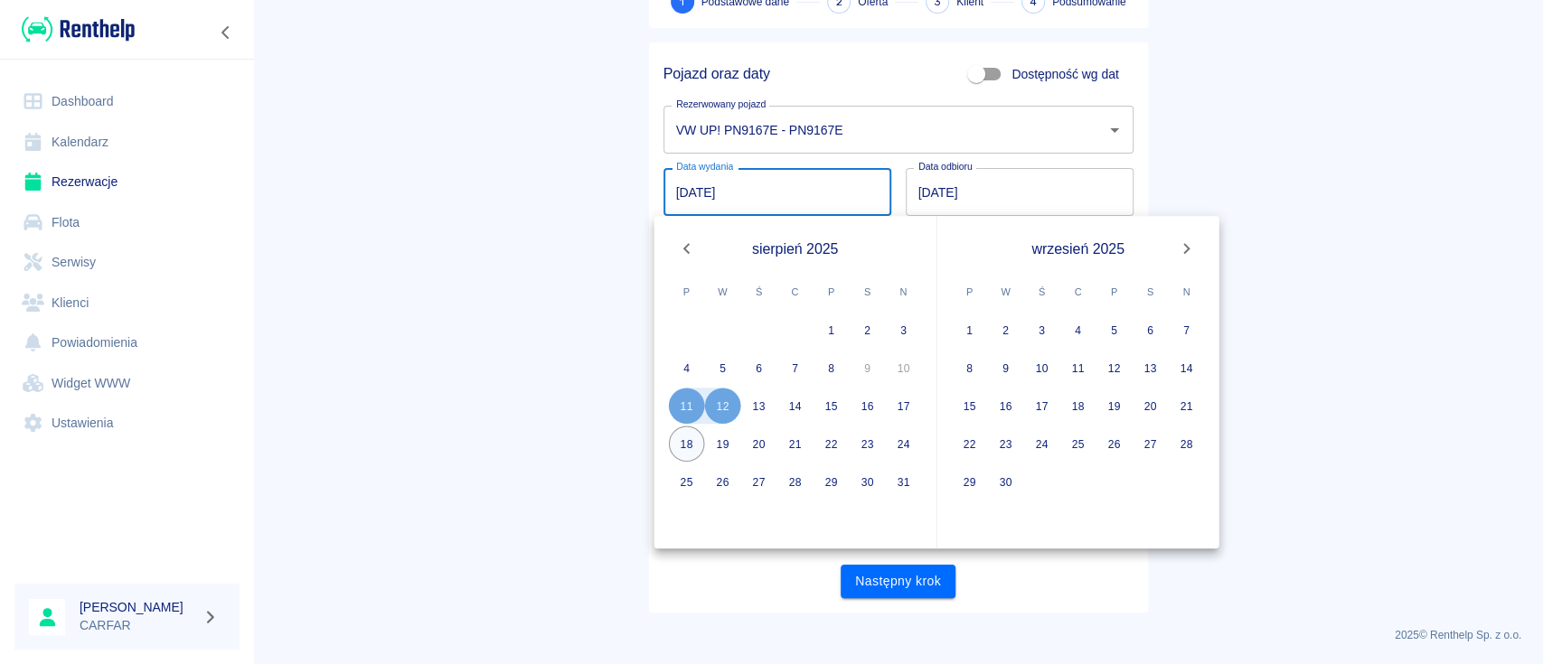
click at [676, 447] on button "18" at bounding box center [687, 444] width 36 height 36
type input "[DATE]"
type input "DD.MM.YYYY"
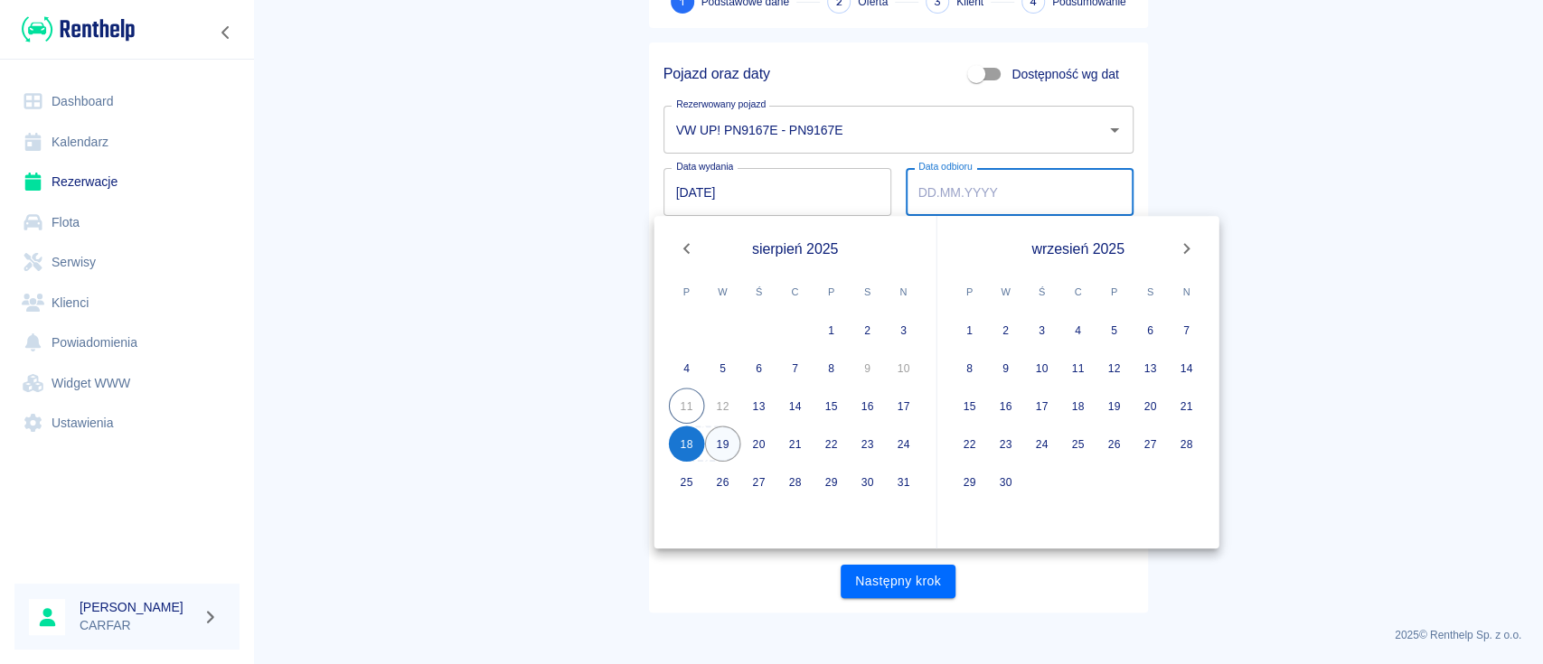
click at [716, 445] on button "19" at bounding box center [723, 444] width 36 height 36
type input "19.08.2025"
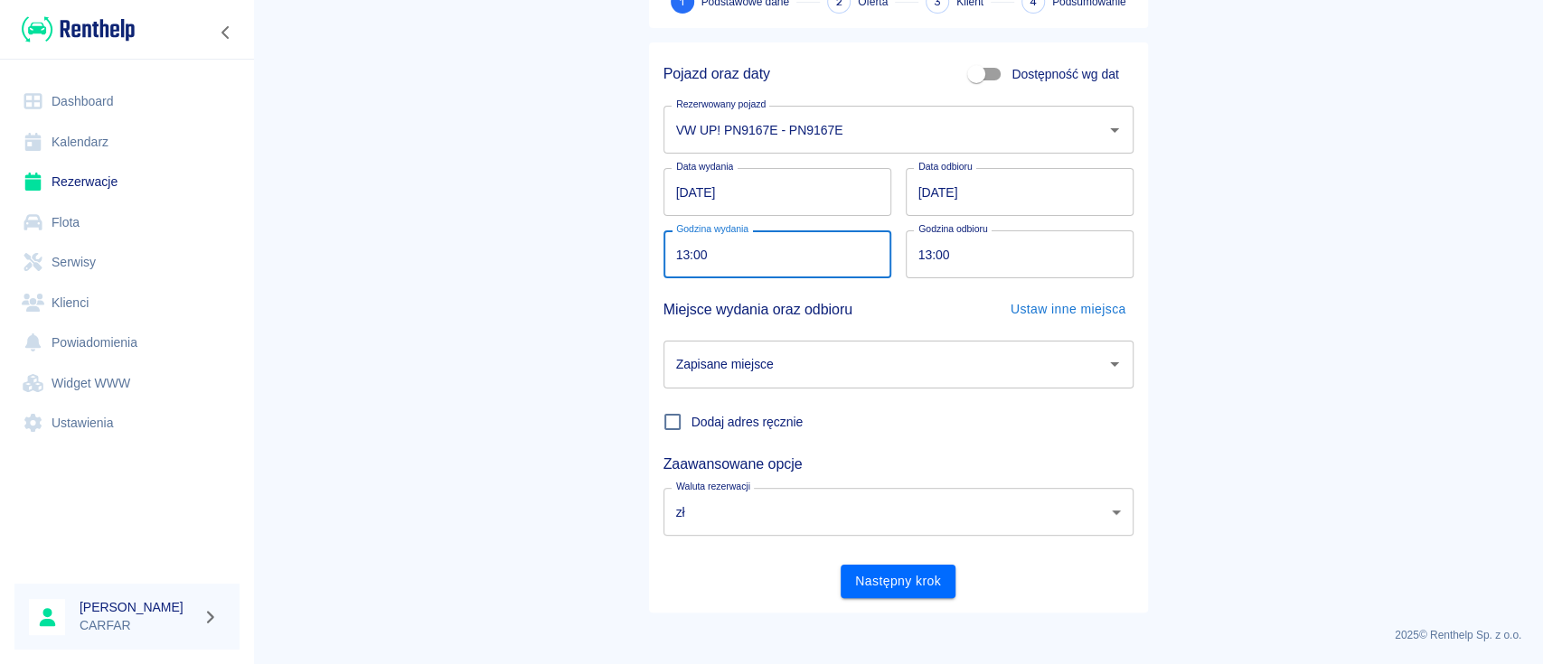
drag, startPoint x: 757, startPoint y: 257, endPoint x: 484, endPoint y: 257, distance: 273.0
click at [488, 257] on main "Rezerwacje Dodaj rezerwację 1 Podstawowe dane 2 Oferta 3 Klient 4 Podsumowanie …" at bounding box center [898, 257] width 1290 height 710
type input "09:00"
click at [483, 260] on main "Rezerwacje Dodaj rezerwację 1 Podstawowe dane 2 Oferta 3 Klient 4 Podsumowanie …" at bounding box center [898, 257] width 1290 height 710
click at [915, 256] on input "13:00" at bounding box center [1013, 254] width 215 height 48
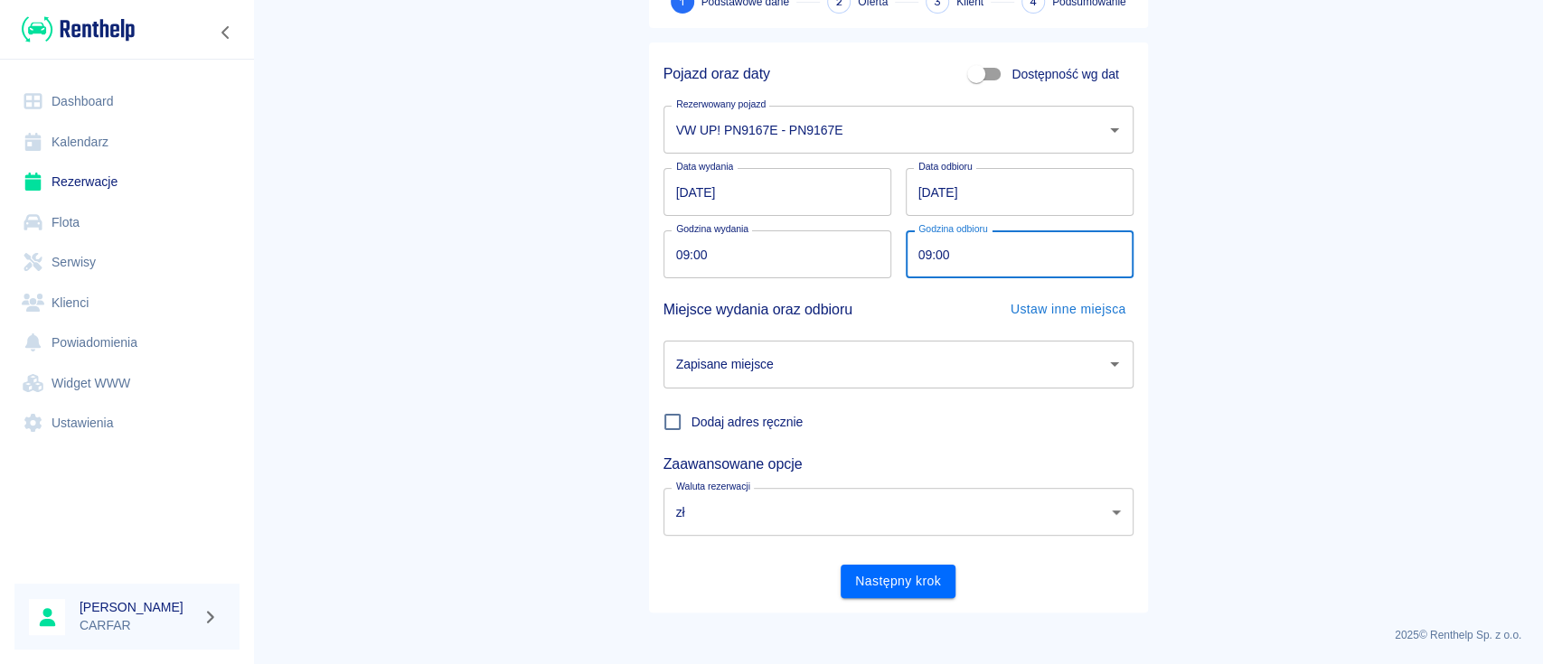
type input "09:00"
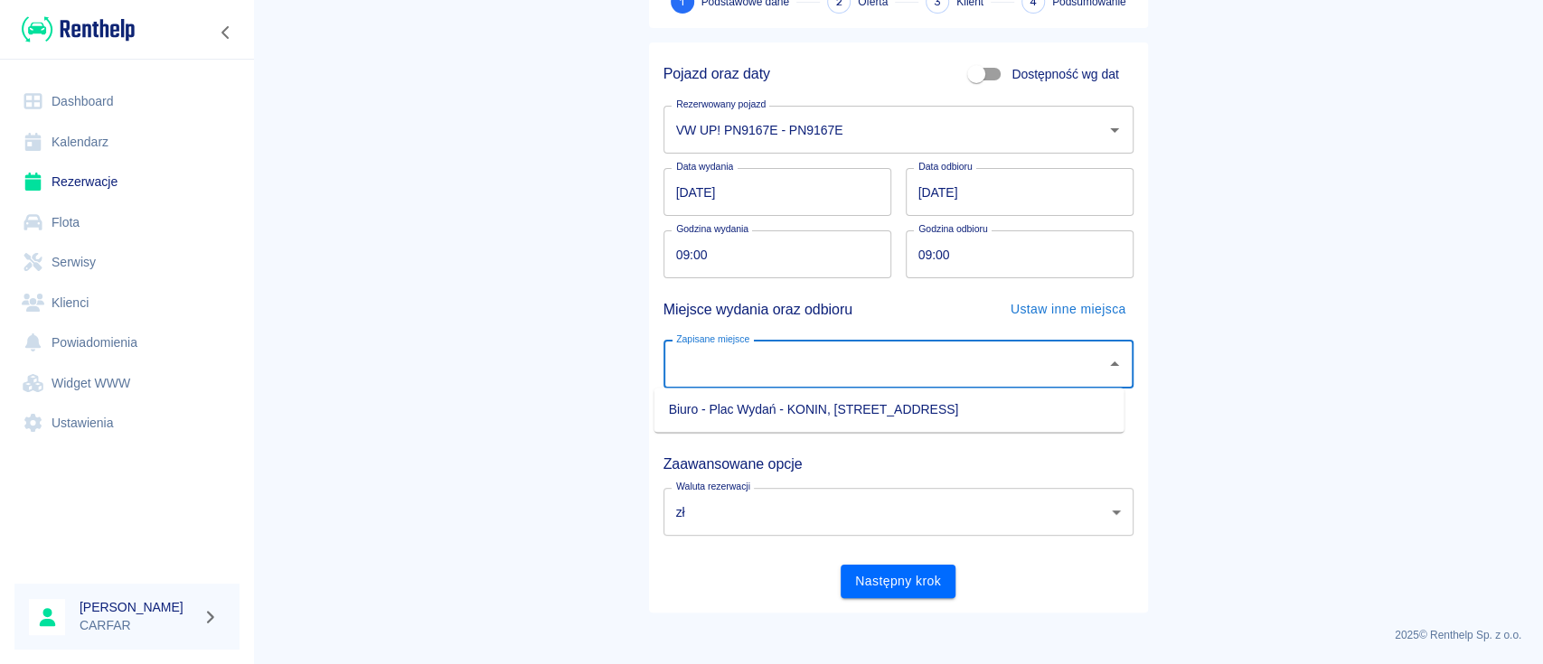
click at [893, 361] on input "Zapisane miejsce" at bounding box center [885, 365] width 427 height 32
click at [889, 403] on li "Biuro - Plac Wydań - KONIN, Kolejowa 1C" at bounding box center [889, 410] width 470 height 30
type input "Biuro - Plac Wydań - KONIN, Kolejowa 1C"
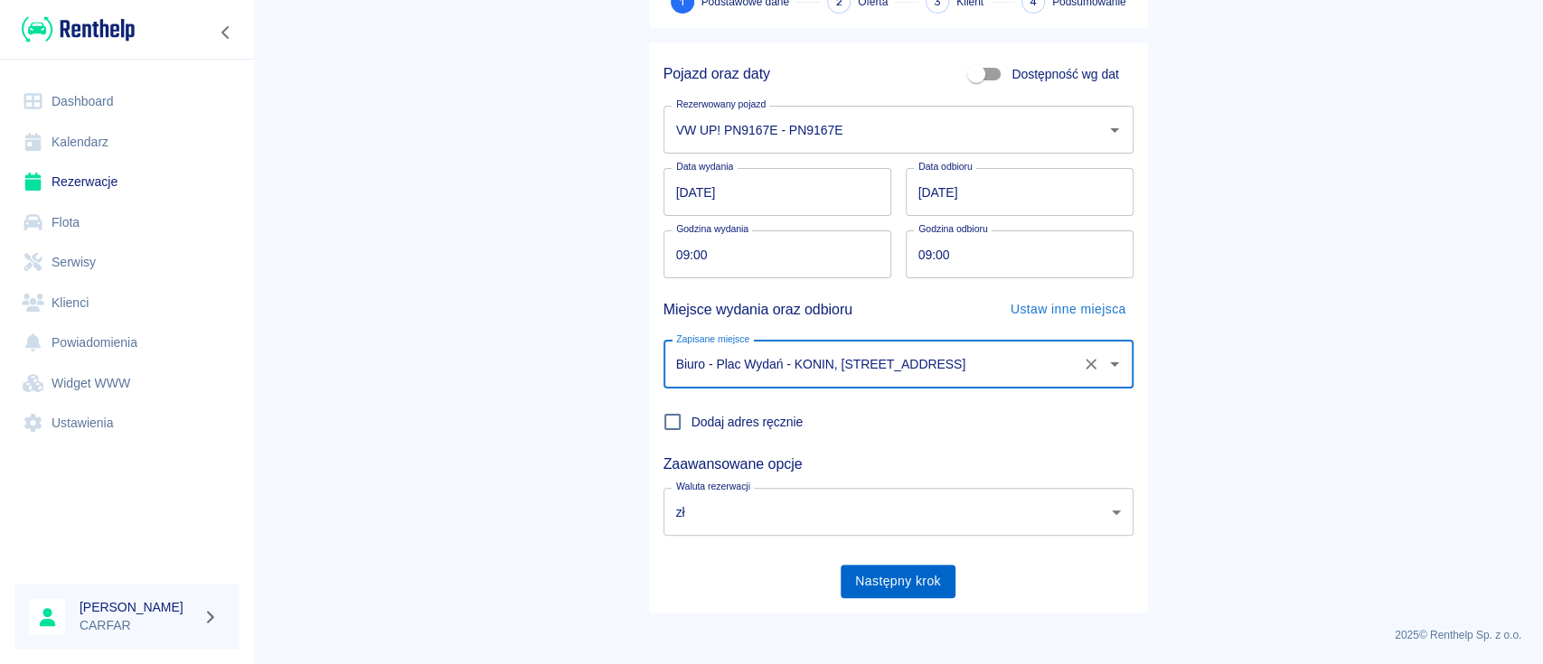
click at [907, 577] on button "Następny krok" at bounding box center [898, 581] width 115 height 33
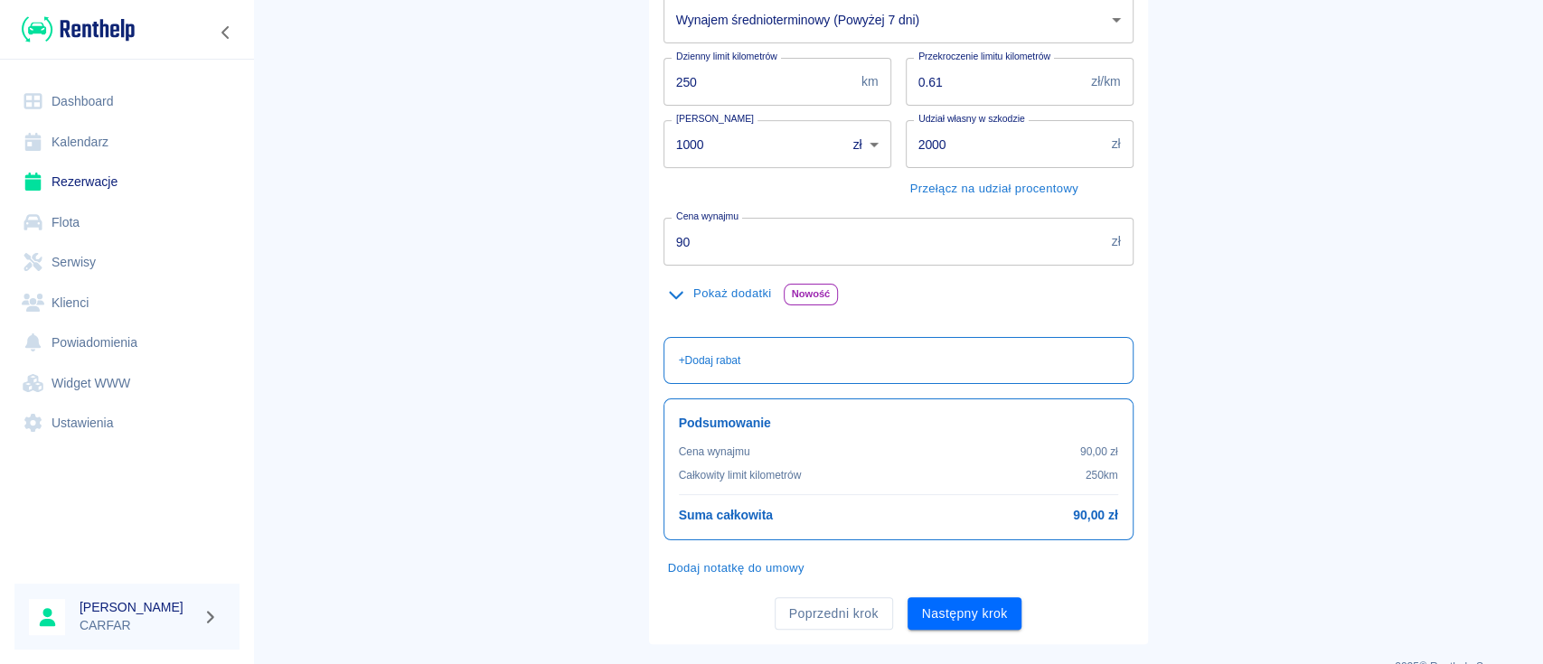
scroll to position [306, 0]
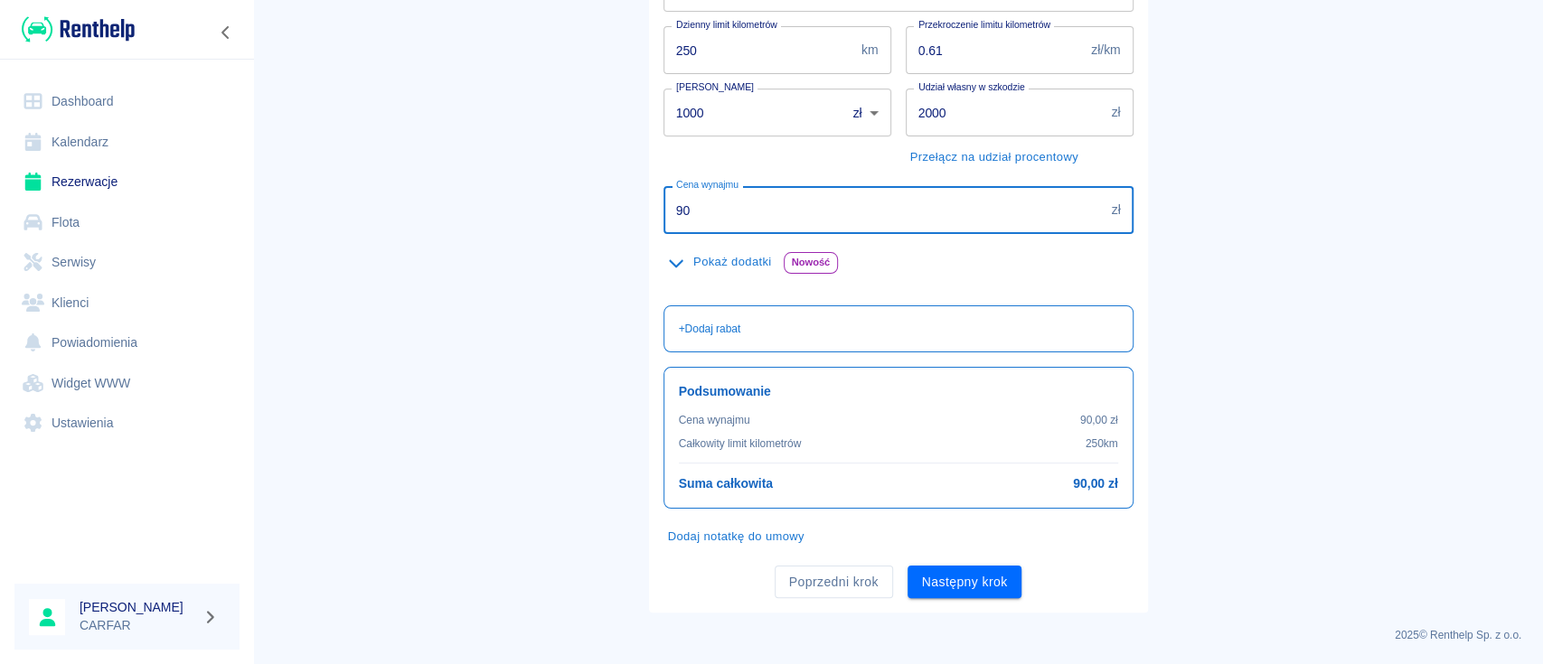
drag, startPoint x: 730, startPoint y: 209, endPoint x: 531, endPoint y: 197, distance: 199.2
click at [553, 213] on main "Rezerwacje Dodaj rezerwację Podstawowe dane 2 Oferta 3 Klient 4 Podsumowanie Of…" at bounding box center [898, 164] width 1290 height 897
type input "100"
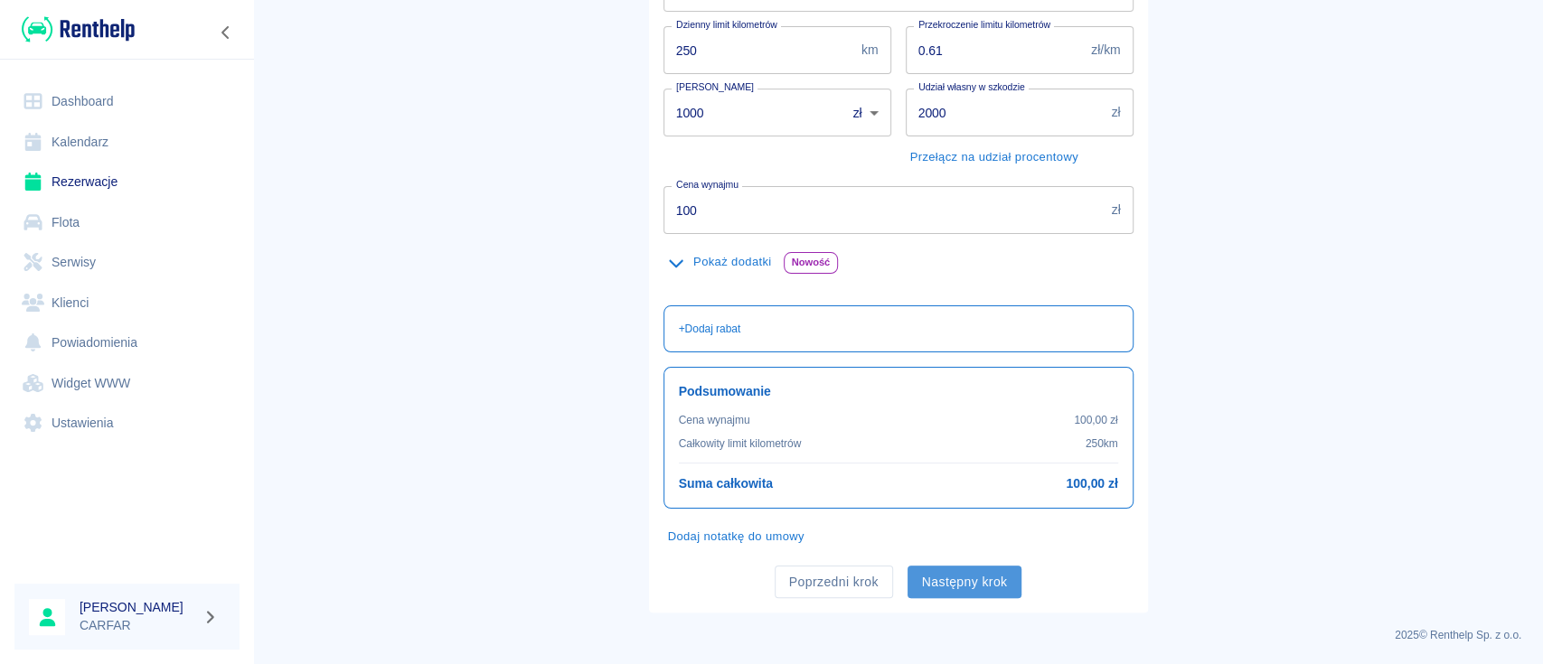
click at [998, 574] on button "Następny krok" at bounding box center [965, 582] width 115 height 33
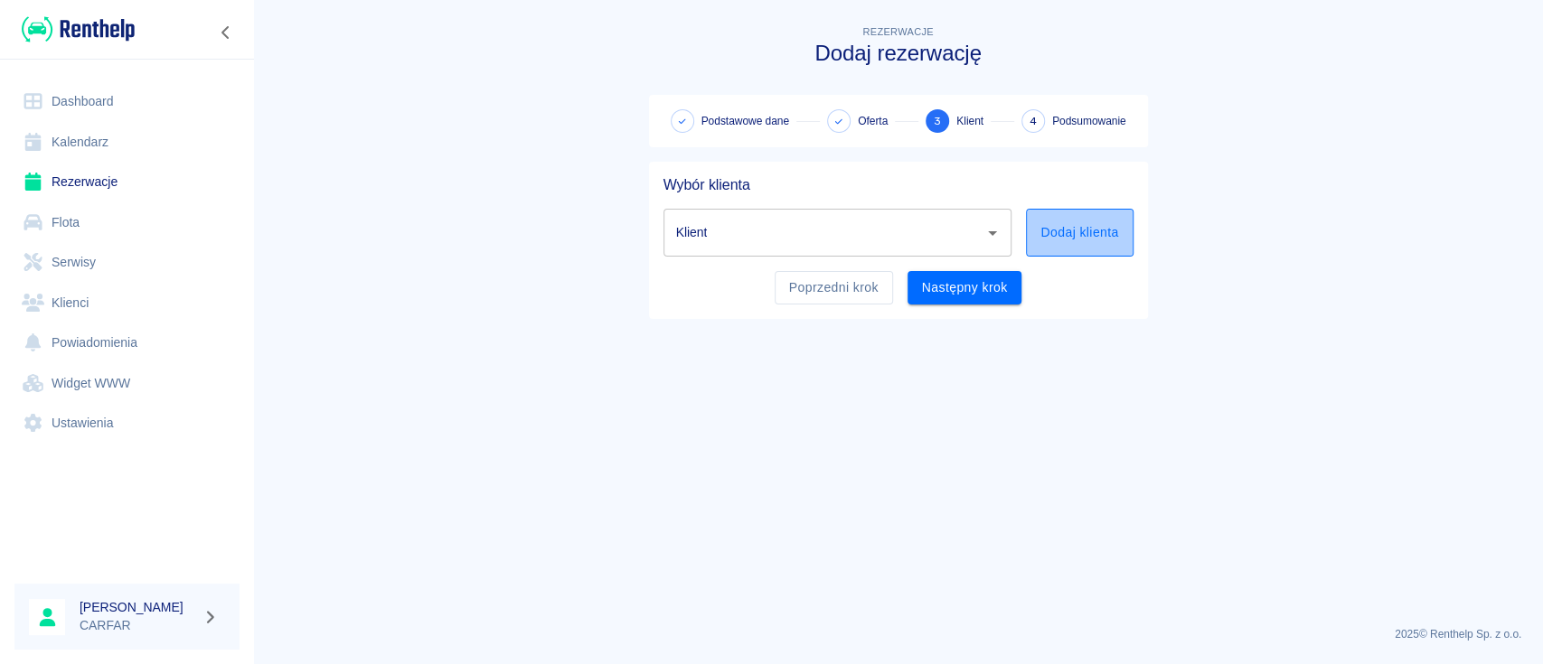
click at [1087, 220] on button "Dodaj klienta" at bounding box center [1079, 233] width 107 height 48
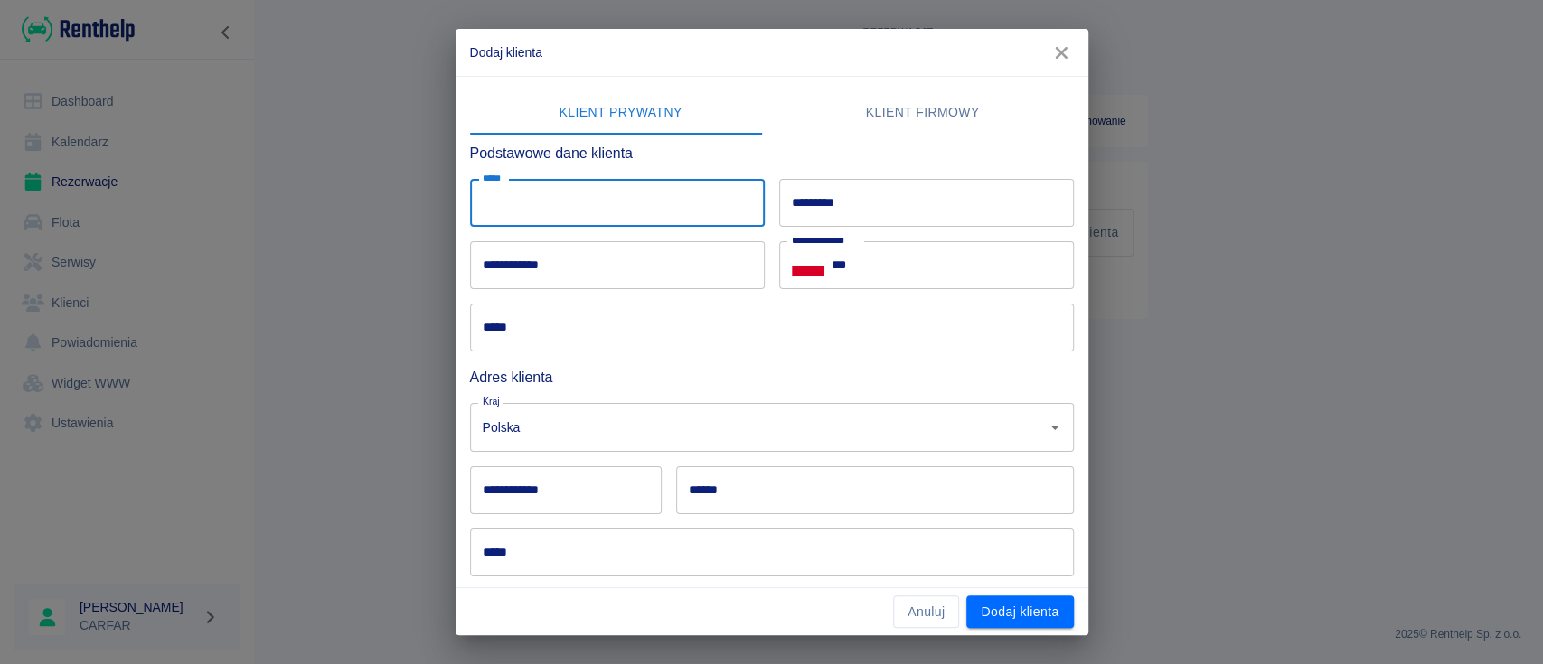
click at [612, 187] on input "*****" at bounding box center [617, 203] width 295 height 48
type input "*"
type input "******"
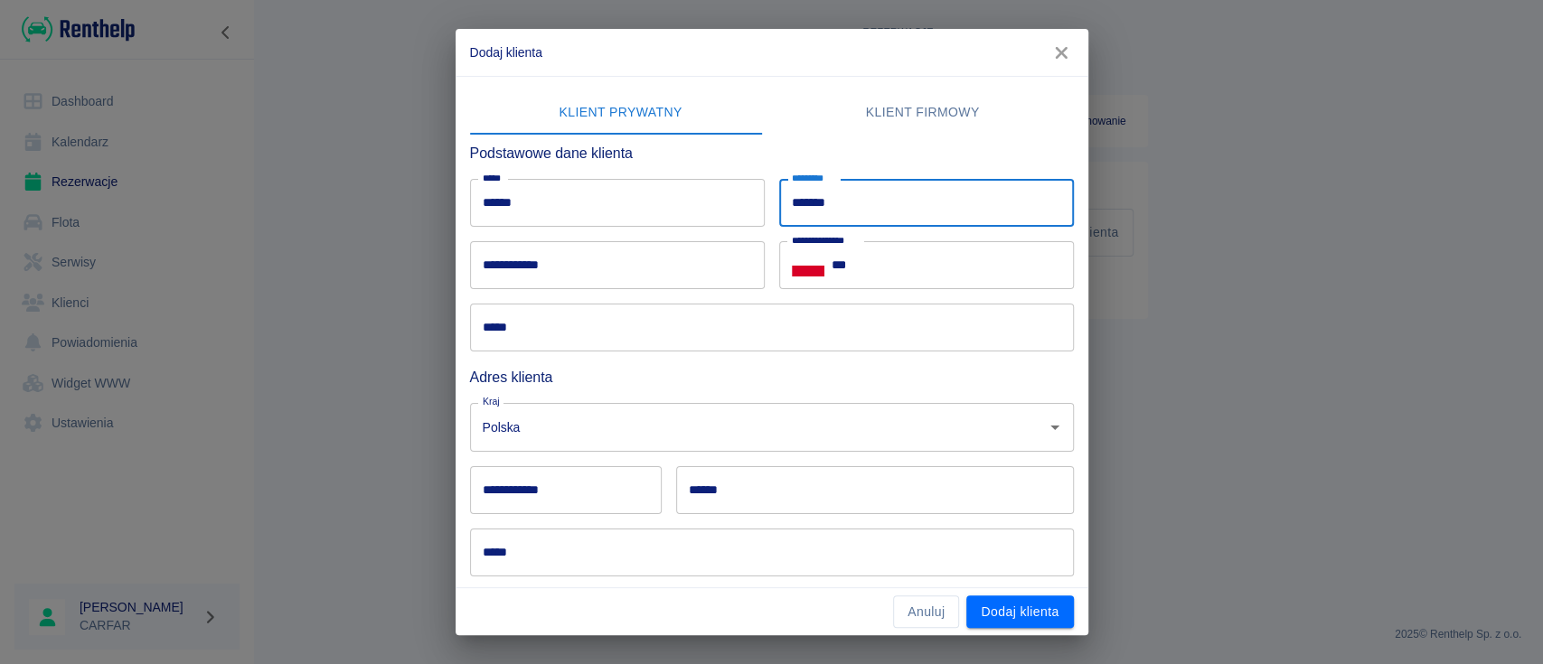
type input "*******"
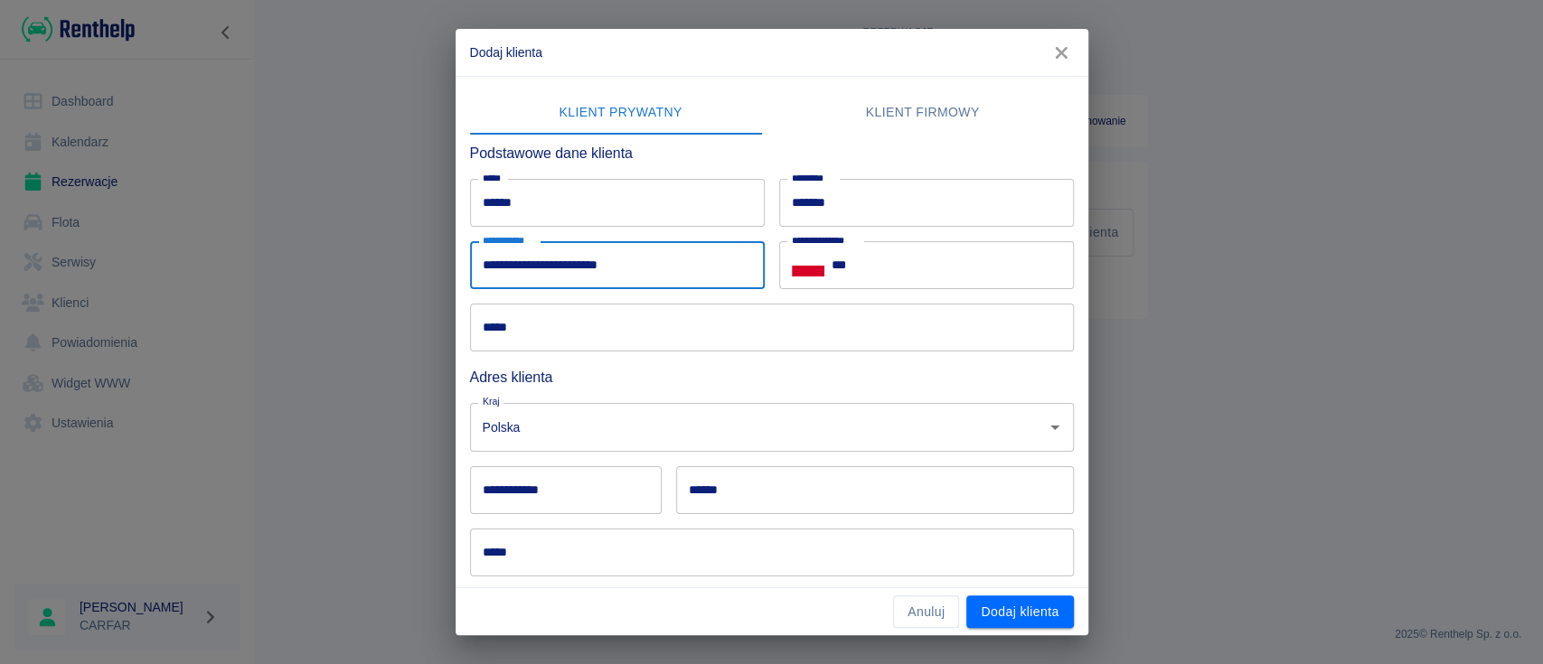
type input "**********"
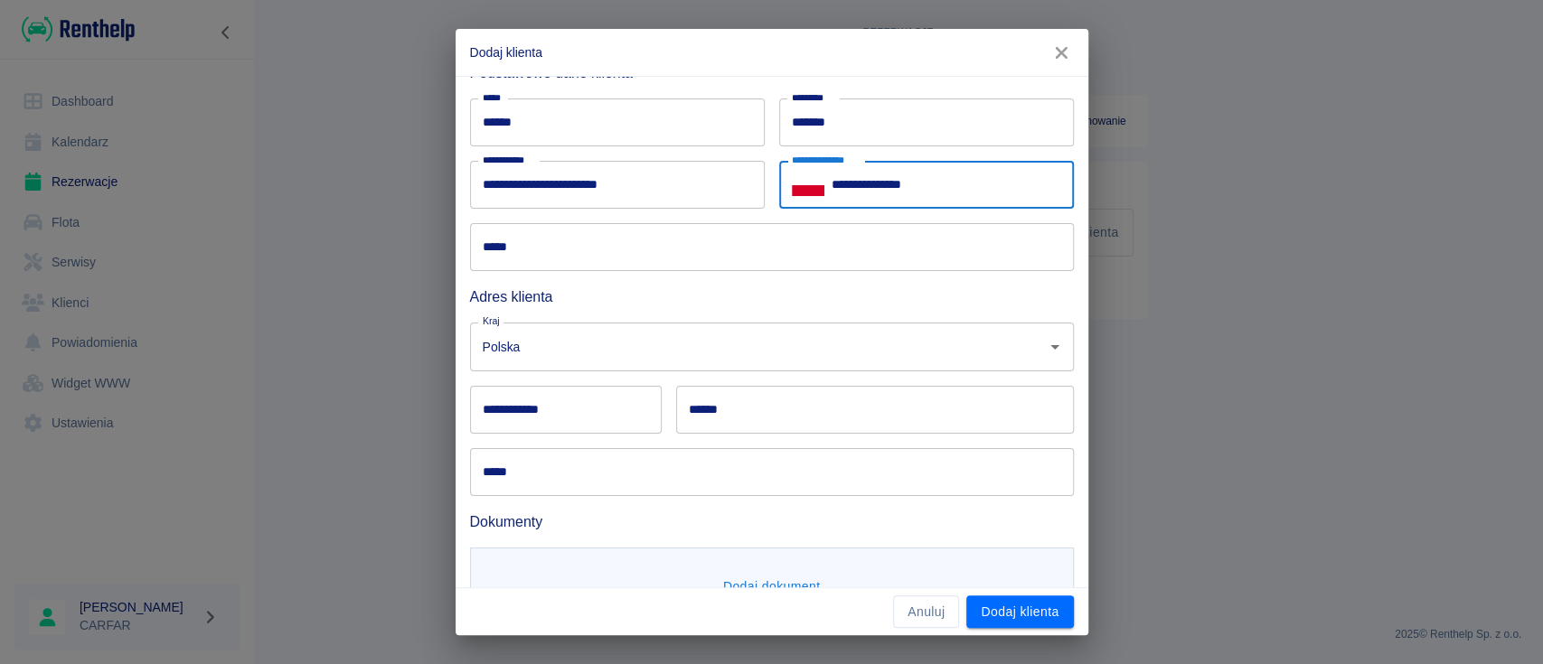
scroll to position [149, 0]
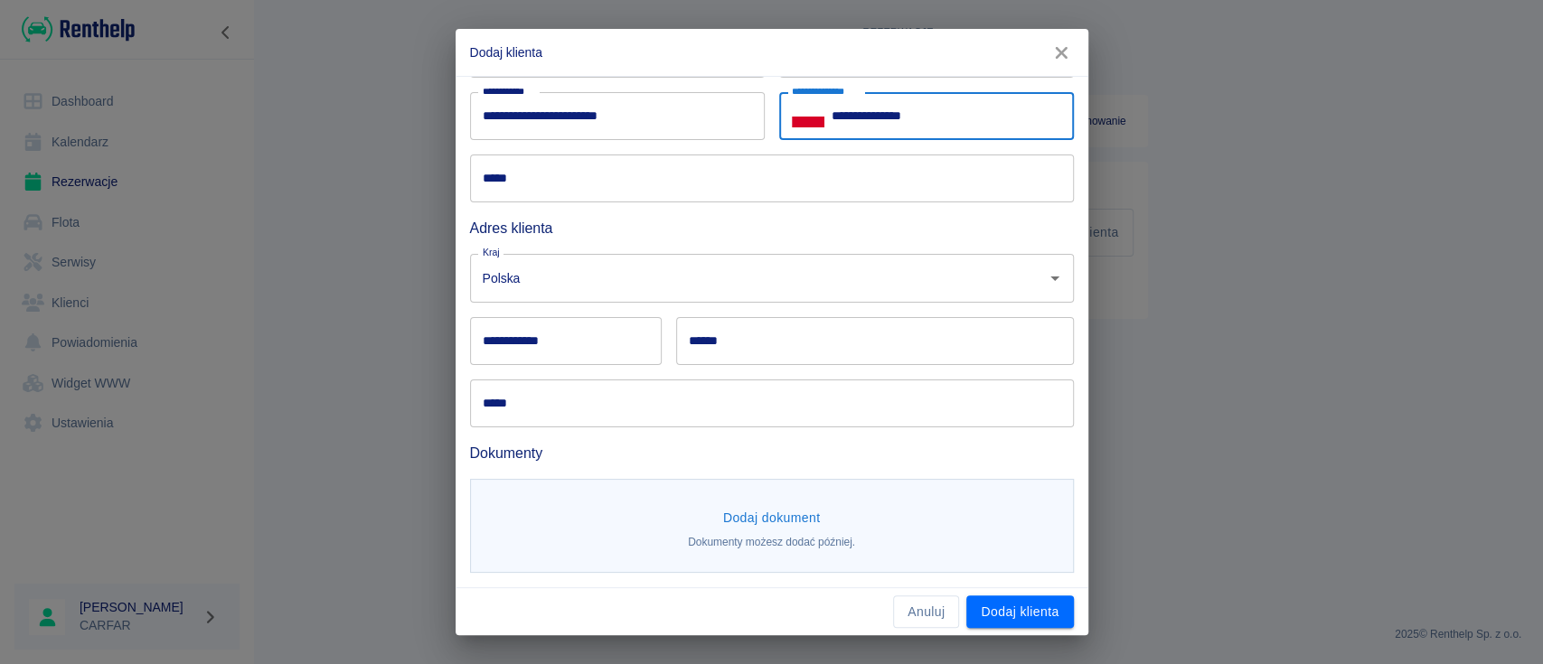
type input "**********"
click at [590, 333] on input "**********" at bounding box center [566, 341] width 192 height 48
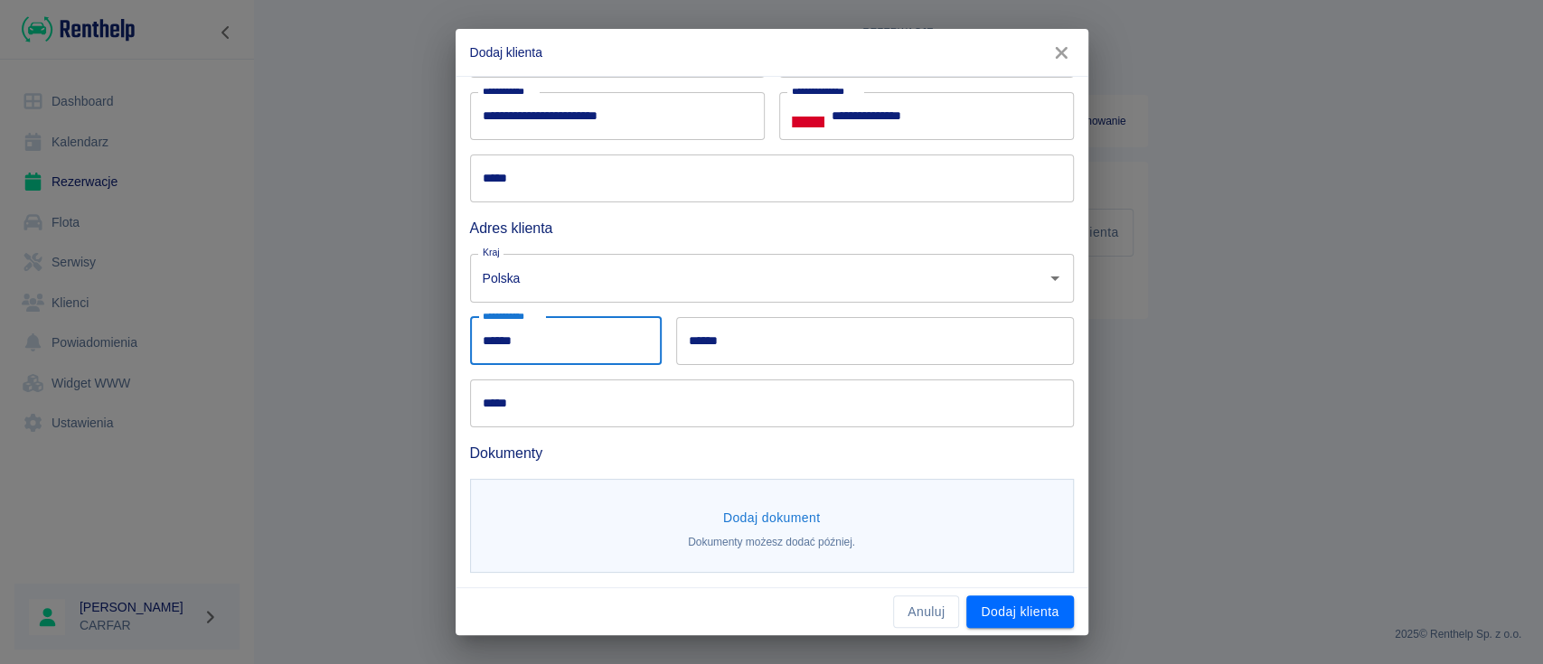
type input "******"
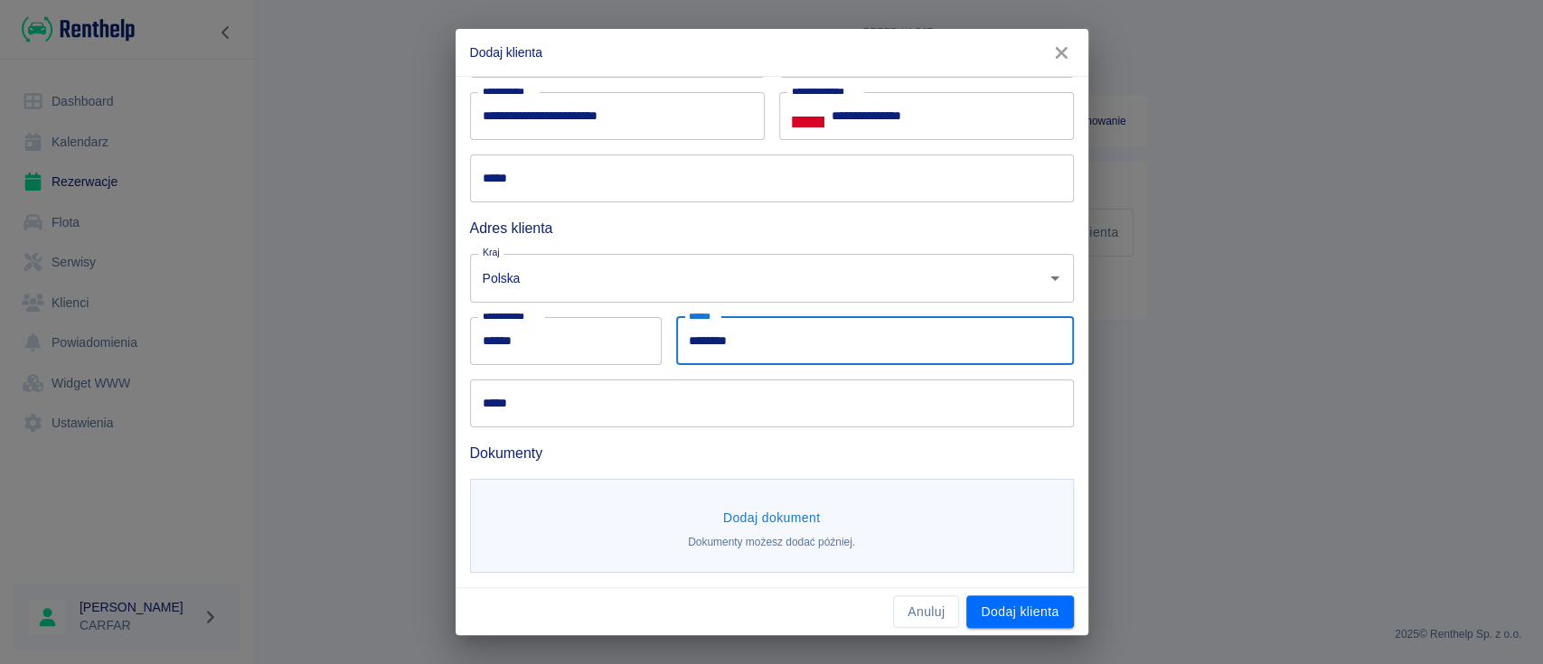
type input "********"
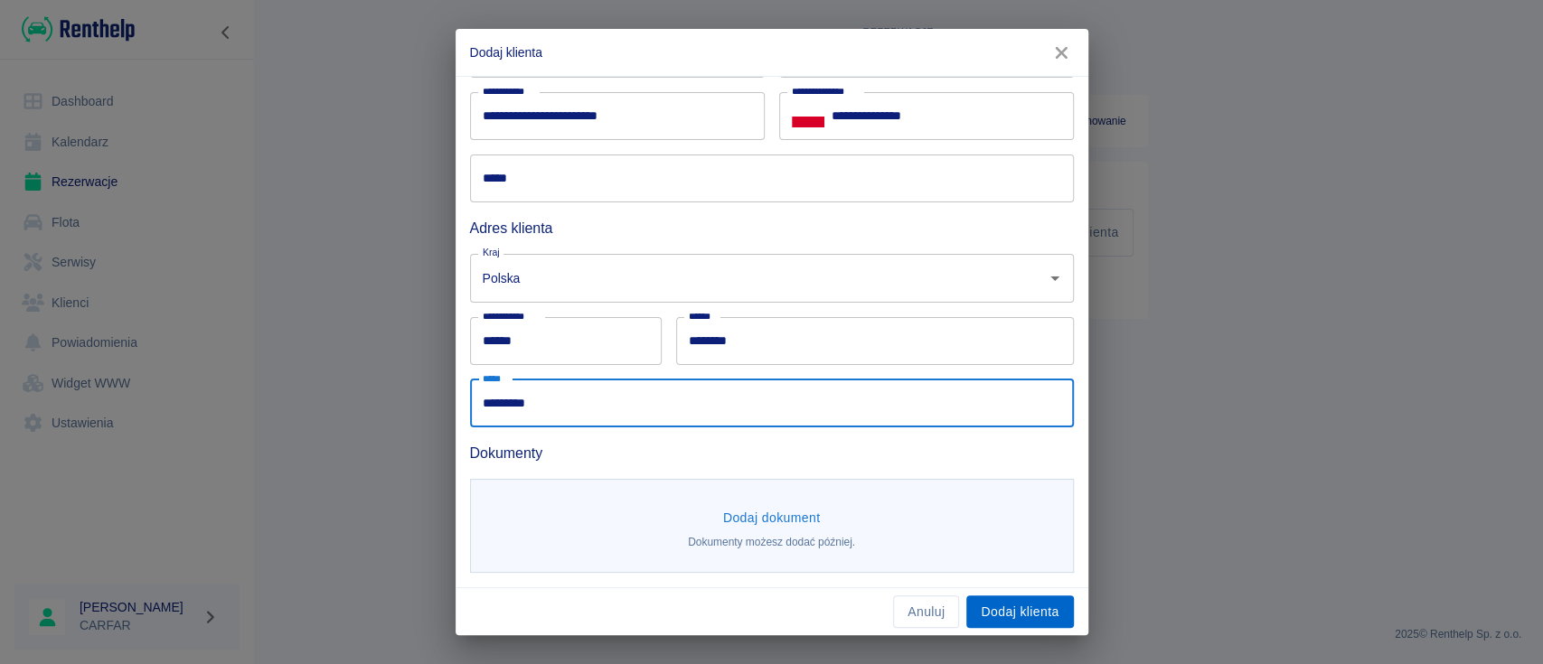
type input "*********"
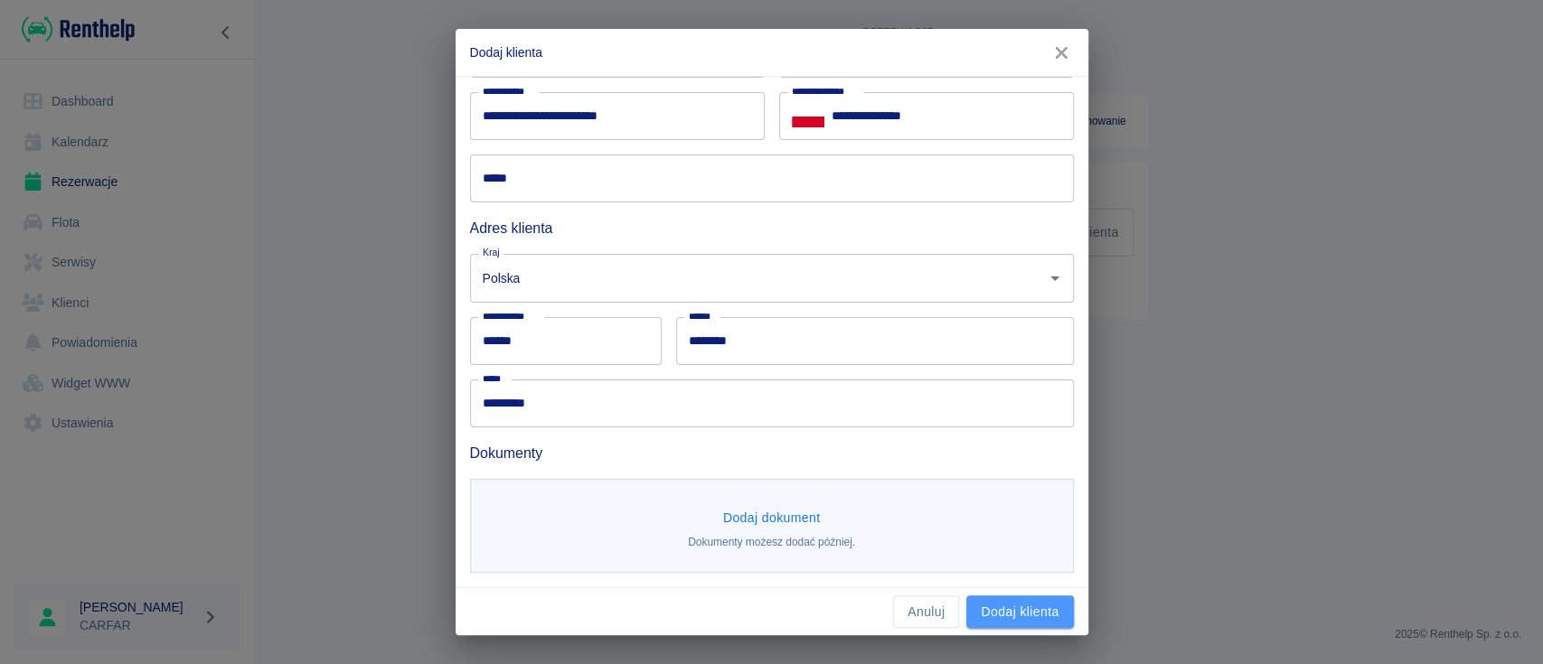
click at [991, 614] on button "Dodaj klienta" at bounding box center [1019, 612] width 107 height 33
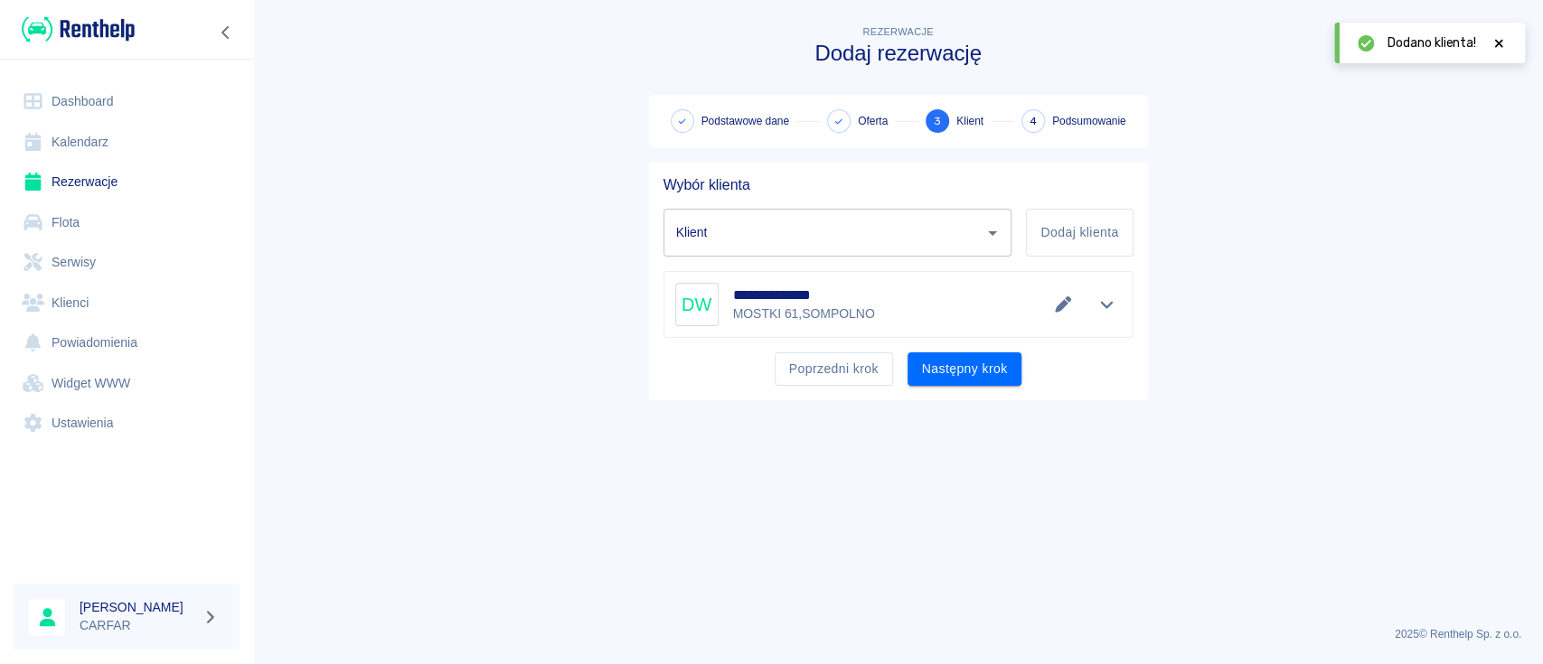
type input "DAMIAN WALCZAK (+48669348045)"
click at [972, 358] on button "Następny krok" at bounding box center [965, 369] width 115 height 33
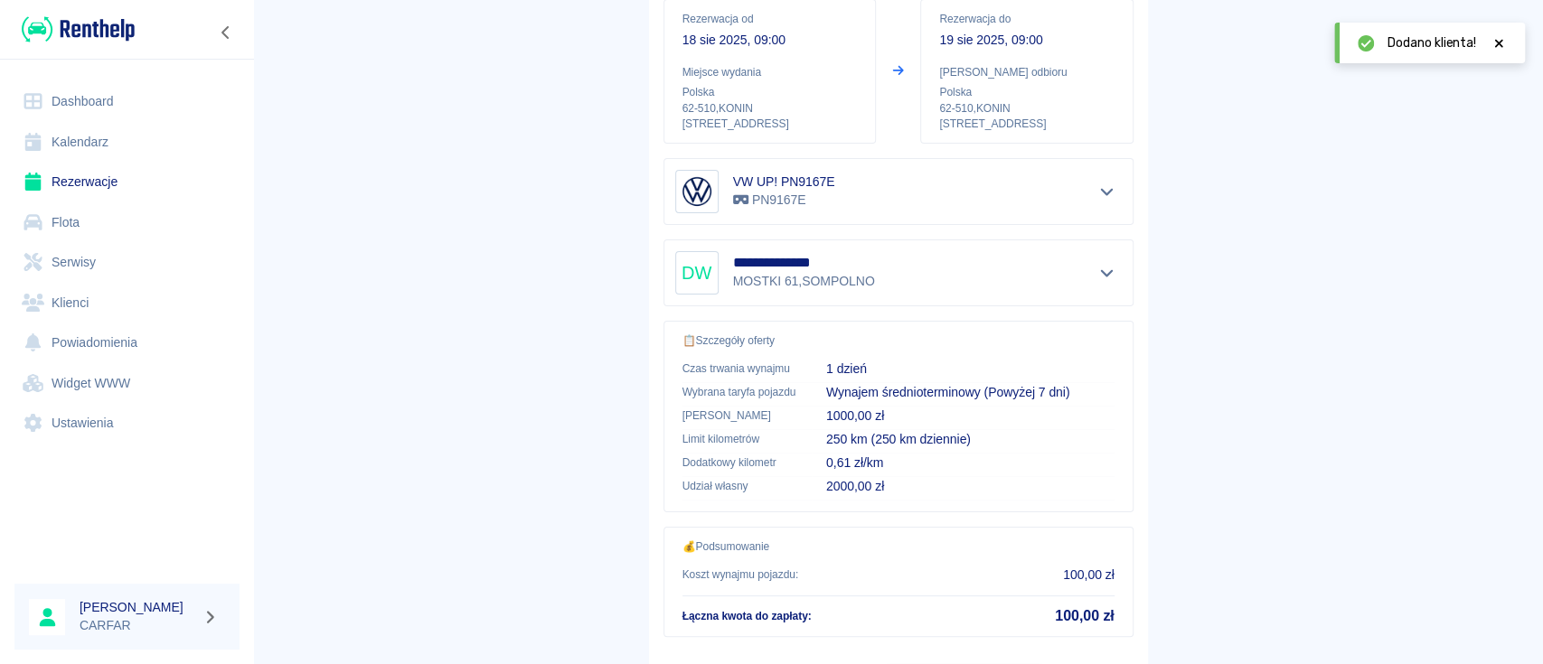
scroll to position [309, 0]
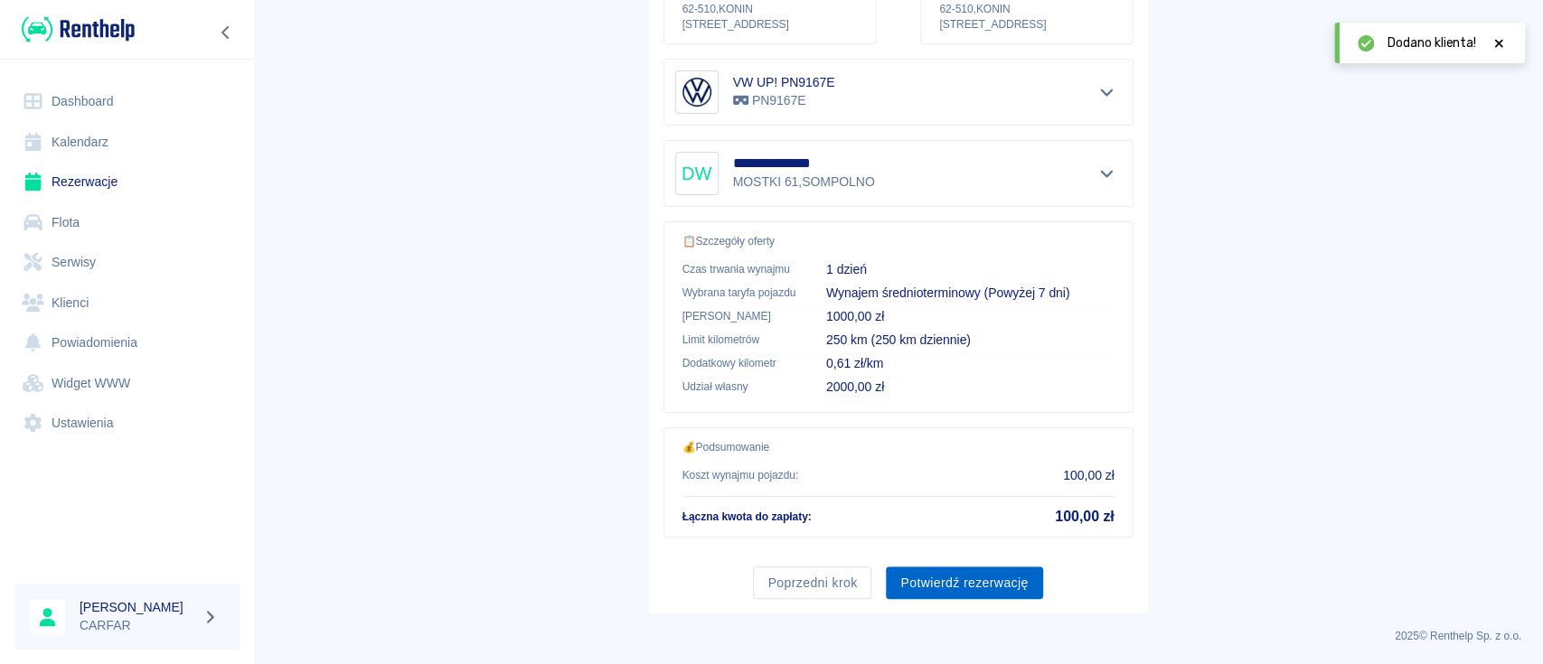
click at [968, 582] on button "Potwierdź rezerwację" at bounding box center [964, 583] width 156 height 33
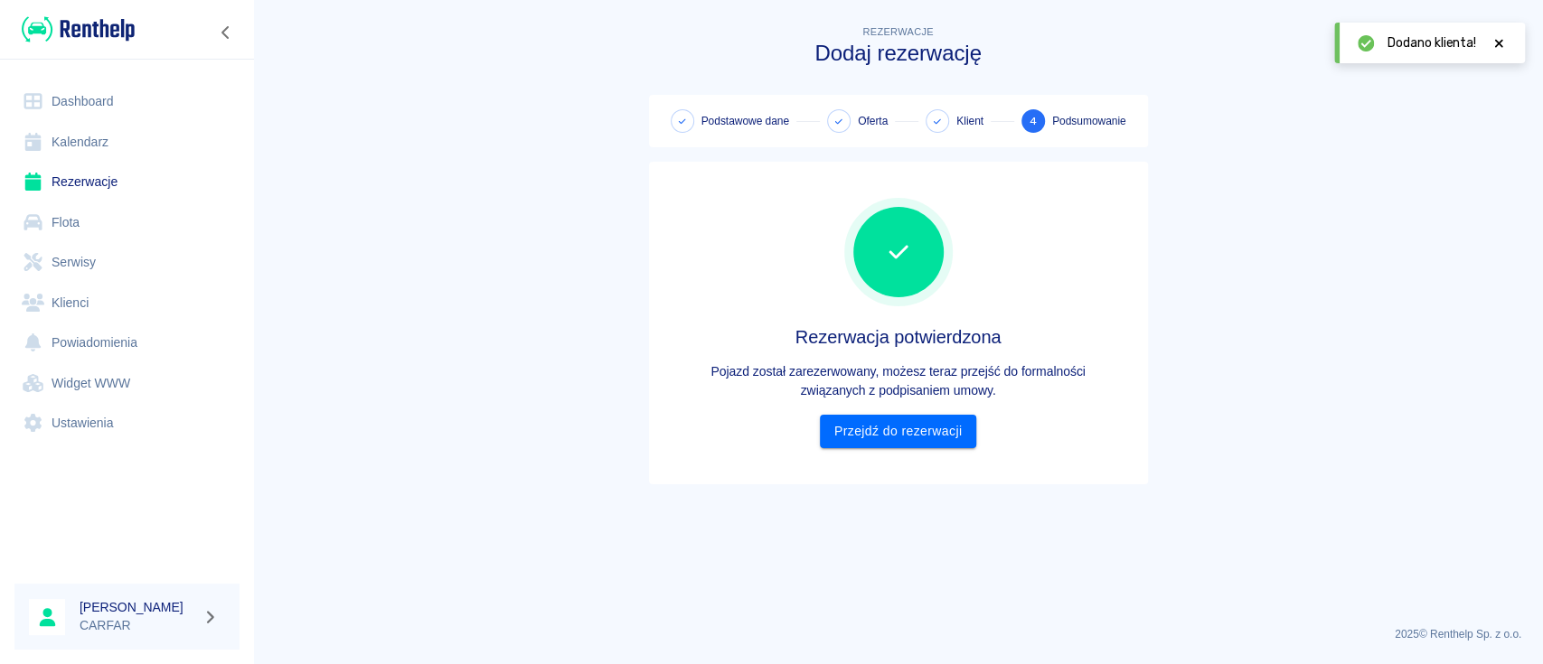
scroll to position [0, 0]
click at [931, 433] on link "Przejdź do rezerwacji" at bounding box center [898, 431] width 156 height 33
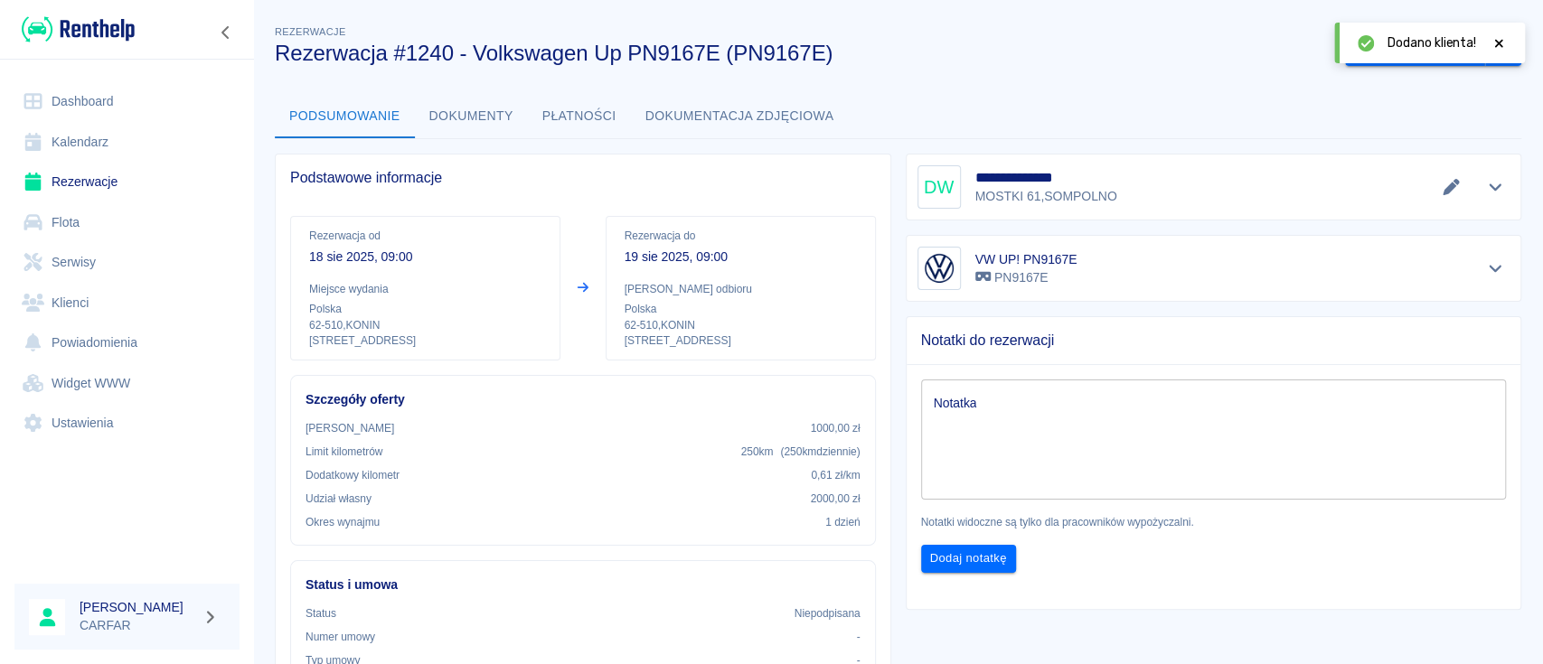
click at [1500, 40] on icon at bounding box center [1499, 43] width 8 height 8
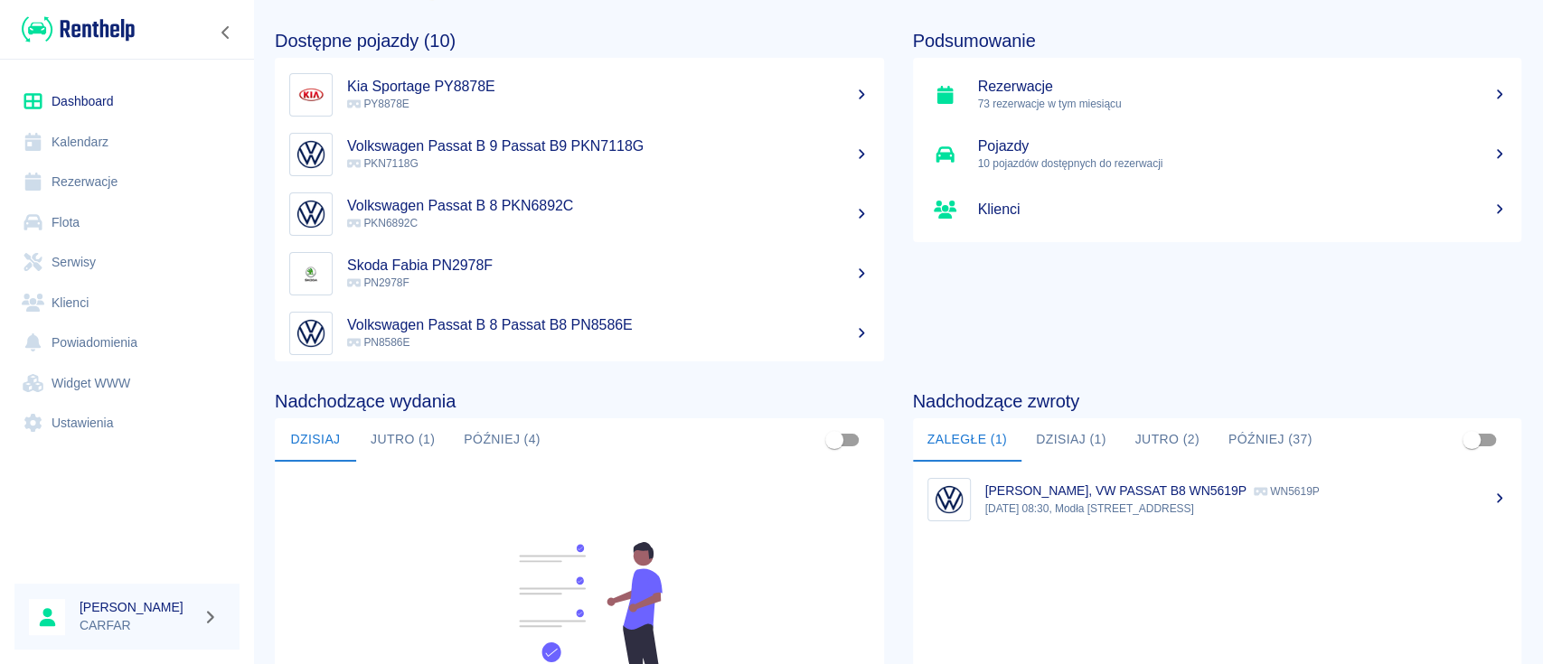
scroll to position [120, 0]
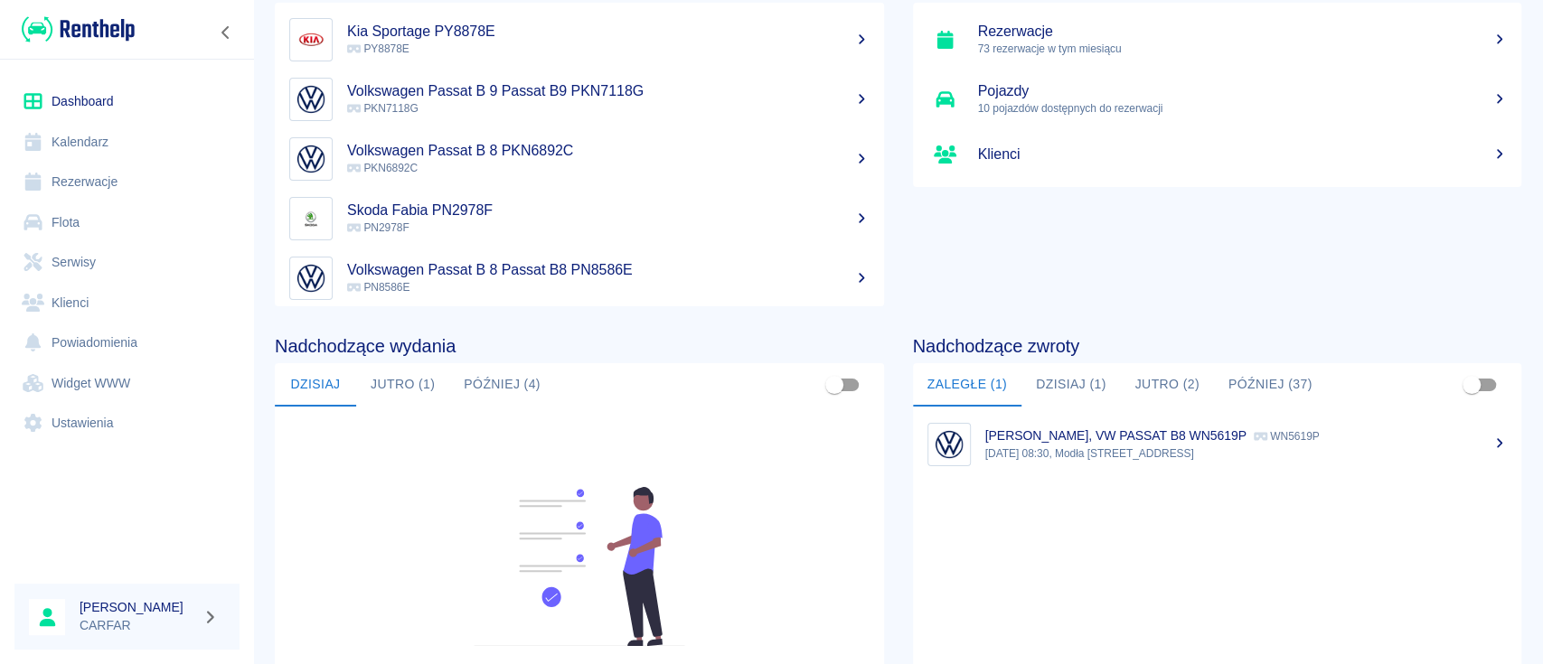
click at [1068, 392] on button "Dzisiaj (1)" at bounding box center [1070, 384] width 99 height 43
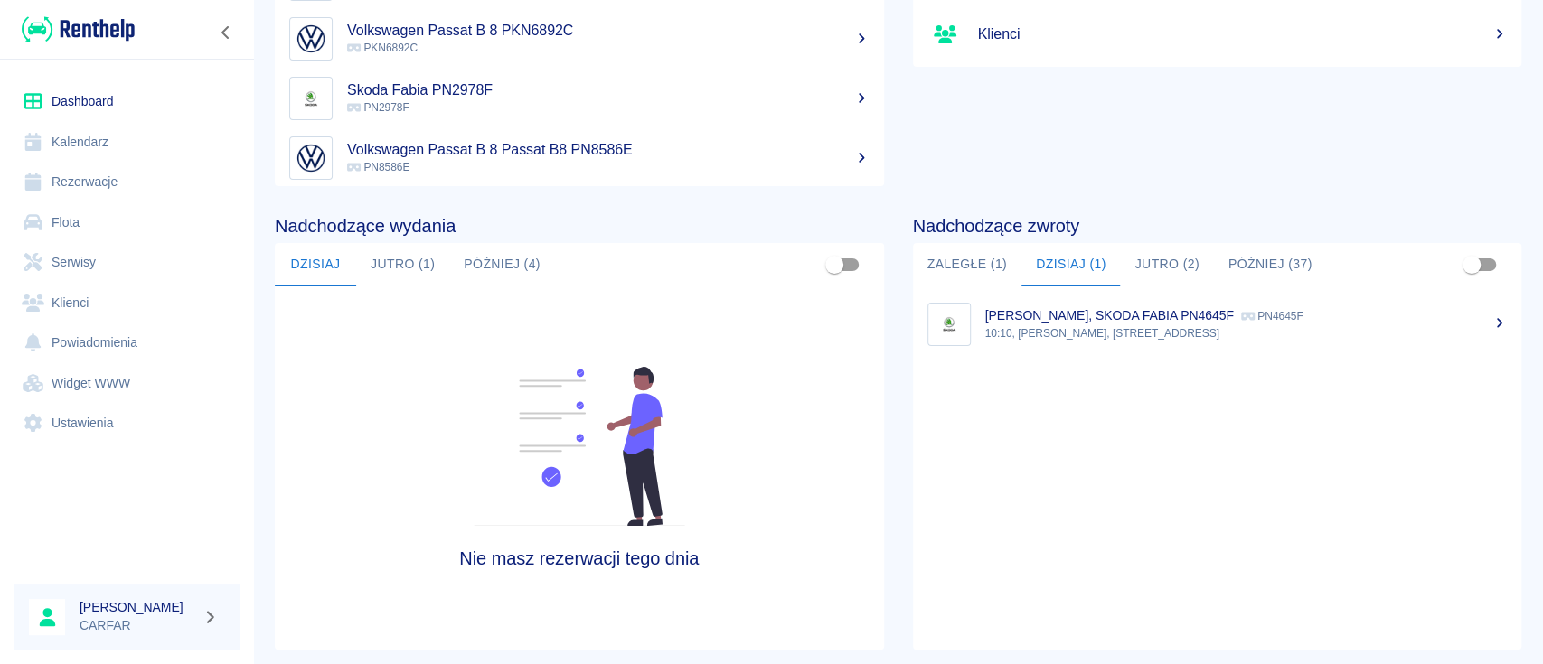
click at [1141, 259] on button "Jutro (2)" at bounding box center [1166, 264] width 93 height 43
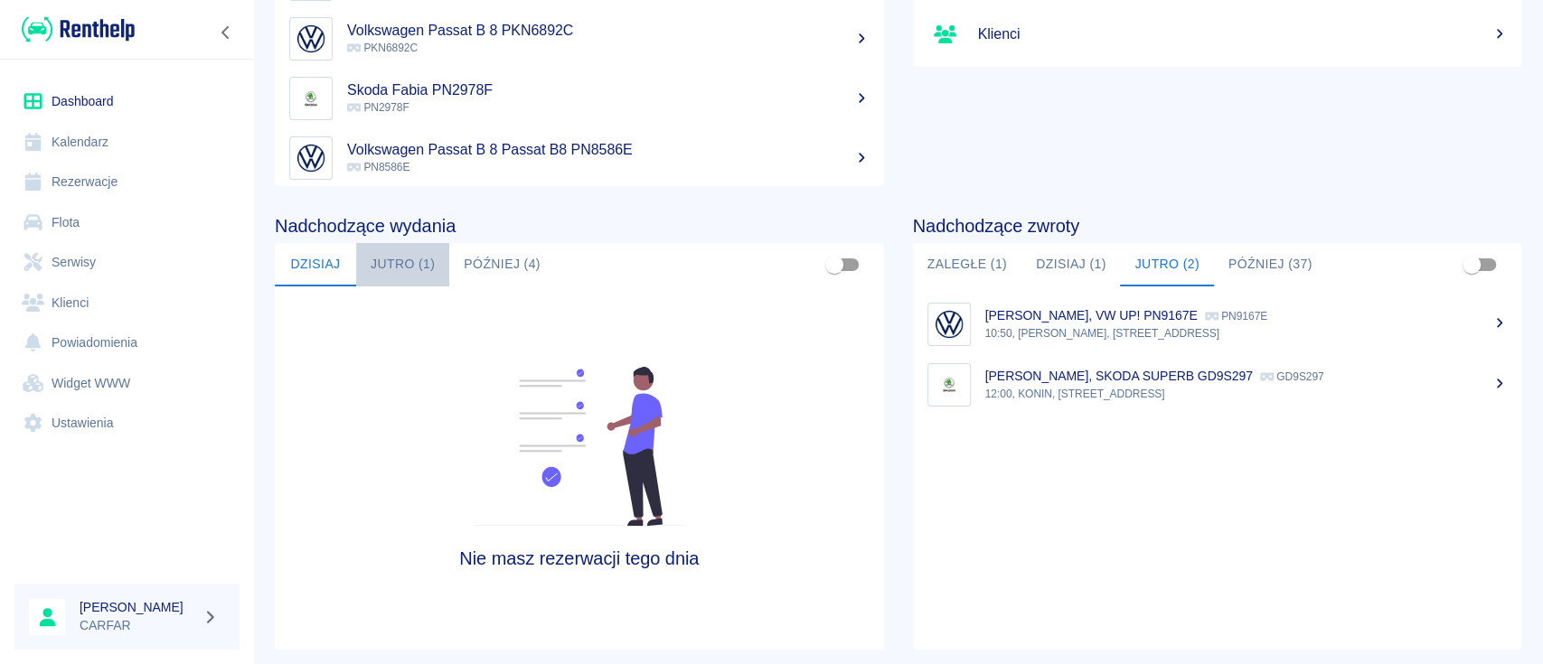
click at [390, 279] on button "Jutro (1)" at bounding box center [402, 264] width 93 height 43
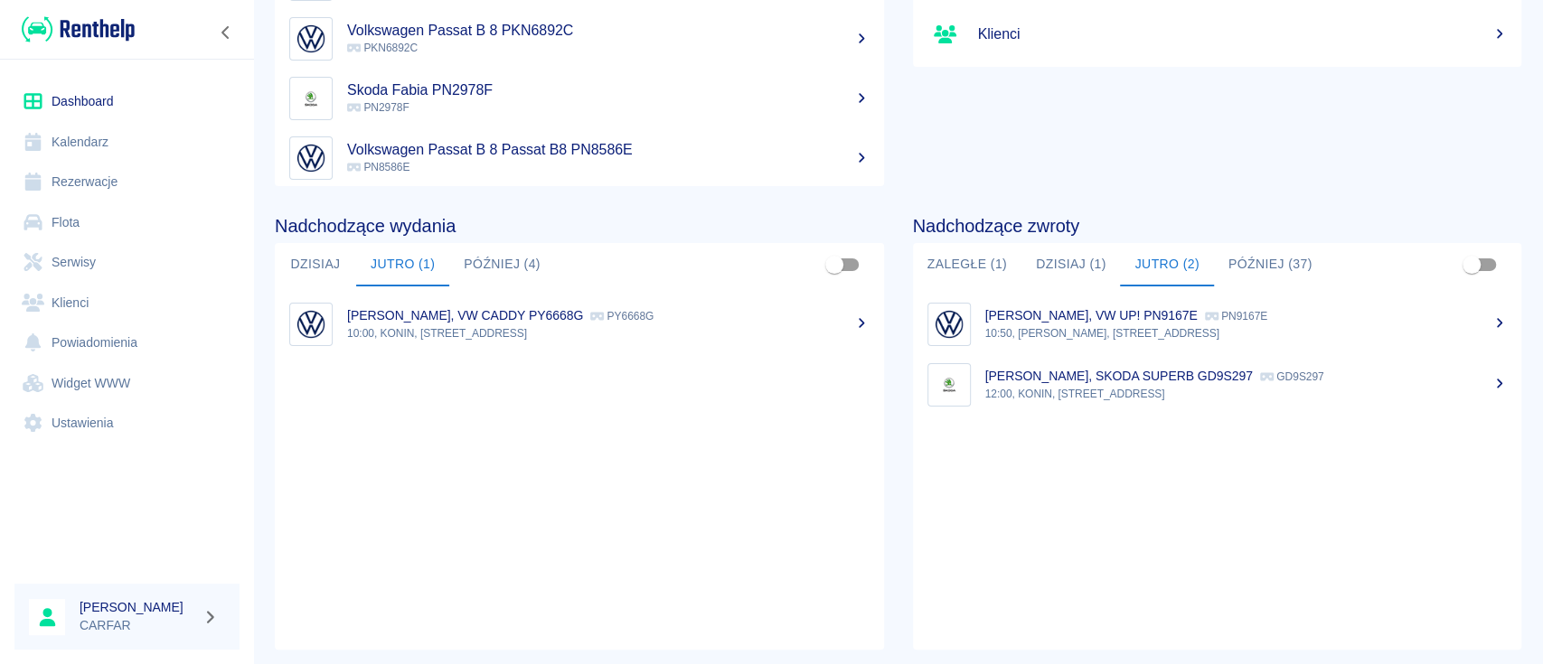
click at [1028, 249] on button "Dzisiaj (1)" at bounding box center [1070, 264] width 99 height 43
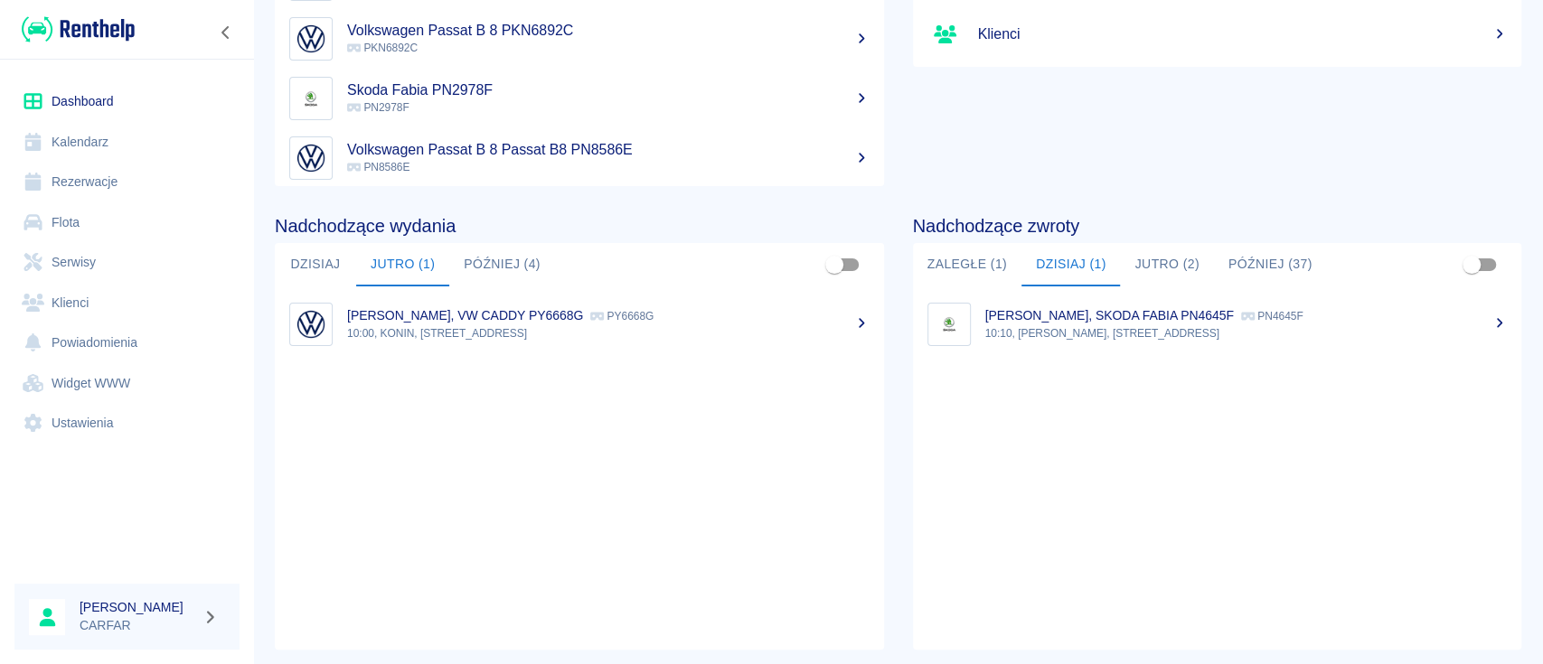
click at [1061, 330] on p "10:10, [PERSON_NAME], [STREET_ADDRESS]" at bounding box center [1246, 333] width 522 height 16
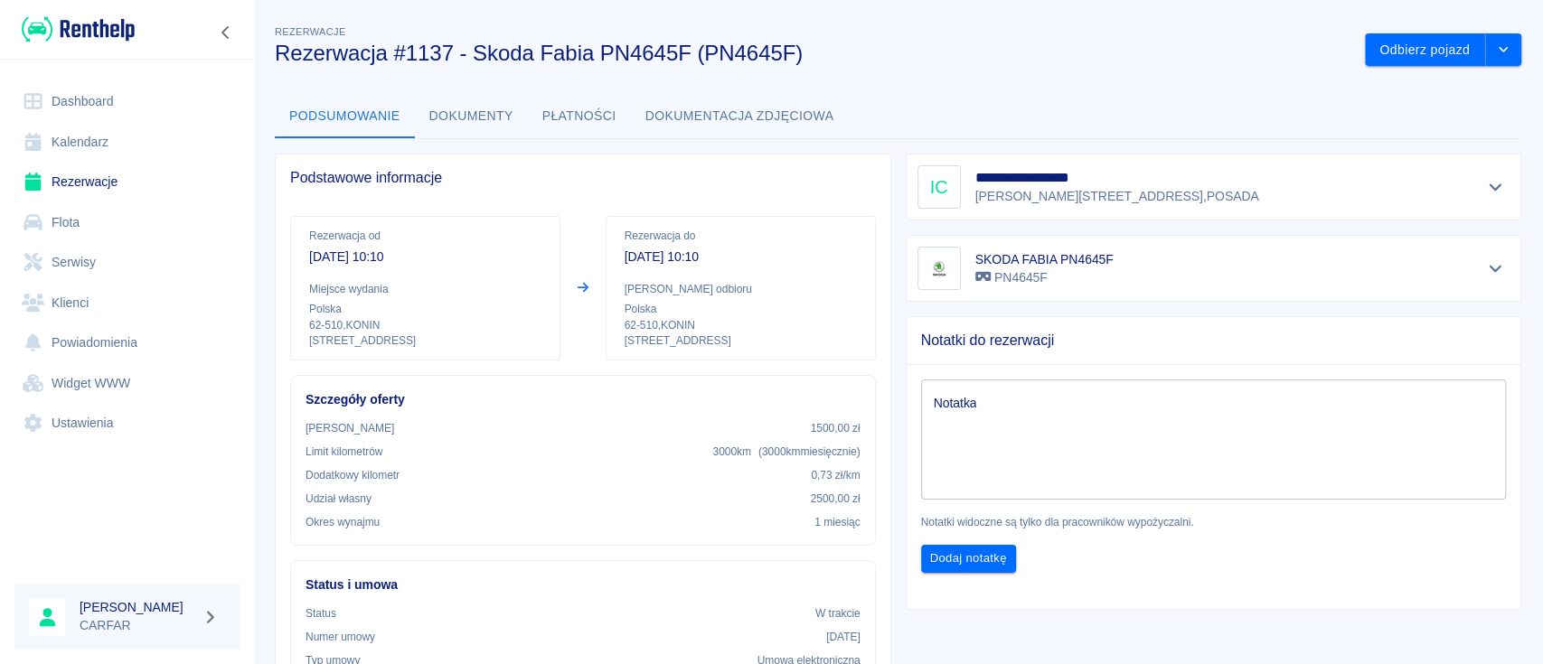
click at [63, 37] on img at bounding box center [78, 29] width 113 height 30
